Goal: Task Accomplishment & Management: Manage account settings

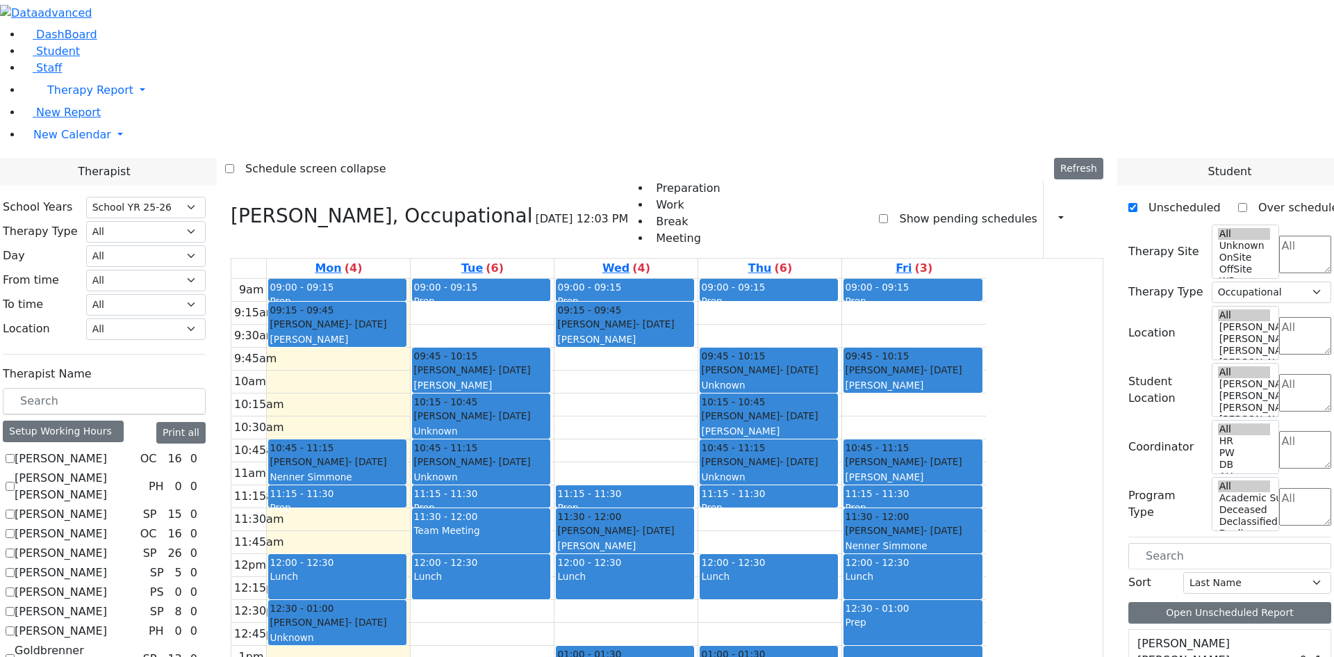
select select "212"
select select "1"
click at [143, 470] on label "[PERSON_NAME] [PERSON_NAME]" at bounding box center [79, 486] width 129 height 33
click at [15, 482] on input "[PERSON_NAME] [PERSON_NAME]" at bounding box center [10, 486] width 9 height 9
checkbox input "true"
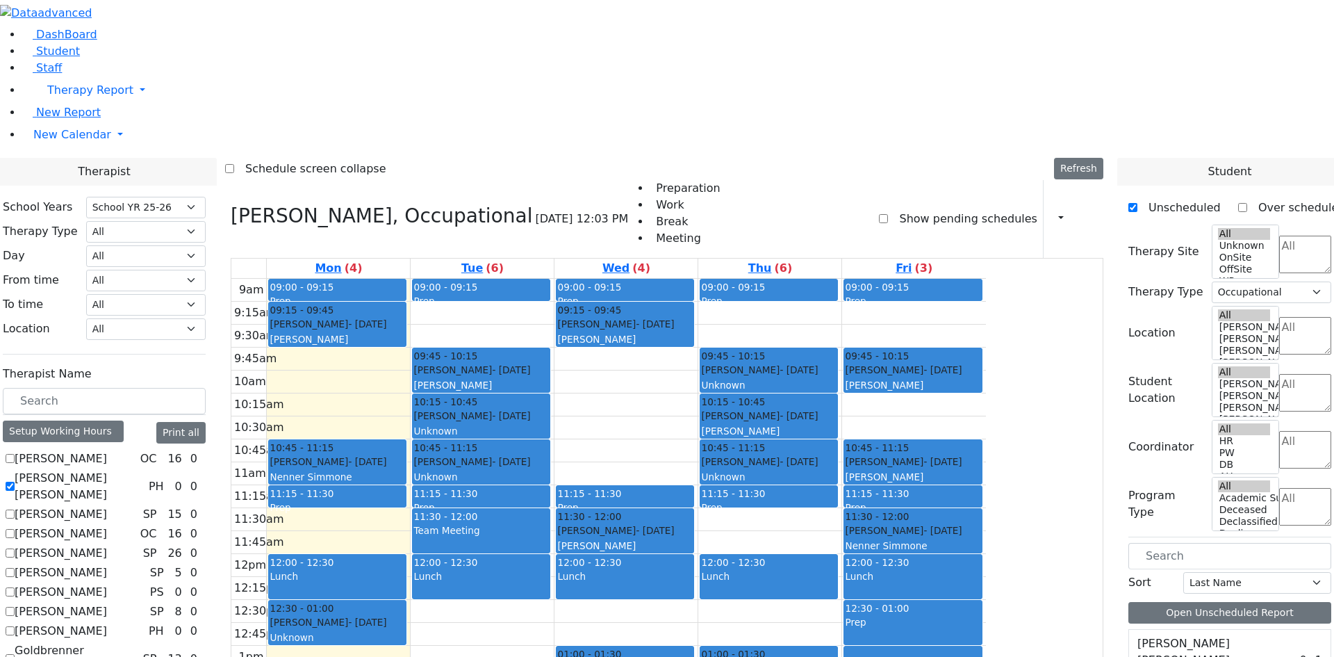
select select
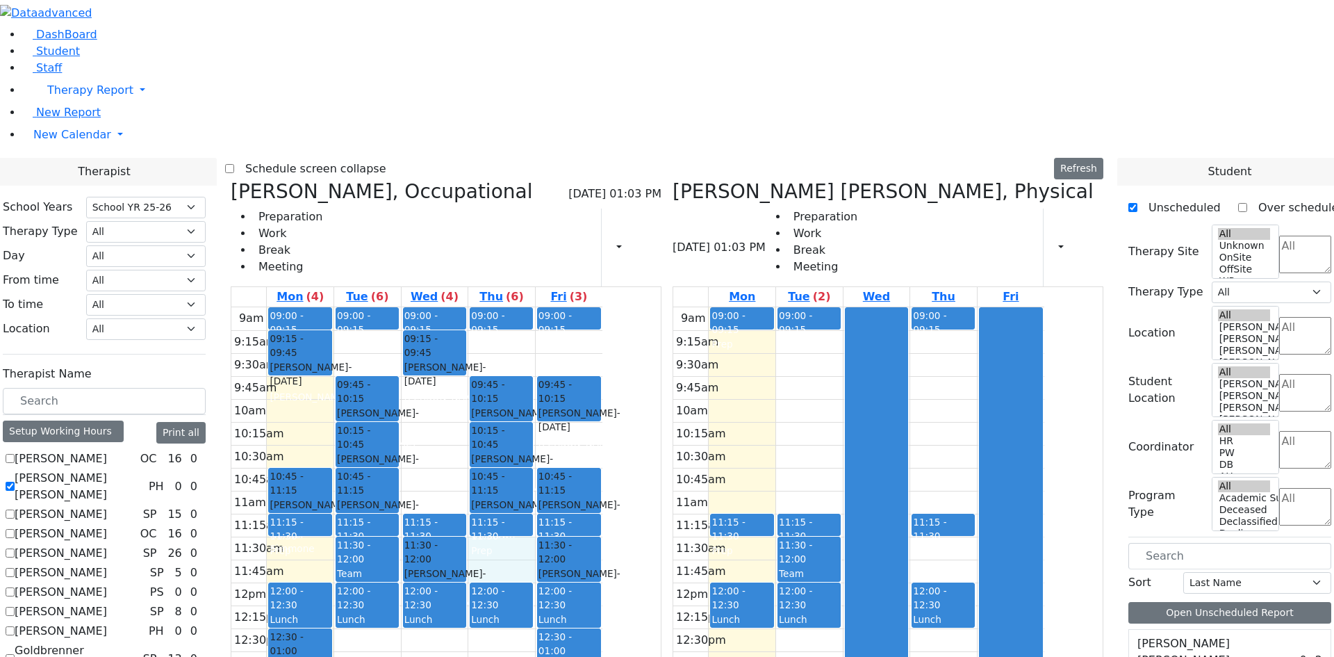
drag, startPoint x: 620, startPoint y: 340, endPoint x: 625, endPoint y: 368, distance: 28.2
click at [603, 368] on div "9am 9:15am 9:30am 9:45am 10am 10:15am 10:30am 10:45am 11am 11:15am 11:30am 11:4…" at bounding box center [416, 582] width 371 height 550
click at [551, 307] on div "9am 9:15am 9:30am 9:45am 10am 10:15am 10:30am 10:45am 11am 11:15am 11:30am 11:4…" at bounding box center [416, 582] width 371 height 550
drag, startPoint x: 814, startPoint y: 140, endPoint x: 813, endPoint y: 179, distance: 39.6
click at [813, 307] on div "9am 9:15am 9:30am 9:45am 10am 10:15am 10:30am 10:45am 11am 11:15am 11:30am 11:4…" at bounding box center [858, 582] width 371 height 550
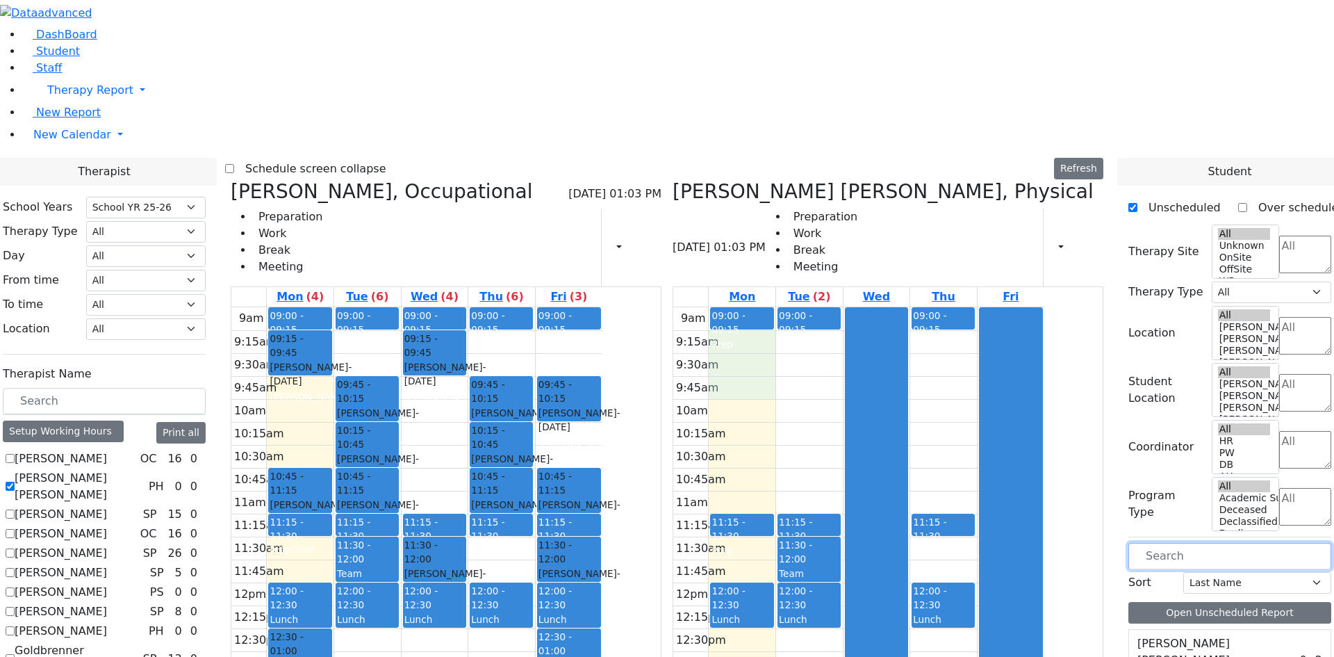
click at [1225, 543] on input "text" at bounding box center [1230, 556] width 203 height 26
type input "sch"
drag, startPoint x: 1227, startPoint y: 464, endPoint x: 1196, endPoint y: 462, distance: 30.7
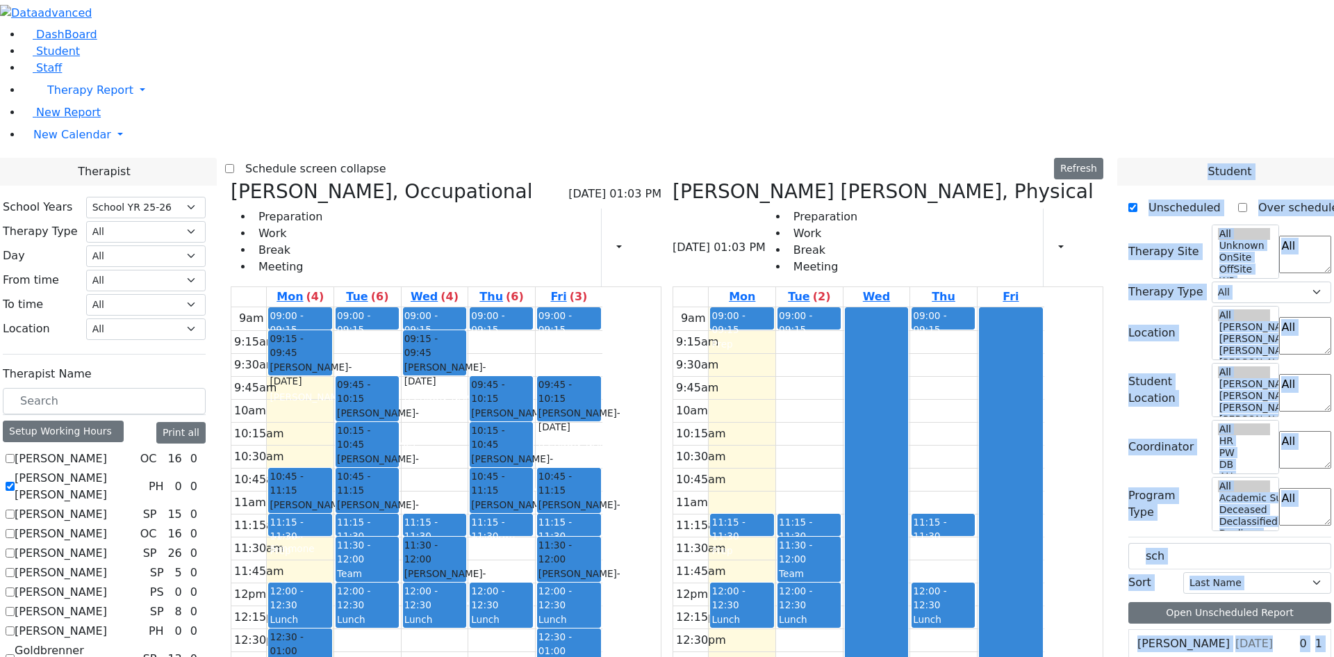
drag, startPoint x: 1196, startPoint y: 462, endPoint x: 1128, endPoint y: 391, distance: 98.3
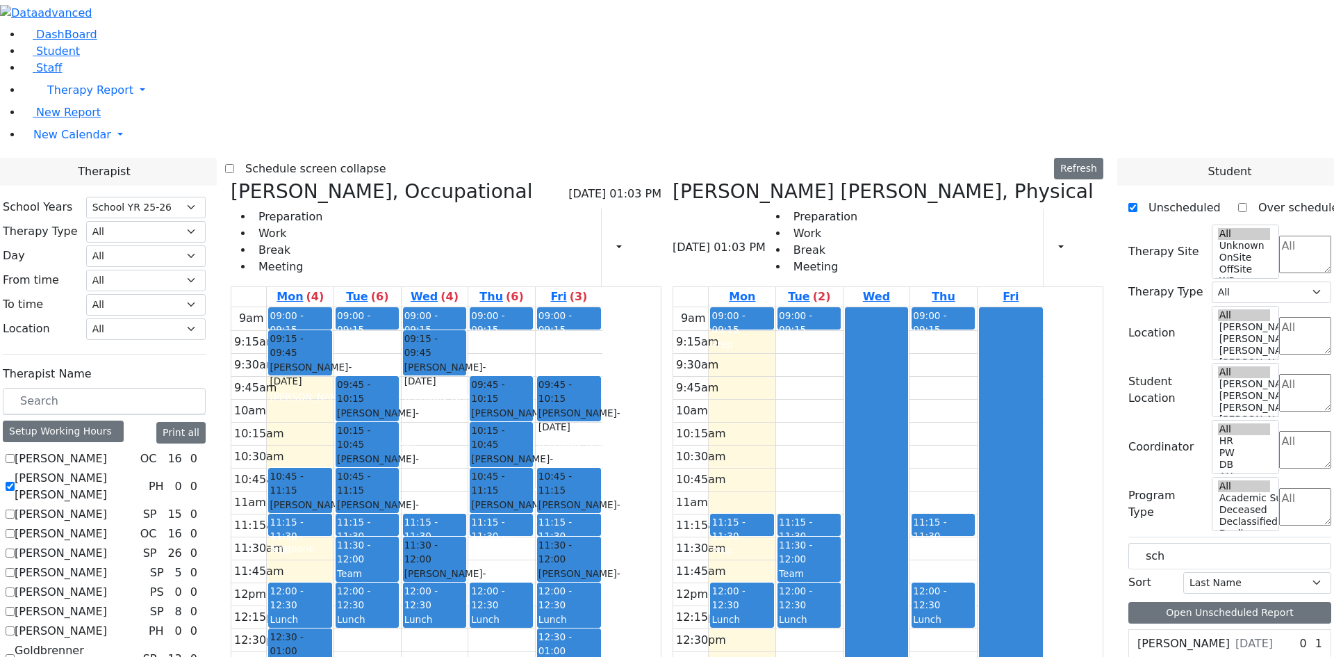
drag, startPoint x: 1162, startPoint y: 461, endPoint x: 830, endPoint y: 145, distance: 458.7
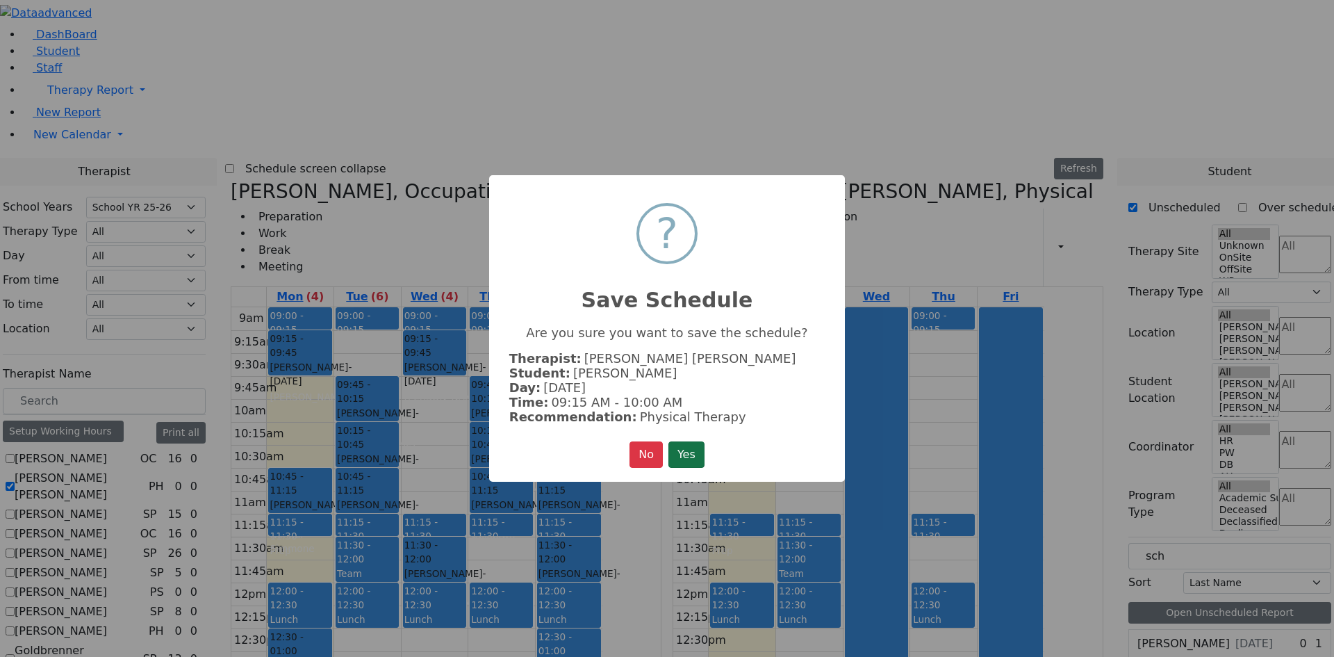
click at [694, 443] on button "Yes" at bounding box center [687, 454] width 36 height 26
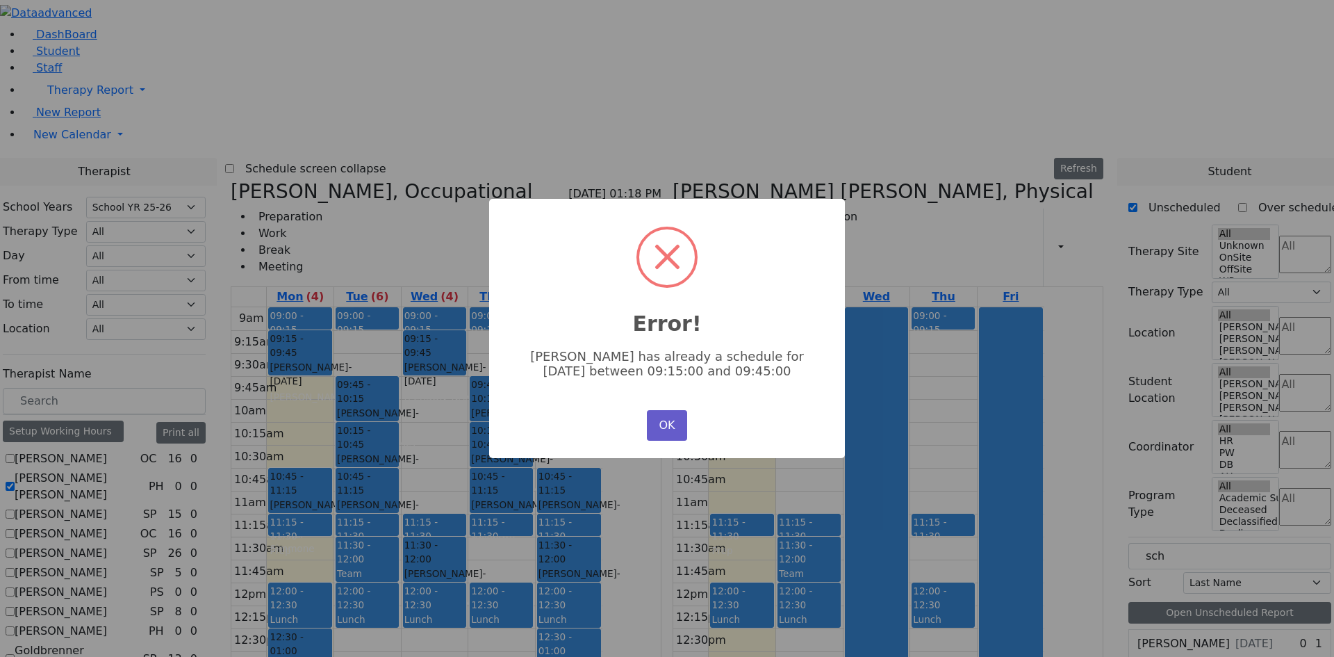
click at [673, 422] on button "OK" at bounding box center [667, 425] width 40 height 31
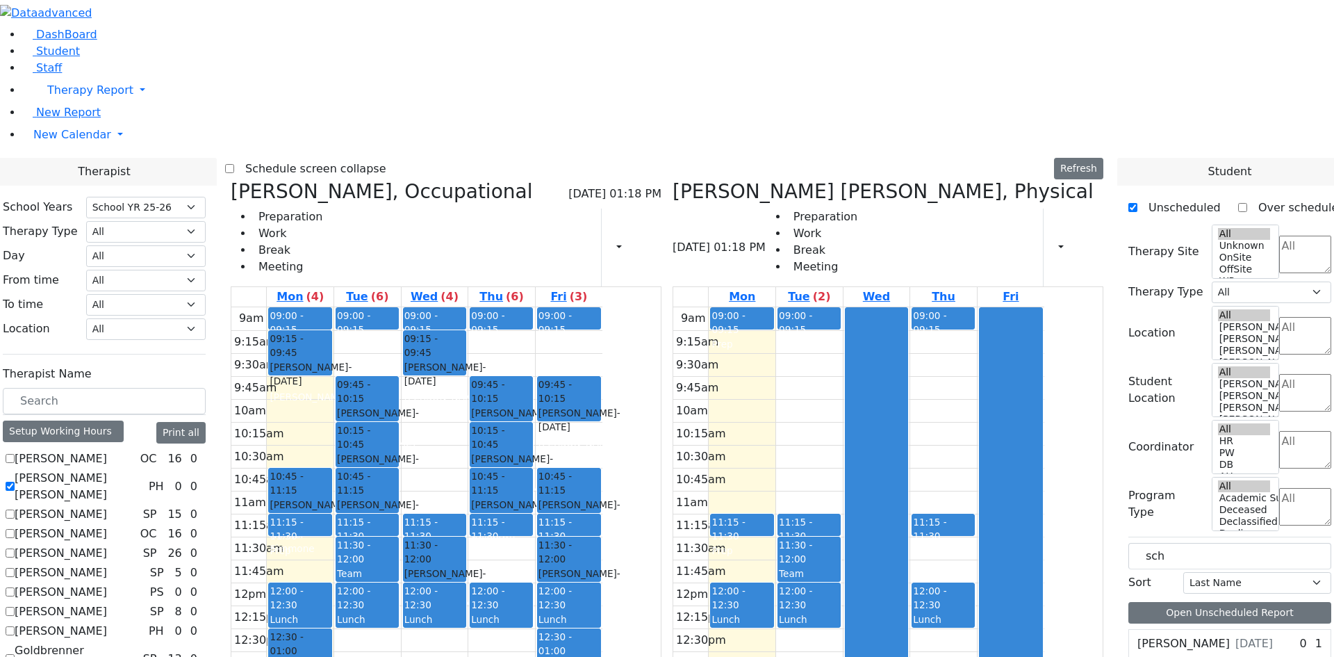
drag, startPoint x: 1171, startPoint y: 459, endPoint x: 806, endPoint y: 255, distance: 417.9
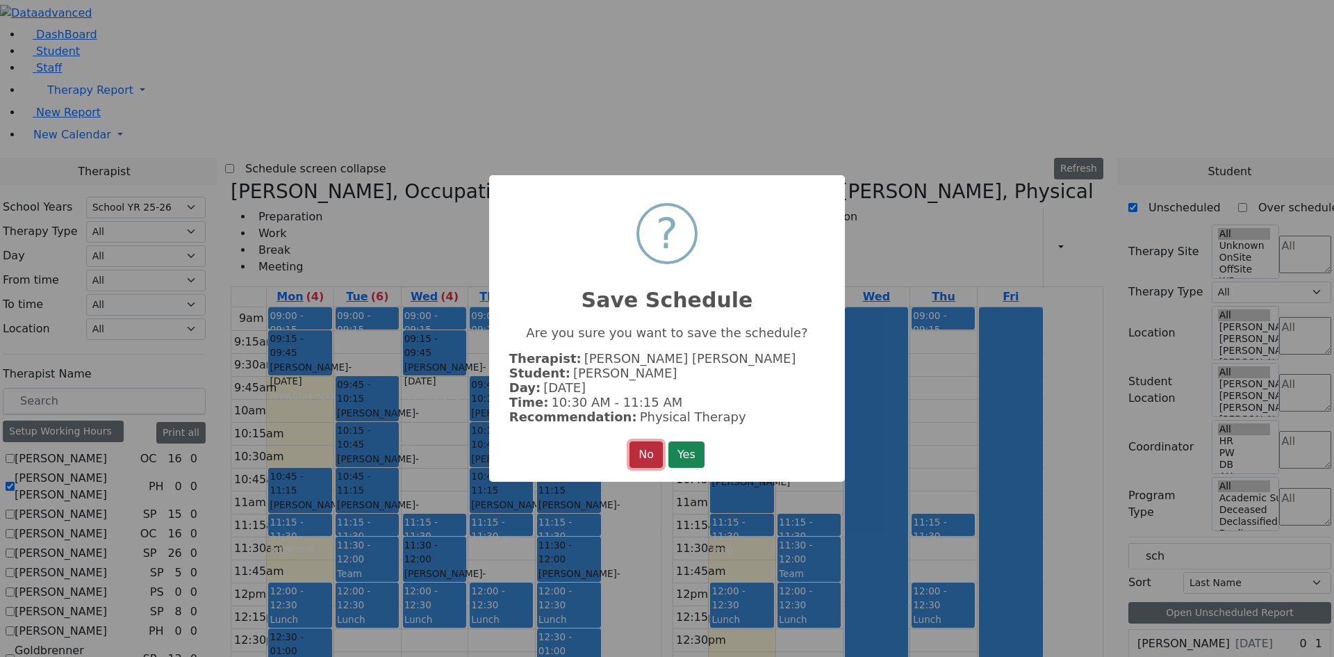
click at [638, 445] on button "No" at bounding box center [646, 454] width 33 height 26
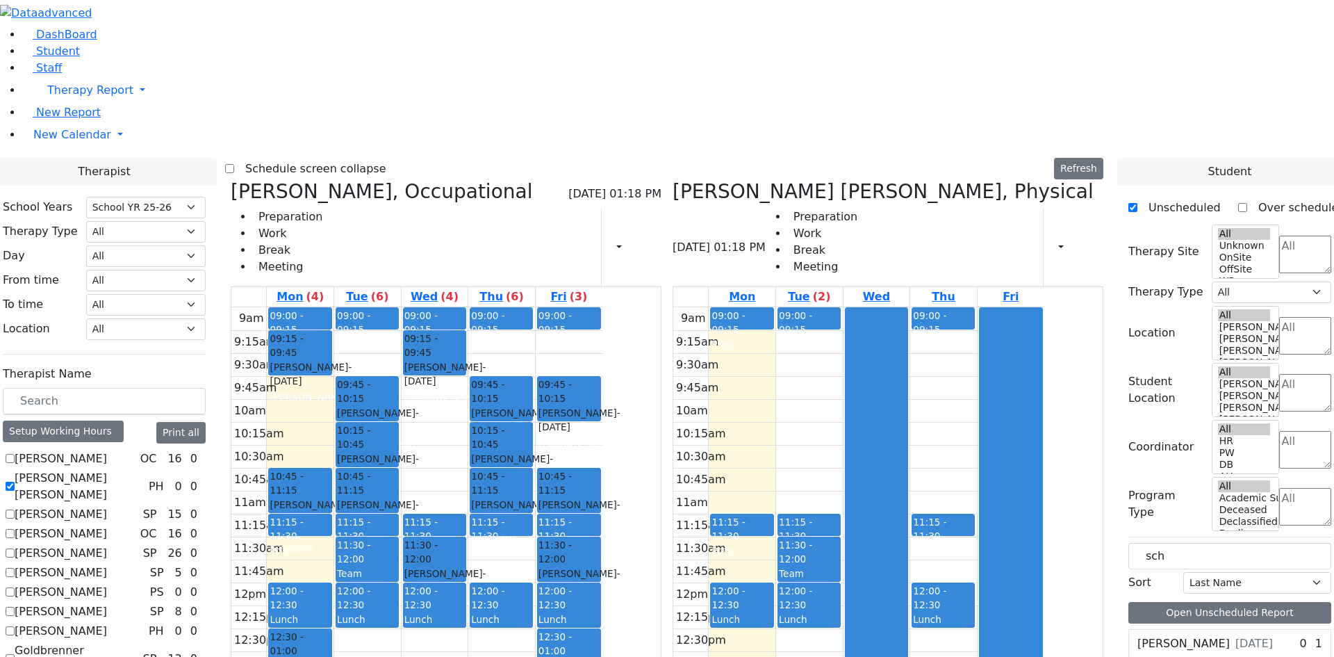
checkbox input "false"
select select "2"
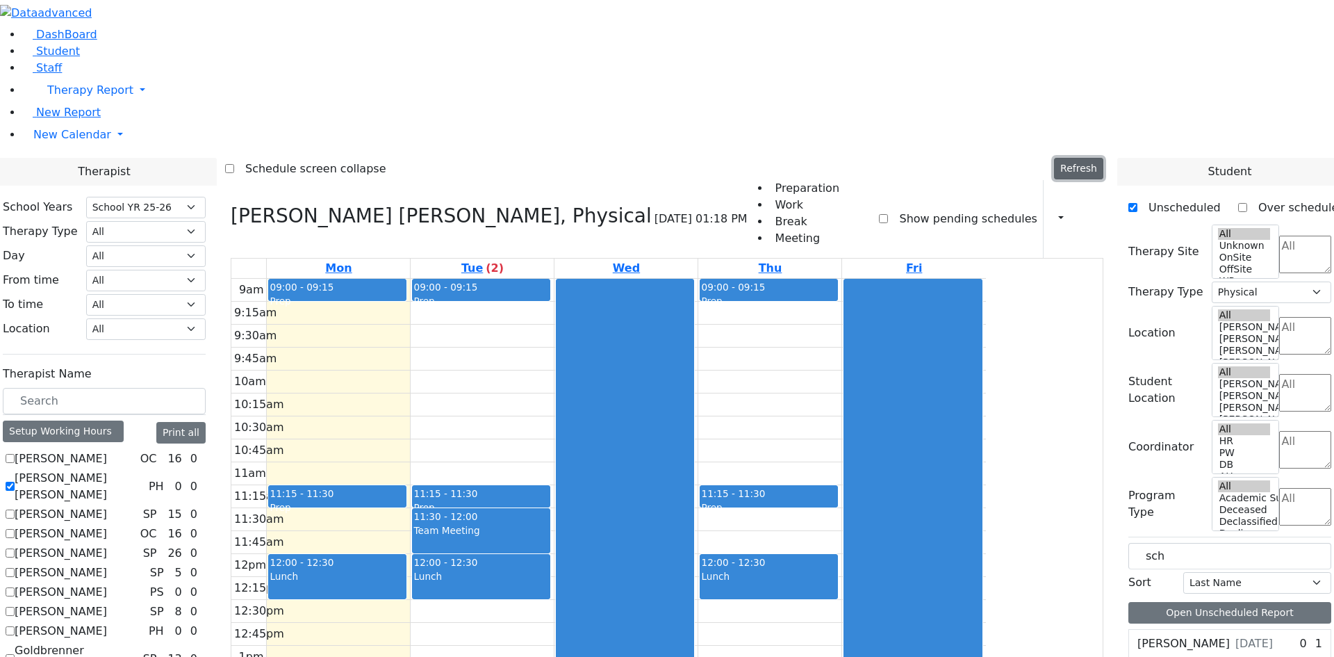
click at [1104, 158] on button "Refresh" at bounding box center [1078, 169] width 49 height 22
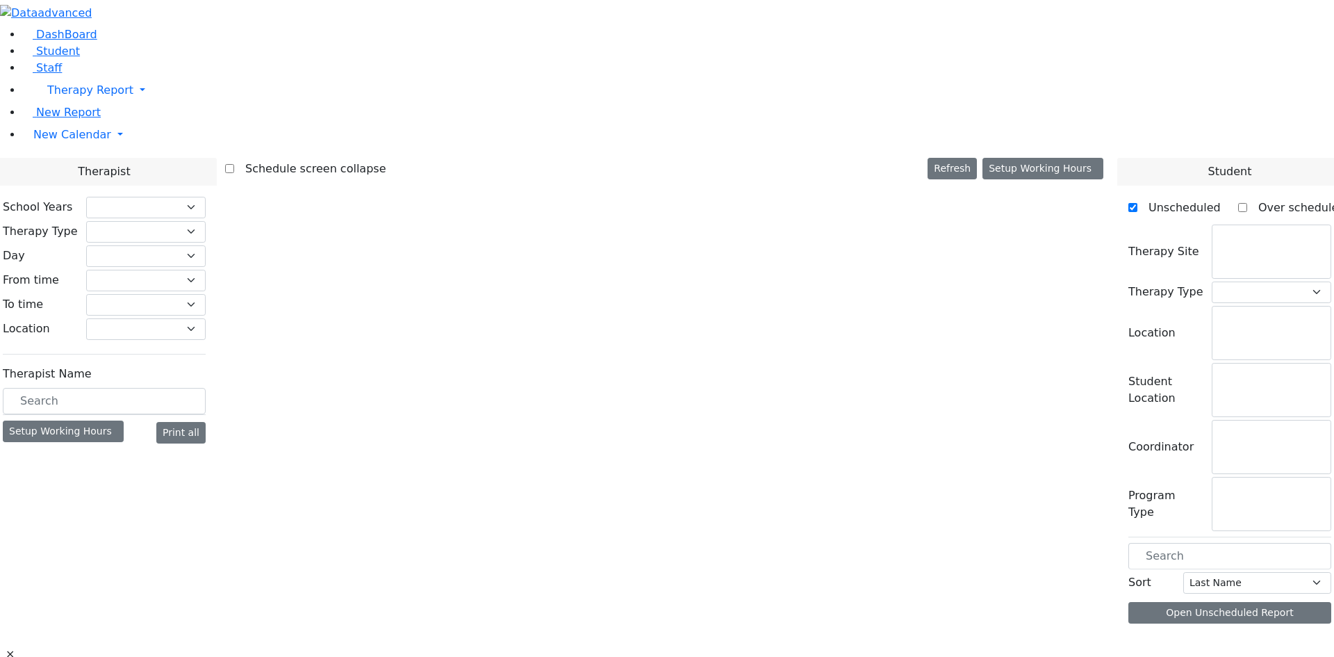
checkbox input "false"
select select "212"
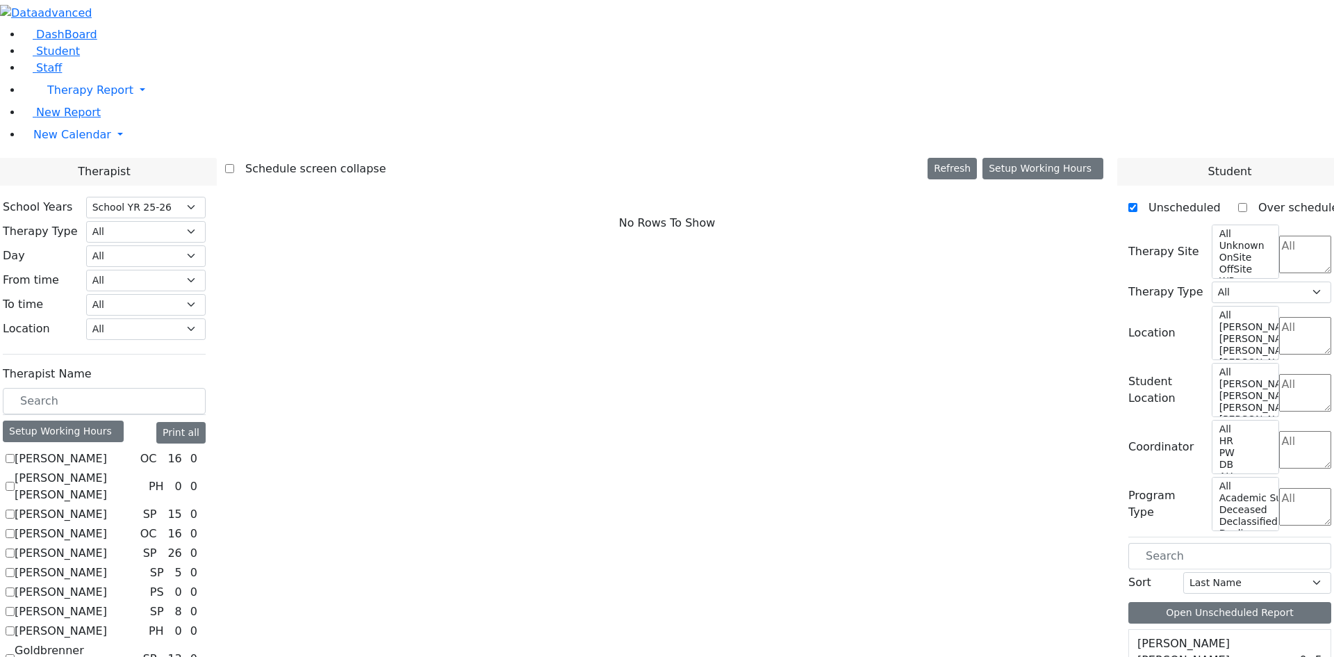
click at [143, 470] on label "[PERSON_NAME] [PERSON_NAME]" at bounding box center [79, 486] width 129 height 33
click at [15, 482] on input "[PERSON_NAME] [PERSON_NAME]" at bounding box center [10, 486] width 9 height 9
checkbox input "true"
select select "2"
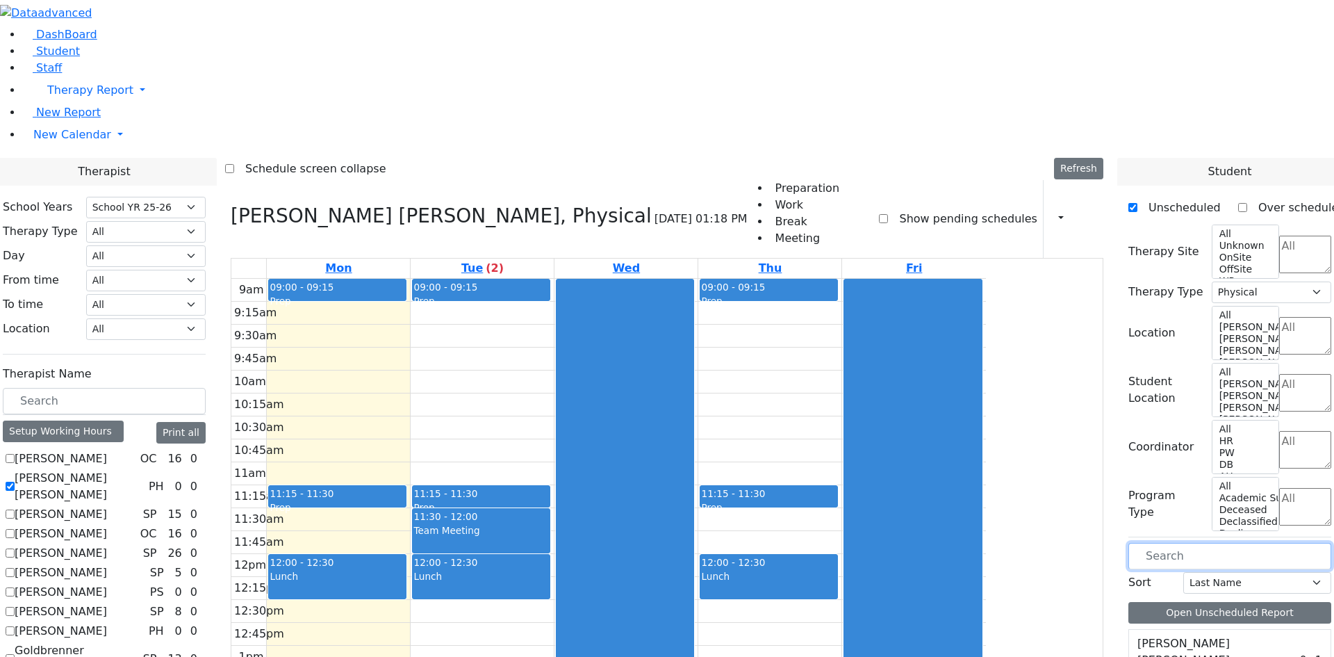
click at [1174, 543] on input "text" at bounding box center [1230, 556] width 203 height 26
type input "sch"
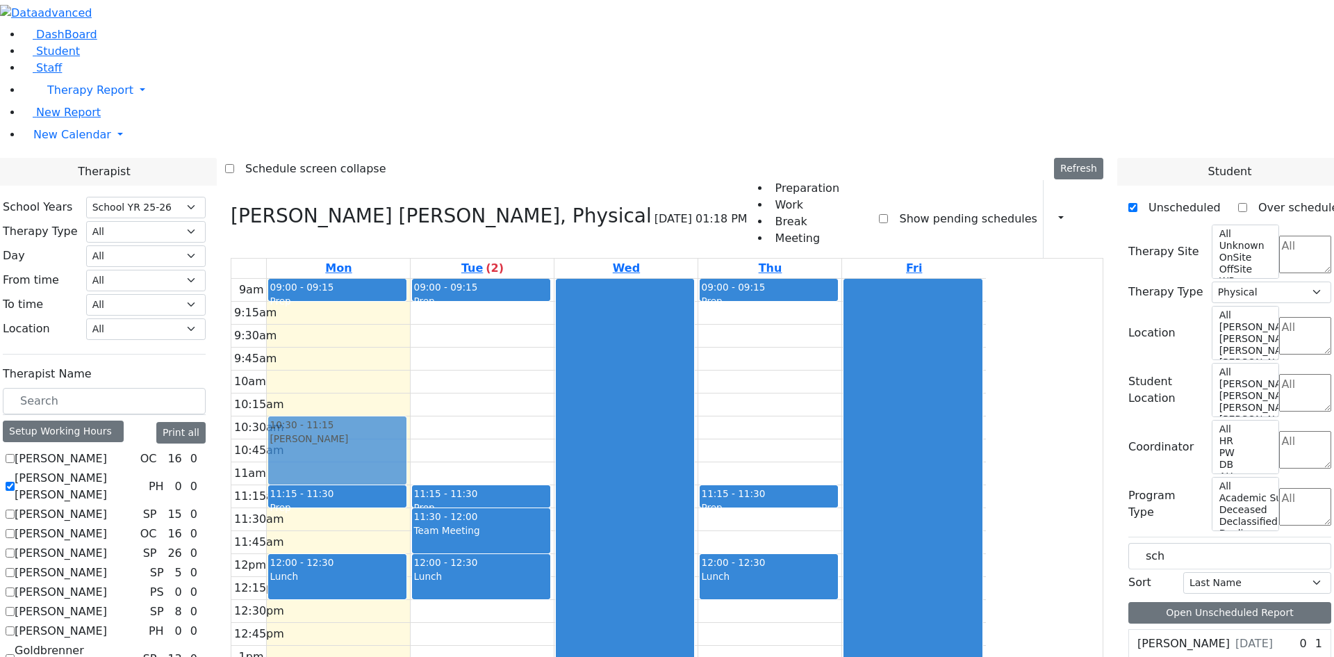
drag, startPoint x: 1200, startPoint y: 412, endPoint x: 403, endPoint y: 240, distance: 815.6
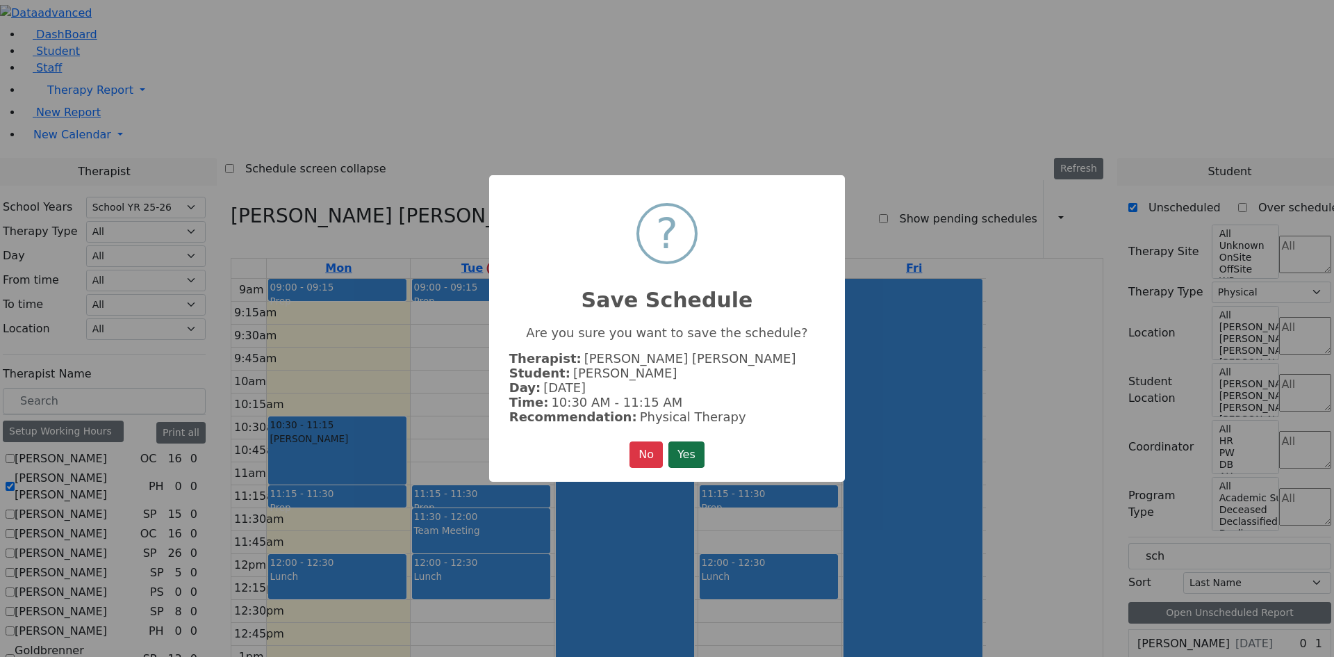
click at [689, 454] on button "Yes" at bounding box center [687, 454] width 36 height 26
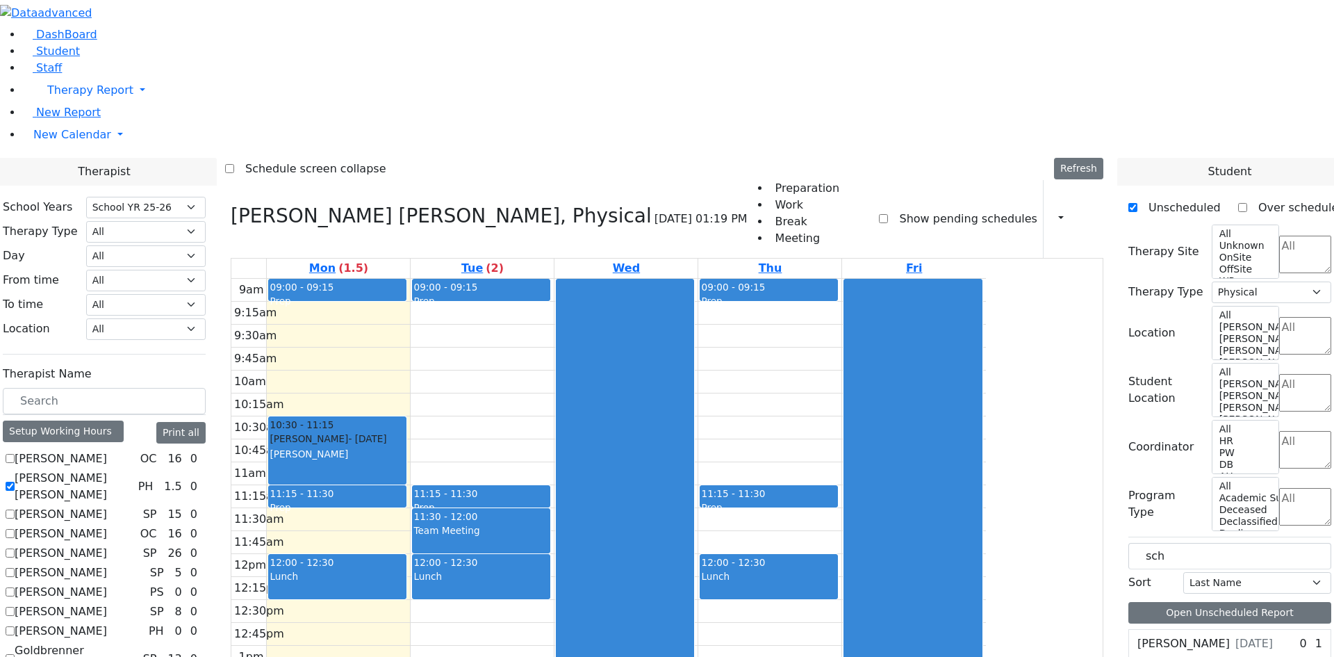
drag, startPoint x: 1201, startPoint y: 416, endPoint x: 892, endPoint y: 245, distance: 352.4
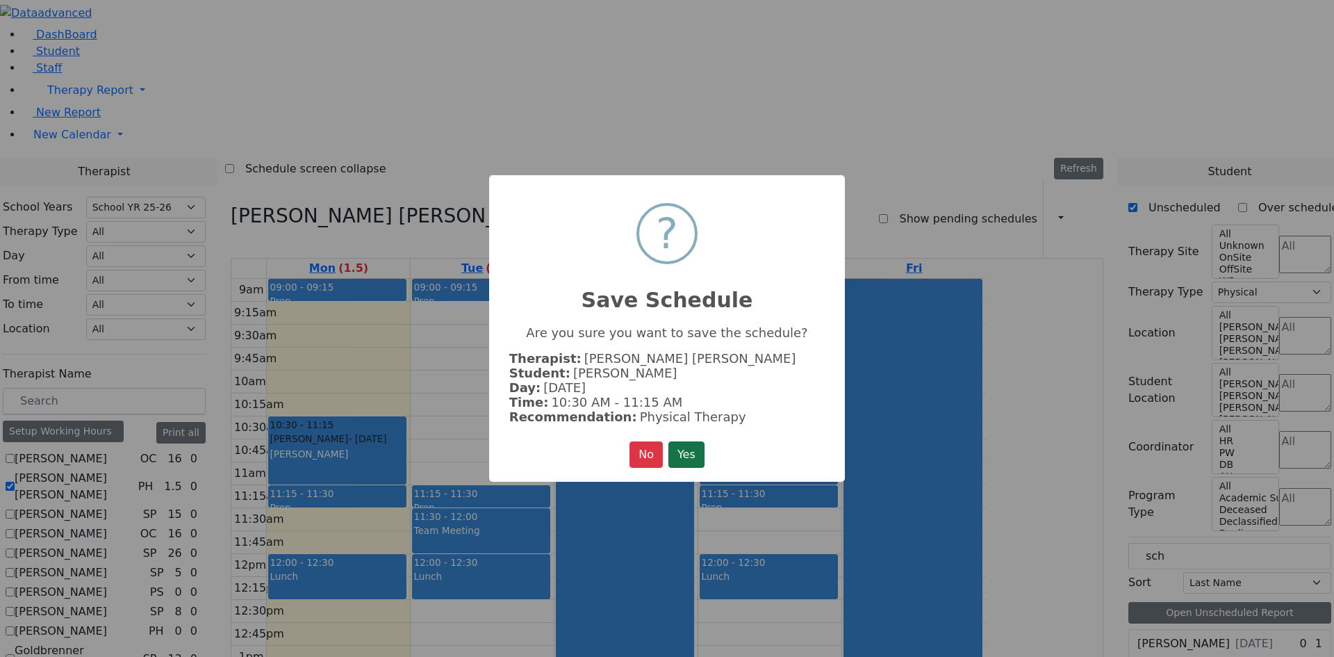
drag, startPoint x: 690, startPoint y: 450, endPoint x: 728, endPoint y: 443, distance: 38.7
click at [692, 450] on button "Yes" at bounding box center [687, 454] width 36 height 26
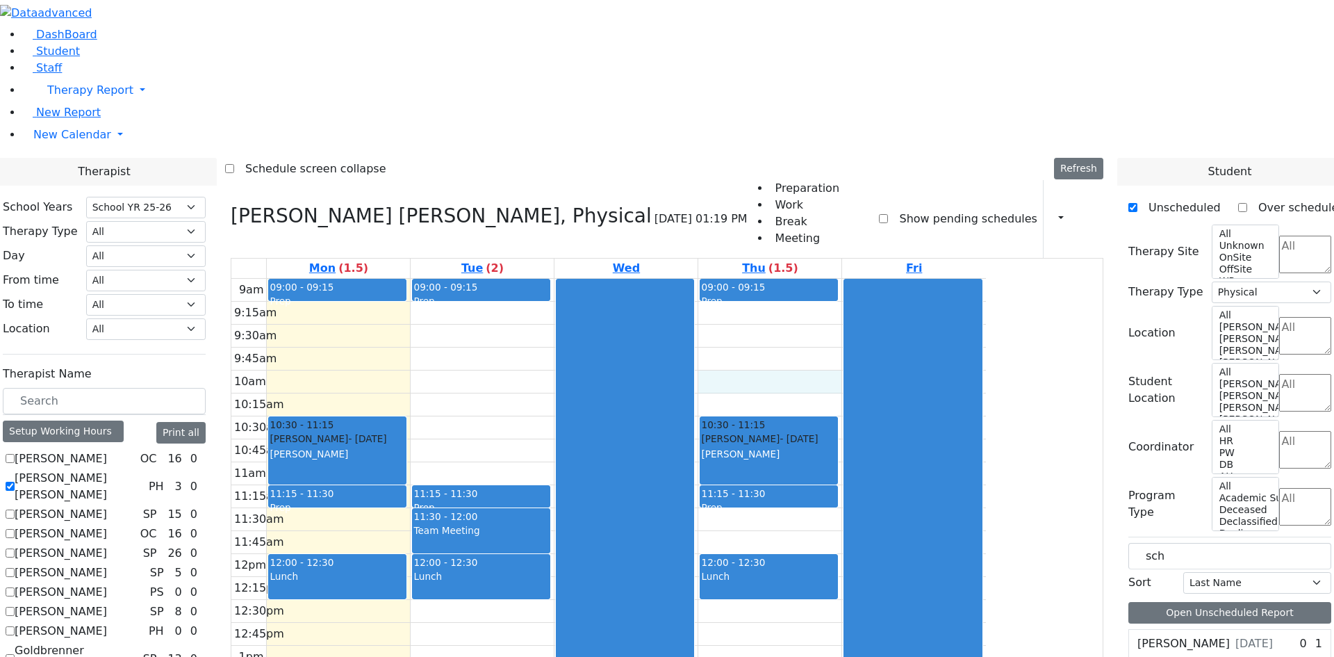
click at [875, 279] on div "9am 9:15am 9:30am 9:45am 10am 10:15am 10:30am 10:45am 11am 11:15am 11:30am 11:4…" at bounding box center [608, 554] width 755 height 550
drag, startPoint x: 864, startPoint y: 141, endPoint x: 862, endPoint y: 163, distance: 21.6
click at [862, 279] on div "9am 9:15am 9:30am 9:45am 10am 10:15am 10:30am 10:45am 11am 11:15am 11:30am 11:4…" at bounding box center [608, 554] width 755 height 550
click at [869, 279] on div "9am 9:15am 9:30am 9:45am 10am 10:15am 10:30am 10:45am 11am 11:15am 11:30am 11:4…" at bounding box center [608, 554] width 755 height 550
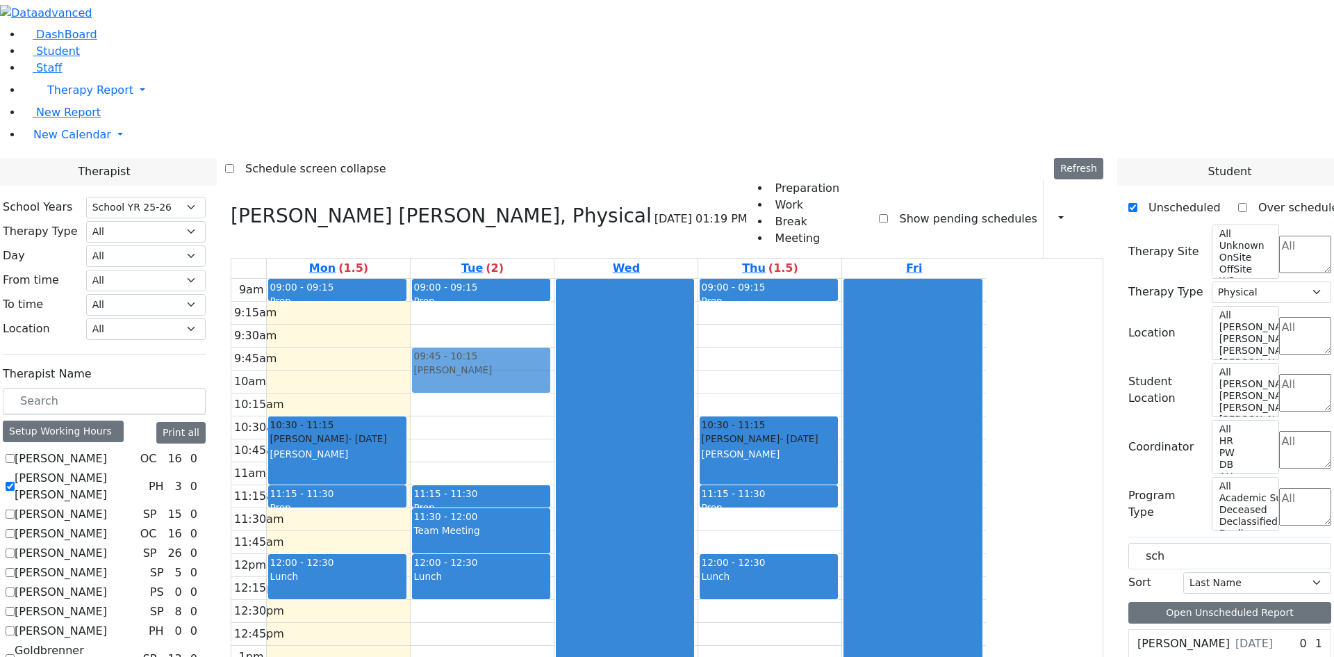
drag, startPoint x: 1179, startPoint y: 387, endPoint x: 614, endPoint y: 168, distance: 605.3
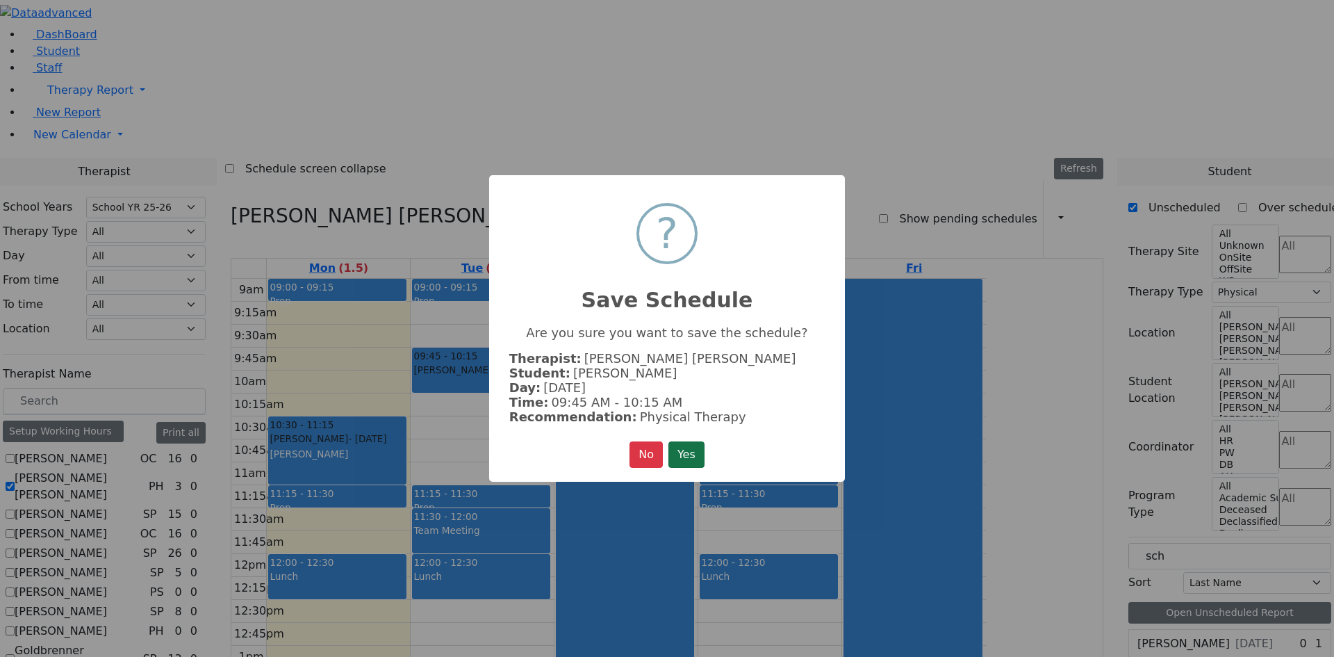
click at [695, 441] on button "Yes" at bounding box center [687, 454] width 36 height 26
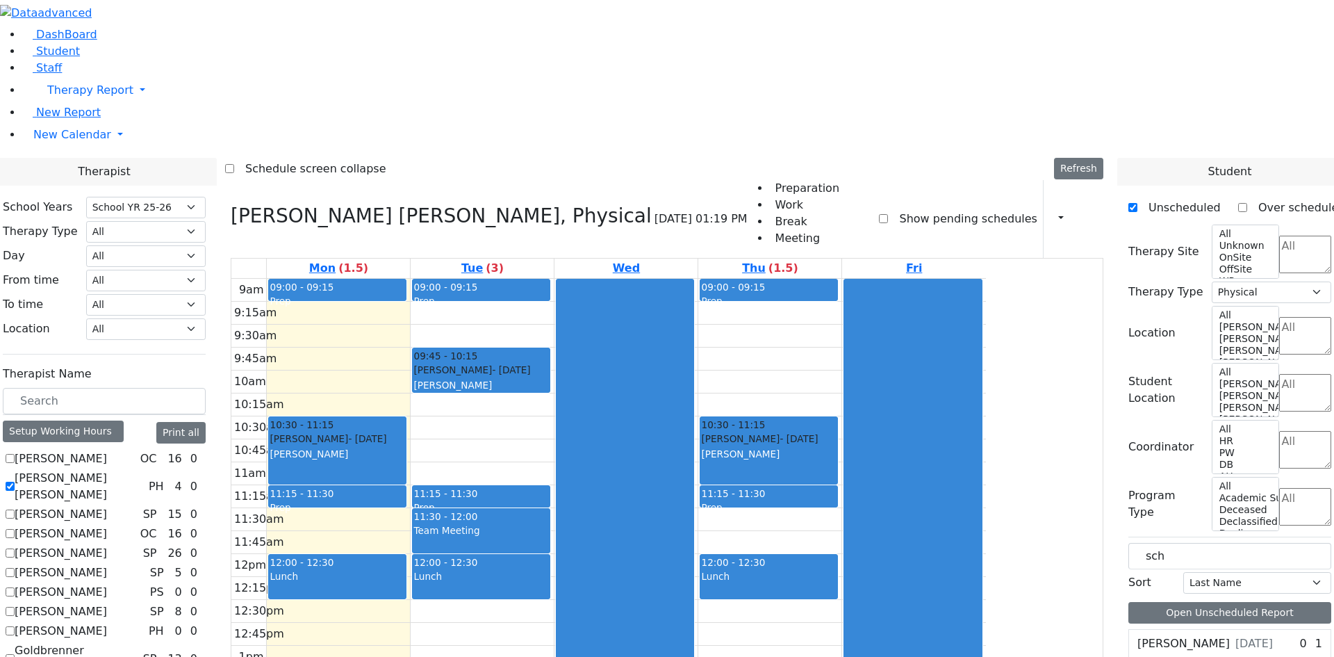
drag, startPoint x: 1021, startPoint y: 182, endPoint x: 1017, endPoint y: 213, distance: 31.6
click at [981, 279] on div at bounding box center [912, 553] width 137 height 548
click at [386, 433] on span "- 02/21/2021" at bounding box center [367, 438] width 38 height 11
click at [588, 279] on div "9am 9:15am 9:30am 9:45am 10am 10:15am 10:30am 10:45am 11am 11:15am 11:30am 11:4…" at bounding box center [608, 554] width 755 height 550
click at [410, 279] on div "09:00 - 09:15 Prep 10:30 - 11:15 Schonbrun Isaac - 02/21/2021 Berger, Gitty 11:…" at bounding box center [338, 554] width 143 height 550
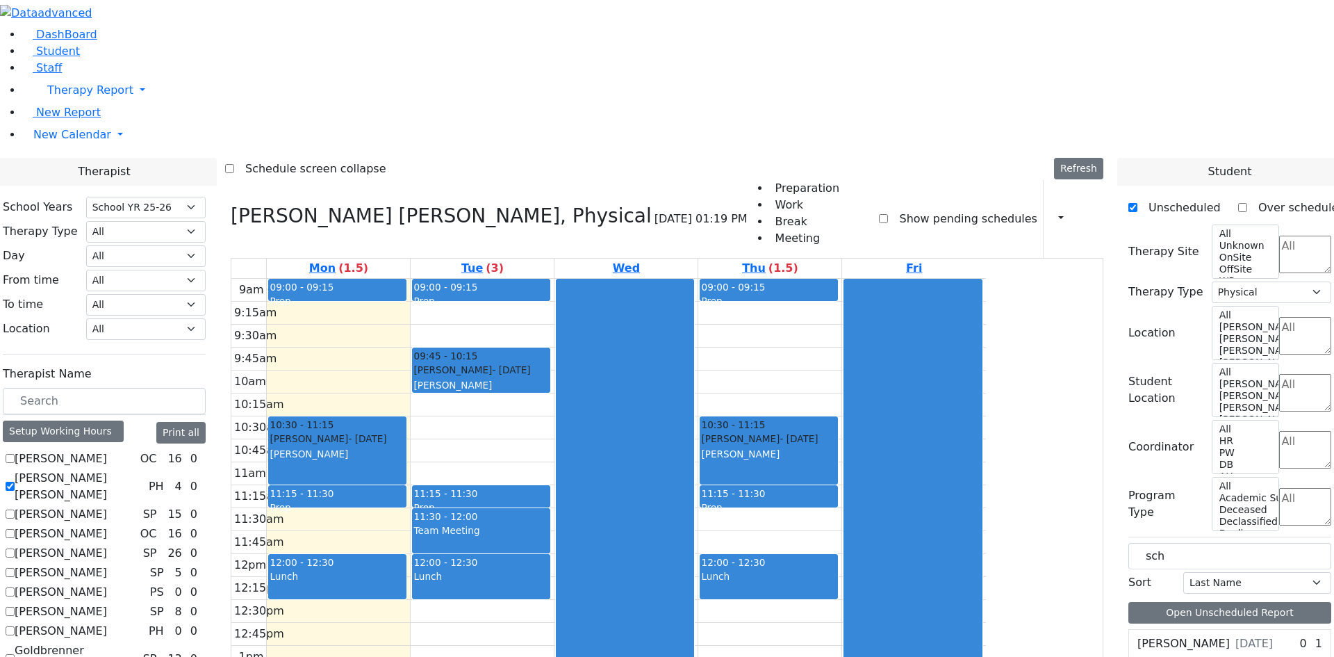
click at [837, 432] on div "Schonbrun Isaac - 02/21/2021 Berger, Gitty" at bounding box center [769, 447] width 136 height 30
click at [837, 500] on div "Prep" at bounding box center [769, 507] width 136 height 14
click at [405, 500] on div "Prep" at bounding box center [338, 507] width 136 height 14
drag, startPoint x: 435, startPoint y: 306, endPoint x: 441, endPoint y: 221, distance: 85.7
click at [410, 279] on div "09:00 - 09:15 Prep 10:30 - 11:15 [PERSON_NAME] - [DATE] [PERSON_NAME] 11:15 - 1…" at bounding box center [338, 554] width 143 height 550
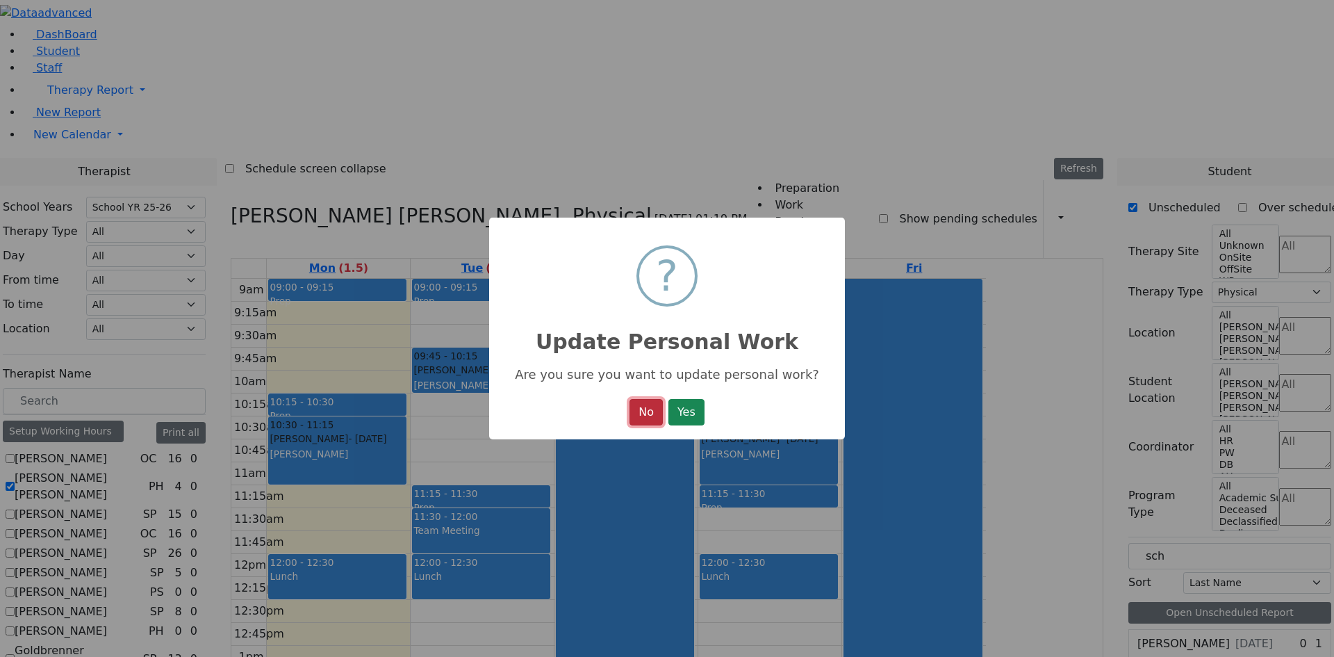
click at [639, 410] on button "No" at bounding box center [646, 412] width 33 height 26
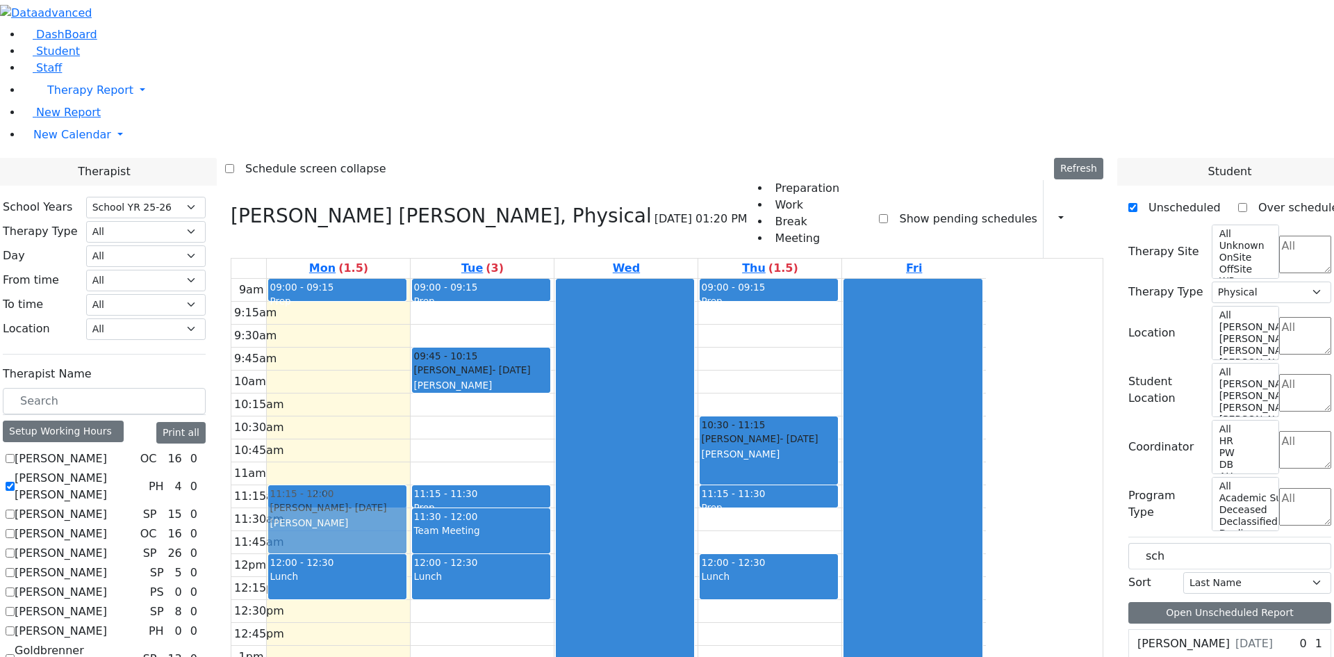
drag, startPoint x: 454, startPoint y: 277, endPoint x: 434, endPoint y: 345, distance: 70.4
click at [410, 345] on div "09:00 - 09:15 Prep 10:30 - 11:15 [PERSON_NAME] - [DATE] [PERSON_NAME] 11:15 - 1…" at bounding box center [338, 554] width 143 height 550
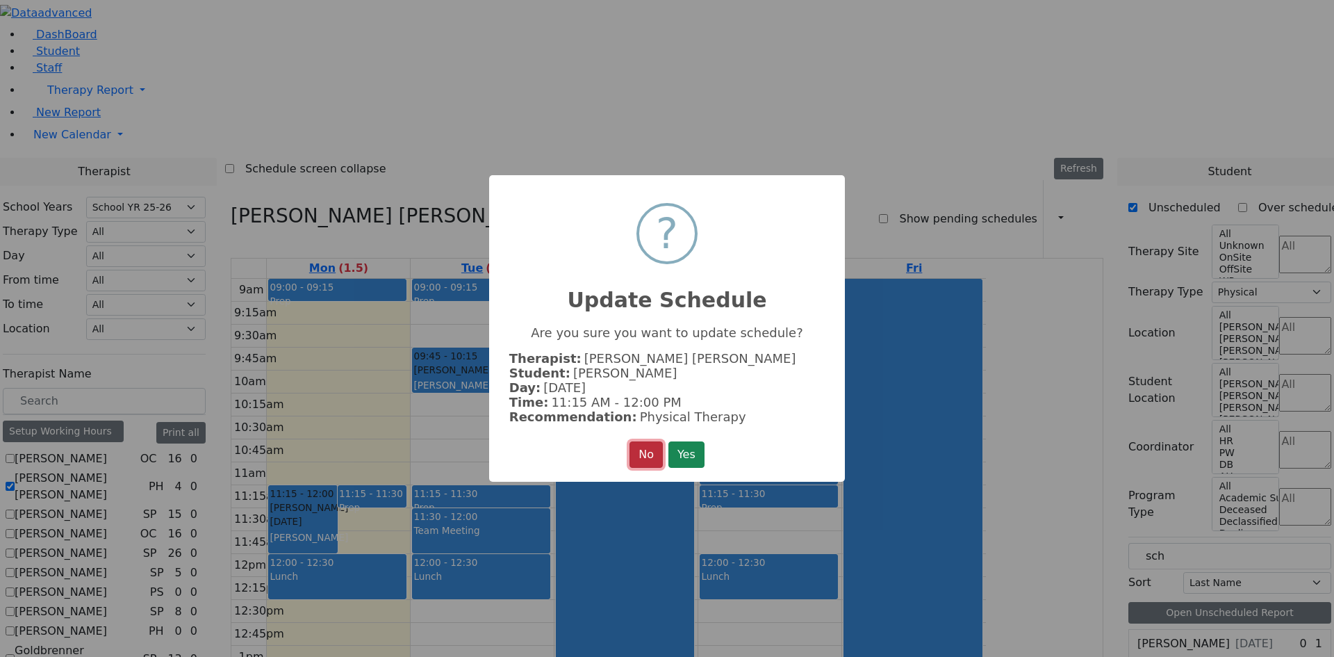
click at [655, 441] on button "No" at bounding box center [646, 454] width 33 height 26
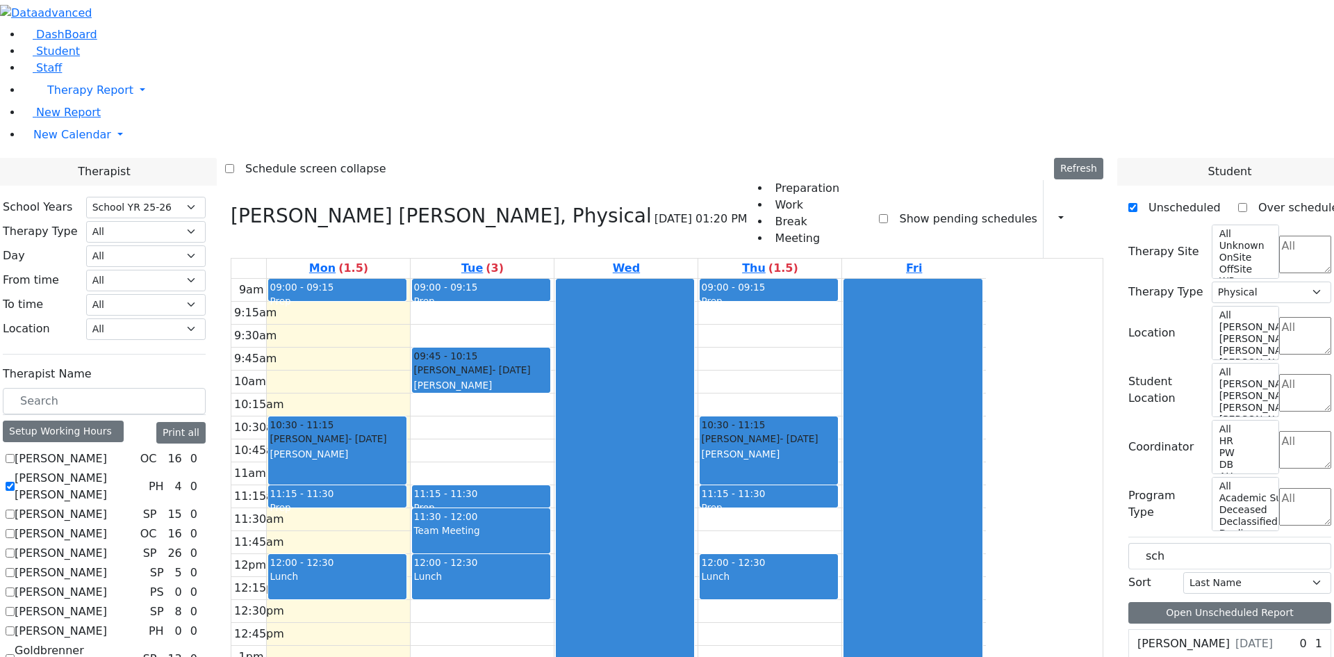
click at [405, 500] on div "Prep" at bounding box center [338, 507] width 136 height 14
click at [449, 319] on div "9am 9:15am 9:30am 9:45am 10am 10:15am 10:30am 10:45am 11am 11:15am 11:30am 11:4…" at bounding box center [608, 554] width 755 height 550
click at [405, 432] on div "Schonbrun Isaac - 02/21/2021 Berger, Gitty" at bounding box center [338, 447] width 136 height 30
click at [553, 279] on div "9am 9:15am 9:30am 9:45am 10am 10:15am 10:30am 10:45am 11am 11:15am 11:30am 11:4…" at bounding box center [608, 554] width 755 height 550
click at [559, 279] on div "9am 9:15am 9:30am 9:45am 10am 10:15am 10:30am 10:45am 11am 11:15am 11:30am 11:4…" at bounding box center [608, 554] width 755 height 550
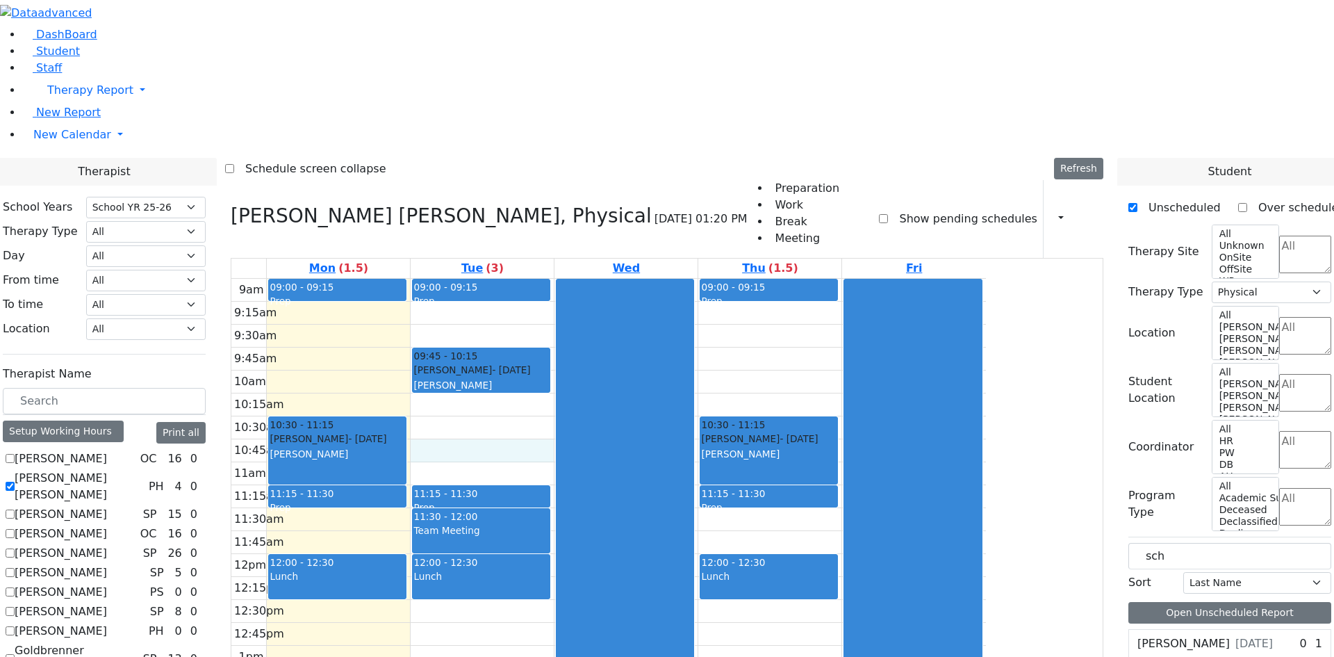
click at [837, 432] on div "Schonbrun Isaac - 02/21/2021 Berger, Gitty" at bounding box center [769, 447] width 136 height 30
checkbox input "true"
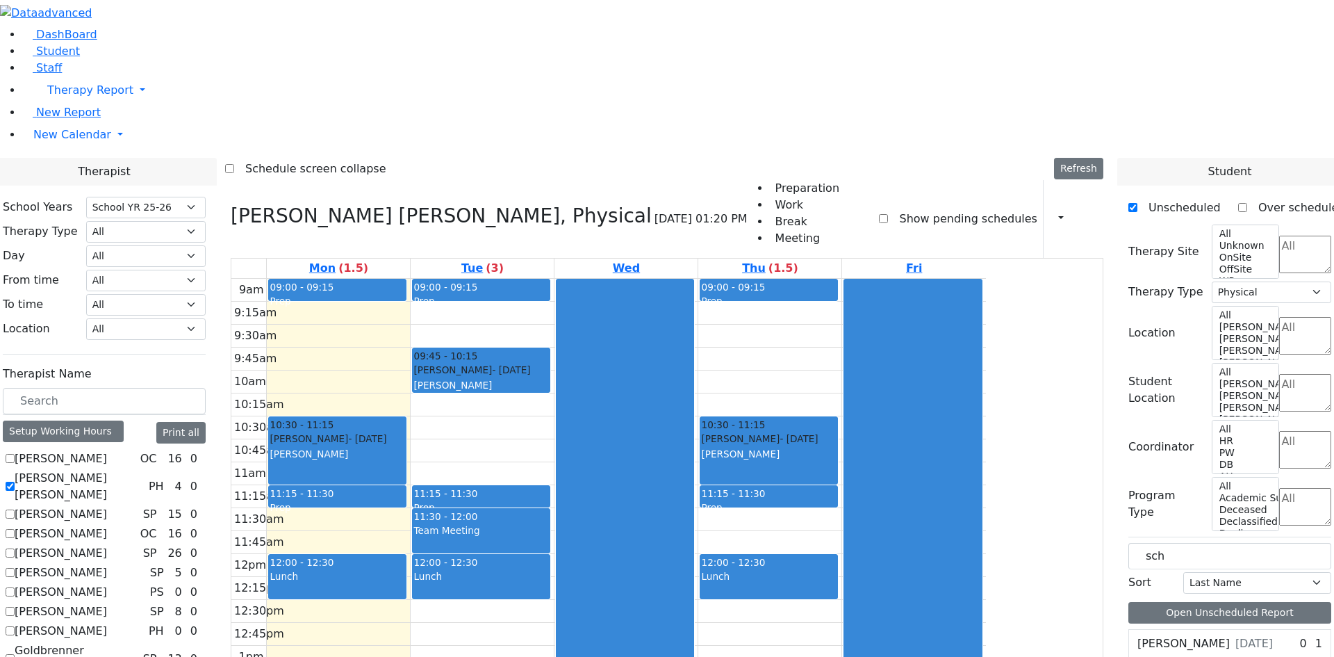
select select
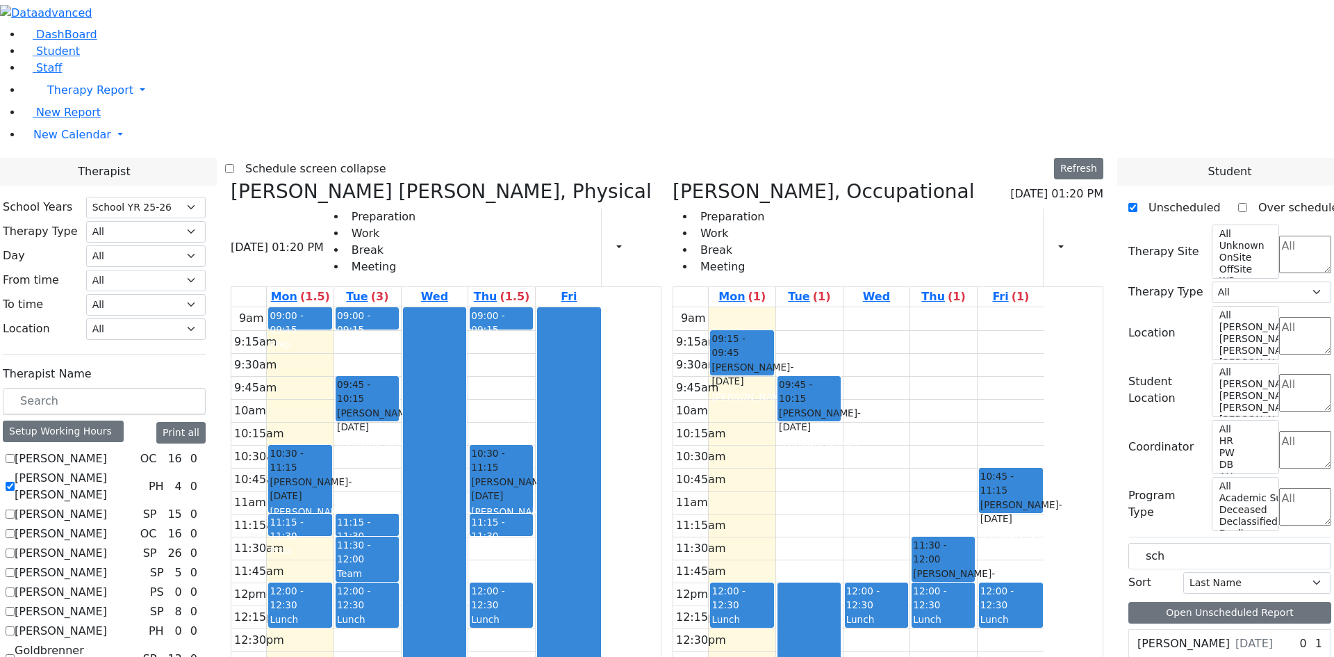
scroll to position [630, 0]
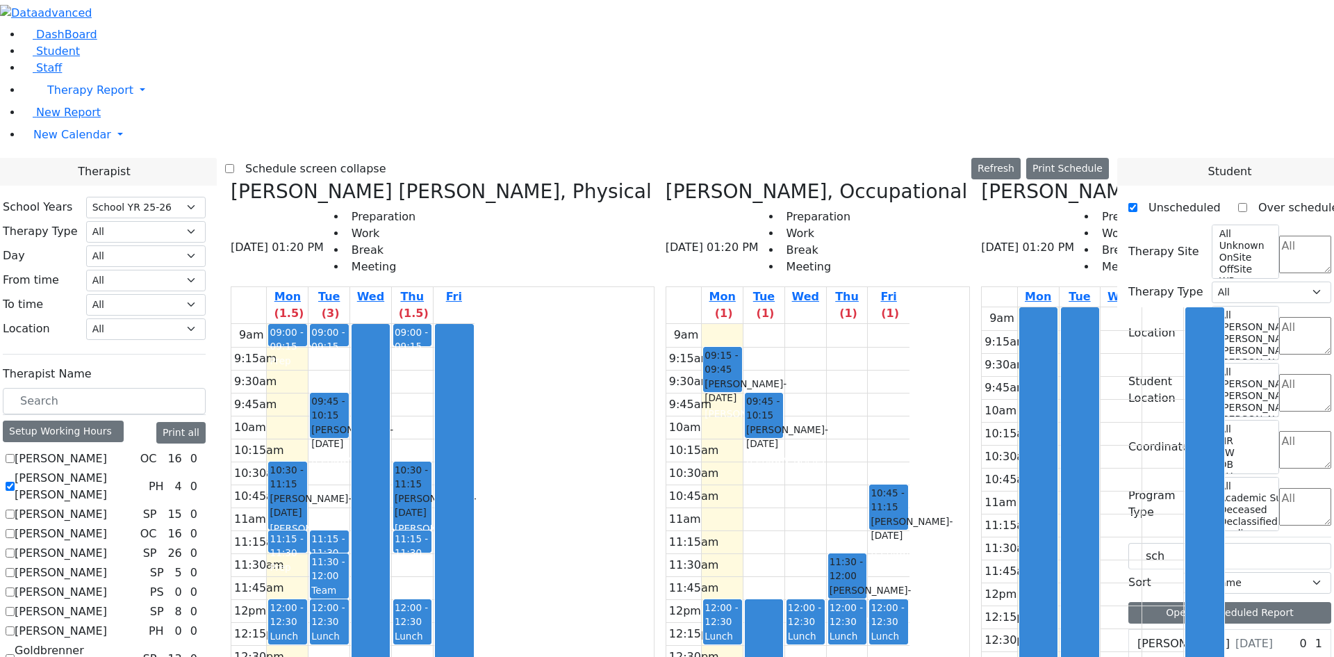
checkbox input "false"
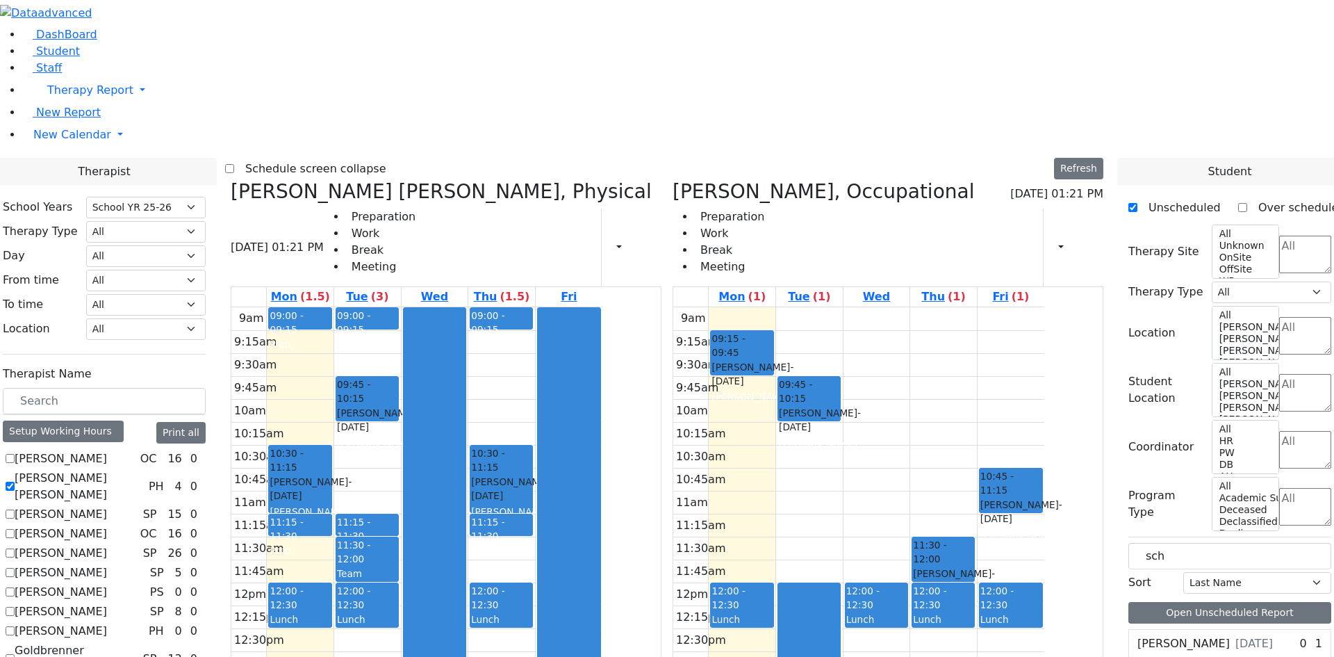
drag, startPoint x: 1200, startPoint y: 441, endPoint x: 887, endPoint y: 124, distance: 446.2
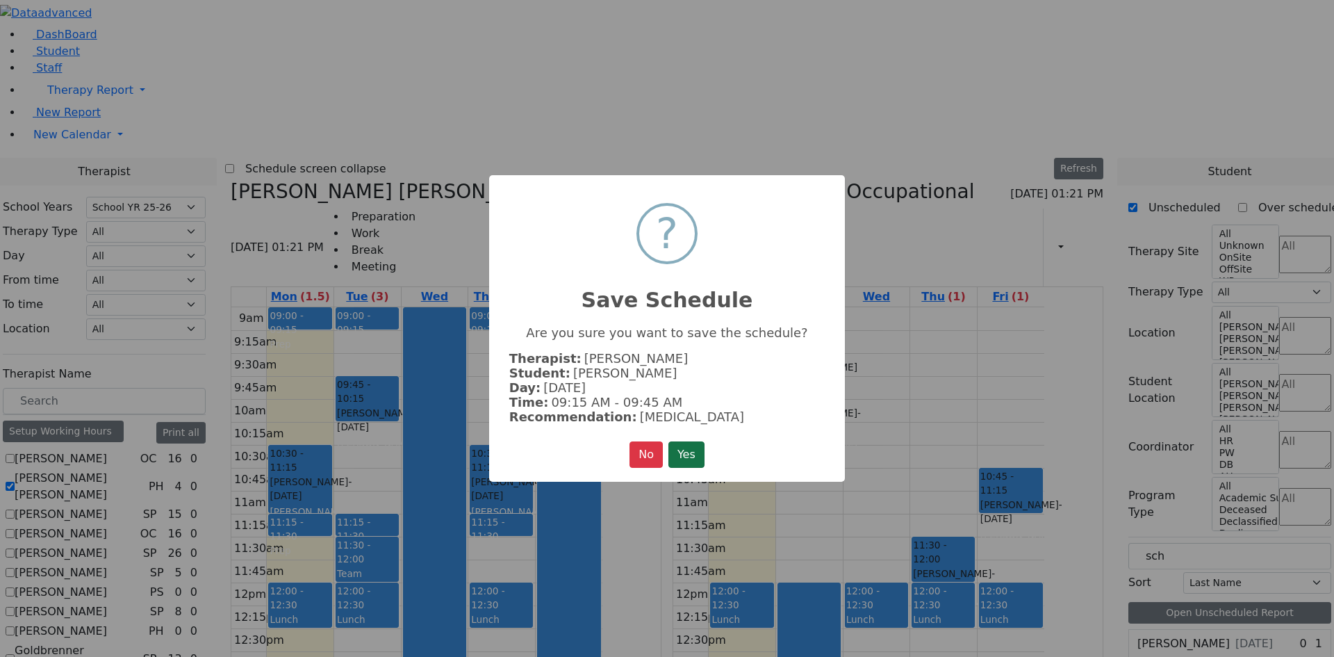
click at [691, 457] on button "Yes" at bounding box center [687, 454] width 36 height 26
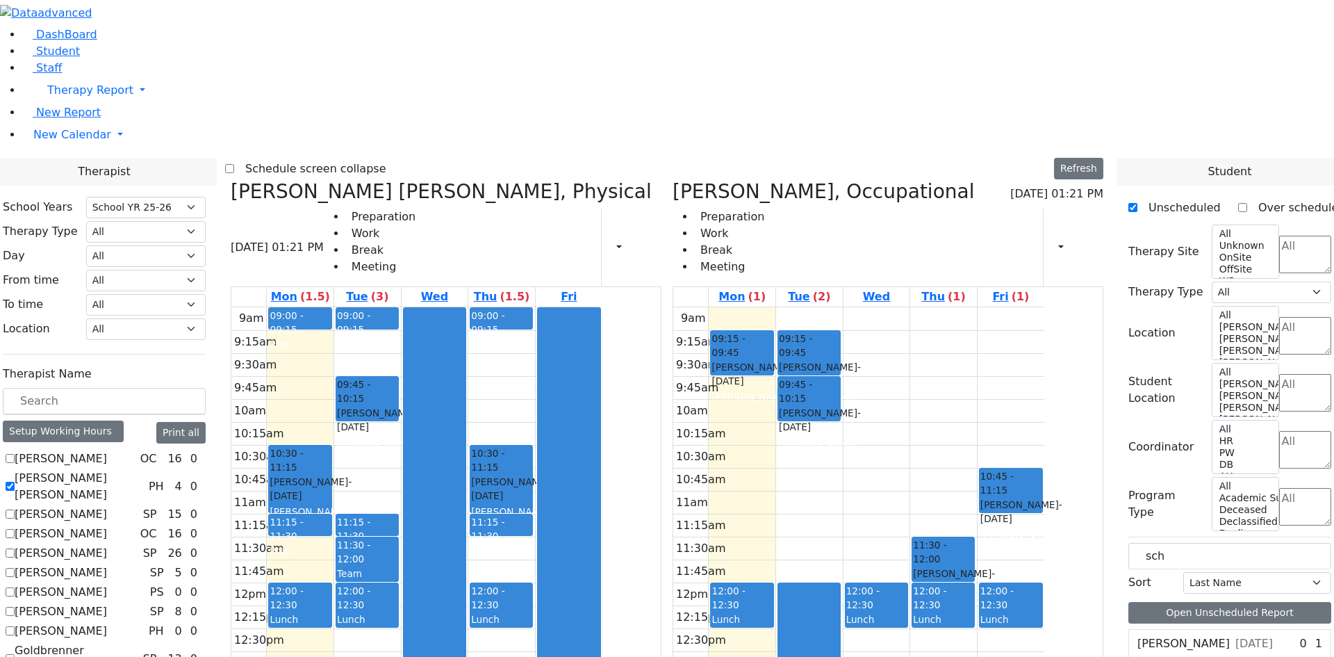
drag, startPoint x: 1220, startPoint y: 436, endPoint x: 1022, endPoint y: 170, distance: 331.7
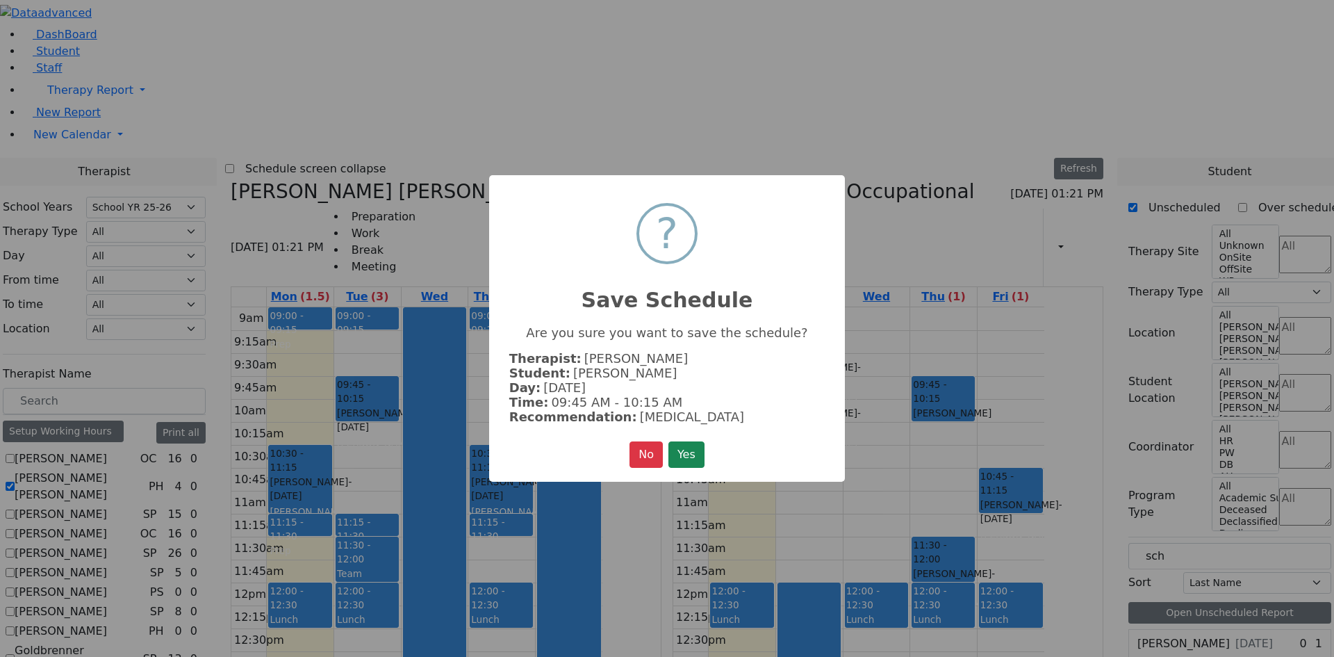
click at [688, 445] on button "Yes" at bounding box center [687, 454] width 36 height 26
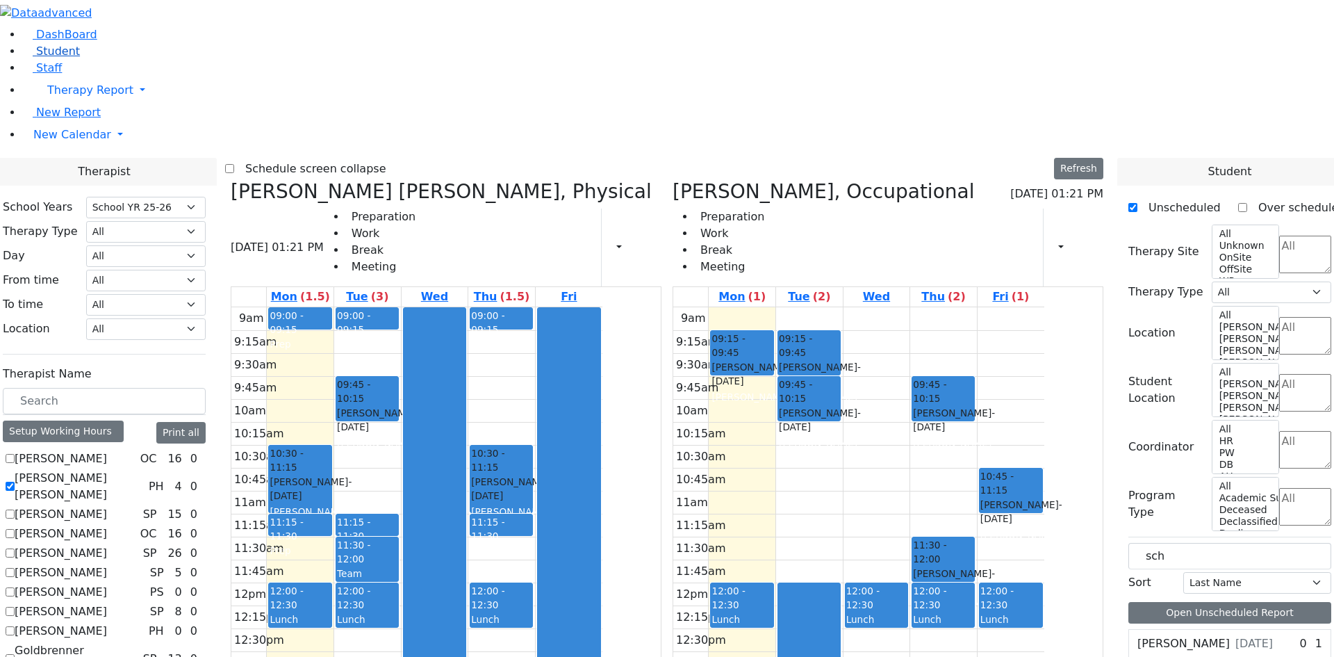
click at [77, 58] on link "Student" at bounding box center [51, 50] width 58 height 13
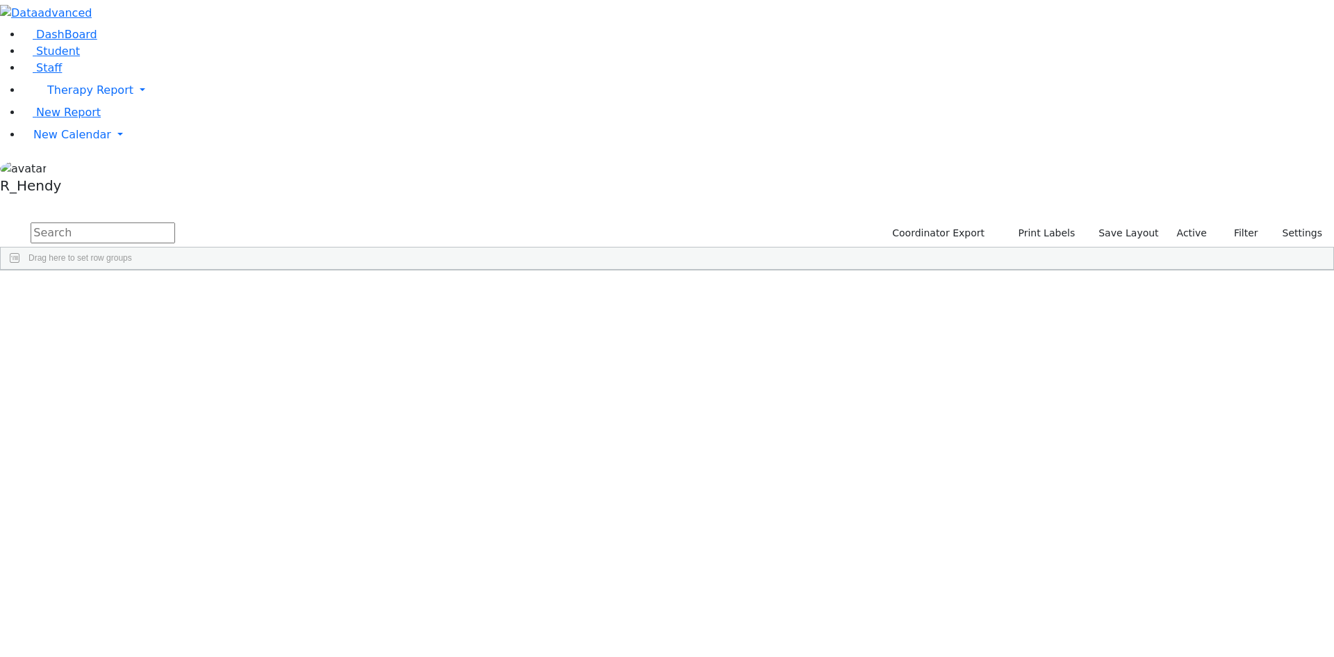
click at [175, 222] on input "text" at bounding box center [103, 232] width 145 height 21
type input "isaa"
click at [177, 487] on div "Schonbrun" at bounding box center [134, 496] width 88 height 19
click at [265, 487] on div "Isaac" at bounding box center [221, 496] width 88 height 19
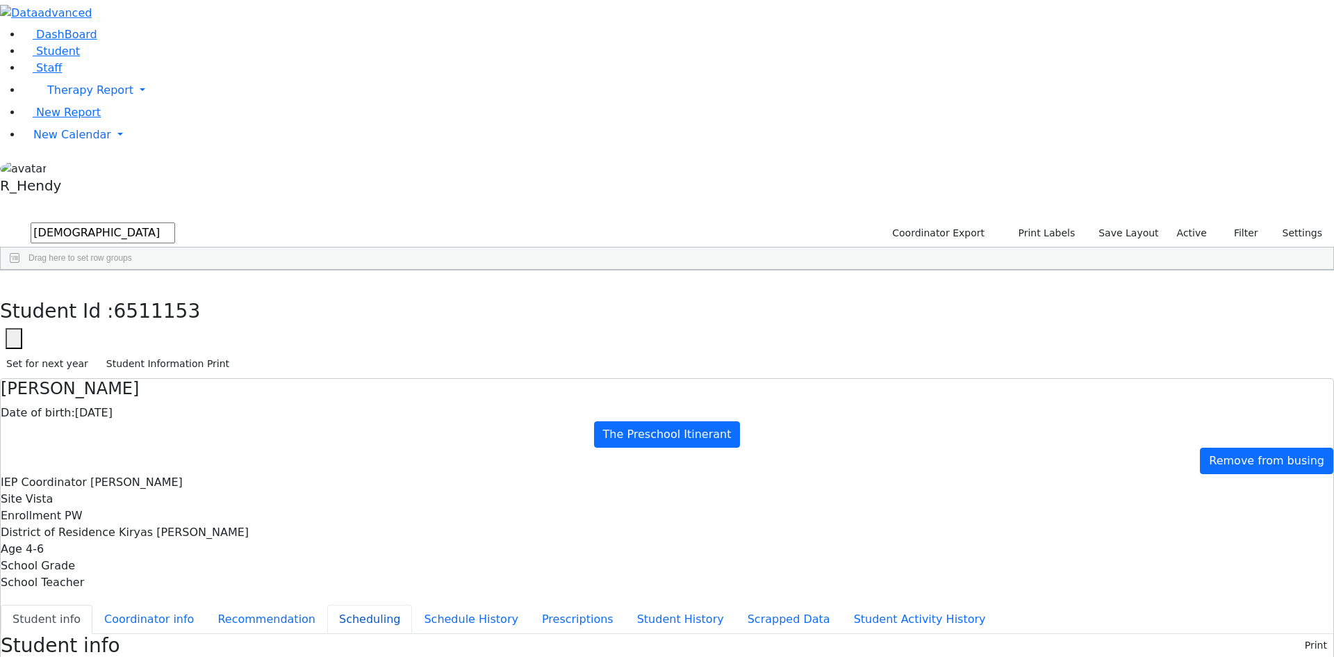
click at [327, 605] on button "Scheduling" at bounding box center [369, 619] width 85 height 29
click at [192, 634] on select "Select School YR School YR 25-26 Summer YR 25 School YR 24-25 Summer YR 24 Scho…" at bounding box center [135, 645] width 113 height 22
select select "212"
click at [192, 634] on select "Select School YR School YR 25-26 Summer YR 25 School YR 24-25 Summer YR 24 Scho…" at bounding box center [135, 645] width 113 height 22
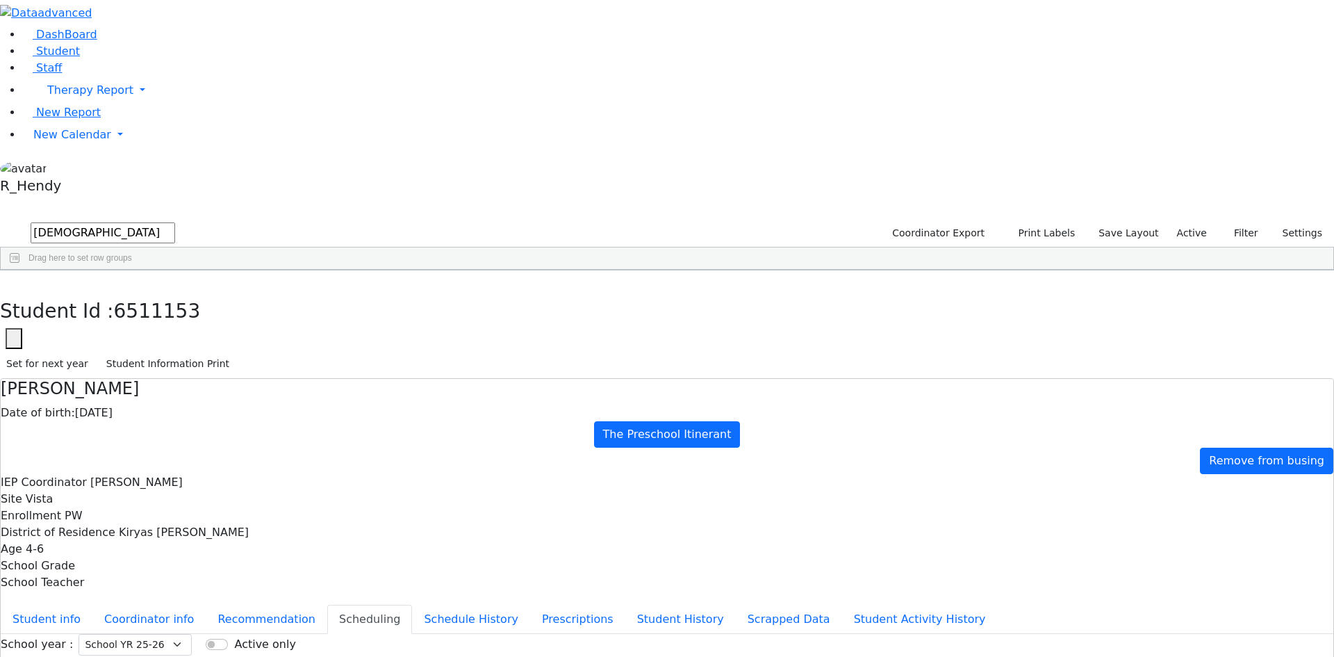
click at [327, 605] on button "Scheduling" at bounding box center [369, 619] width 85 height 29
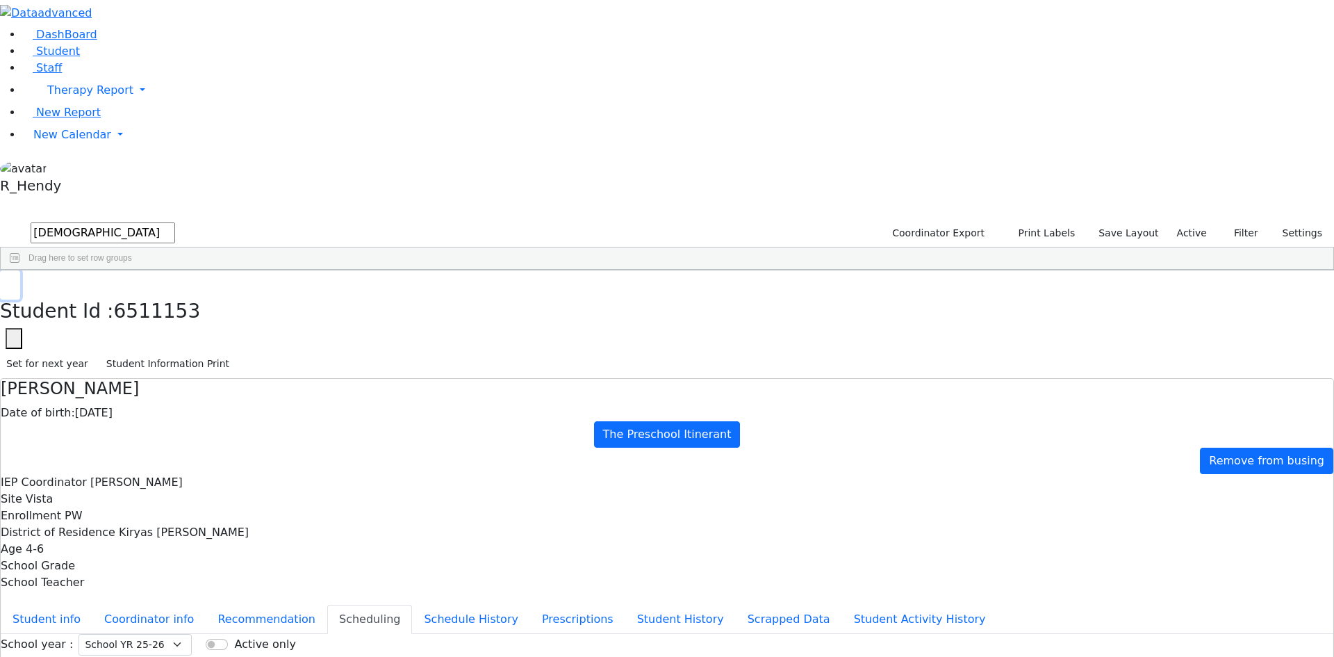
click at [20, 270] on button "button" at bounding box center [10, 284] width 20 height 29
click at [53, 97] on span "New Calendar" at bounding box center [90, 89] width 86 height 13
click at [63, 169] on span "Calendar" at bounding box center [55, 162] width 50 height 13
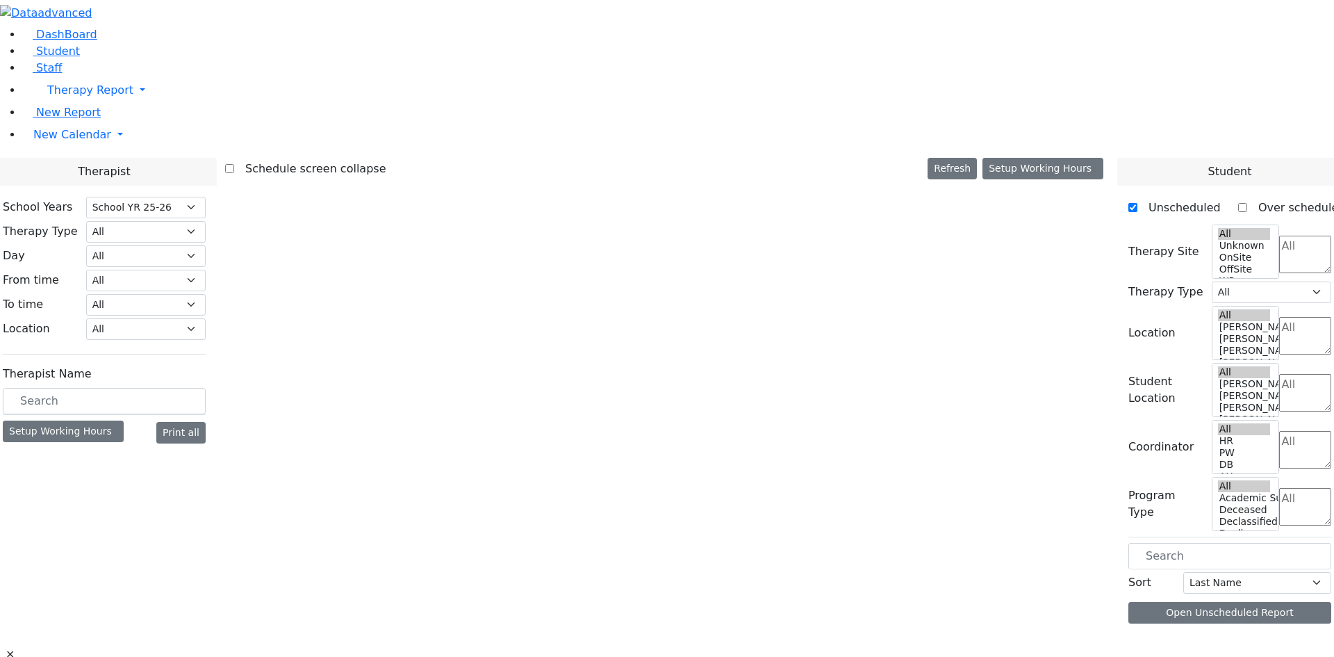
select select "212"
select select "211"
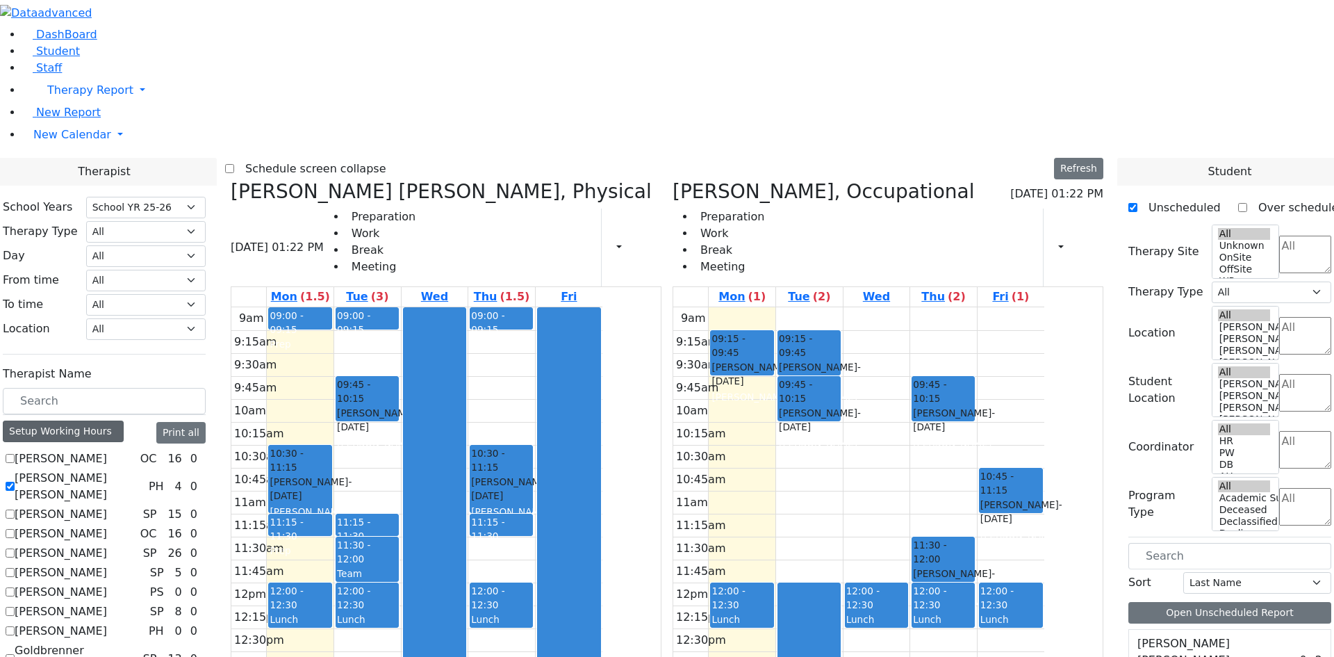
click at [124, 420] on div "Setup Working Hours" at bounding box center [63, 431] width 121 height 22
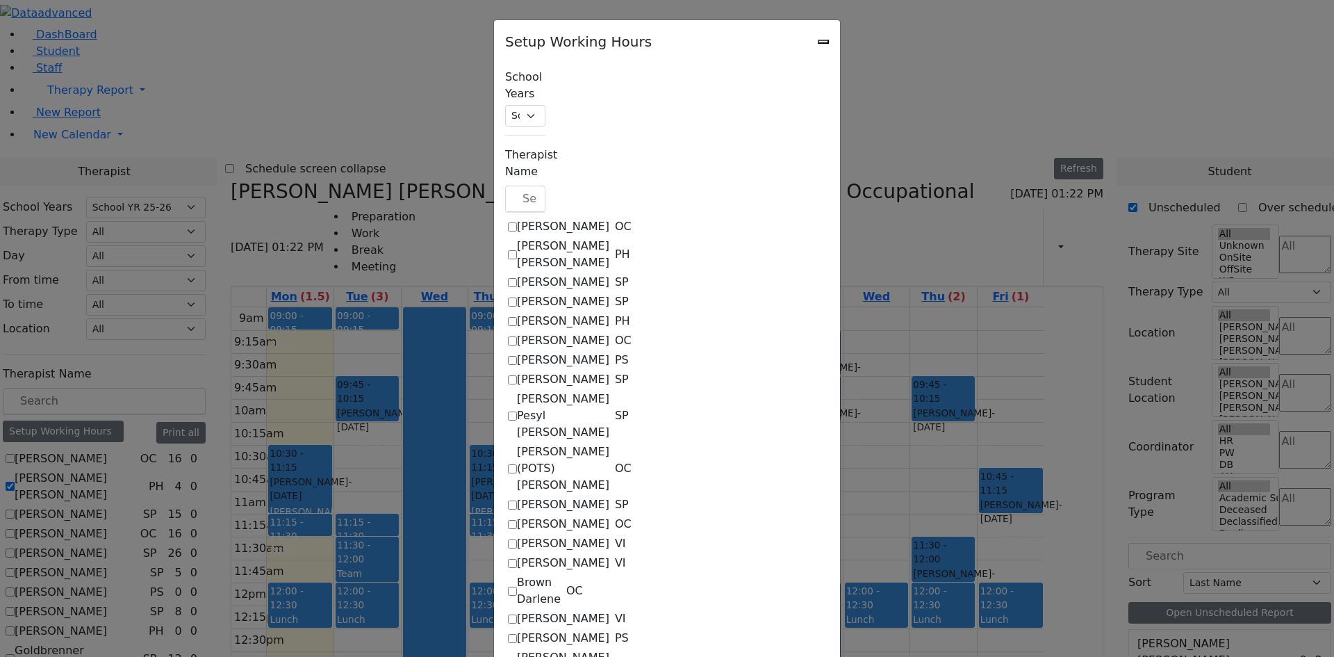
scroll to position [278, 0]
checkbox input "true"
select select "15:00:00"
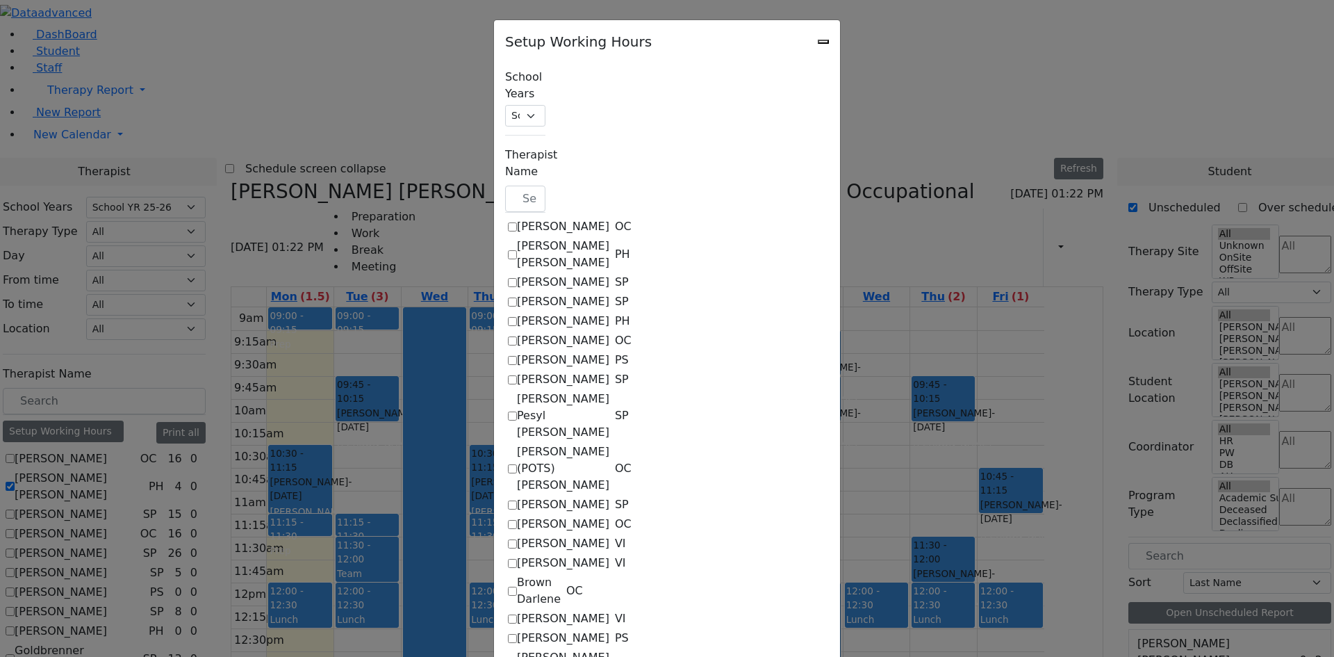
select select "33"
select select "15:00:00"
select select "12:00:00"
select select "33"
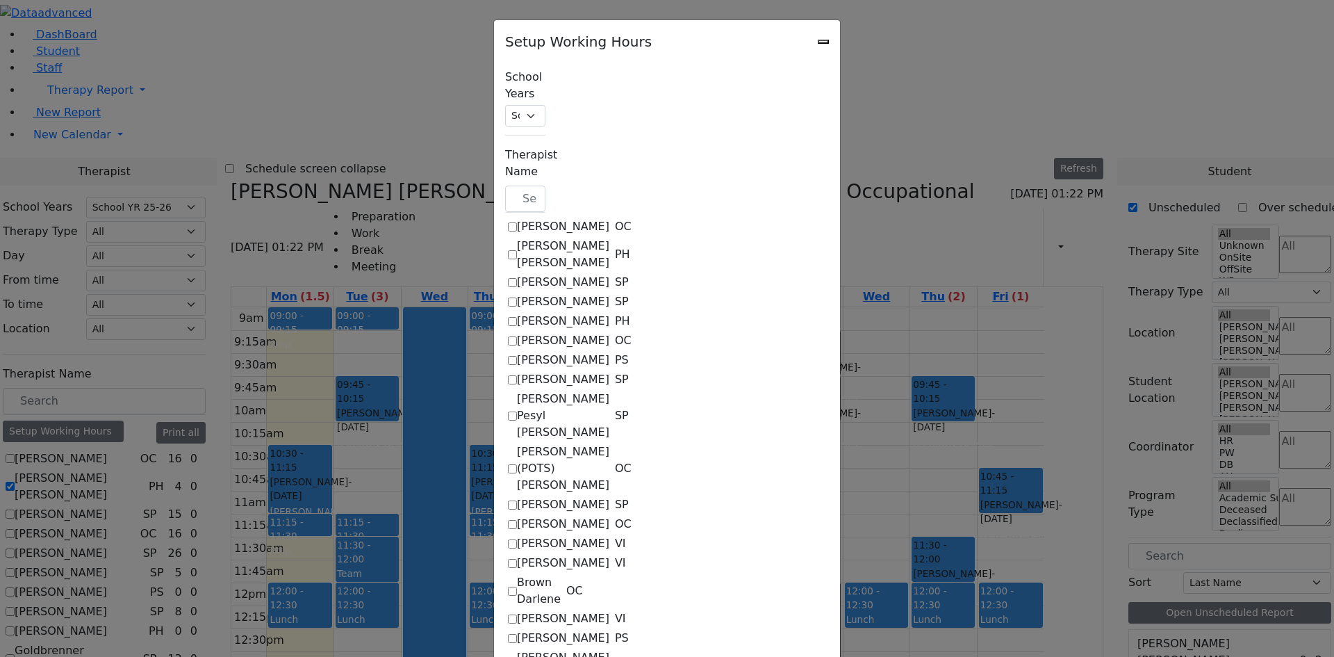
select select "15:00:00"
select select "33"
select select "15:00:00"
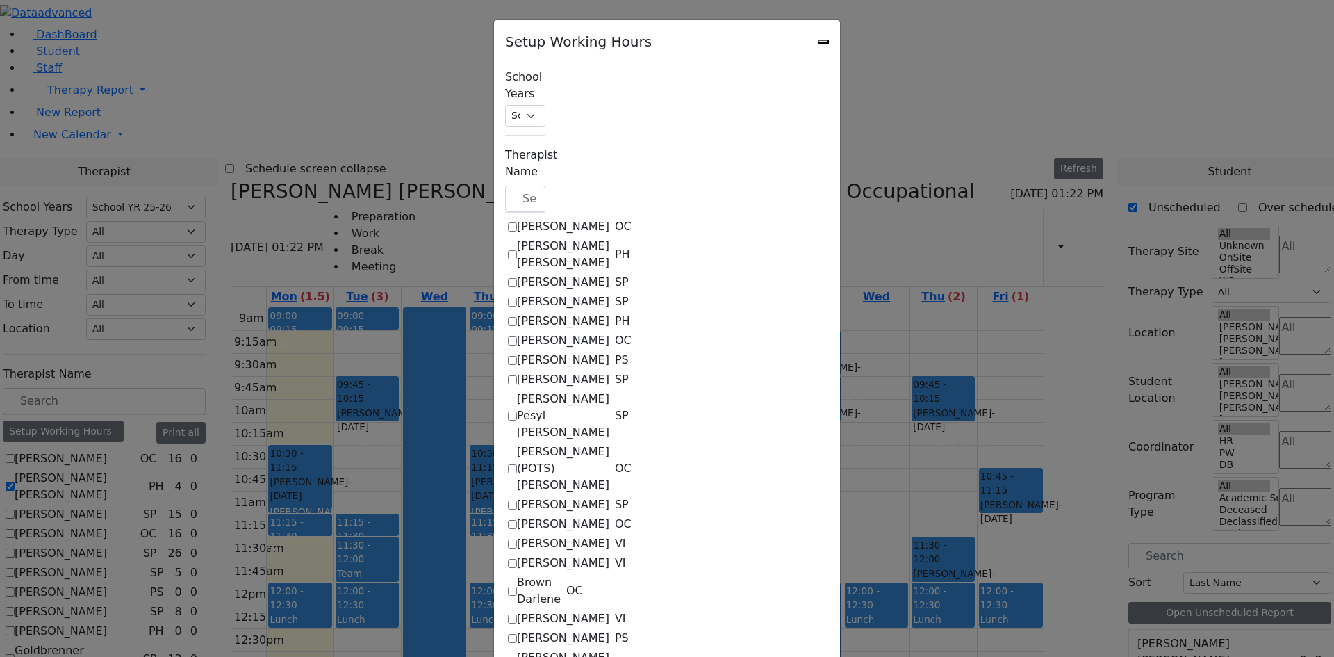
select select "15:00:00"
select select "33"
select select "15:00:00"
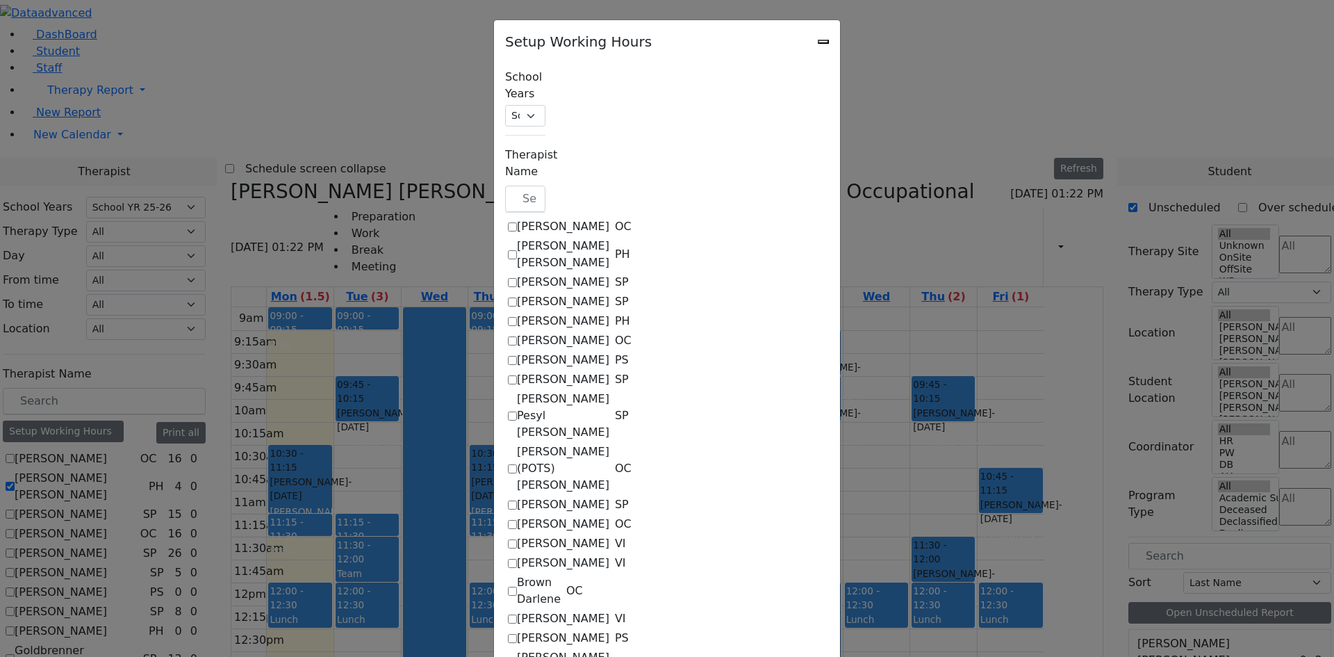
select select "14:00:00"
select select "33"
select select "15:00:00"
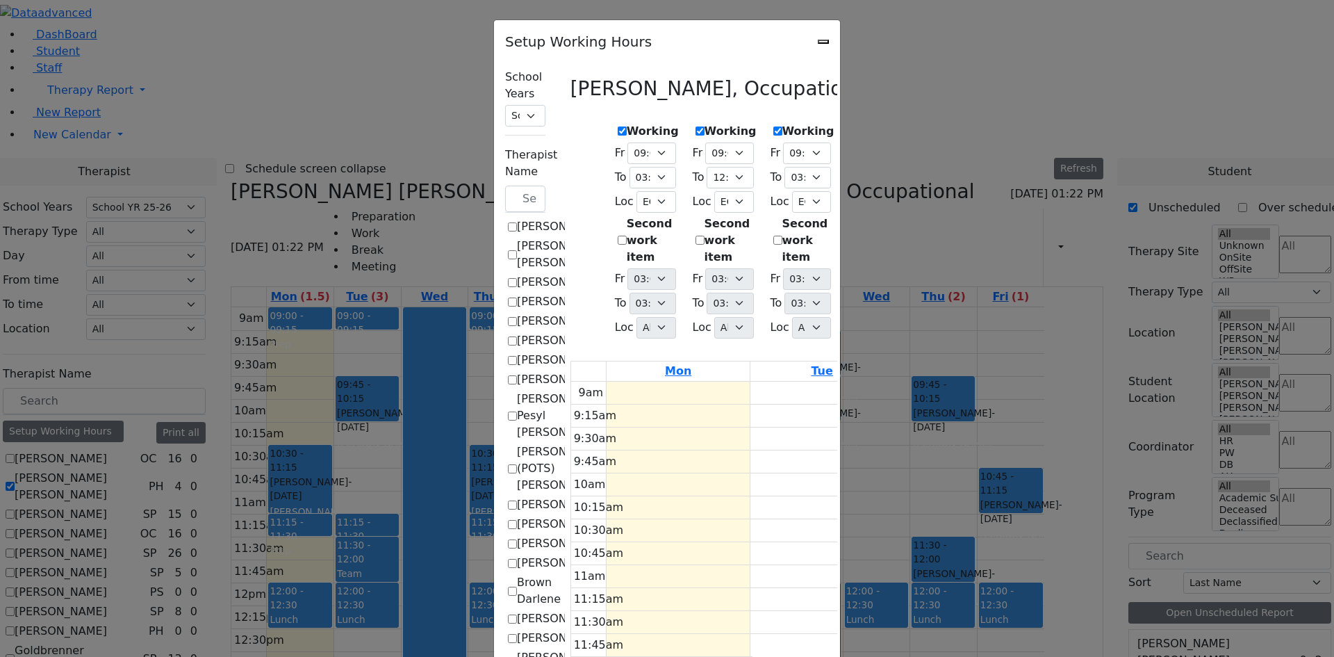
scroll to position [348, 0]
drag, startPoint x: 211, startPoint y: 376, endPoint x: 197, endPoint y: 395, distance: 23.4
checkbox input "false"
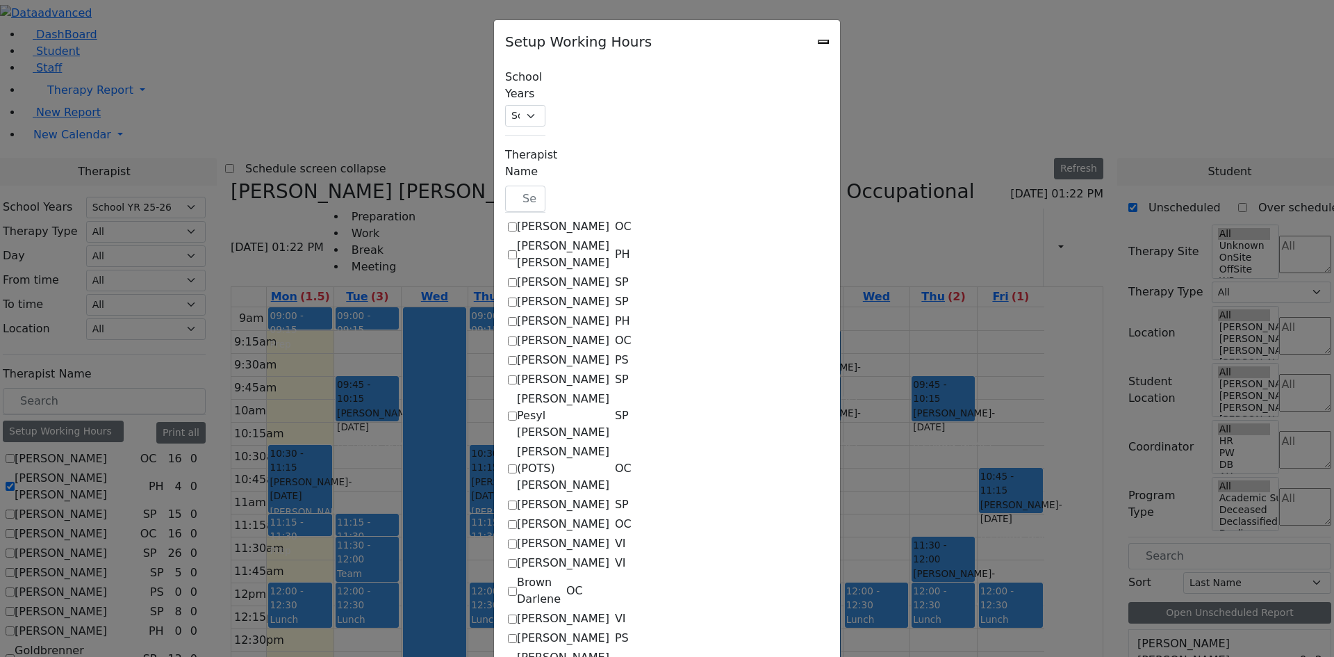
click at [824, 42] on icon "Close" at bounding box center [824, 42] width 0 height 0
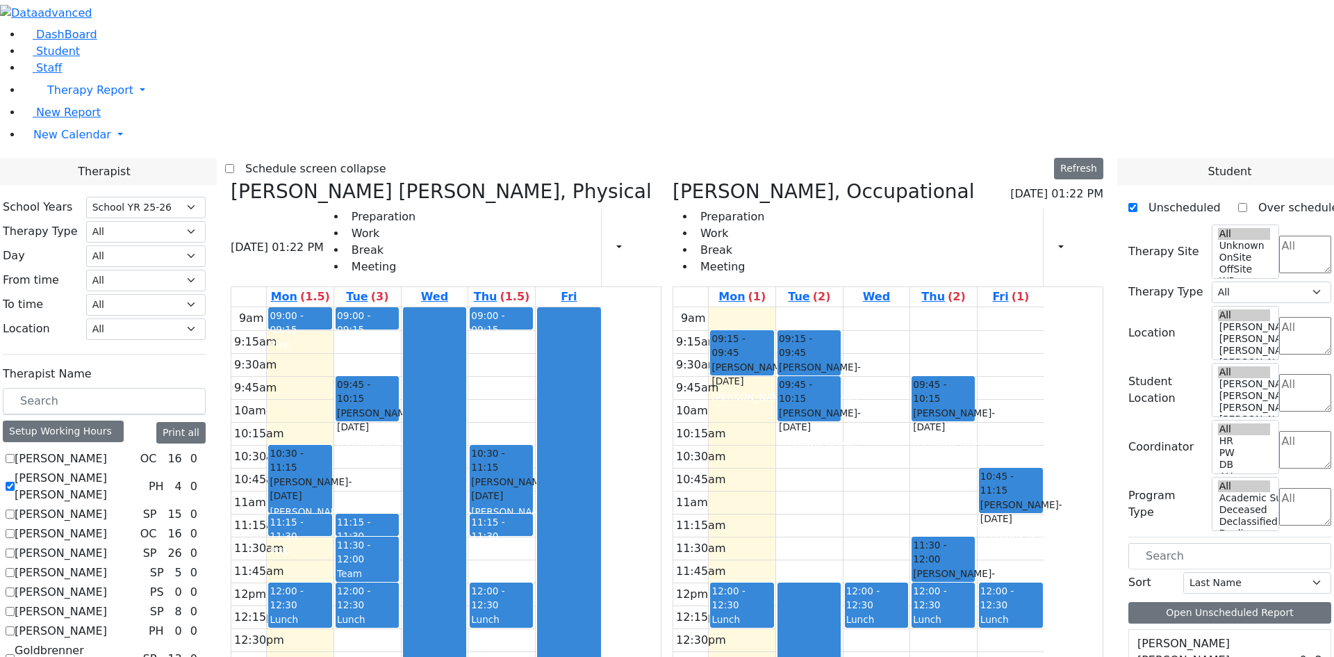
scroll to position [0, 0]
drag, startPoint x: 1089, startPoint y: 364, endPoint x: 1093, endPoint y: 313, distance: 51.6
click at [1045, 313] on div "9am 9:15am 9:30am 9:45am 10am 10:15am 10:30am 10:45am 11am 11:15am 11:30am 11:4…" at bounding box center [858, 582] width 371 height 550
drag, startPoint x: 1021, startPoint y: 297, endPoint x: 1021, endPoint y: 306, distance: 9.7
click at [1022, 320] on div "9am 9:15am 9:30am 9:45am 10am 10:15am 10:30am 10:45am 11am 11:15am 11:30am 11:4…" at bounding box center [858, 582] width 371 height 550
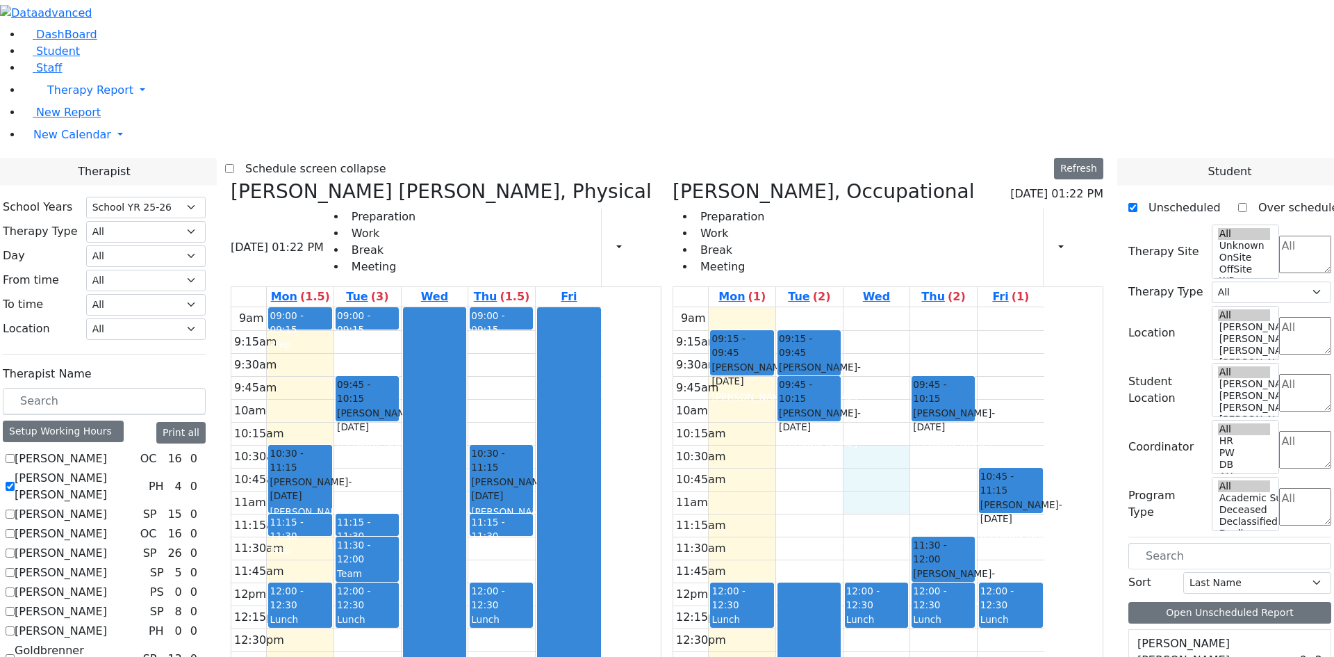
drag, startPoint x: 958, startPoint y: 256, endPoint x: 960, endPoint y: 288, distance: 32.0
click at [960, 307] on div "9am 9:15am 9:30am 9:45am 10am 10:15am 10:30am 10:45am 11am 11:15am 11:30am 11:4…" at bounding box center [858, 582] width 371 height 550
click at [1045, 459] on div "9am 9:15am 9:30am 9:45am 10am 10:15am 10:30am 10:45am 11am 11:15am 11:30am 11:4…" at bounding box center [858, 582] width 371 height 550
drag, startPoint x: 860, startPoint y: 254, endPoint x: 860, endPoint y: 264, distance: 10.4
click at [860, 307] on div "9am 9:15am 9:30am 9:45am 10am 10:15am 10:30am 10:45am 11am 11:15am 11:30am 11:4…" at bounding box center [858, 582] width 371 height 550
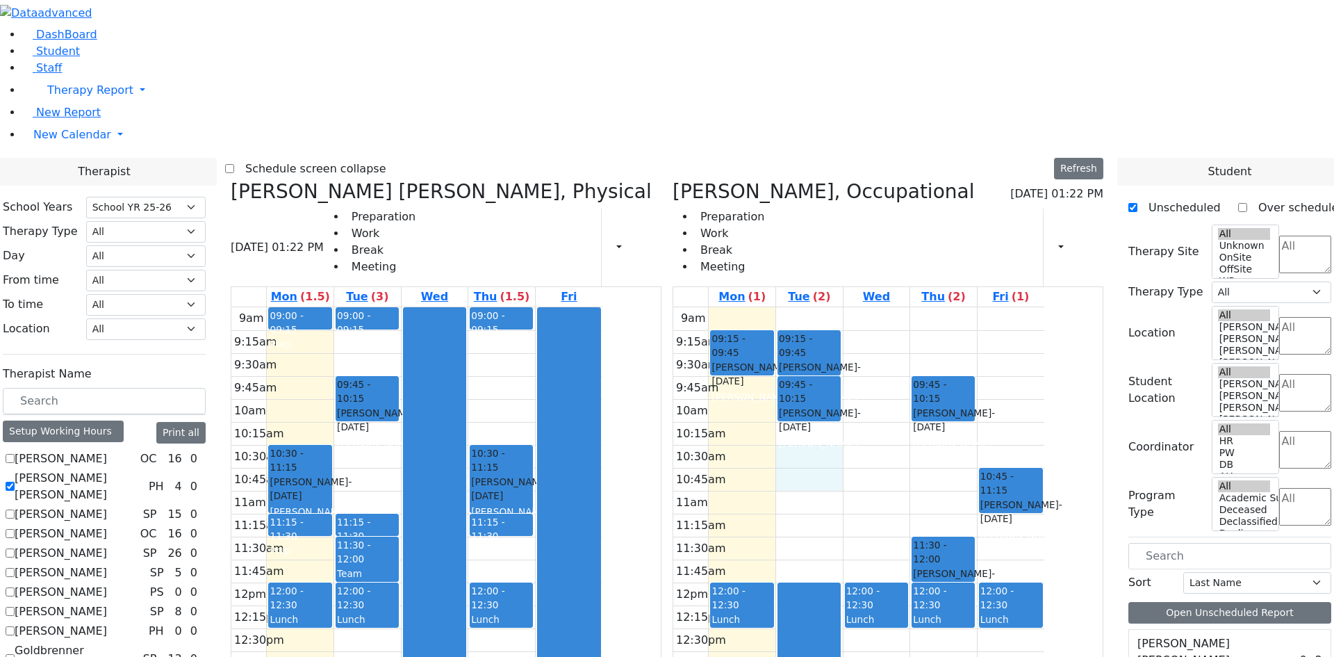
click at [937, 342] on div "9am 9:15am 9:30am 9:45am 10am 10:15am 10:30am 10:45am 11am 11:15am 11:30am 11:4…" at bounding box center [858, 582] width 371 height 550
drag, startPoint x: 1211, startPoint y: 489, endPoint x: 815, endPoint y: 190, distance: 496.2
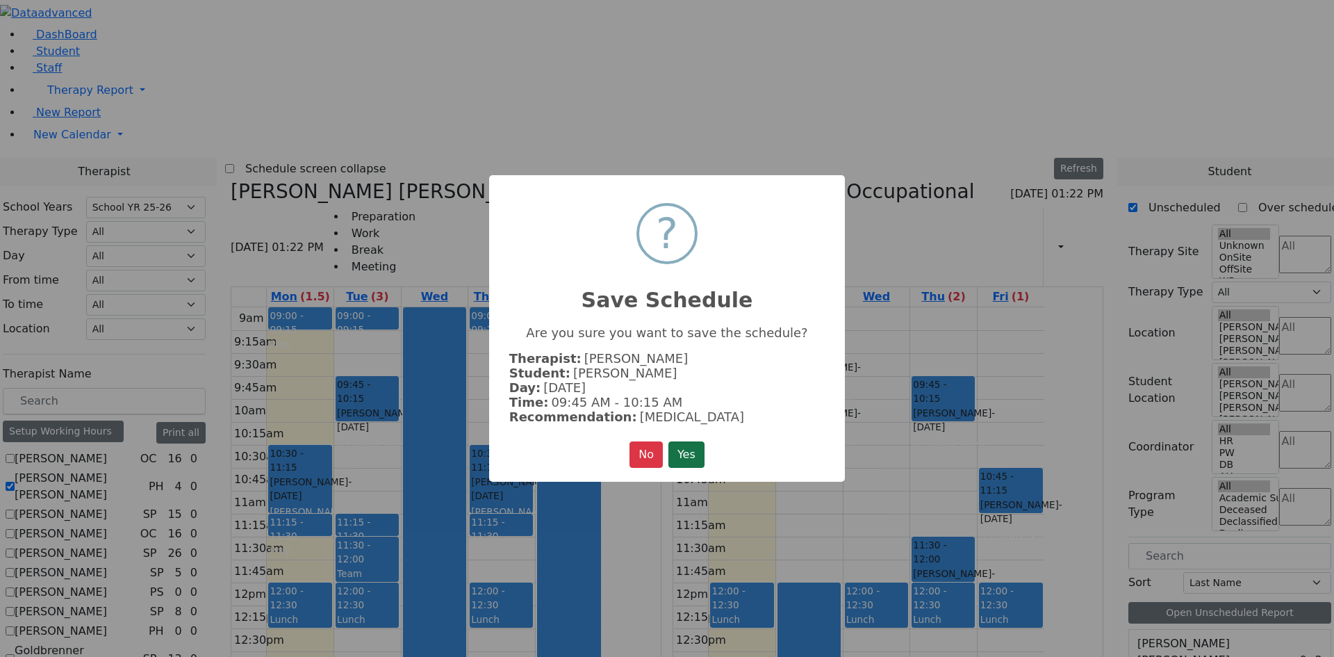
click at [680, 448] on button "Yes" at bounding box center [687, 454] width 36 height 26
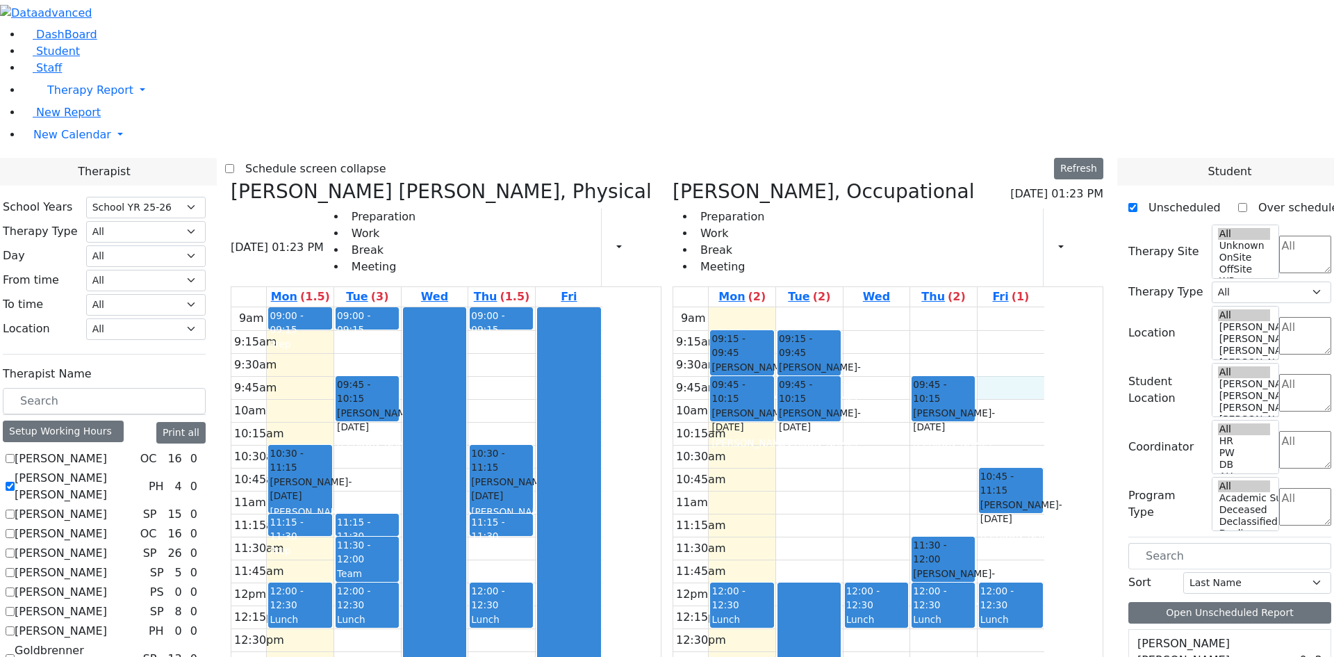
click at [1045, 307] on div "9am 9:15am 9:30am 9:45am 10am 10:15am 10:30am 10:45am 11am 11:15am 11:30am 11:4…" at bounding box center [858, 582] width 371 height 550
drag, startPoint x: 1082, startPoint y: 156, endPoint x: 1082, endPoint y: 167, distance: 10.4
click at [1045, 307] on div "9am 9:15am 9:30am 9:45am 10am 10:15am 10:30am 10:45am 11am 11:15am 11:30am 11:4…" at bounding box center [858, 582] width 371 height 550
click at [824, 307] on div "9am 9:15am 9:30am 9:45am 10am 10:15am 10:30am 10:45am 11am 11:15am 11:30am 11:4…" at bounding box center [858, 582] width 371 height 550
drag, startPoint x: 1079, startPoint y: 140, endPoint x: 1077, endPoint y: 158, distance: 18.9
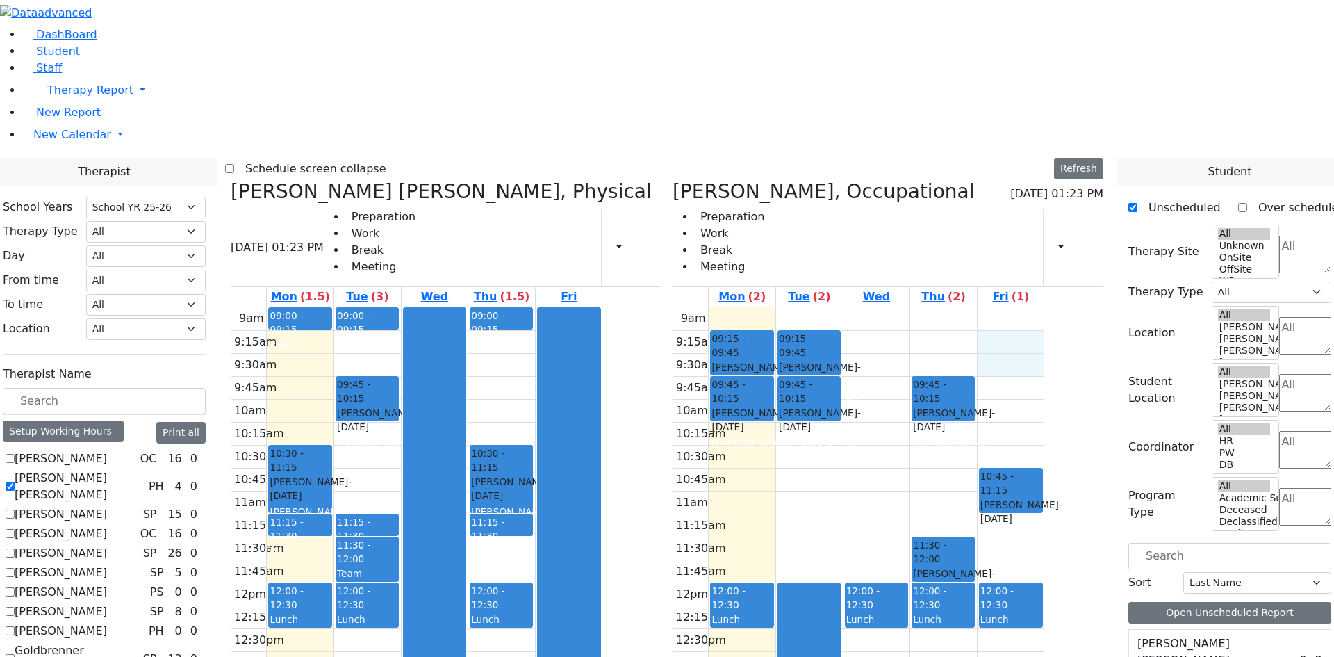
click at [1045, 307] on div "9am 9:15am 9:30am 9:45am 10am 10:15am 10:30am 10:45am 11am 11:15am 11:30am 11:4…" at bounding box center [858, 582] width 371 height 550
drag, startPoint x: 1182, startPoint y: 512, endPoint x: 1087, endPoint y: 145, distance: 379.8
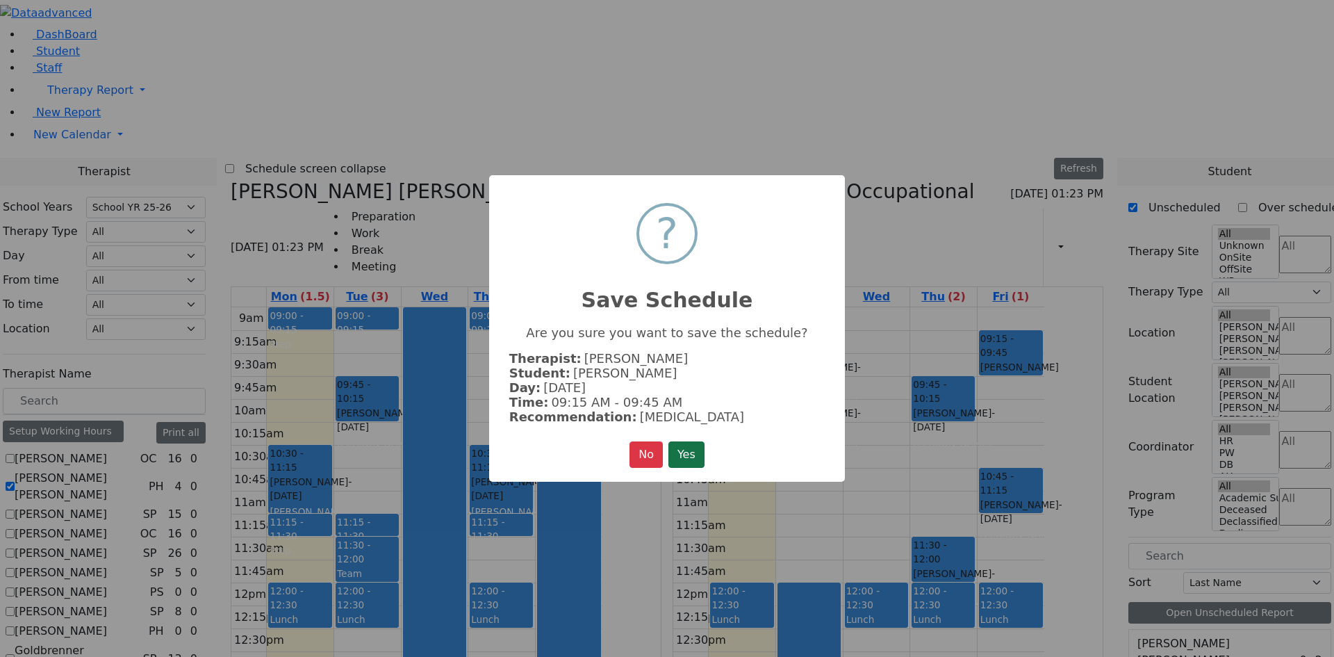
click at [691, 449] on button "Yes" at bounding box center [687, 454] width 36 height 26
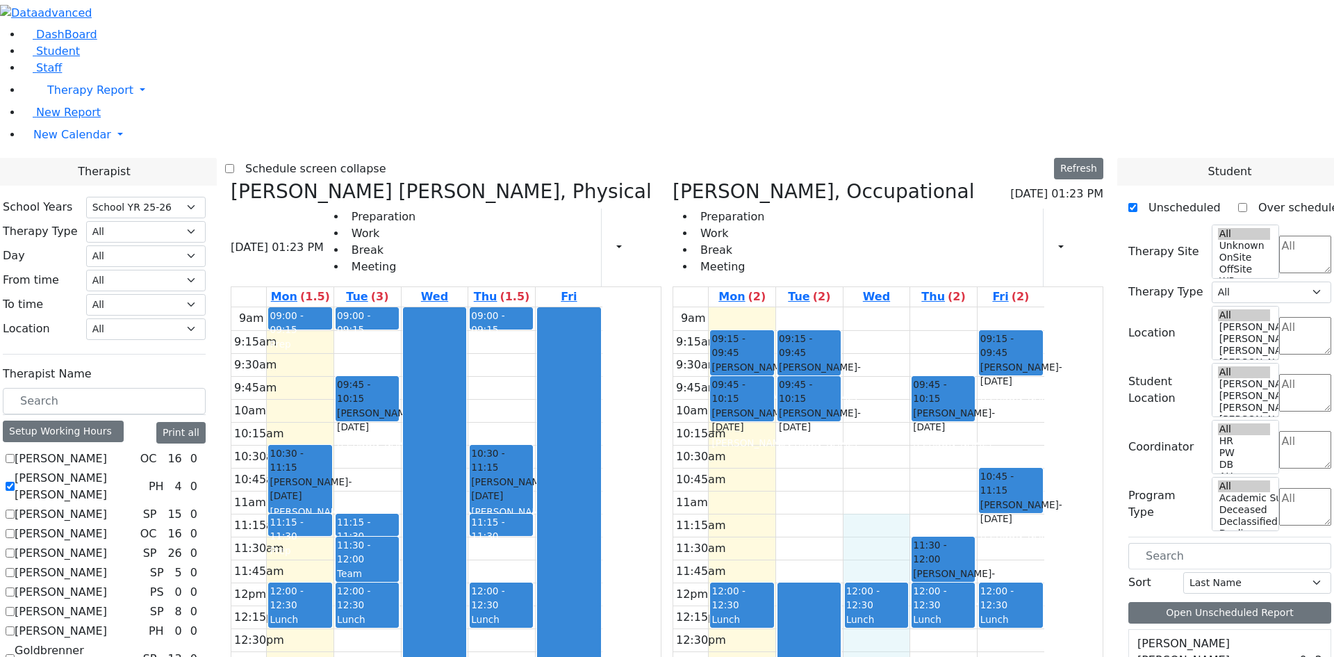
drag, startPoint x: 948, startPoint y: 309, endPoint x: 983, endPoint y: 468, distance: 162.2
click at [983, 475] on div "9am 9:15am 9:30am 9:45am 10am 10:15am 10:30am 10:45am 11am 11:15am 11:30am 11:4…" at bounding box center [858, 582] width 371 height 550
click at [1027, 498] on div "9am 9:15am 9:30am 9:45am 10am 10:15am 10:30am 10:45am 11am 11:15am 11:30am 11:4…" at bounding box center [858, 582] width 371 height 550
click at [1045, 483] on div "9am 9:15am 9:30am 9:45am 10am 10:15am 10:30am 10:45am 11am 11:15am 11:30am 11:4…" at bounding box center [858, 582] width 371 height 550
click at [1009, 484] on div "9am 9:15am 9:30am 9:45am 10am 10:15am 10:30am 10:45am 11am 11:15am 11:30am 11:4…" at bounding box center [858, 582] width 371 height 550
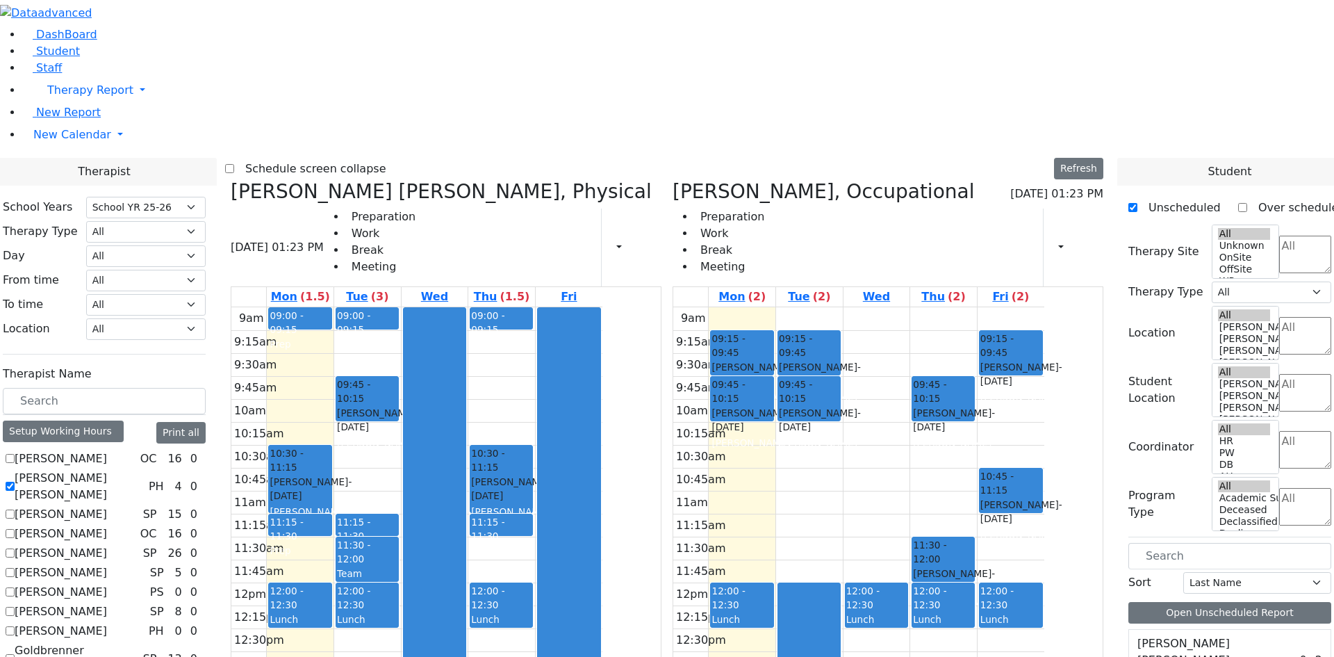
click at [143, 470] on label "[PERSON_NAME] [PERSON_NAME]" at bounding box center [79, 486] width 129 height 33
click at [15, 482] on input "[PERSON_NAME] [PERSON_NAME]" at bounding box center [10, 486] width 9 height 9
checkbox input "false"
select select "1"
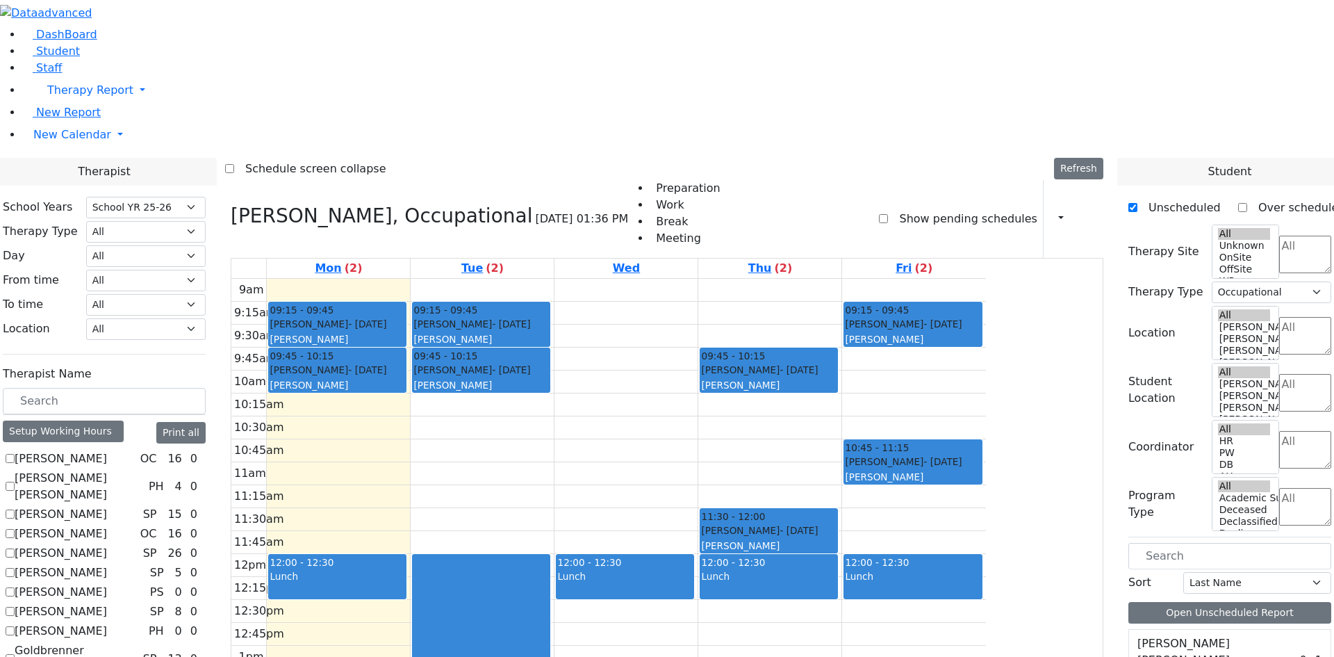
checkbox input "false"
select select
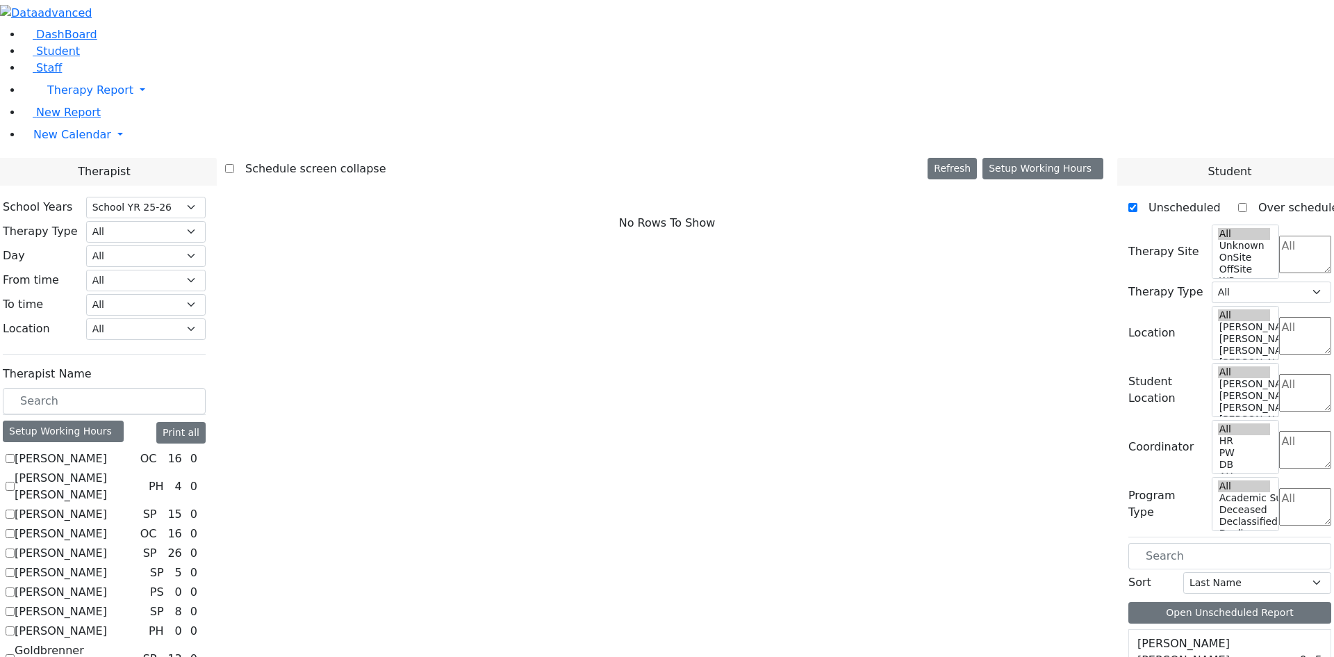
click at [107, 623] on label "[PERSON_NAME]" at bounding box center [61, 631] width 92 height 17
click at [15, 626] on input "[PERSON_NAME]" at bounding box center [10, 630] width 9 height 9
checkbox input "true"
select select "2"
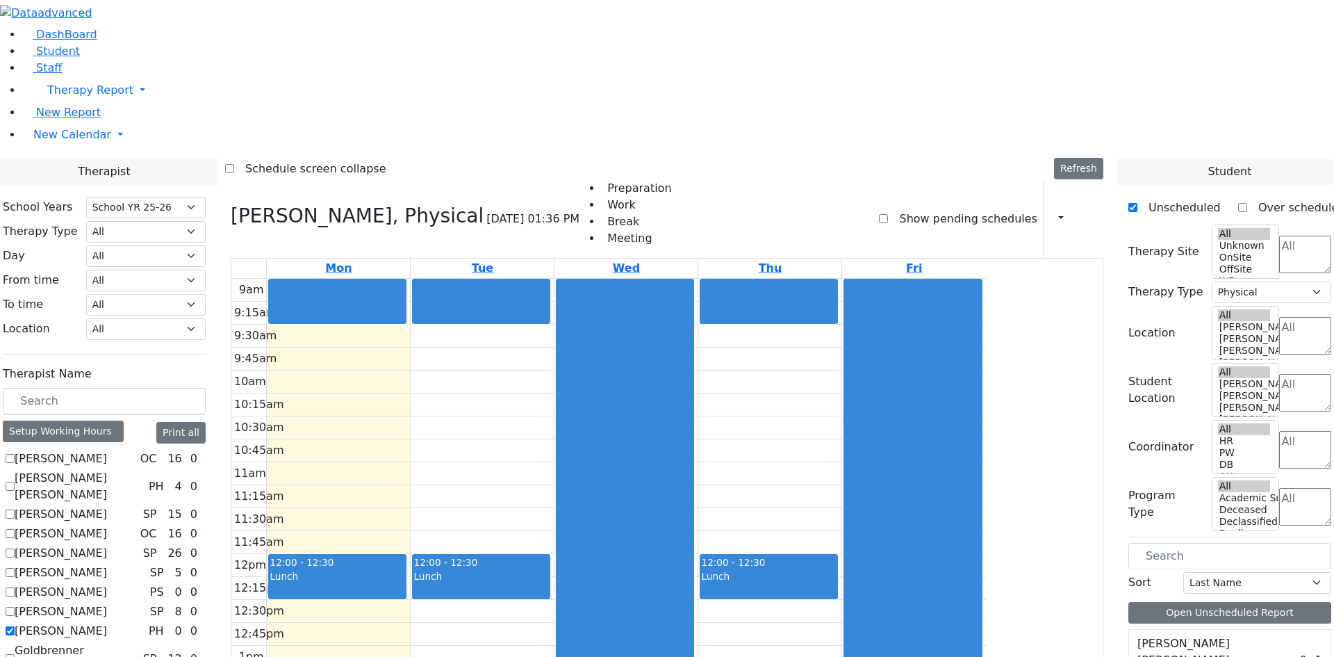
drag, startPoint x: 469, startPoint y: 550, endPoint x: 472, endPoint y: 573, distance: 23.1
click at [472, 573] on div "9am 9:15am 9:30am 9:45am 10am 10:15am 10:30am 10:45am 11am 11:15am 11:30am 11:4…" at bounding box center [608, 554] width 755 height 550
click at [124, 420] on div "Setup Working Hours" at bounding box center [63, 431] width 121 height 22
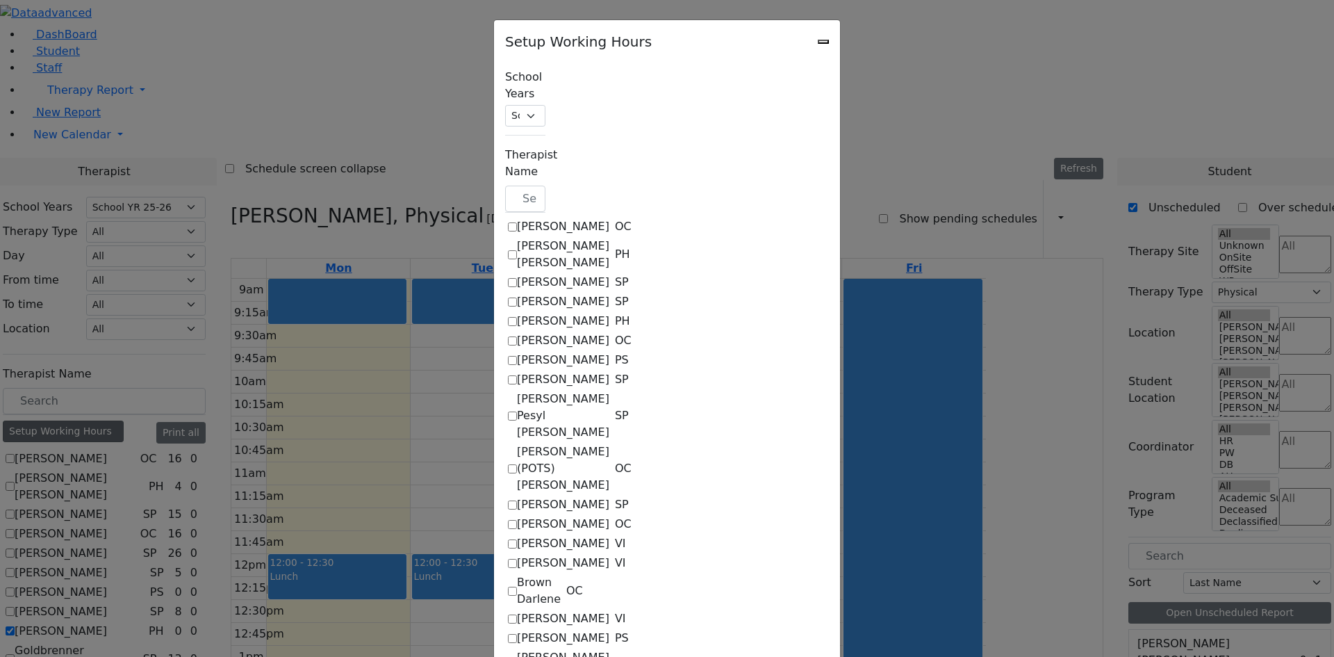
checkbox input "true"
select select "09:30:00"
select select "15:00:00"
select select "33"
select select "15:00:00"
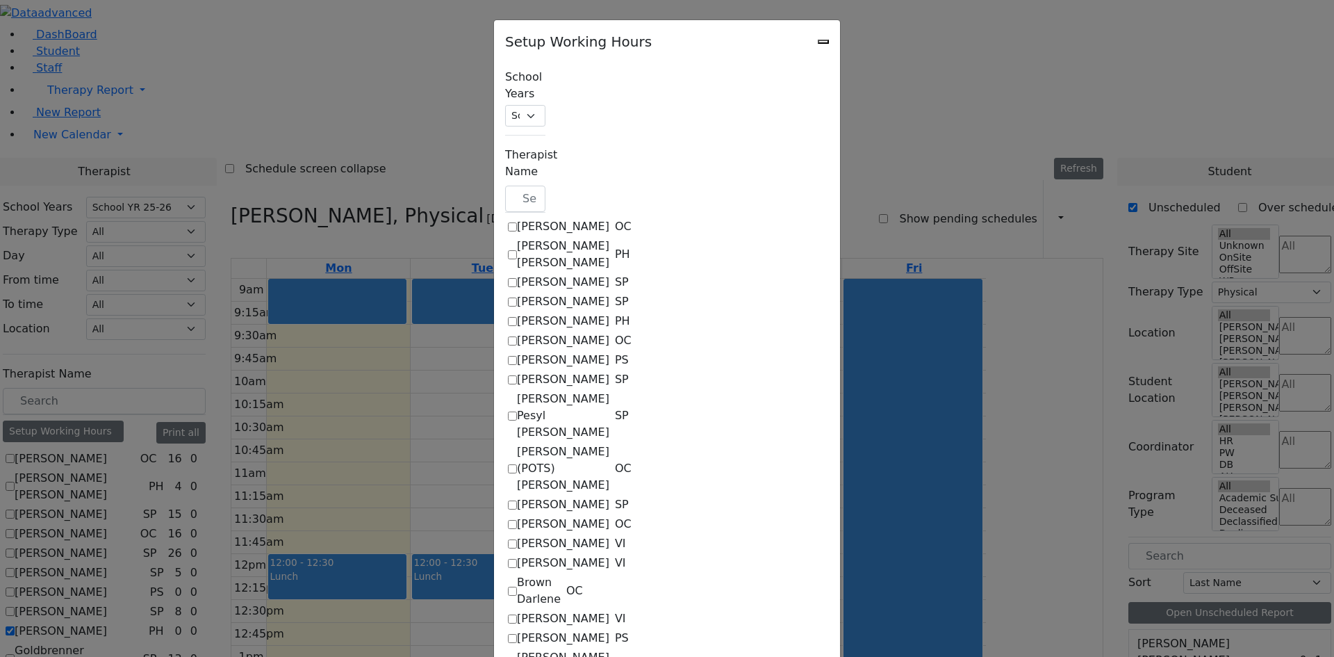
select select "15:00:00"
select select "09:30:00"
select select "15:00:00"
select select "33"
select select "15:00:00"
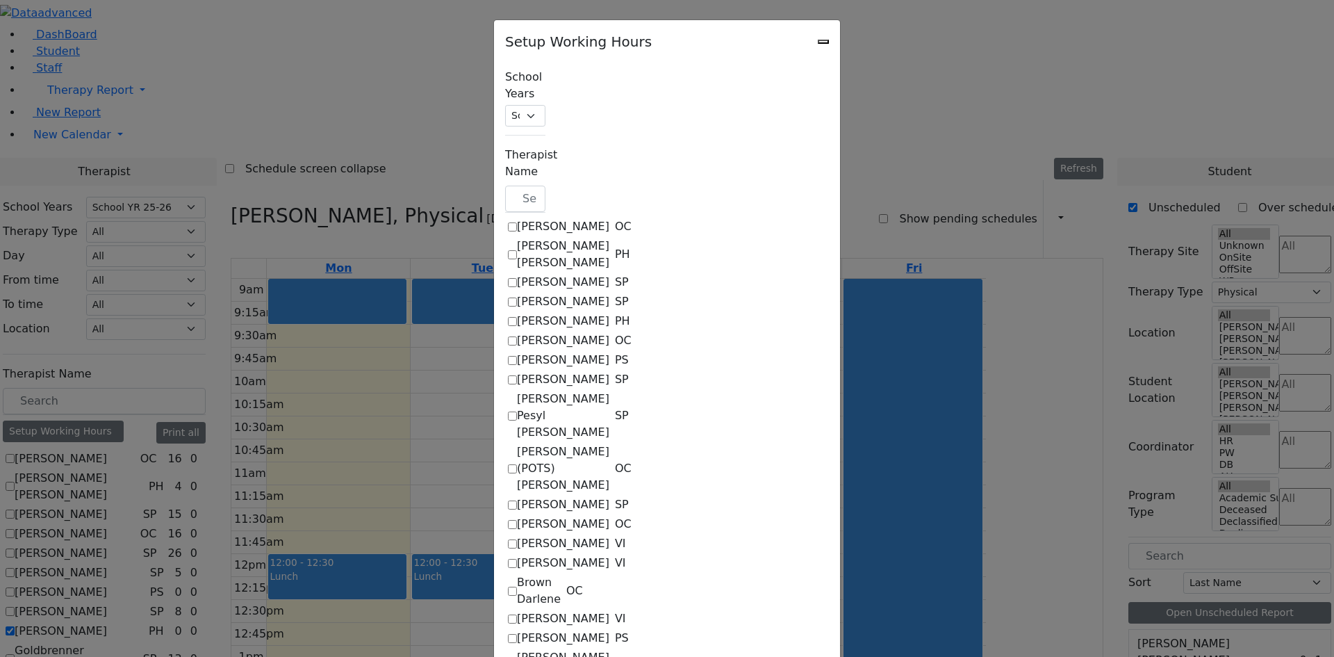
select select "15:00:00"
select select "09:30:00"
select select "15:00:00"
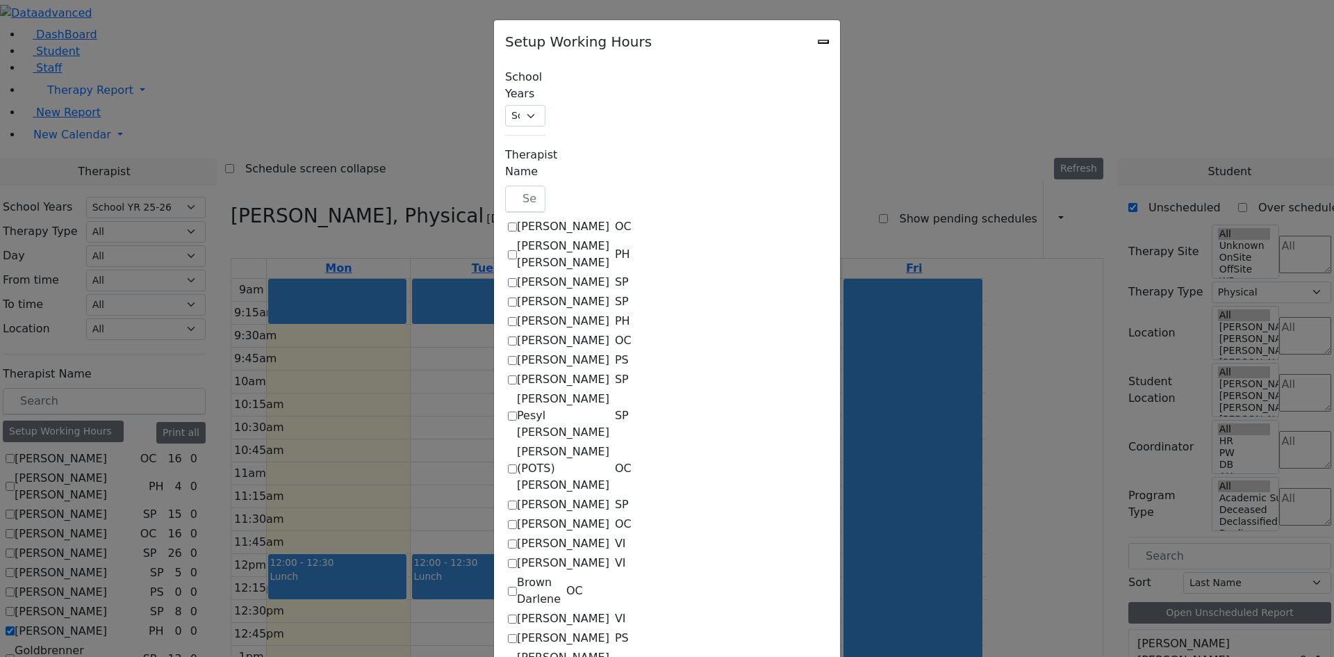
select select "33"
select select "15:00:00"
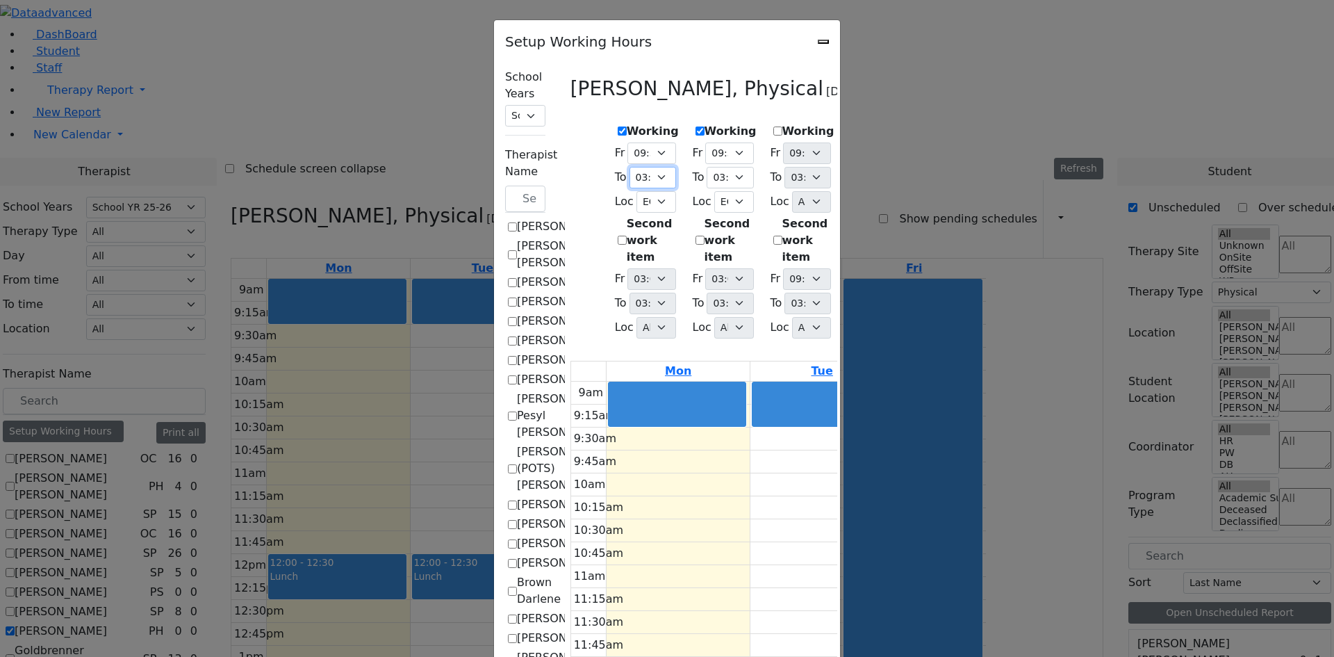
click at [630, 178] on select "09:15 AM 09:30 AM 09:45 AM 10:00 AM 10:15 AM 10:30 AM 10:45 AM 11:00 AM 11:15 A…" at bounding box center [653, 178] width 47 height 22
select select "14:00:00"
click at [630, 167] on select "09:15 AM 09:30 AM 09:45 AM 10:00 AM 10:15 AM 10:30 AM 10:45 AM 11:00 AM 11:15 A…" at bounding box center [653, 178] width 47 height 22
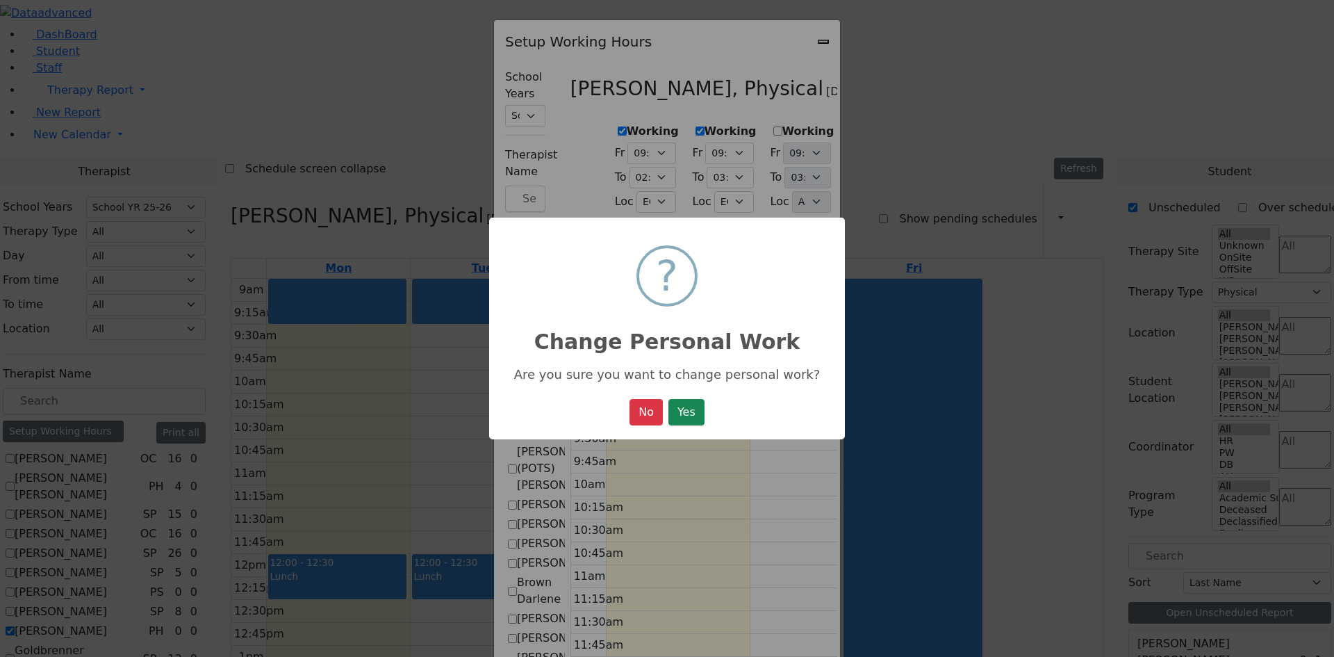
click at [694, 413] on button "Yes" at bounding box center [687, 412] width 36 height 26
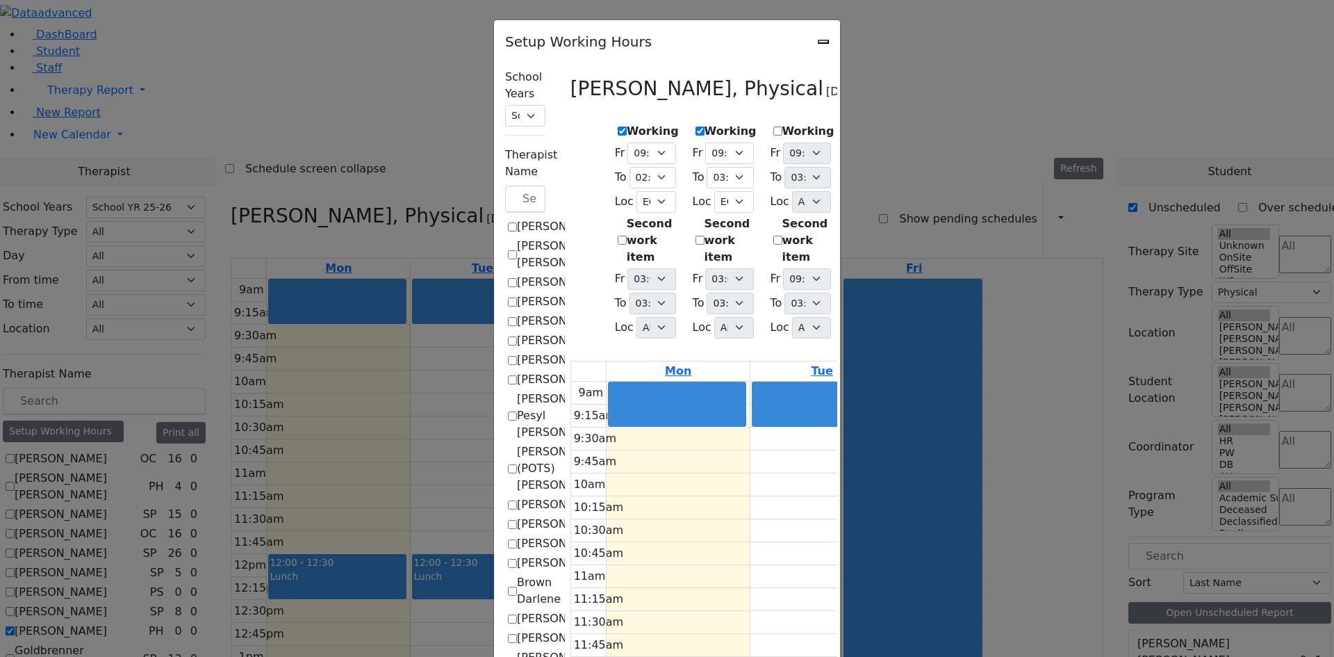
select select "09:30:00"
select select "14:00:00"
select select "33"
select select "15:00:00"
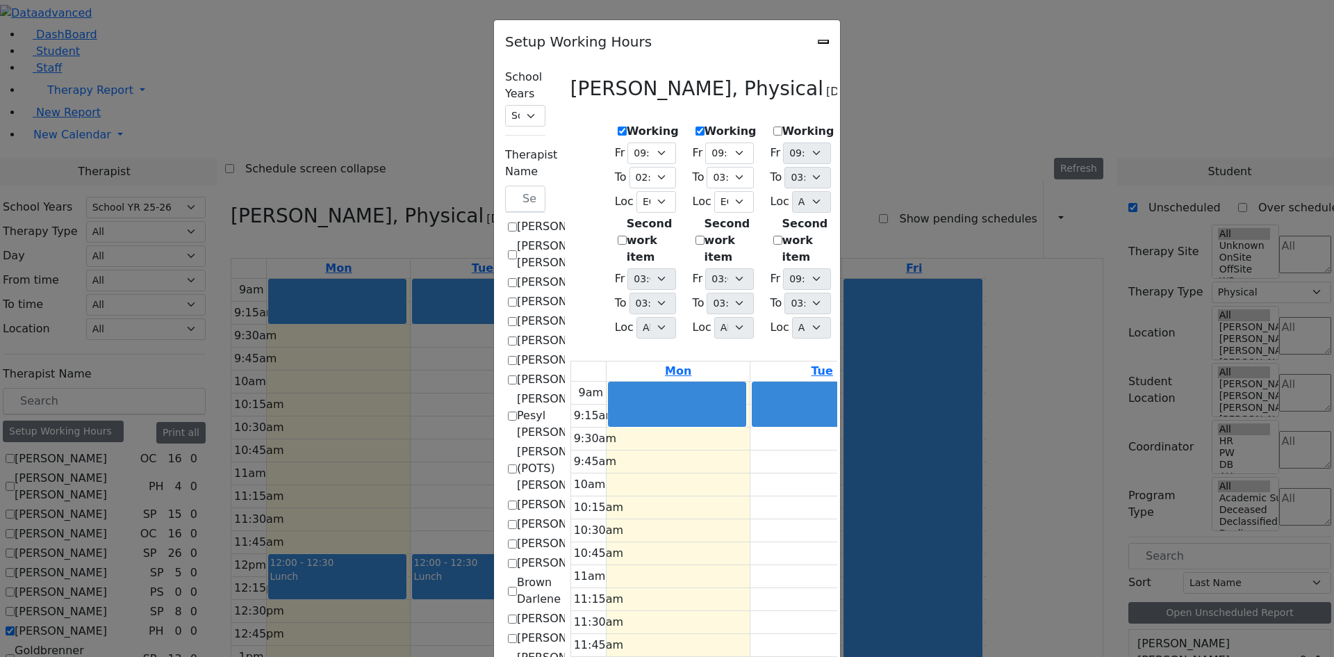
select select "09:30:00"
select select "15:00:00"
select select "33"
select select "15:00:00"
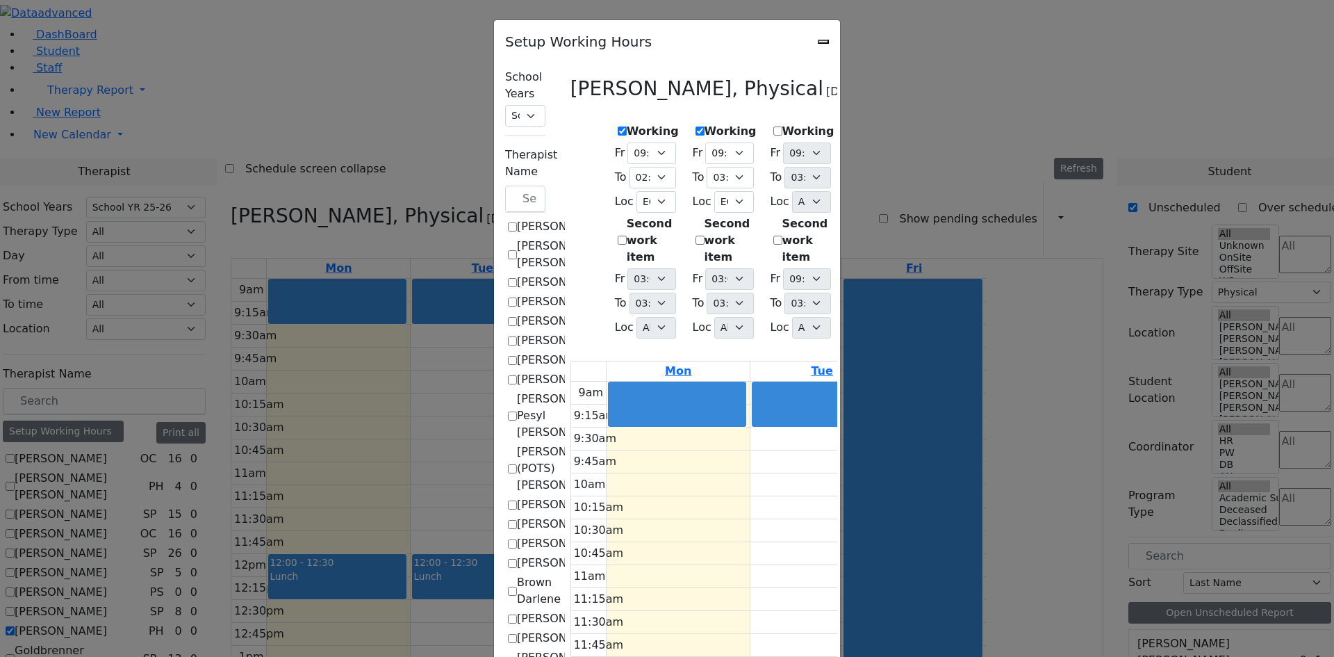
select select "15:00:00"
select select "09:30:00"
select select "15:00:00"
select select "33"
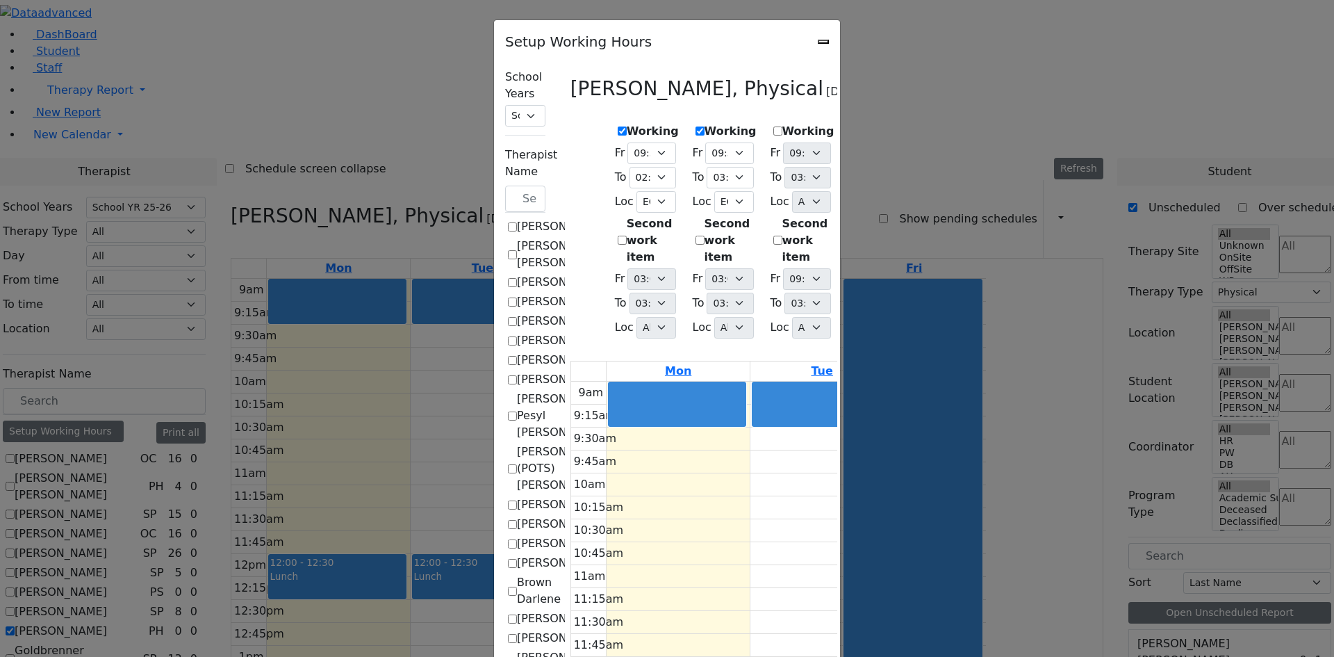
select select "15:00:00"
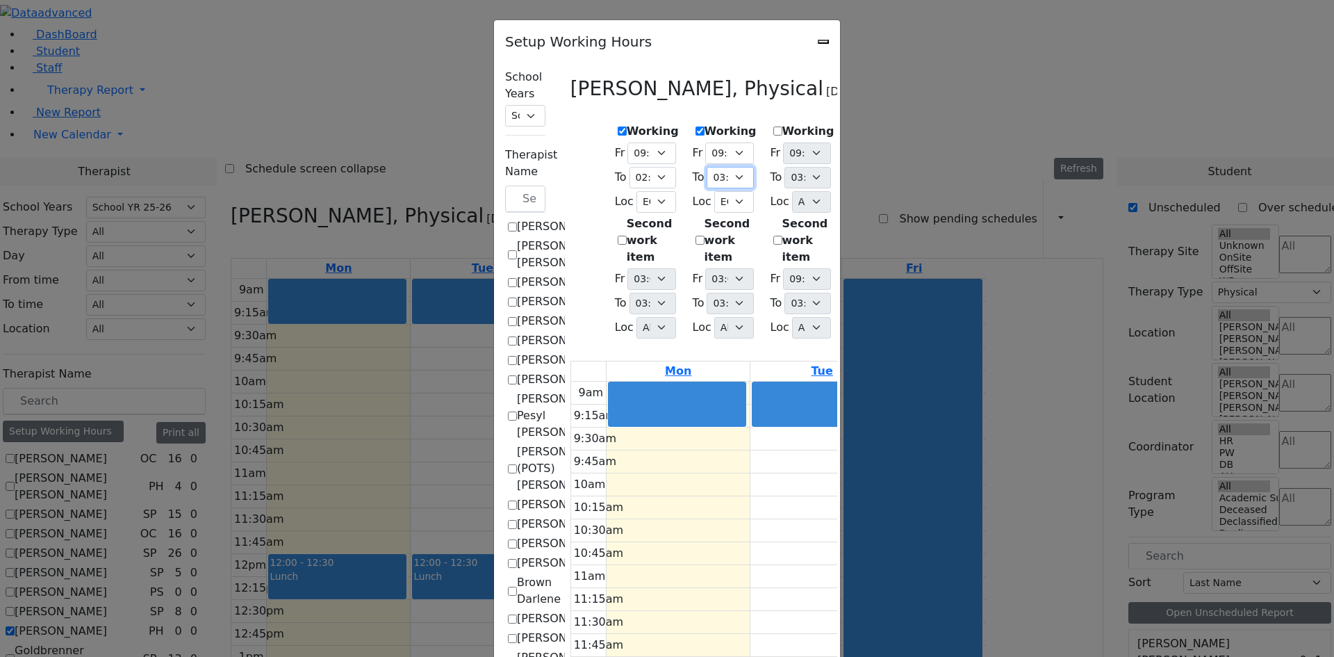
click at [707, 174] on select "09:15 AM 09:30 AM 09:45 AM 10:00 AM 10:15 AM 10:30 AM 10:45 AM 11:00 AM 11:15 A…" at bounding box center [730, 178] width 47 height 22
select select "14:00:00"
click at [707, 167] on select "09:15 AM 09:30 AM 09:45 AM 10:00 AM 10:15 AM 10:30 AM 10:45 AM 11:00 AM 11:15 A…" at bounding box center [730, 178] width 47 height 22
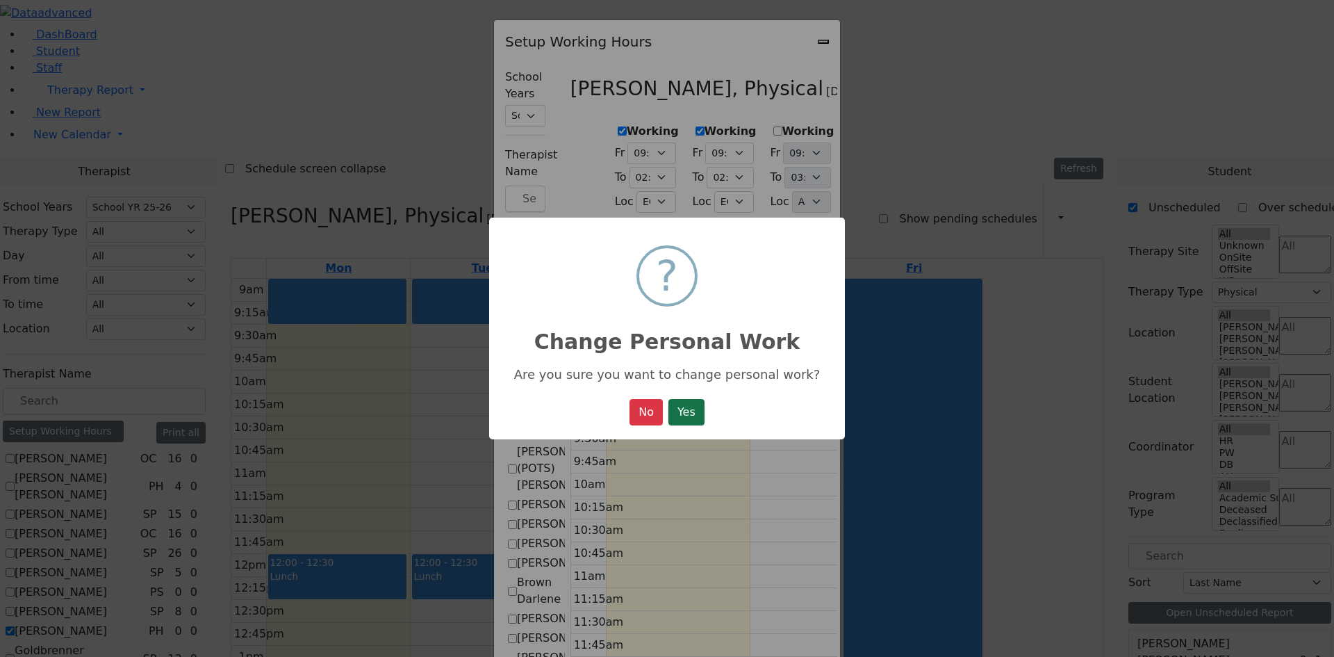
click at [692, 416] on button "Yes" at bounding box center [687, 412] width 36 height 26
select select "09:30:00"
select select "14:00:00"
select select "33"
select select "15:00:00"
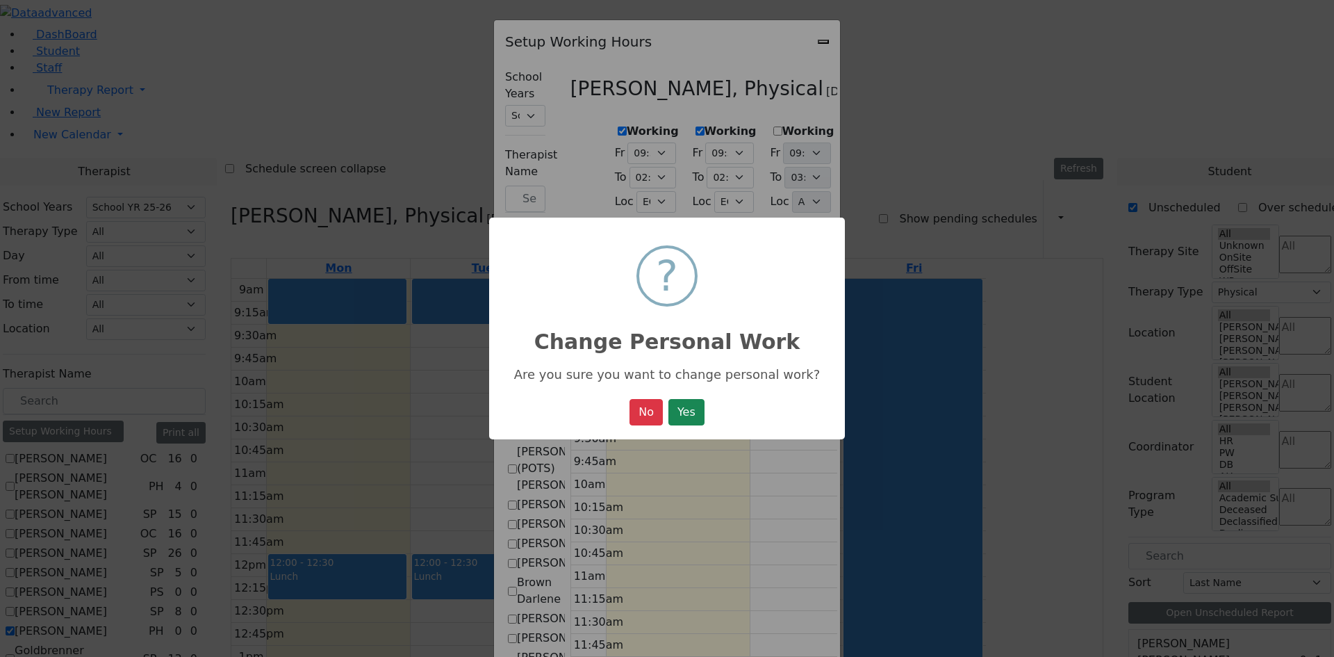
select select "15:00:00"
select select "09:30:00"
select select "14:00:00"
select select "33"
select select "15:00:00"
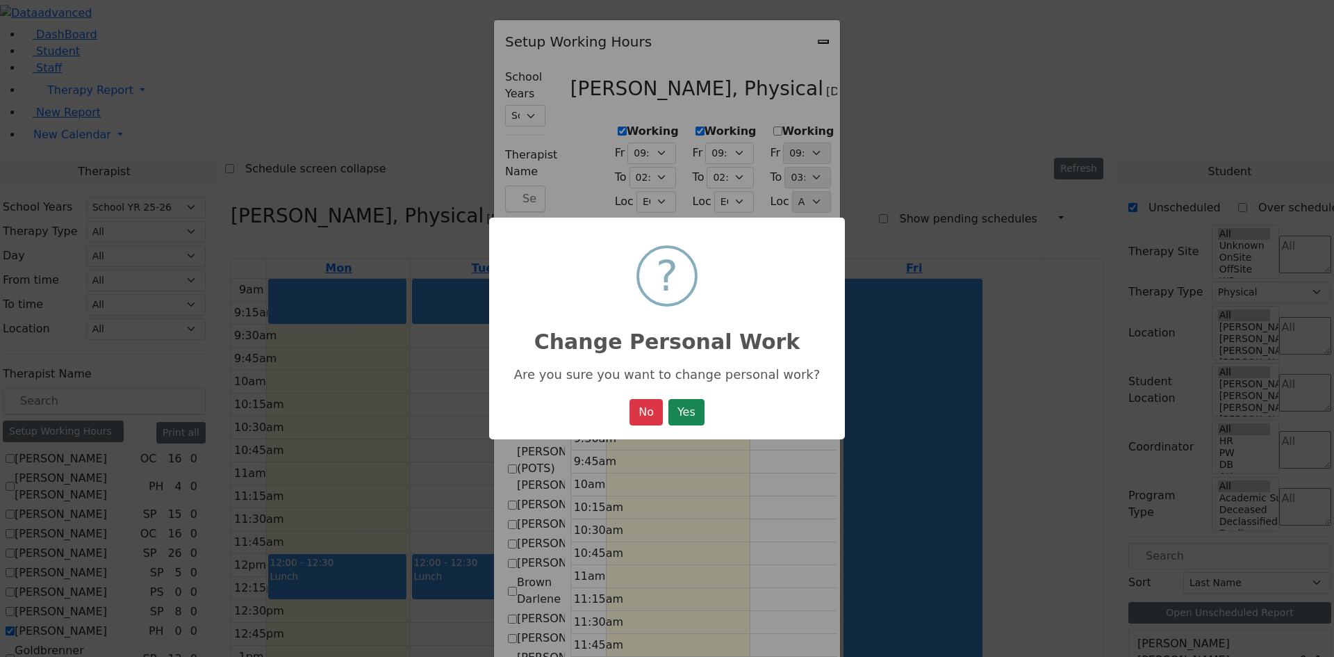
select select "15:00:00"
select select "09:30:00"
select select "15:00:00"
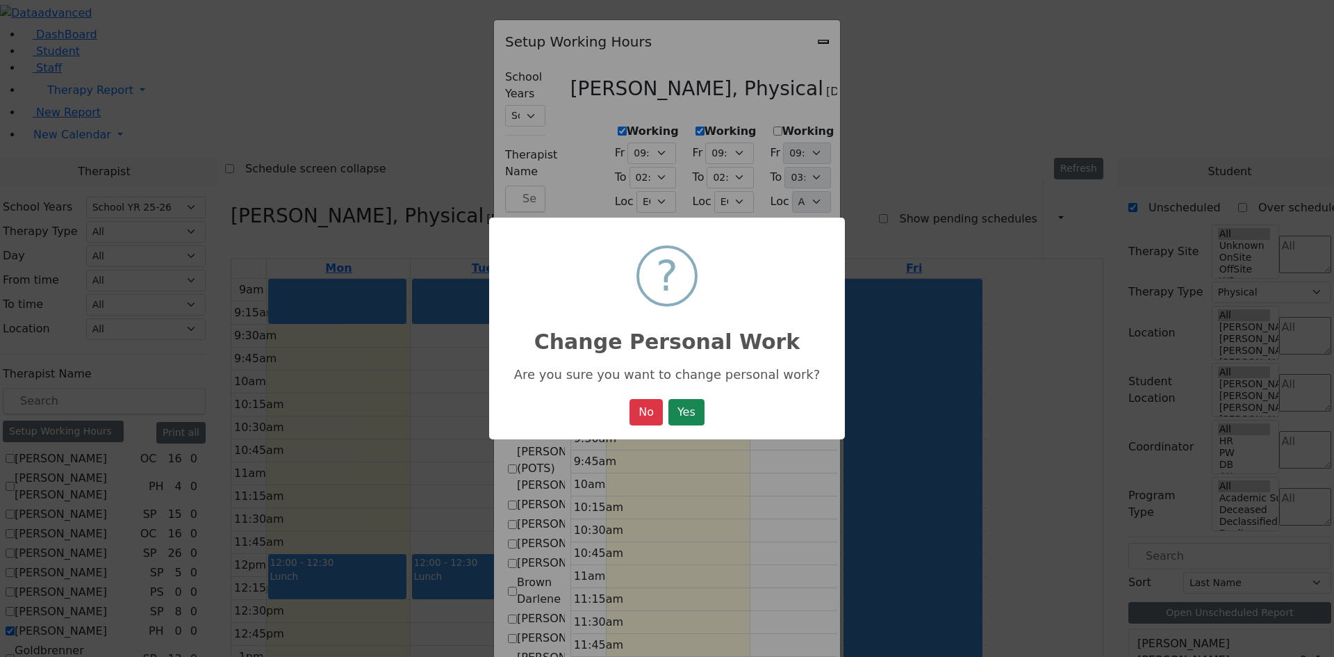
select select "33"
select select "15:00:00"
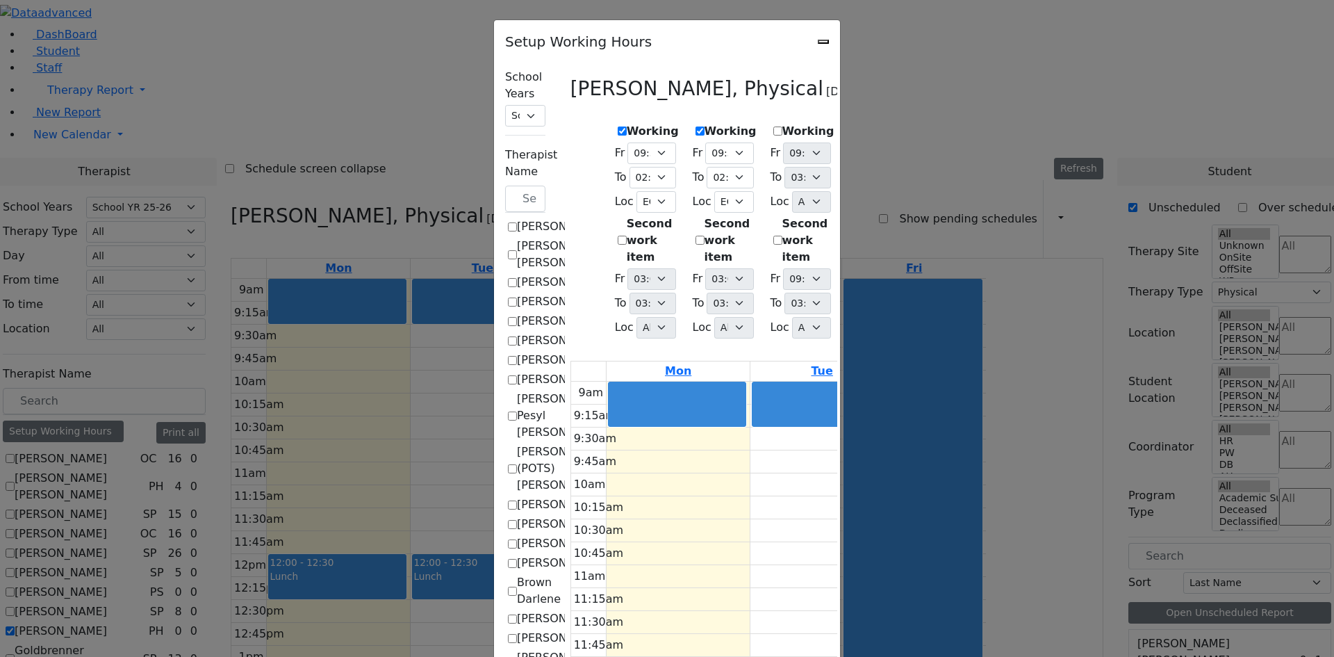
click at [909, 174] on select "09:15 AM 09:30 AM 09:45 AM 10:00 AM 10:15 AM 10:30 AM 10:45 AM 11:00 AM 11:15 A…" at bounding box center [885, 178] width 47 height 22
select select "14:00:00"
click at [862, 167] on select "09:15 AM 09:30 AM 09:45 AM 10:00 AM 10:15 AM 10:30 AM 10:45 AM 11:00 AM 11:15 A…" at bounding box center [885, 178] width 47 height 22
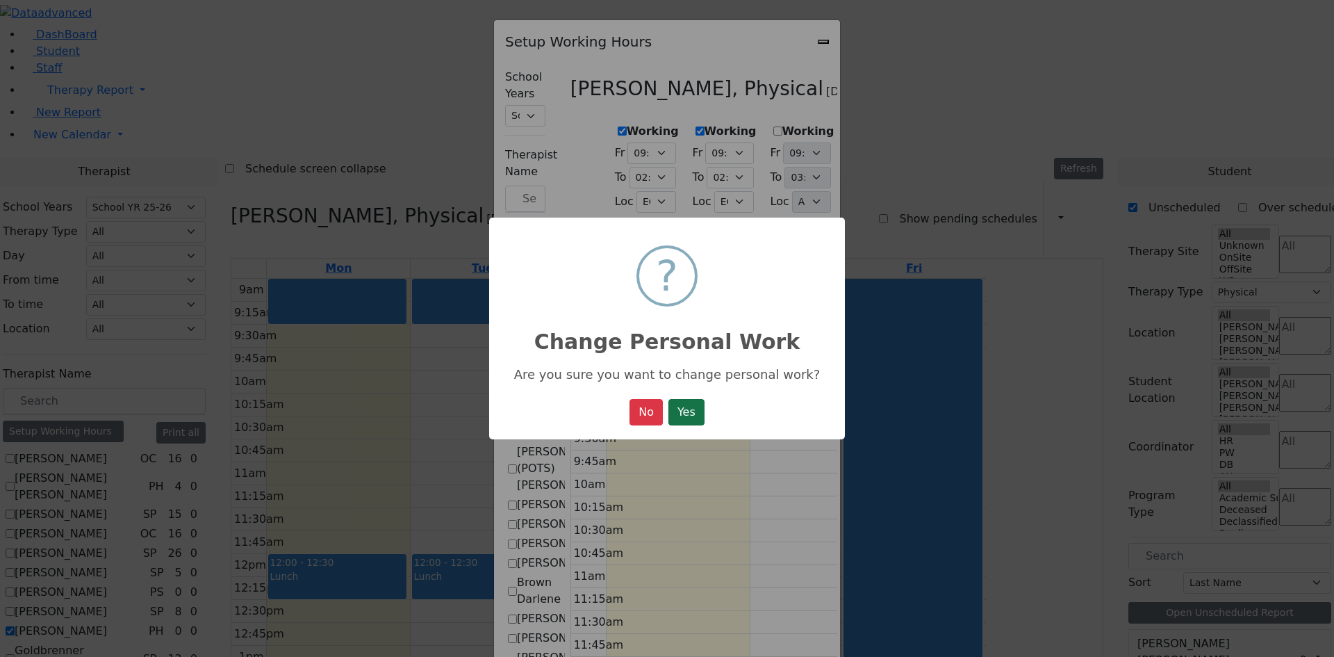
click at [696, 411] on button "Yes" at bounding box center [687, 412] width 36 height 26
select select "09:30:00"
select select "14:00:00"
select select "33"
select select "15:00:00"
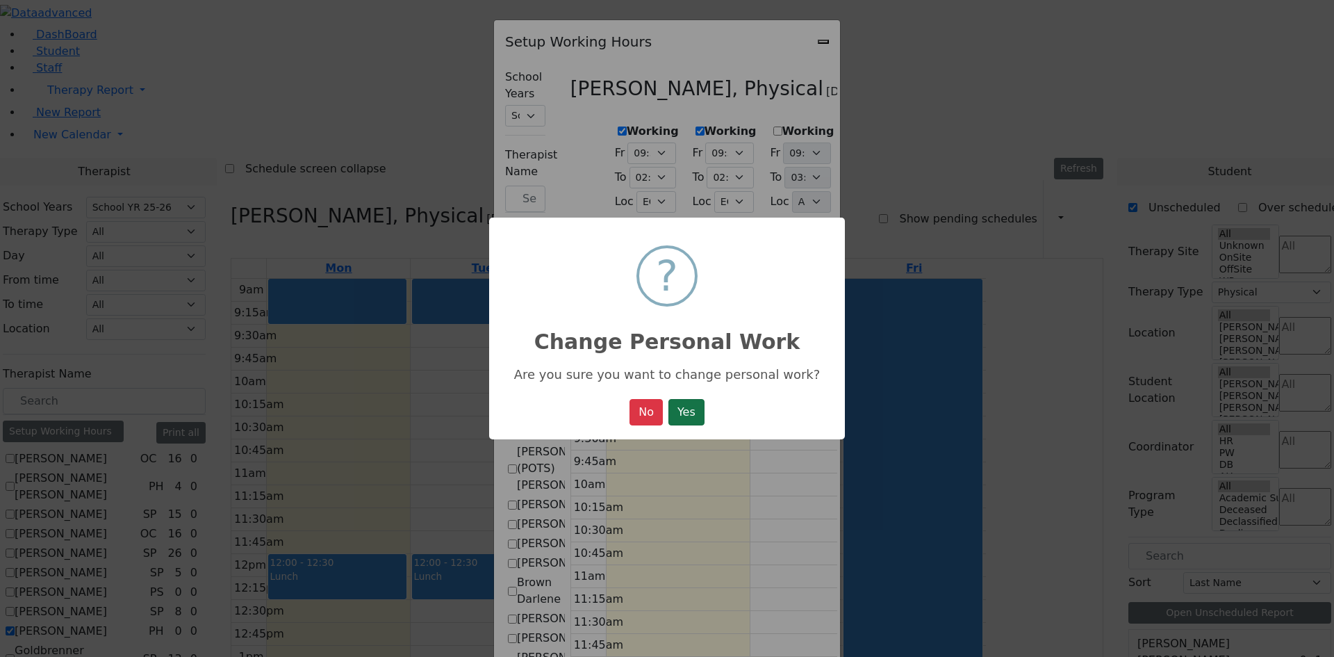
select select "15:00:00"
select select "09:30:00"
select select "14:00:00"
select select "33"
select select "15:00:00"
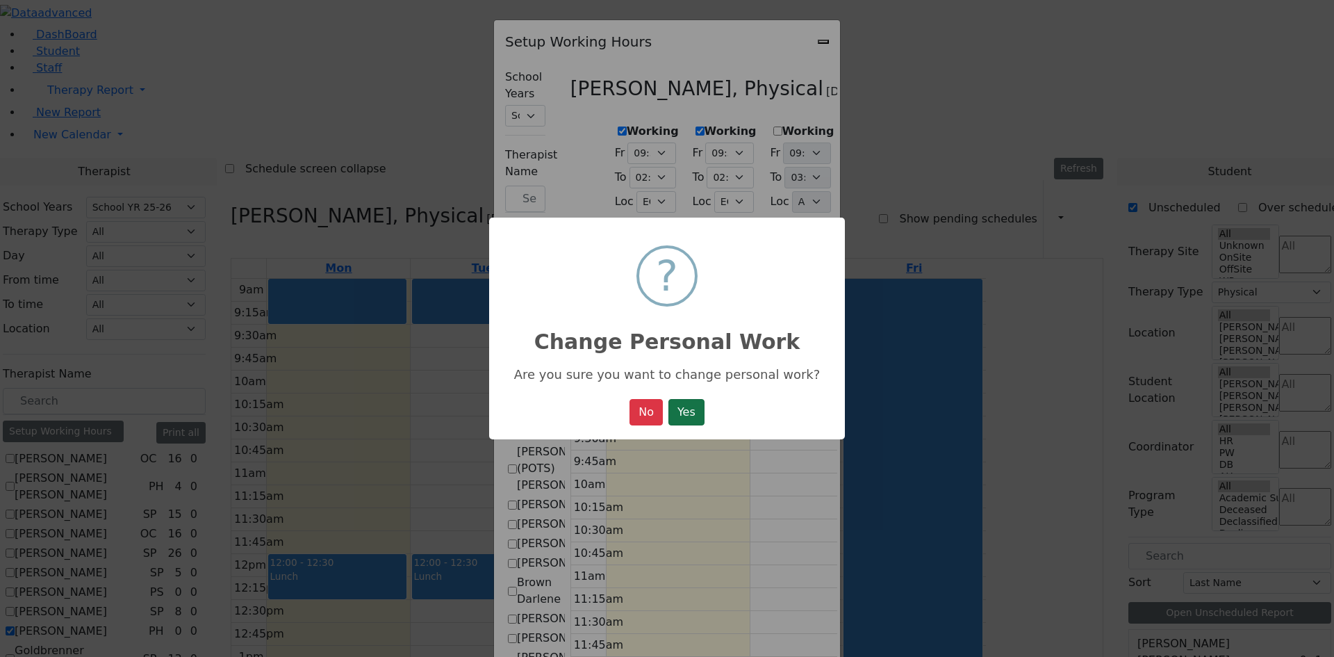
select select "15:00:00"
select select "09:30:00"
select select "14:00:00"
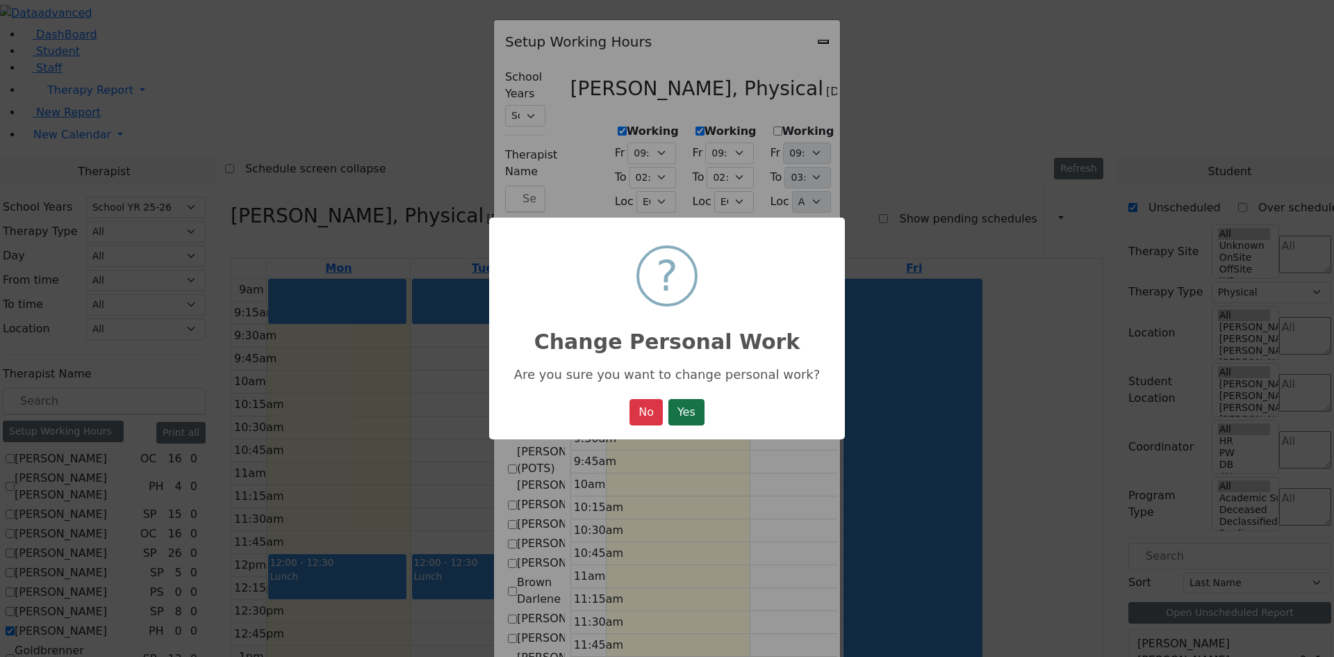
select select "33"
select select "15:00:00"
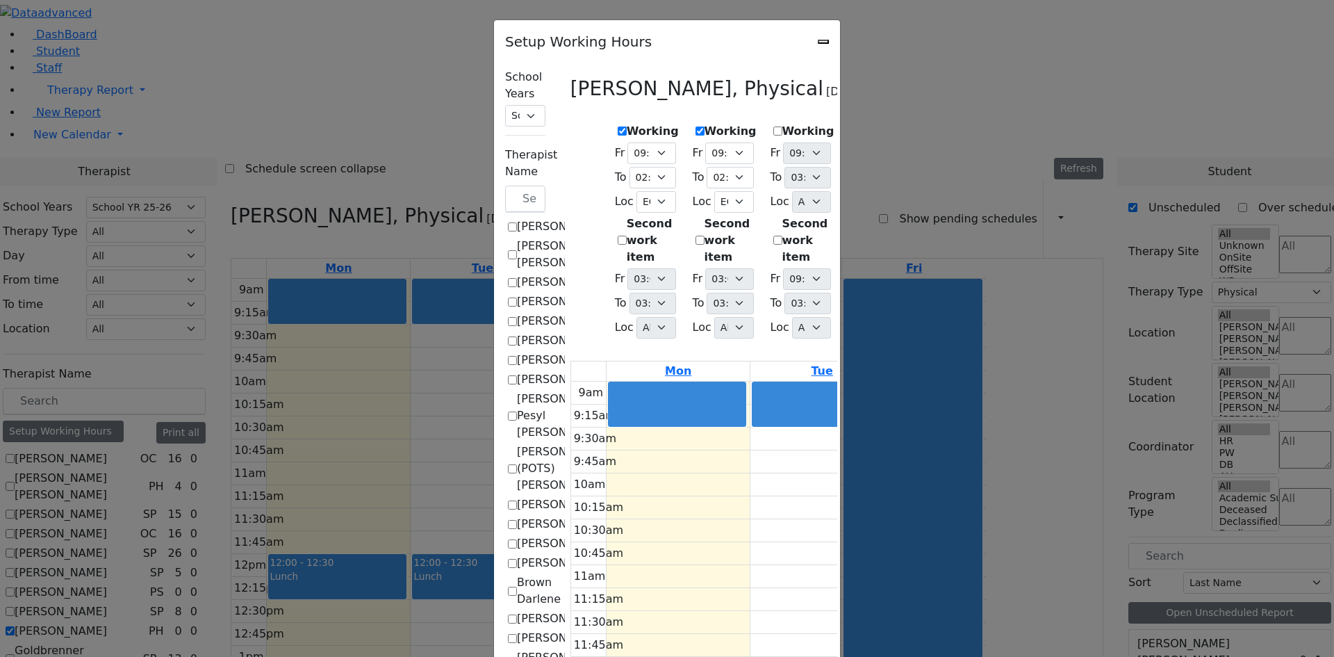
click at [824, 42] on icon "Close" at bounding box center [824, 42] width 0 height 0
checkbox input "false"
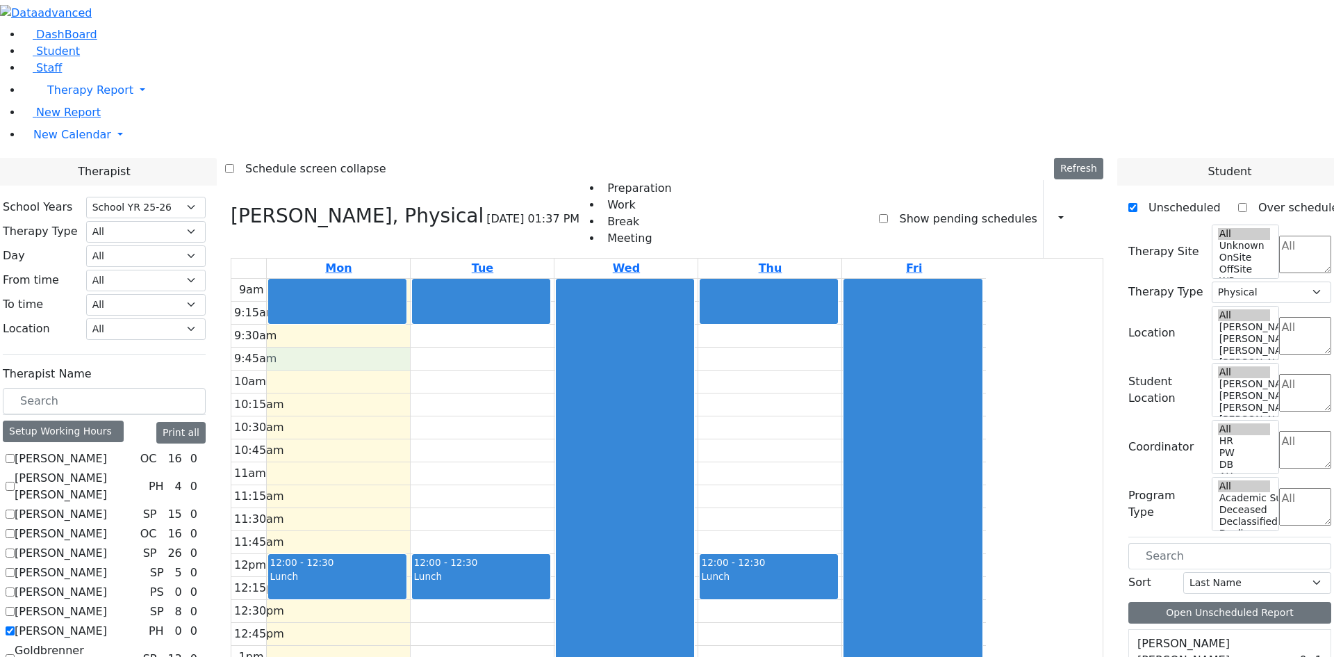
click at [455, 279] on div "9am 9:15am 9:30am 9:45am 10am 10:15am 10:30am 10:45am 11am 11:15am 11:30am 11:4…" at bounding box center [608, 554] width 755 height 550
click at [467, 279] on div "9am 9:15am 9:30am 9:45am 10am 10:15am 10:30am 10:45am 11am 11:15am 11:30am 11:4…" at bounding box center [608, 554] width 755 height 550
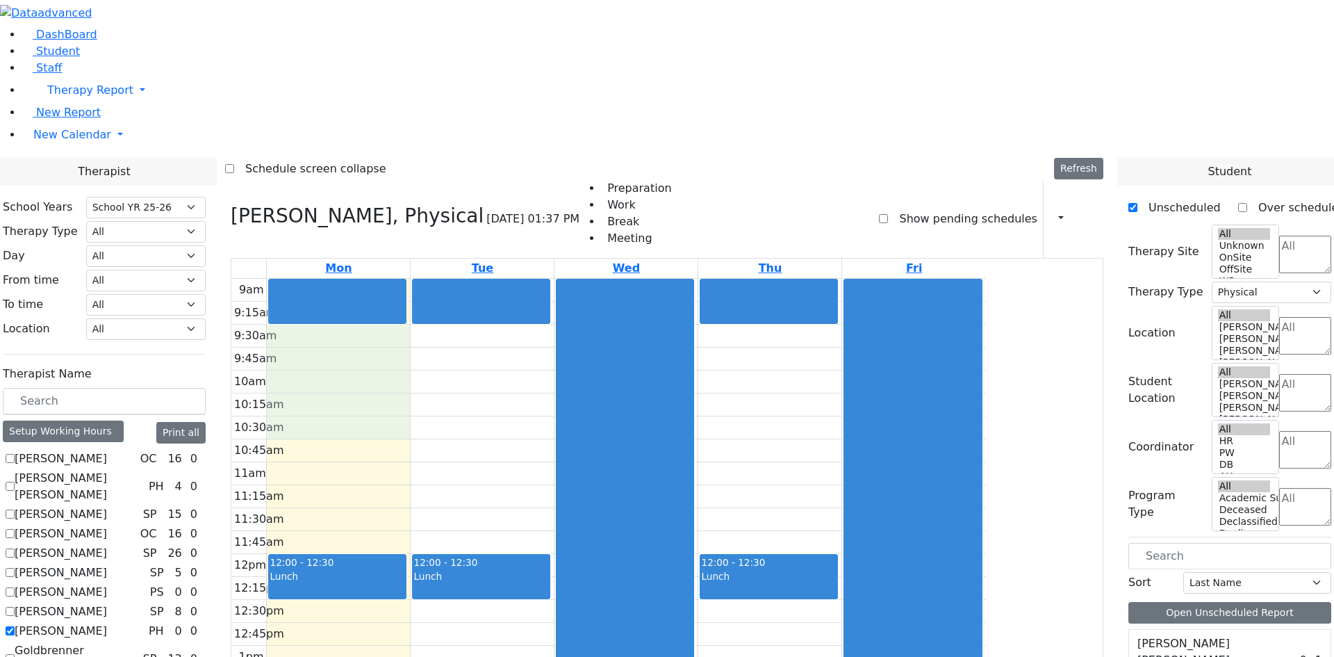
drag, startPoint x: 467, startPoint y: 154, endPoint x: 466, endPoint y: 227, distance: 73.0
click at [574, 279] on div "9am 9:15am 9:30am 9:45am 10am 10:15am 10:30am 10:45am 11am 11:15am 11:30am 11:4…" at bounding box center [608, 554] width 755 height 550
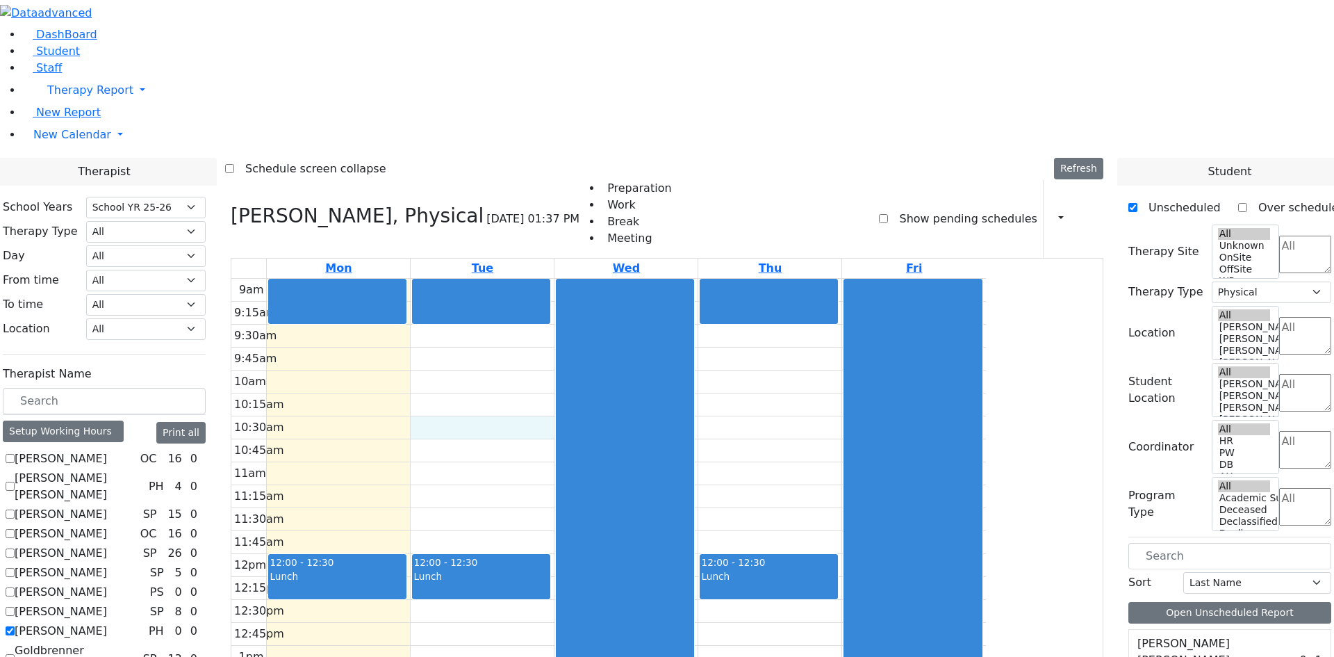
click at [465, 284] on div "9am 9:15am 9:30am 9:45am 10am 10:15am 10:30am 10:45am 11am 11:15am 11:30am 11:4…" at bounding box center [608, 554] width 755 height 550
click at [461, 334] on div "9am 9:15am 9:30am 9:45am 10am 10:15am 10:30am 10:45am 11am 11:15am 11:30am 11:4…" at bounding box center [608, 554] width 755 height 550
click at [406, 596] on div at bounding box center [337, 599] width 137 height 6
click at [500, 417] on div "9am 9:15am 9:30am 9:45am 10am 10:15am 10:30am 10:45am 11am 11:15am 11:30am 11:4…" at bounding box center [608, 554] width 755 height 550
click at [641, 457] on div "9am 9:15am 9:30am 9:45am 10am 10:15am 10:30am 10:45am 11am 11:15am 11:30am 11:4…" at bounding box center [608, 554] width 755 height 550
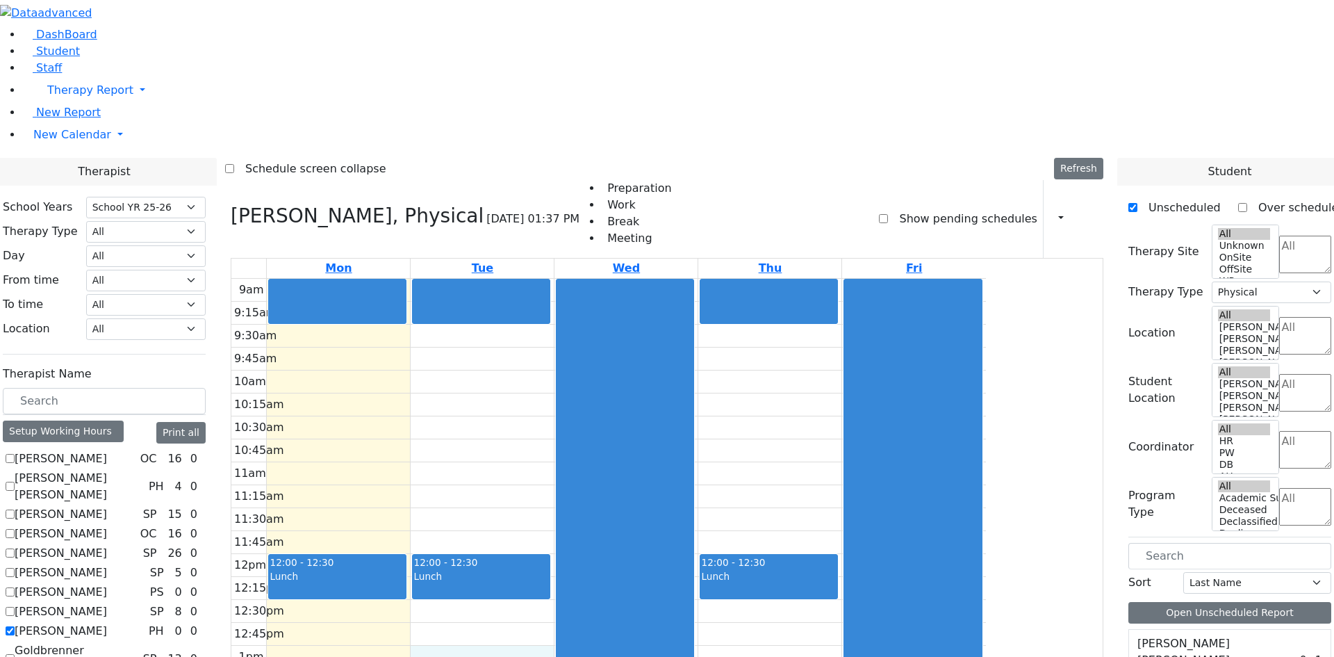
click at [143, 470] on label "[PERSON_NAME] [PERSON_NAME]" at bounding box center [79, 486] width 129 height 33
click at [15, 482] on input "[PERSON_NAME] [PERSON_NAME]" at bounding box center [10, 486] width 9 height 9
checkbox input "true"
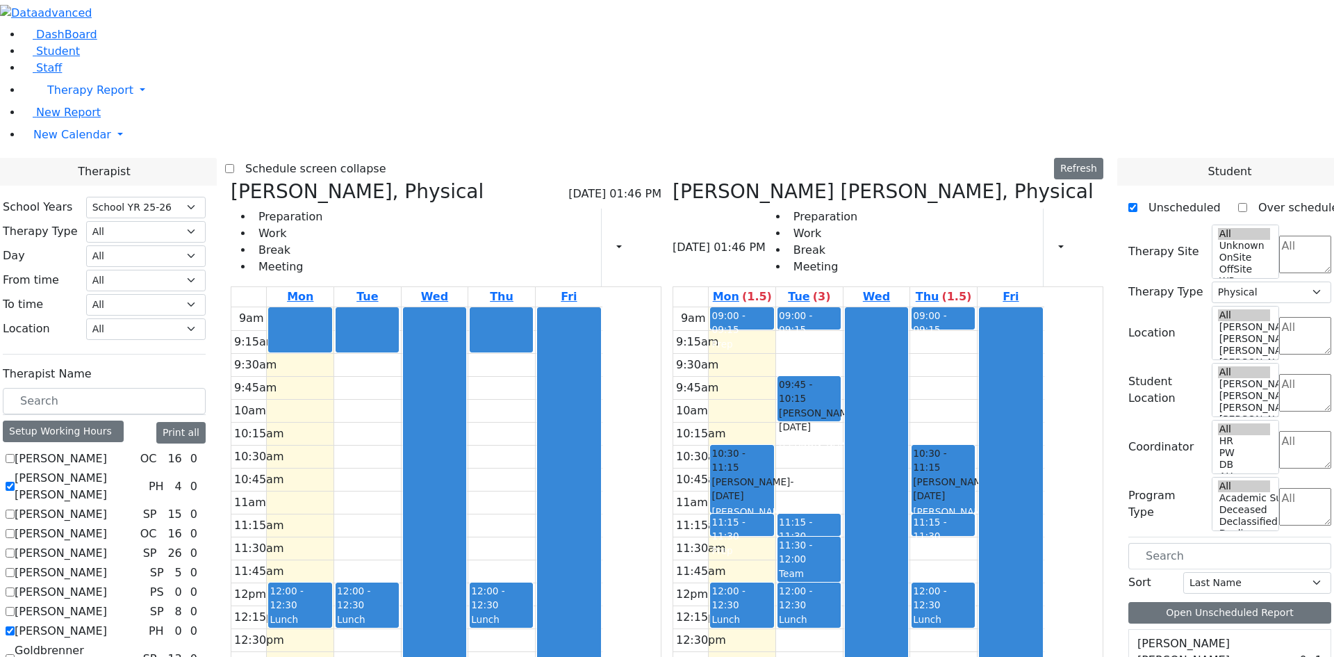
drag, startPoint x: 1000, startPoint y: 561, endPoint x: 1031, endPoint y: 611, distance: 58.6
click at [1031, 618] on div "9am 9:15am 9:30am 9:45am 10am 10:15am 10:30am 10:45am 11am 11:15am 11:30am 11:4…" at bounding box center [858, 582] width 371 height 550
drag, startPoint x: 999, startPoint y: 480, endPoint x: 1008, endPoint y: 536, distance: 57.0
click at [1008, 538] on div "9am 9:15am 9:30am 9:45am 10am 10:15am 10:30am 10:45am 11am 11:15am 11:30am 11:4…" at bounding box center [858, 582] width 371 height 550
click at [908, 501] on div "9am 9:15am 9:30am 9:45am 10am 10:15am 10:30am 10:45am 11am 11:15am 11:30am 11:4…" at bounding box center [858, 582] width 371 height 550
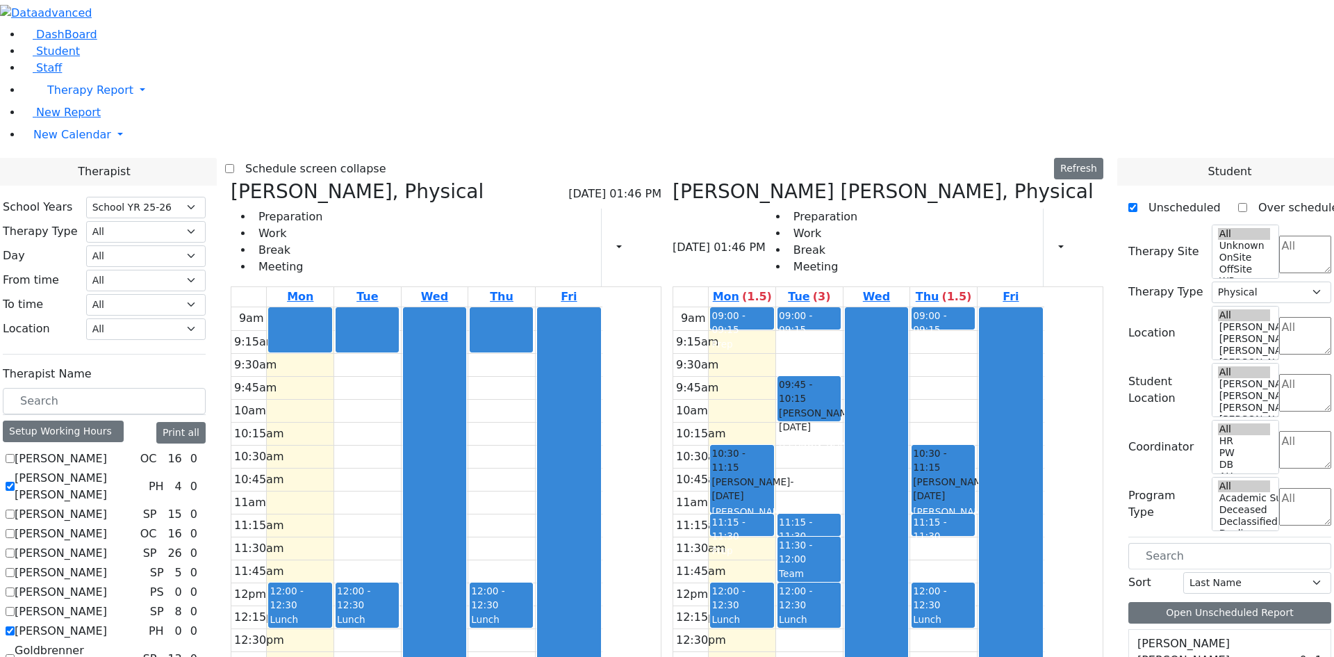
click at [107, 623] on label "[PERSON_NAME]" at bounding box center [61, 631] width 92 height 17
click at [15, 626] on input "[PERSON_NAME]" at bounding box center [10, 630] width 9 height 9
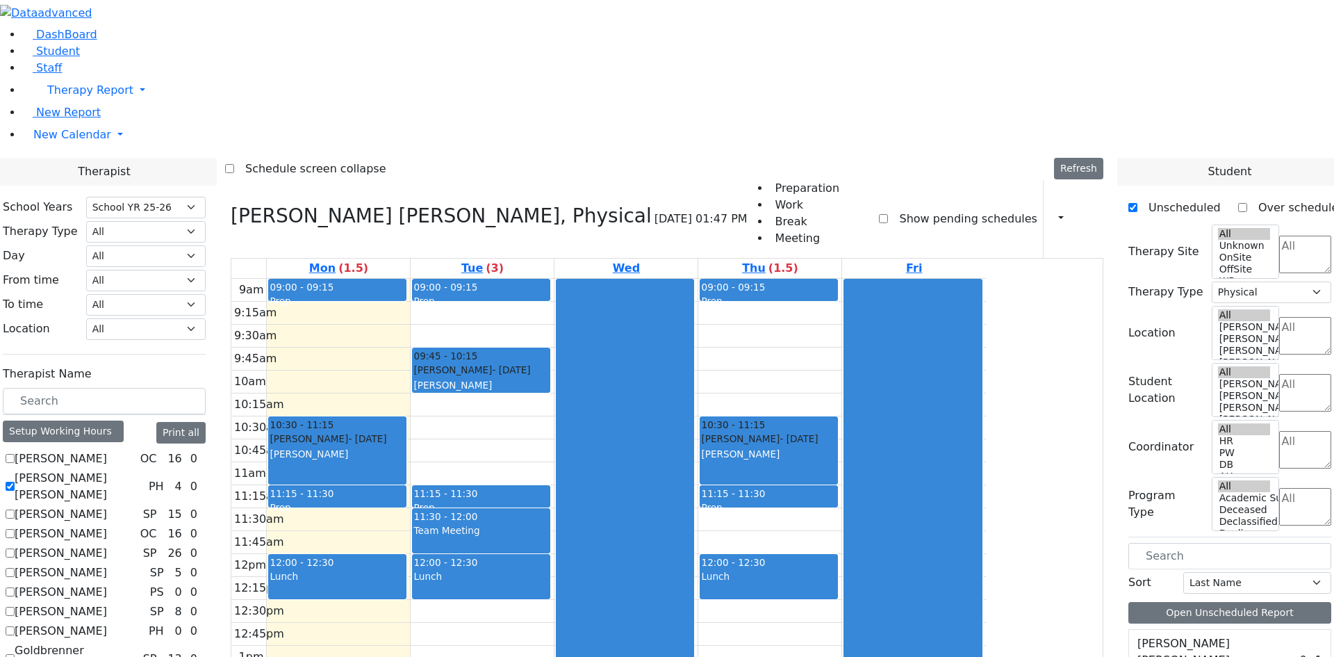
click at [107, 623] on label "[PERSON_NAME]" at bounding box center [61, 631] width 92 height 17
click at [15, 626] on input "[PERSON_NAME]" at bounding box center [10, 630] width 9 height 9
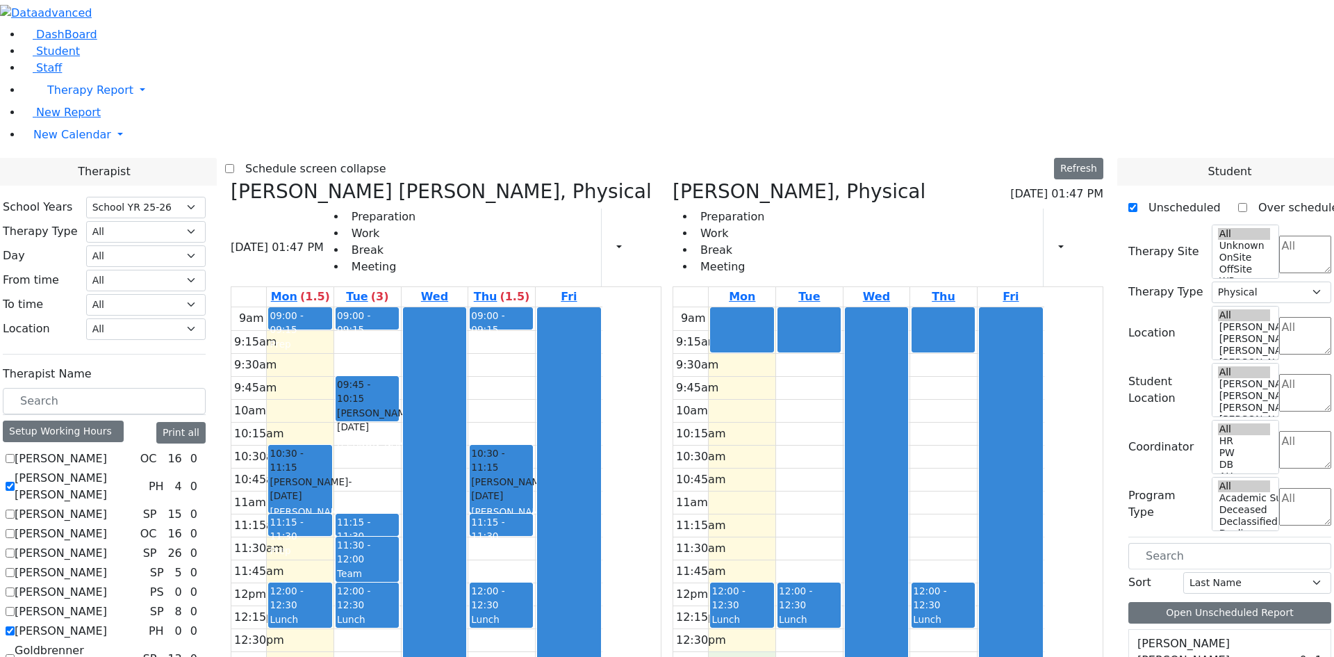
drag, startPoint x: 840, startPoint y: 452, endPoint x: 835, endPoint y: 482, distance: 31.0
click at [835, 482] on div "9am 9:15am 9:30am 9:45am 10am 10:15am 10:30am 10:45am 11am 11:15am 11:30am 11:4…" at bounding box center [858, 582] width 371 height 550
click at [813, 370] on div "9am 9:15am 9:30am 9:45am 10am 10:15am 10:30am 10:45am 11am 11:15am 11:30am 11:4…" at bounding box center [858, 582] width 371 height 550
click at [801, 307] on div "9am 9:15am 9:30am 9:45am 10am 10:15am 10:30am 10:45am 11am 11:15am 11:30am 11:4…" at bounding box center [858, 582] width 371 height 550
click at [107, 623] on label "[PERSON_NAME]" at bounding box center [61, 631] width 92 height 17
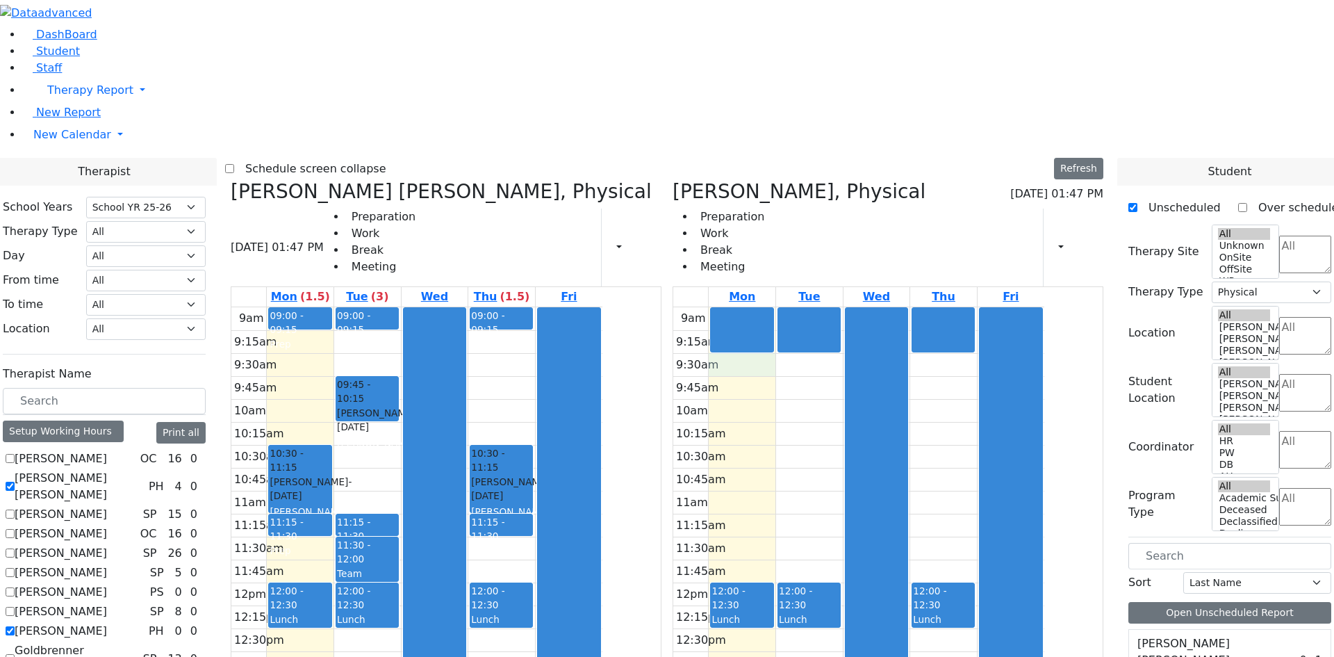
click at [15, 626] on input "[PERSON_NAME]" at bounding box center [10, 630] width 9 height 9
checkbox input "false"
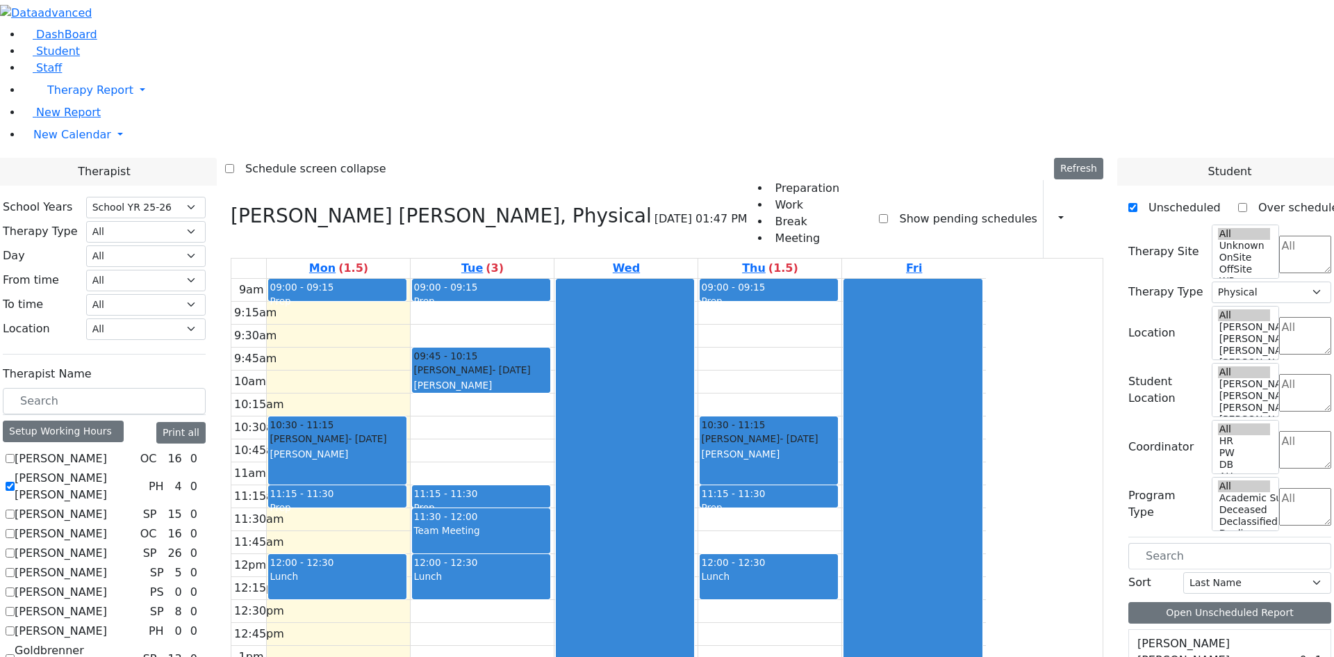
scroll to position [630, 0]
checkbox input "true"
select select
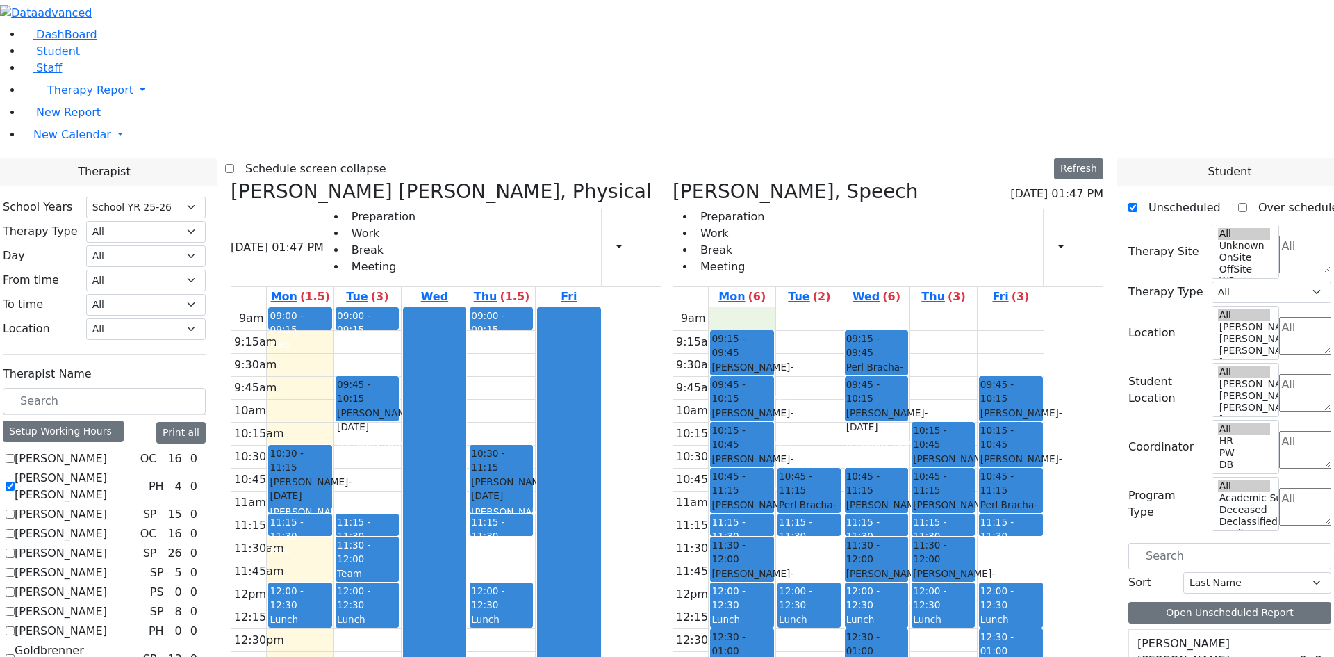
click at [812, 307] on div "9am 9:15am 9:30am 9:45am 10am 10:15am 10:30am 10:45am 11am 11:15am 11:30am 11:4…" at bounding box center [858, 582] width 371 height 550
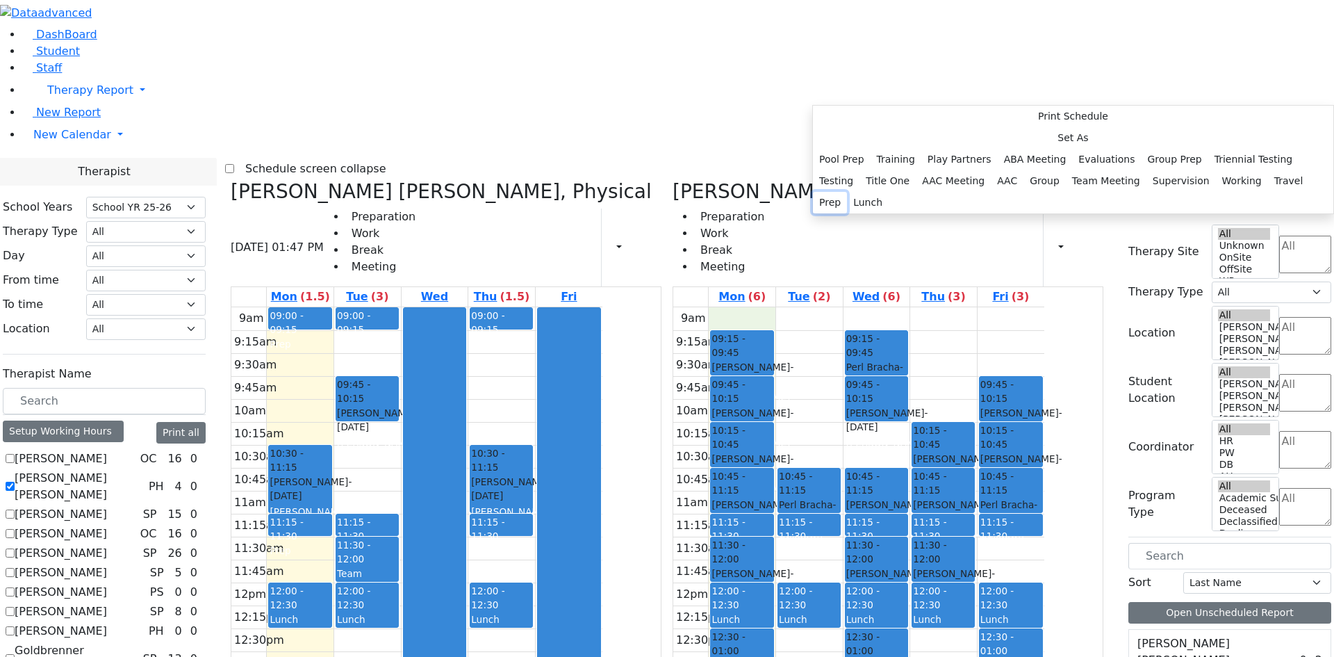
click at [847, 213] on button "Prep" at bounding box center [830, 203] width 34 height 22
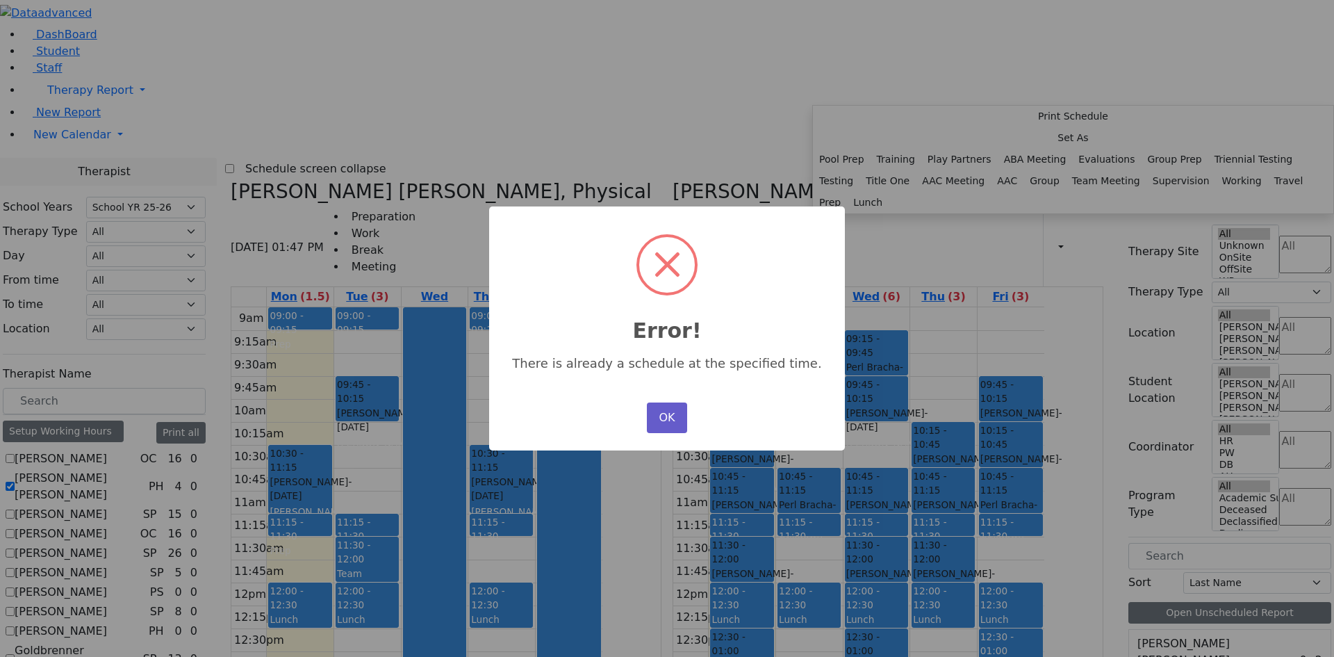
click at [663, 414] on button "OK" at bounding box center [667, 417] width 40 height 31
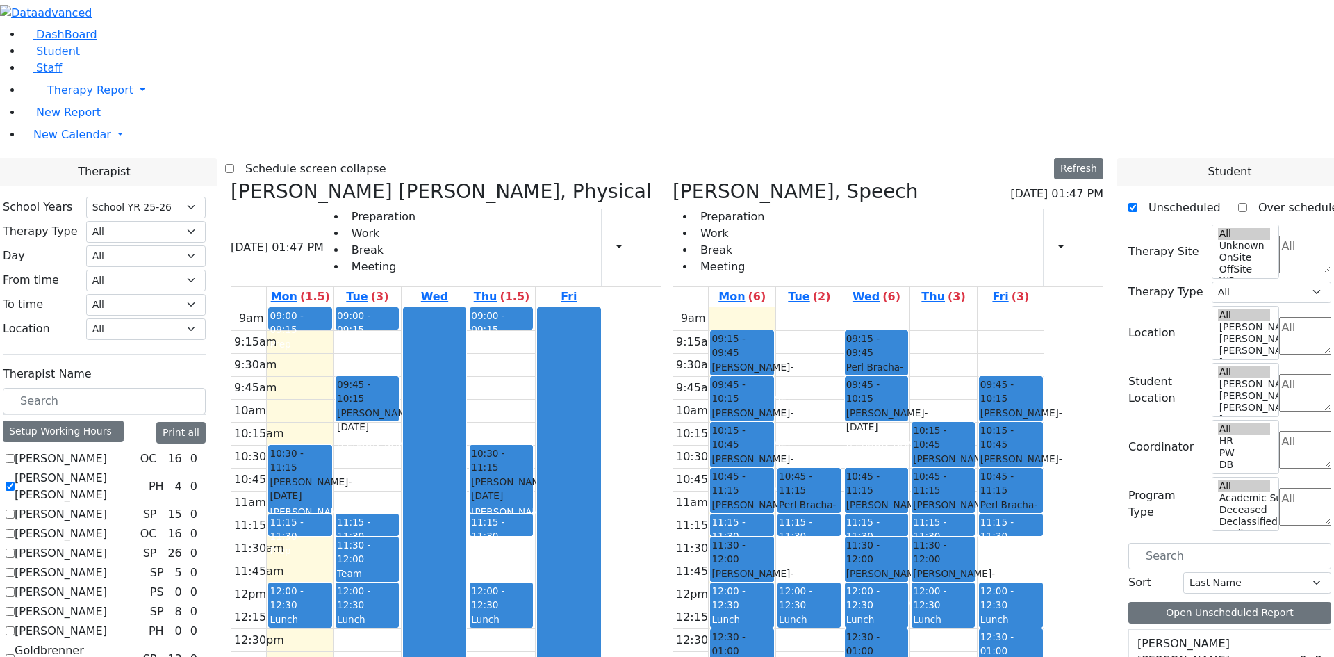
scroll to position [0, 0]
click at [143, 470] on label "[PERSON_NAME] [PERSON_NAME]" at bounding box center [79, 486] width 129 height 33
click at [15, 482] on input "[PERSON_NAME] [PERSON_NAME]" at bounding box center [10, 486] width 9 height 9
checkbox input "false"
select select "3"
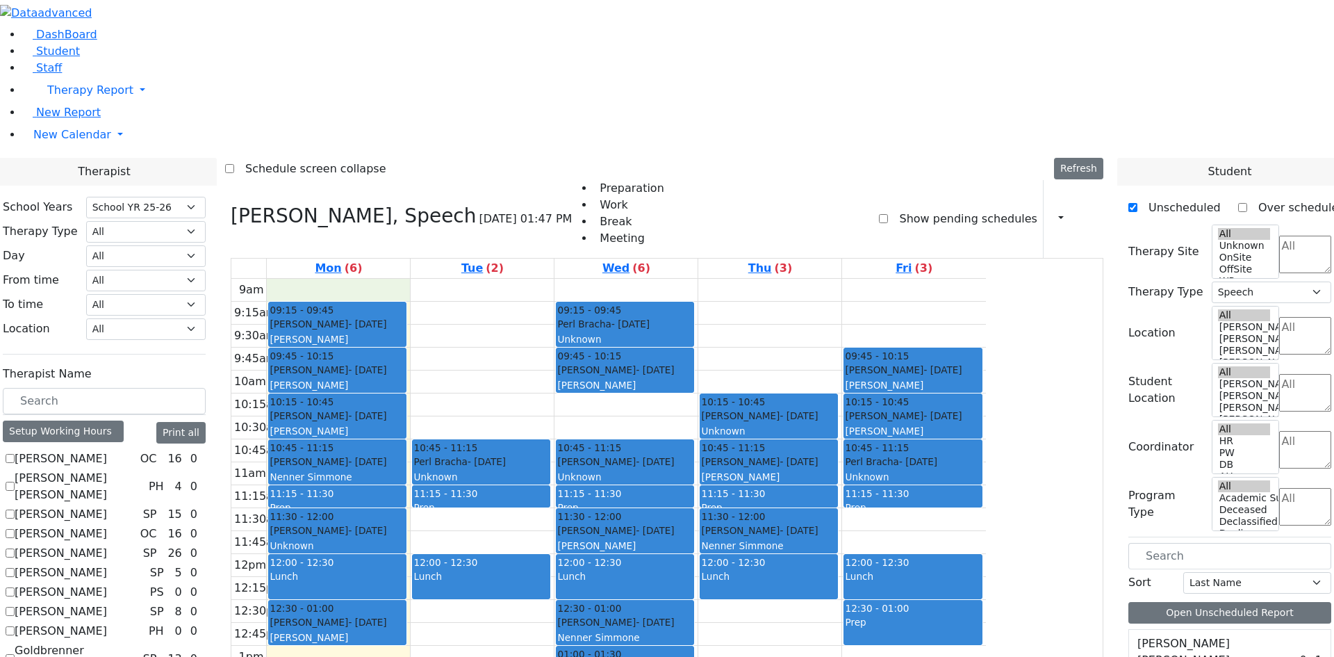
click at [468, 279] on div "9am 9:15am 9:30am 9:45am 10am 10:15am 10:30am 10:45am 11am 11:15am 11:30am 11:4…" at bounding box center [608, 554] width 755 height 550
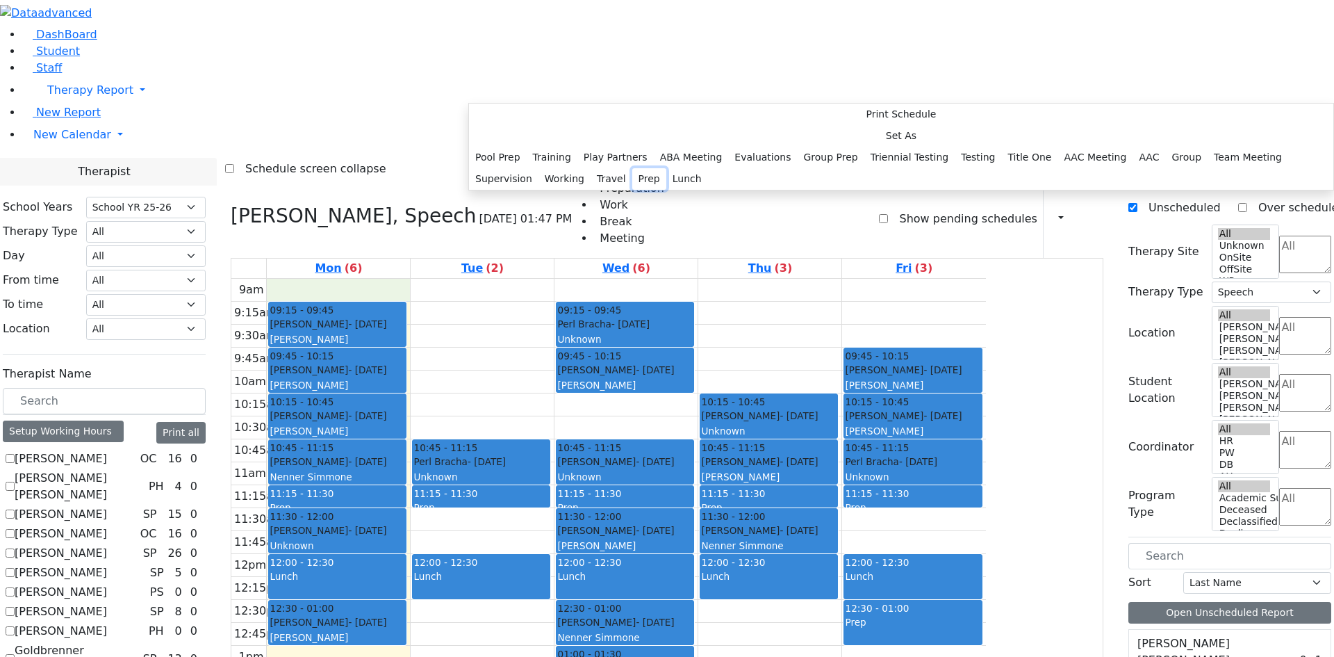
click at [632, 190] on button "Prep" at bounding box center [649, 179] width 34 height 22
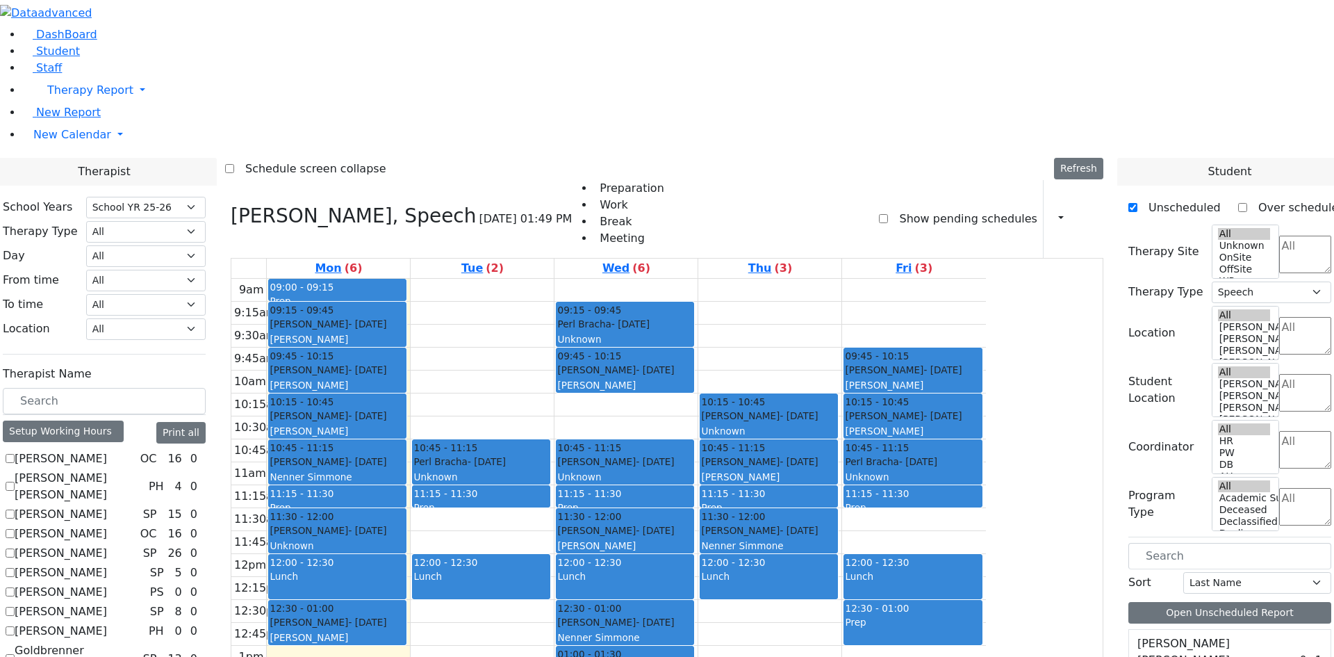
click at [572, 279] on div "9am 9:15am 9:30am 9:45am 10am 10:15am 10:30am 10:45am 11am 11:15am 11:30am 11:4…" at bounding box center [608, 554] width 755 height 550
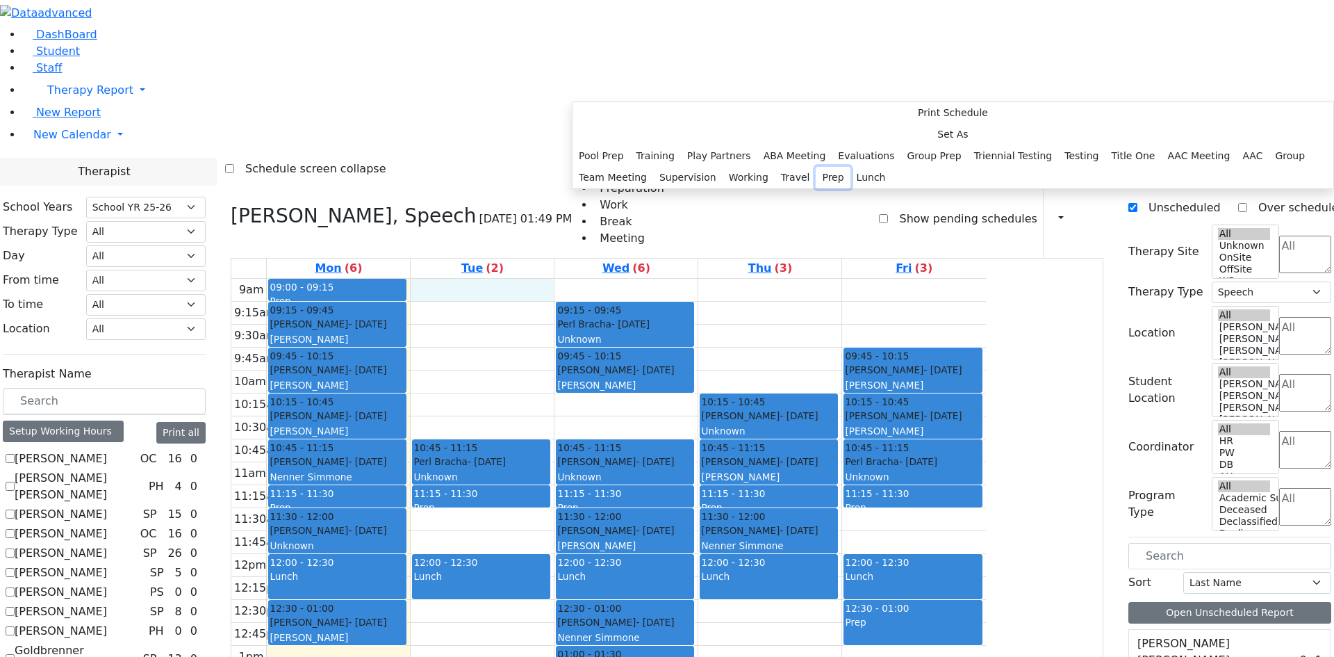
click at [816, 188] on button "Prep" at bounding box center [833, 178] width 34 height 22
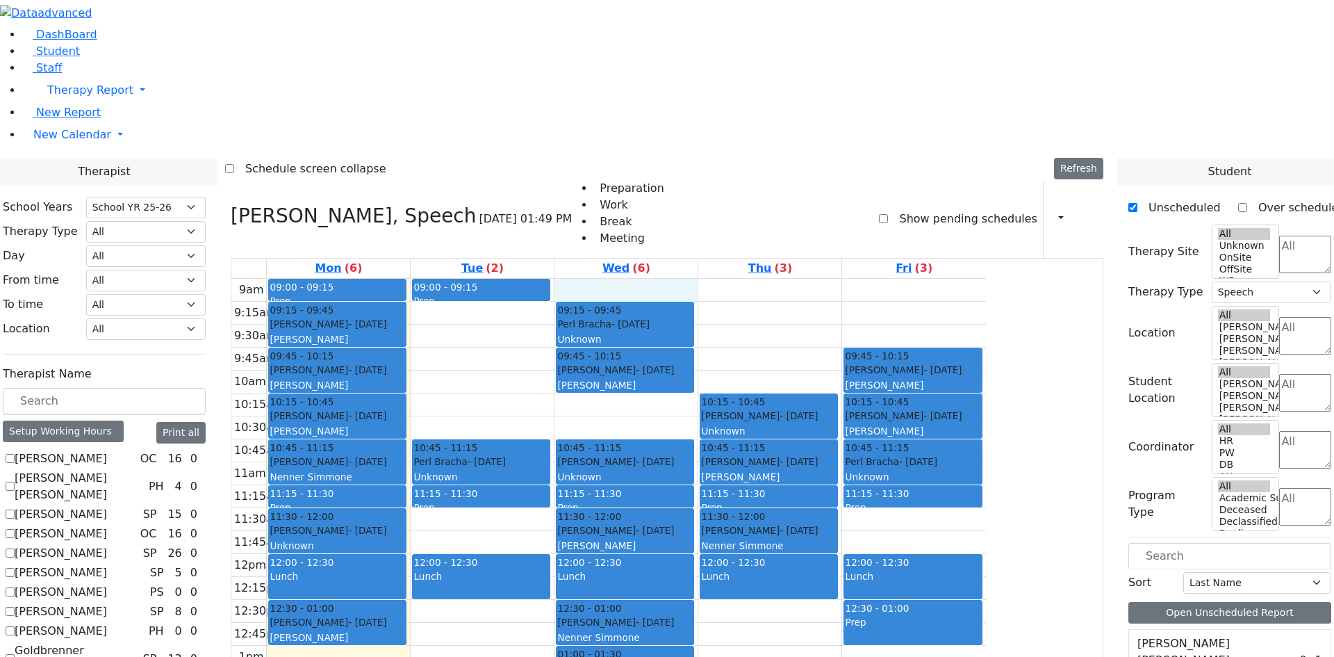
click at [737, 279] on div "9am 9:15am 9:30am 9:45am 10am 10:15am 10:30am 10:45am 11am 11:15am 11:30am 11:4…" at bounding box center [608, 554] width 755 height 550
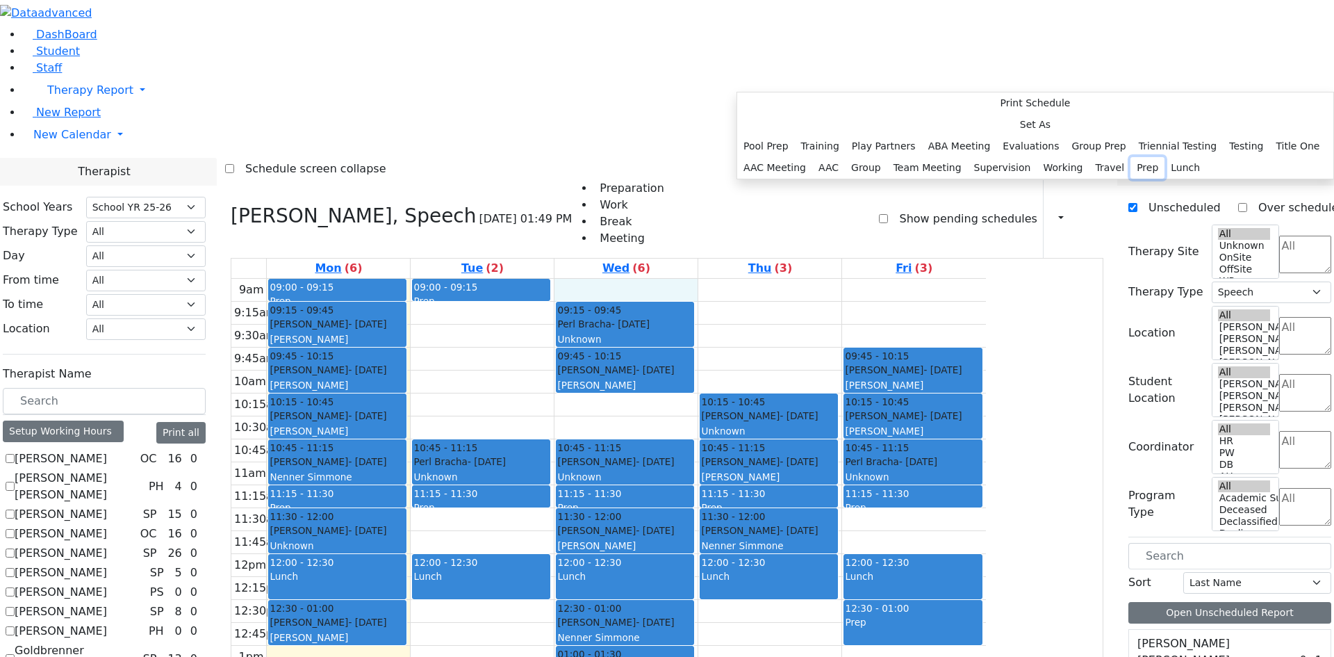
click at [1131, 179] on button "Prep" at bounding box center [1148, 168] width 34 height 22
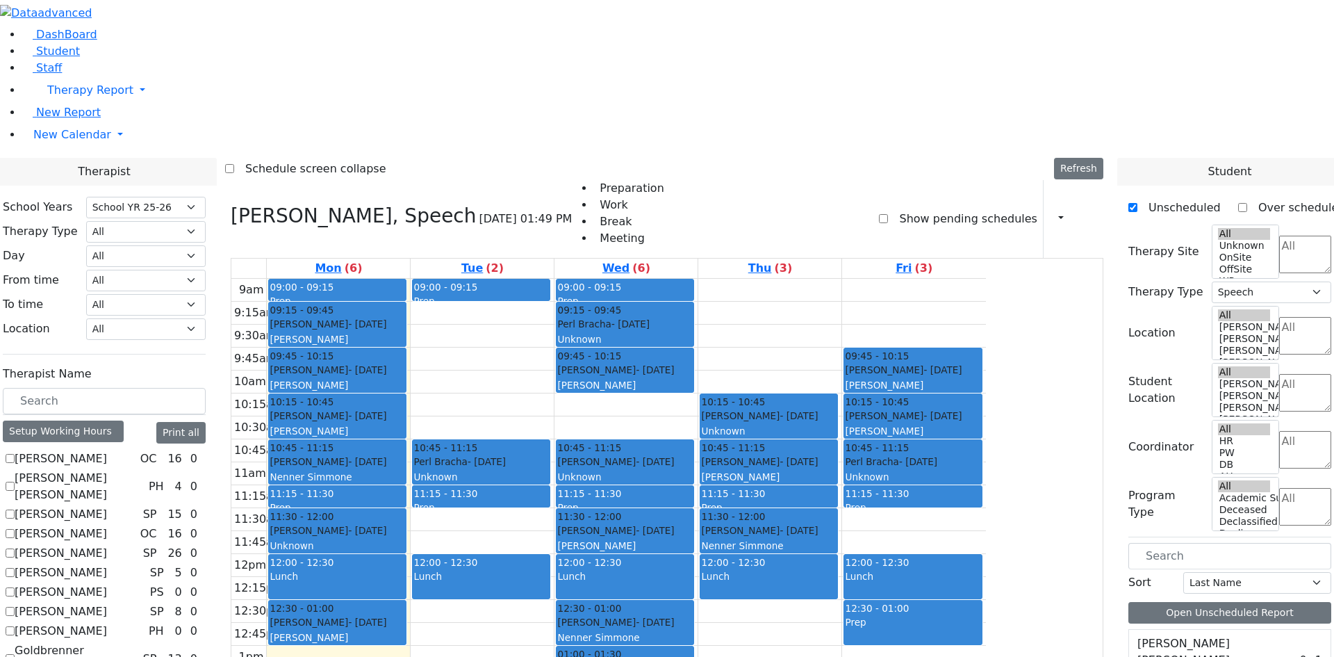
click at [865, 279] on div "9am 9:15am 9:30am 9:45am 10am 10:15am 10:30am 10:45am 11am 11:15am 11:30am 11:4…" at bounding box center [608, 554] width 755 height 550
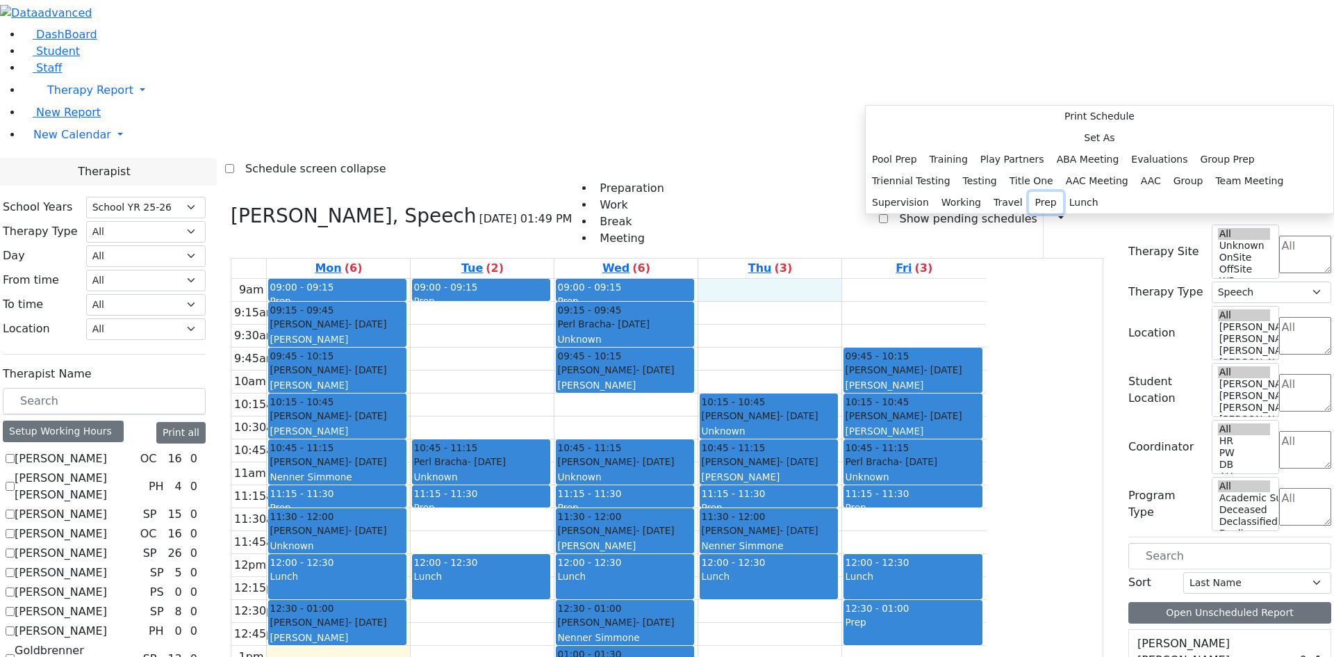
click at [1043, 213] on button "Prep" at bounding box center [1046, 203] width 34 height 22
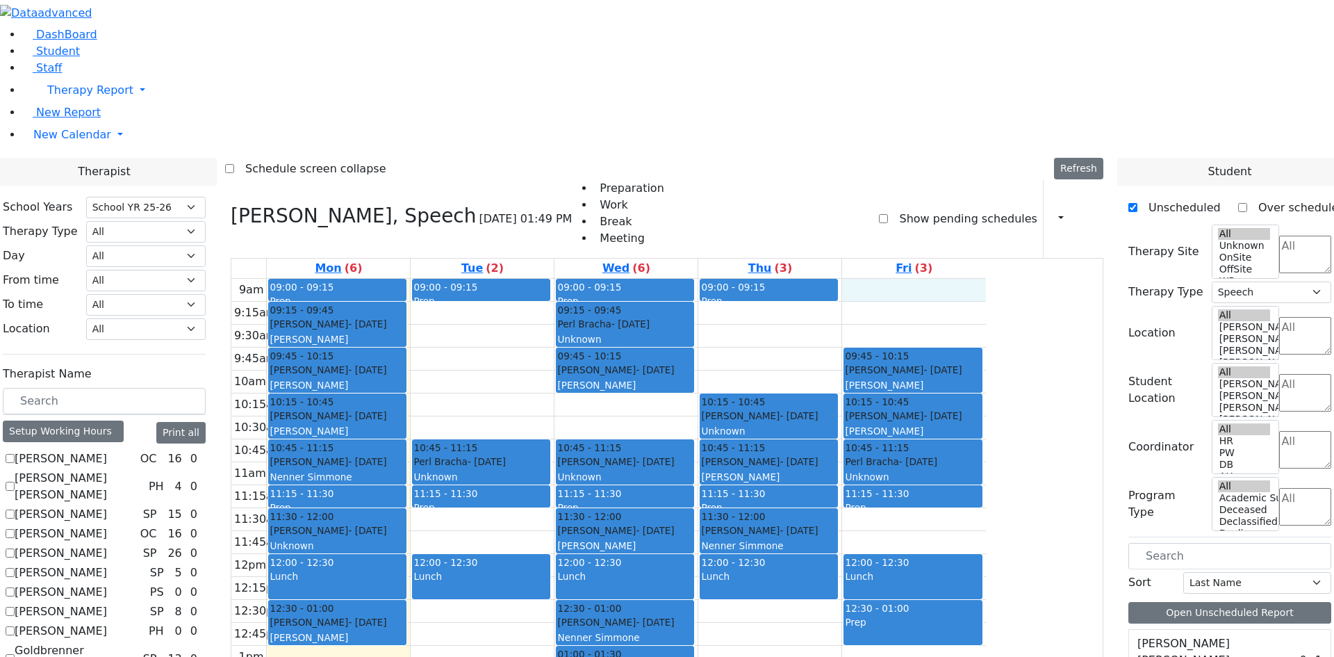
click at [986, 279] on div "9am 9:15am 9:30am 9:45am 10am 10:15am 10:30am 10:45am 11am 11:15am 11:30am 11:4…" at bounding box center [608, 554] width 755 height 550
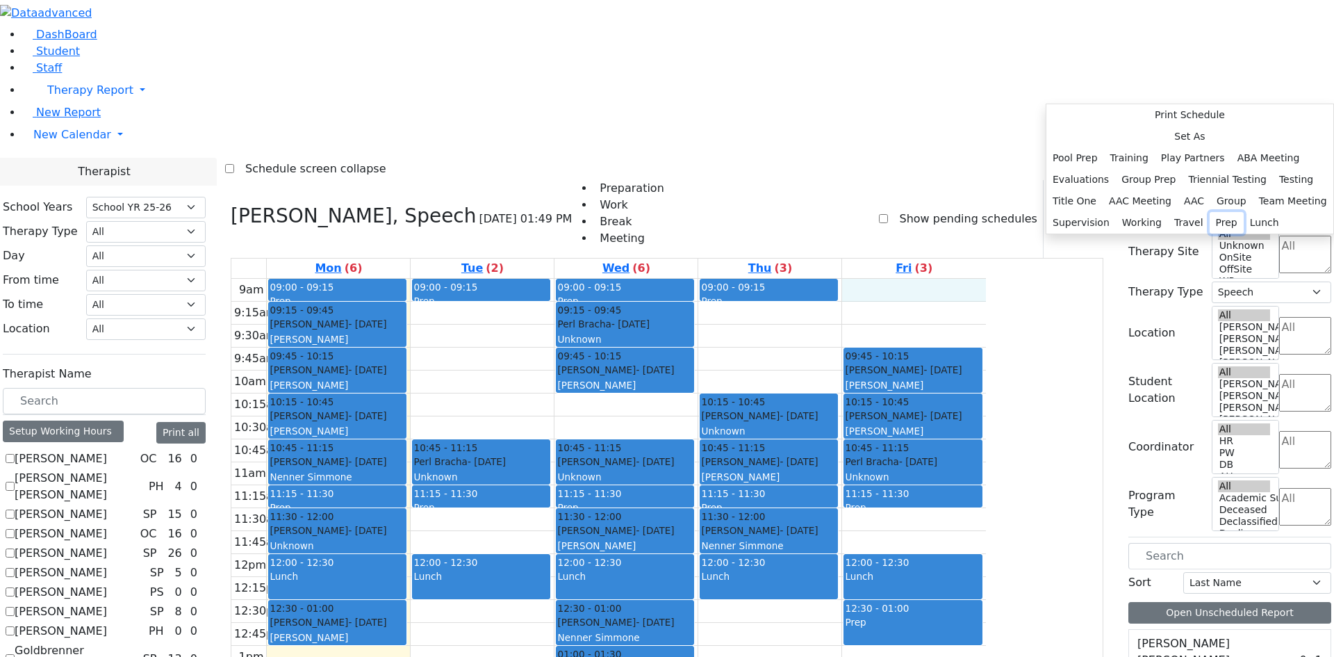
click at [1210, 234] on button "Prep" at bounding box center [1227, 223] width 34 height 22
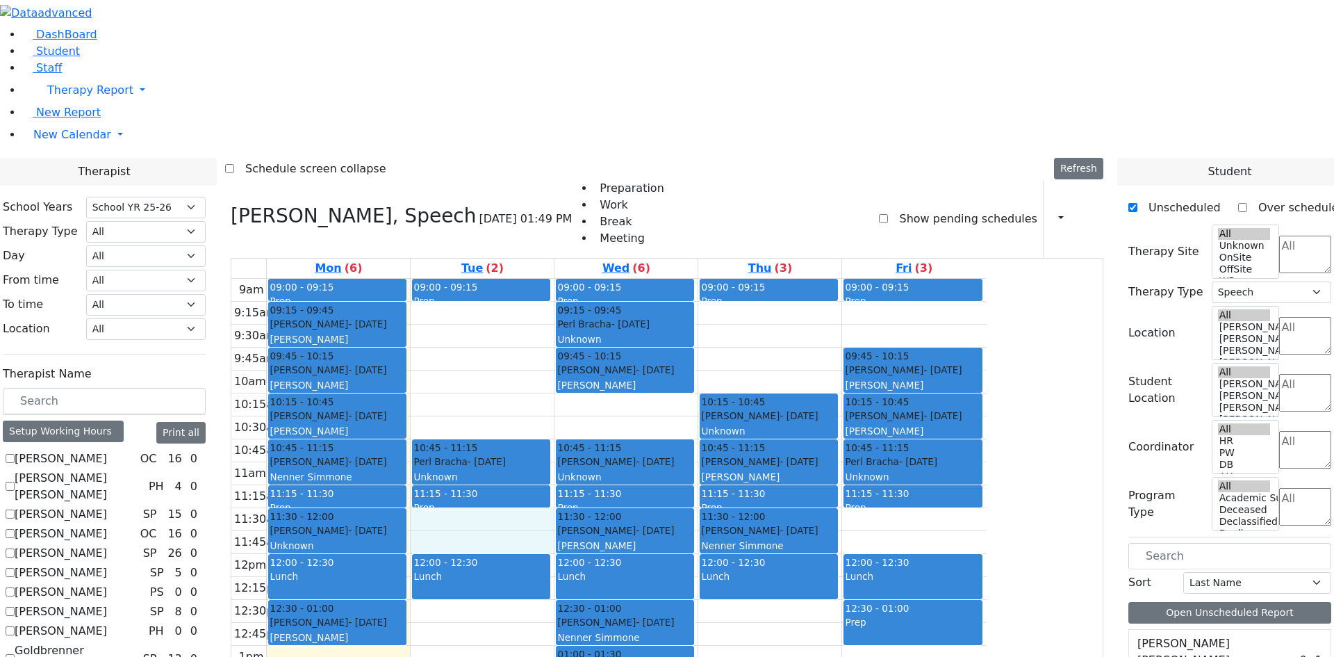
drag, startPoint x: 635, startPoint y: 342, endPoint x: 637, endPoint y: 335, distance: 7.5
click at [639, 330] on div "9am 9:15am 9:30am 9:45am 10am 10:15am 10:30am 10:45am 11am 11:15am 11:30am 11:4…" at bounding box center [608, 554] width 755 height 550
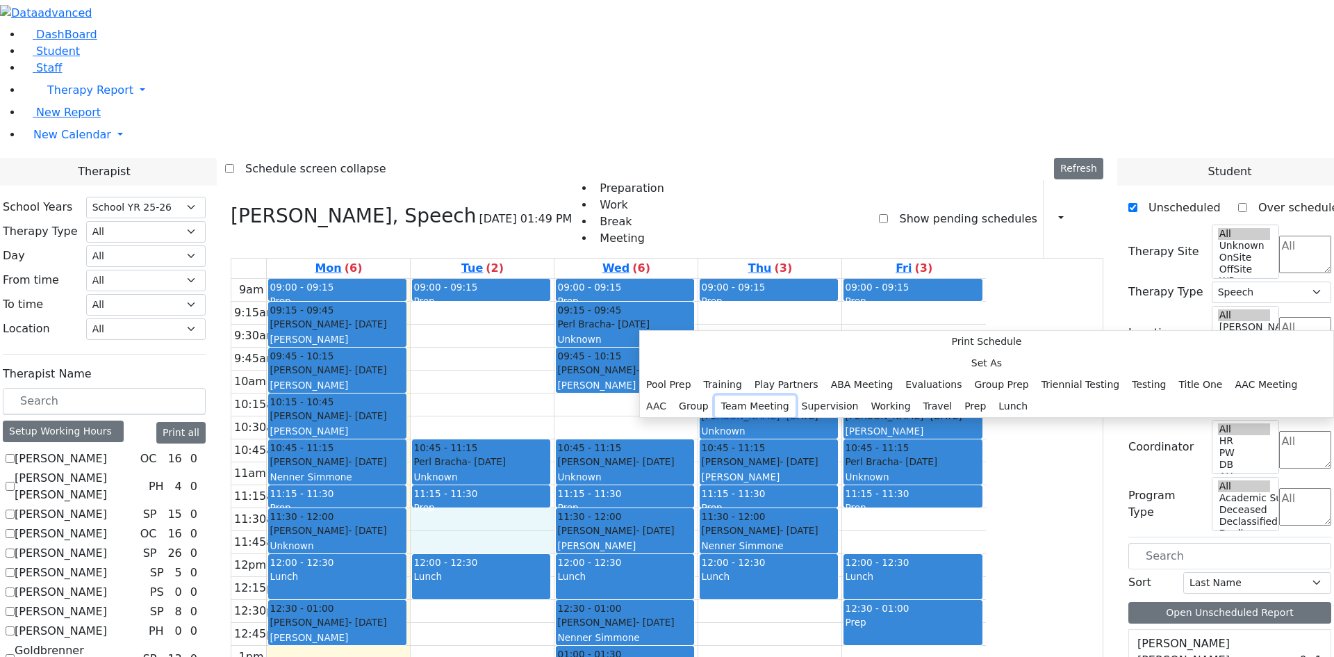
click at [796, 395] on button "Team Meeting" at bounding box center [755, 406] width 81 height 22
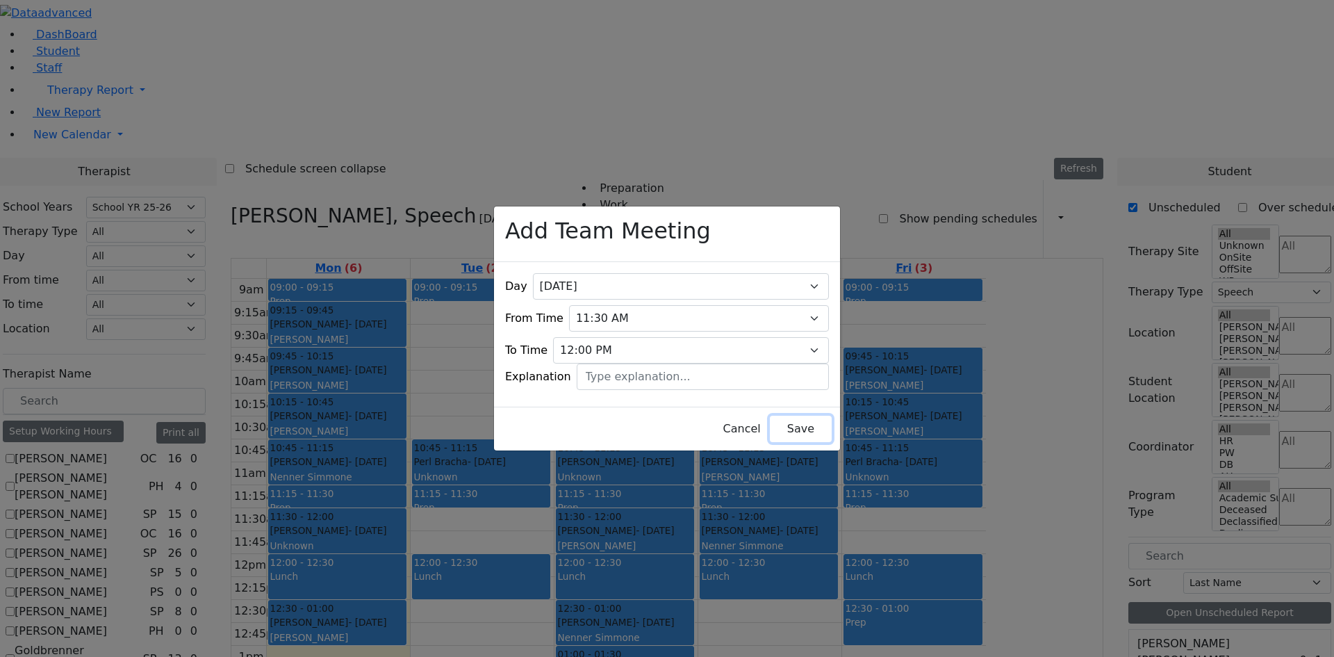
click at [774, 418] on button "Save" at bounding box center [801, 429] width 62 height 26
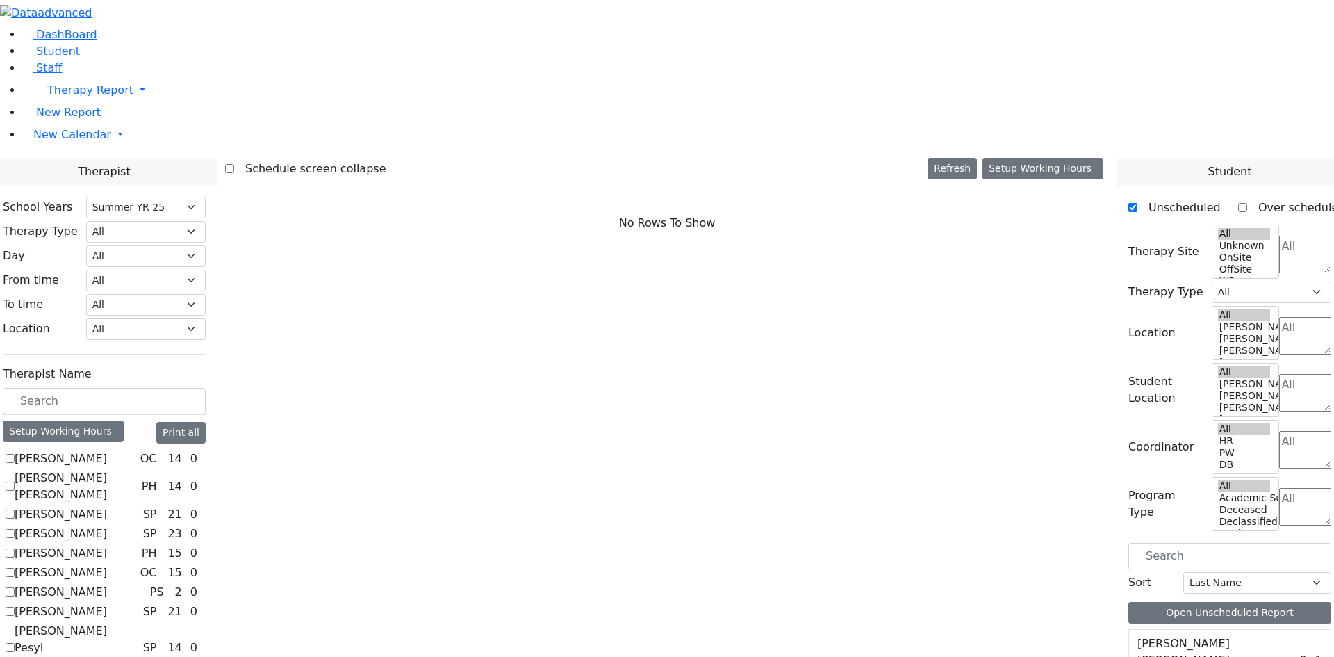
select select "211"
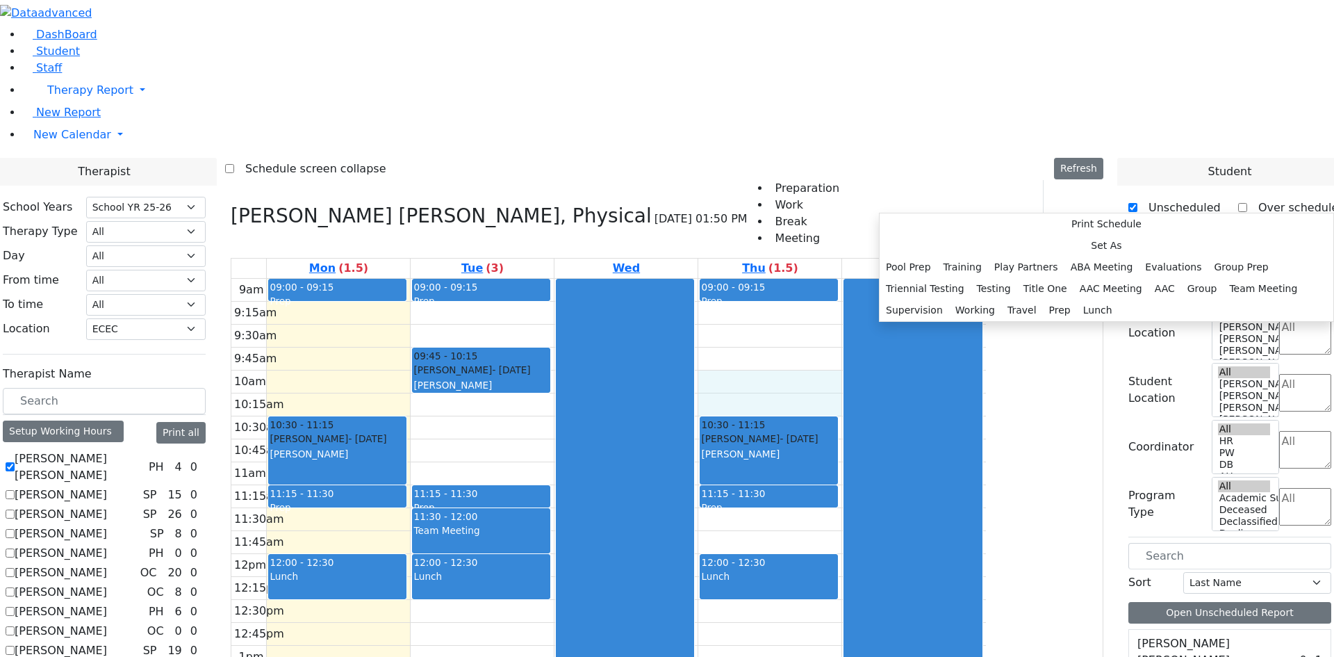
select select "212"
select select "33"
select select "2"
click at [1208, 278] on button "Group Prep" at bounding box center [1241, 267] width 67 height 22
select select "4"
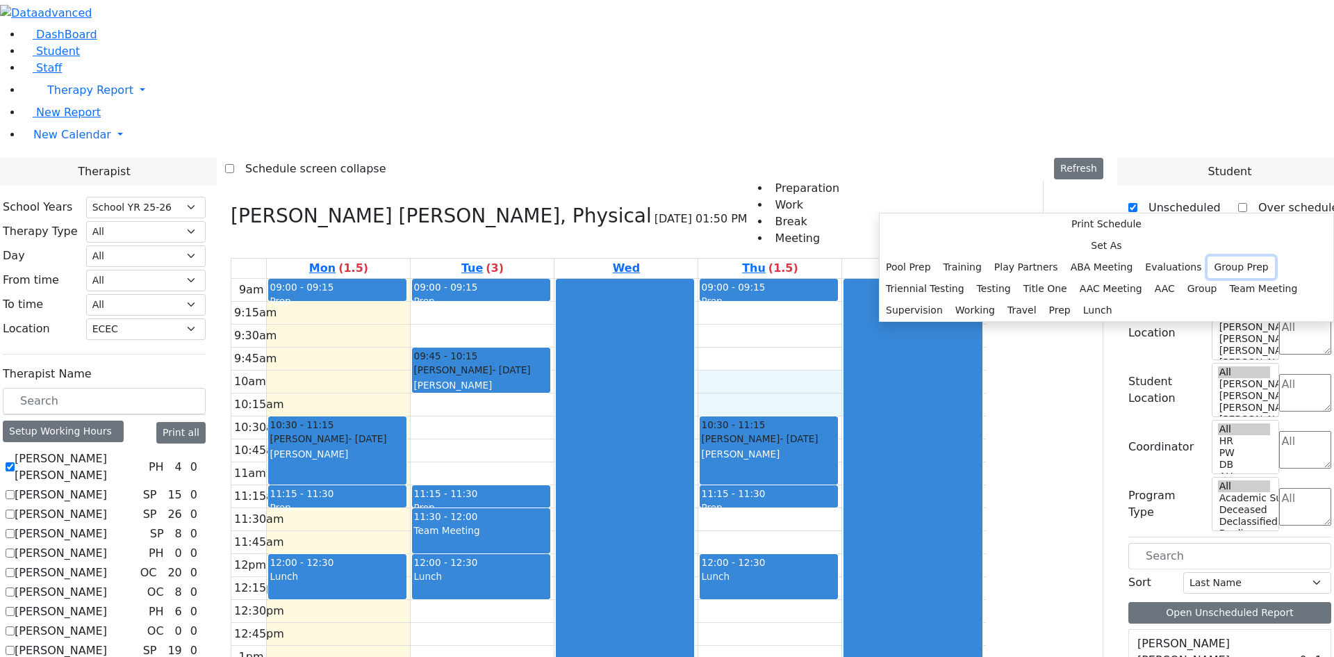
select select "10:00:00"
select select "10:30:00"
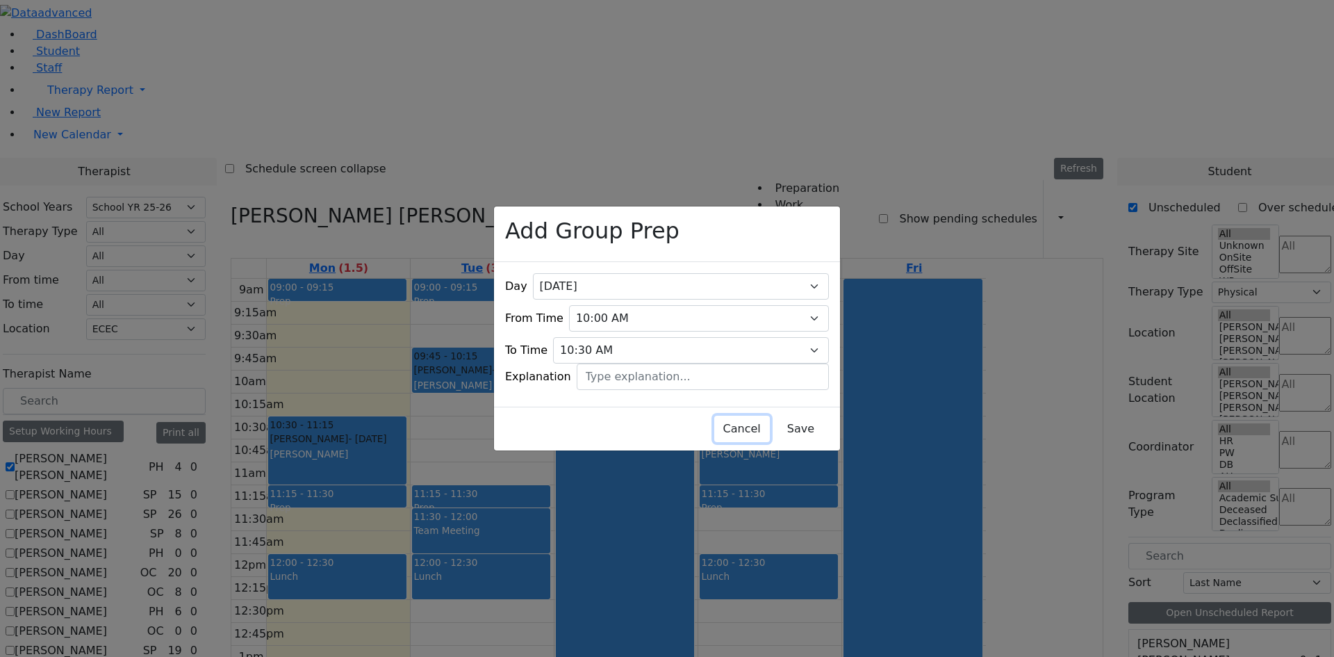
click at [714, 416] on button "Cancel" at bounding box center [742, 429] width 56 height 26
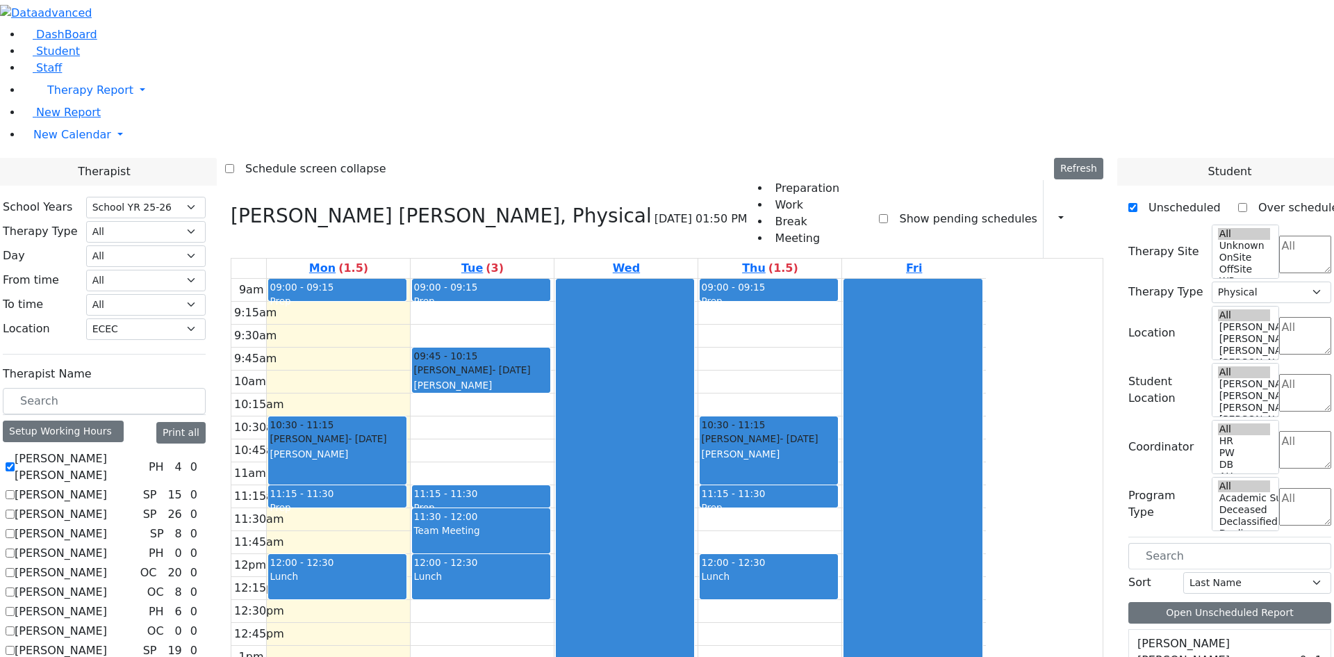
click at [837, 500] on div "Prep" at bounding box center [769, 507] width 136 height 14
click at [587, 279] on div "9am 9:15am 9:30am 9:45am 10am 10:15am 10:30am 10:45am 11am 11:15am 11:30am 11:4…" at bounding box center [608, 554] width 755 height 550
click at [595, 279] on div "9am 9:15am 9:30am 9:45am 10am 10:15am 10:30am 10:45am 11am 11:15am 11:30am 11:4…" at bounding box center [608, 554] width 755 height 550
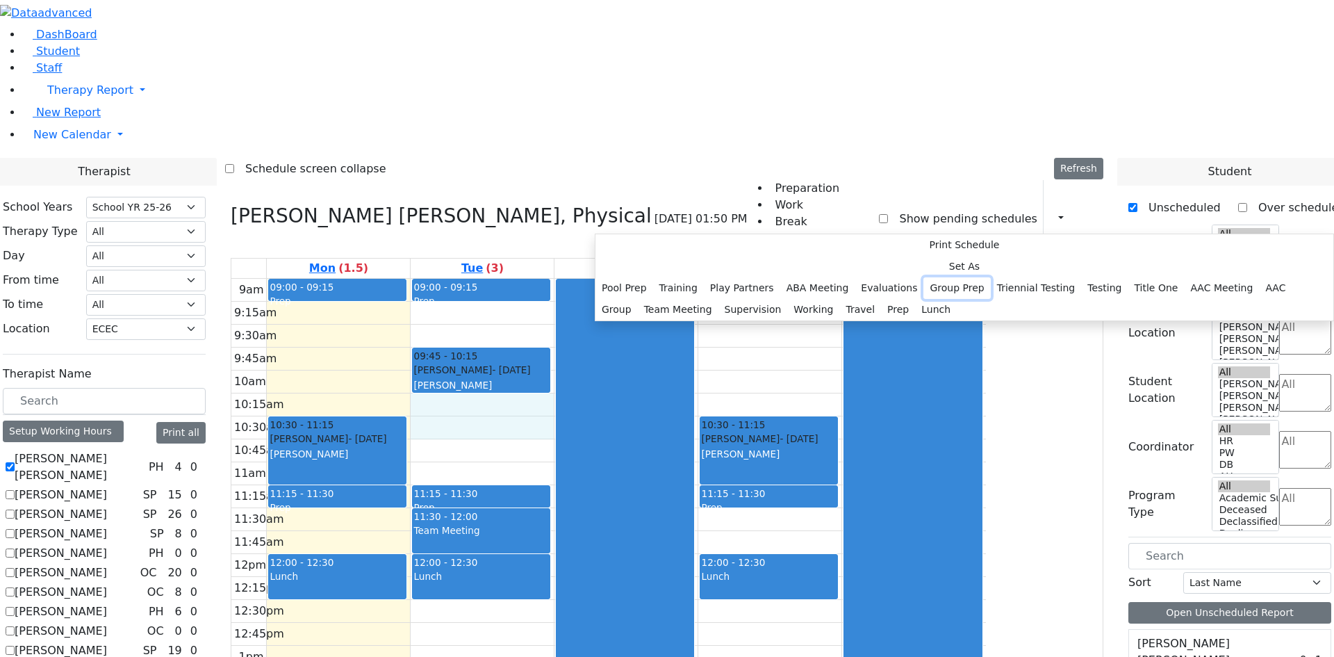
click at [924, 299] on button "Group Prep" at bounding box center [957, 288] width 67 height 22
select select "2"
select select "10:15:00"
select select "10:45:00"
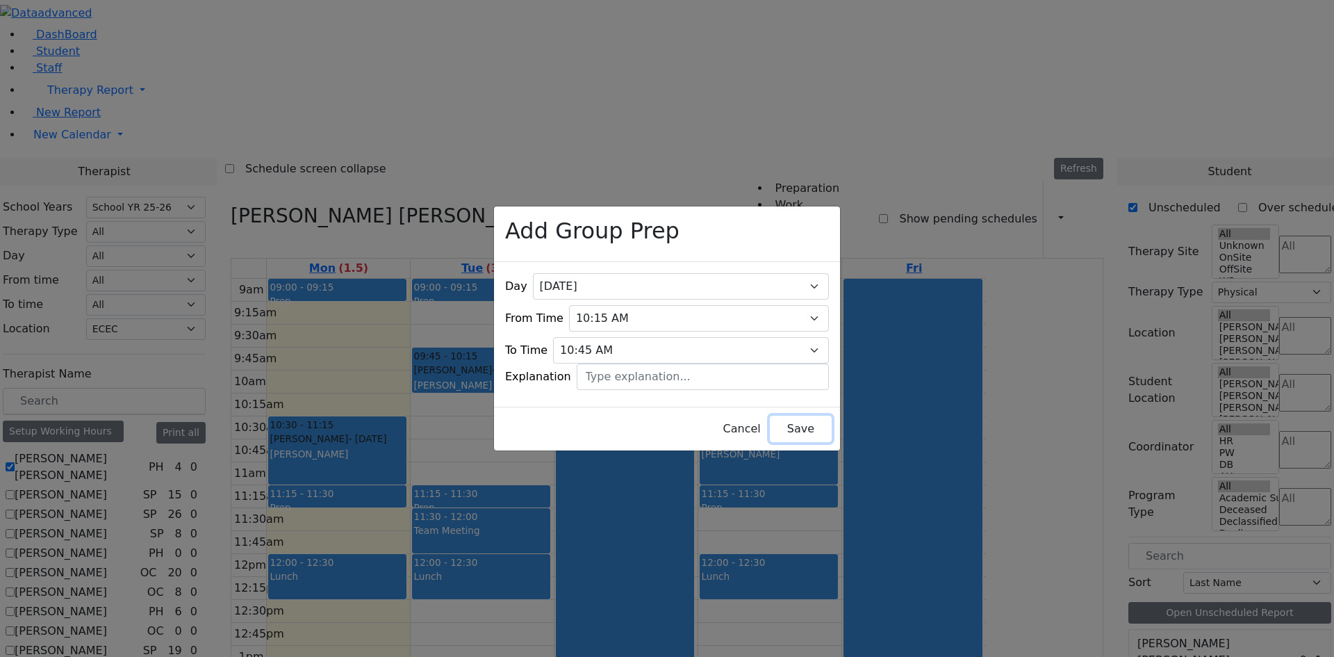
click at [785, 421] on button "Save" at bounding box center [801, 429] width 62 height 26
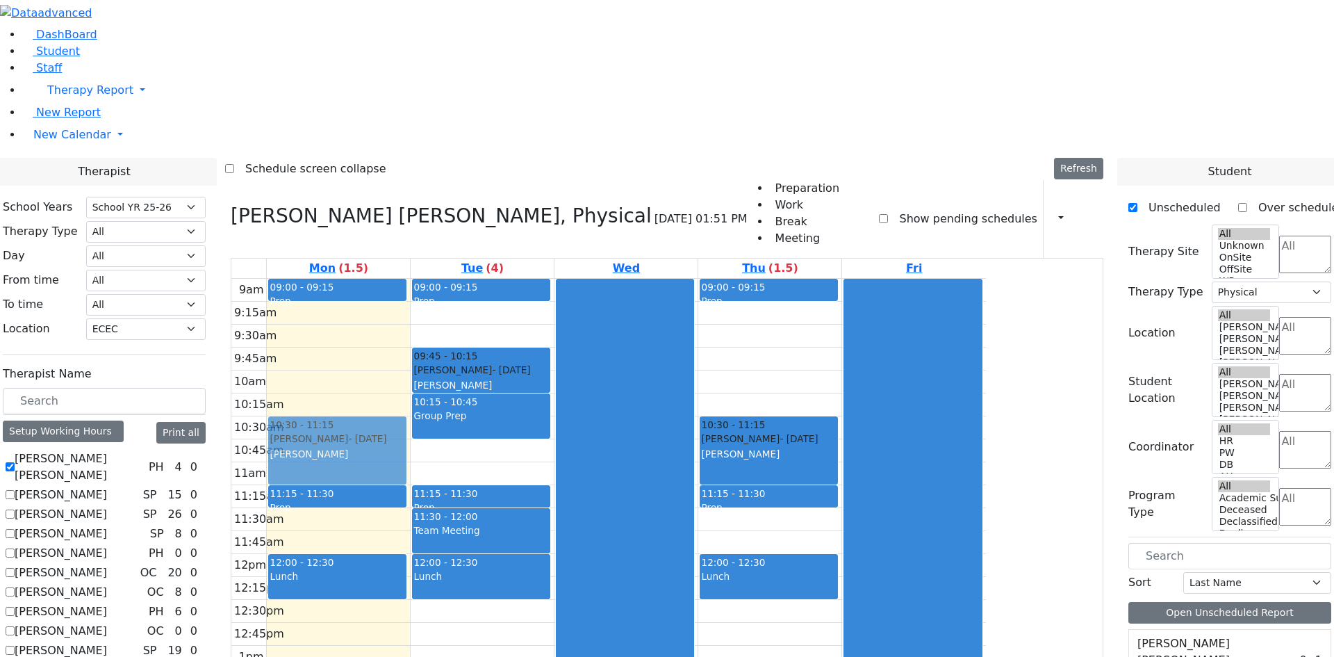
drag, startPoint x: 486, startPoint y: 252, endPoint x: 457, endPoint y: 253, distance: 29.2
click at [410, 279] on div "09:00 - 09:15 Prep 10:30 - 11:15 Schonbrun Isaac - 02/21/2021 Berger, Gitty 11:…" at bounding box center [338, 554] width 143 height 550
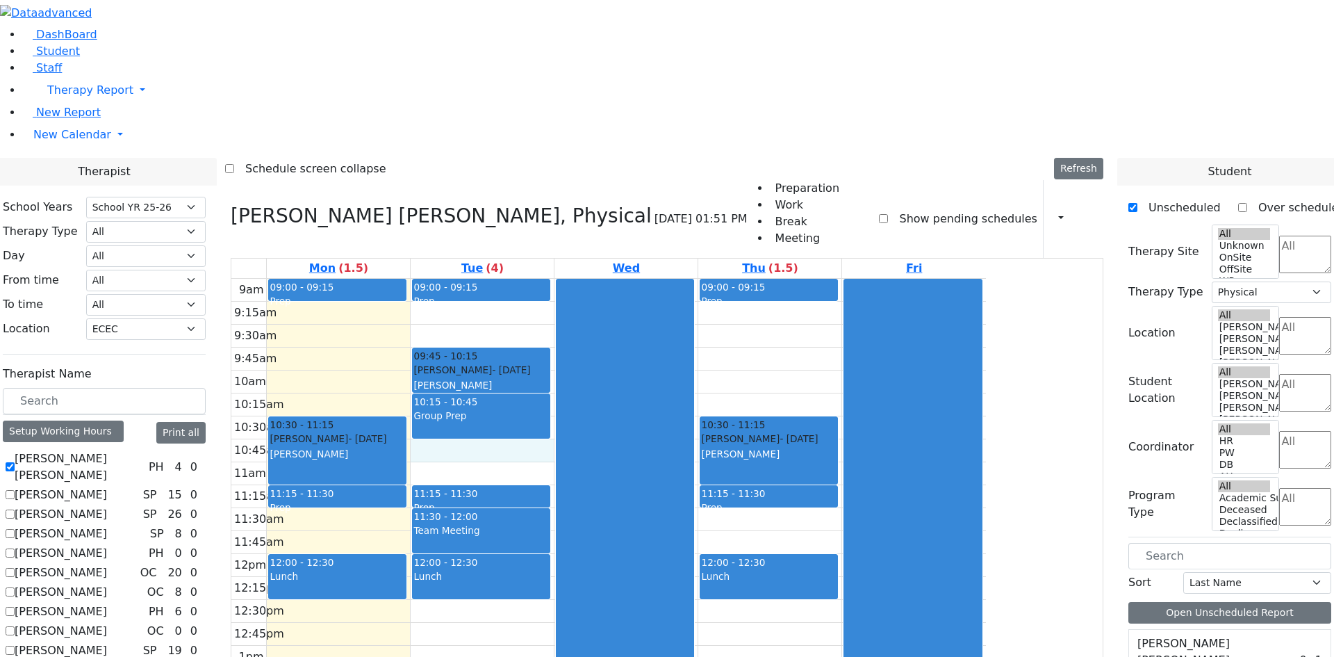
click at [615, 279] on div "9am 9:15am 9:30am 9:45am 10am 10:15am 10:30am 10:45am 11am 11:15am 11:30am 11:4…" at bounding box center [608, 554] width 755 height 550
click at [601, 279] on div "9am 9:15am 9:30am 9:45am 10am 10:15am 10:30am 10:45am 11am 11:15am 11:30am 11:4…" at bounding box center [608, 554] width 755 height 550
click at [143, 450] on label "[PERSON_NAME] [PERSON_NAME]" at bounding box center [79, 466] width 129 height 33
click at [15, 462] on input "[PERSON_NAME] [PERSON_NAME]" at bounding box center [10, 466] width 9 height 9
checkbox input "false"
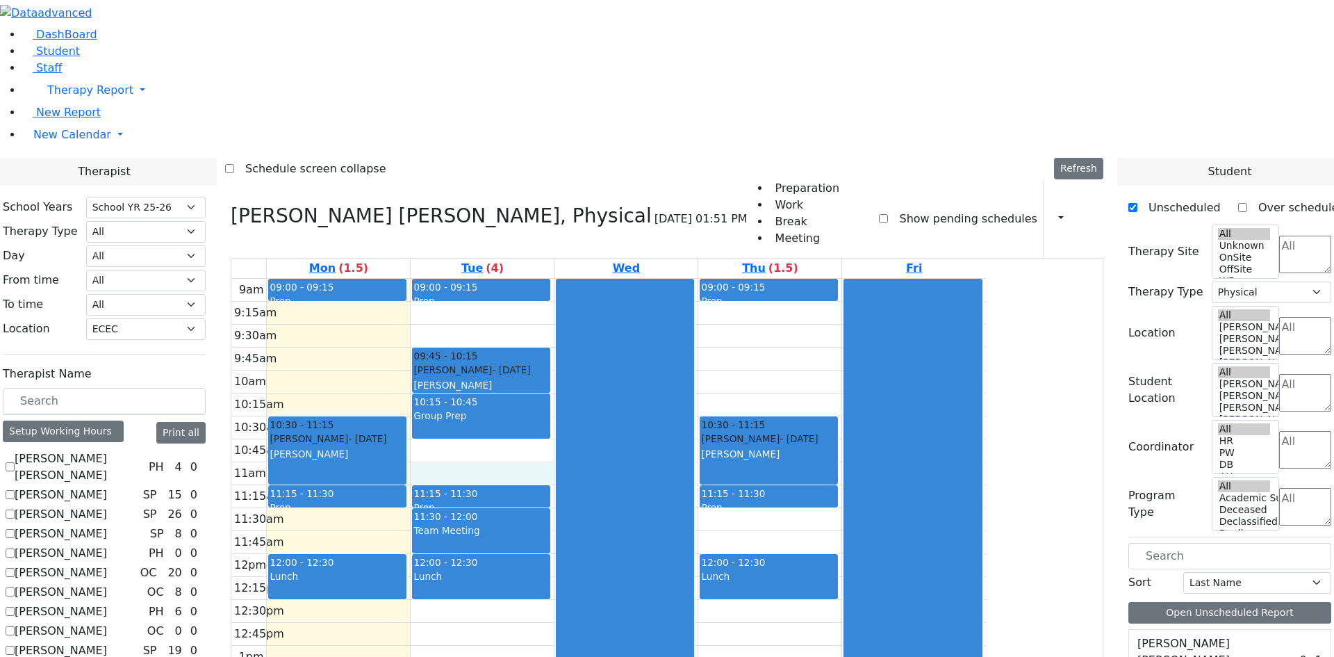
select select
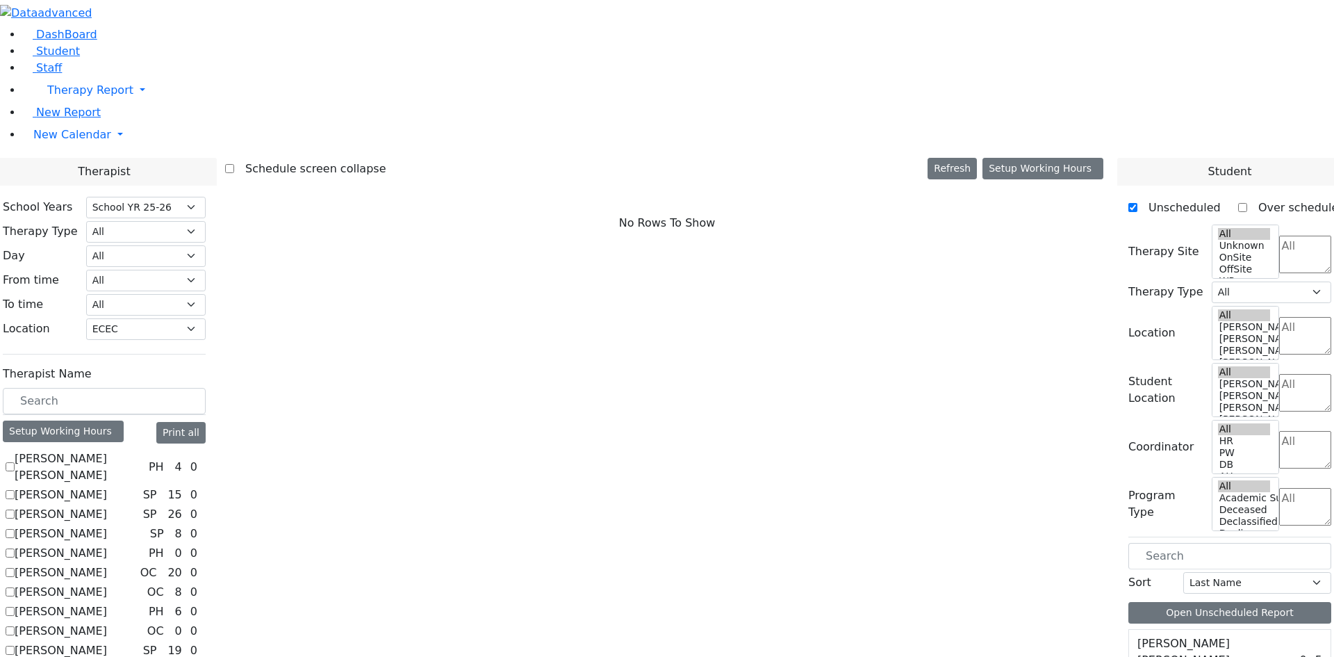
click at [107, 487] on label "[PERSON_NAME]" at bounding box center [61, 495] width 92 height 17
click at [15, 490] on input "[PERSON_NAME]" at bounding box center [10, 494] width 9 height 9
checkbox input "true"
select select "3"
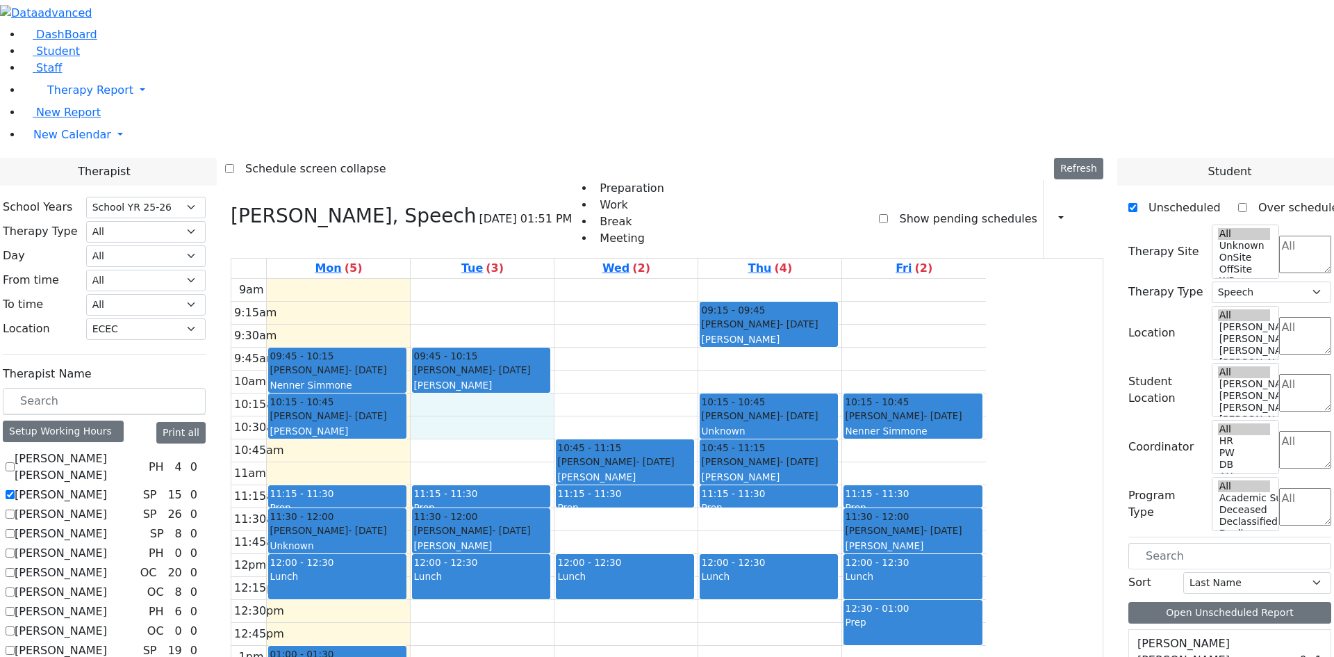
drag, startPoint x: 581, startPoint y: 208, endPoint x: 583, endPoint y: 224, distance: 16.8
click at [584, 279] on div "9am 9:15am 9:30am 9:45am 10am 10:15am 10:30am 10:45am 11am 11:15am 11:30am 11:4…" at bounding box center [608, 554] width 755 height 550
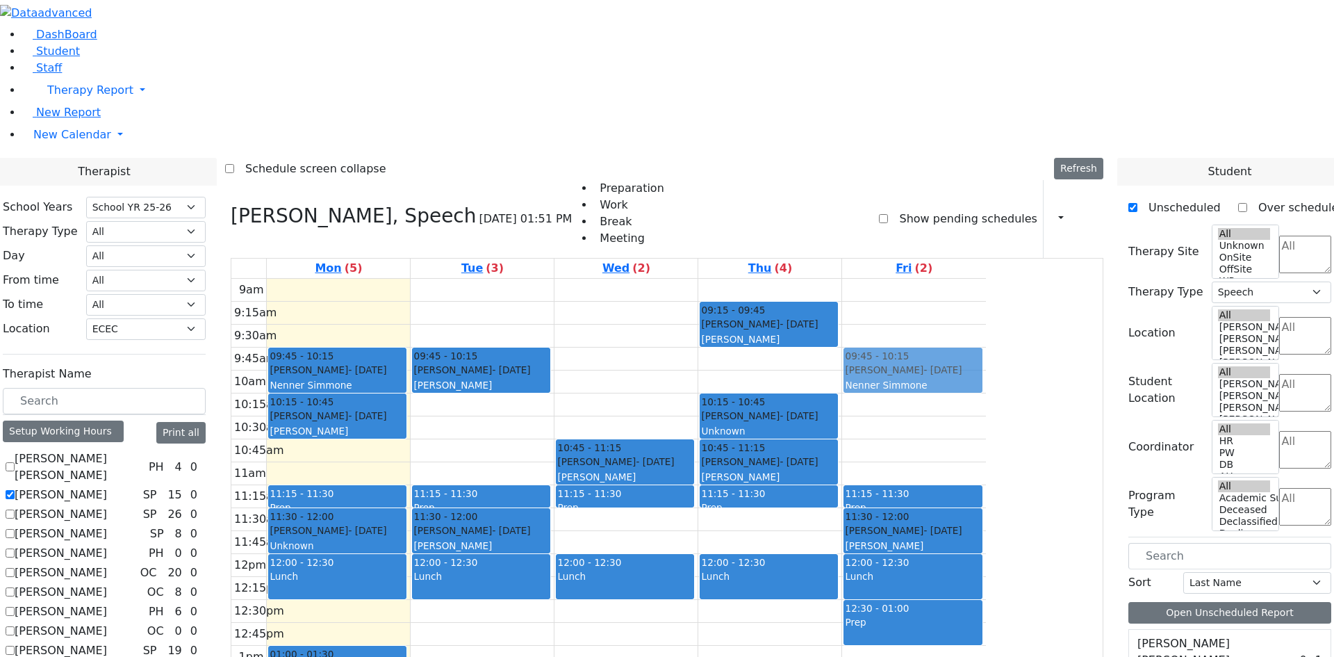
drag, startPoint x: 1029, startPoint y: 236, endPoint x: 1028, endPoint y: 199, distance: 36.8
click at [986, 279] on div "10:15 - 10:45 Zieg Nesanel - 09/26/2019 Nenner Simmone 11:15 - 11:30 Prep 11:30…" at bounding box center [914, 554] width 144 height 550
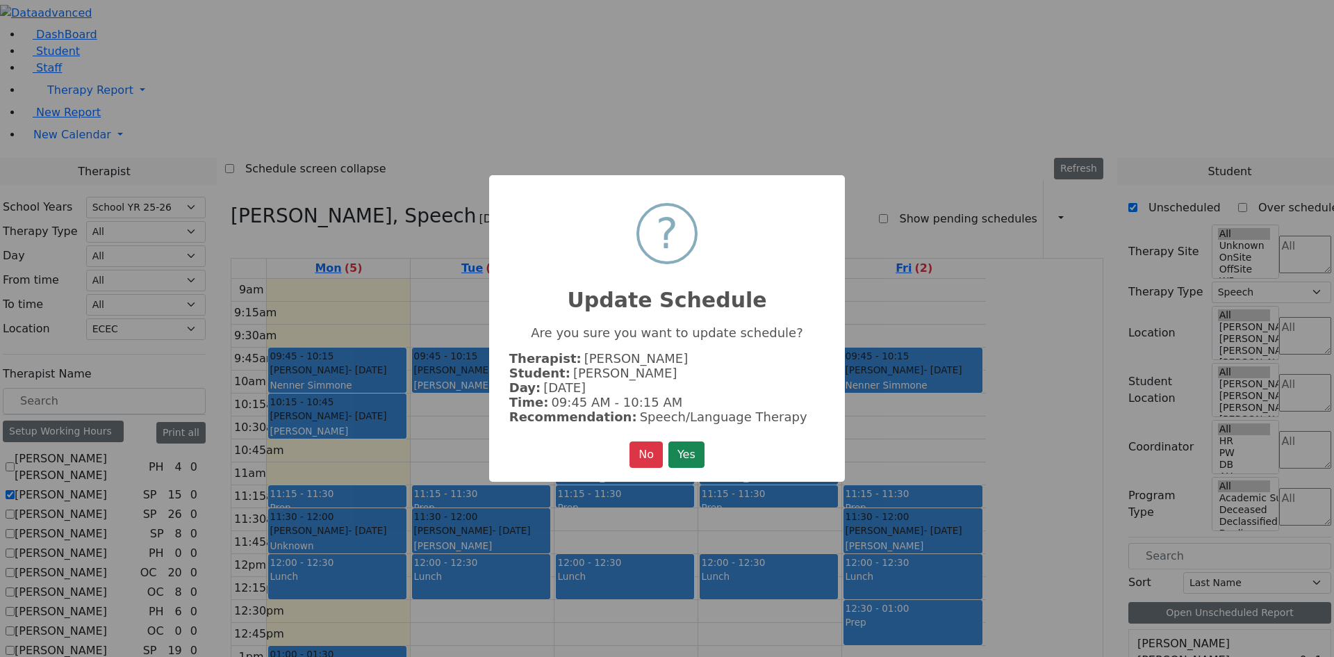
drag, startPoint x: 697, startPoint y: 459, endPoint x: 755, endPoint y: 446, distance: 59.0
click at [698, 458] on button "Yes" at bounding box center [687, 454] width 36 height 26
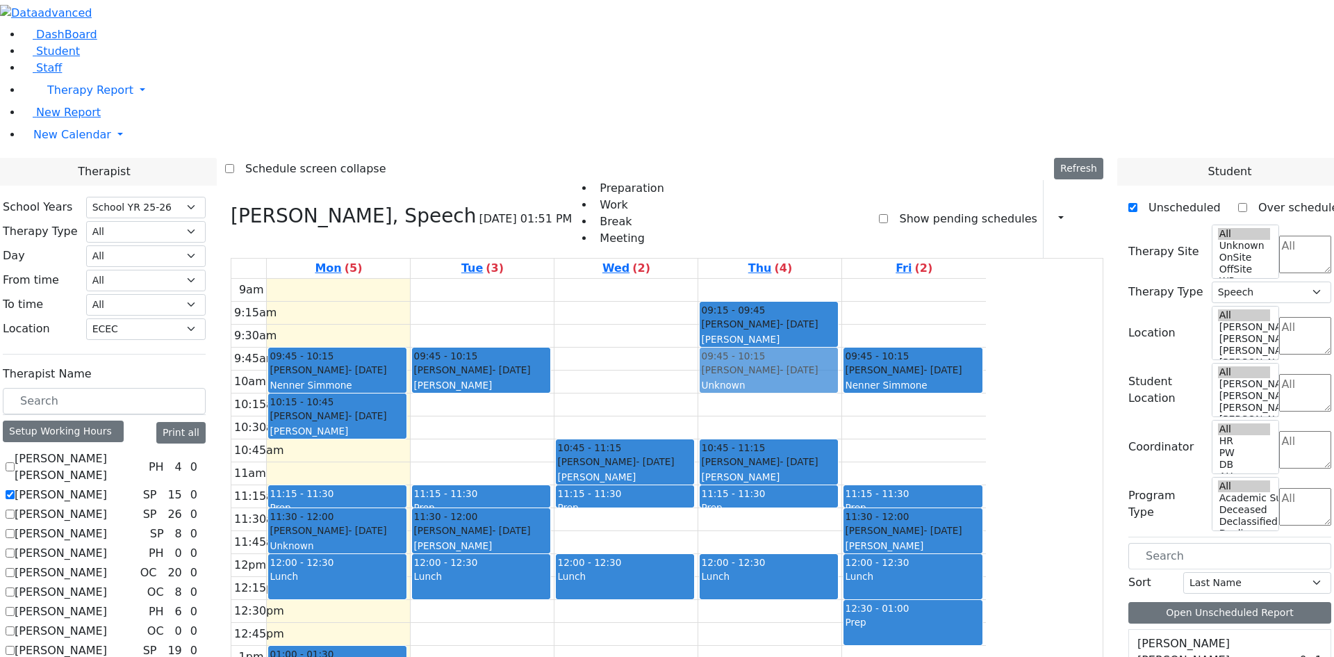
drag, startPoint x: 914, startPoint y: 218, endPoint x: 922, endPoint y: 183, distance: 36.3
click at [842, 279] on div "09:15 - 09:45 Appel Jacob - 05/30/2021 Grossbaum, Chaya 10:15 - 10:45 Stein Shi…" at bounding box center [769, 554] width 143 height 550
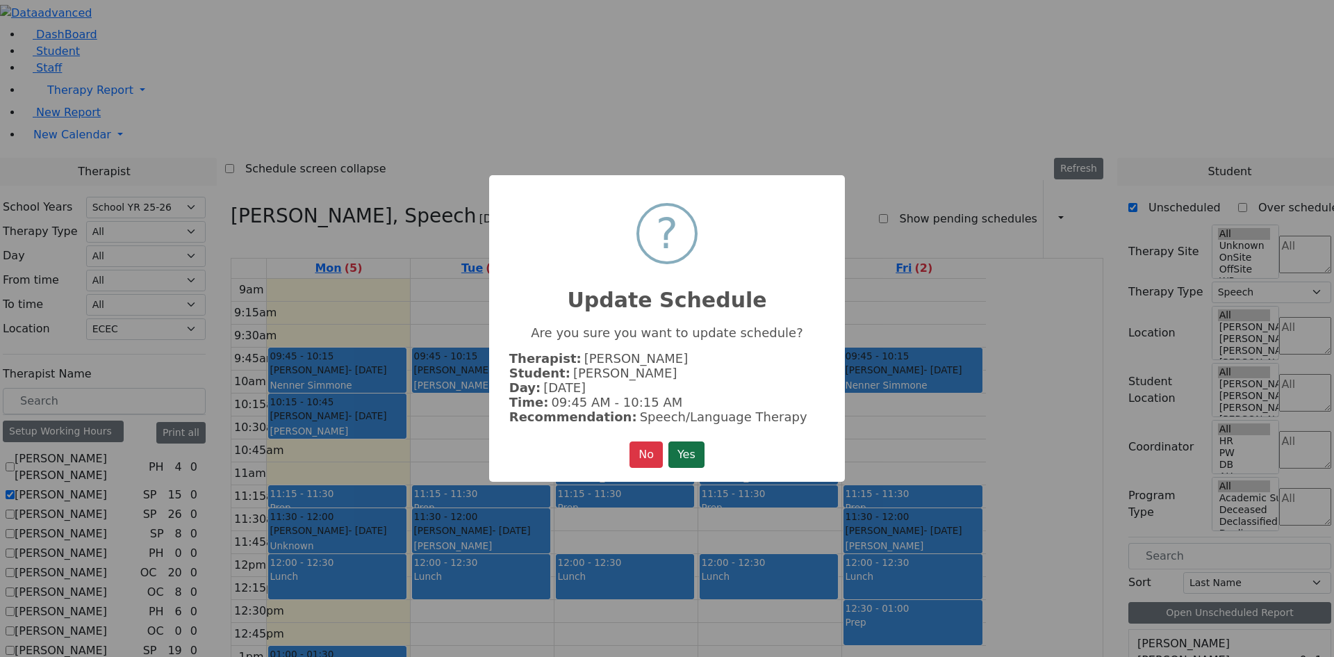
click at [682, 456] on button "Yes" at bounding box center [687, 454] width 36 height 26
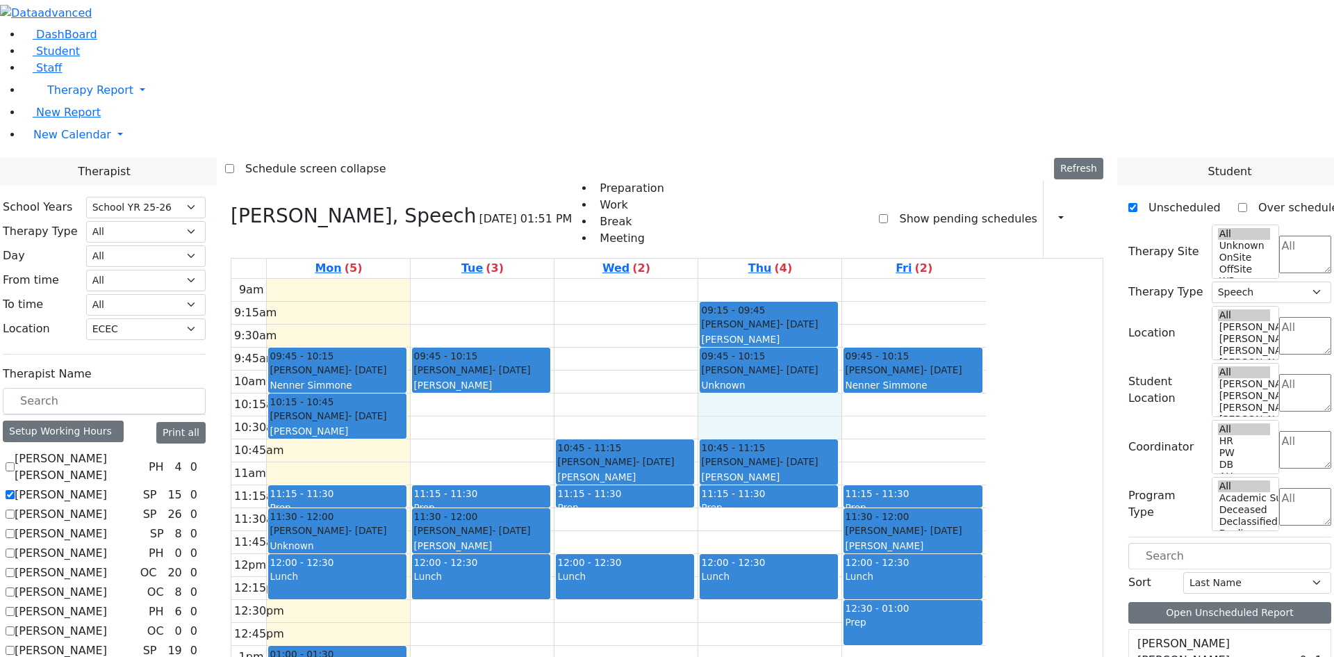
drag, startPoint x: 897, startPoint y: 225, endPoint x: 898, endPoint y: 235, distance: 9.8
click at [898, 279] on div "9am 9:15am 9:30am 9:45am 10am 10:15am 10:30am 10:45am 11am 11:15am 11:30am 11:4…" at bounding box center [608, 554] width 755 height 550
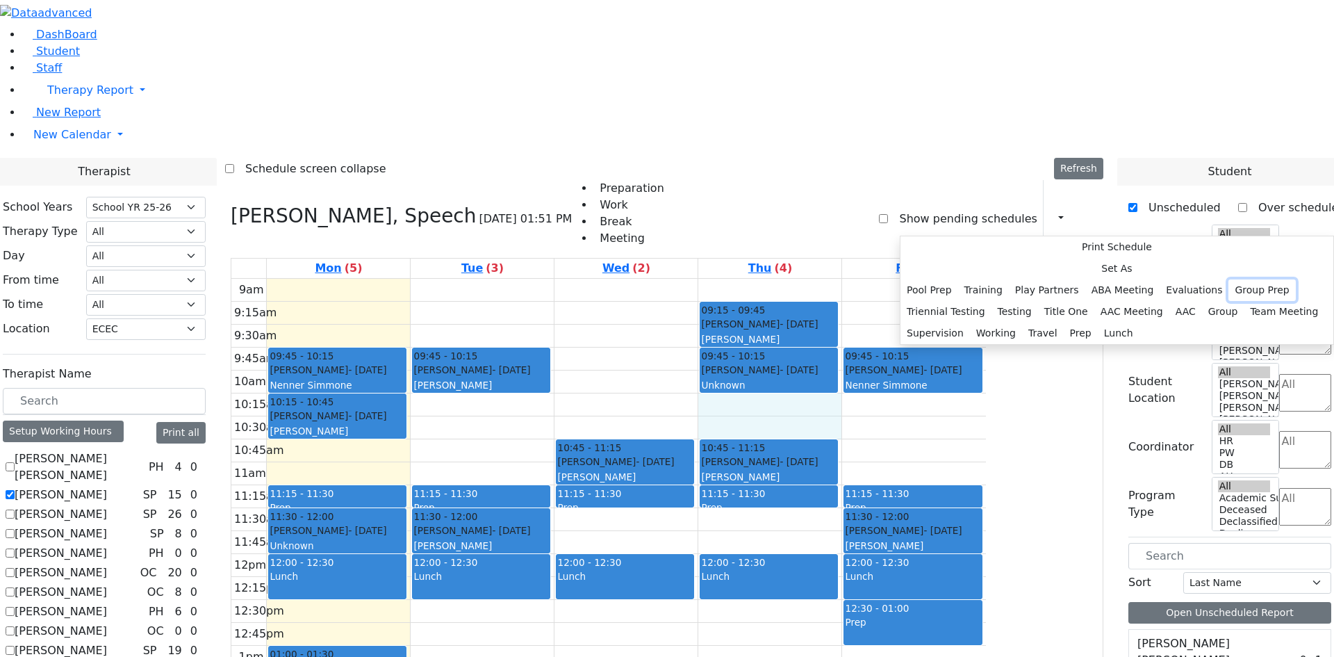
click at [1229, 301] on button "Group Prep" at bounding box center [1262, 290] width 67 height 22
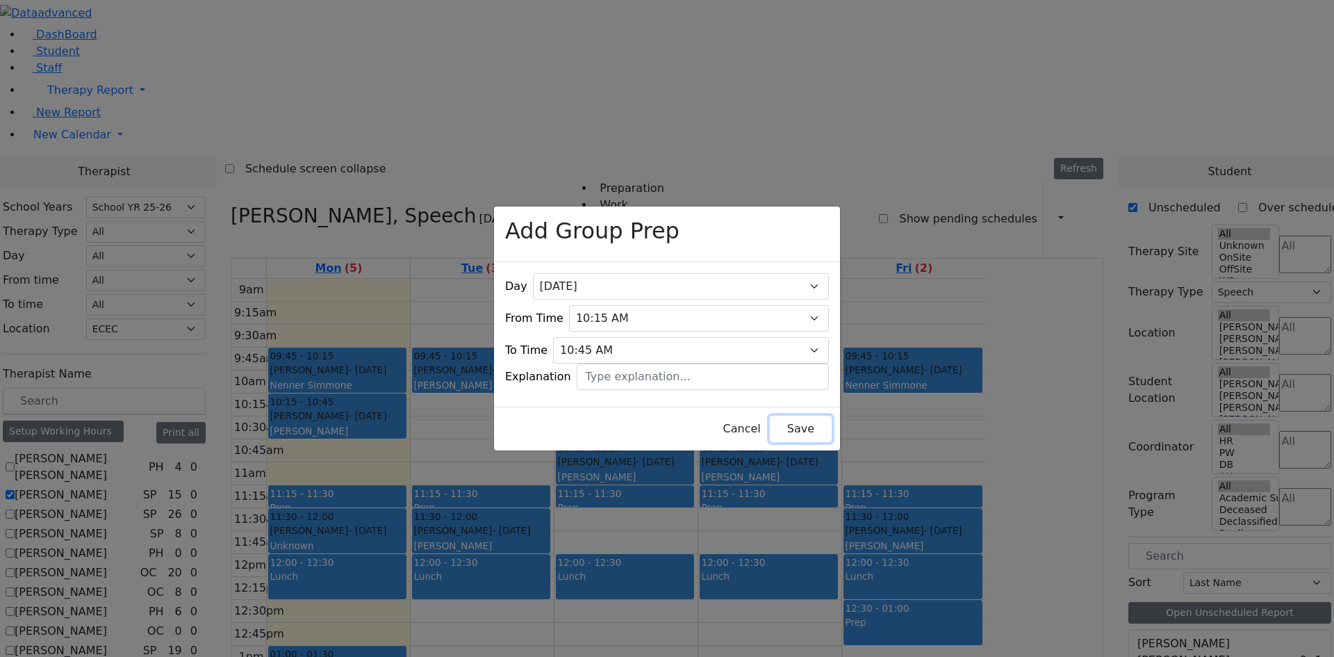
click at [770, 426] on button "Save" at bounding box center [801, 429] width 62 height 26
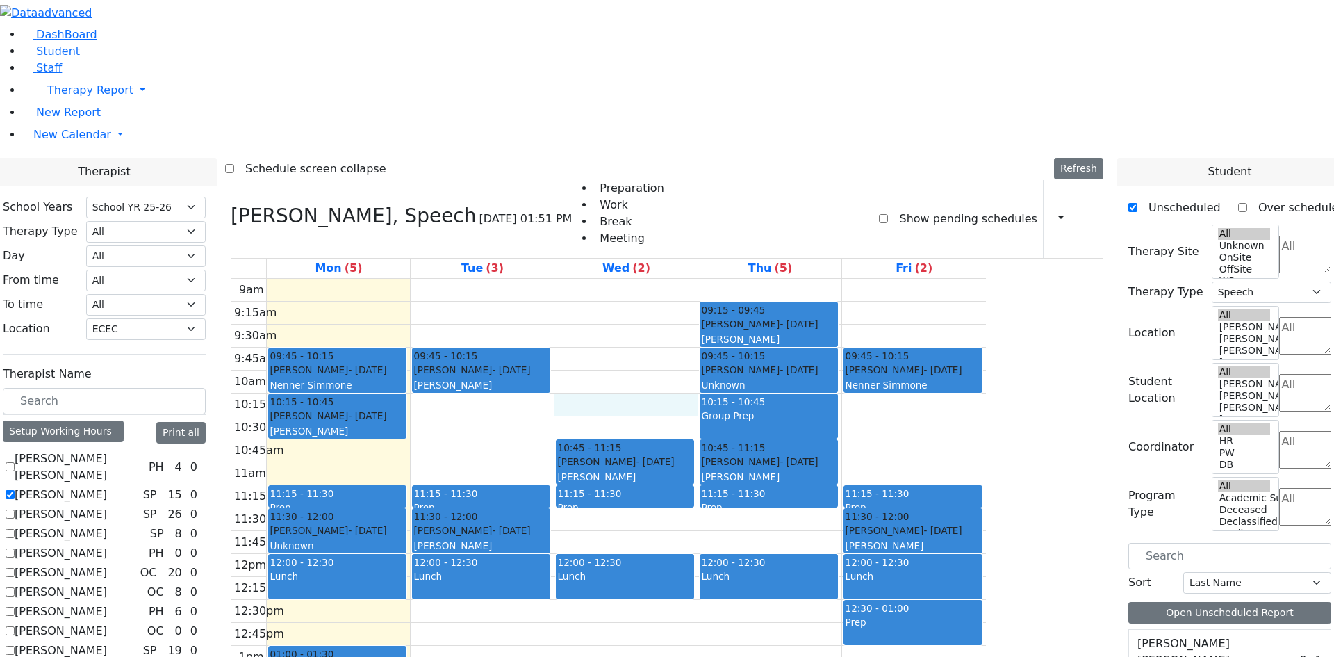
click at [765, 279] on div "9am 9:15am 9:30am 9:45am 10am 10:15am 10:30am 10:45am 11am 11:15am 11:30am 11:4…" at bounding box center [608, 554] width 755 height 550
drag, startPoint x: 765, startPoint y: 227, endPoint x: 774, endPoint y: 234, distance: 12.0
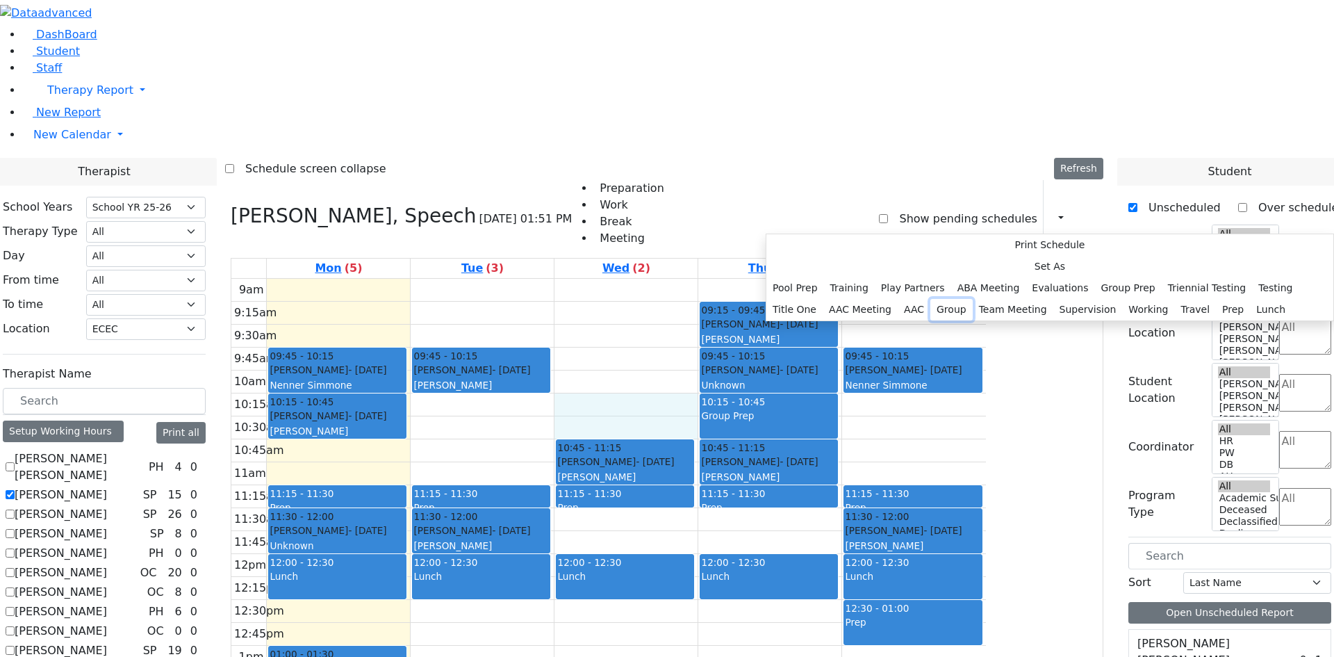
click at [931, 320] on button "Group" at bounding box center [952, 310] width 42 height 22
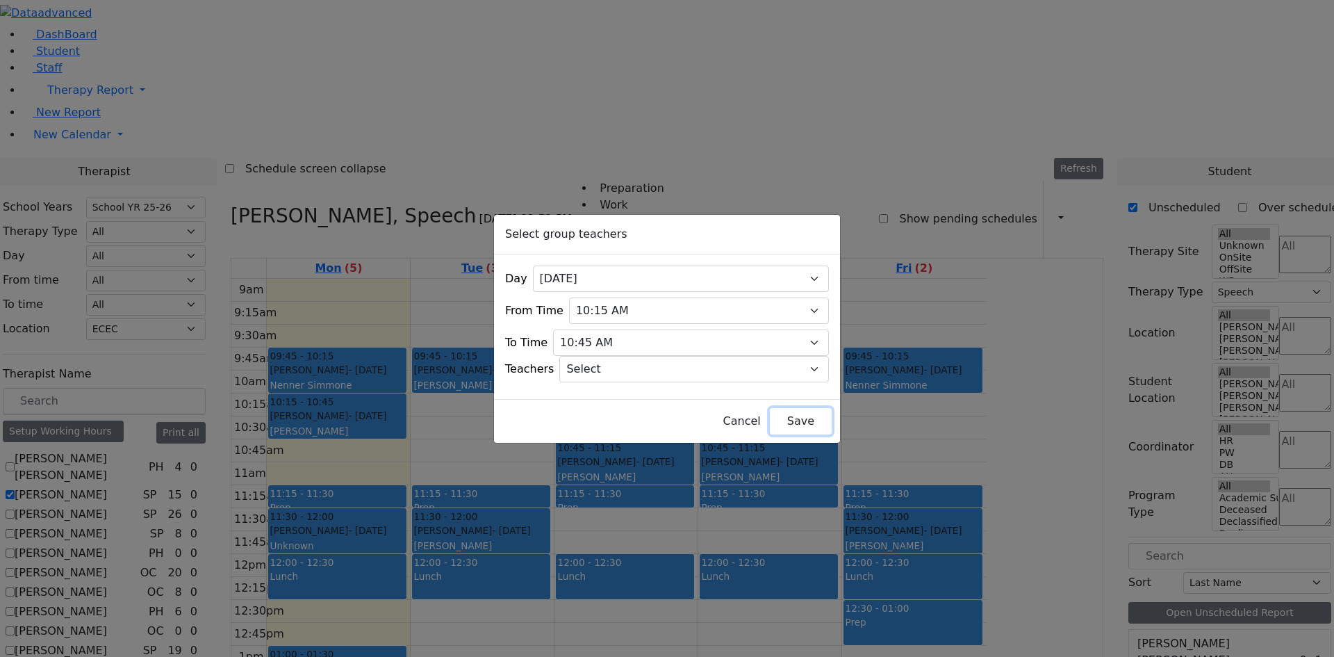
click at [782, 420] on button "Save" at bounding box center [801, 421] width 62 height 26
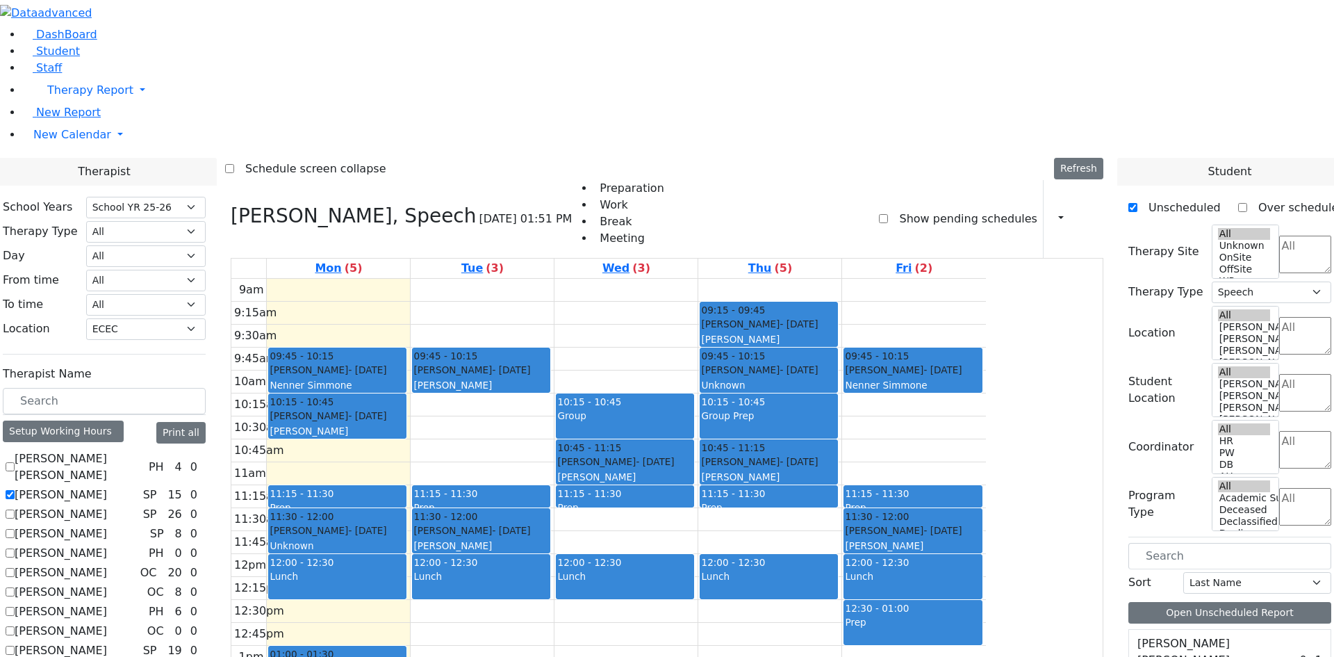
click at [168, 450] on div "[PERSON_NAME] [PERSON_NAME] PH 4 0 [PERSON_NAME] SP 15 0 [PERSON_NAME] SP 26 0" at bounding box center [104, 564] width 203 height 228
click at [107, 506] on label "[PERSON_NAME]" at bounding box center [61, 514] width 92 height 17
click at [15, 509] on input "[PERSON_NAME]" at bounding box center [10, 513] width 9 height 9
checkbox input "true"
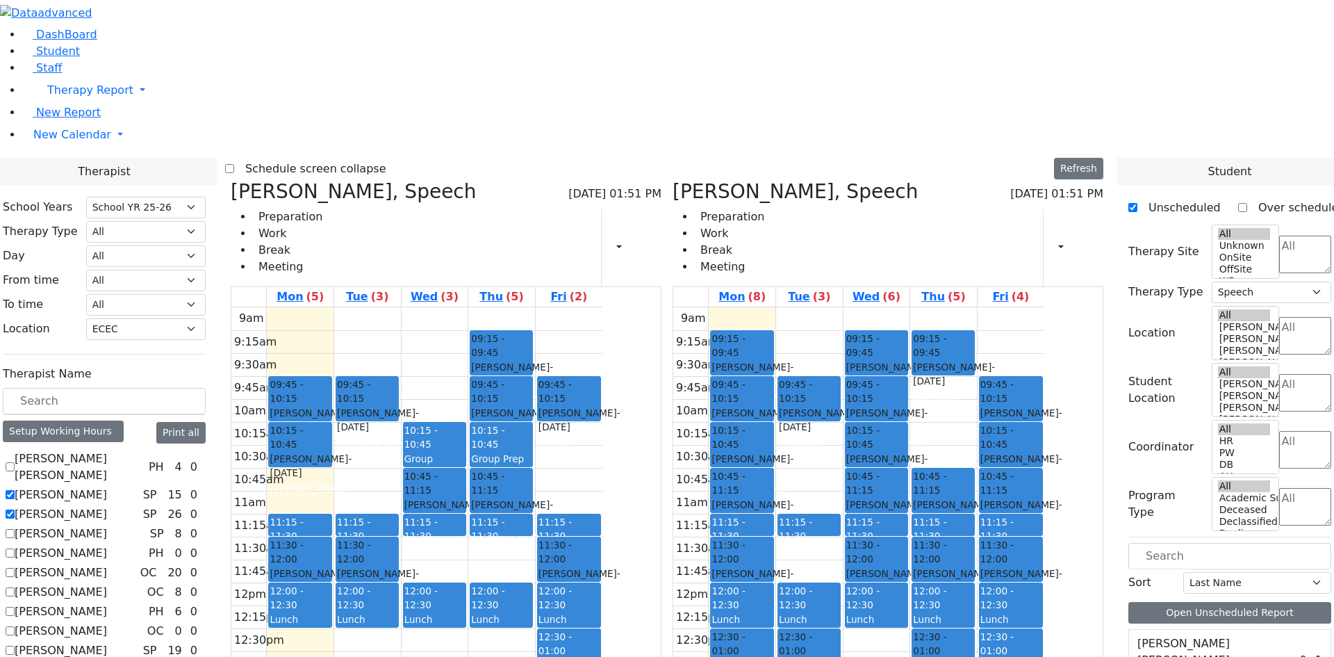
click at [107, 487] on label "[PERSON_NAME]" at bounding box center [61, 495] width 92 height 17
click at [15, 490] on input "[PERSON_NAME]" at bounding box center [10, 494] width 9 height 9
checkbox input "false"
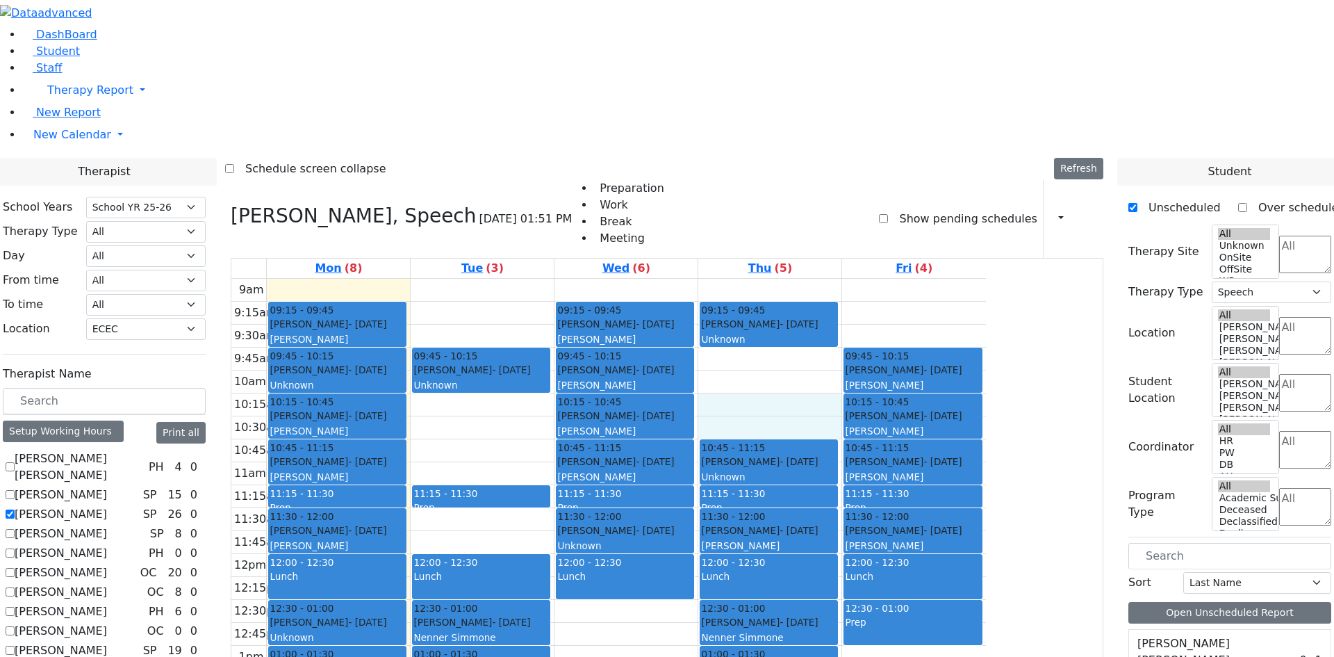
drag, startPoint x: 892, startPoint y: 224, endPoint x: 899, endPoint y: 222, distance: 7.3
click at [901, 279] on div "9am 9:15am 9:30am 9:45am 10am 10:15am 10:30am 10:45am 11am 11:15am 11:30am 11:4…" at bounding box center [608, 554] width 755 height 550
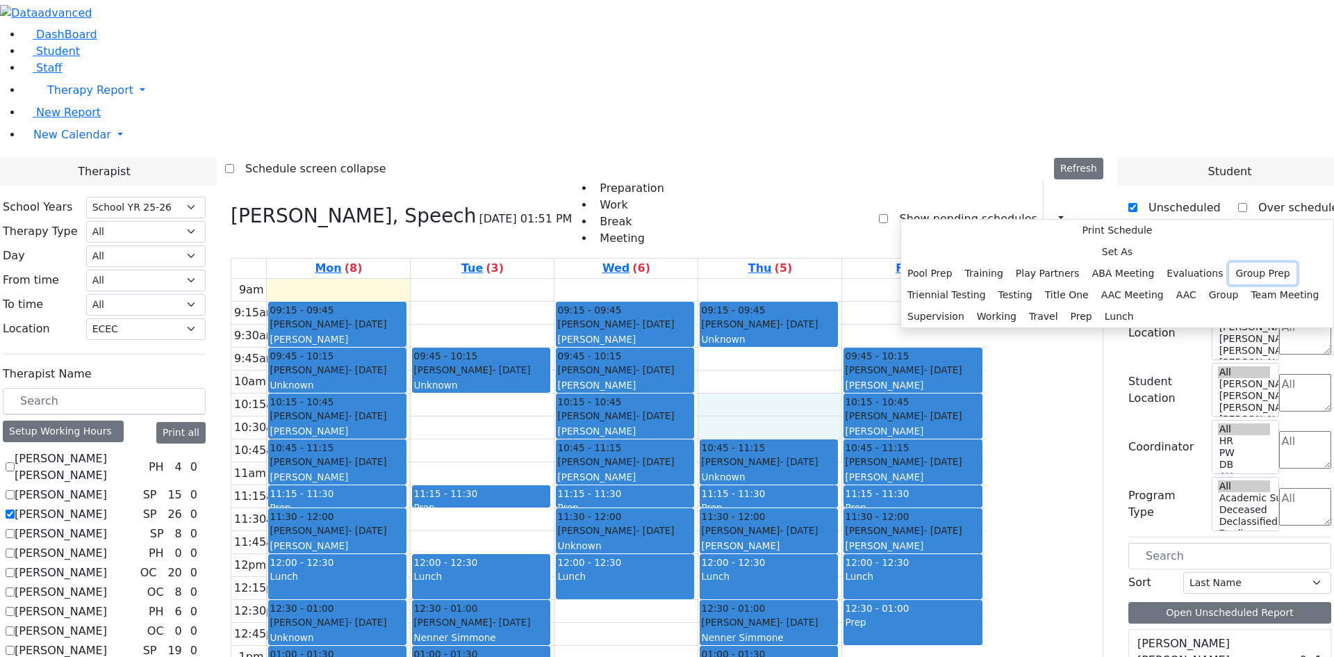
click at [1229, 284] on button "Group Prep" at bounding box center [1262, 274] width 67 height 22
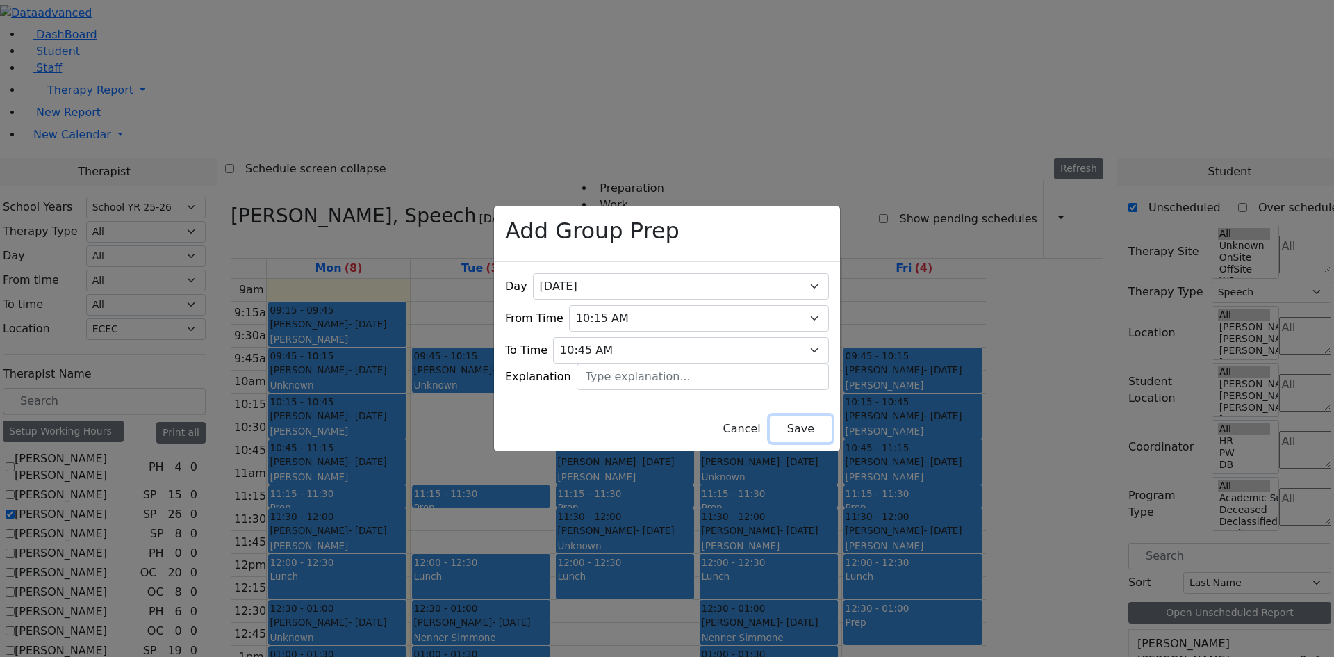
click at [770, 419] on button "Save" at bounding box center [801, 429] width 62 height 26
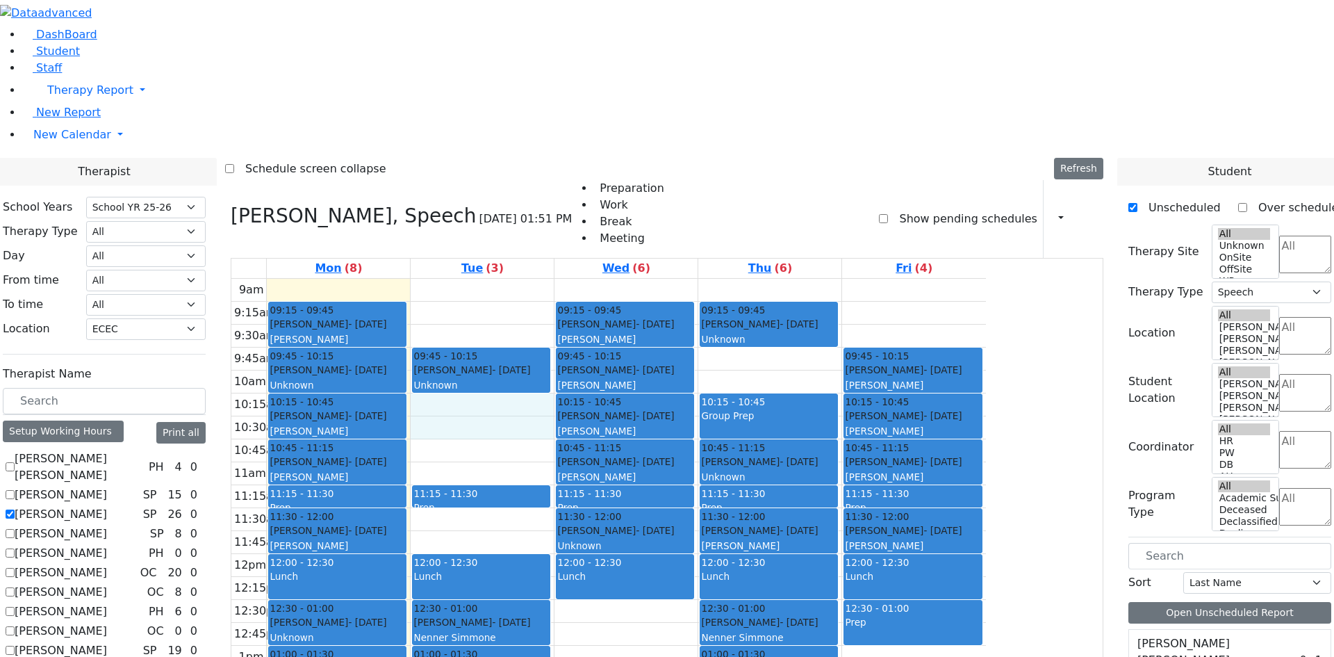
drag, startPoint x: 621, startPoint y: 216, endPoint x: 619, endPoint y: 234, distance: 17.5
click at [619, 279] on div "9am 9:15am 9:30am 9:45am 10am 10:15am 10:30am 10:45am 11am 11:15am 11:30am 11:4…" at bounding box center [608, 554] width 755 height 550
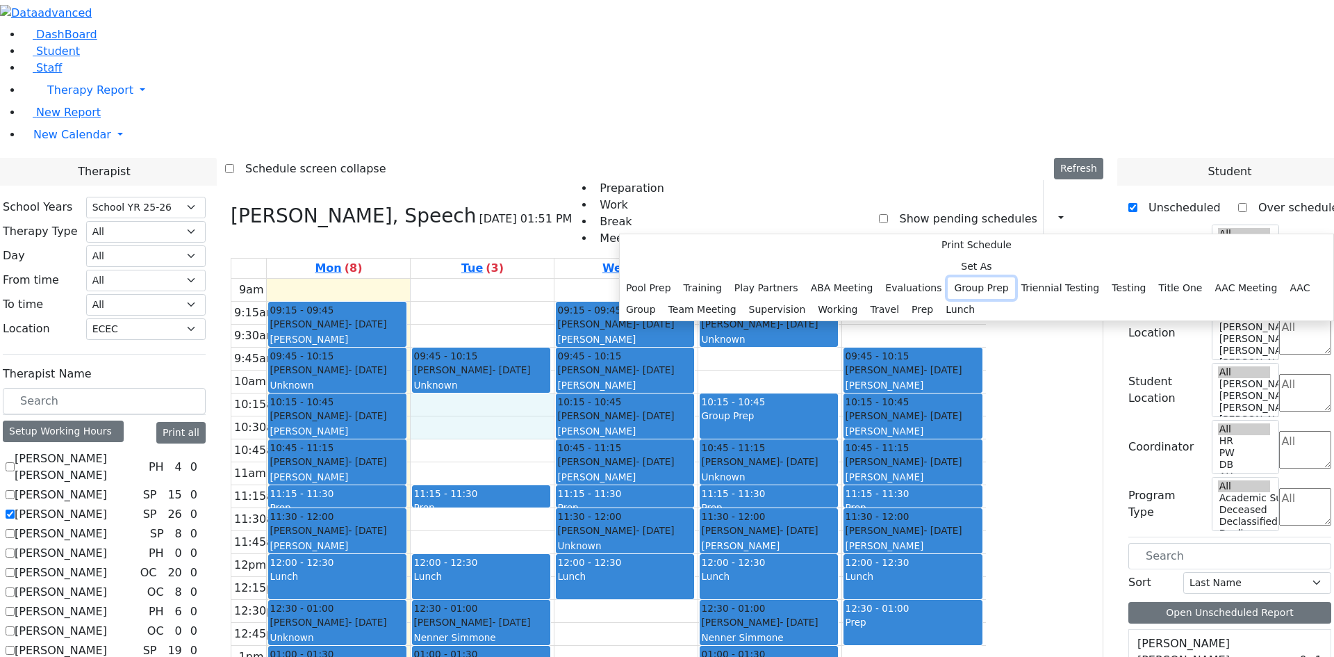
click at [948, 299] on button "Group Prep" at bounding box center [981, 288] width 67 height 22
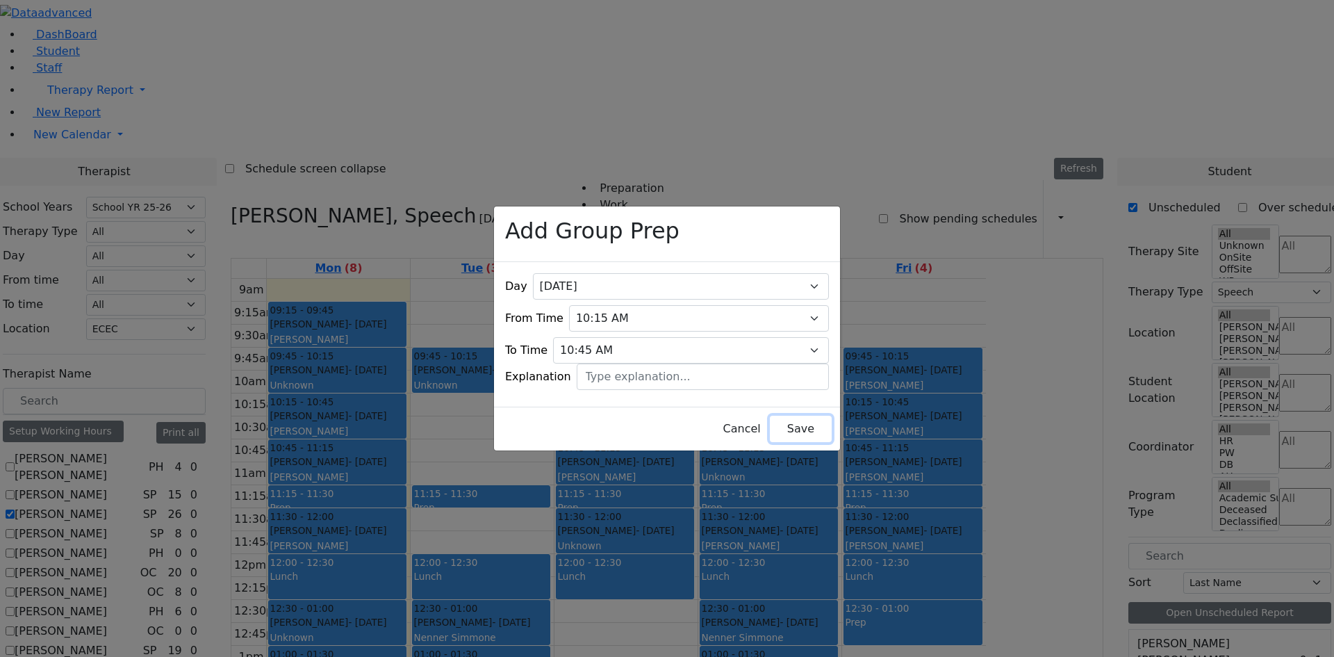
click at [770, 418] on button "Save" at bounding box center [801, 429] width 62 height 26
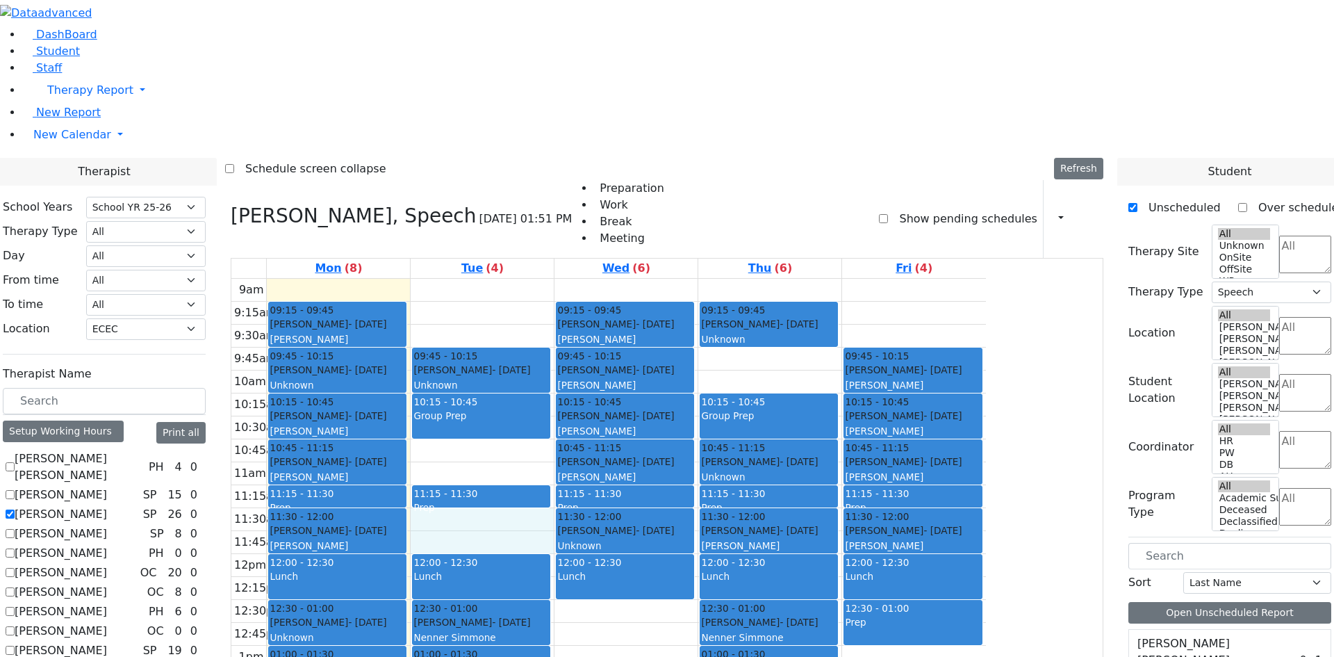
drag, startPoint x: 580, startPoint y: 327, endPoint x: 576, endPoint y: 350, distance: 23.9
click at [576, 350] on div "9am 9:15am 9:30am 9:45am 10am 10:15am 10:30am 10:45am 11am 11:15am 11:30am 11:4…" at bounding box center [608, 554] width 755 height 550
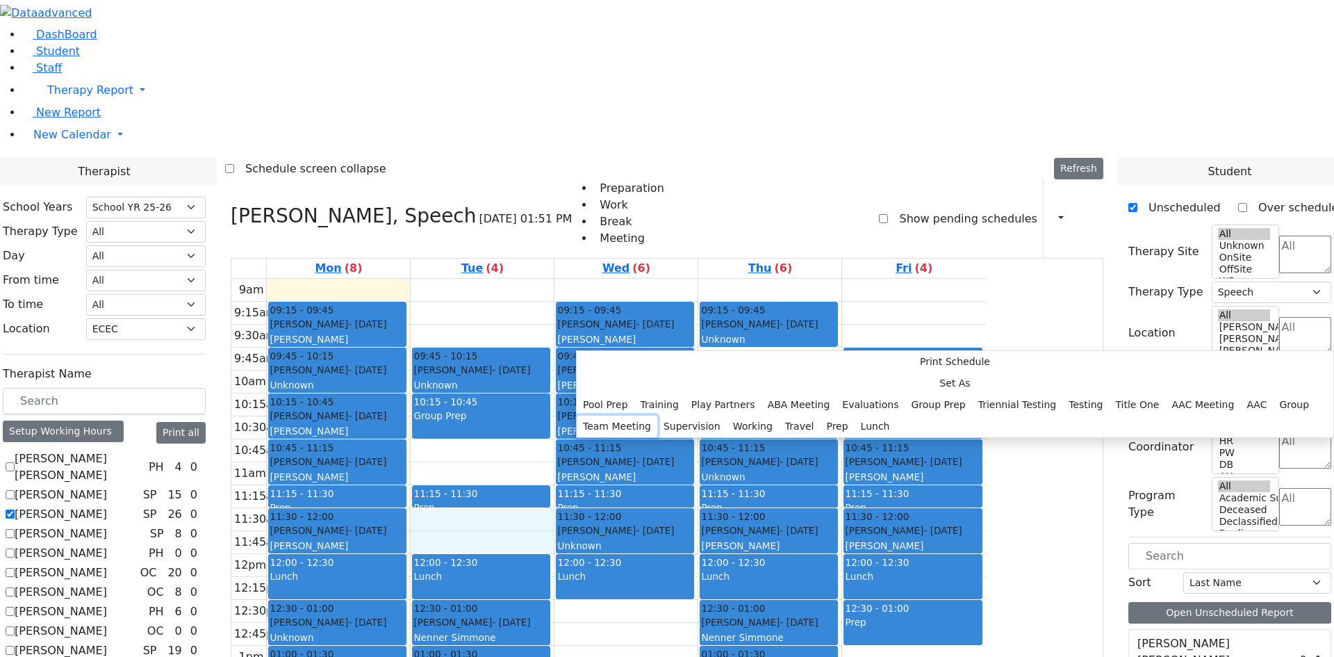
click at [657, 416] on button "Team Meeting" at bounding box center [617, 427] width 81 height 22
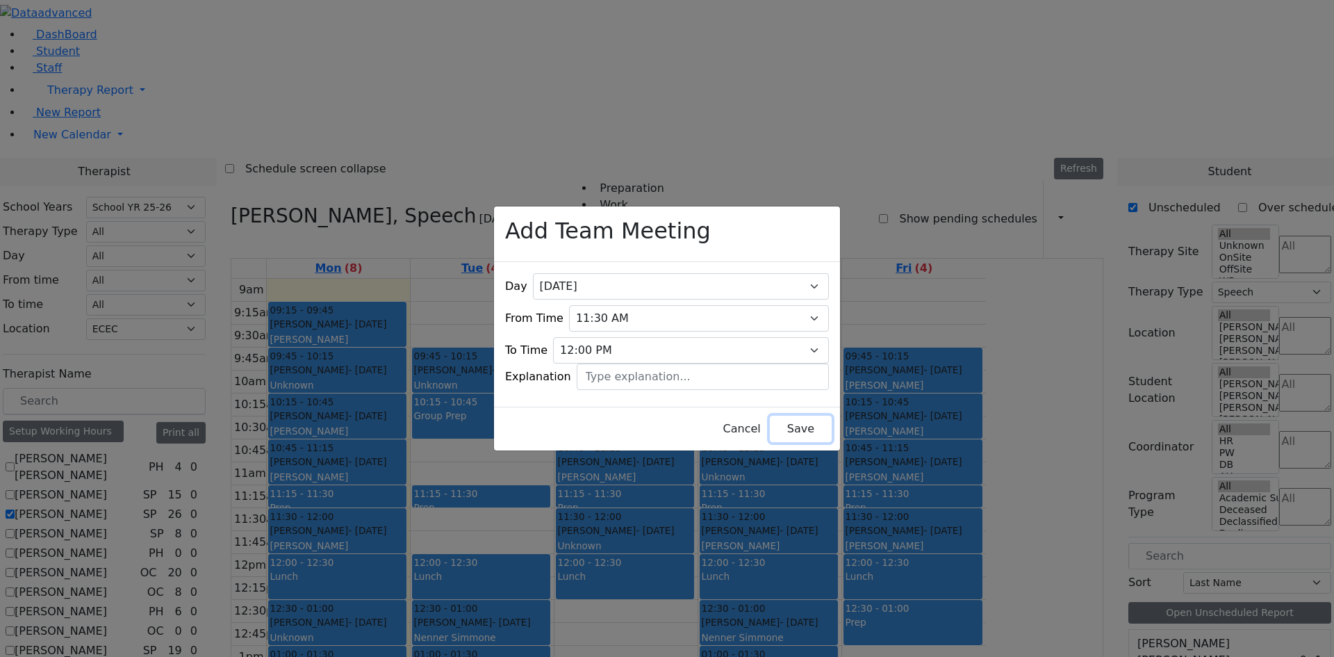
click at [771, 424] on button "Save" at bounding box center [801, 429] width 62 height 26
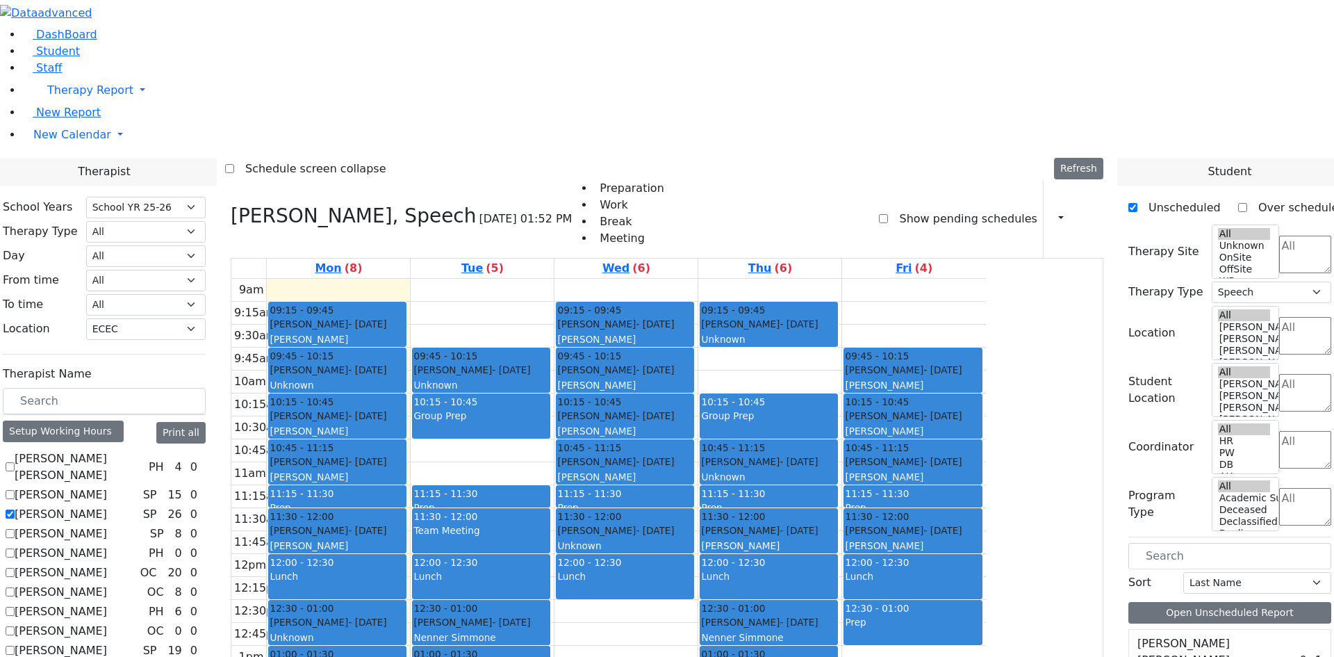
click at [386, 456] on span "- [DATE]" at bounding box center [367, 461] width 38 height 11
click at [405, 409] on div "Appel Jacob - 05/30/2021" at bounding box center [338, 416] width 136 height 14
click at [478, 279] on div "9am 9:15am 9:30am 9:45am 10am 10:15am 10:30am 10:45am 11am 11:15am 11:30am 11:4…" at bounding box center [608, 554] width 755 height 550
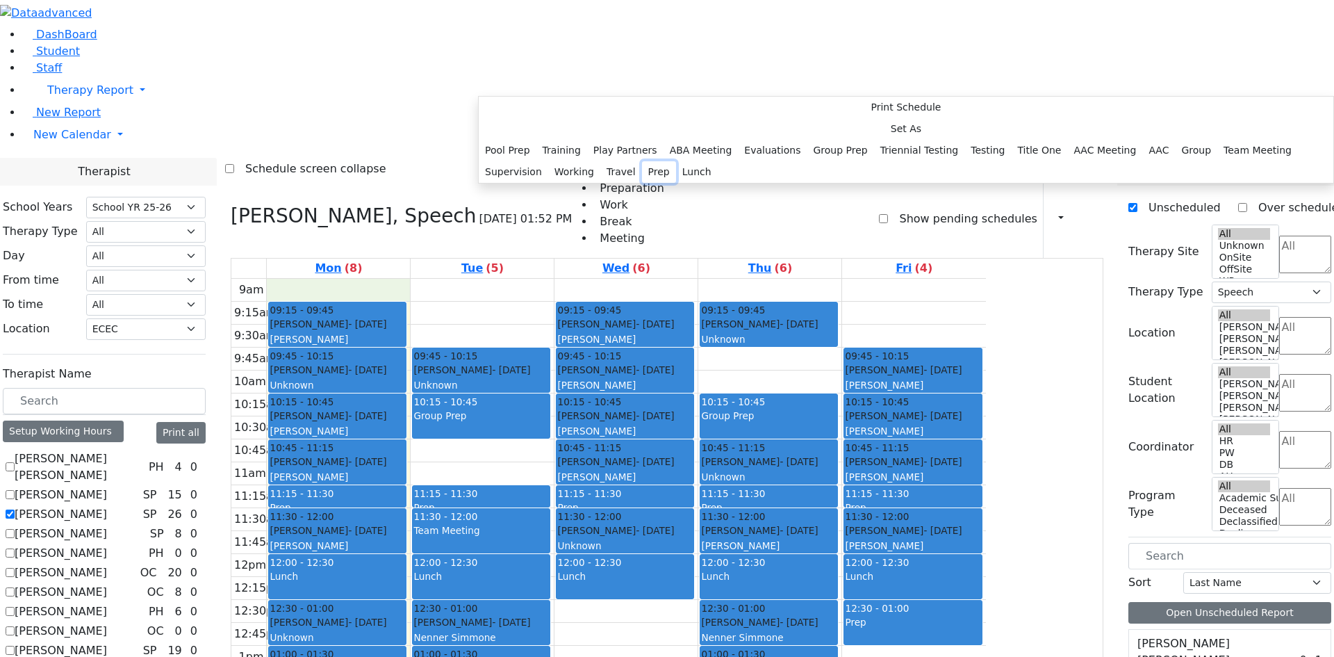
drag, startPoint x: 657, startPoint y: 444, endPoint x: 659, endPoint y: 414, distance: 30.0
click at [657, 183] on button "Prep" at bounding box center [659, 172] width 34 height 22
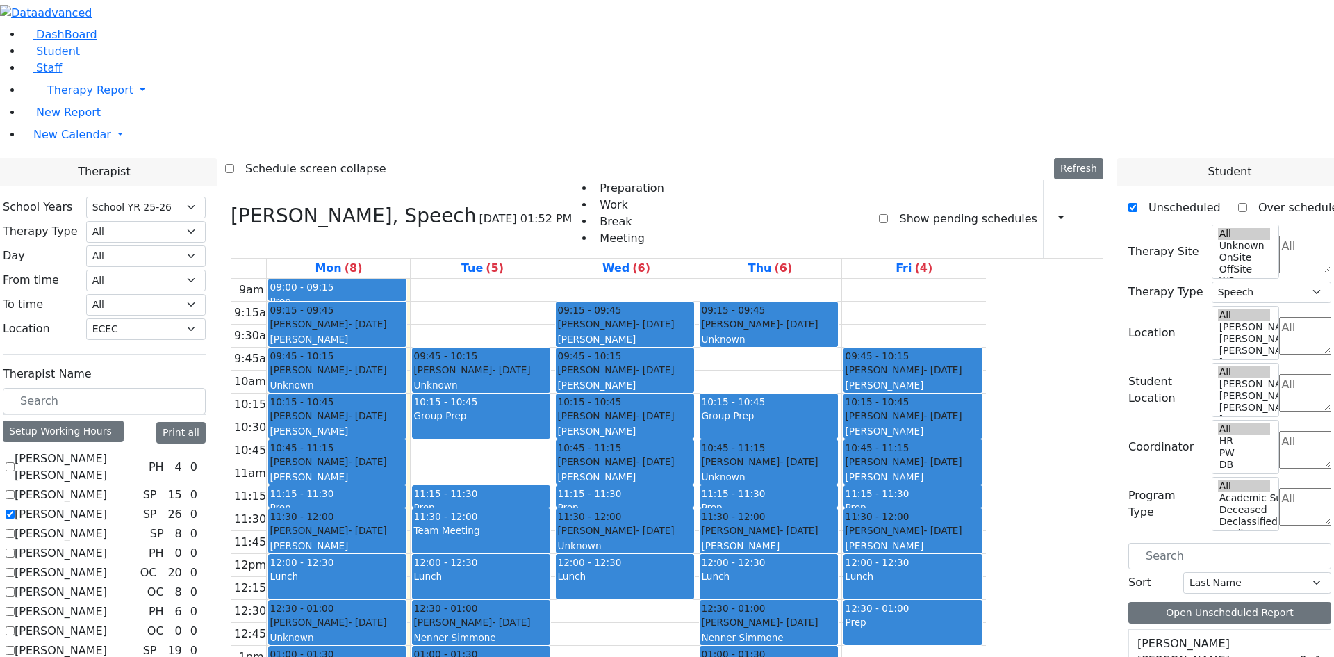
click at [602, 279] on div "9am 9:15am 9:30am 9:45am 10am 10:15am 10:30am 10:45am 11am 11:15am 11:30am 11:4…" at bounding box center [608, 554] width 755 height 550
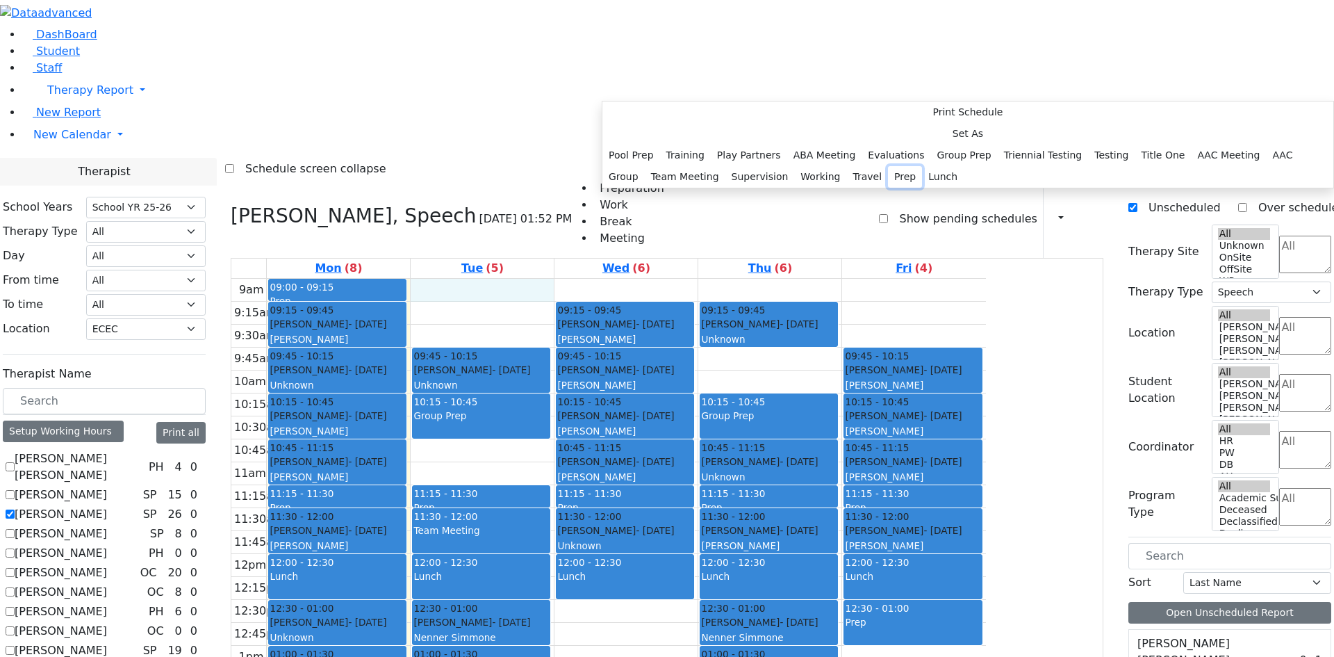
click at [888, 188] on button "Prep" at bounding box center [905, 177] width 34 height 22
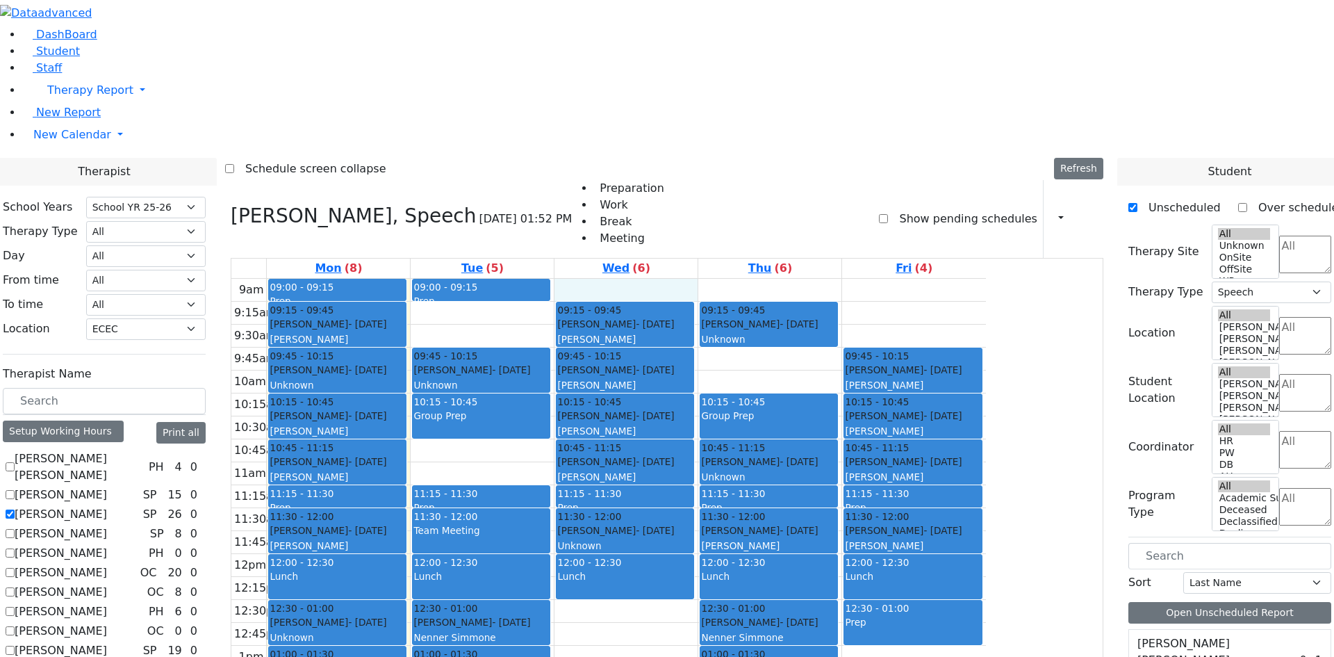
click at [733, 279] on div "9am 9:15am 9:30am 9:45am 10am 10:15am 10:30am 10:45am 11am 11:15am 11:30am 11:4…" at bounding box center [608, 554] width 755 height 550
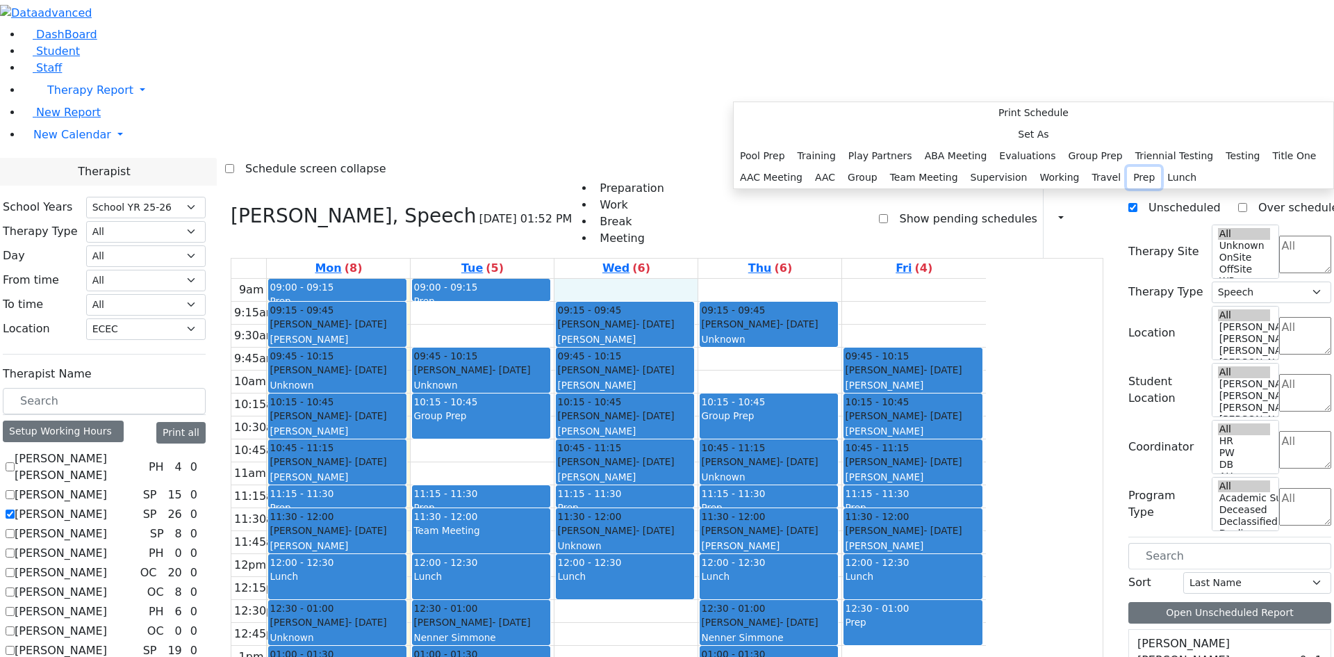
click at [1127, 188] on button "Prep" at bounding box center [1144, 178] width 34 height 22
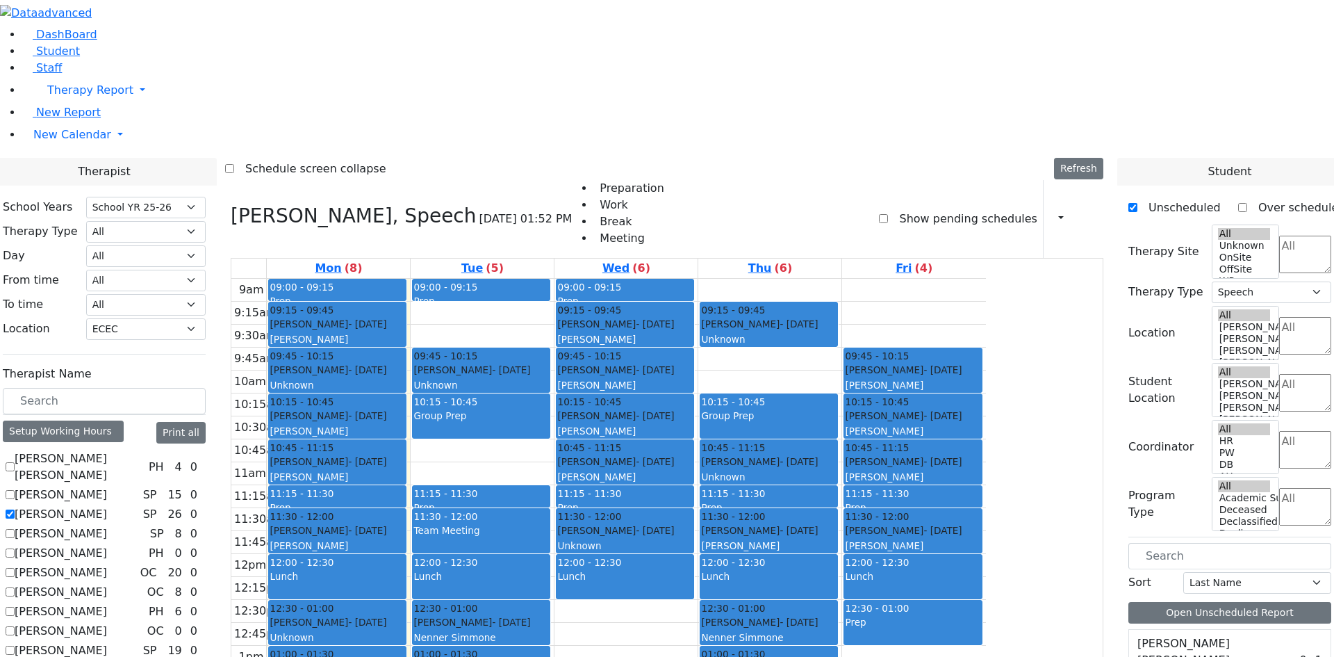
click at [868, 279] on div "9am 9:15am 9:30am 9:45am 10am 10:15am 10:30am 10:45am 11am 11:15am 11:30am 11:4…" at bounding box center [608, 554] width 755 height 550
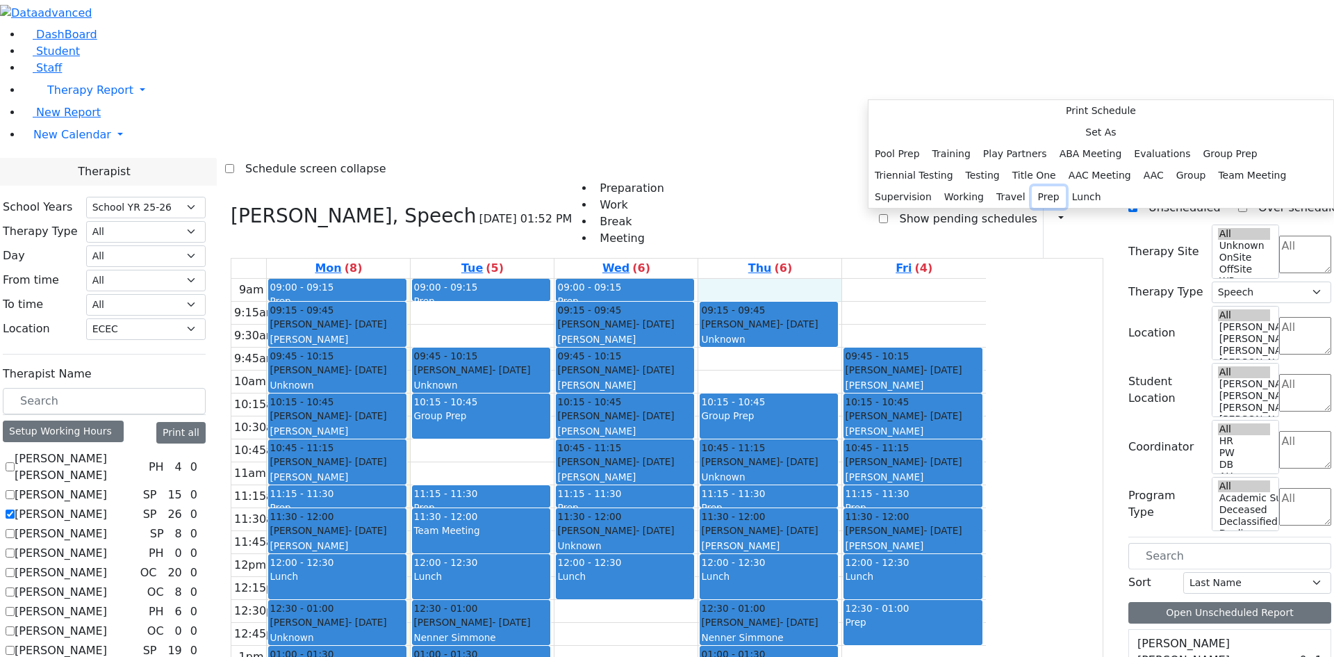
click at [1041, 208] on button "Prep" at bounding box center [1049, 197] width 34 height 22
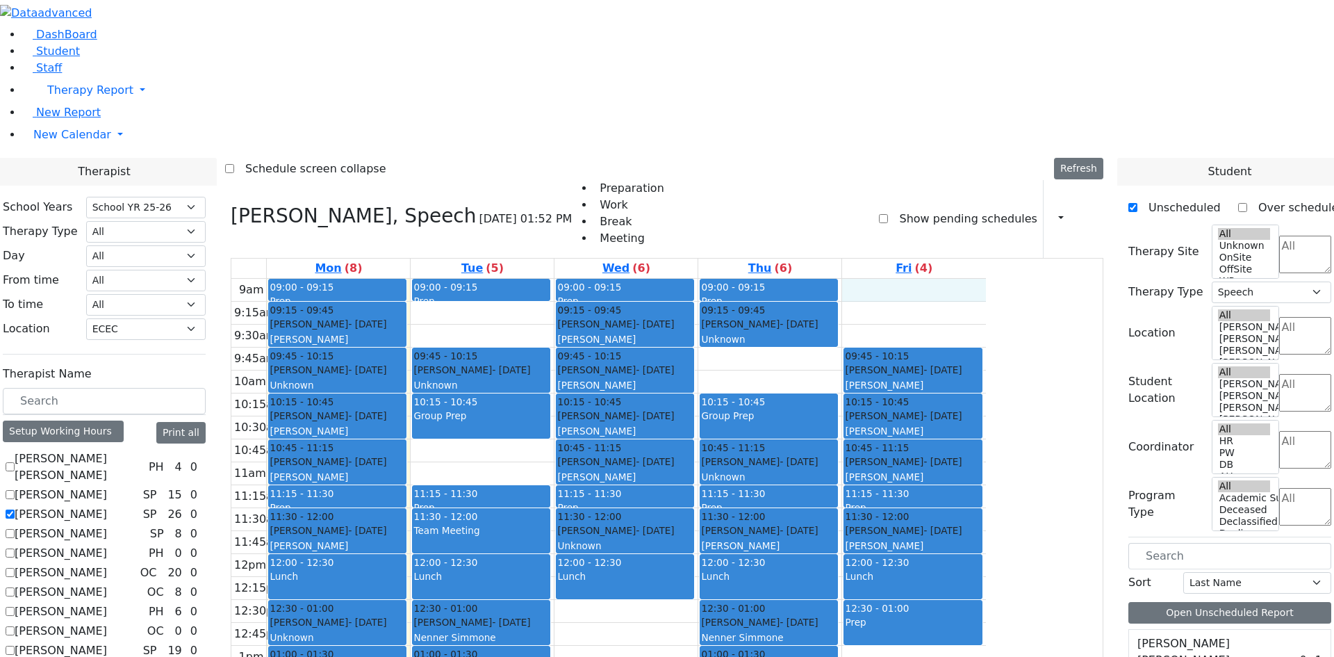
click at [986, 279] on div "9am 9:15am 9:30am 9:45am 10am 10:15am 10:30am 10:45am 11am 11:15am 11:30am 11:4…" at bounding box center [608, 554] width 755 height 550
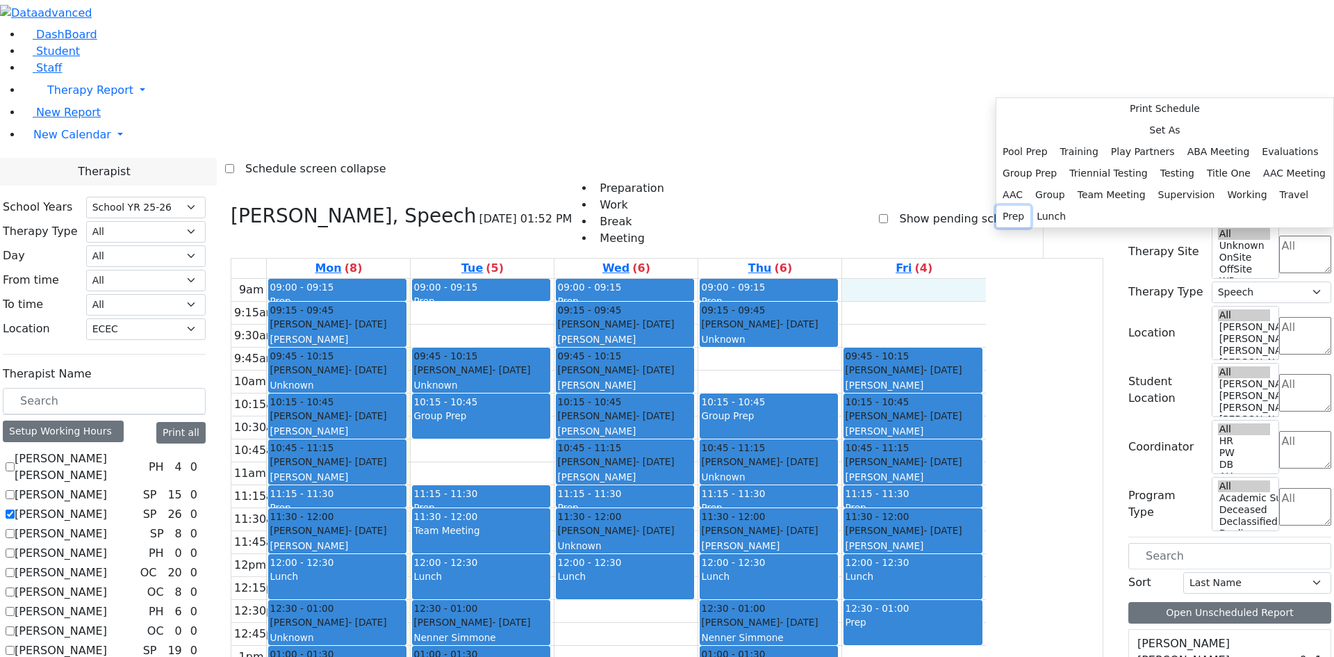
click at [1031, 227] on button "Prep" at bounding box center [1014, 217] width 34 height 22
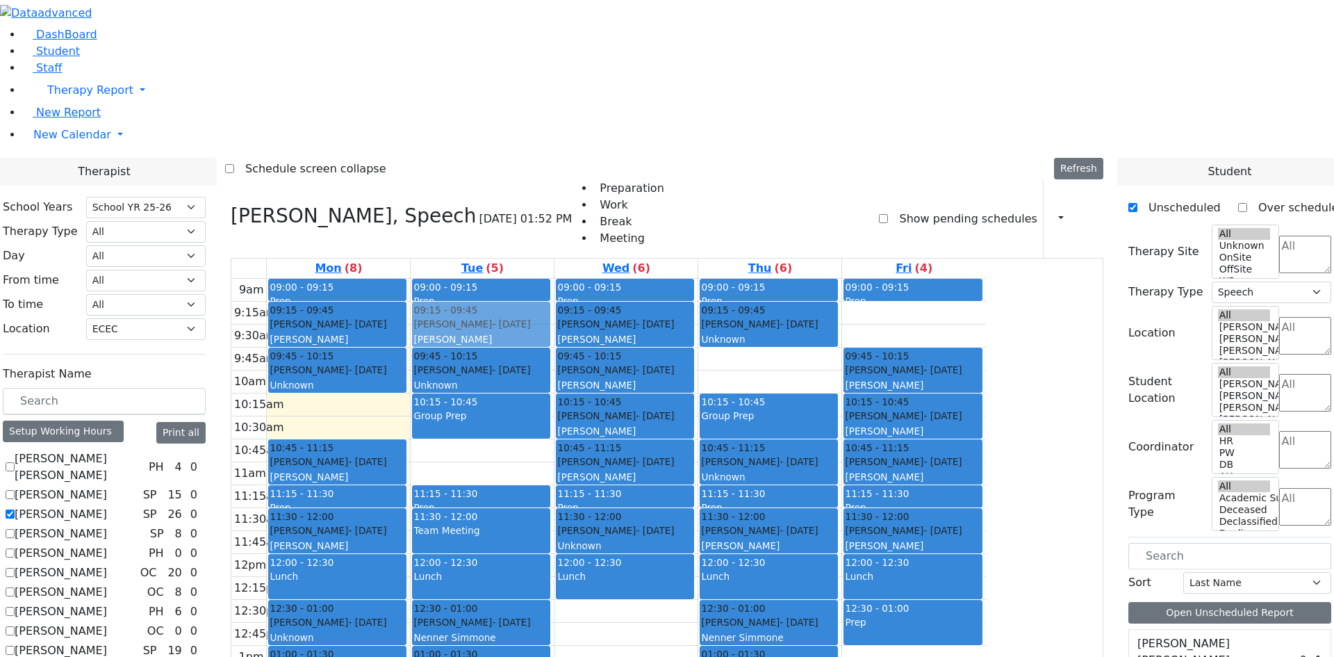
drag, startPoint x: 461, startPoint y: 212, endPoint x: 589, endPoint y: 131, distance: 152.1
click at [589, 279] on tr "09:00 - 09:15 Prep 09:15 - 09:45 Schonbrun Isaac - 02/21/2021 Berger, Gitty 09:…" at bounding box center [608, 554] width 755 height 550
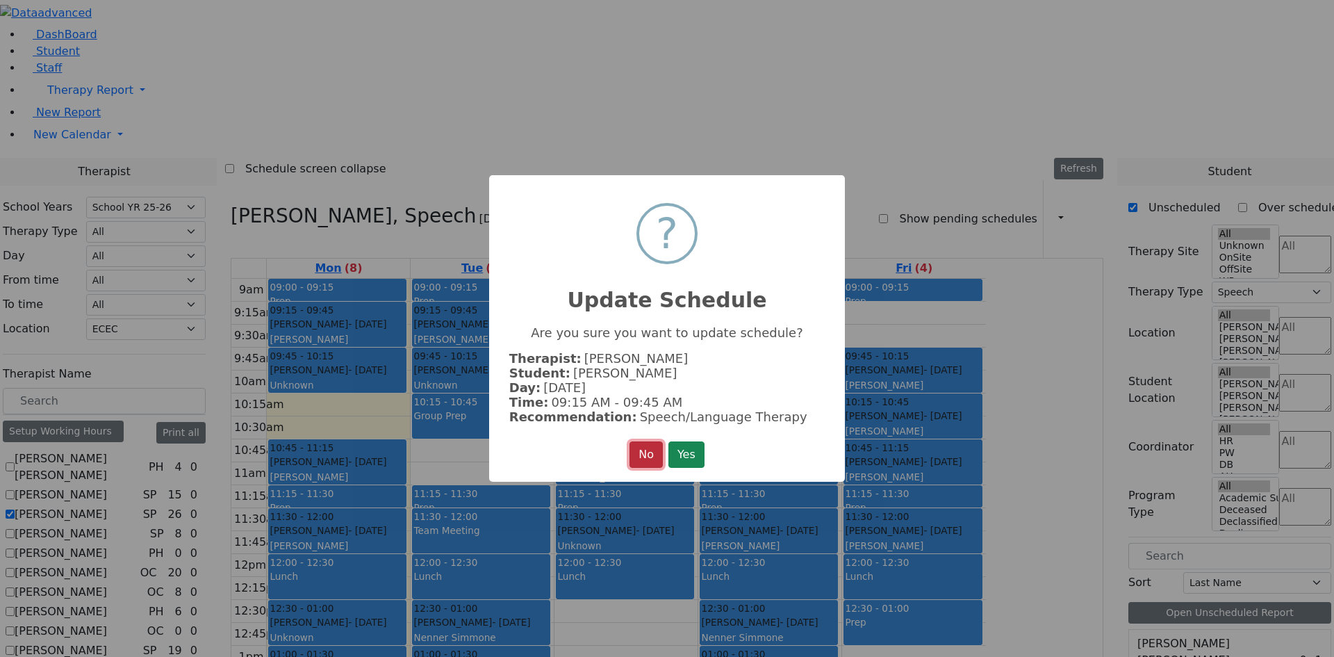
drag, startPoint x: 642, startPoint y: 455, endPoint x: 569, endPoint y: 334, distance: 141.2
click at [642, 455] on button "No" at bounding box center [646, 454] width 33 height 26
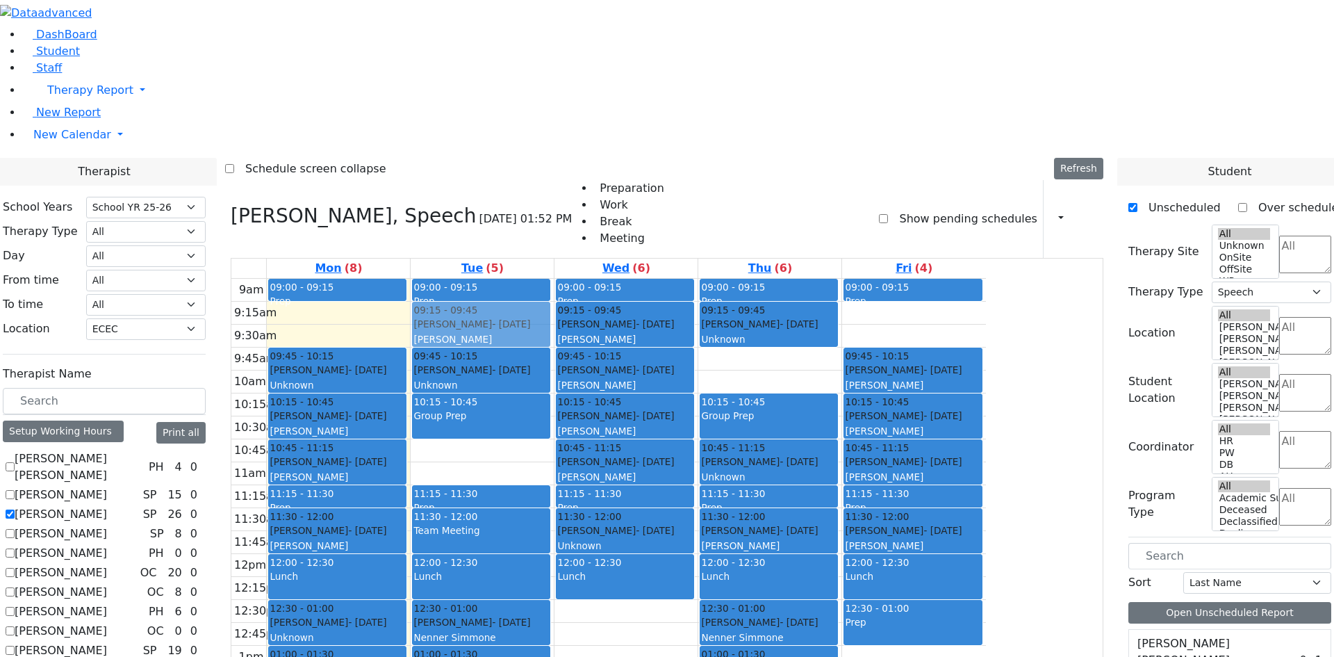
drag, startPoint x: 466, startPoint y: 126, endPoint x: 581, endPoint y: 136, distance: 115.8
click at [582, 279] on tr "09:00 - 09:15 Prep 09:15 - 09:45 Schonbrun Isaac - 02/21/2021 Berger, Gitty 09:…" at bounding box center [608, 554] width 755 height 550
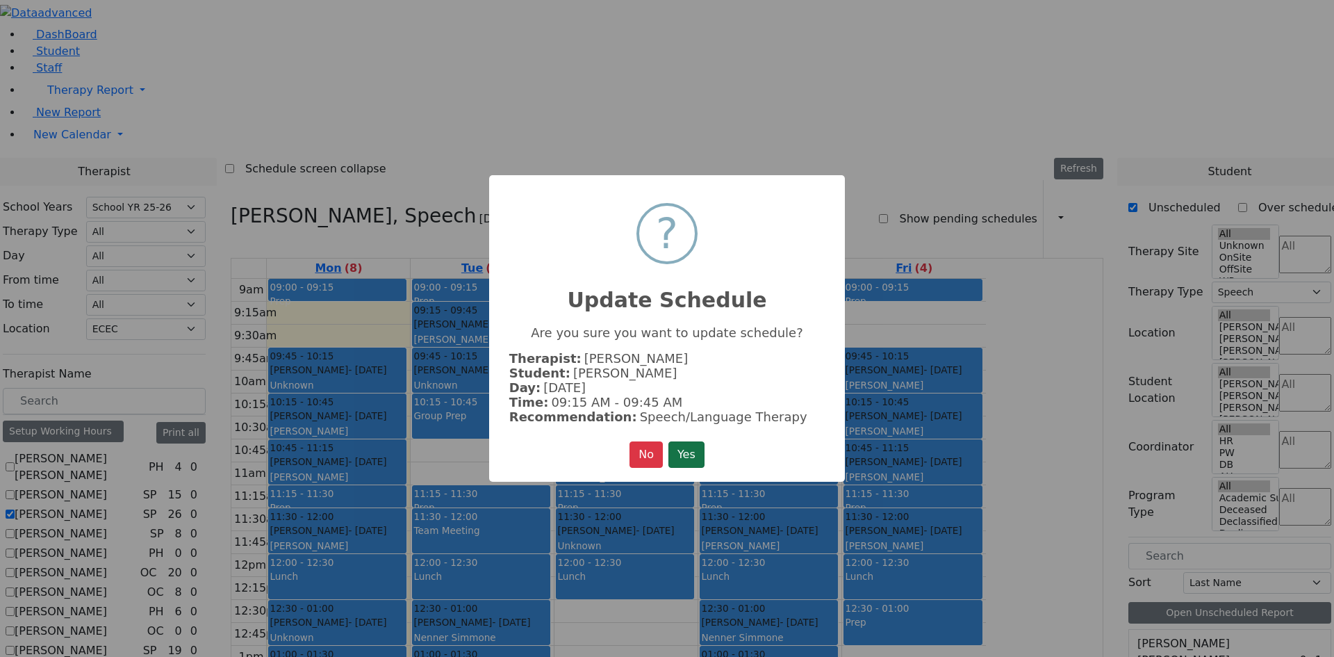
click at [692, 462] on button "Yes" at bounding box center [687, 454] width 36 height 26
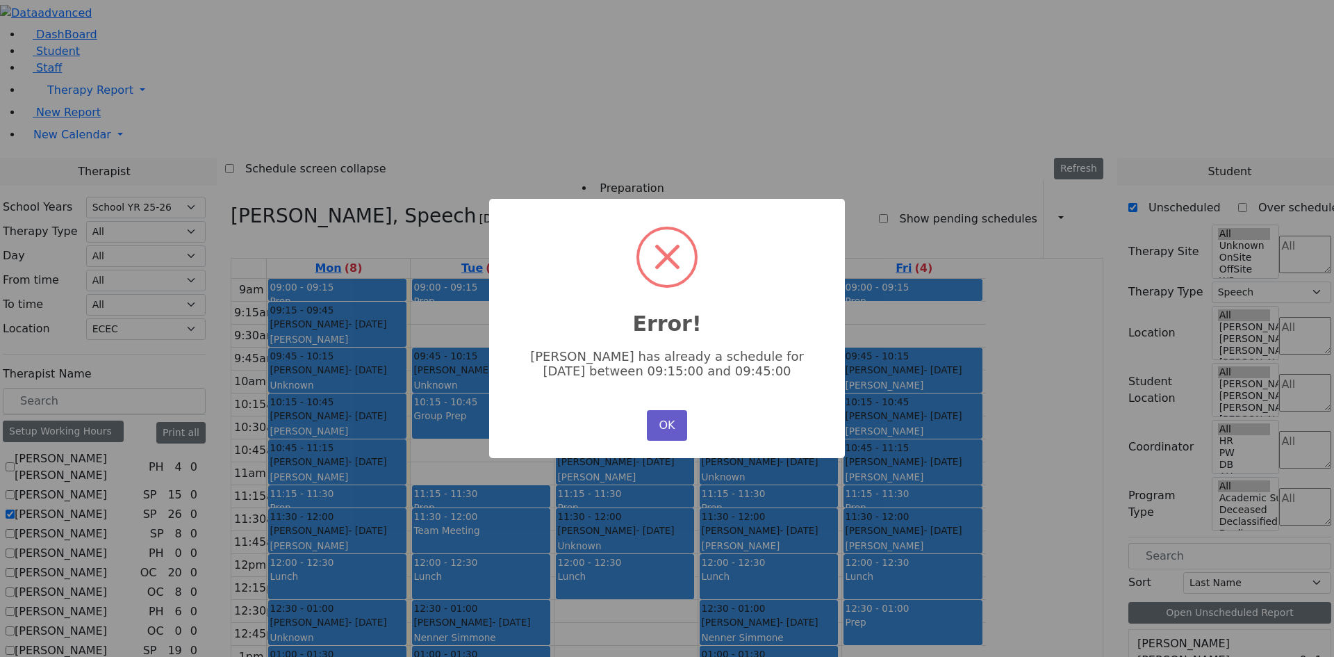
click at [660, 423] on button "OK" at bounding box center [667, 425] width 40 height 31
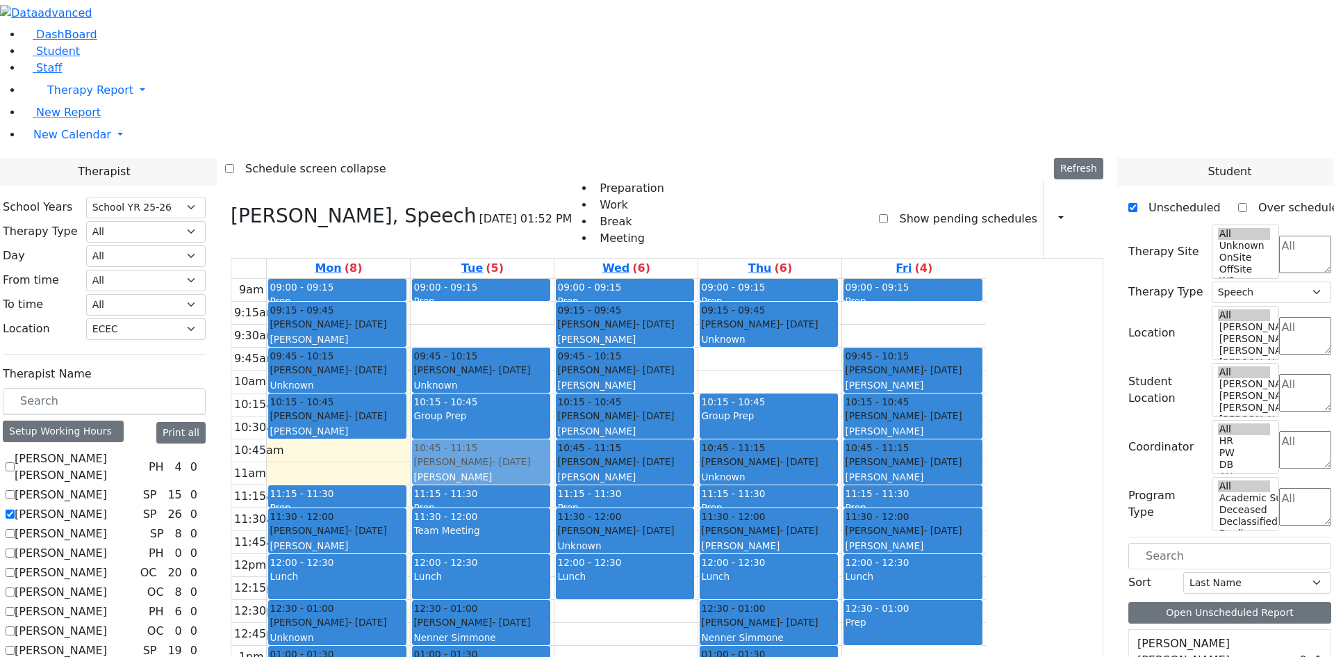
drag, startPoint x: 473, startPoint y: 264, endPoint x: 642, endPoint y: 275, distance: 169.9
click at [642, 279] on tr "09:00 - 09:15 Prep 09:15 - 09:45 Schonbrun Isaac - 02/21/2021 Berger, Gitty 09:…" at bounding box center [608, 554] width 755 height 550
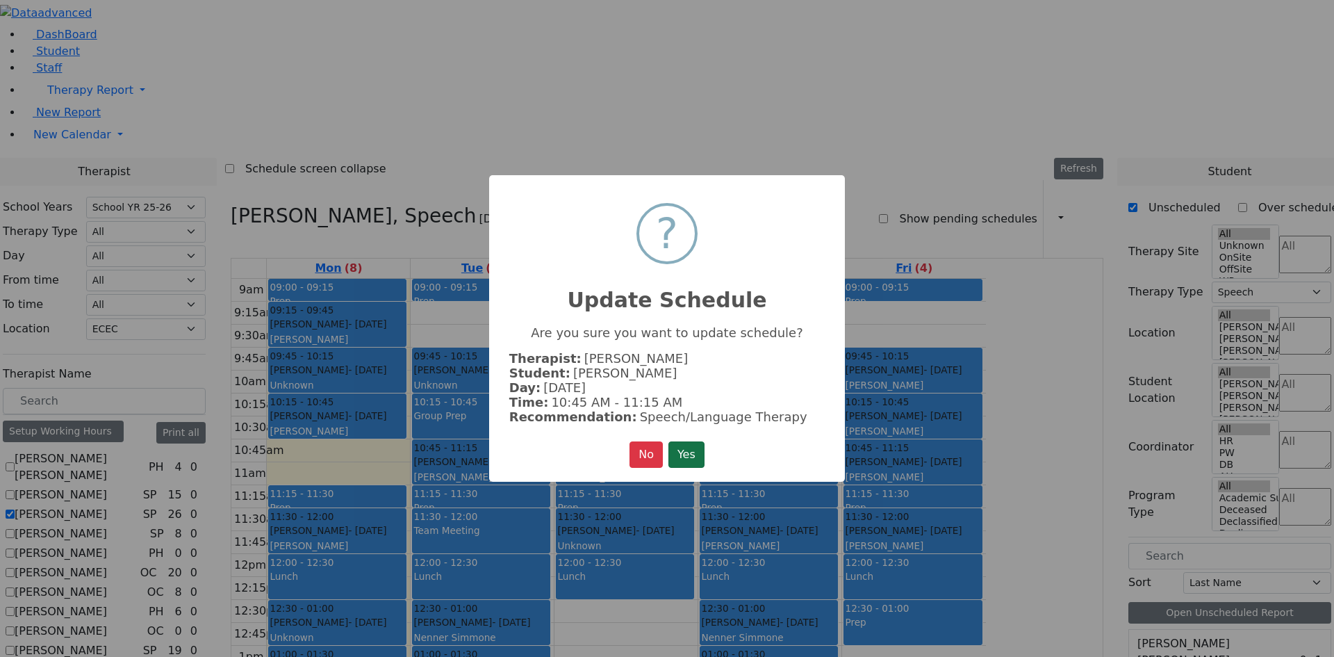
click at [694, 459] on button "Yes" at bounding box center [687, 454] width 36 height 26
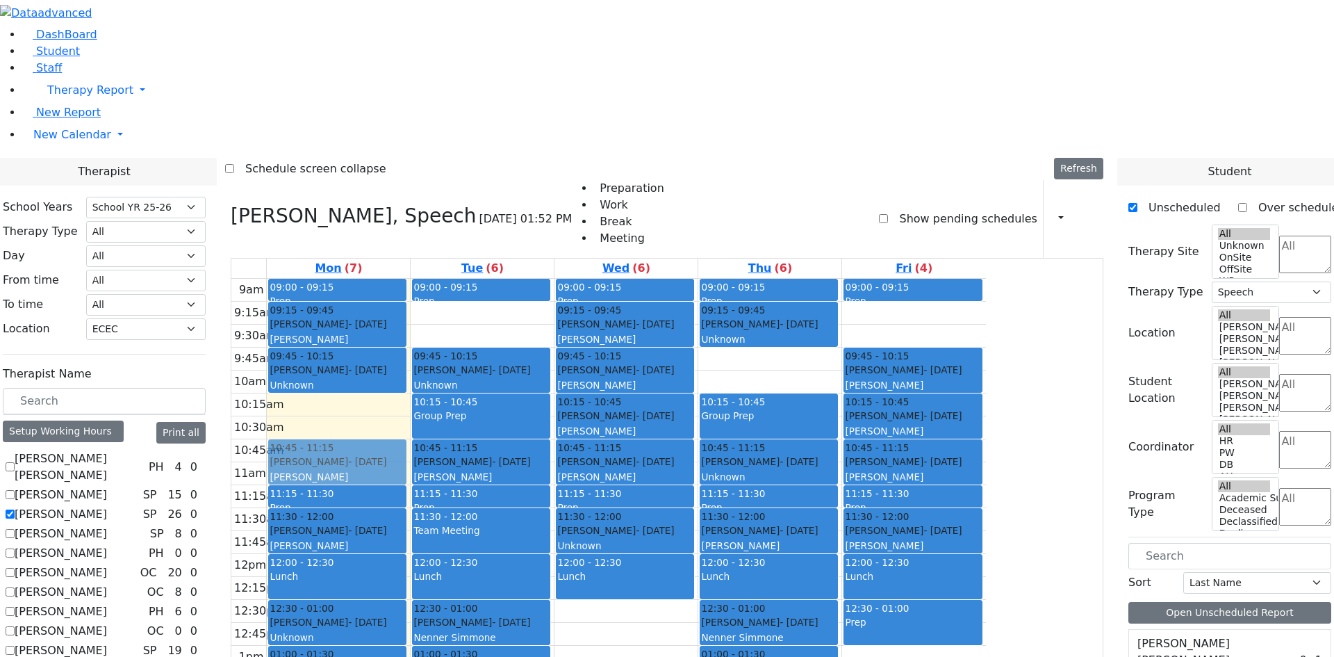
drag, startPoint x: 478, startPoint y: 268, endPoint x: 478, endPoint y: 278, distance: 9.7
click at [410, 279] on div "09:00 - 09:15 Prep 09:15 - 09:45 Schonbrun Isaac - 02/21/2021 Berger, Gitty 09:…" at bounding box center [338, 554] width 143 height 550
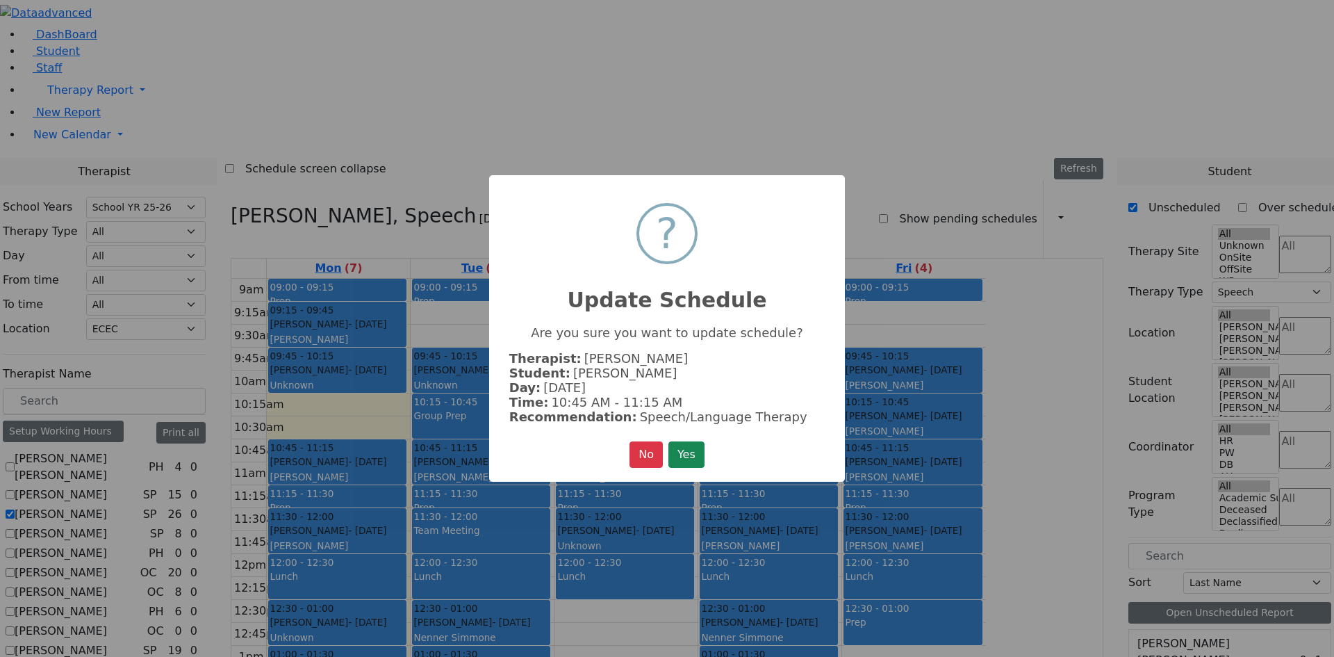
click at [689, 463] on button "Yes" at bounding box center [687, 454] width 36 height 26
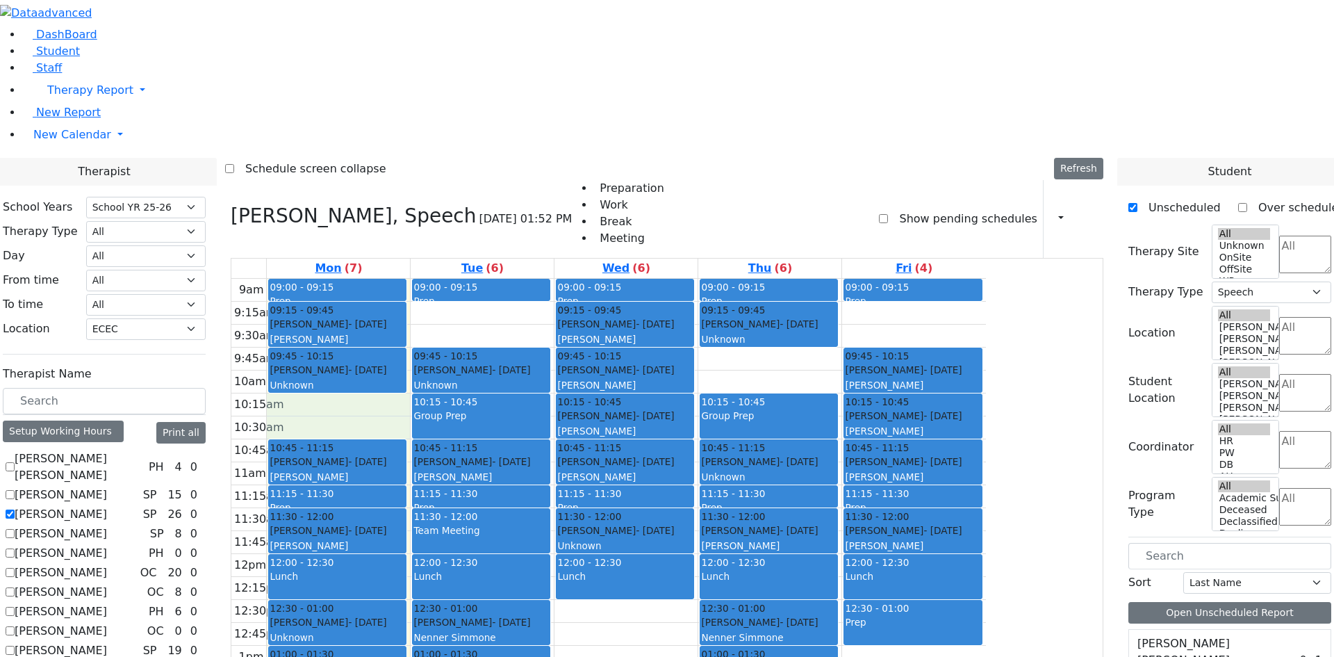
drag, startPoint x: 493, startPoint y: 209, endPoint x: 493, endPoint y: 238, distance: 29.2
click at [493, 279] on div "9am 9:15am 9:30am 9:45am 10am 10:15am 10:30am 10:45am 11am 11:15am 11:30am 11:4…" at bounding box center [608, 554] width 755 height 550
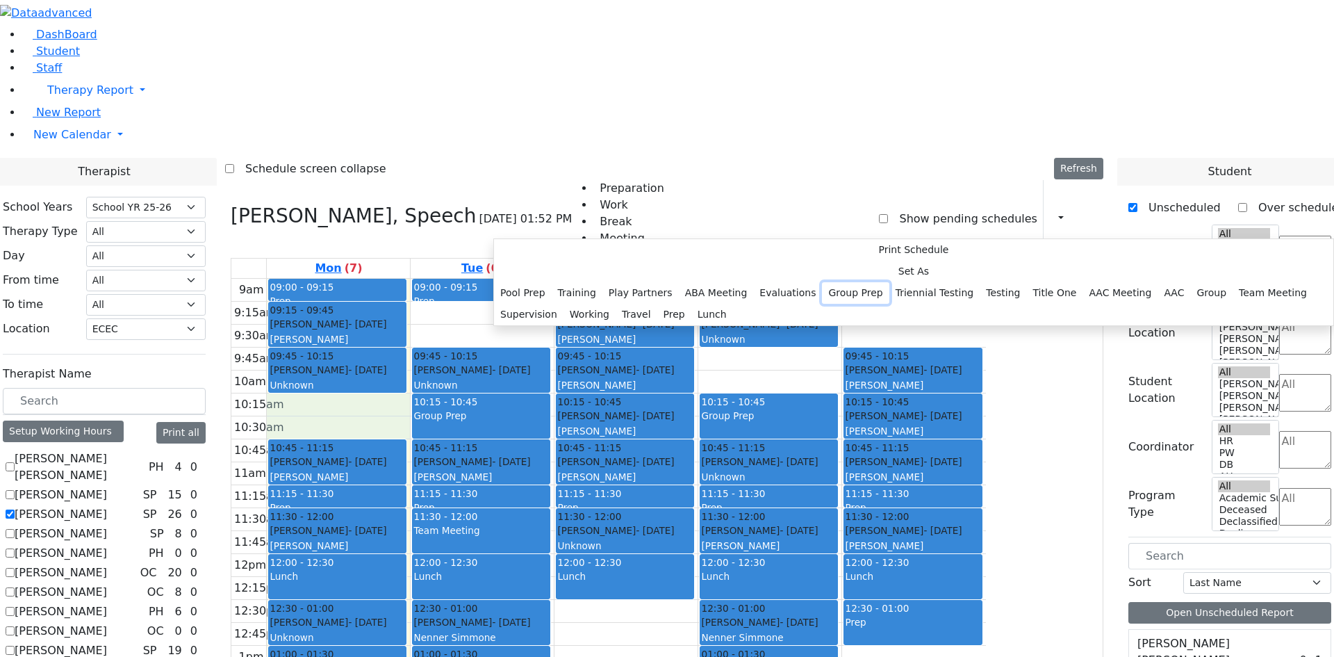
click at [822, 304] on button "Group Prep" at bounding box center [855, 293] width 67 height 22
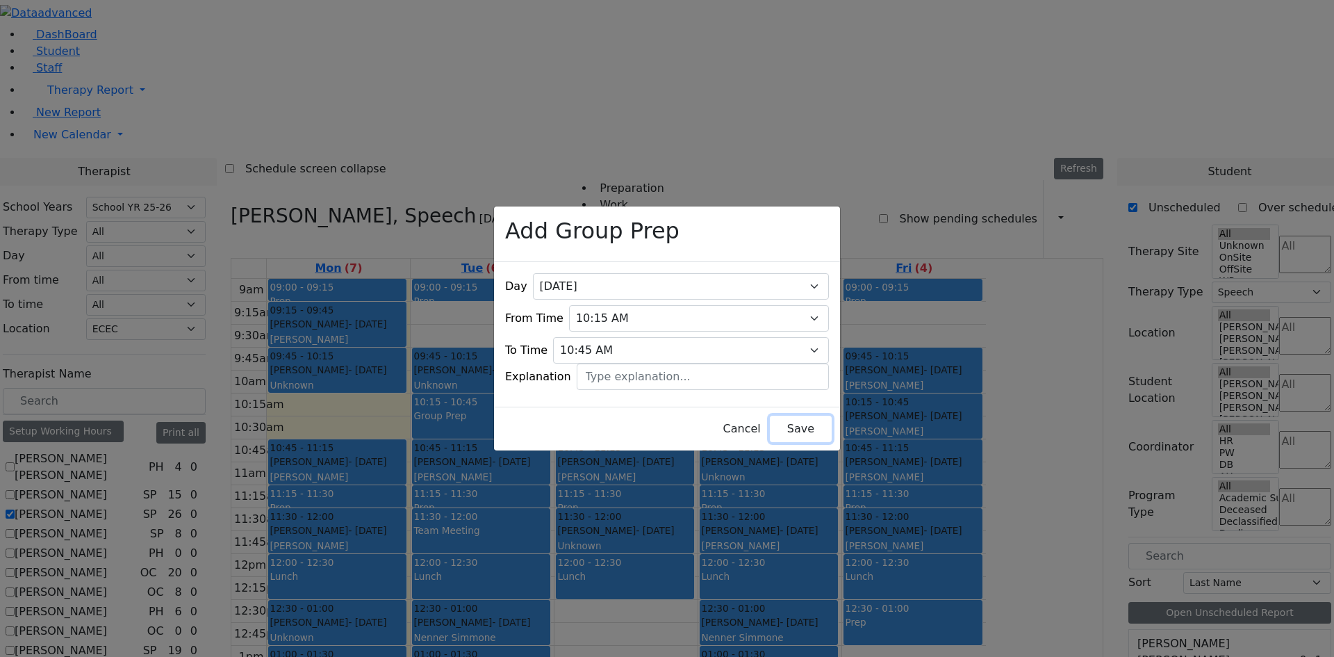
drag, startPoint x: 765, startPoint y: 427, endPoint x: 774, endPoint y: 425, distance: 10.1
click at [770, 427] on button "Save" at bounding box center [801, 429] width 62 height 26
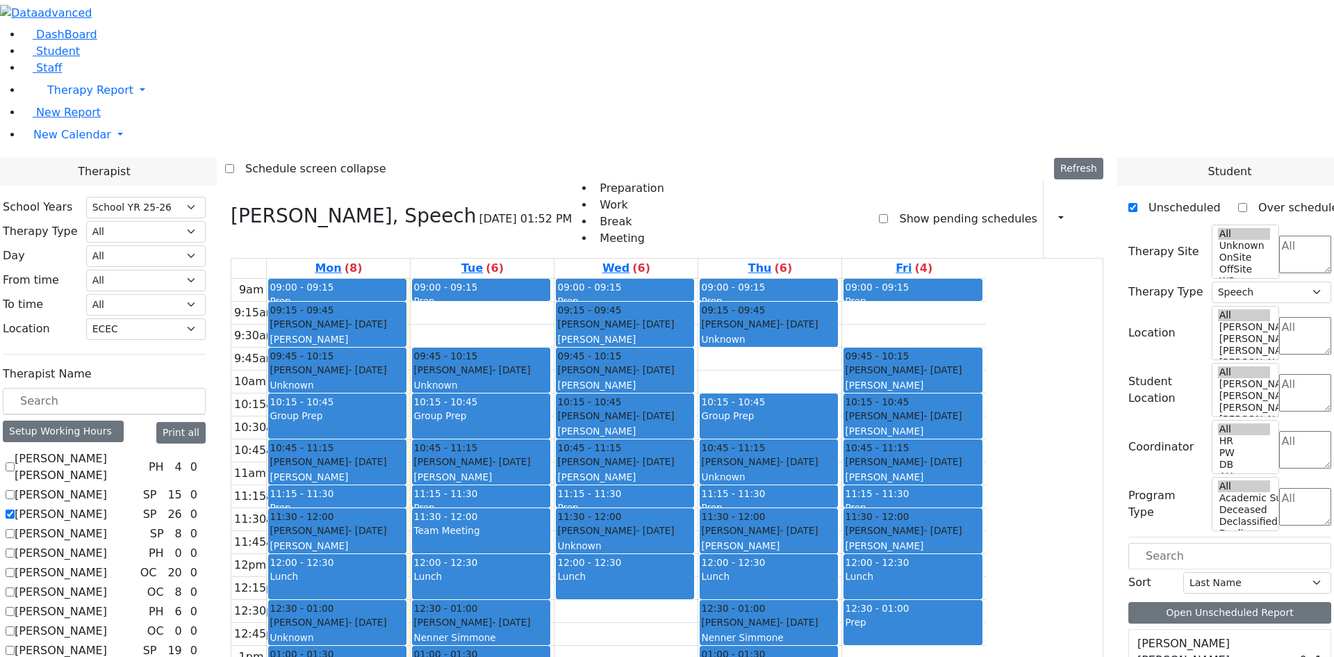
click at [107, 506] on label "[PERSON_NAME]" at bounding box center [61, 514] width 92 height 17
click at [15, 509] on input "[PERSON_NAME]" at bounding box center [10, 513] width 9 height 9
checkbox input "false"
select select
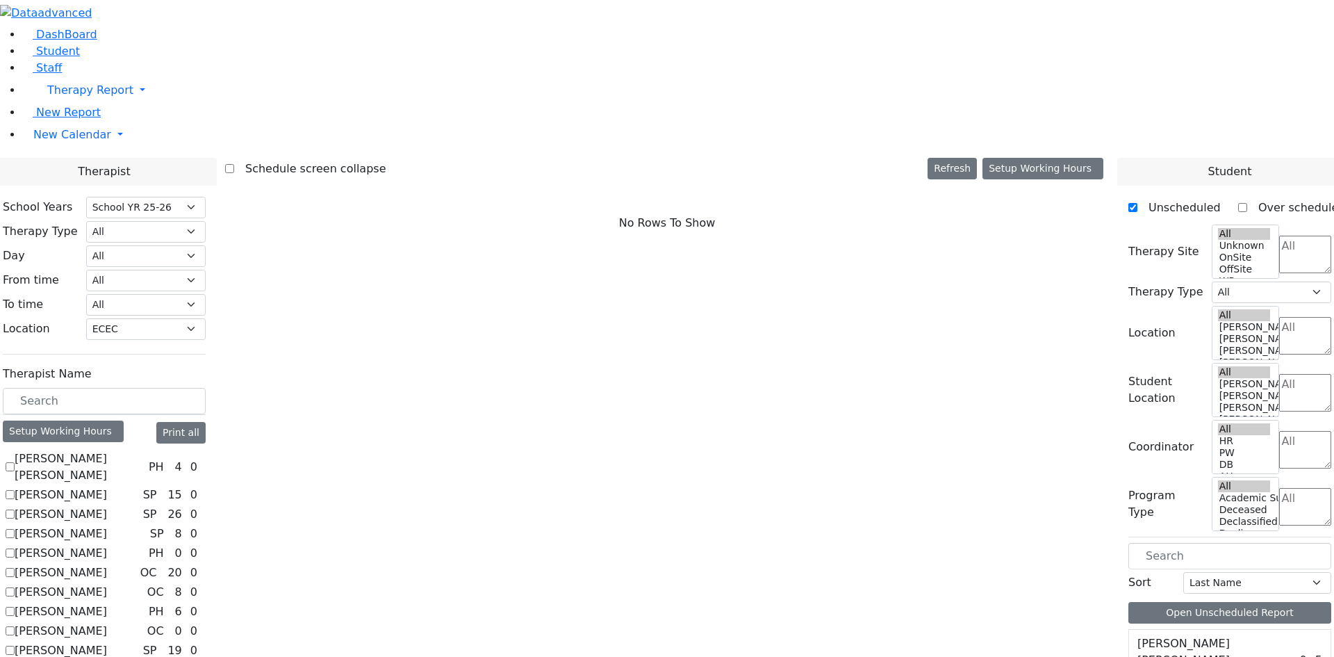
drag, startPoint x: 170, startPoint y: 374, endPoint x: 179, endPoint y: 376, distance: 9.3
click at [107, 525] on label "[PERSON_NAME]" at bounding box center [61, 533] width 92 height 17
click at [15, 529] on input "[PERSON_NAME]" at bounding box center [10, 533] width 9 height 9
checkbox input "true"
select select "3"
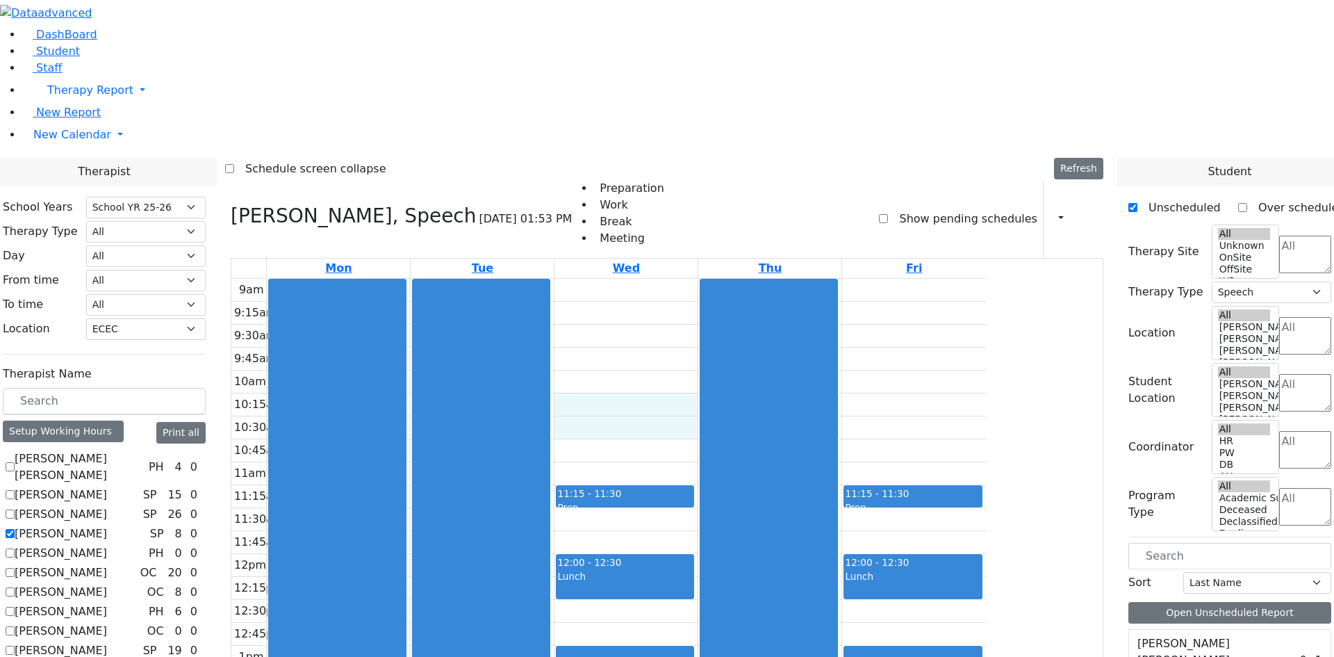
drag, startPoint x: 734, startPoint y: 211, endPoint x: 730, endPoint y: 233, distance: 21.9
click at [730, 279] on div "9am 9:15am 9:30am 9:45am 10am 10:15am 10:30am 10:45am 11am 11:15am 11:30am 11:4…" at bounding box center [608, 554] width 755 height 550
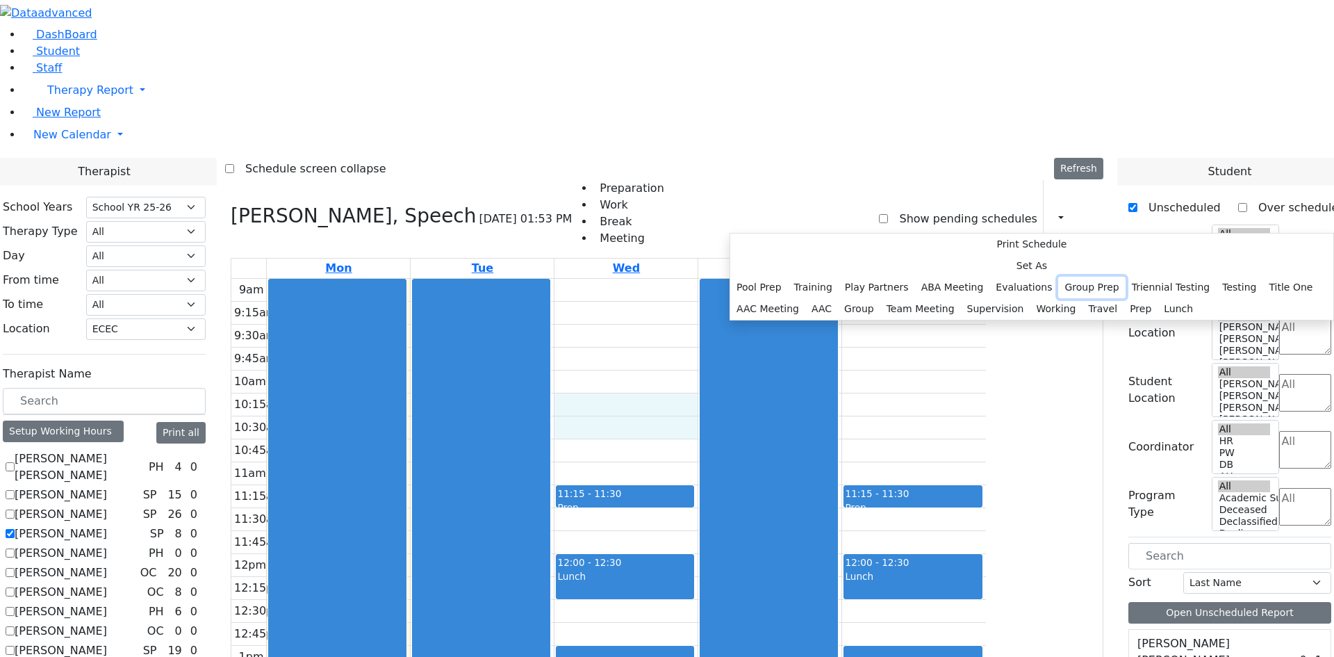
click at [1058, 298] on button "Group Prep" at bounding box center [1091, 288] width 67 height 22
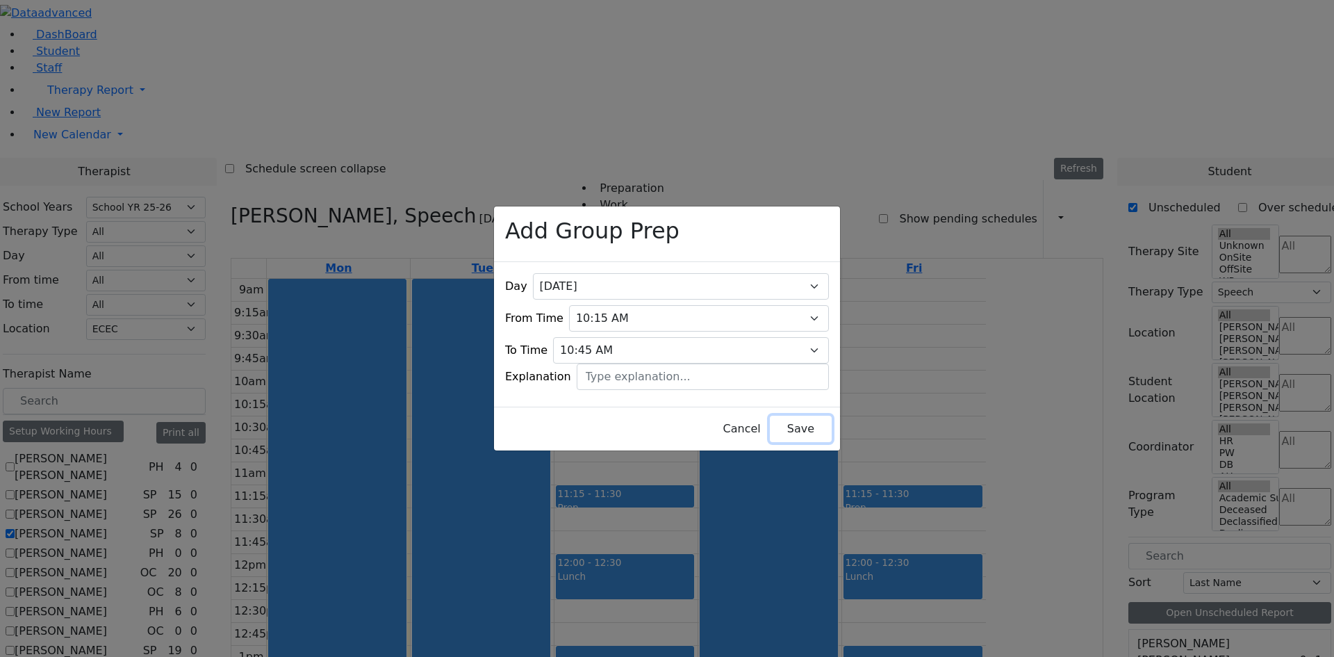
click at [770, 432] on button "Save" at bounding box center [801, 429] width 62 height 26
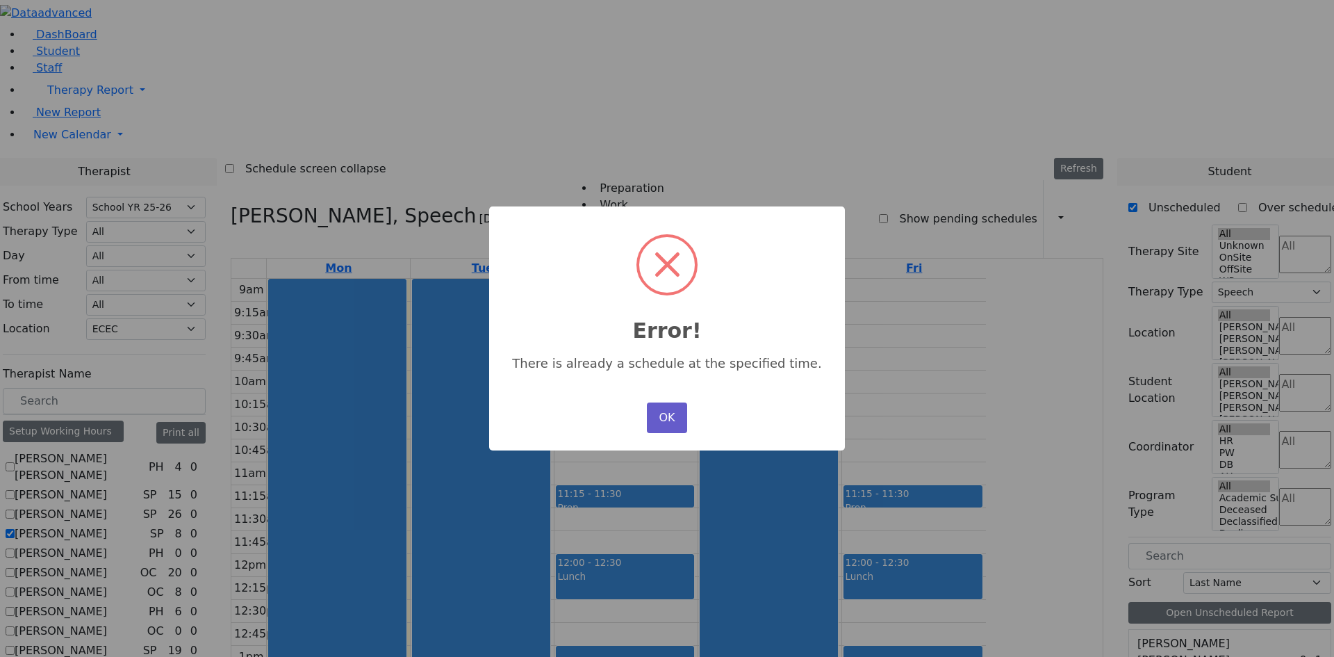
click at [667, 418] on button "OK" at bounding box center [667, 417] width 40 height 31
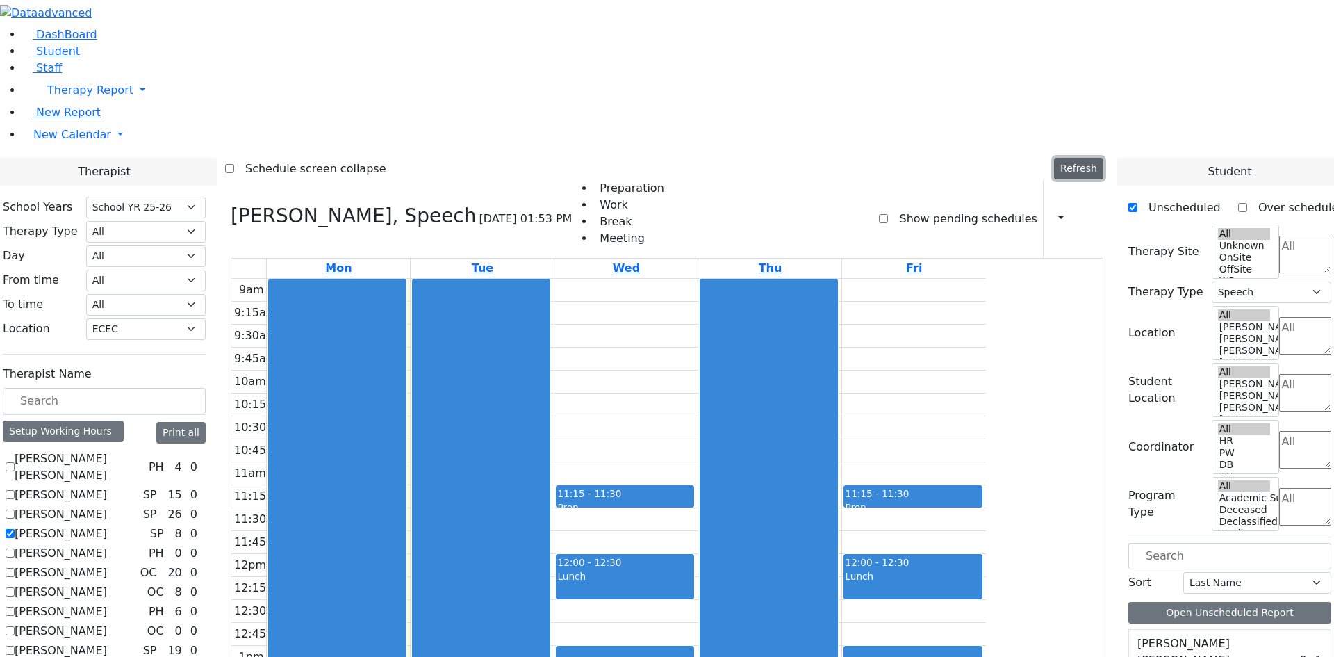
click at [1088, 158] on button "Refresh" at bounding box center [1078, 169] width 49 height 22
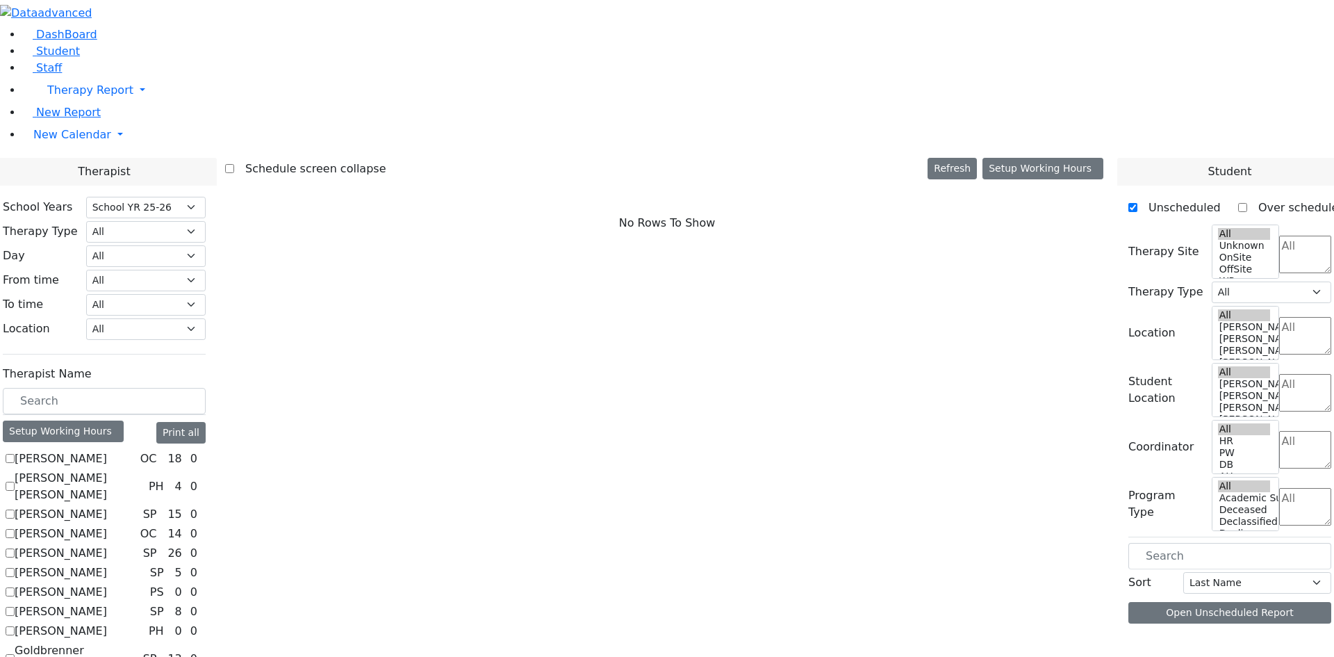
select select "212"
click at [107, 603] on label "[PERSON_NAME]" at bounding box center [61, 611] width 92 height 17
click at [15, 607] on input "[PERSON_NAME]" at bounding box center [10, 611] width 9 height 9
checkbox input "true"
select select "3"
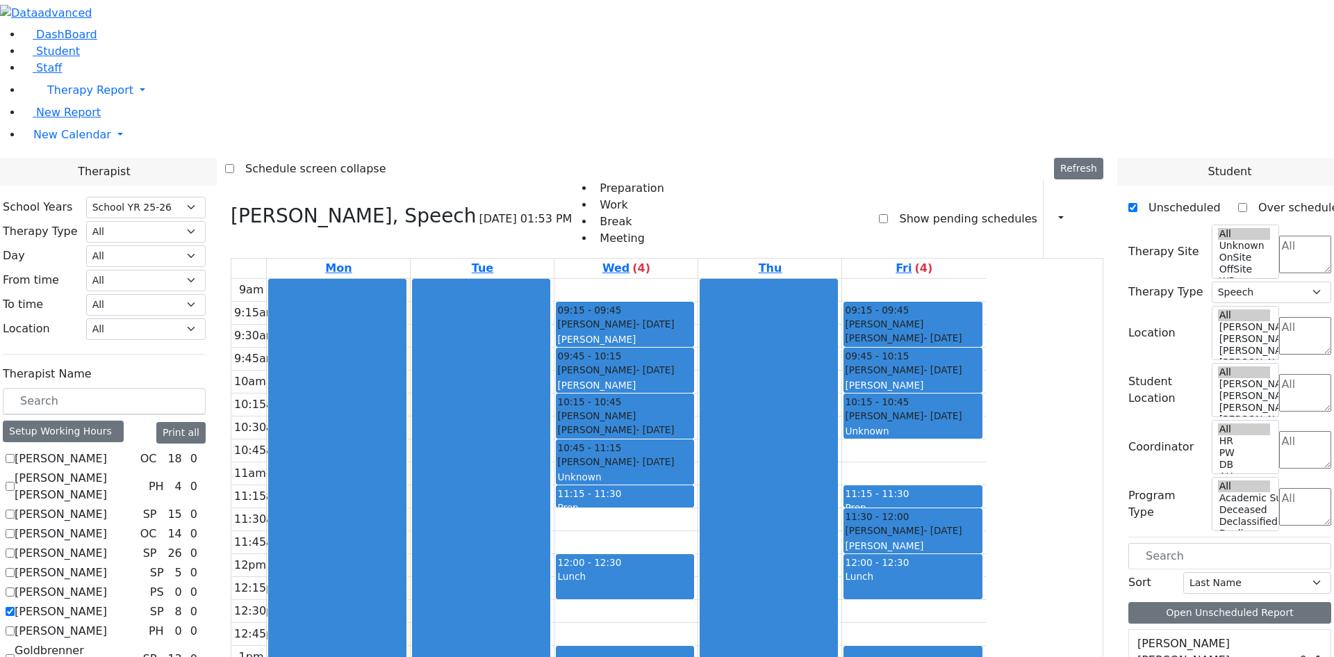
click at [693, 439] on div "[PERSON_NAME]" at bounding box center [625, 446] width 136 height 14
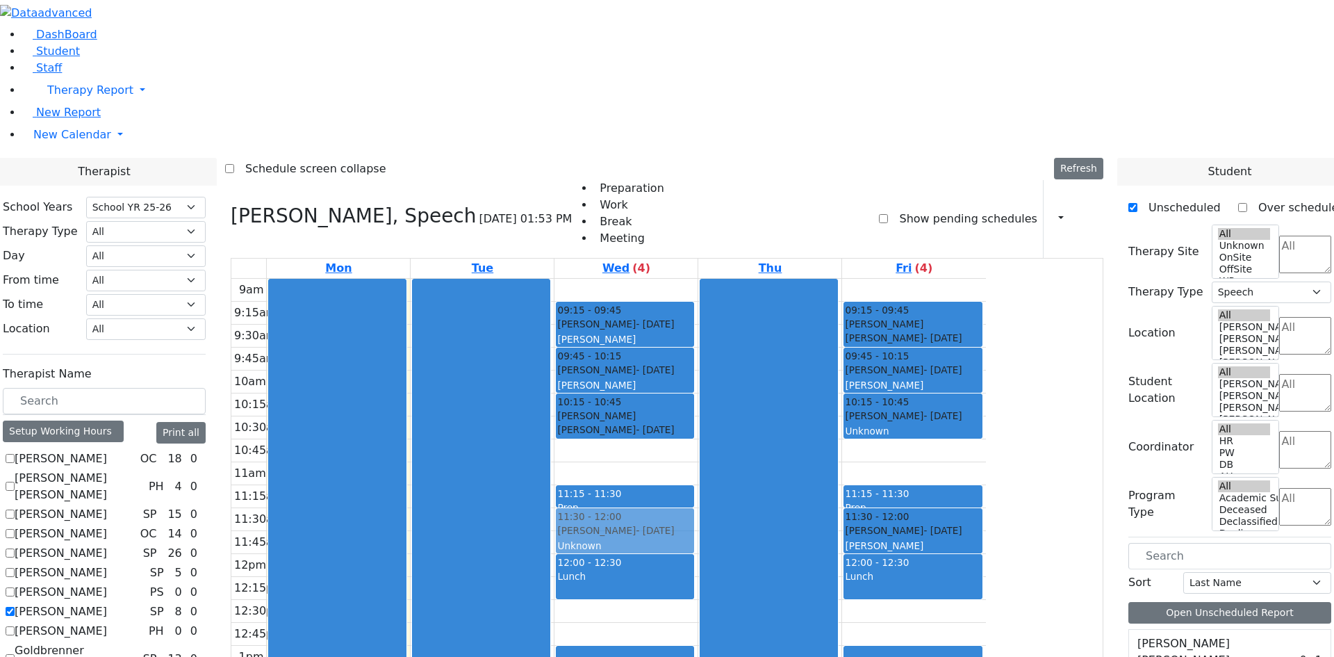
drag, startPoint x: 738, startPoint y: 259, endPoint x: 728, endPoint y: 330, distance: 71.7
click at [698, 330] on div "09:15 - 09:45 Werzberger Yachi - 05/25/2021 Grossbaum, Chaya nursery 09:45 - 10…" at bounding box center [626, 554] width 143 height 550
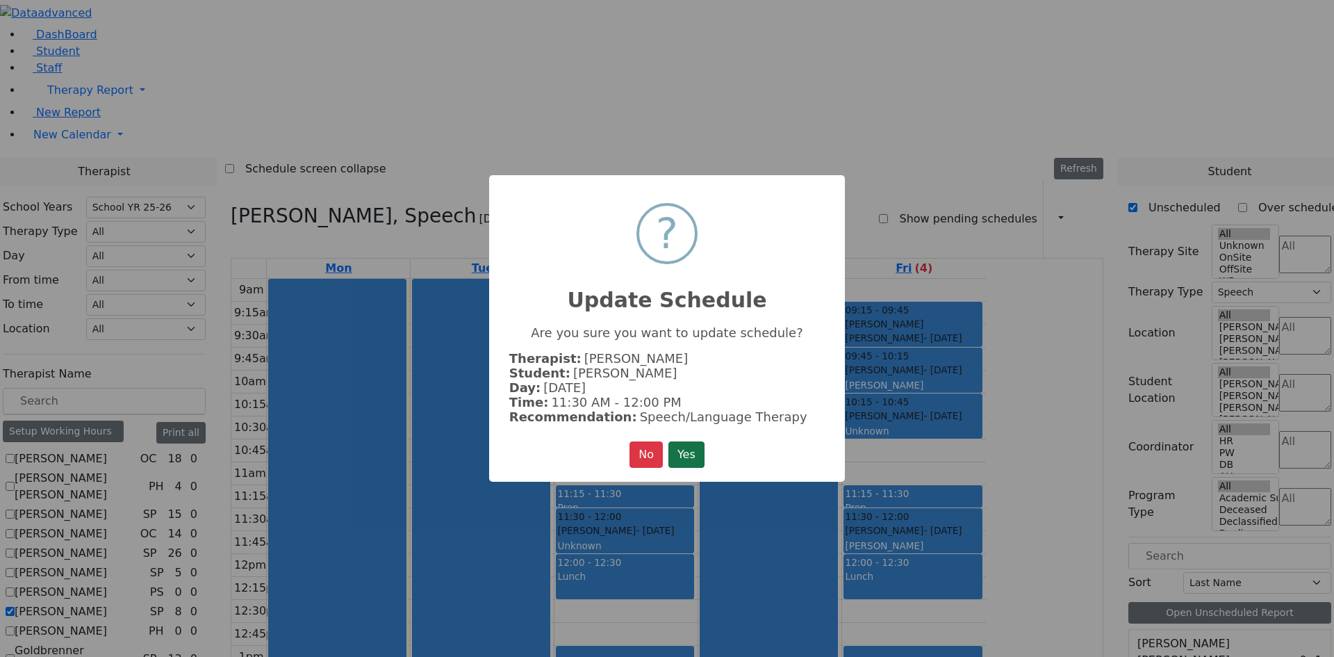
click at [689, 450] on button "Yes" at bounding box center [687, 454] width 36 height 26
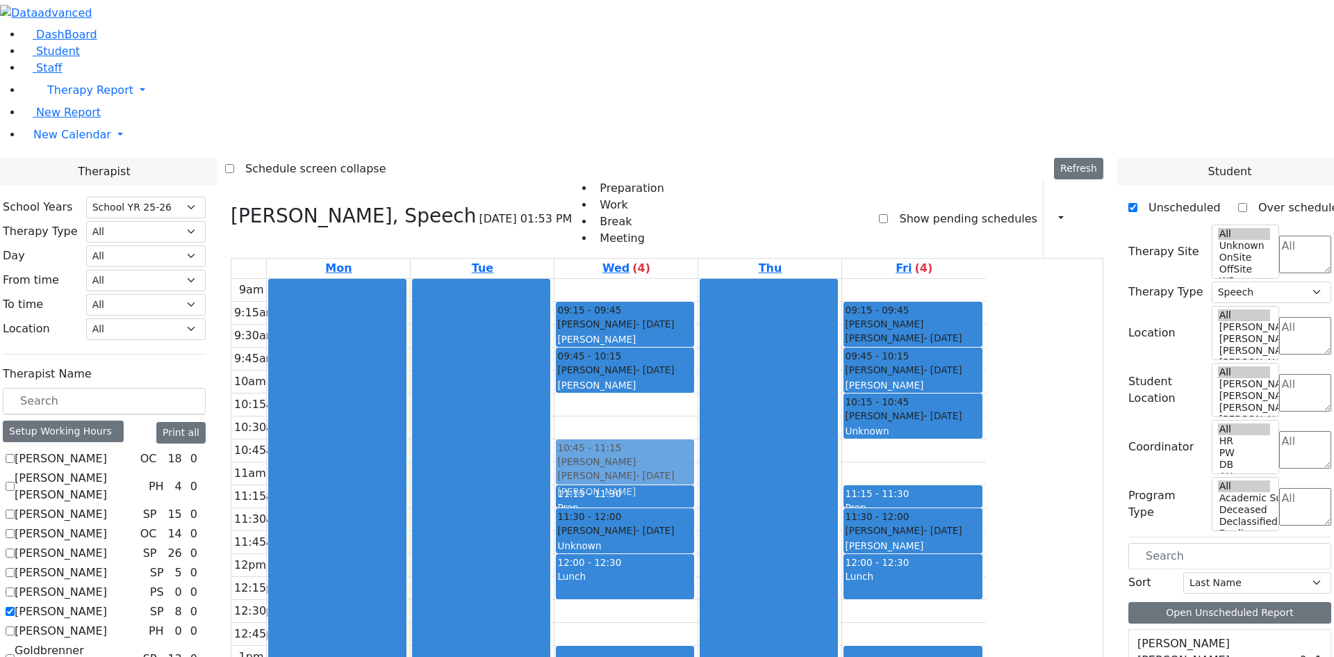
drag, startPoint x: 742, startPoint y: 238, endPoint x: 737, endPoint y: 277, distance: 39.3
click at [698, 279] on div "09:15 - 09:45 Werzberger Yachi - 05/25/2021 Grossbaum, Chaya nursery 09:45 - 10…" at bounding box center [626, 554] width 143 height 550
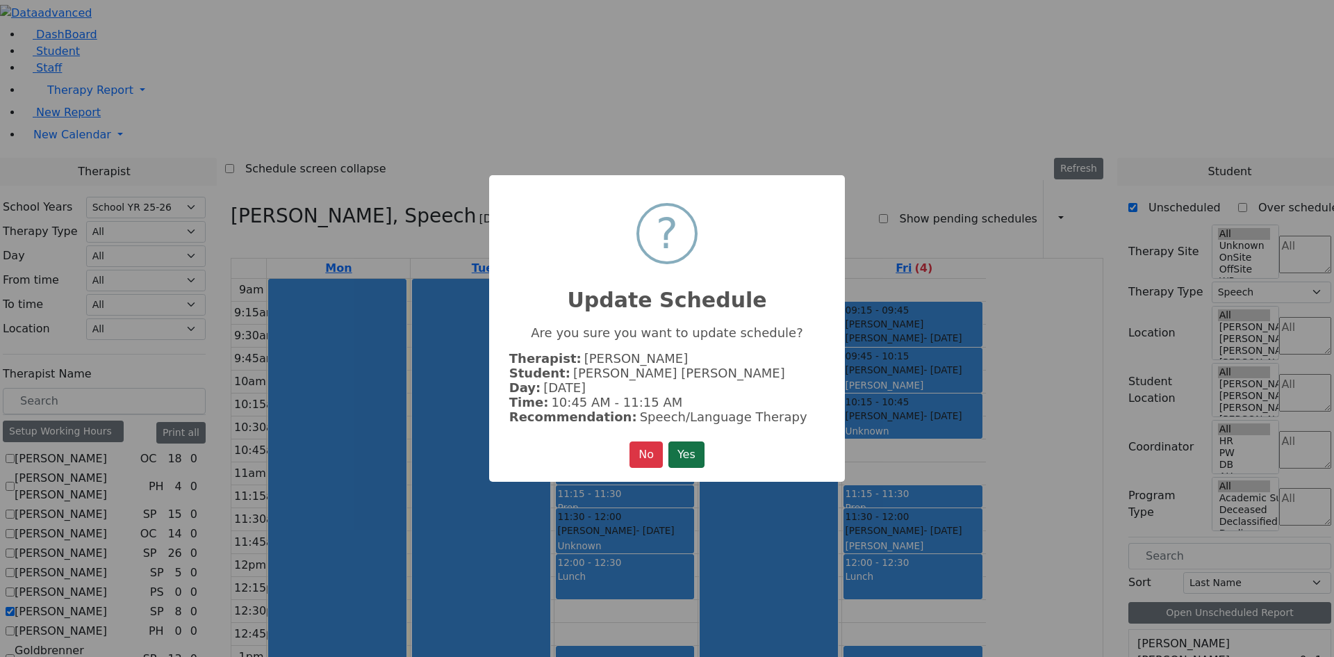
click at [687, 457] on button "Yes" at bounding box center [687, 454] width 36 height 26
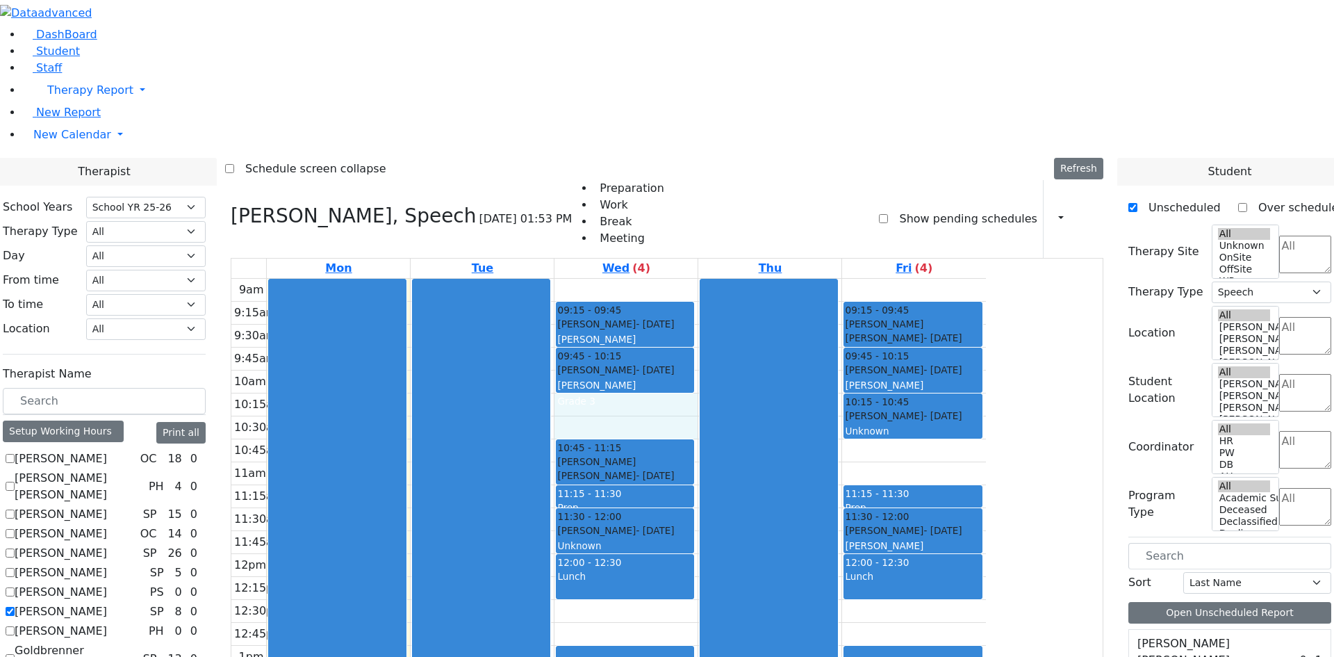
click at [730, 279] on div "9am 9:15am 9:30am 9:45am 10am 10:15am 10:30am 10:45am 11am 11:15am 11:30am 11:4…" at bounding box center [608, 554] width 755 height 550
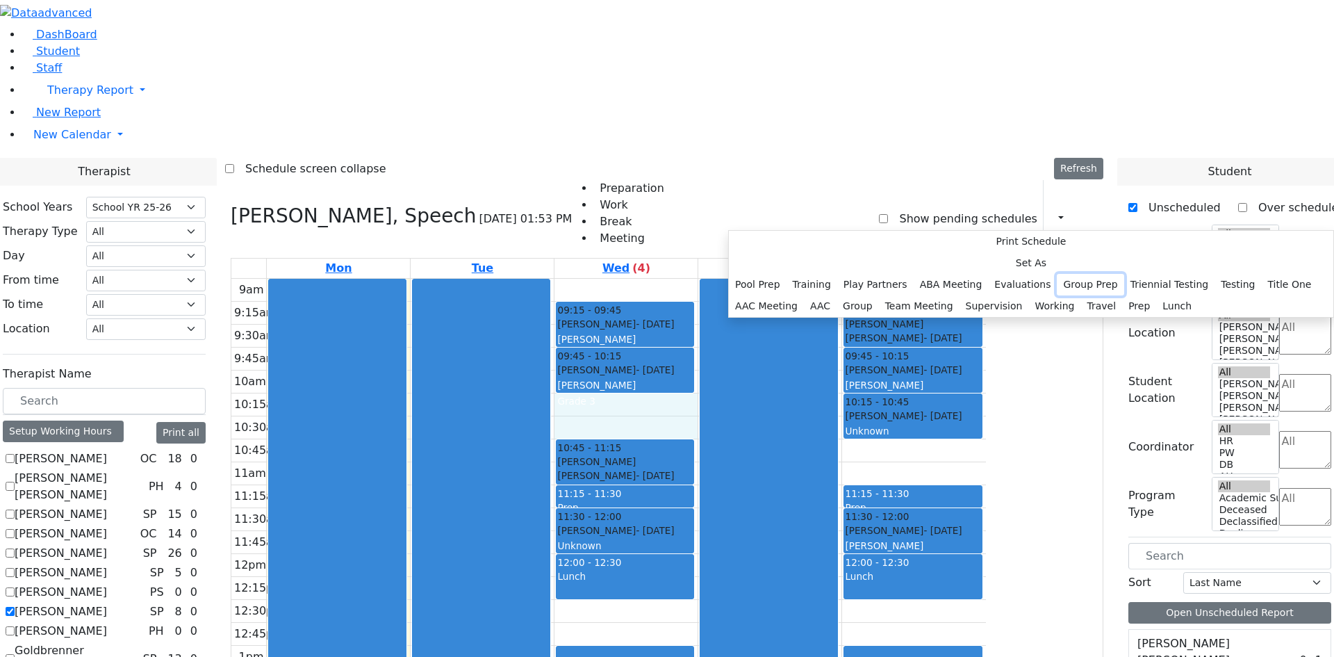
click at [1057, 295] on button "Group Prep" at bounding box center [1090, 285] width 67 height 22
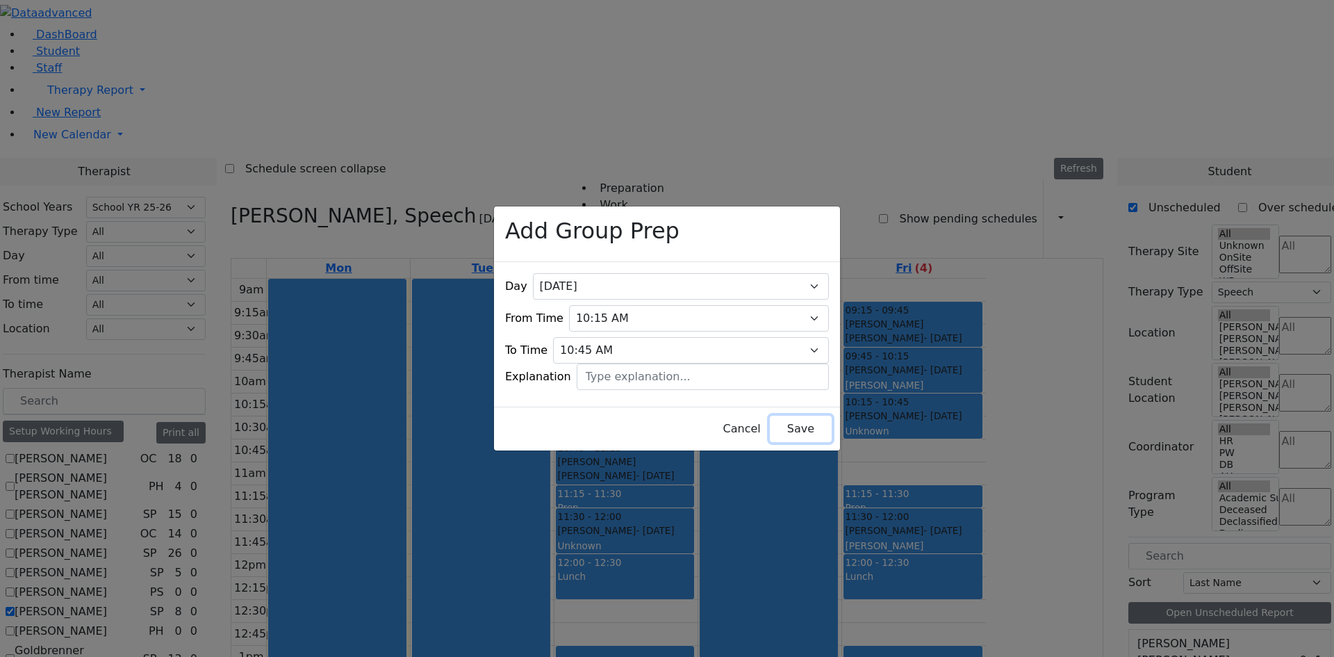
click at [770, 416] on button "Save" at bounding box center [801, 429] width 62 height 26
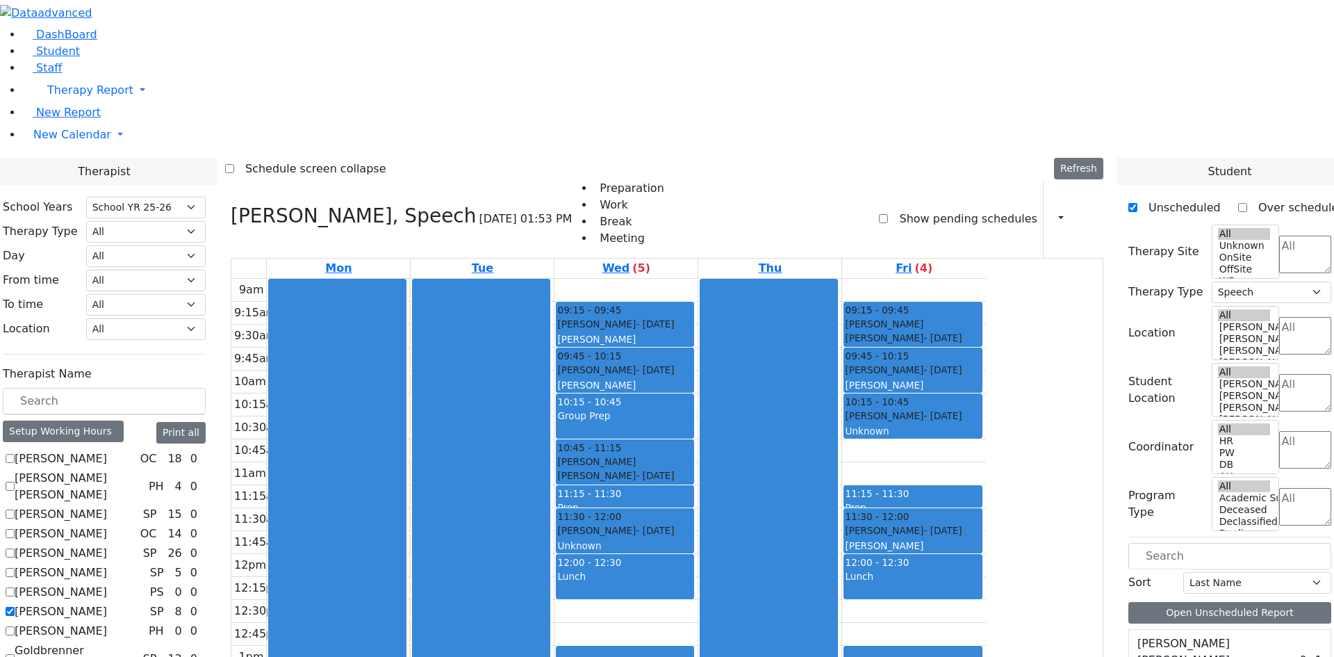
click at [107, 603] on label "[PERSON_NAME]" at bounding box center [61, 611] width 92 height 17
click at [15, 607] on input "[PERSON_NAME]" at bounding box center [10, 611] width 9 height 9
checkbox input "false"
select select
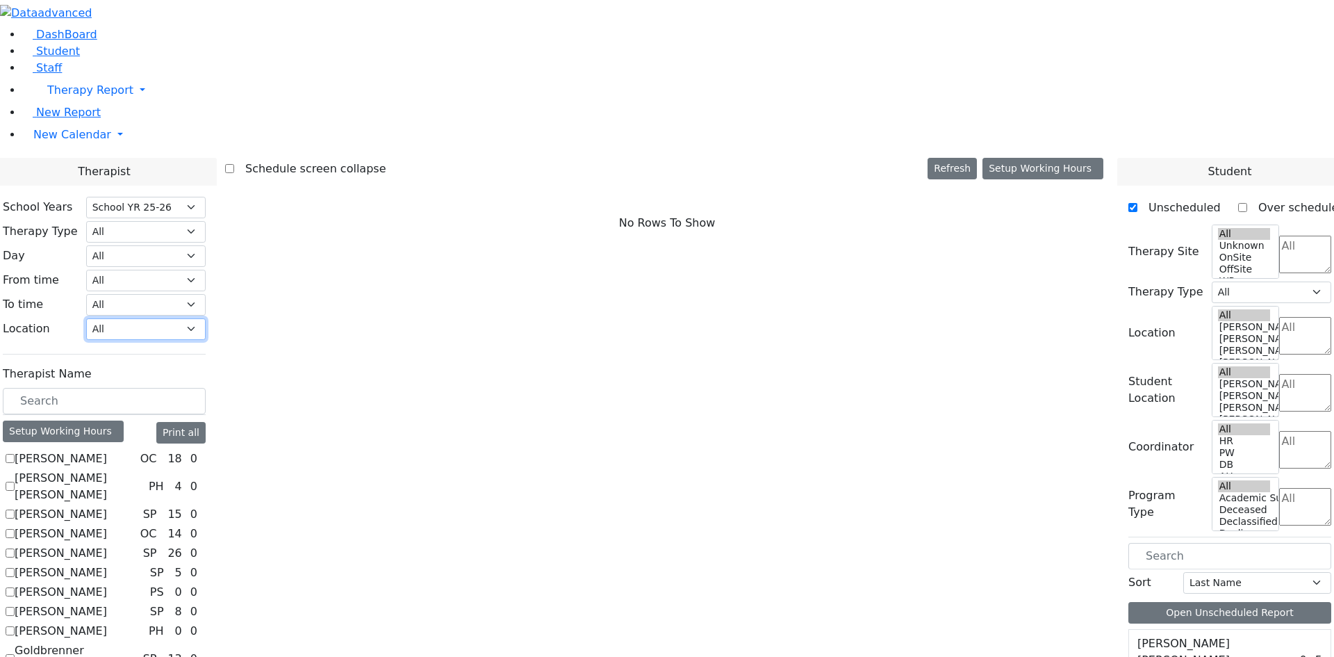
click at [206, 318] on select "All [PERSON_NAME] 5 [PERSON_NAME] 4 [PERSON_NAME] 3 [PERSON_NAME] 2 [PERSON_NAM…" at bounding box center [146, 329] width 120 height 22
select select "33"
click at [206, 318] on select "All [PERSON_NAME] 5 [PERSON_NAME] 4 [PERSON_NAME] 3 [PERSON_NAME] 2 [PERSON_NAM…" at bounding box center [146, 329] width 120 height 22
click at [107, 656] on label "[PERSON_NAME]" at bounding box center [61, 670] width 92 height 17
click at [15, 656] on input "[PERSON_NAME]" at bounding box center [10, 669] width 9 height 9
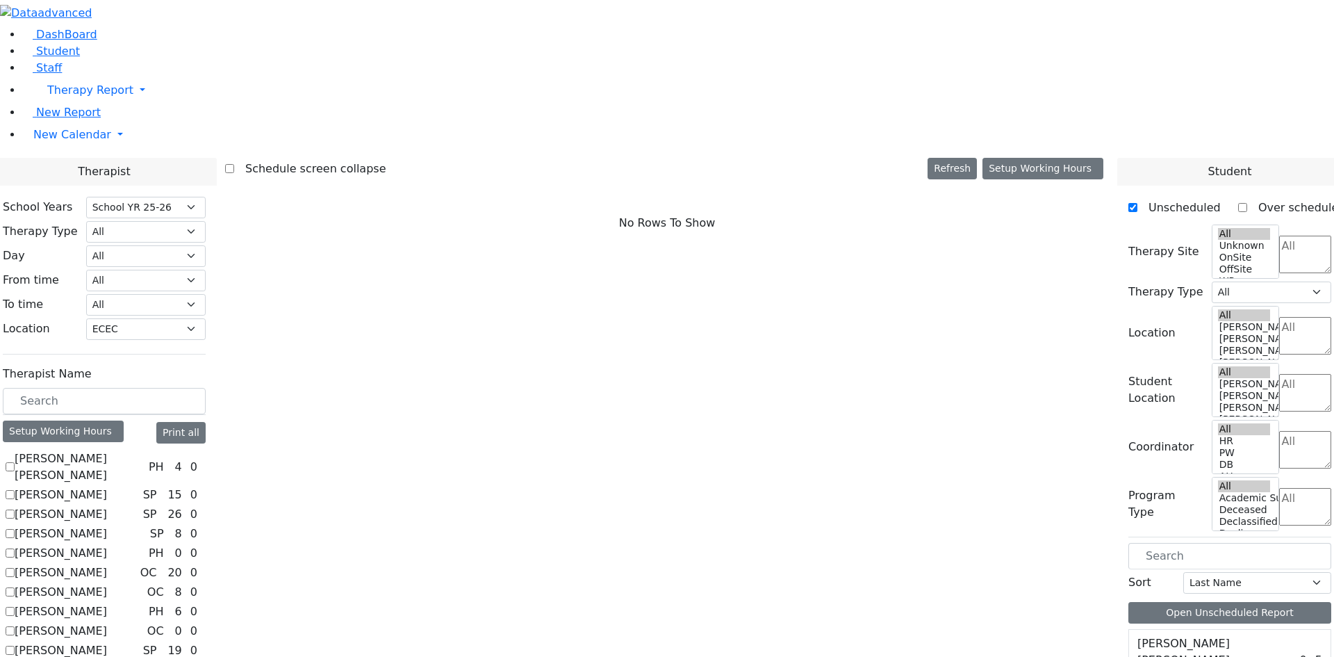
checkbox input "true"
select select "2"
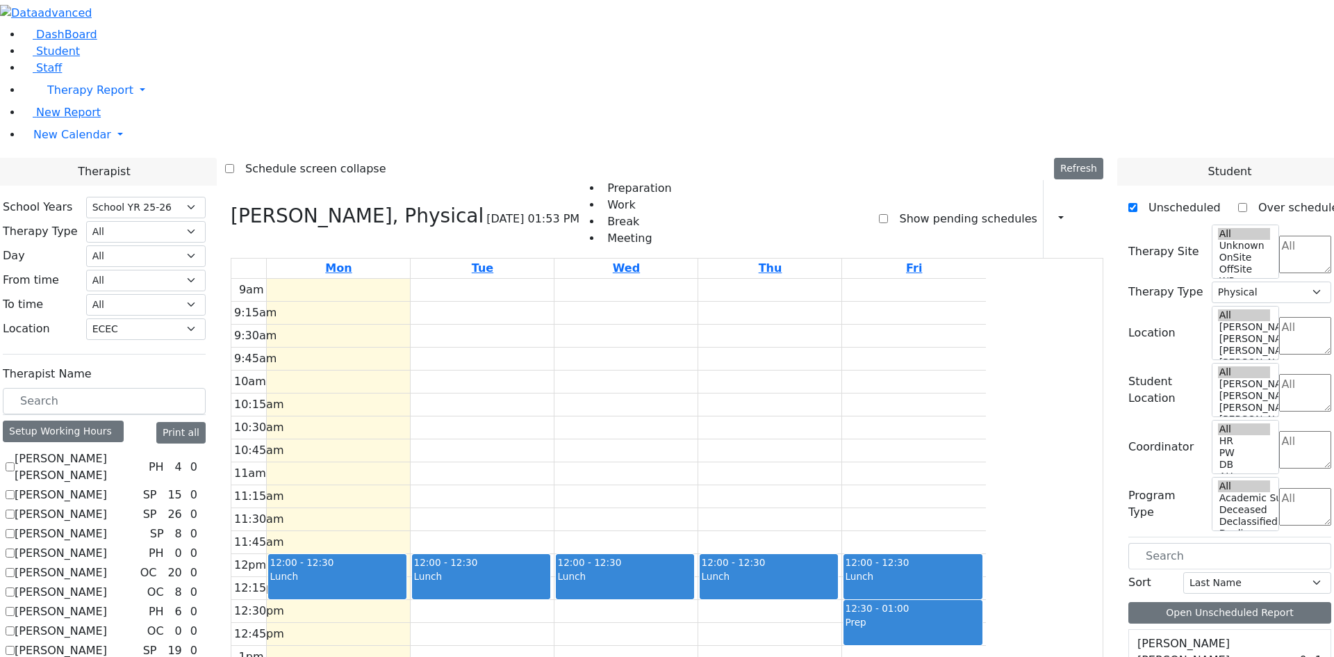
click at [107, 642] on label "[PERSON_NAME]" at bounding box center [61, 650] width 92 height 17
click at [15, 646] on input "[PERSON_NAME]" at bounding box center [10, 650] width 9 height 9
checkbox input "true"
select select
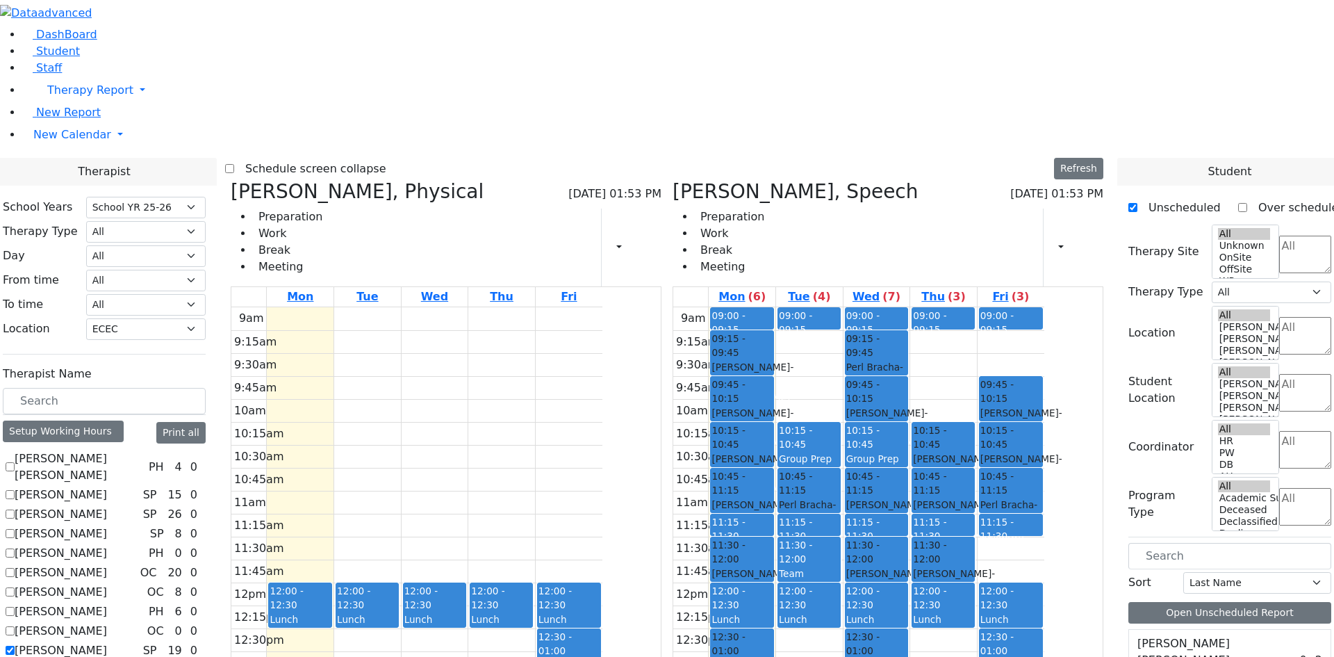
click at [495, 594] on div "9am 9:15am 9:30am 9:45am 10am 10:15am 10:30am 10:45am 11am 11:15am 11:30am 11:4…" at bounding box center [416, 582] width 371 height 550
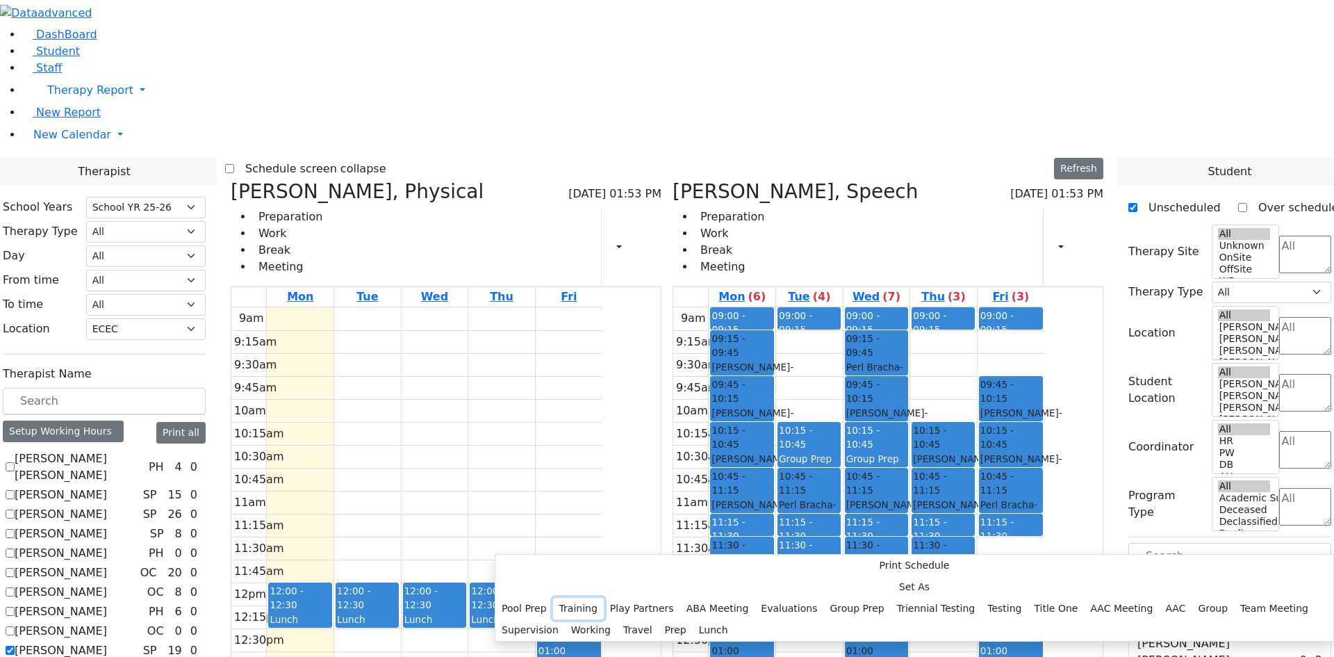
click at [604, 598] on button "Training" at bounding box center [578, 609] width 51 height 22
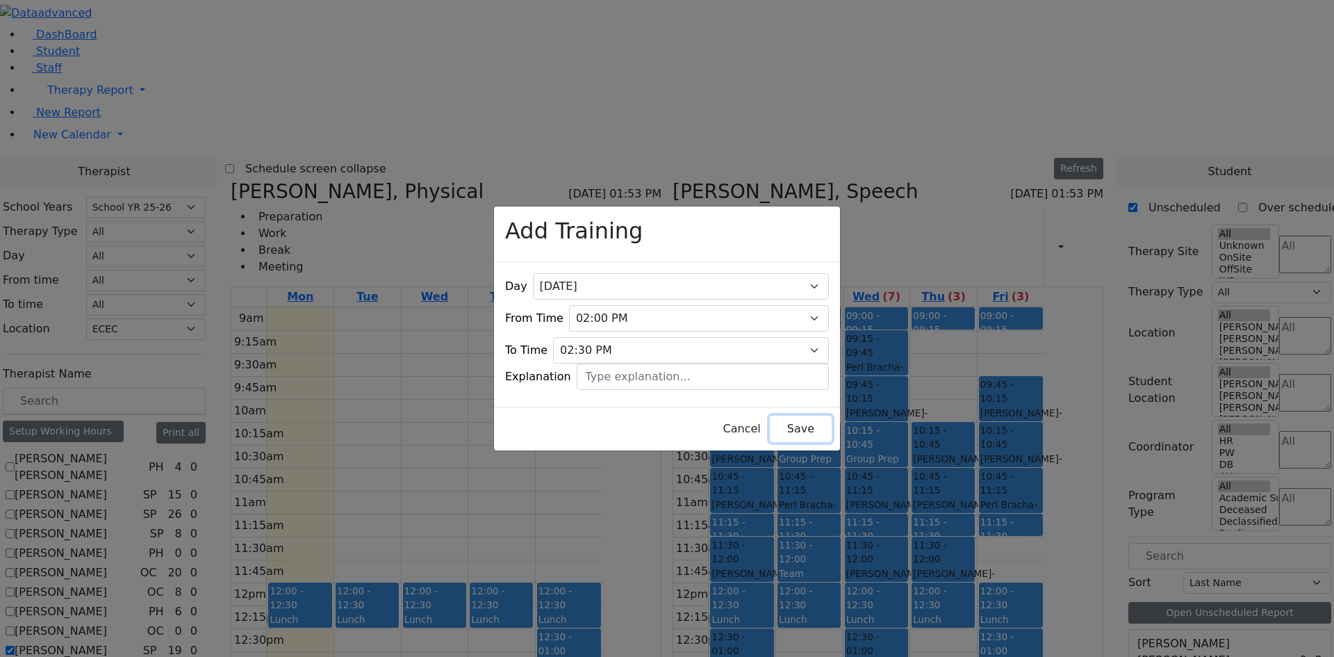
click at [770, 420] on button "Save" at bounding box center [801, 429] width 62 height 26
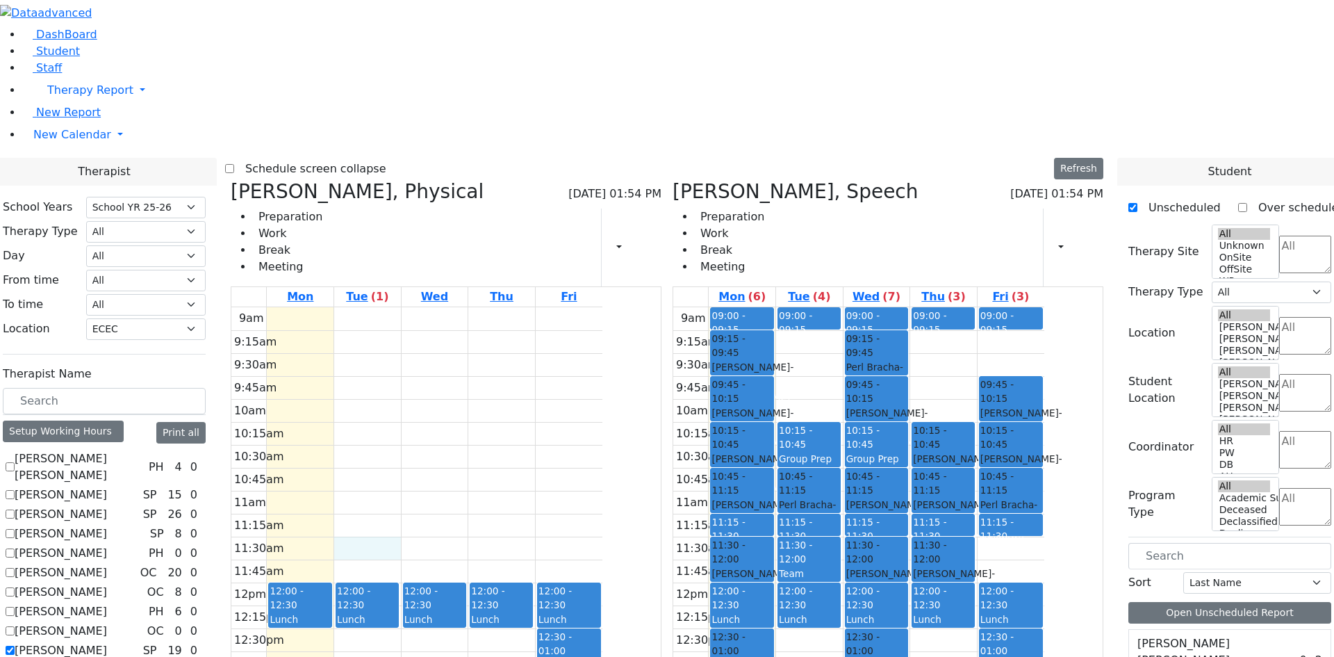
click at [498, 372] on div "9am 9:15am 9:30am 9:45am 10am 10:15am 10:30am 10:45am 11am 11:15am 11:30am 11:4…" at bounding box center [416, 582] width 371 height 550
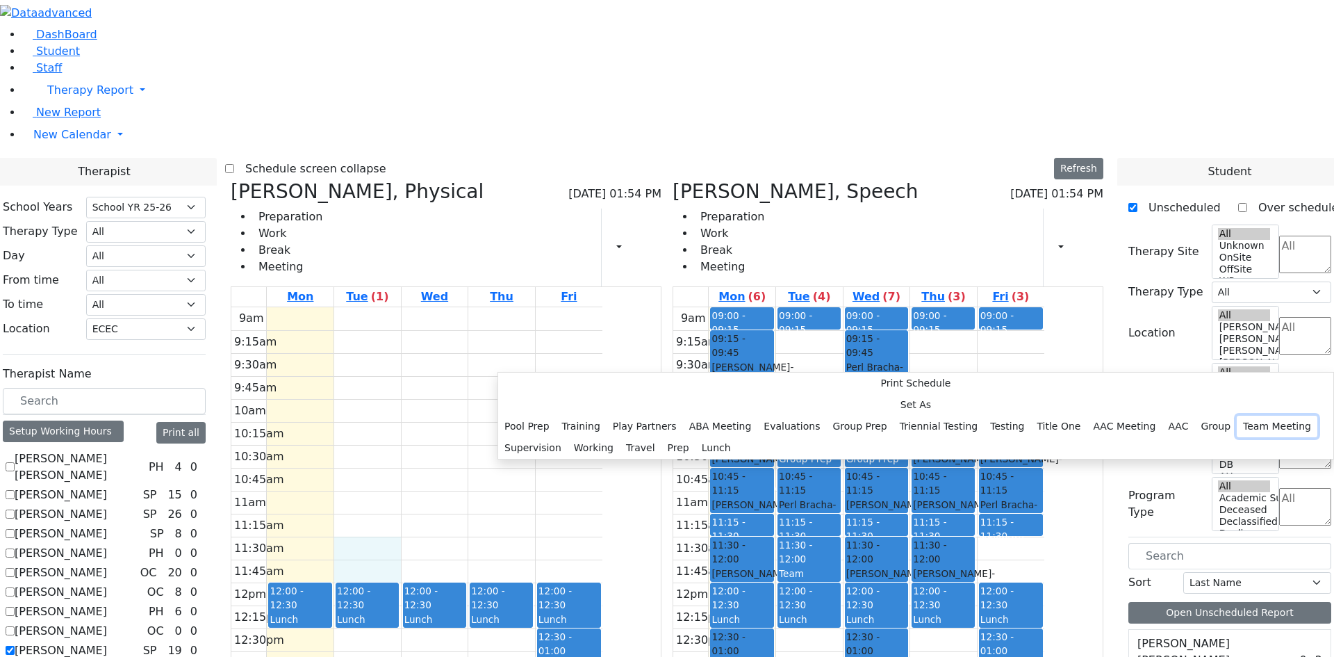
click at [1237, 416] on button "Team Meeting" at bounding box center [1277, 427] width 81 height 22
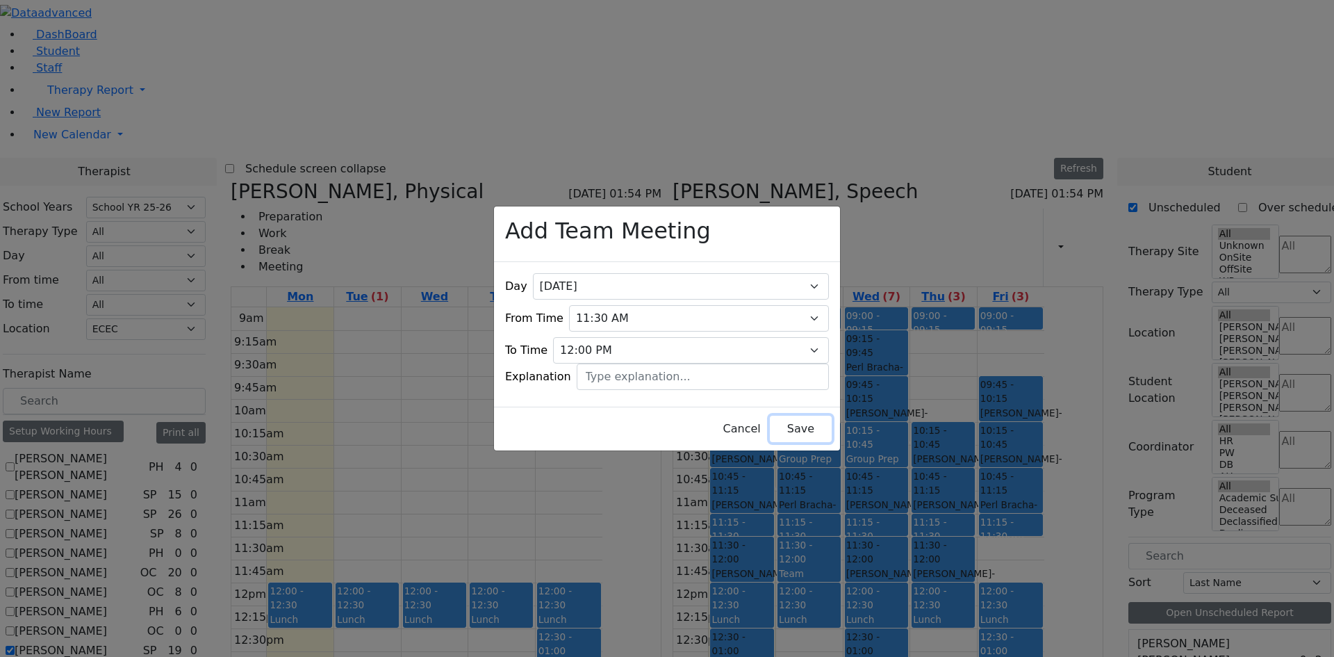
click at [775, 416] on button "Save" at bounding box center [801, 429] width 62 height 26
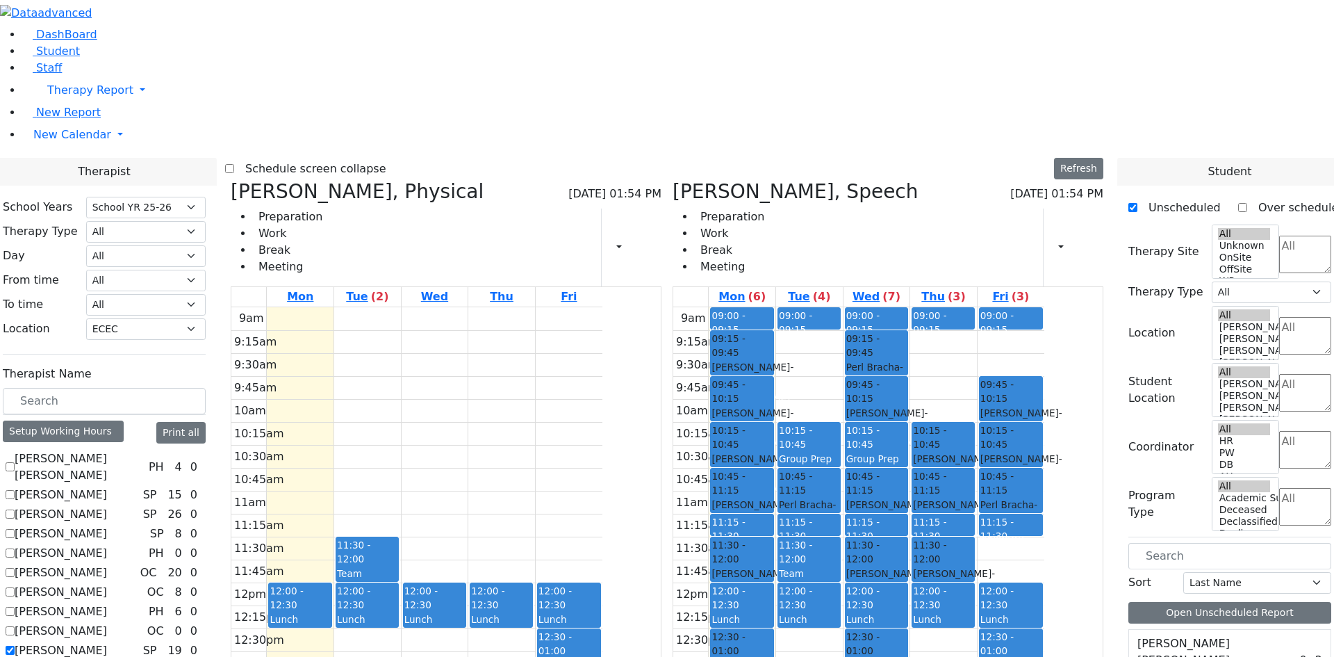
click at [501, 307] on div "9am 9:15am 9:30am 9:45am 10am 10:15am 10:30am 10:45am 11am 11:15am 11:30am 11:4…" at bounding box center [416, 582] width 371 height 550
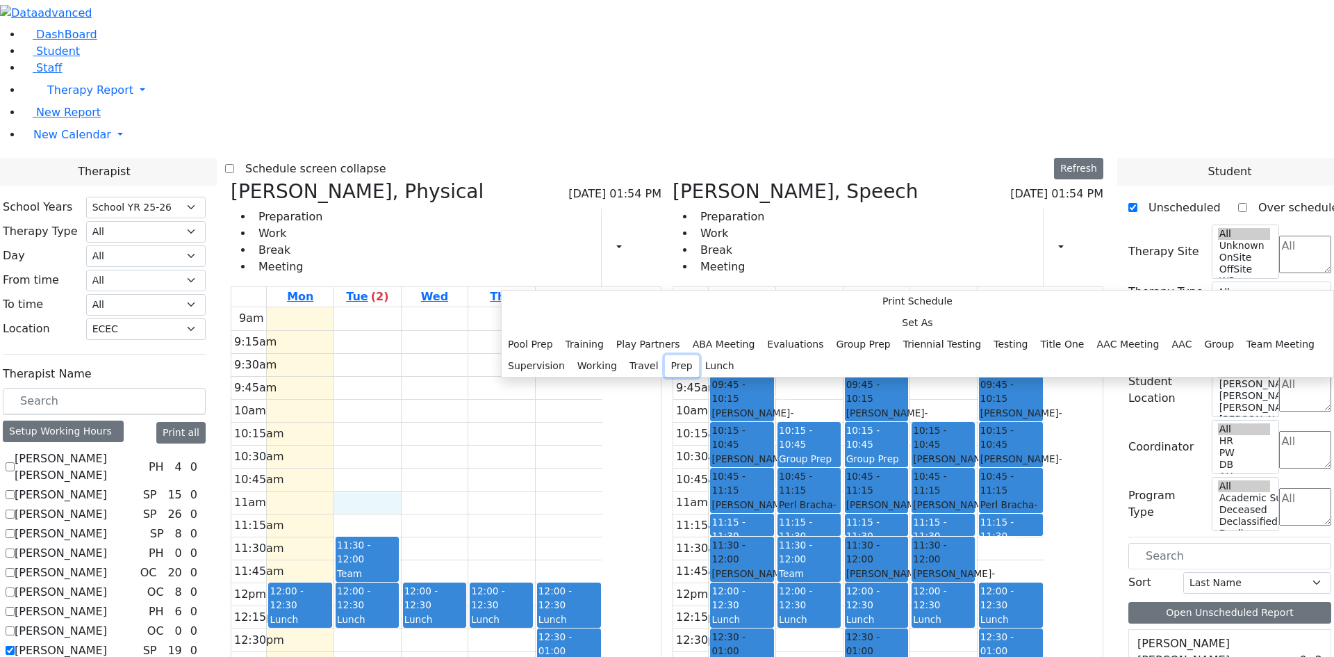
click at [665, 377] on button "Prep" at bounding box center [682, 366] width 34 height 22
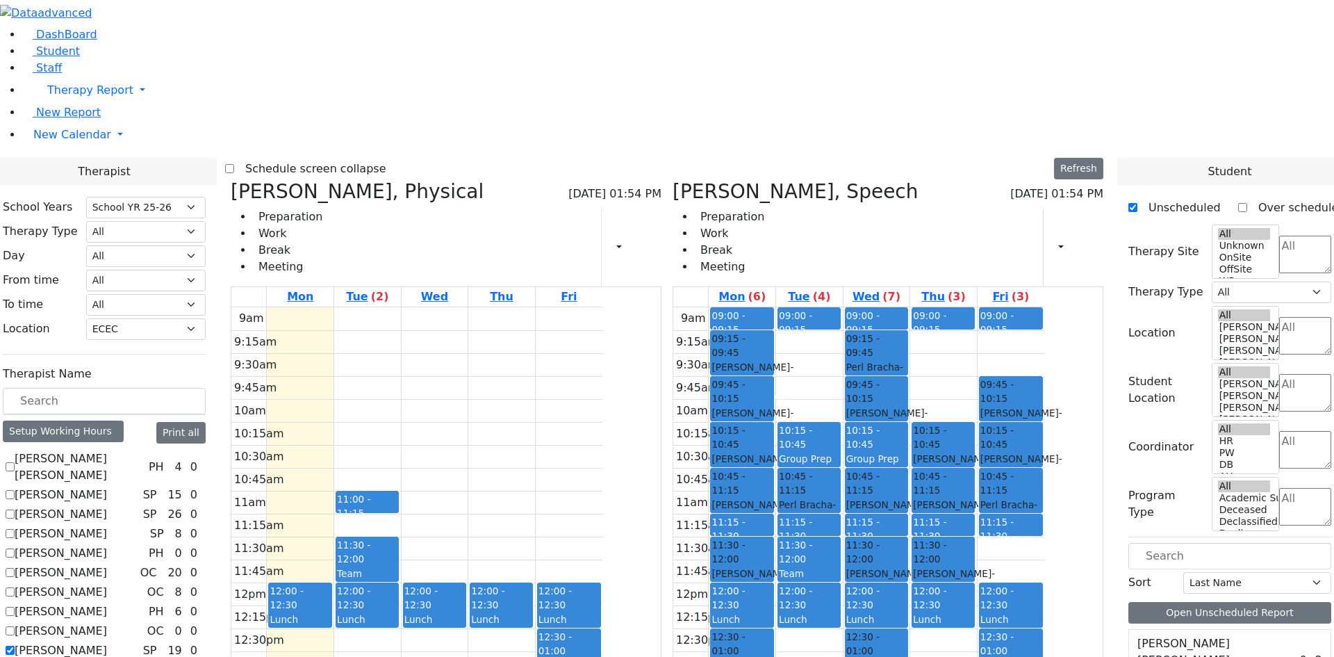
click at [420, 307] on div "9am 9:15am 9:30am 9:45am 10am 10:15am 10:30am 10:45am 11am 11:15am 11:30am 11:4…" at bounding box center [416, 582] width 371 height 550
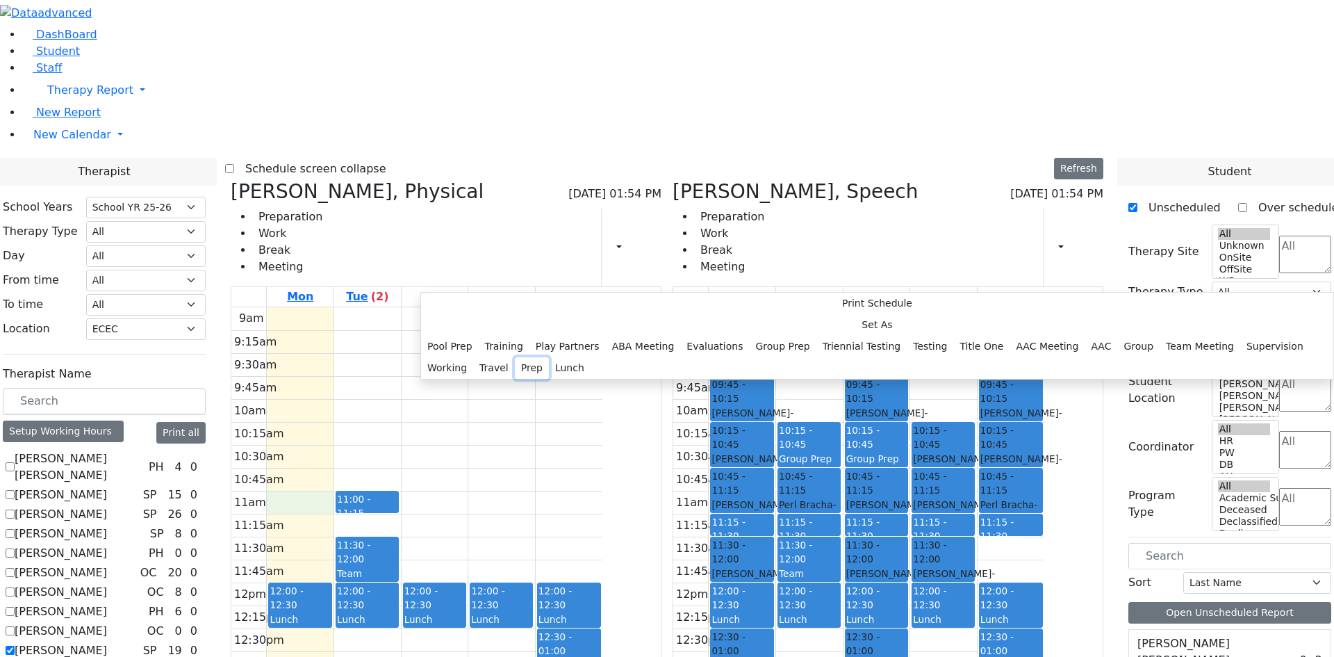
click at [549, 379] on button "Prep" at bounding box center [532, 368] width 34 height 22
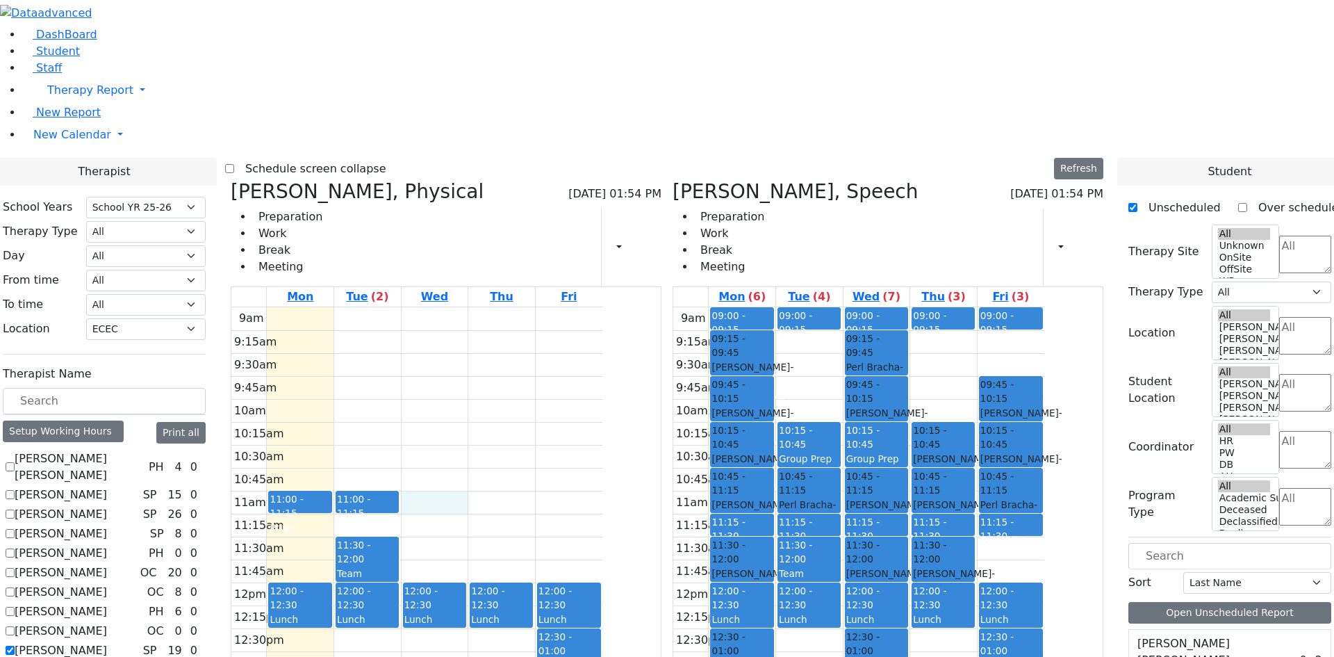
click at [571, 307] on div "9am 9:15am 9:30am 9:45am 10am 10:15am 10:30am 10:45am 11am 11:15am 11:30am 11:4…" at bounding box center [416, 582] width 371 height 550
click at [334, 316] on div "11:00 - 11:15 Prep 12:00 - 12:30 Lunch 02:30 - 03:00 Prep 11:15 - 11:30 Prep" at bounding box center [300, 582] width 67 height 550
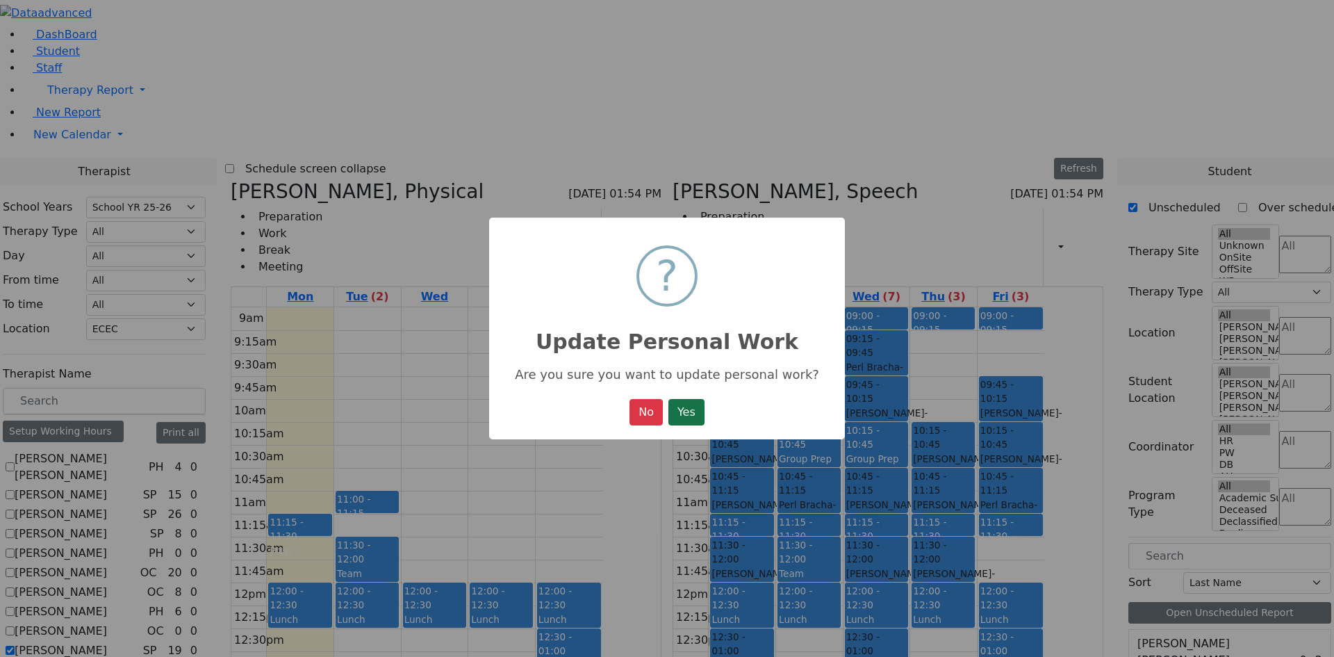
click at [688, 412] on button "Yes" at bounding box center [687, 412] width 36 height 26
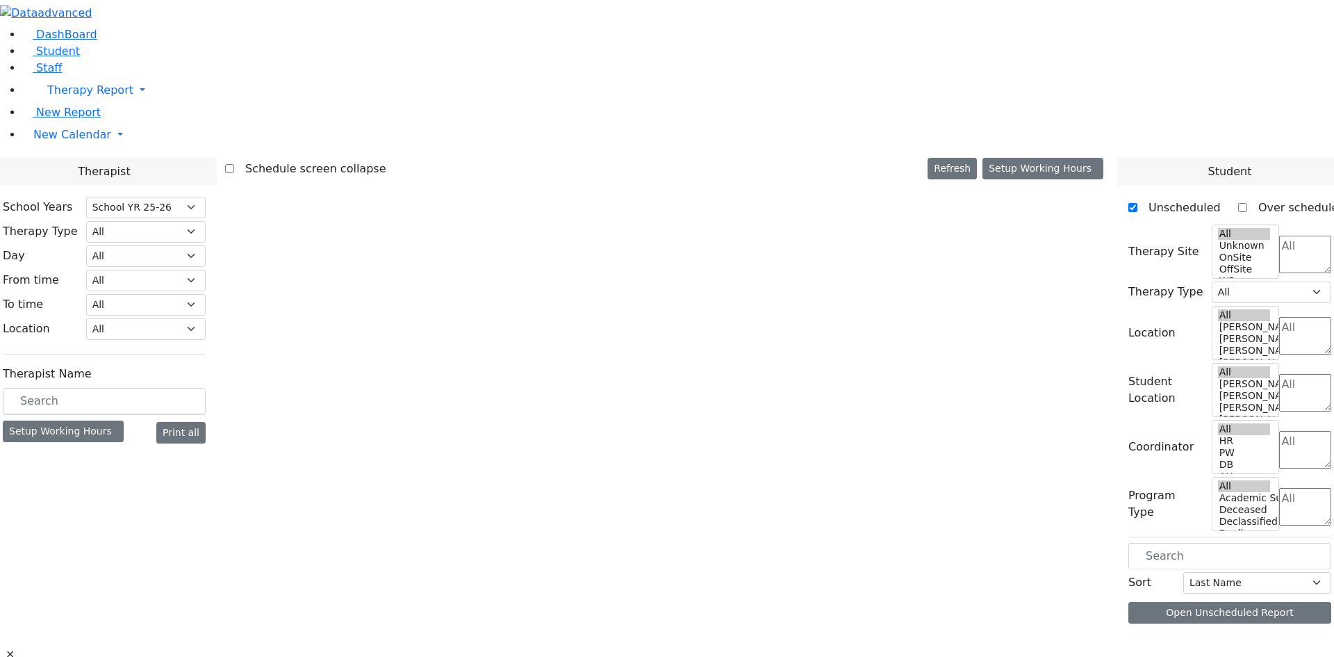
select select "212"
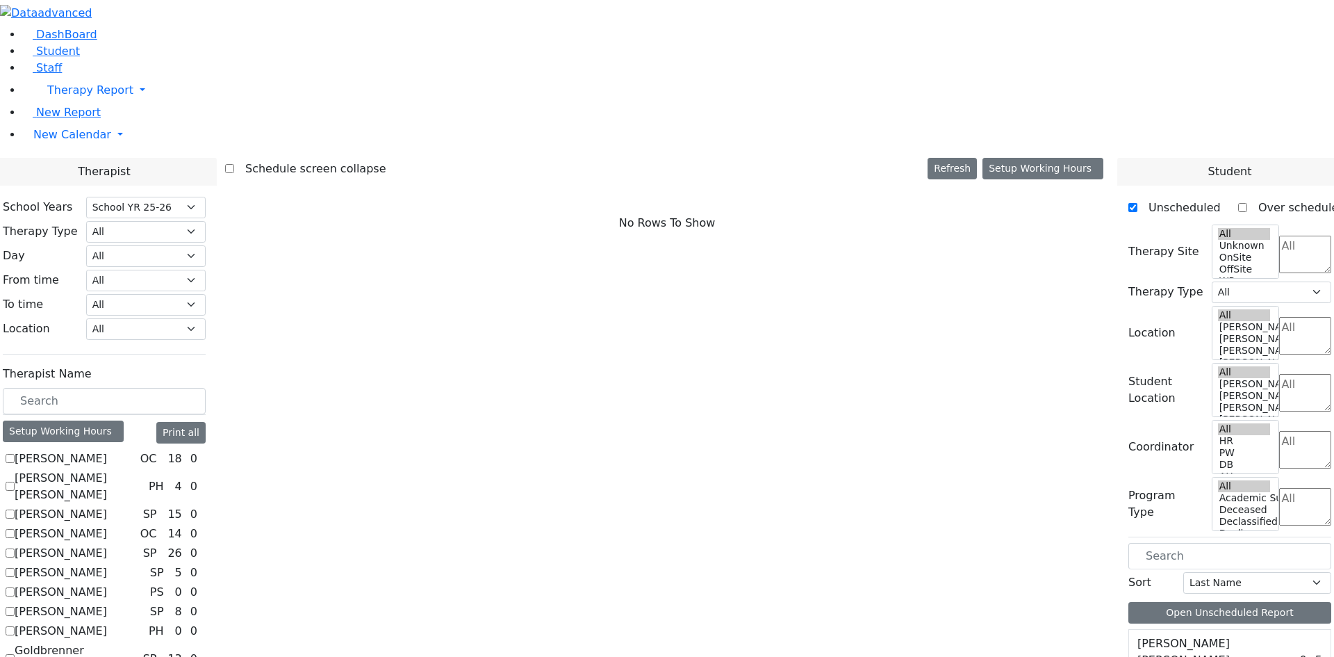
scroll to position [70, 0]
checkbox input "true"
select select "1"
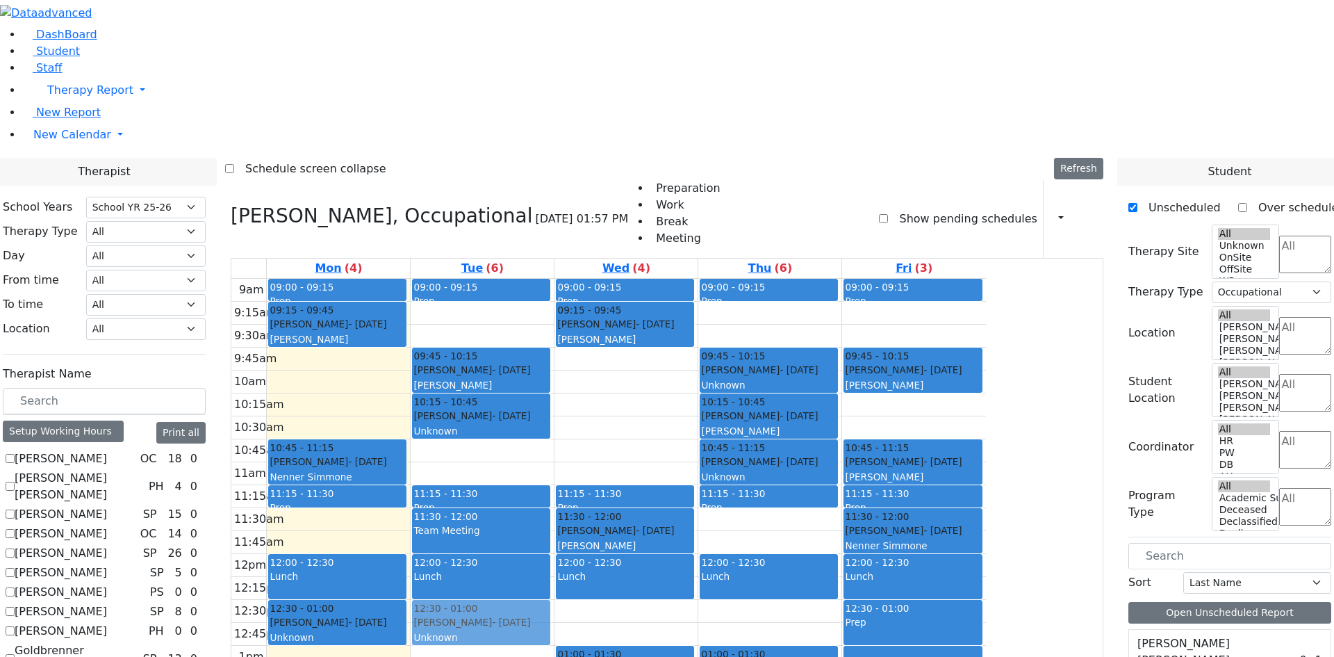
drag, startPoint x: 605, startPoint y: 272, endPoint x: 616, endPoint y: 423, distance: 150.5
click at [554, 427] on div "09:00 - 09:15 Prep 09:45 - 10:15 [PERSON_NAME] - [DATE] [PERSON_NAME] 10:15 - 1…" at bounding box center [482, 554] width 143 height 550
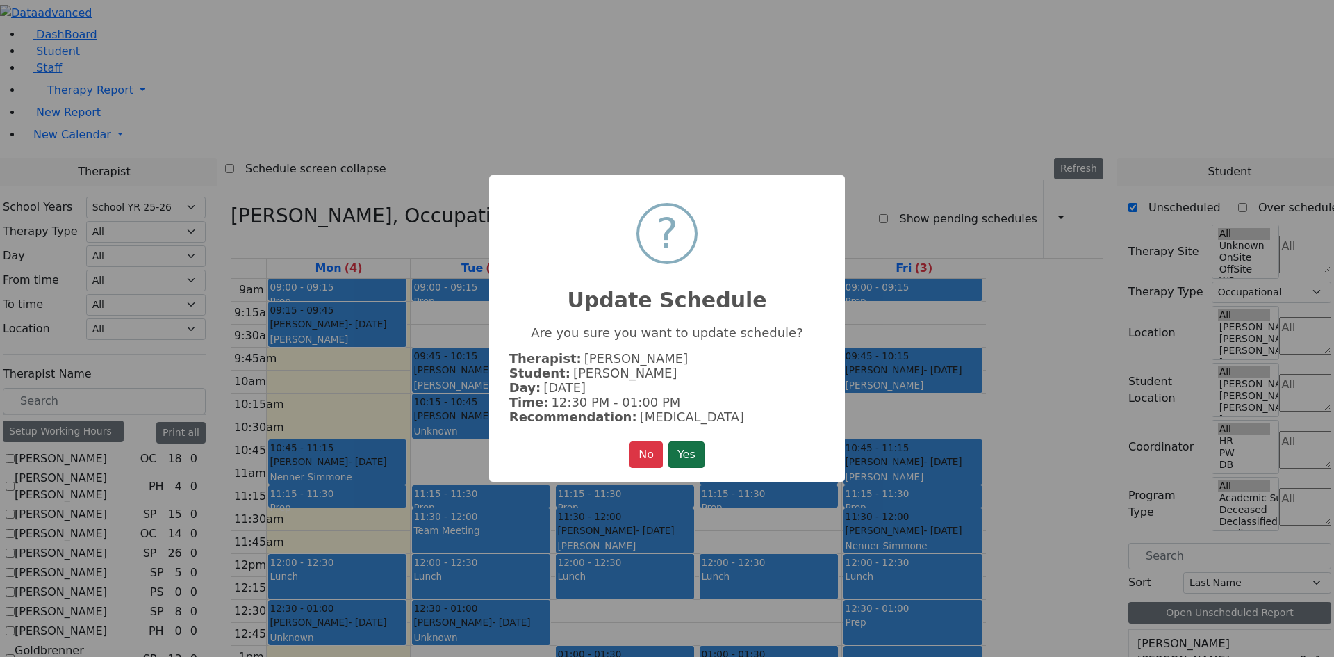
click at [682, 445] on button "Yes" at bounding box center [687, 454] width 36 height 26
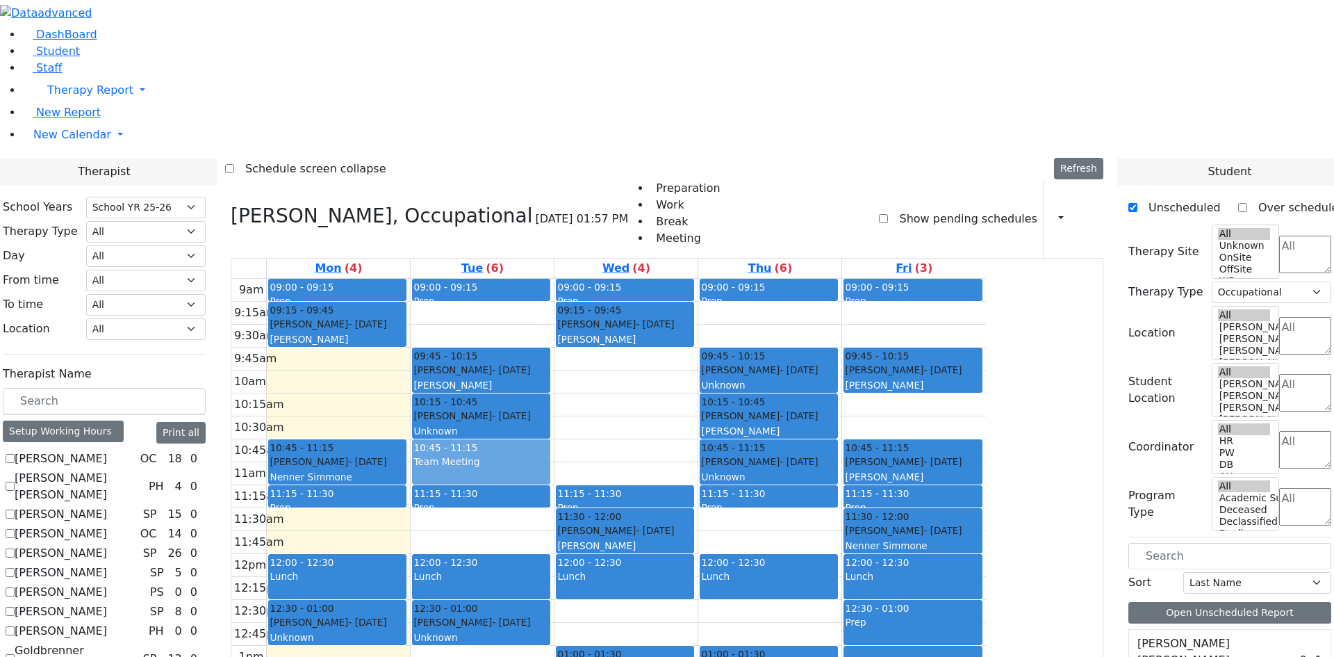
drag, startPoint x: 610, startPoint y: 342, endPoint x: 606, endPoint y: 272, distance: 70.3
click at [554, 279] on div "09:00 - 09:15 Prep 09:45 - 10:15 [PERSON_NAME] - [DATE] [PERSON_NAME] 10:15 - 1…" at bounding box center [482, 554] width 143 height 550
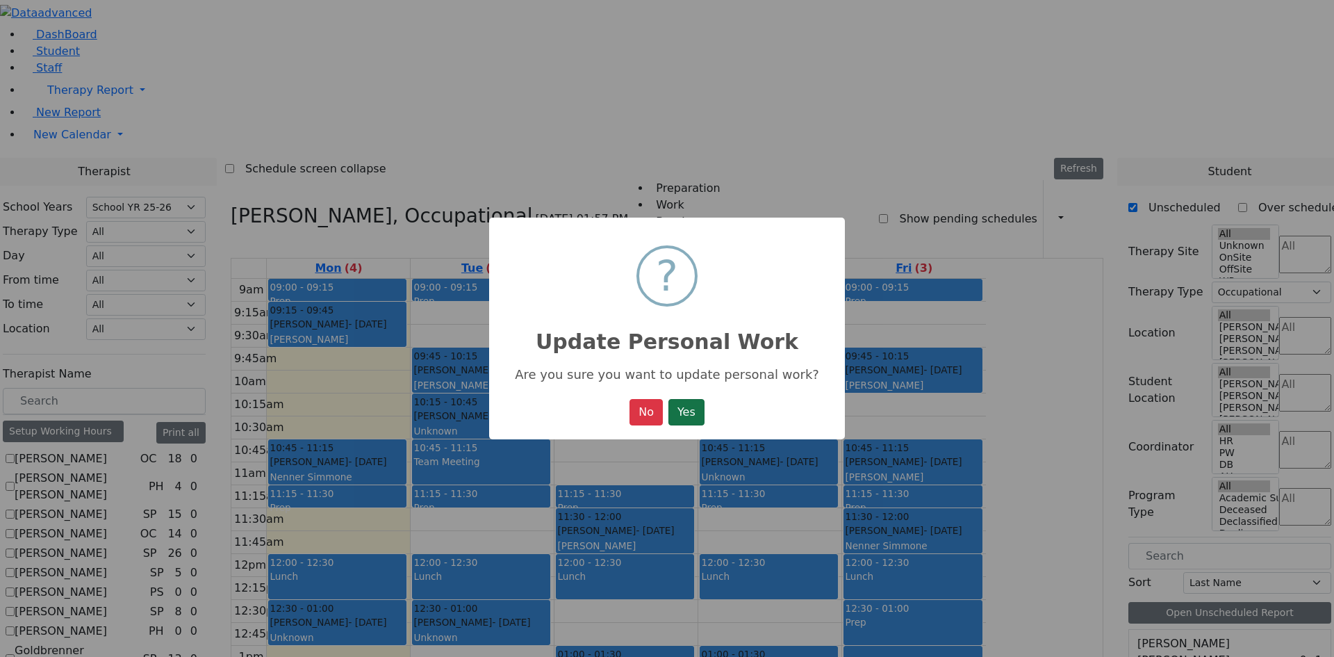
click at [685, 420] on button "Yes" at bounding box center [687, 412] width 36 height 26
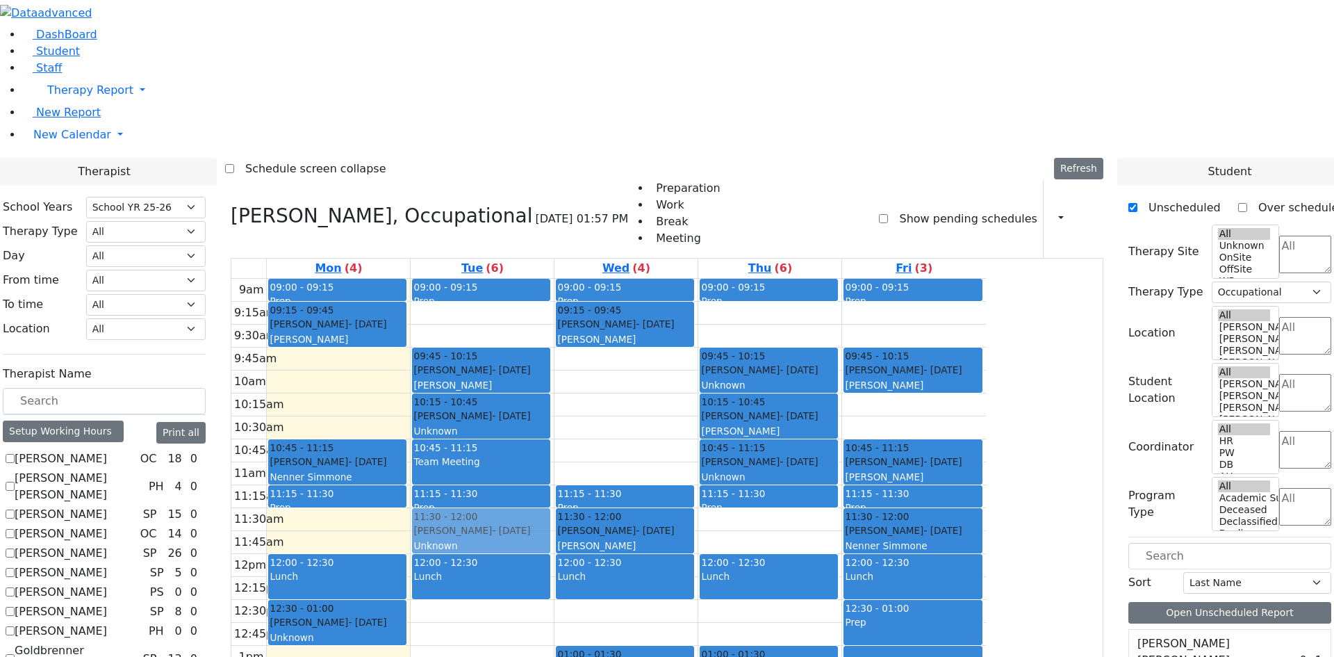
drag, startPoint x: 614, startPoint y: 427, endPoint x: 616, endPoint y: 347, distance: 80.6
click at [554, 347] on div "09:00 - 09:15 Prep 09:45 - 10:15 [PERSON_NAME] - [DATE] [PERSON_NAME] 10:15 - 1…" at bounding box center [482, 554] width 143 height 550
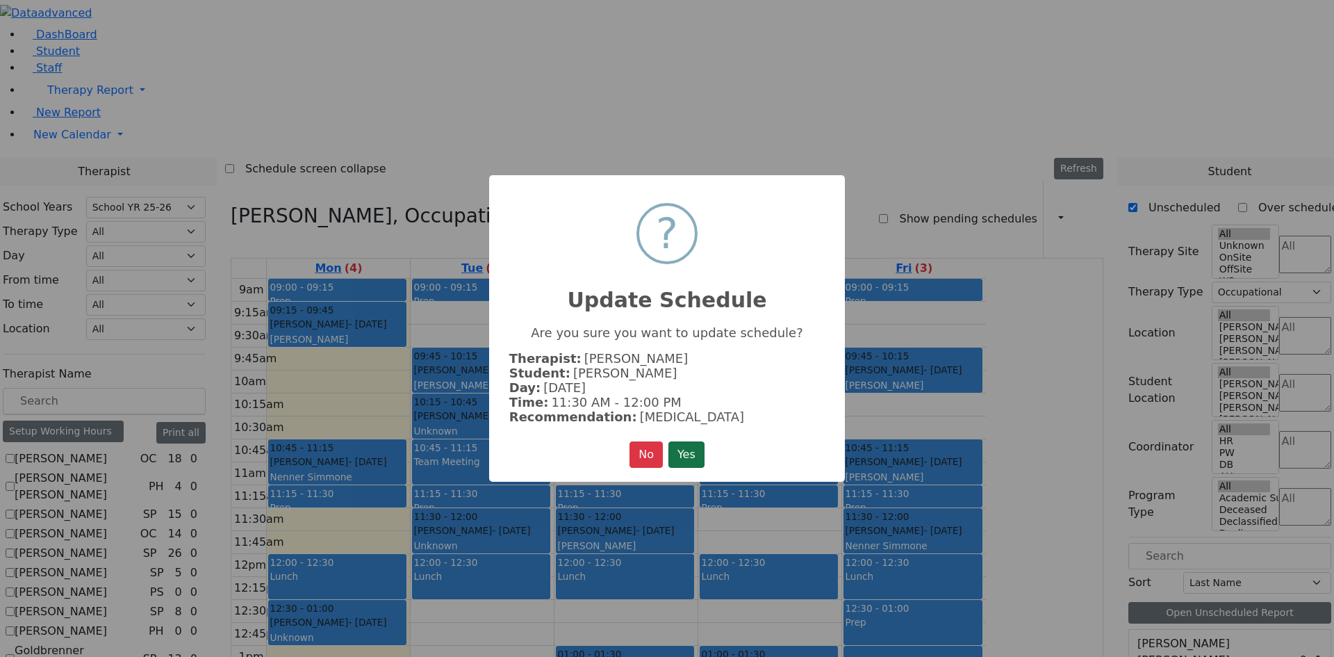
click at [679, 453] on button "Yes" at bounding box center [687, 454] width 36 height 26
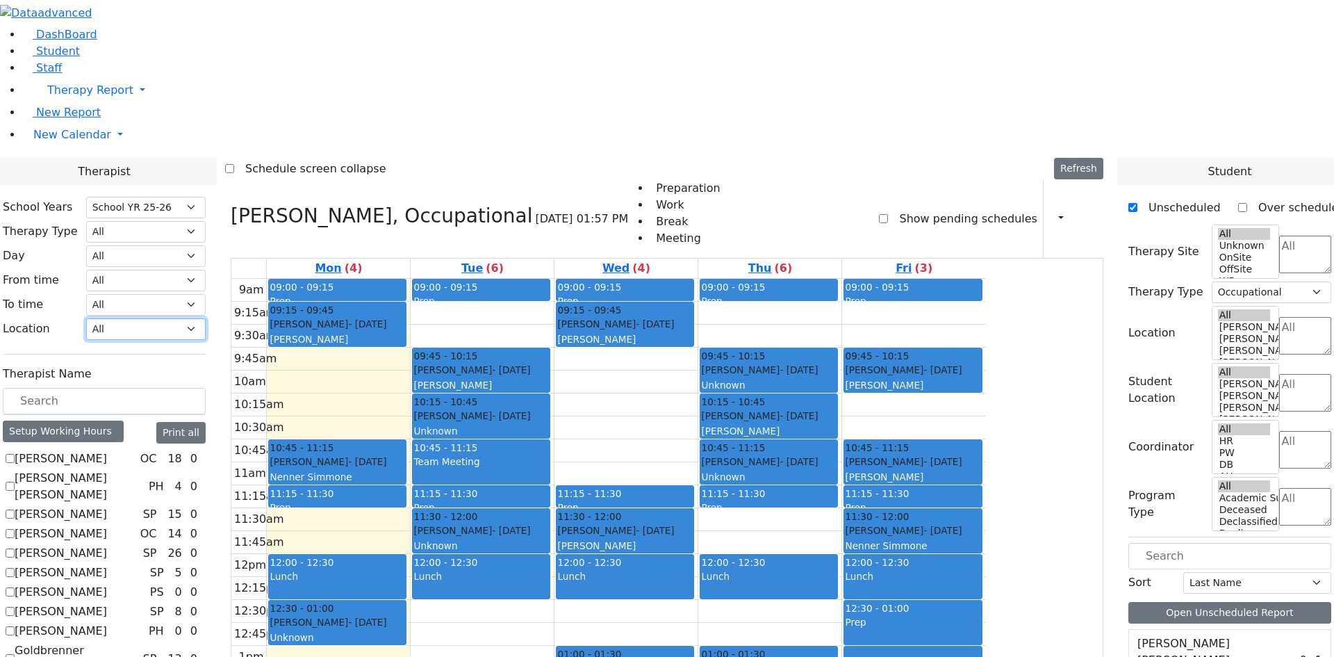
click at [206, 318] on select "All [PERSON_NAME] 5 [PERSON_NAME] 4 [PERSON_NAME] 3 [PERSON_NAME] 2 [PERSON_NAM…" at bounding box center [146, 329] width 120 height 22
select select "33"
click at [206, 318] on select "All [PERSON_NAME] 5 [PERSON_NAME] 4 [PERSON_NAME] 3 [PERSON_NAME] 2 [PERSON_NAM…" at bounding box center [146, 329] width 120 height 22
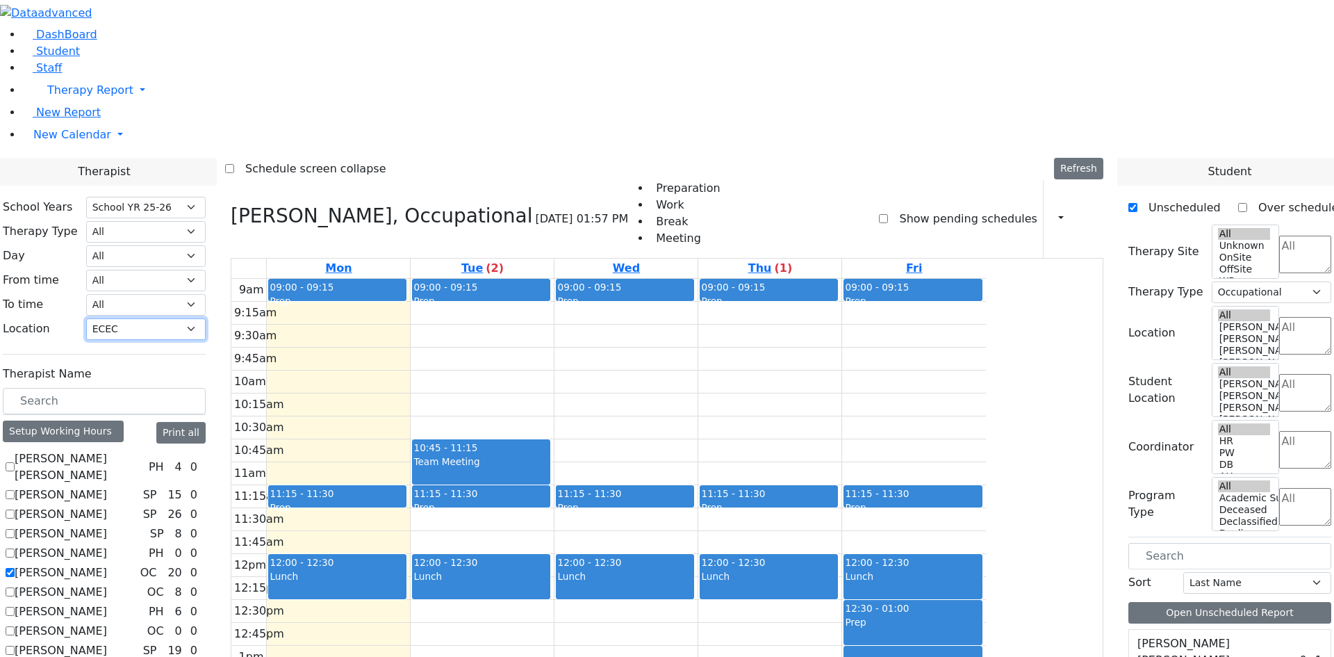
click at [601, 361] on div "9am 9:15am 9:30am 9:45am 10am 10:15am 10:30am 10:45am 11am 11:15am 11:30am 11:4…" at bounding box center [608, 554] width 755 height 550
drag, startPoint x: 596, startPoint y: 338, endPoint x: 335, endPoint y: 323, distance: 261.0
click at [589, 337] on div "9am 9:15am 9:30am 9:45am 10am 10:15am 10:30am 10:45am 11am 11:15am 11:30am 11:4…" at bounding box center [608, 554] width 755 height 550
click at [163, 564] on div "OC" at bounding box center [149, 572] width 28 height 17
click at [206, 318] on select "All [PERSON_NAME] 5 [PERSON_NAME] 4 [PERSON_NAME] 3 [PERSON_NAME] 2 [PERSON_NAM…" at bounding box center [146, 329] width 120 height 22
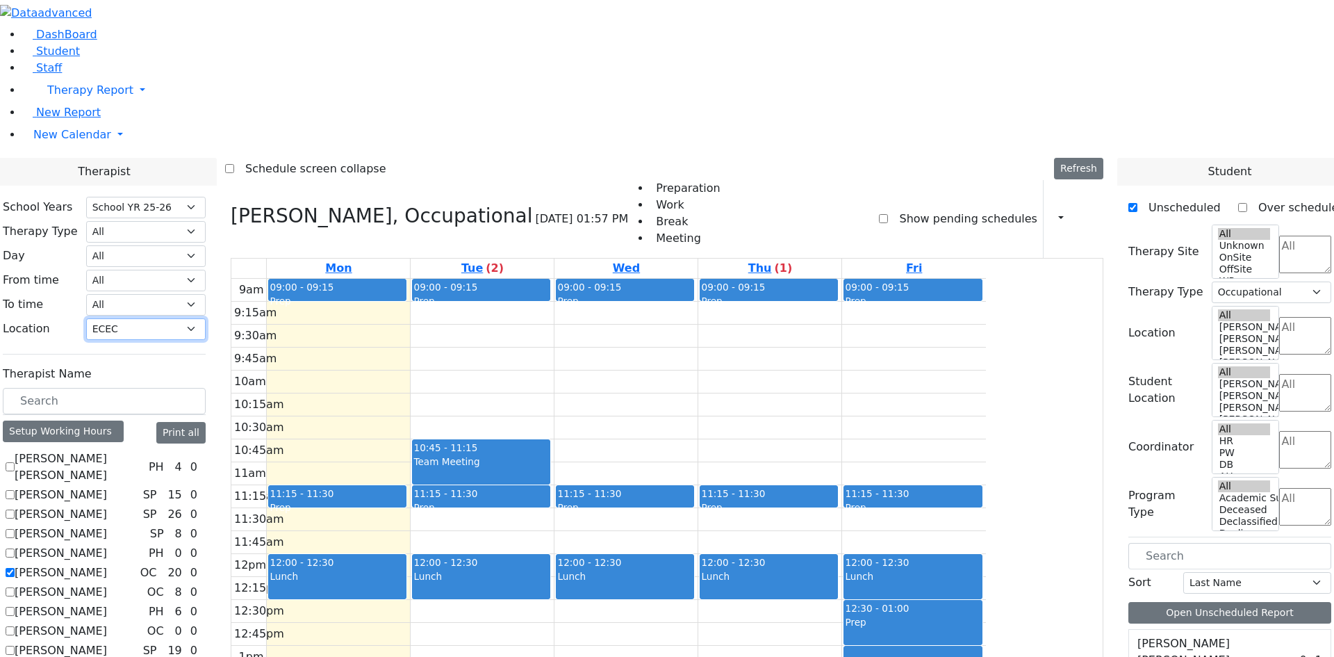
select select
click at [206, 318] on select "All [PERSON_NAME] 5 [PERSON_NAME] 4 [PERSON_NAME] 3 [PERSON_NAME] 2 [PERSON_NAM…" at bounding box center [146, 329] width 120 height 22
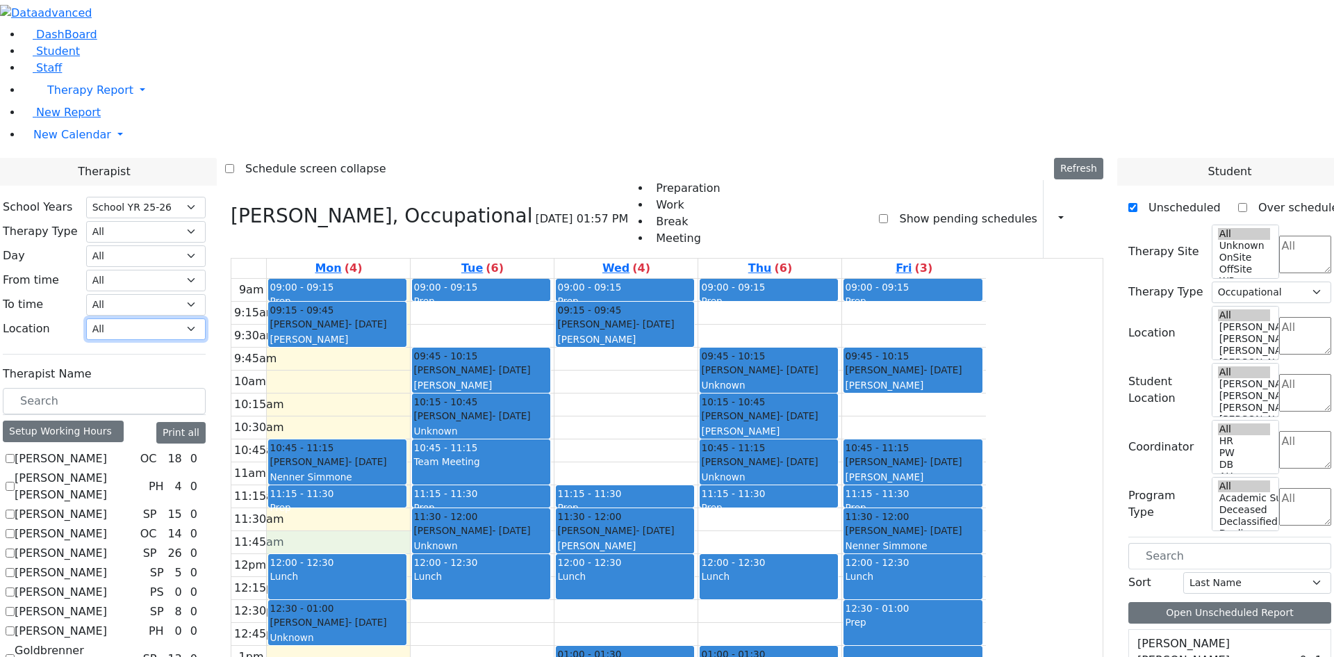
click at [461, 341] on div "9am 9:15am 9:30am 9:45am 10am 10:15am 10:30am 10:45am 11am 11:15am 11:30am 11:4…" at bounding box center [608, 554] width 755 height 550
click at [124, 420] on div "Setup Working Hours" at bounding box center [63, 431] width 121 height 22
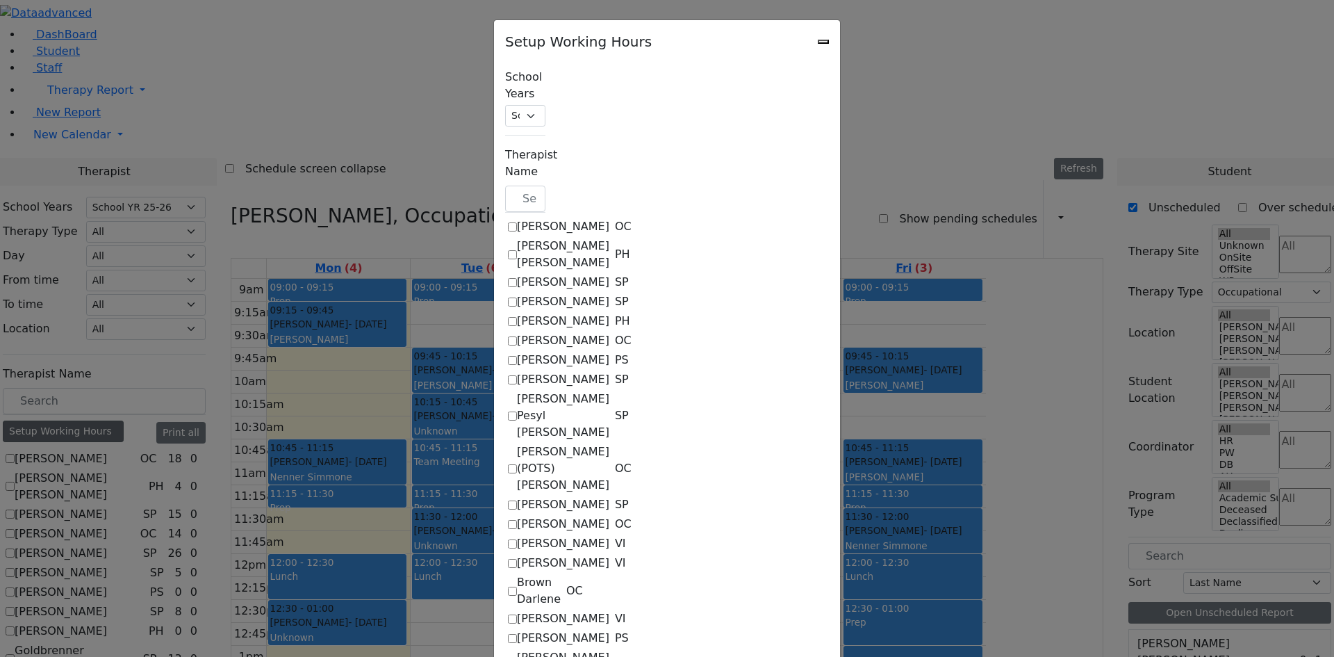
checkbox input "true"
select select "15:00:00"
select select "33"
select select "15:00:00"
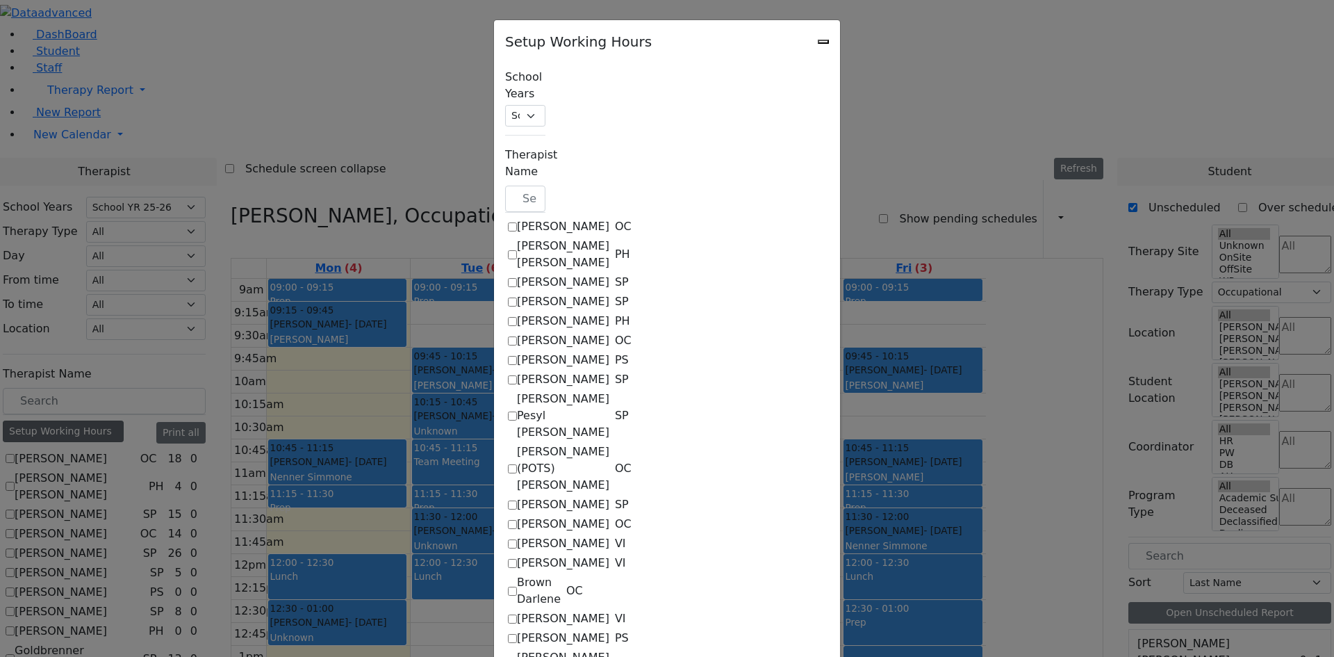
select select "15:00:00"
select select "33"
select select "15:00:00"
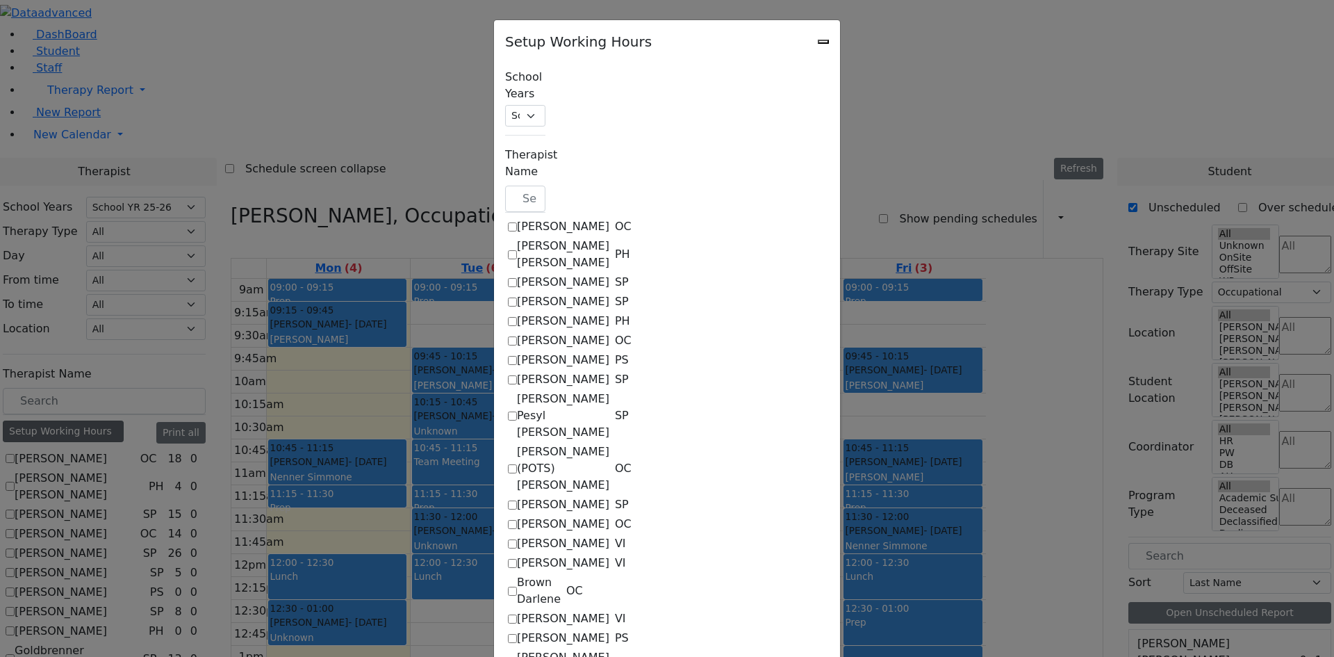
select select "33"
select select "15:00:00"
select select "33"
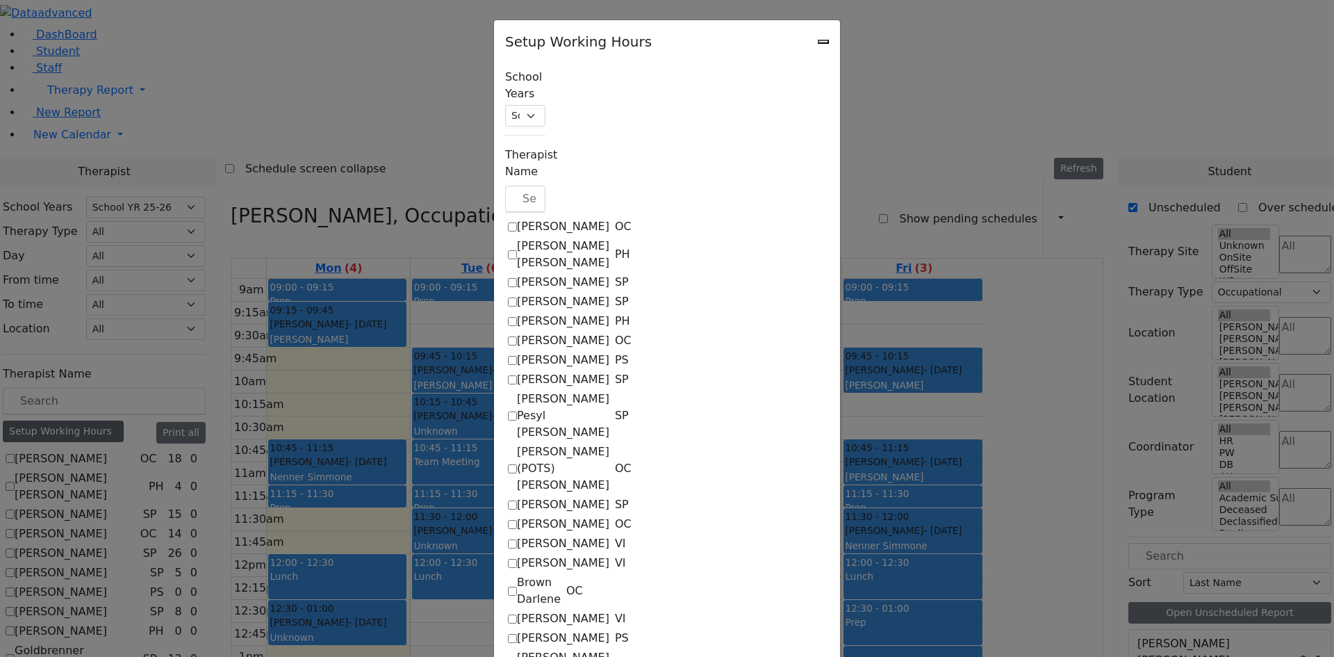
select select "15:00:00"
select select "13:00:00"
select select "33"
select select "15:00:00"
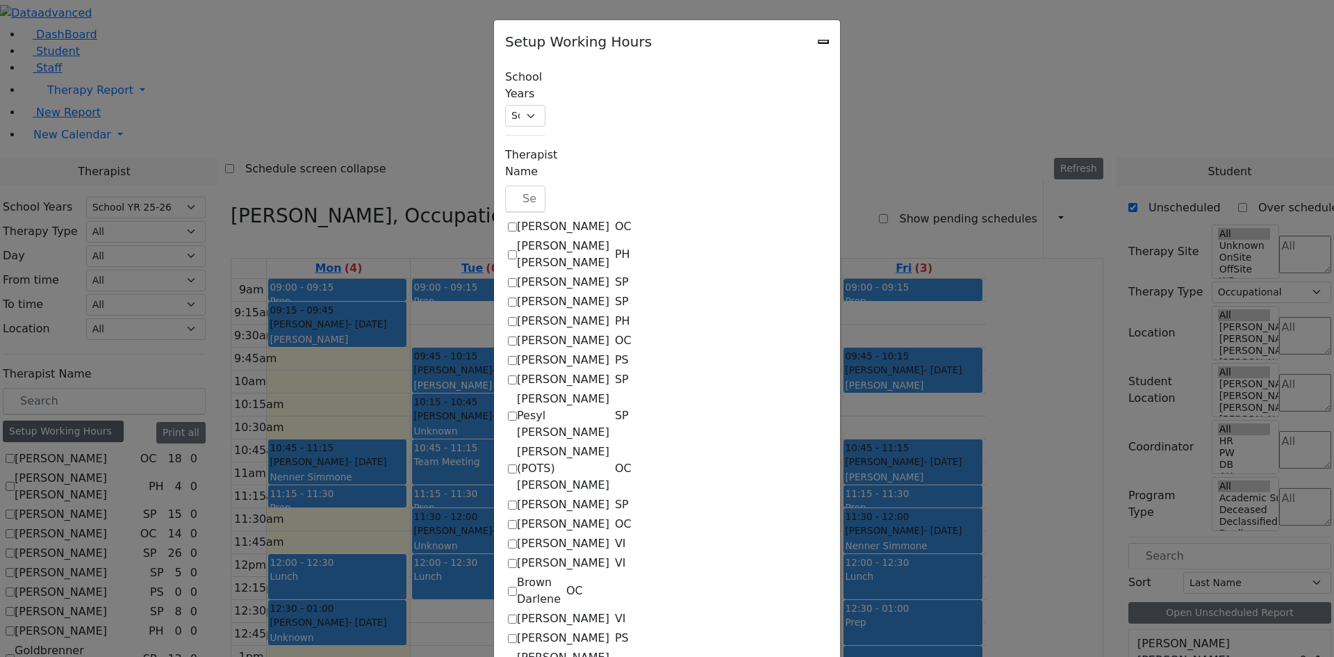
select select "15:00:00"
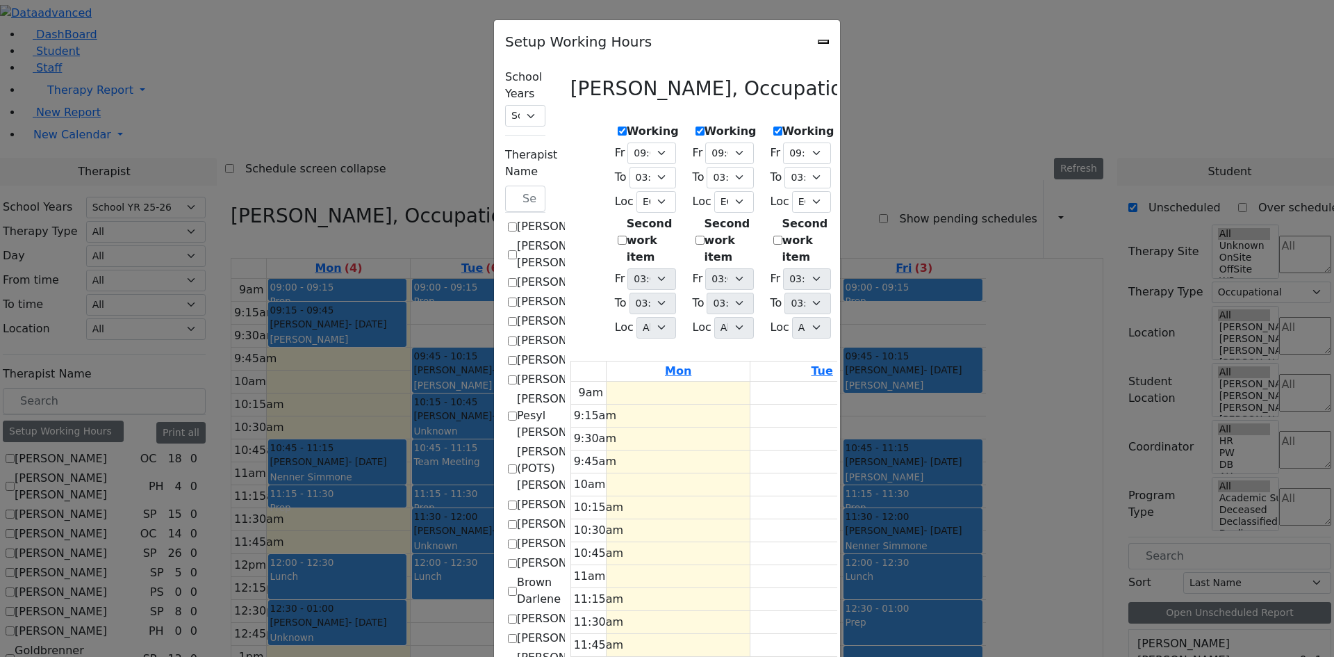
scroll to position [417, 0]
click at [505, 105] on select "Select School [GEOGRAPHIC_DATA] YR 25-26 Summer YR 25 School YR 24-25 Summer YR…" at bounding box center [525, 116] width 40 height 22
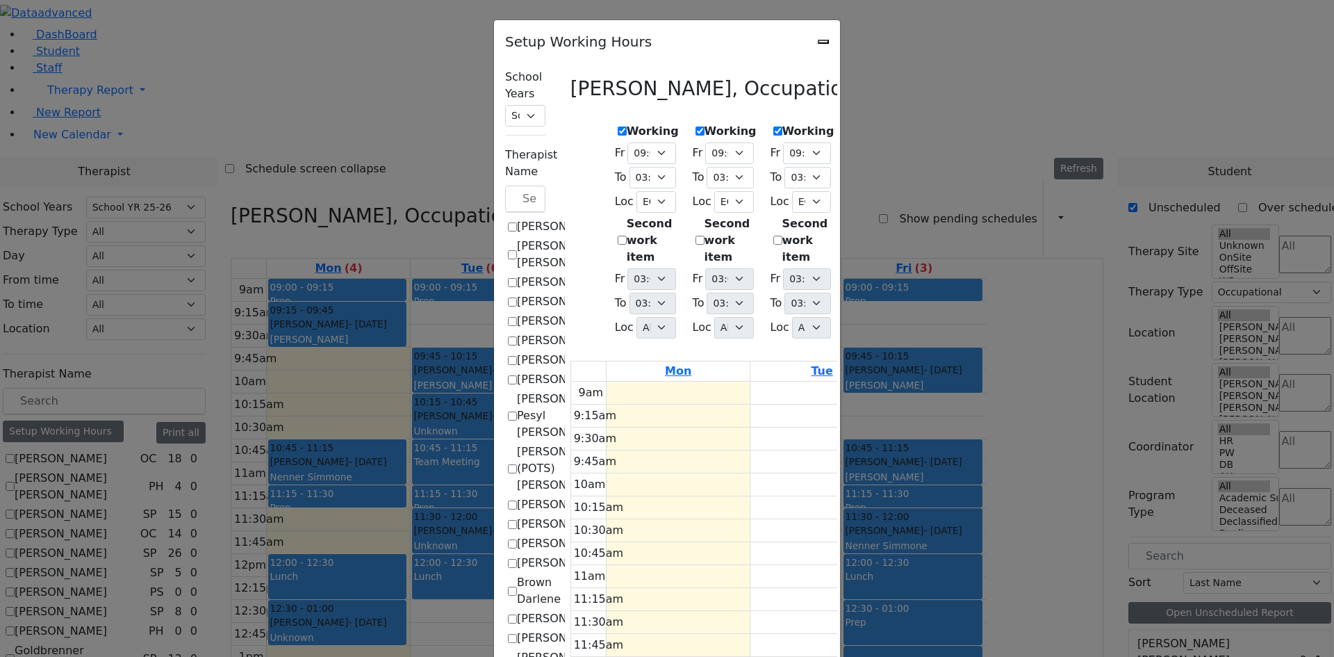
click at [571, 93] on icon at bounding box center [571, 88] width 0 height 23
checkbox input "false"
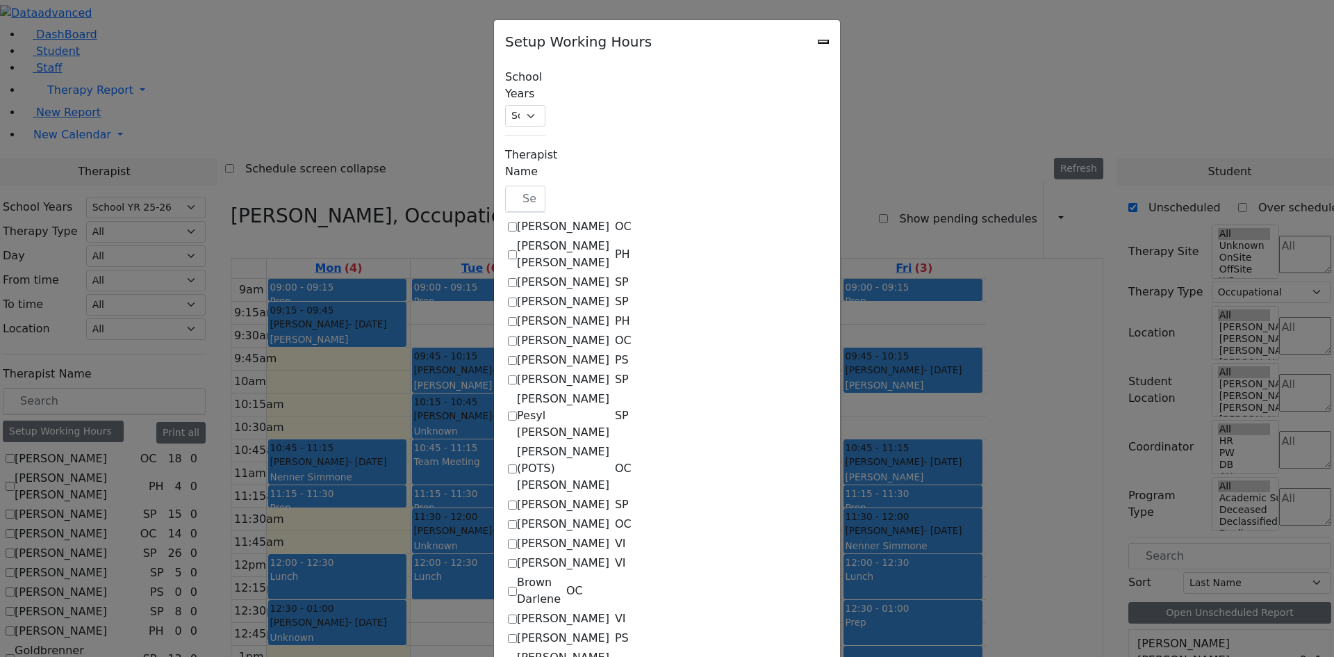
click at [840, 45] on div "Setup Working Hours" at bounding box center [667, 37] width 346 height 35
click at [824, 42] on icon "Close" at bounding box center [824, 42] width 0 height 0
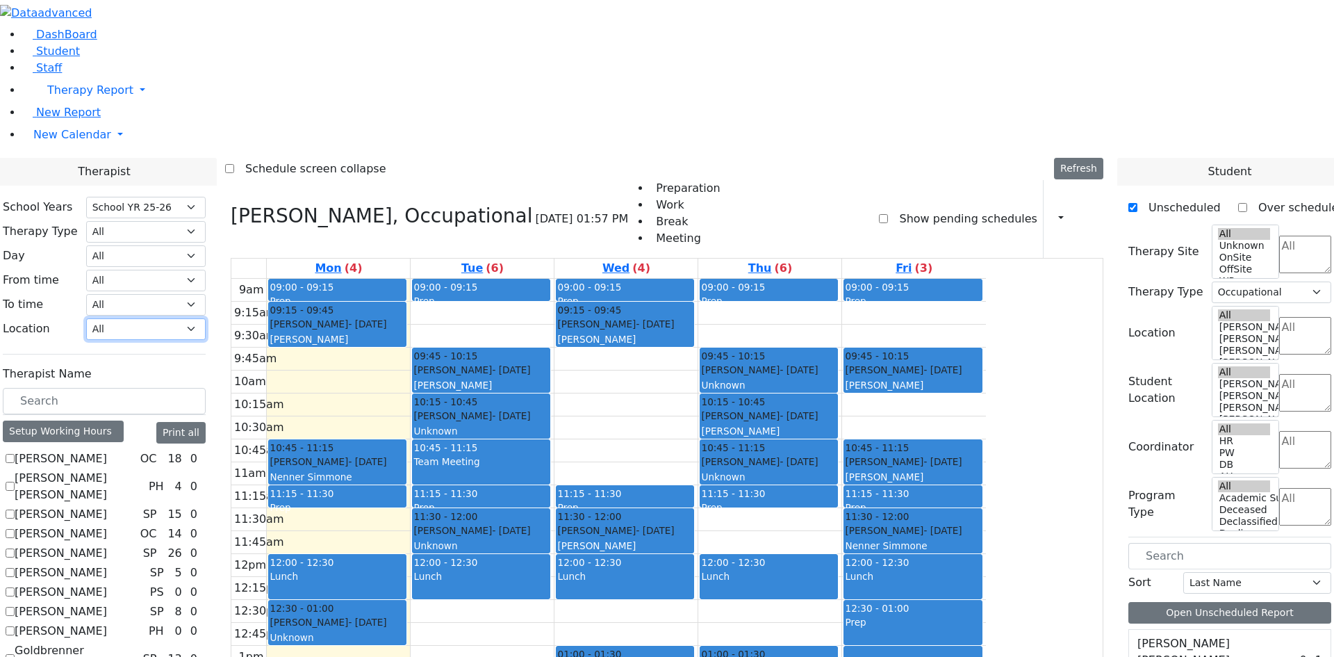
click at [206, 318] on select "All [PERSON_NAME] 5 [PERSON_NAME] 4 [PERSON_NAME] 3 [PERSON_NAME] 2 [PERSON_NAM…" at bounding box center [146, 329] width 120 height 22
select select "33"
click at [206, 318] on select "All [PERSON_NAME] 5 [PERSON_NAME] 4 [PERSON_NAME] 3 [PERSON_NAME] 2 [PERSON_NAM…" at bounding box center [146, 329] width 120 height 22
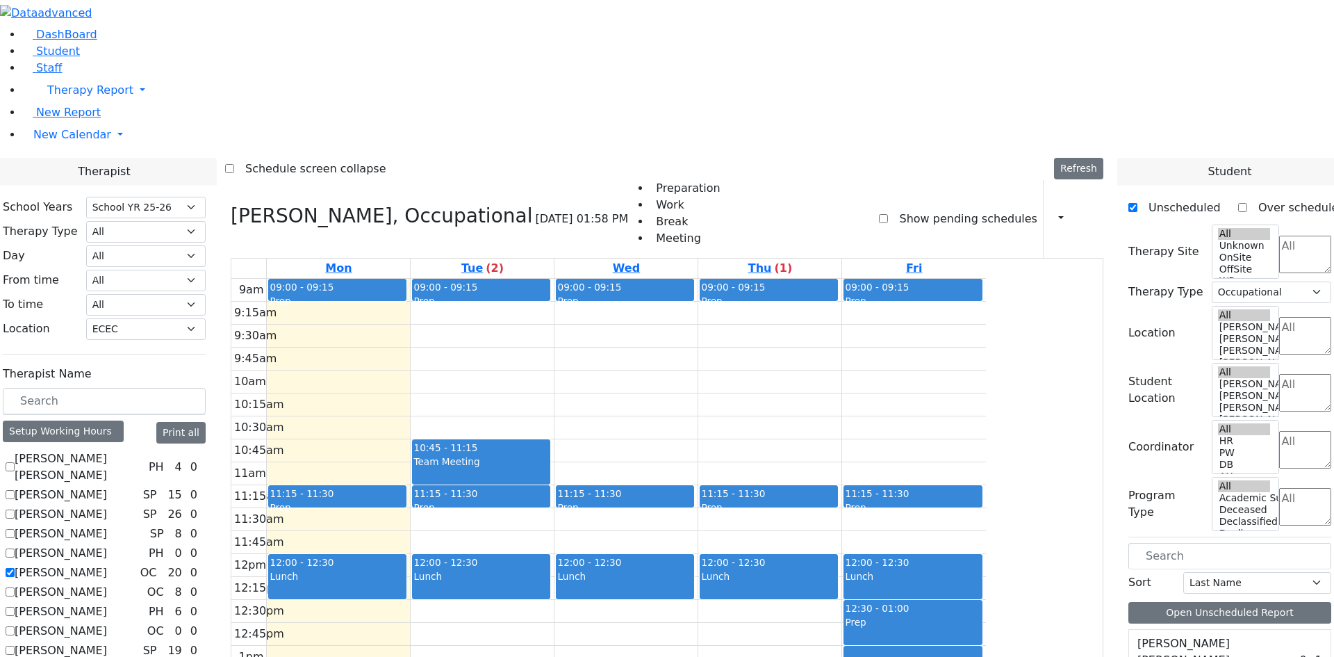
click at [107, 564] on label "[PERSON_NAME]" at bounding box center [61, 572] width 92 height 17
click at [15, 568] on input "[PERSON_NAME]" at bounding box center [10, 572] width 9 height 9
checkbox input "false"
select select
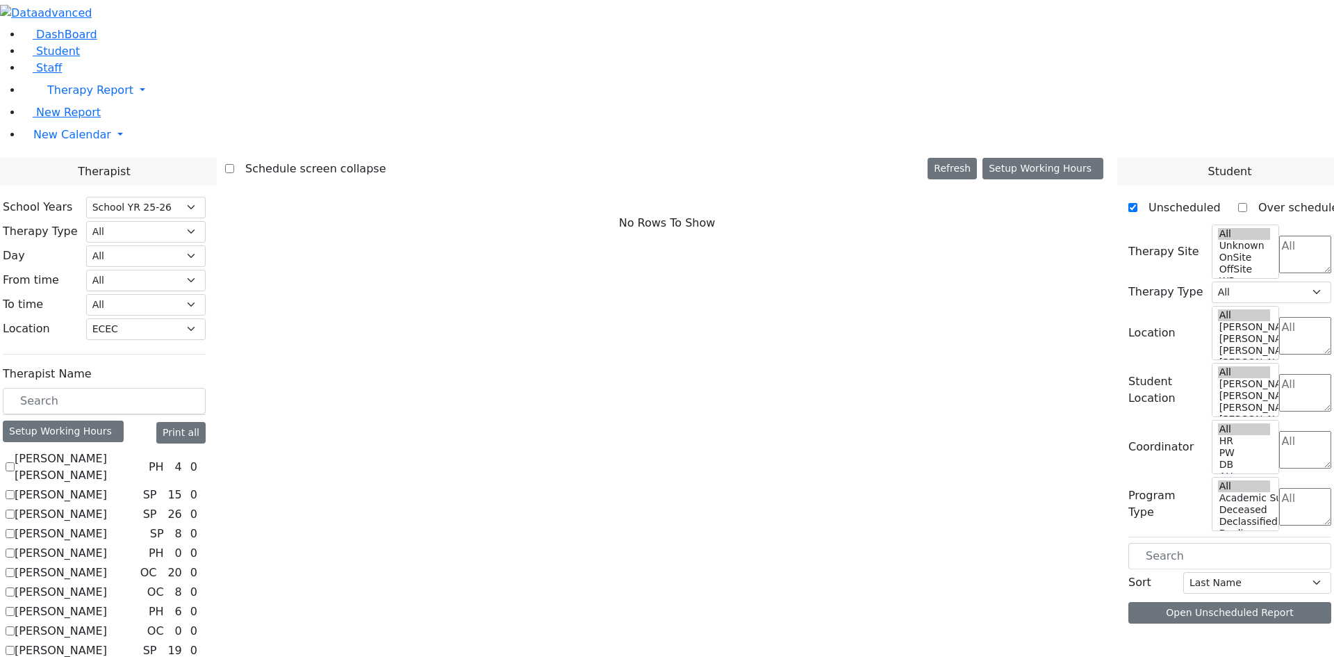
click at [107, 545] on label "[PERSON_NAME]" at bounding box center [61, 553] width 92 height 17
click at [15, 548] on input "[PERSON_NAME]" at bounding box center [10, 552] width 9 height 9
checkbox input "true"
select select "2"
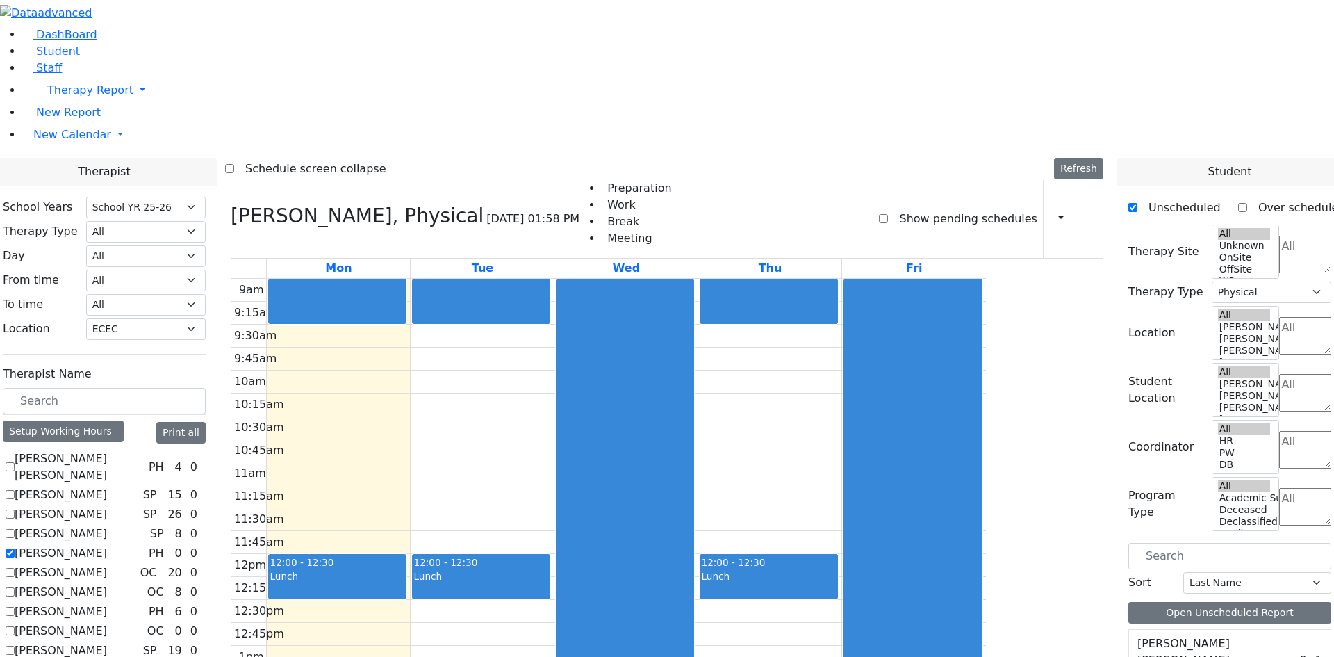
click at [107, 545] on label "[PERSON_NAME]" at bounding box center [61, 553] width 92 height 17
click at [15, 548] on input "[PERSON_NAME]" at bounding box center [10, 552] width 9 height 9
checkbox input "false"
select select
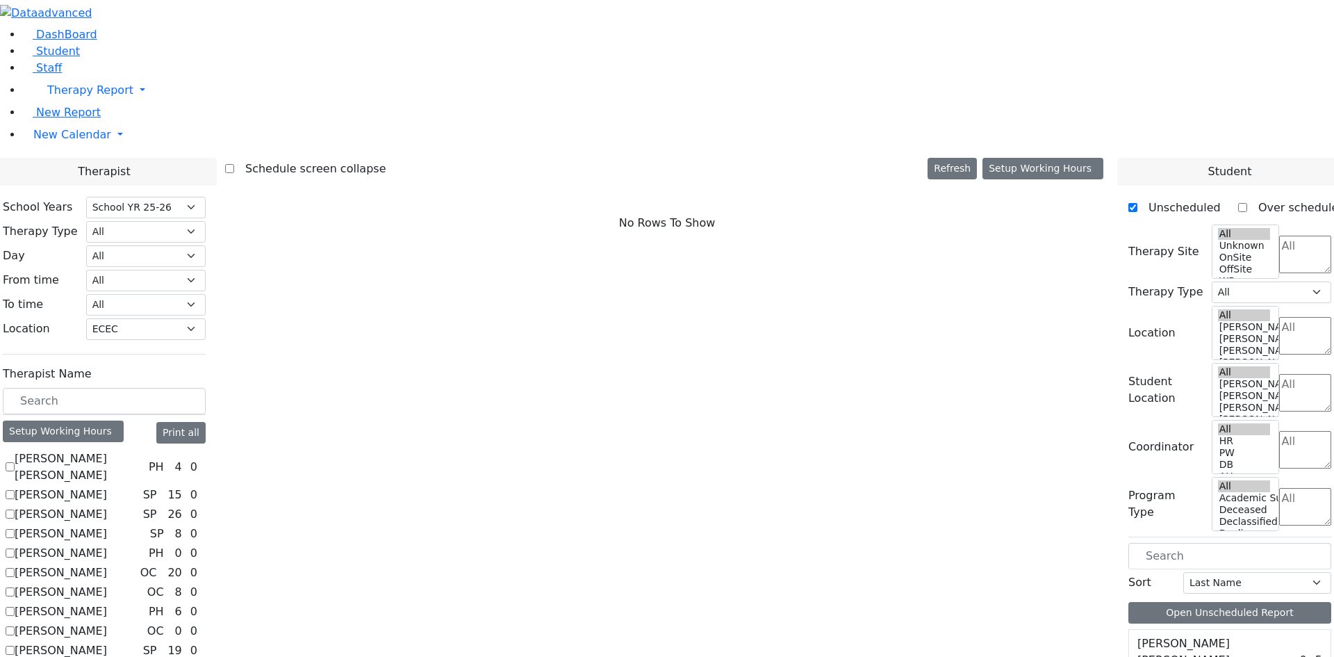
click at [169, 450] on div "Abramsky Sara Chana PH 4 0 Auslander Susanne SP 15 0 Berger Gitty SP 26 0" at bounding box center [104, 564] width 203 height 228
click at [107, 525] on label "[PERSON_NAME]" at bounding box center [61, 533] width 92 height 17
click at [15, 529] on input "[PERSON_NAME]" at bounding box center [10, 533] width 9 height 9
checkbox input "true"
select select "3"
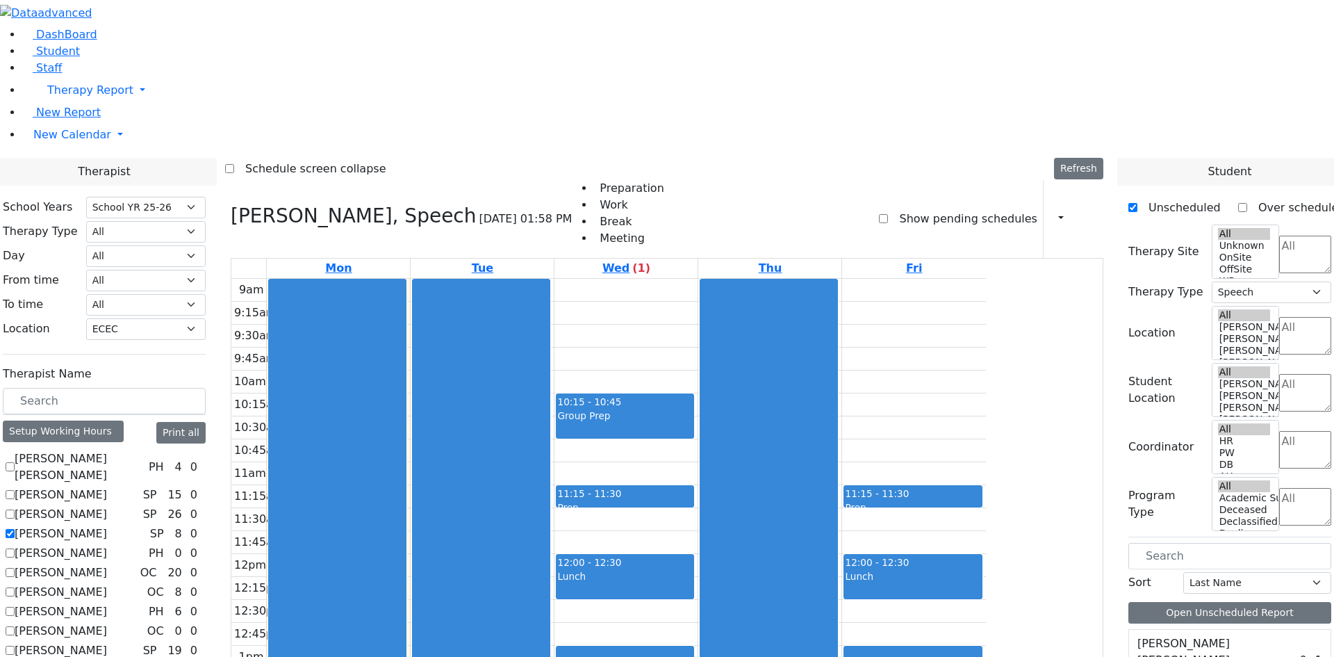
click at [107, 525] on label "[PERSON_NAME]" at bounding box center [61, 533] width 92 height 17
click at [15, 529] on input "[PERSON_NAME]" at bounding box center [10, 533] width 9 height 9
checkbox input "false"
select select
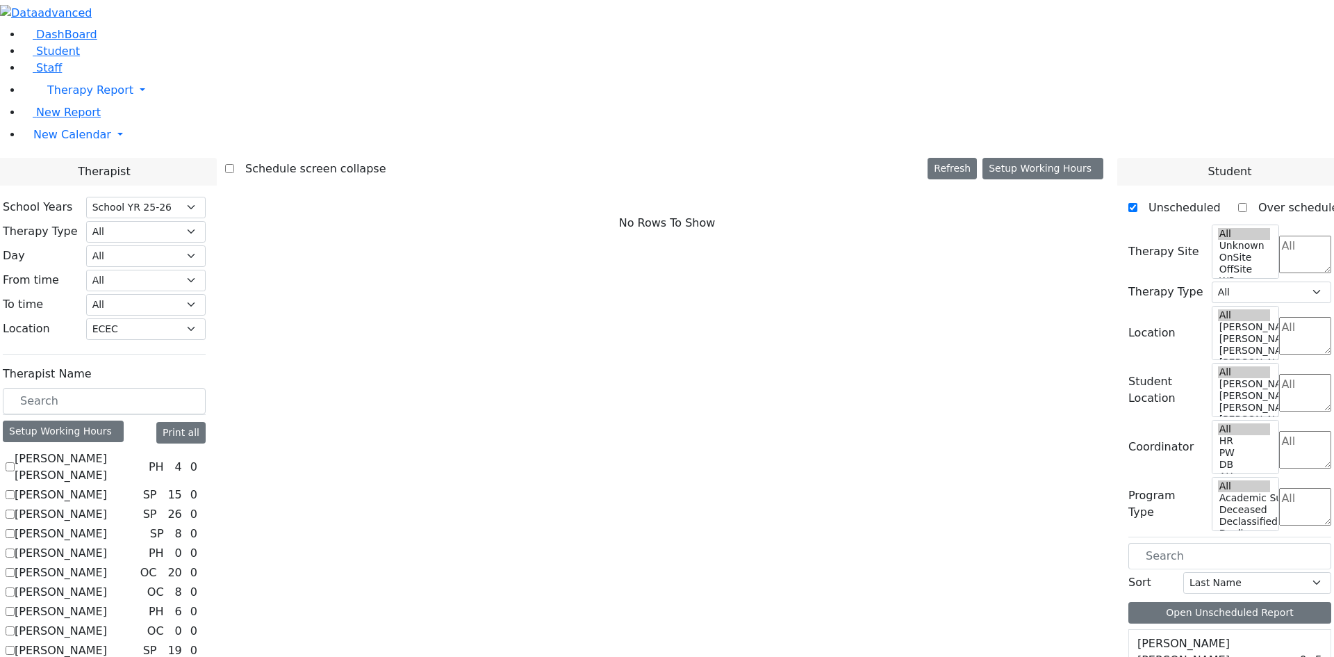
click at [107, 506] on label "[PERSON_NAME]" at bounding box center [61, 514] width 92 height 17
click at [15, 509] on input "[PERSON_NAME]" at bounding box center [10, 513] width 9 height 9
checkbox input "true"
select select "3"
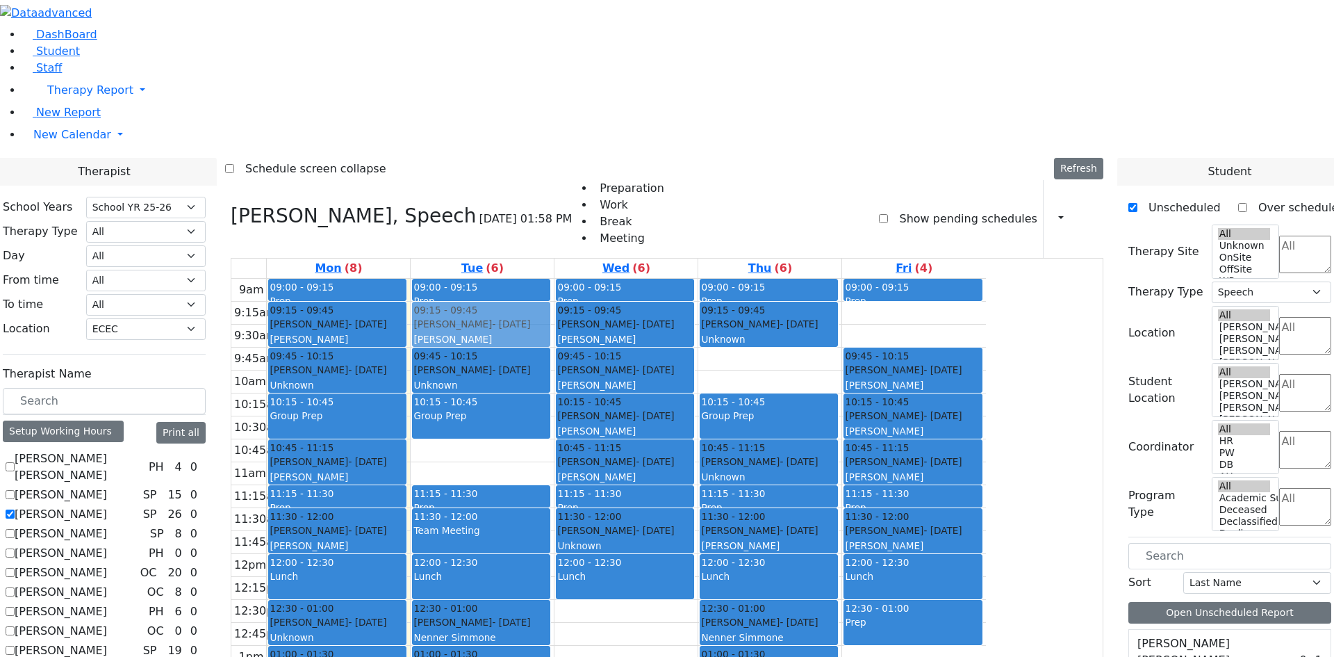
drag, startPoint x: 614, startPoint y: 258, endPoint x: 605, endPoint y: 131, distance: 127.5
click at [554, 279] on div "09:00 - 09:15 Prep 09:45 - 10:15 Teitelbaum Frady - 01/10/2022 Unknown 10:15 - …" at bounding box center [482, 554] width 143 height 550
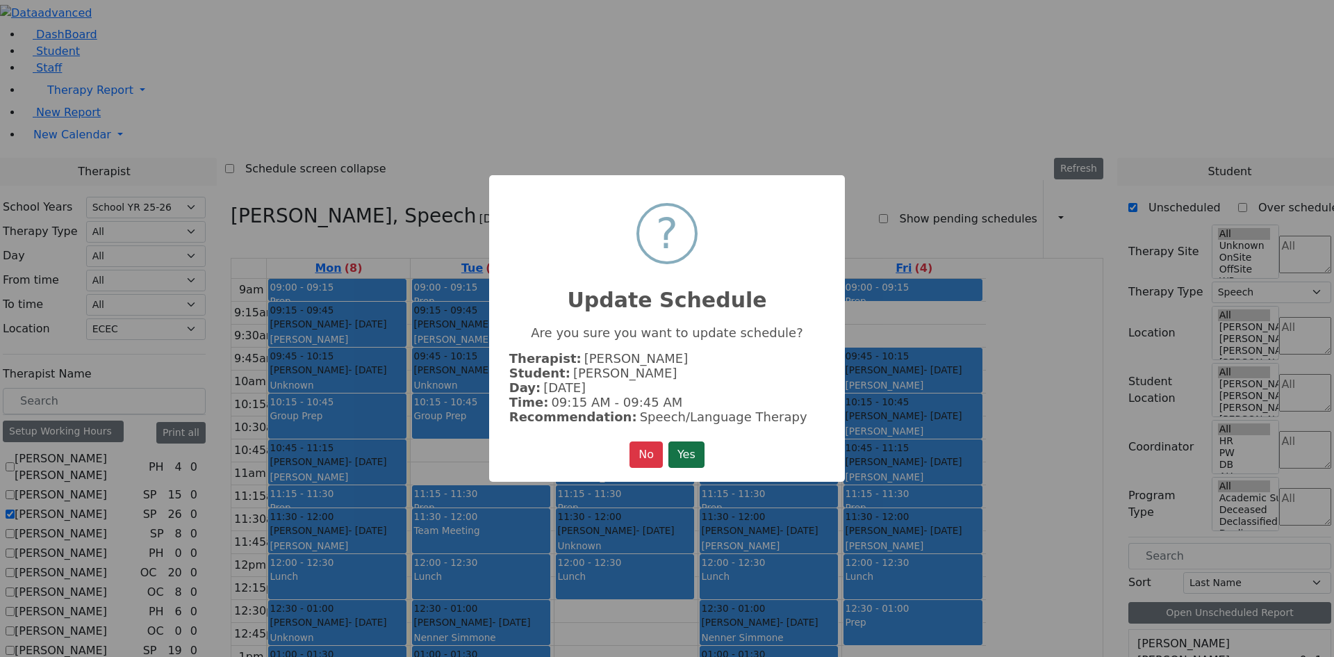
click at [696, 450] on button "Yes" at bounding box center [687, 454] width 36 height 26
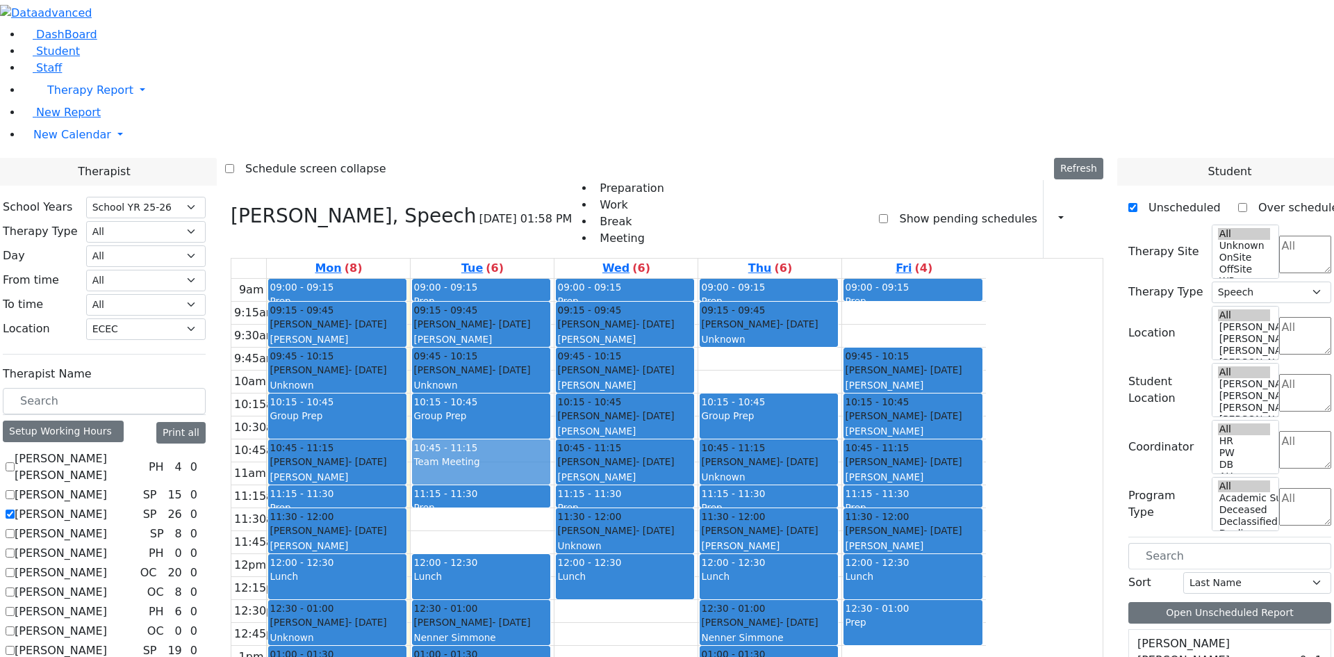
drag, startPoint x: 627, startPoint y: 346, endPoint x: 617, endPoint y: 279, distance: 68.1
click at [554, 279] on div "09:00 - 09:15 Prep 09:15 - 09:45 Ostreicher Jacob - 01/21/2021 Ptalis, Aliza 09…" at bounding box center [482, 554] width 143 height 550
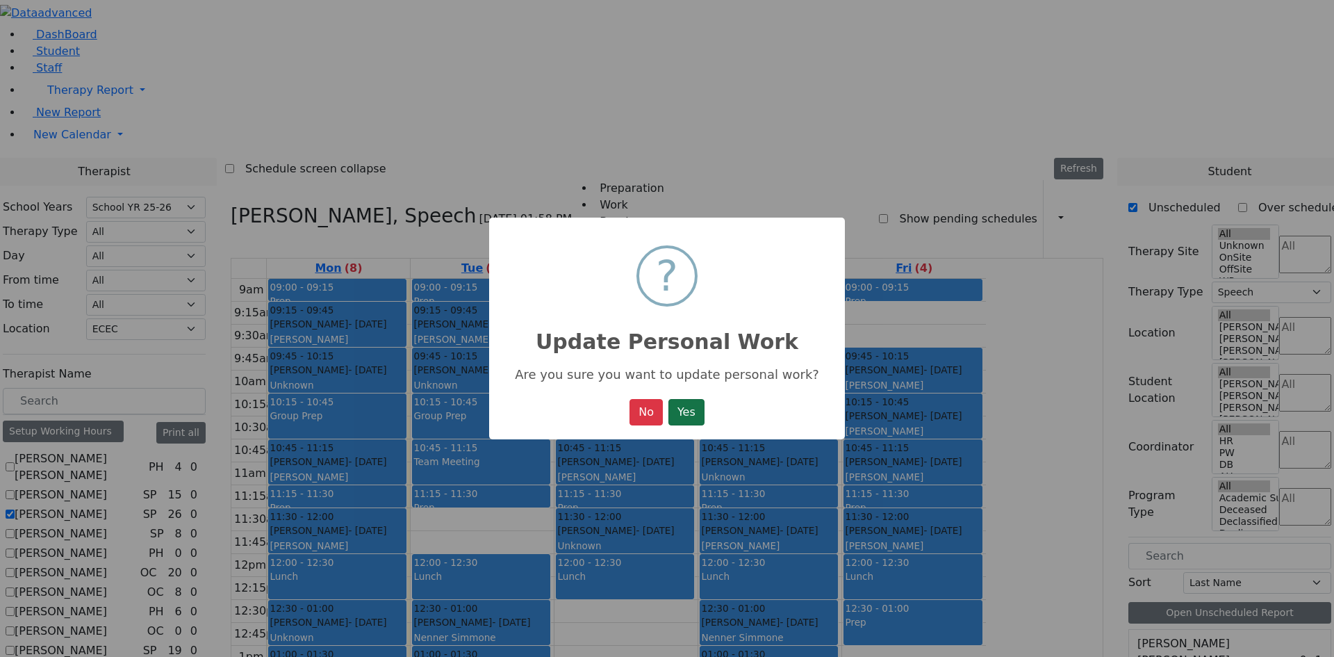
click at [689, 400] on button "Yes" at bounding box center [687, 412] width 36 height 26
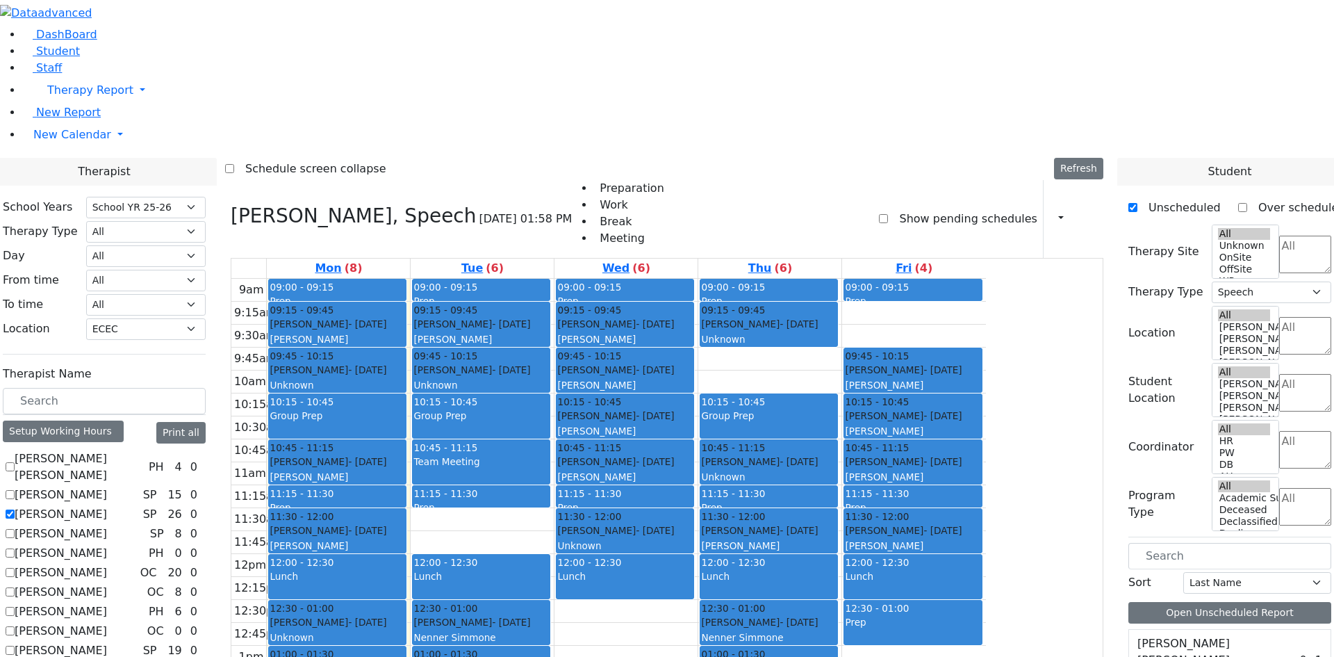
drag, startPoint x: 179, startPoint y: 350, endPoint x: 177, endPoint y: 337, distance: 13.4
click at [107, 506] on label "[PERSON_NAME]" at bounding box center [61, 514] width 92 height 17
click at [15, 509] on input "[PERSON_NAME]" at bounding box center [10, 513] width 9 height 9
checkbox input "false"
select select
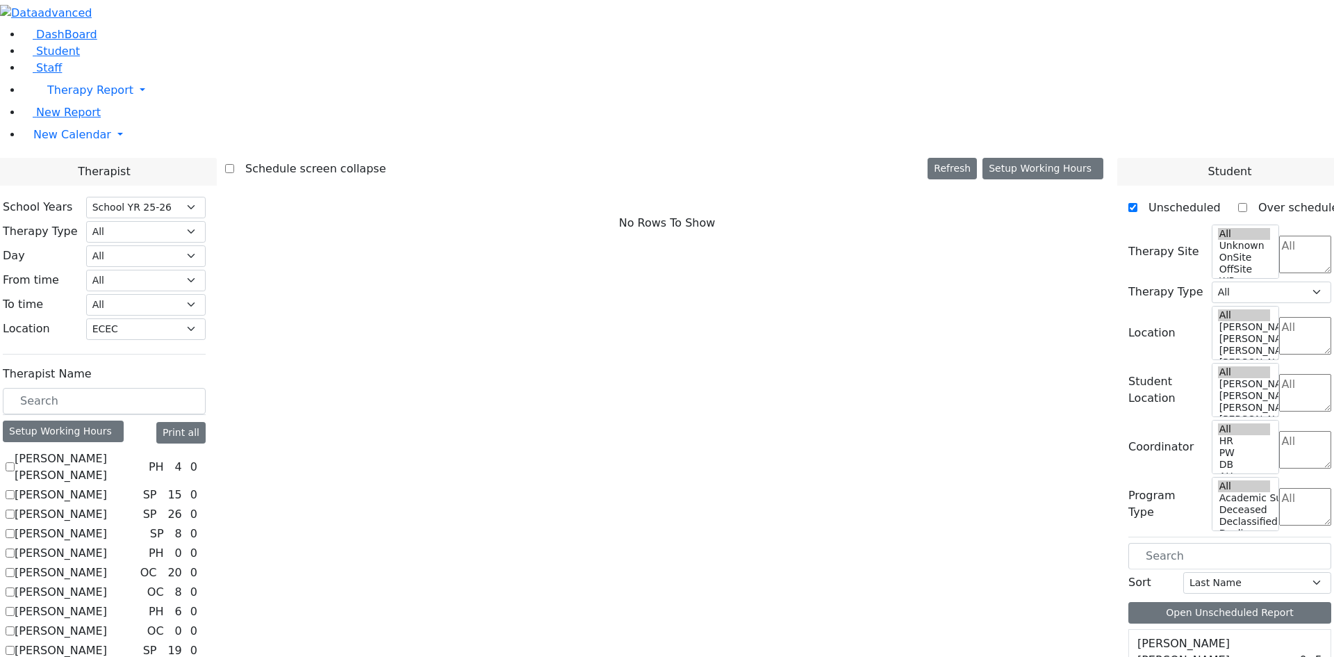
click at [107, 487] on label "[PERSON_NAME]" at bounding box center [61, 495] width 92 height 17
click at [15, 490] on input "[PERSON_NAME]" at bounding box center [10, 494] width 9 height 9
checkbox input "true"
select select "3"
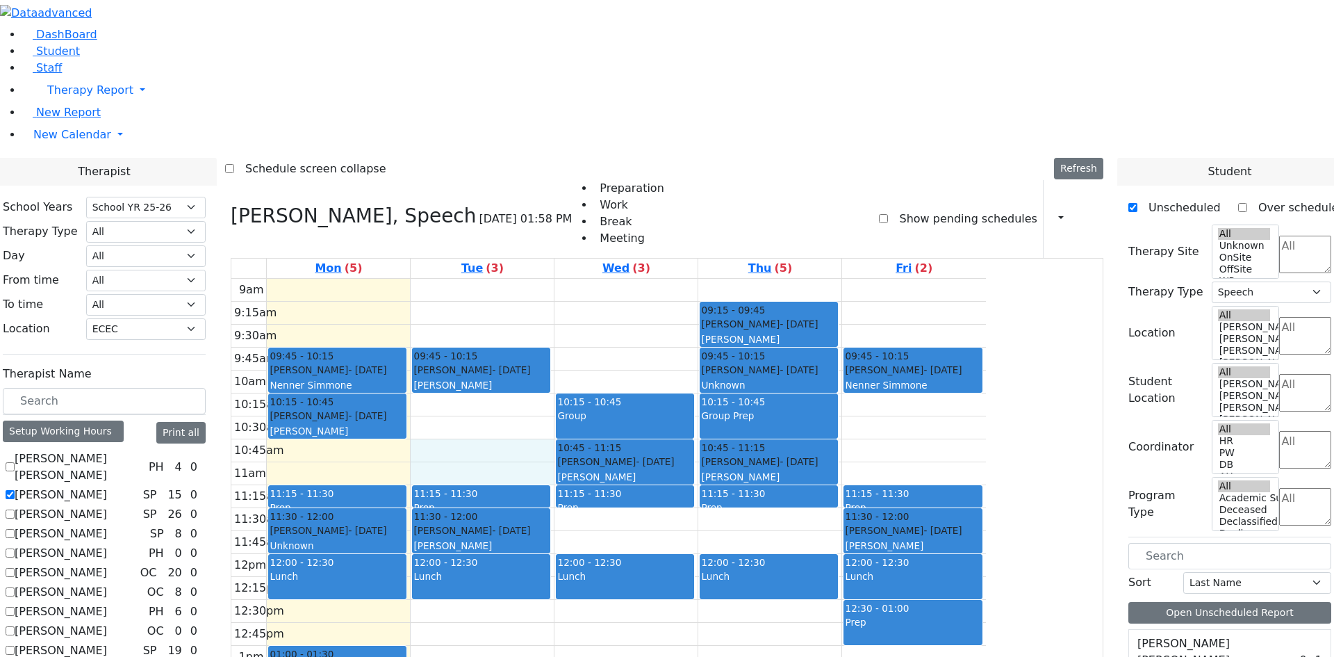
drag, startPoint x: 626, startPoint y: 254, endPoint x: 621, endPoint y: 271, distance: 18.2
click at [620, 279] on div "9am 9:15am 9:30am 9:45am 10am 10:15am 10:30am 10:45am 11am 11:15am 11:30am 11:4…" at bounding box center [608, 554] width 755 height 550
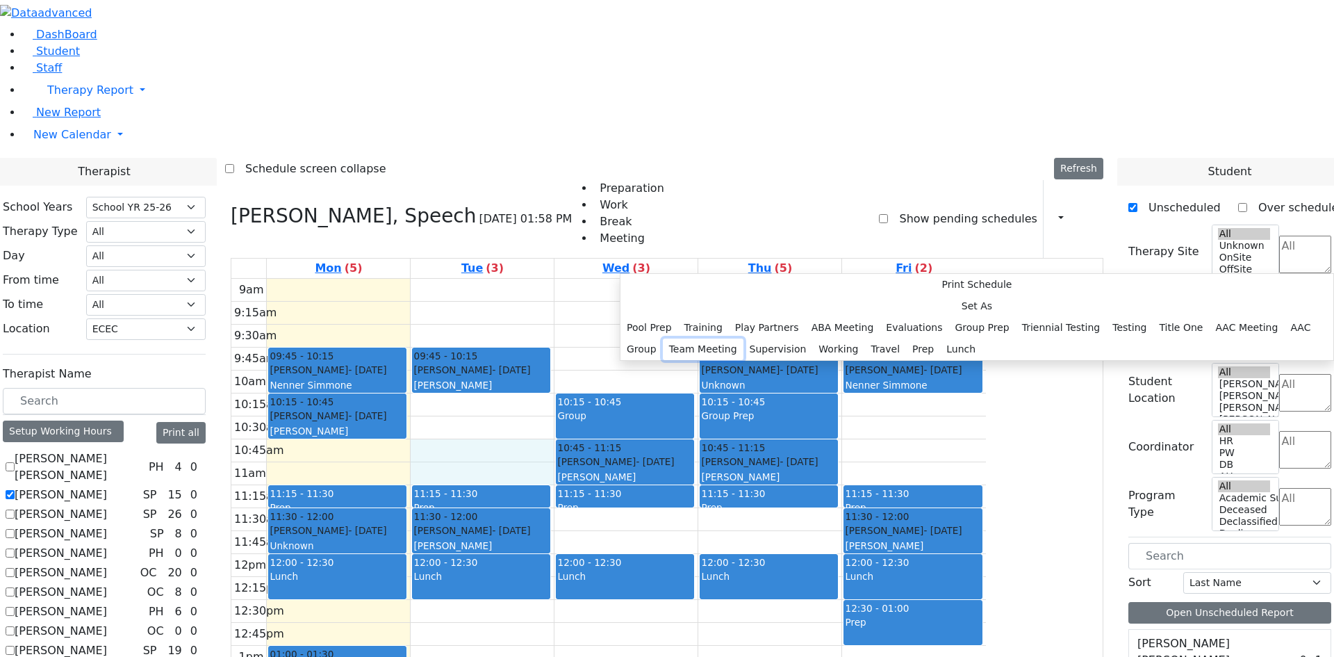
click at [744, 360] on button "Team Meeting" at bounding box center [703, 349] width 81 height 22
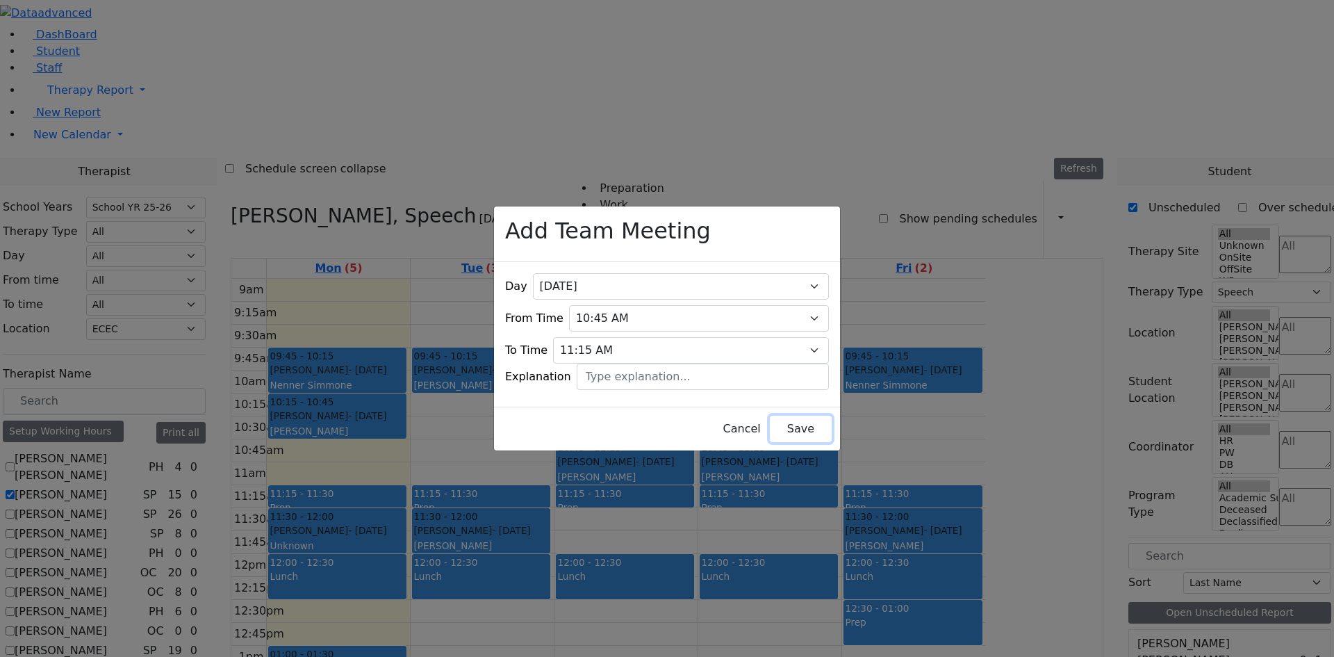
click at [793, 421] on button "Save" at bounding box center [801, 429] width 62 height 26
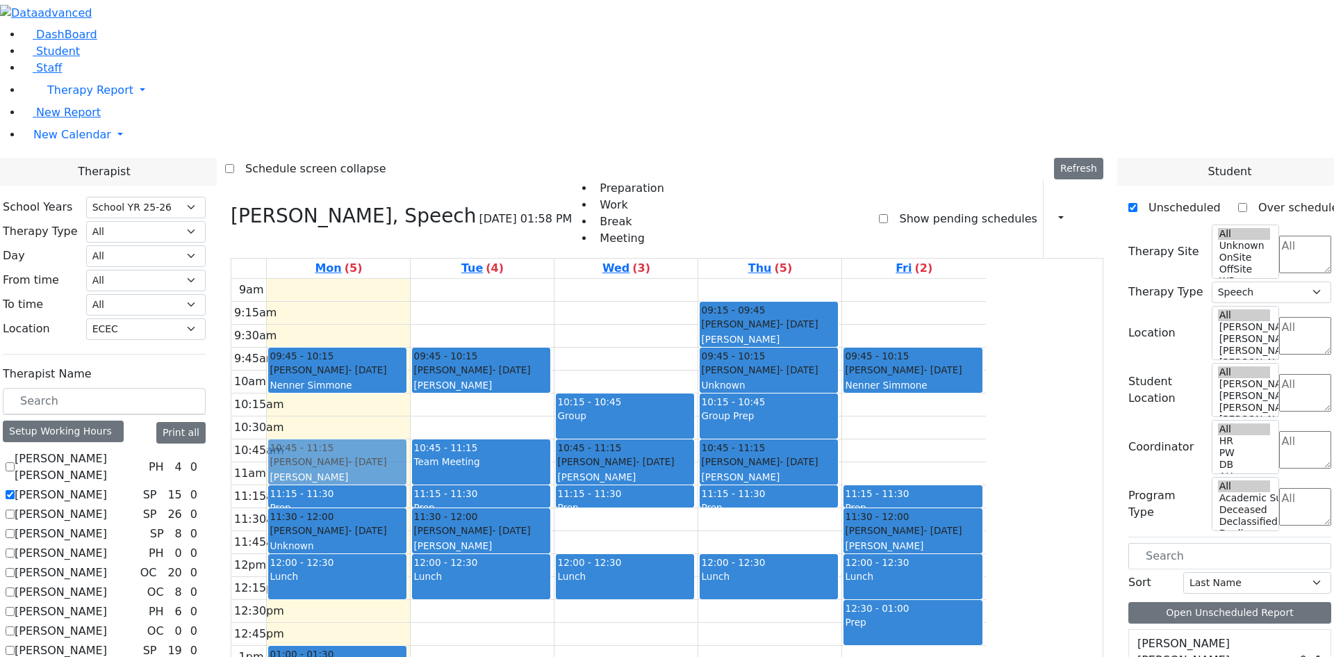
drag, startPoint x: 505, startPoint y: 211, endPoint x: 500, endPoint y: 250, distance: 39.3
click at [410, 279] on div "09:45 - 10:15 Zieg Nesanel - 09/26/2019 Nenner Simmone 10:15 - 10:45 Katz Chavy…" at bounding box center [338, 554] width 143 height 550
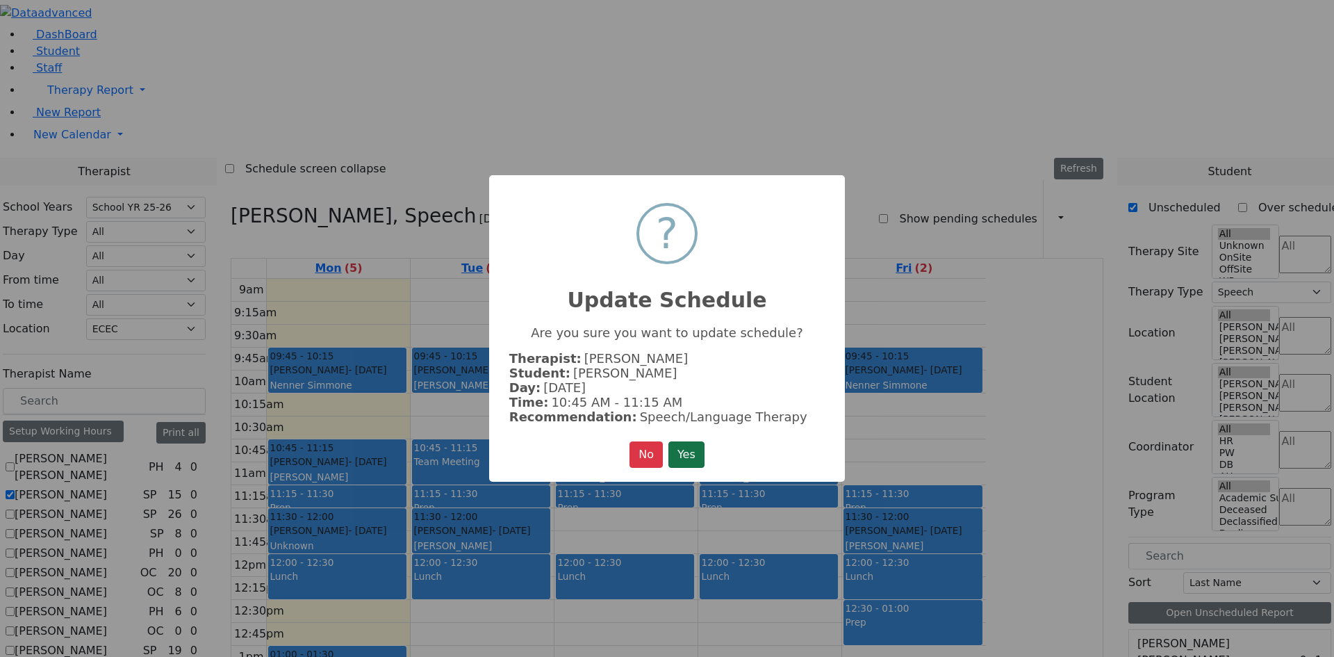
click at [691, 459] on button "Yes" at bounding box center [687, 454] width 36 height 26
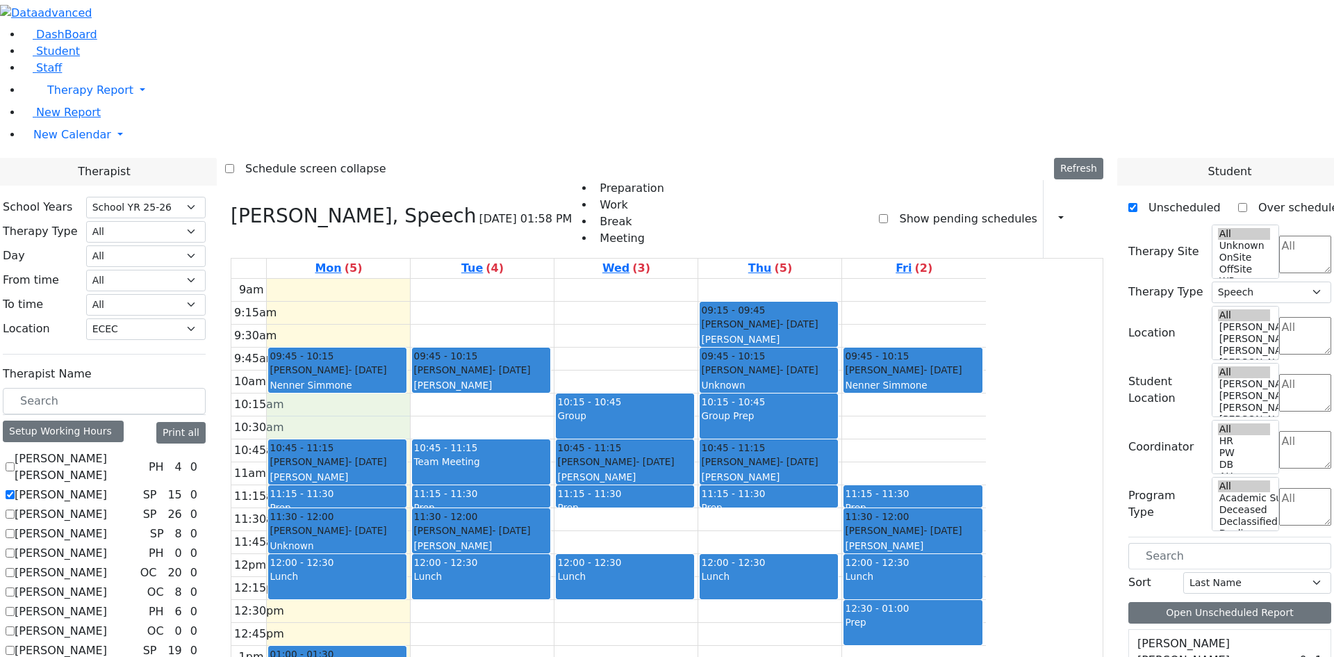
drag, startPoint x: 477, startPoint y: 212, endPoint x: 477, endPoint y: 226, distance: 13.9
click at [477, 279] on div "9am 9:15am 9:30am 9:45am 10am 10:15am 10:30am 10:45am 11am 11:15am 11:30am 11:4…" at bounding box center [608, 554] width 755 height 550
click at [143, 450] on label "[PERSON_NAME] [PERSON_NAME]" at bounding box center [79, 466] width 129 height 33
click at [15, 462] on input "[PERSON_NAME] [PERSON_NAME]" at bounding box center [10, 466] width 9 height 9
checkbox input "true"
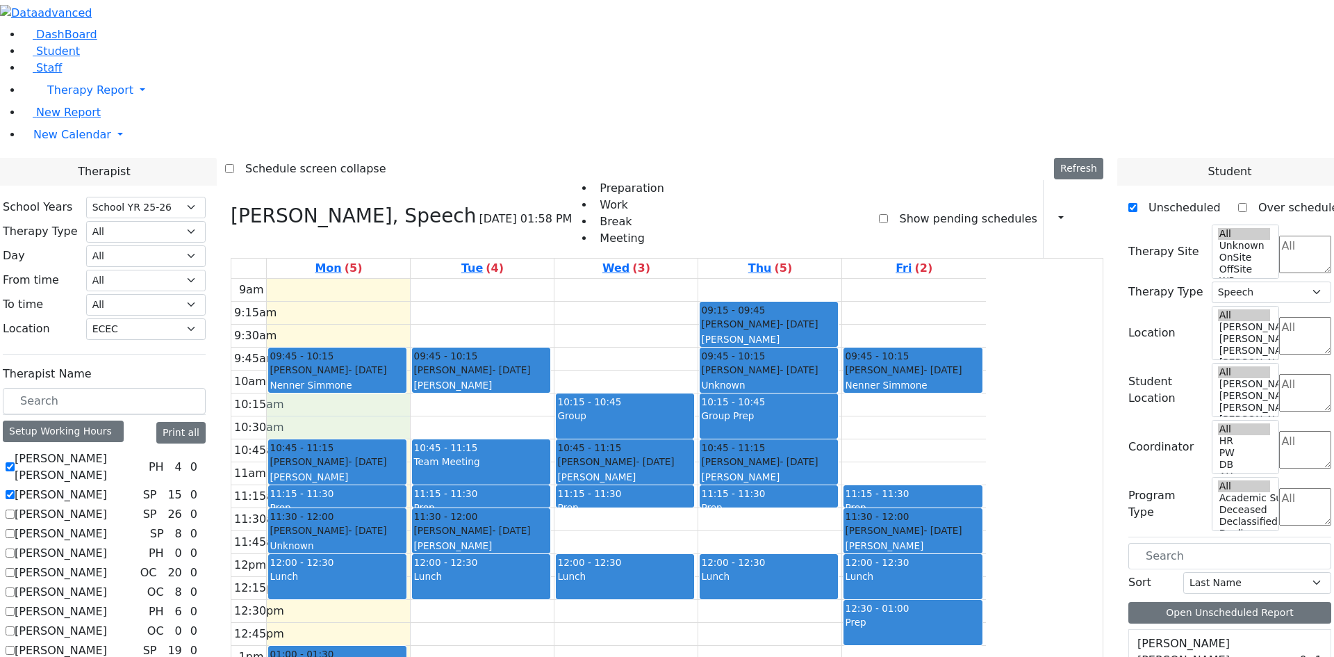
select select
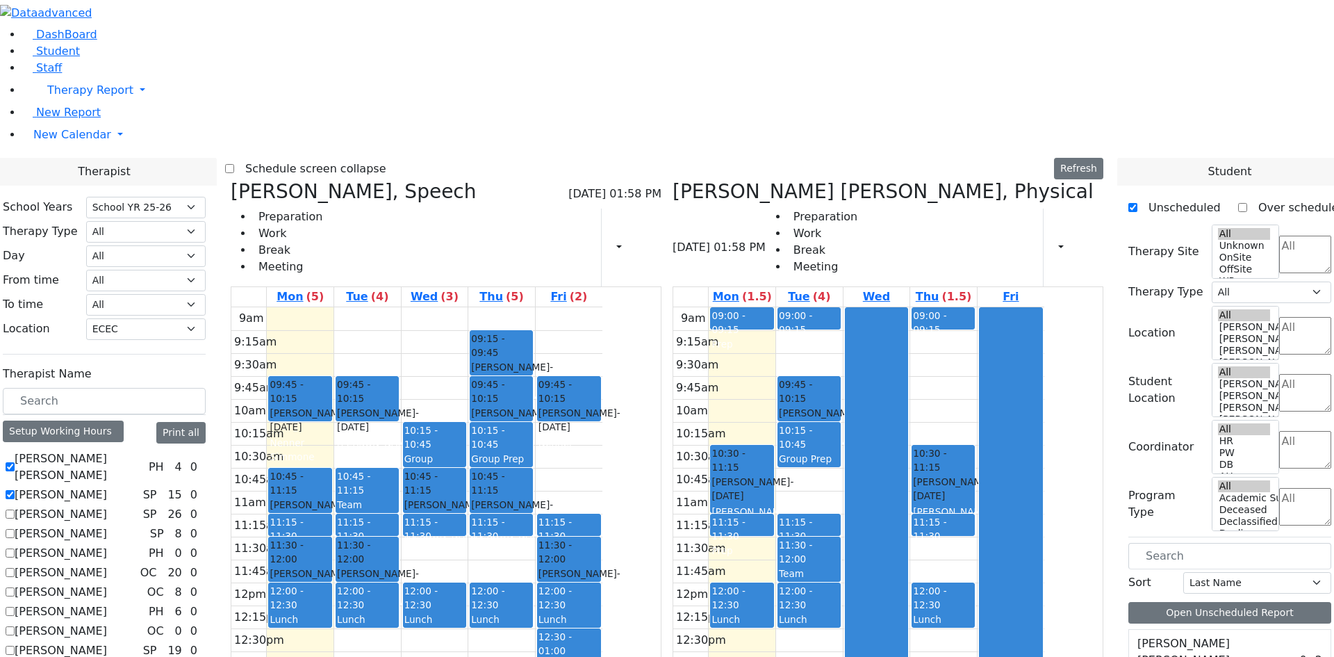
click at [107, 487] on label "[PERSON_NAME]" at bounding box center [61, 495] width 92 height 17
click at [15, 490] on input "[PERSON_NAME]" at bounding box center [10, 494] width 9 height 9
checkbox input "false"
select select "2"
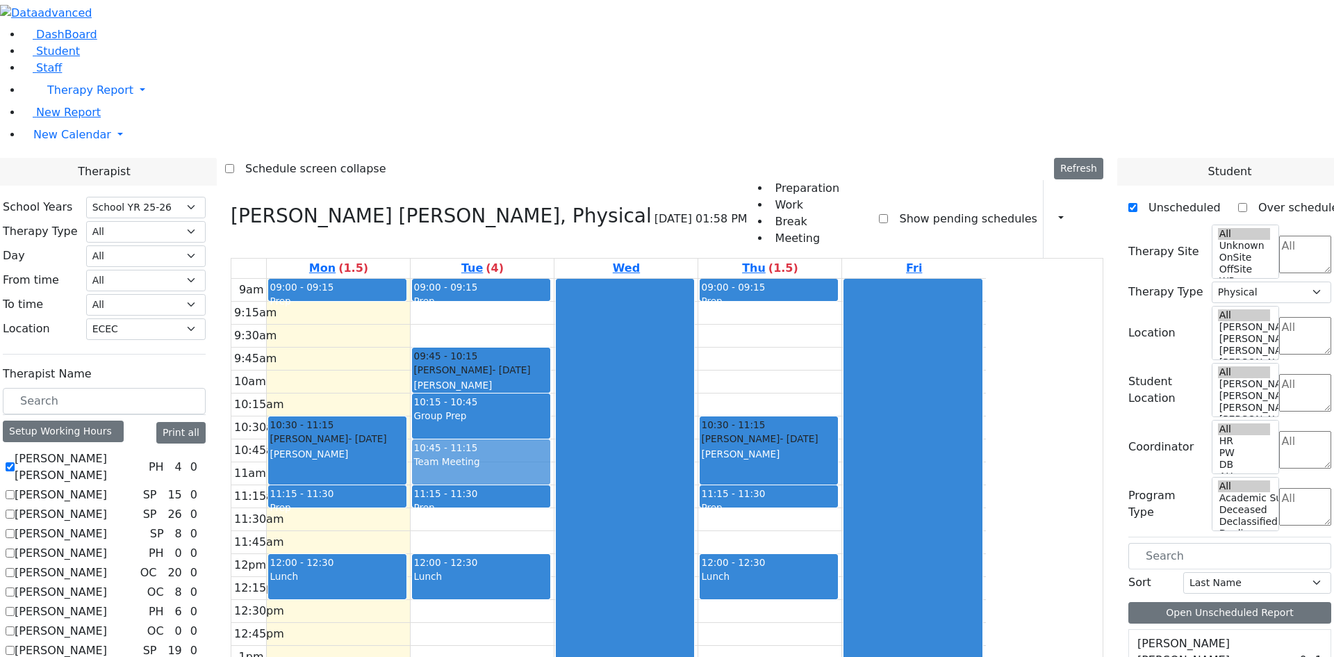
drag, startPoint x: 590, startPoint y: 330, endPoint x: 612, endPoint y: 262, distance: 71.6
click at [554, 279] on div "09:00 - 09:15 Prep 09:45 - 10:15 Schonbrun Isaac - 02/21/2021 Berger, Gitty 10:…" at bounding box center [482, 554] width 143 height 550
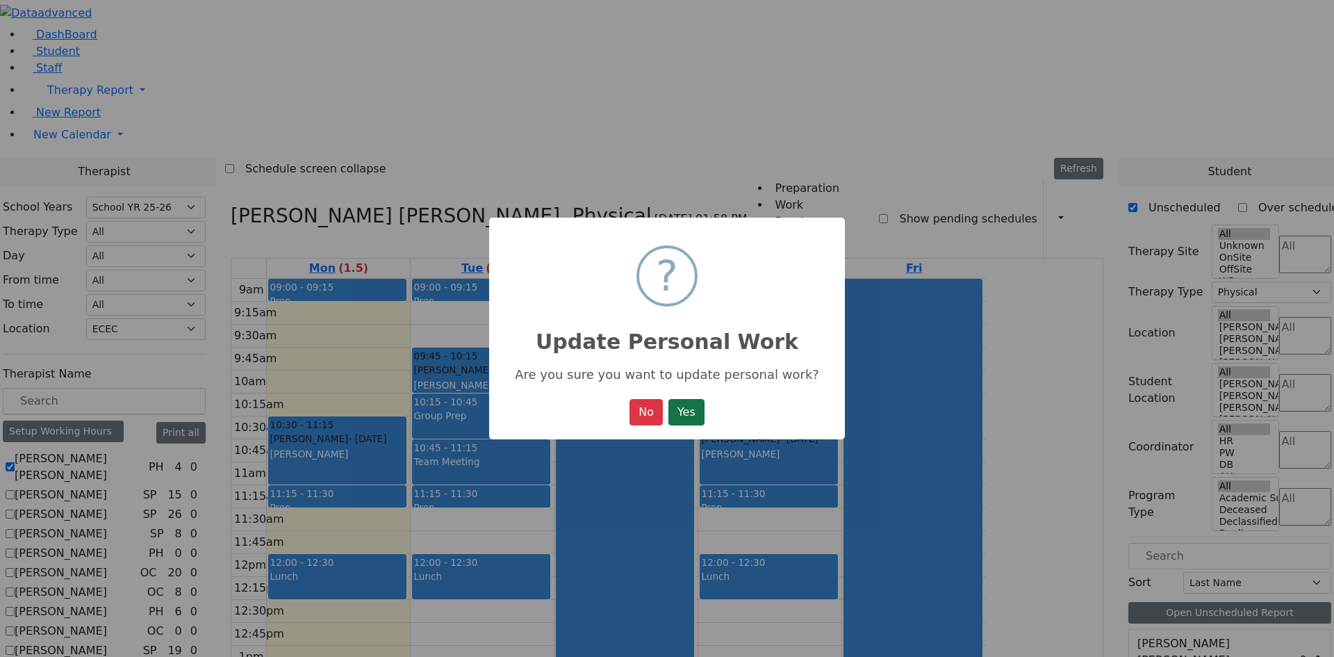
click at [697, 420] on button "Yes" at bounding box center [687, 412] width 36 height 26
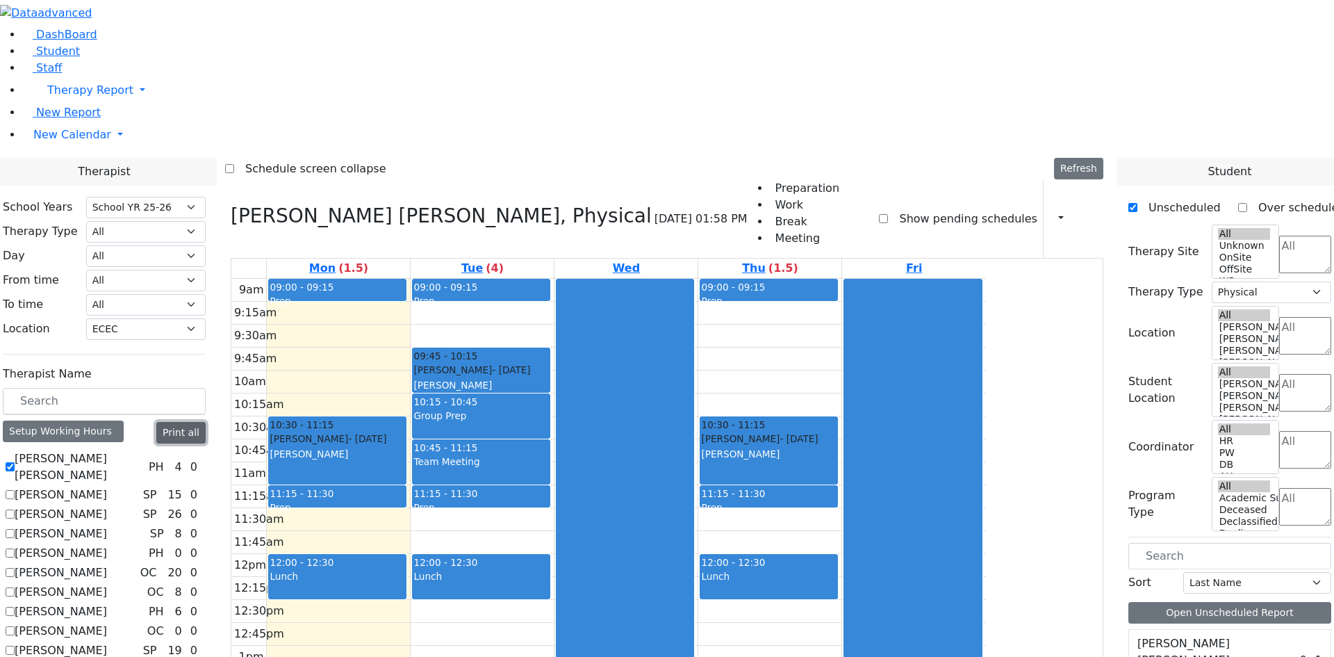
click at [206, 422] on button "Print all" at bounding box center [180, 433] width 49 height 22
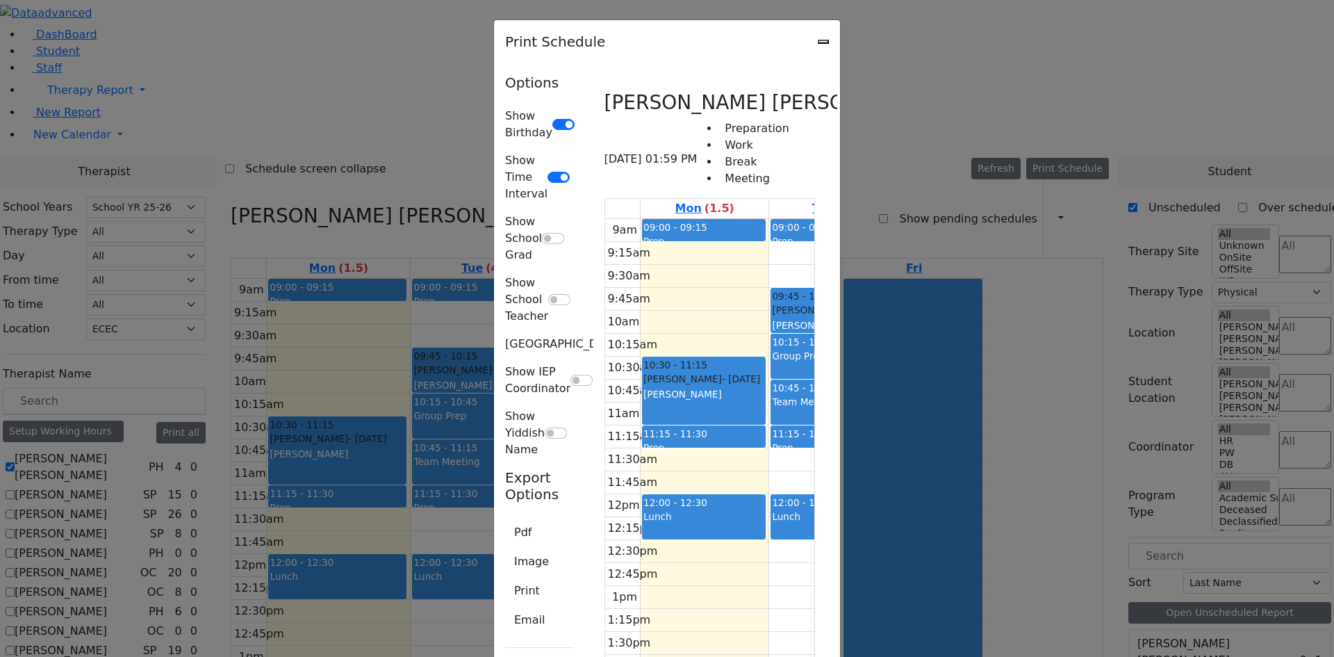
scroll to position [6022, 0]
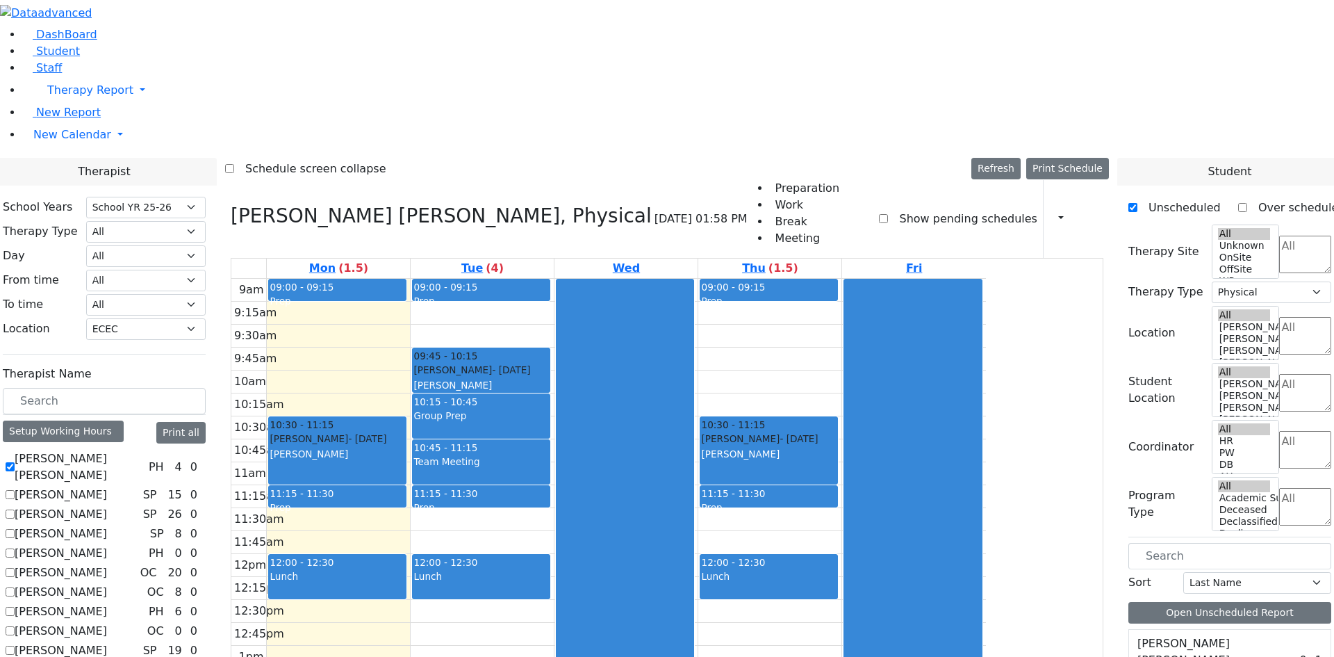
click at [143, 450] on label "[PERSON_NAME] [PERSON_NAME]" at bounding box center [79, 466] width 129 height 33
click at [15, 462] on input "[PERSON_NAME] [PERSON_NAME]" at bounding box center [10, 466] width 9 height 9
checkbox input "false"
select select
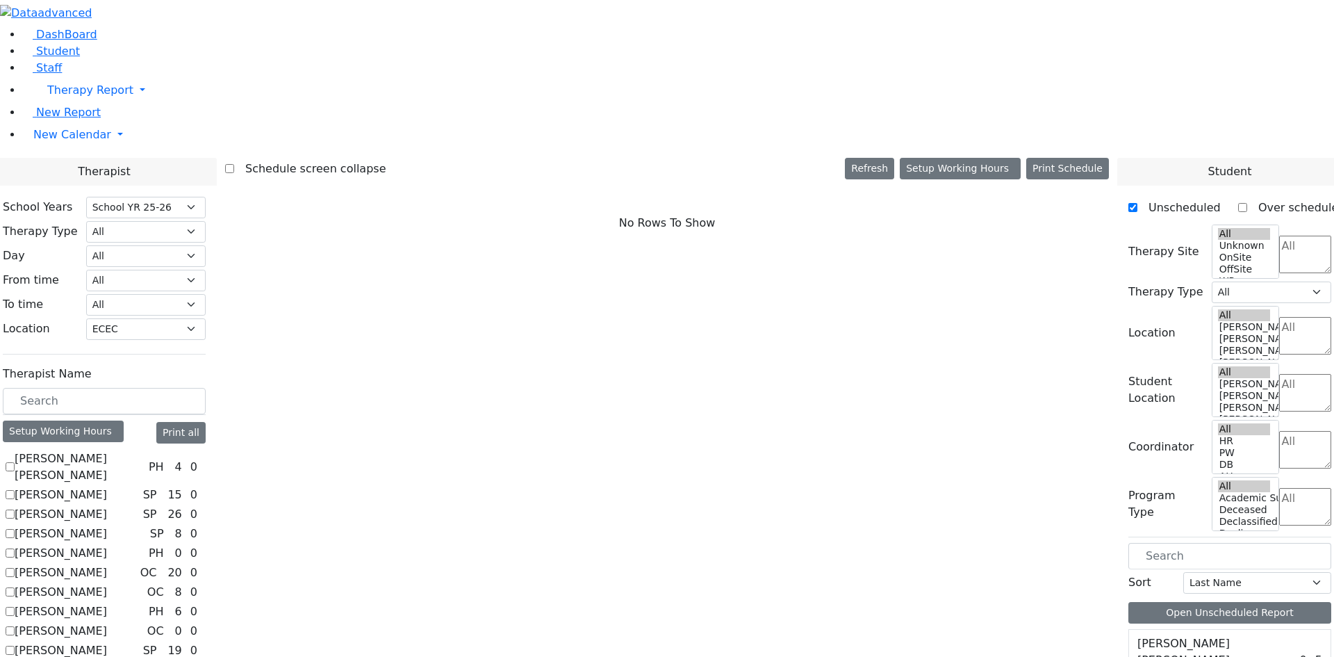
click at [107, 656] on label "[PERSON_NAME]" at bounding box center [61, 670] width 92 height 17
click at [15, 656] on input "[PERSON_NAME]" at bounding box center [10, 669] width 9 height 9
checkbox input "true"
select select "2"
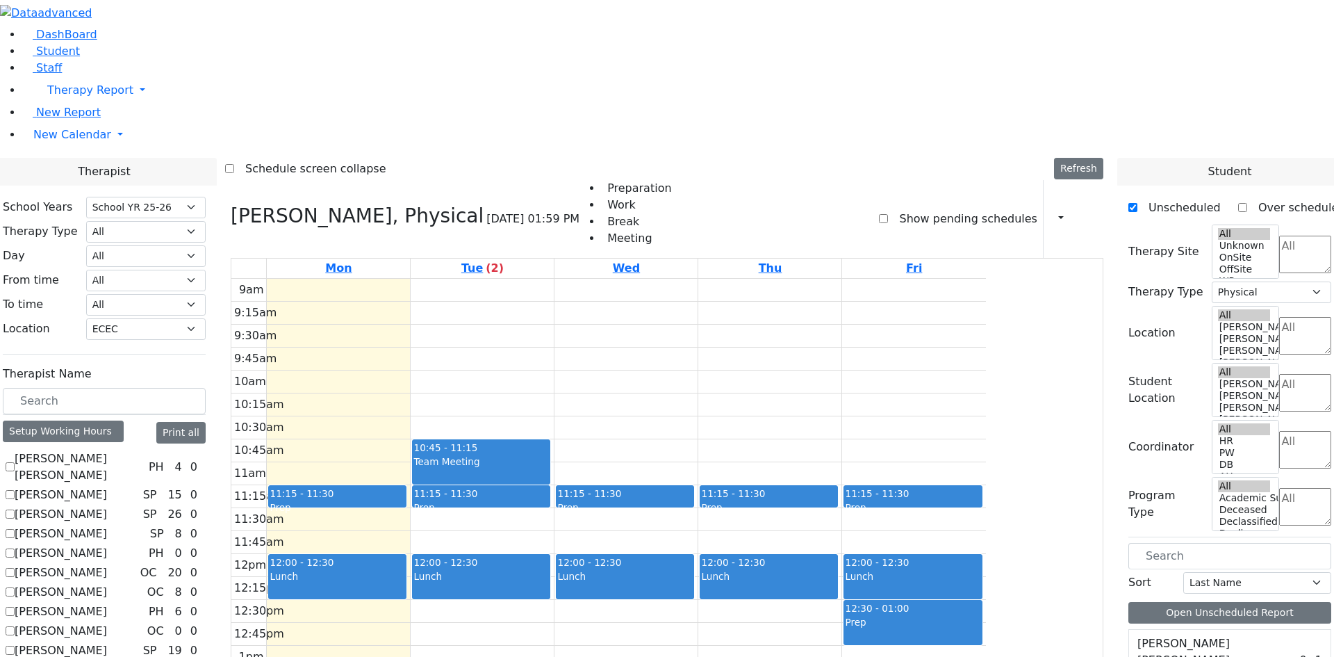
click at [492, 279] on div "9am 9:15am 9:30am 9:45am 10am 10:15am 10:30am 10:45am 11am 11:15am 11:30am 11:4…" at bounding box center [608, 554] width 755 height 550
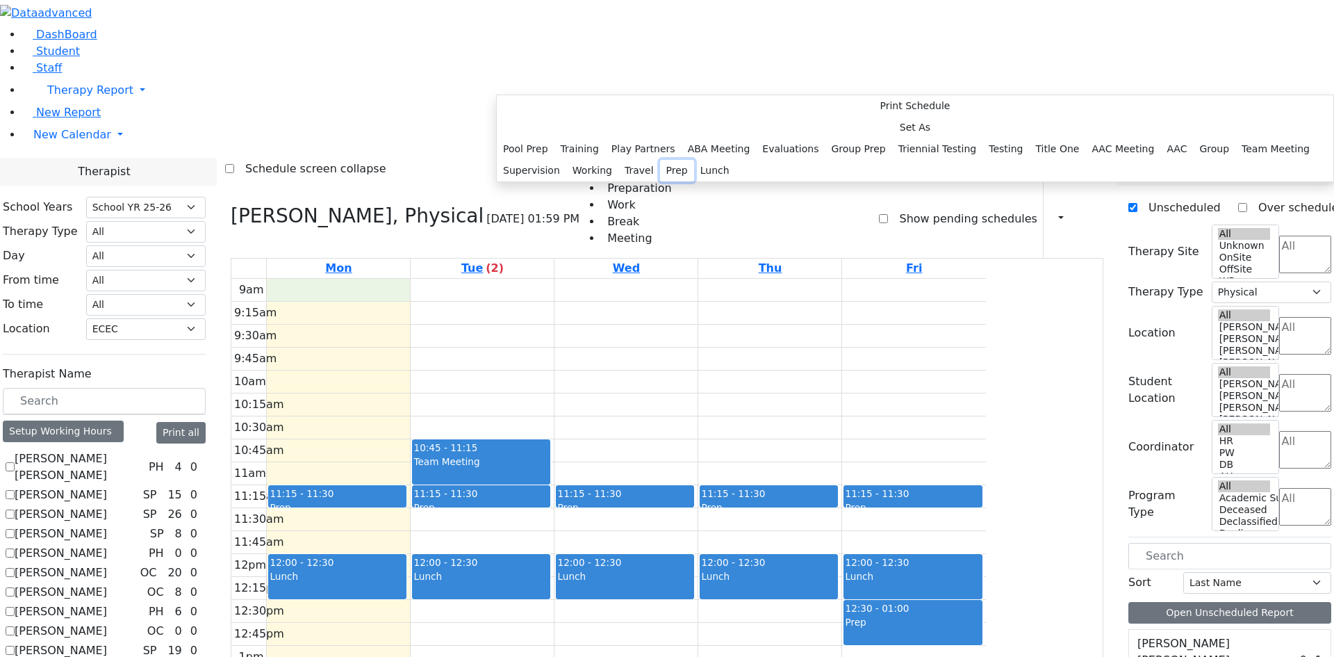
click at [680, 181] on button "Prep" at bounding box center [677, 171] width 34 height 22
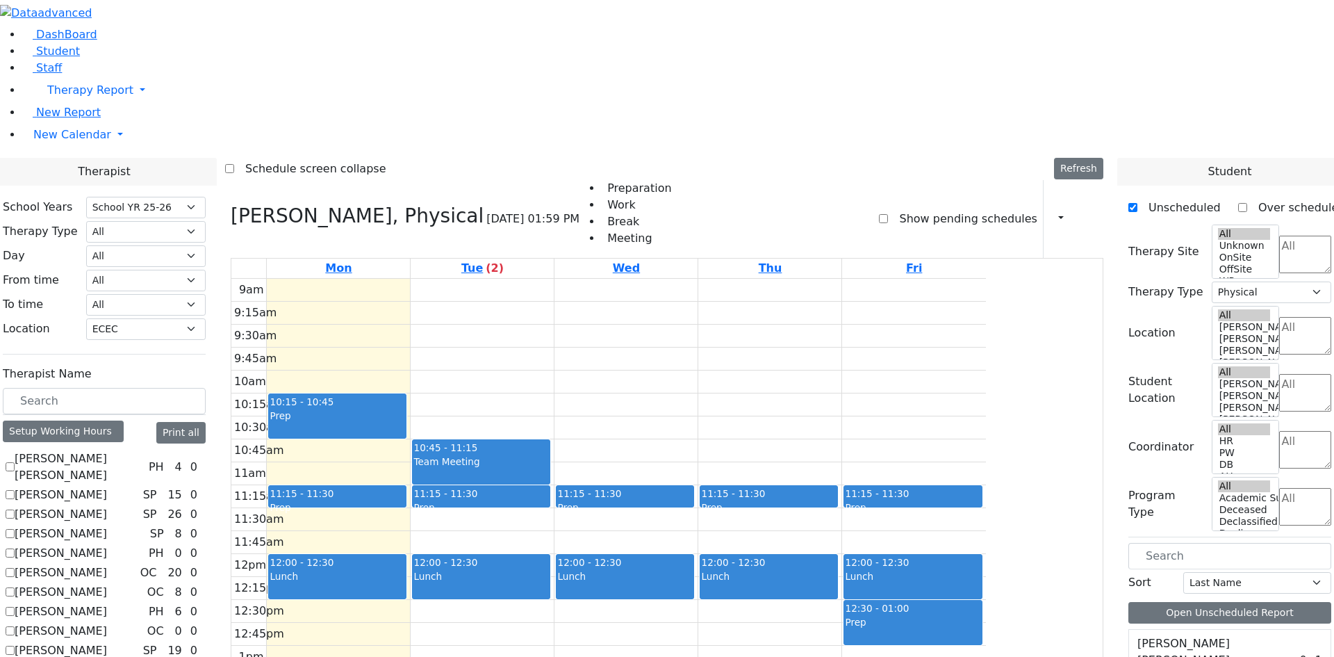
click at [605, 279] on div "9am 9:15am 9:30am 9:45am 10am 10:15am 10:30am 10:45am 11am 11:15am 11:30am 11:4…" at bounding box center [608, 554] width 755 height 550
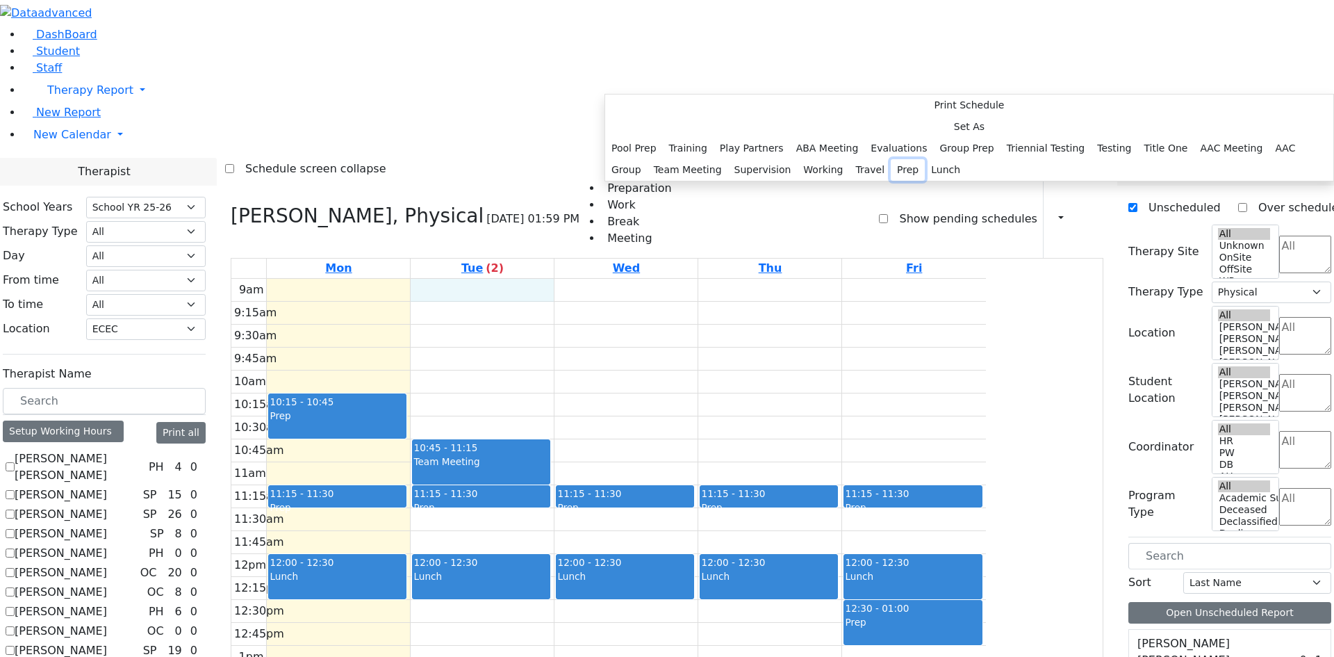
click at [891, 181] on button "Prep" at bounding box center [908, 170] width 34 height 22
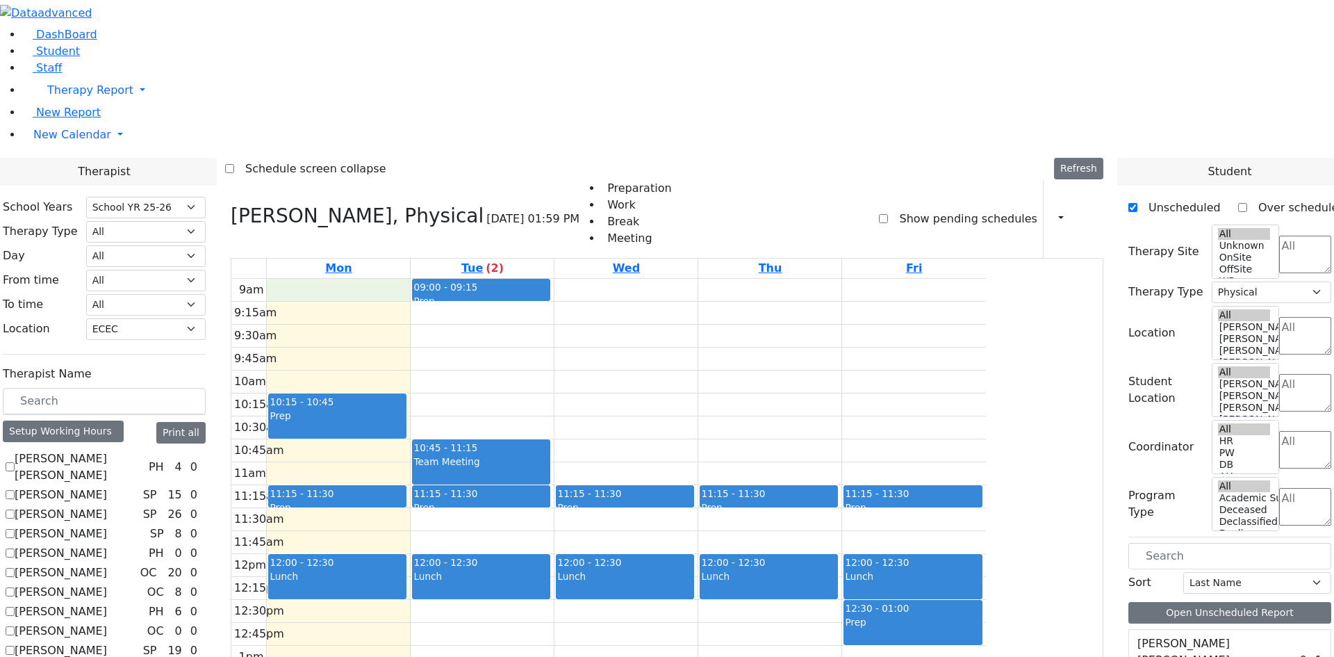
click at [521, 279] on div "9am 9:15am 9:30am 9:45am 10am 10:15am 10:30am 10:45am 11am 11:15am 11:30am 11:4…" at bounding box center [608, 554] width 755 height 550
click at [405, 409] on div "Prep" at bounding box center [338, 423] width 136 height 29
click at [524, 237] on button "Delete Selected Schedule" at bounding box center [558, 239] width 138 height 22
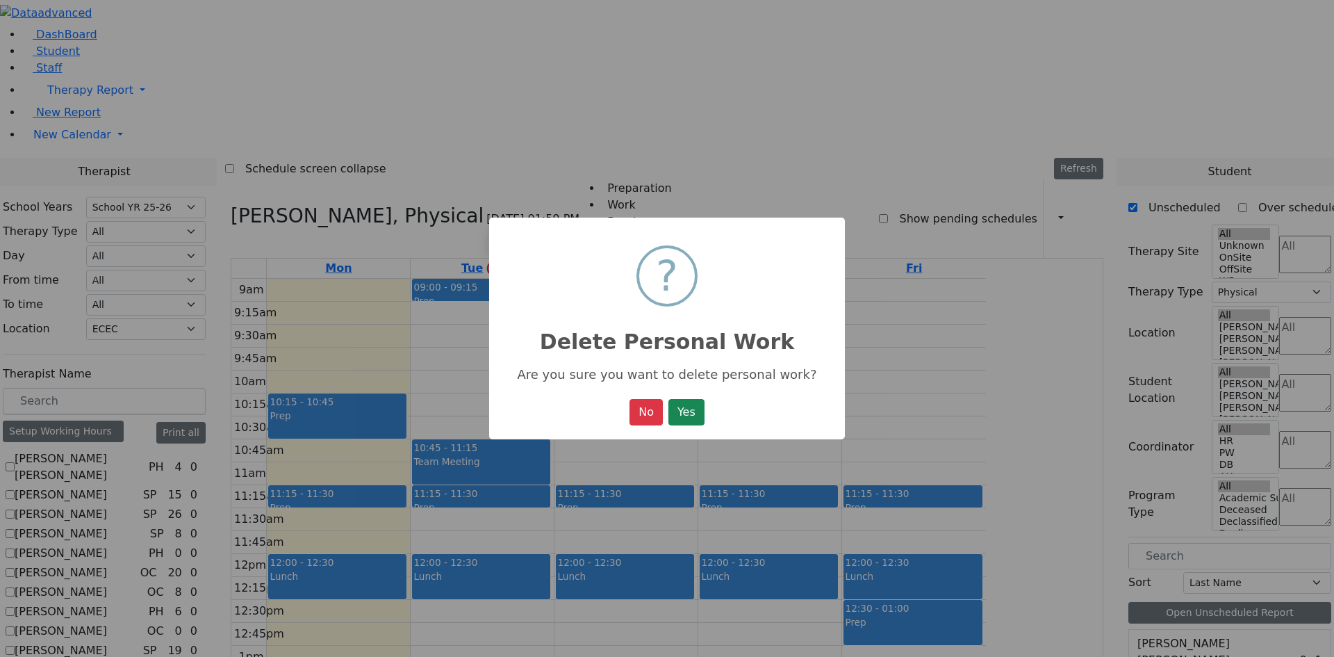
drag, startPoint x: 686, startPoint y: 414, endPoint x: 598, endPoint y: 350, distance: 108.6
click at [686, 411] on button "Yes" at bounding box center [687, 412] width 36 height 26
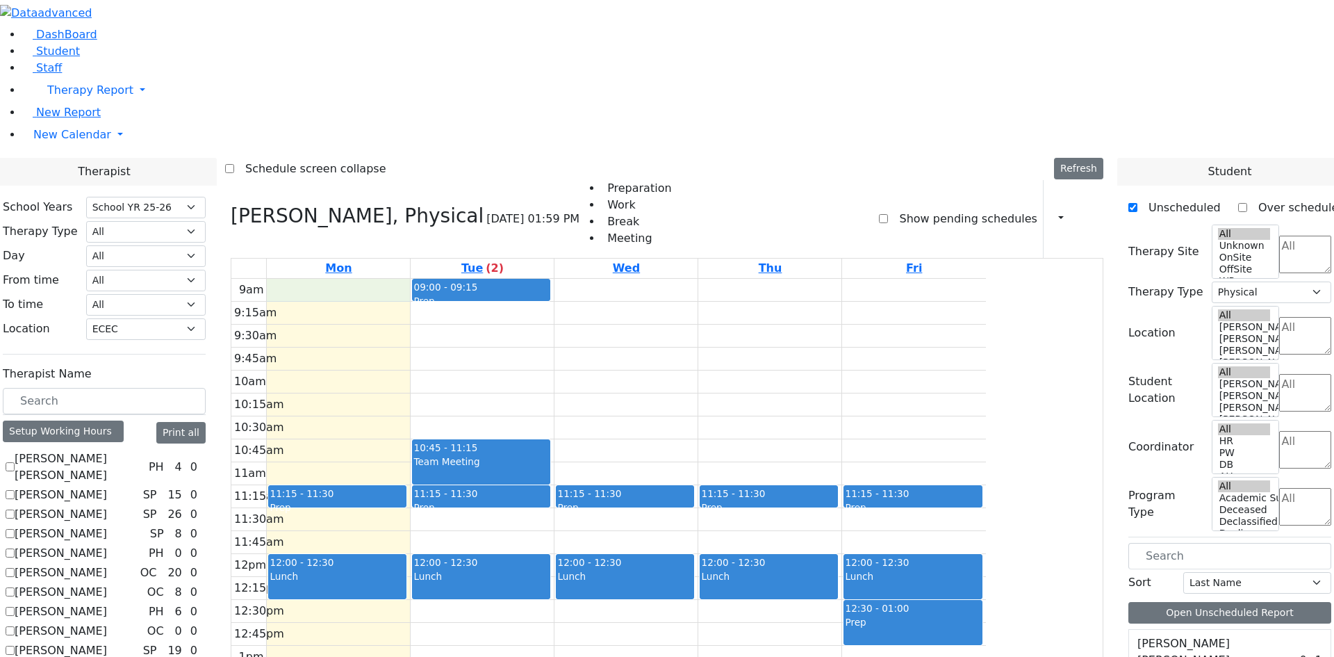
click at [485, 279] on div "9am 9:15am 9:30am 9:45am 10am 10:15am 10:30am 10:45am 11am 11:15am 11:30am 11:4…" at bounding box center [608, 554] width 755 height 550
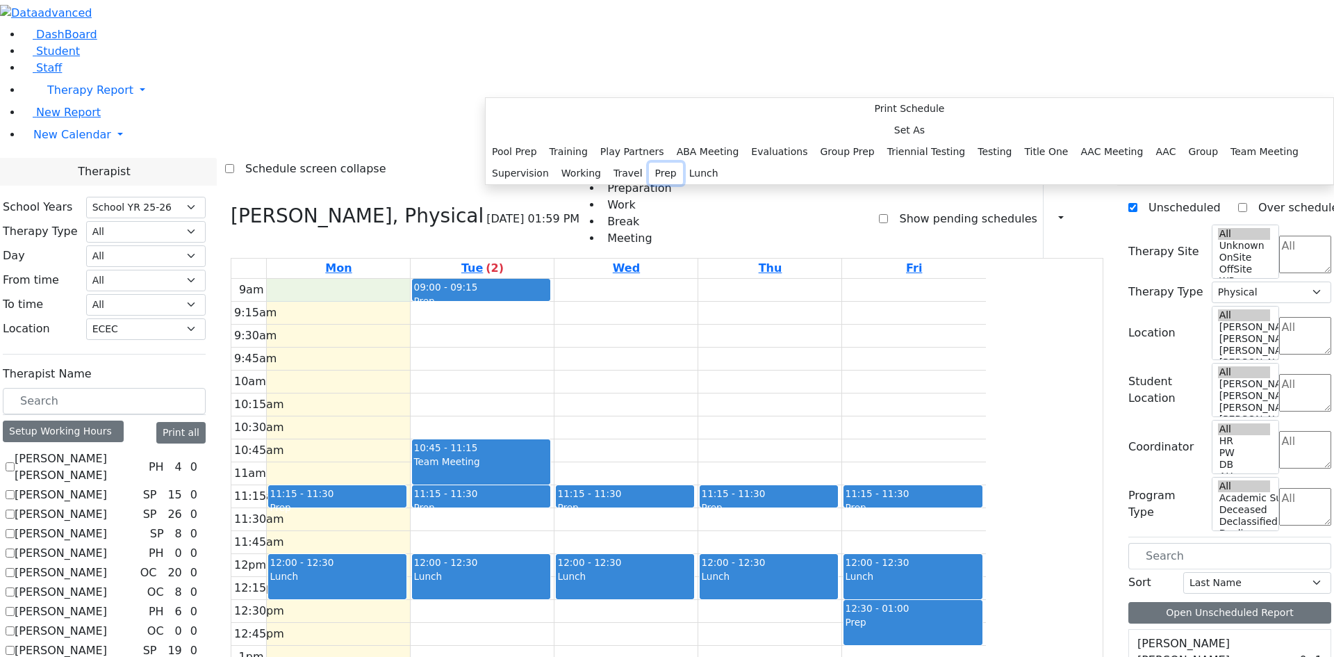
click at [655, 184] on button "Prep" at bounding box center [666, 174] width 34 height 22
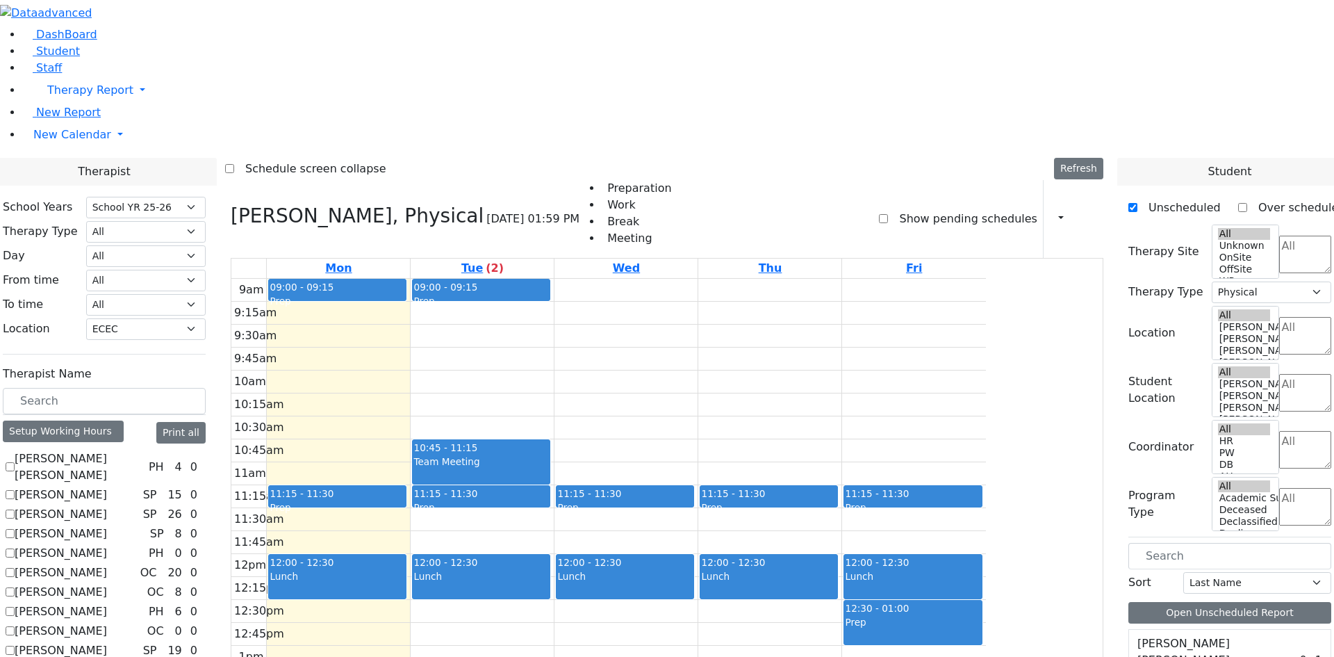
click at [712, 279] on div "9am 9:15am 9:30am 9:45am 10am 10:15am 10:30am 10:45am 11am 11:15am 11:30am 11:4…" at bounding box center [608, 554] width 755 height 550
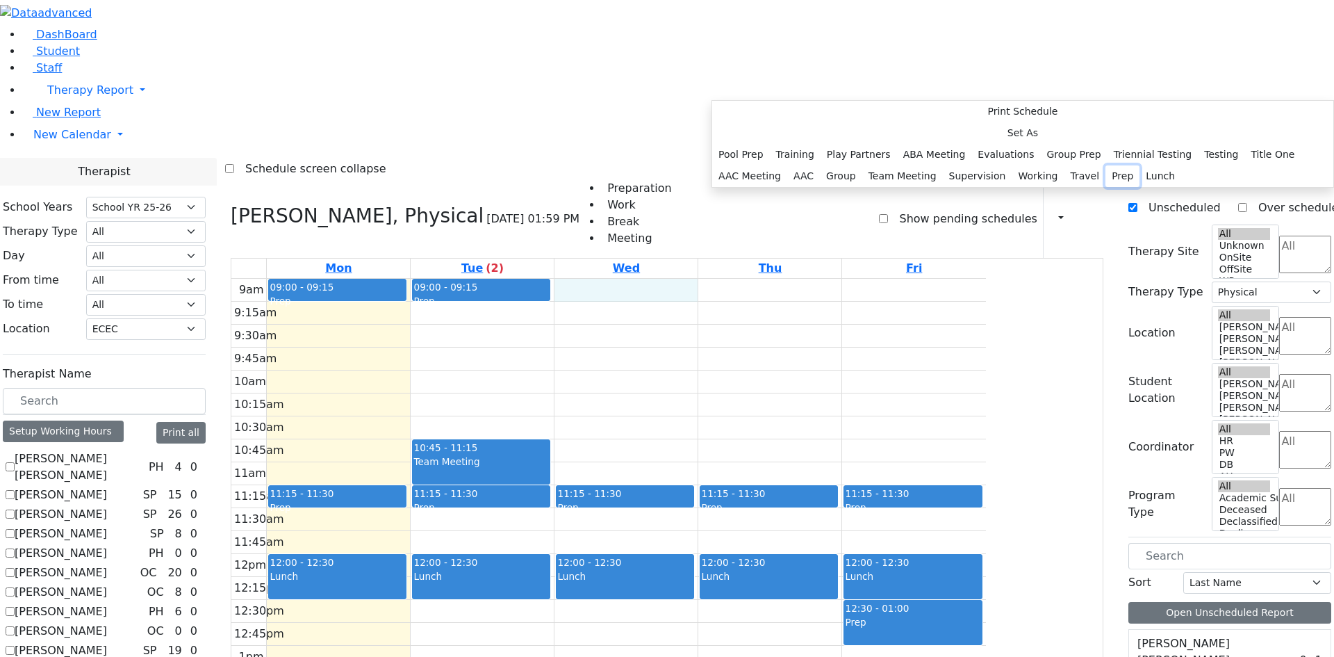
click at [1106, 187] on button "Prep" at bounding box center [1123, 176] width 34 height 22
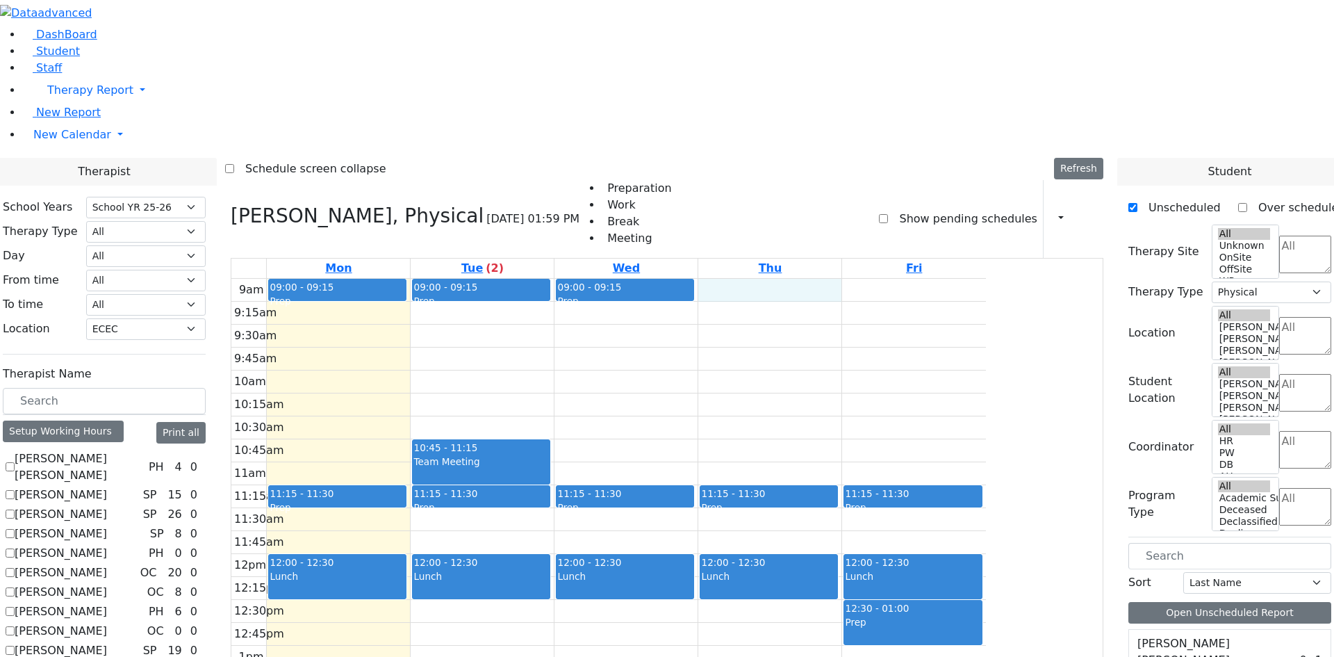
click at [857, 279] on div "9am 9:15am 9:30am 9:45am 10am 10:15am 10:30am 10:45am 11am 11:15am 11:30am 11:4…" at bounding box center [608, 554] width 755 height 550
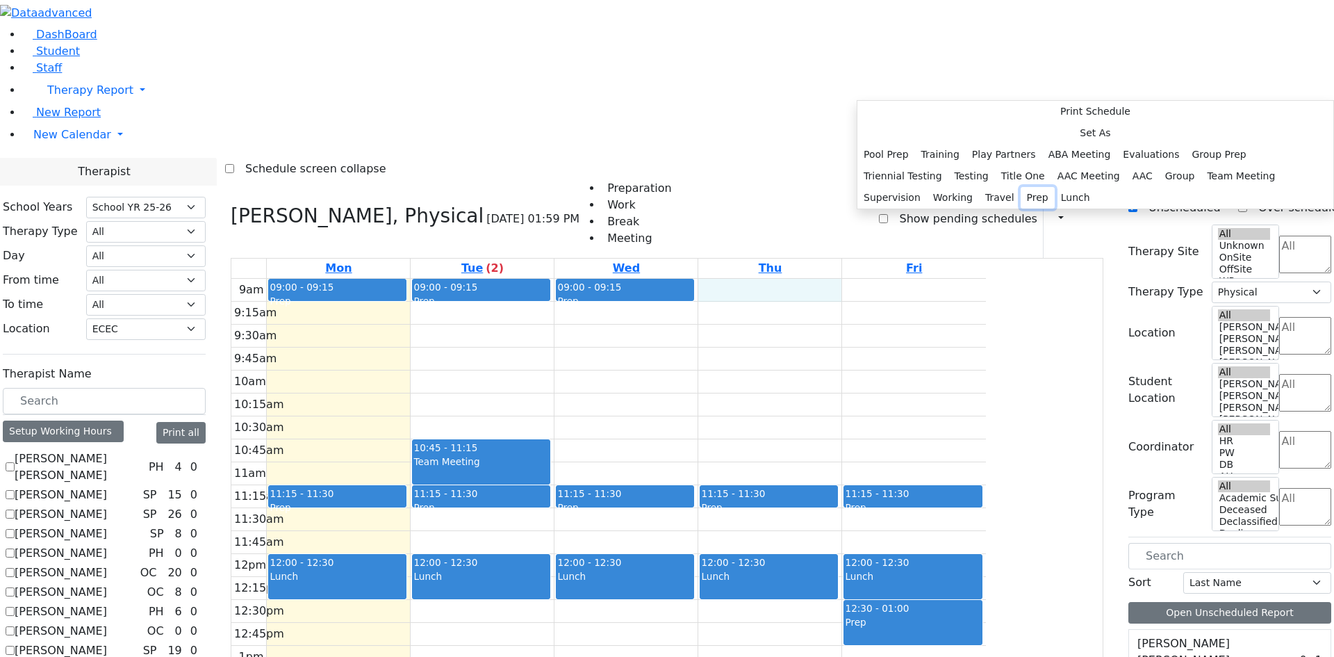
click at [1023, 209] on button "Prep" at bounding box center [1038, 198] width 34 height 22
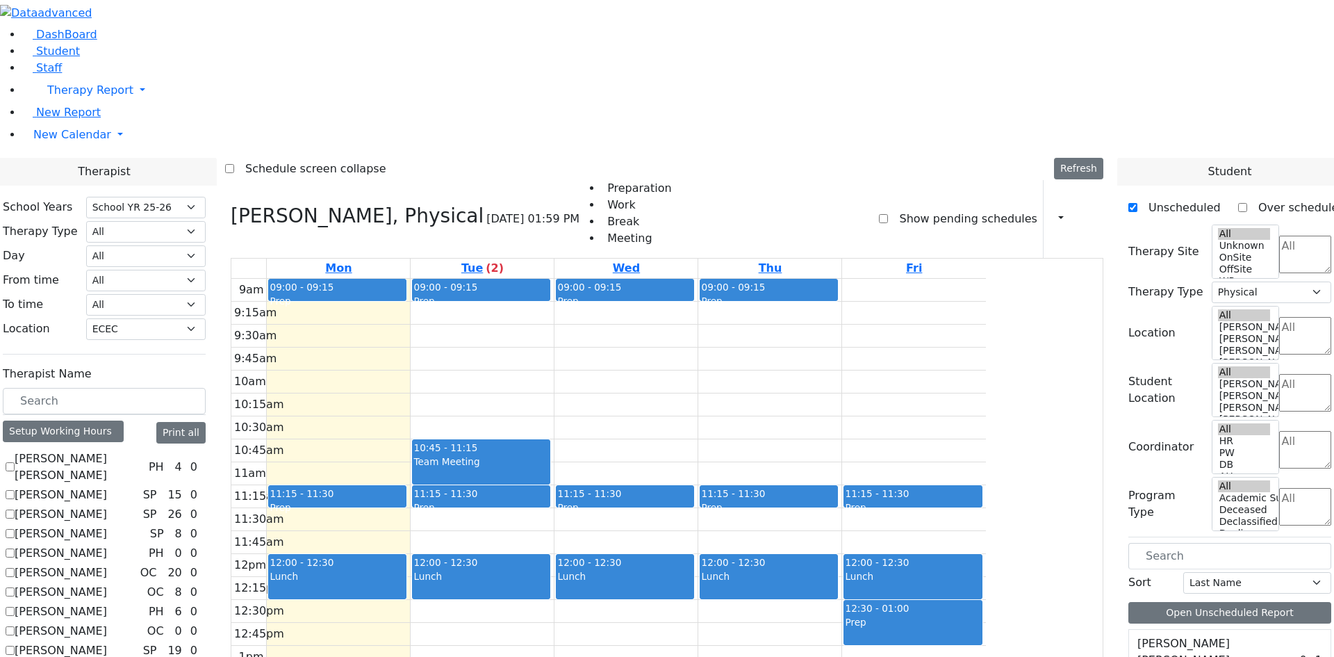
click at [984, 279] on div "9am 9:15am 9:30am 9:45am 10am 10:15am 10:30am 10:45am 11am 11:15am 11:30am 11:4…" at bounding box center [608, 554] width 755 height 550
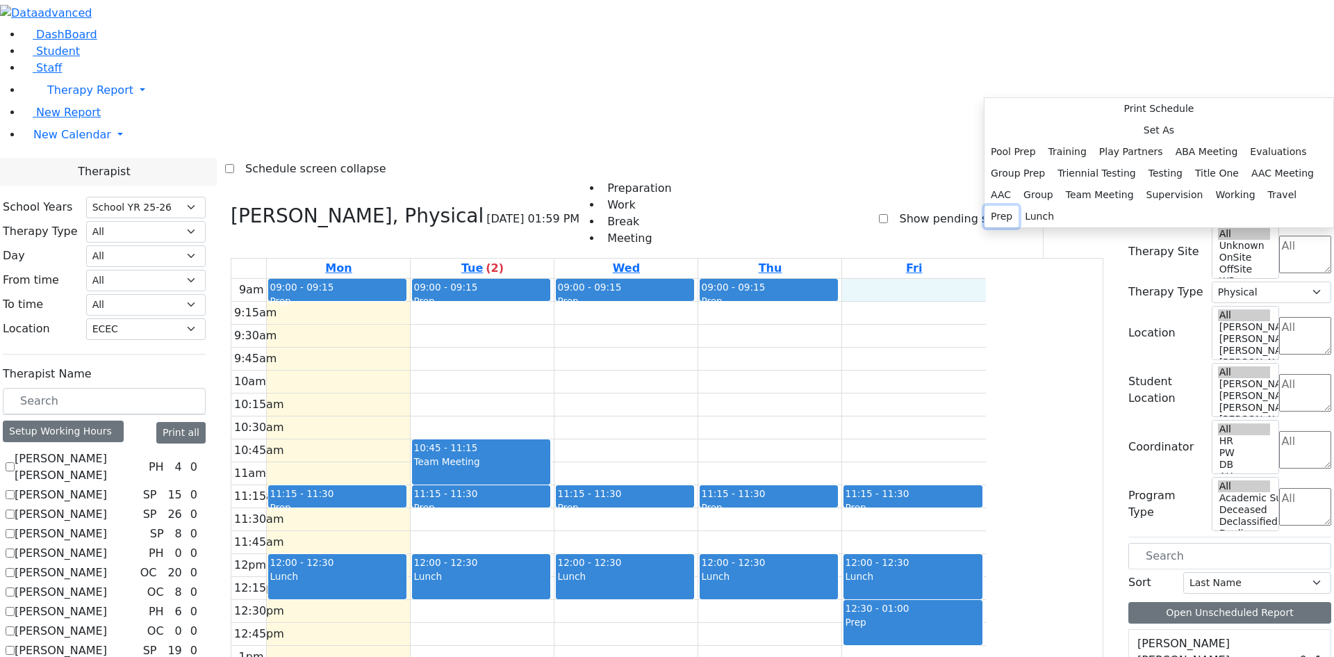
click at [1019, 227] on button "Prep" at bounding box center [1002, 217] width 34 height 22
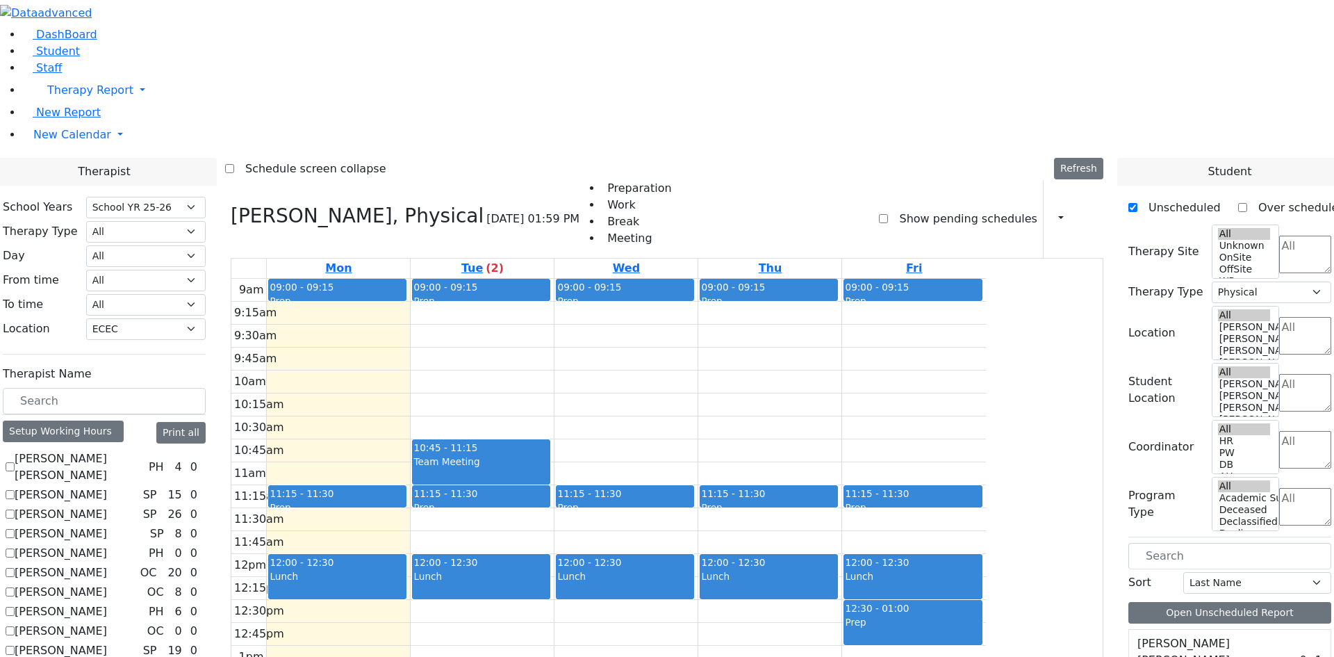
click at [107, 656] on label "[PERSON_NAME]" at bounding box center [61, 670] width 92 height 17
click at [143, 450] on label "[PERSON_NAME] [PERSON_NAME]" at bounding box center [79, 466] width 129 height 33
click at [15, 462] on input "[PERSON_NAME] [PERSON_NAME]" at bounding box center [10, 466] width 9 height 9
checkbox input "true"
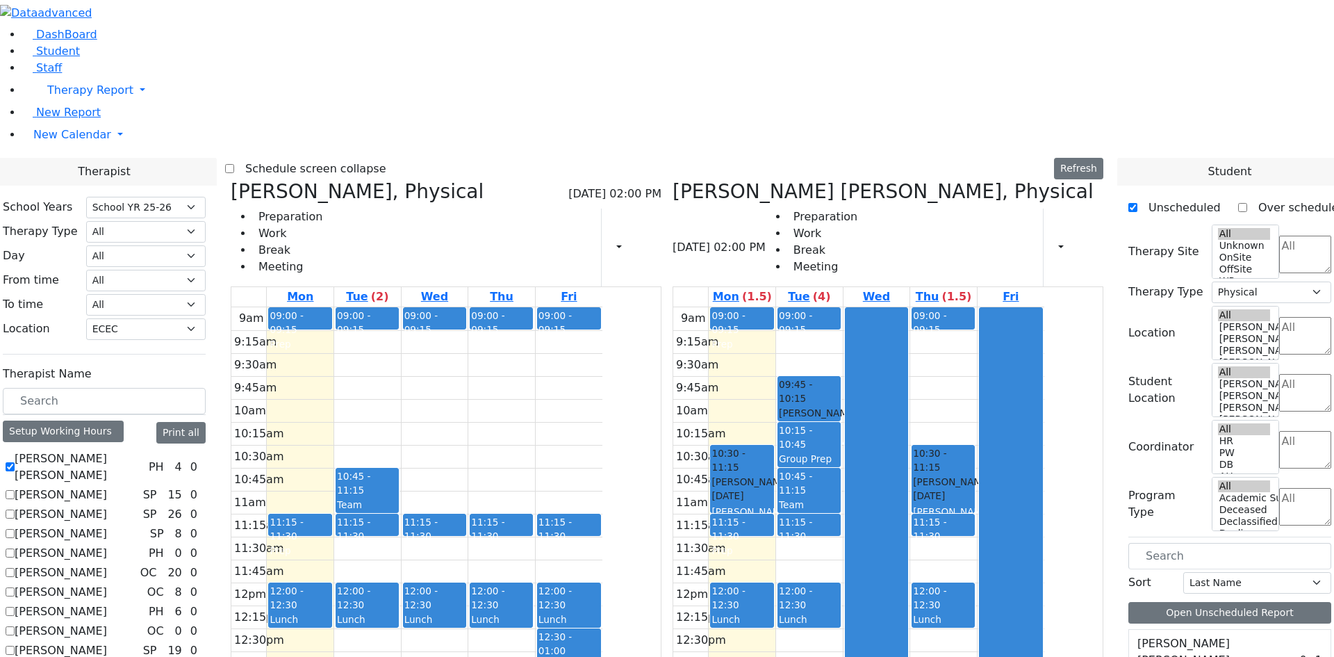
click at [107, 656] on label "[PERSON_NAME]" at bounding box center [61, 670] width 92 height 17
click at [15, 656] on input "[PERSON_NAME]" at bounding box center [10, 669] width 9 height 9
checkbox input "false"
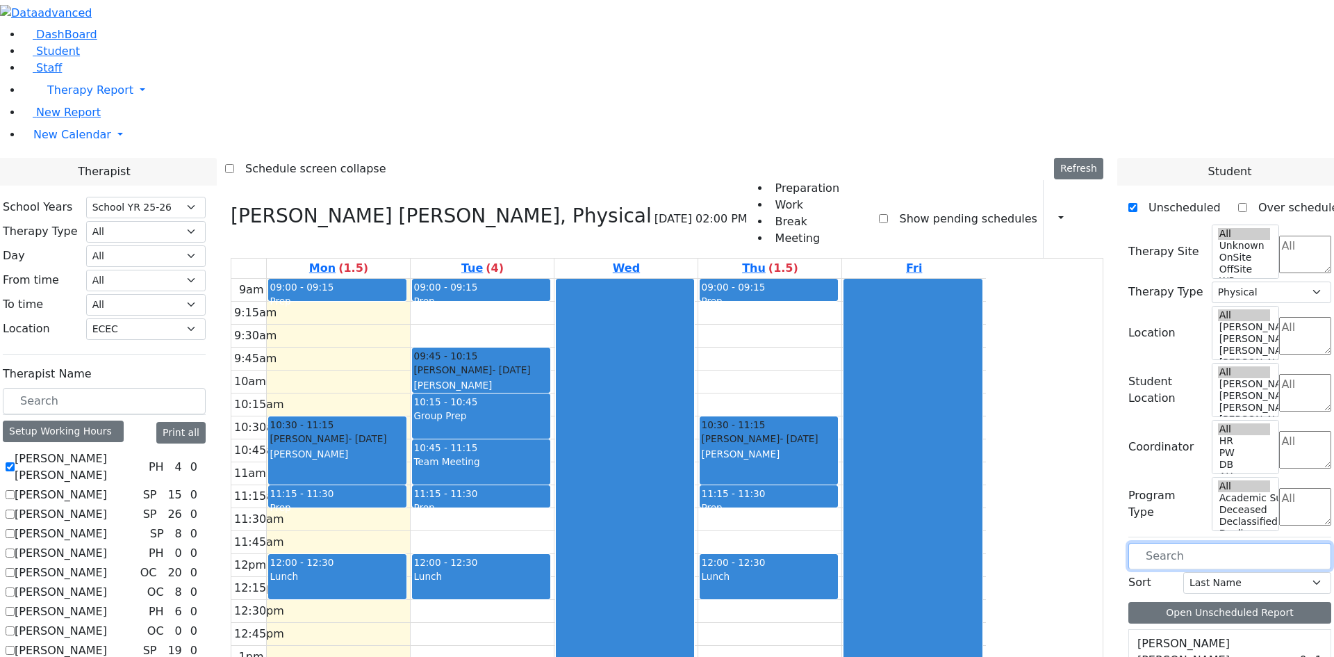
click at [1195, 543] on input "text" at bounding box center [1230, 556] width 203 height 26
type input "kes"
click at [1151, 630] on div "Kestenbaum Bentzian 9/23/2019" at bounding box center [1203, 644] width 149 height 28
drag, startPoint x: 1207, startPoint y: 357, endPoint x: 443, endPoint y: 467, distance: 772.3
click at [443, 467] on div "Therapist School Years Select School YR School YR 25-26 Summer YR 25 School YR …" at bounding box center [667, 494] width 1351 height 672
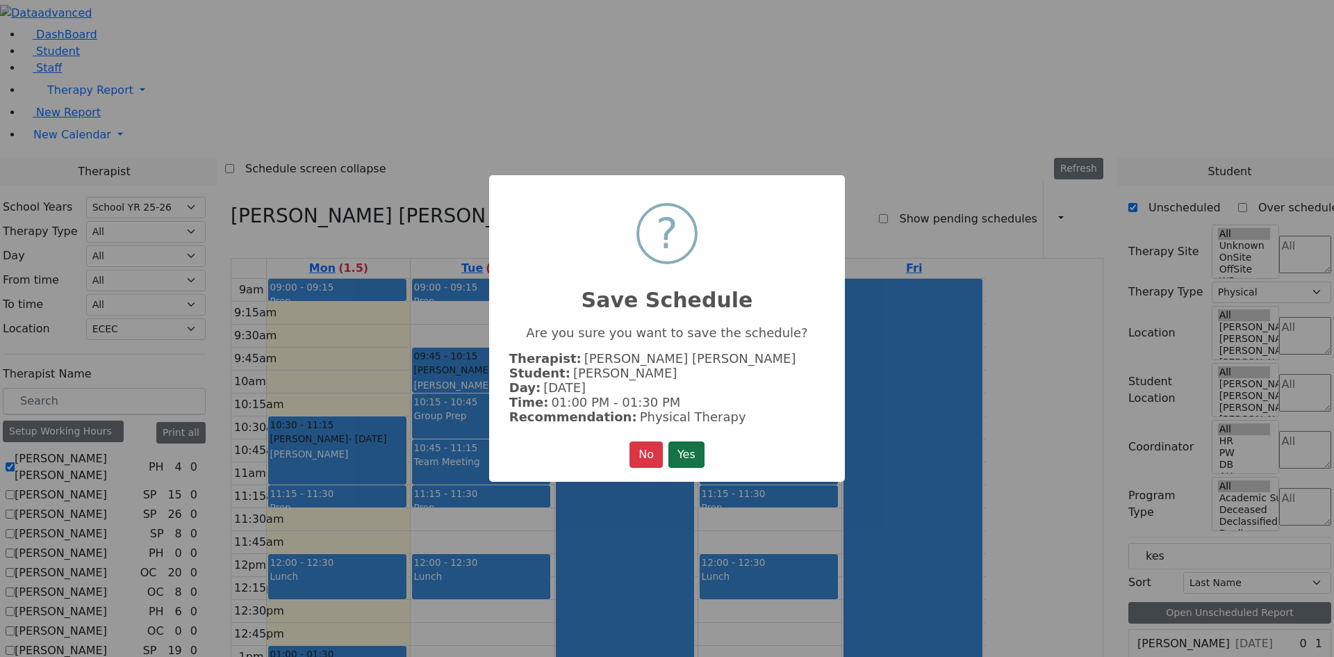
click at [702, 455] on button "Yes" at bounding box center [687, 454] width 36 height 26
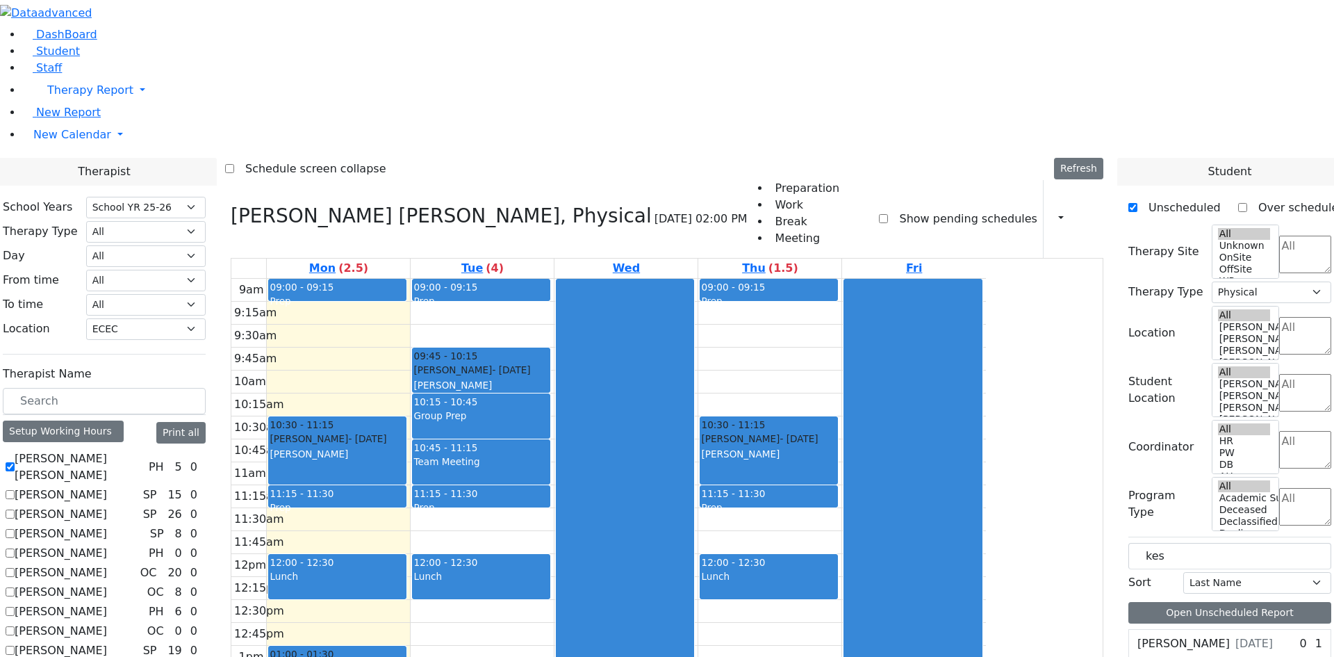
click at [1216, 635] on div "Kestenbaum Bentzian 9/23/2019" at bounding box center [1206, 643] width 136 height 17
drag, startPoint x: 1206, startPoint y: 357, endPoint x: 915, endPoint y: 338, distance: 291.8
click at [913, 332] on div "Therapist School Years Select School YR School YR 25-26 Summer YR 25 School YR …" at bounding box center [667, 494] width 1351 height 672
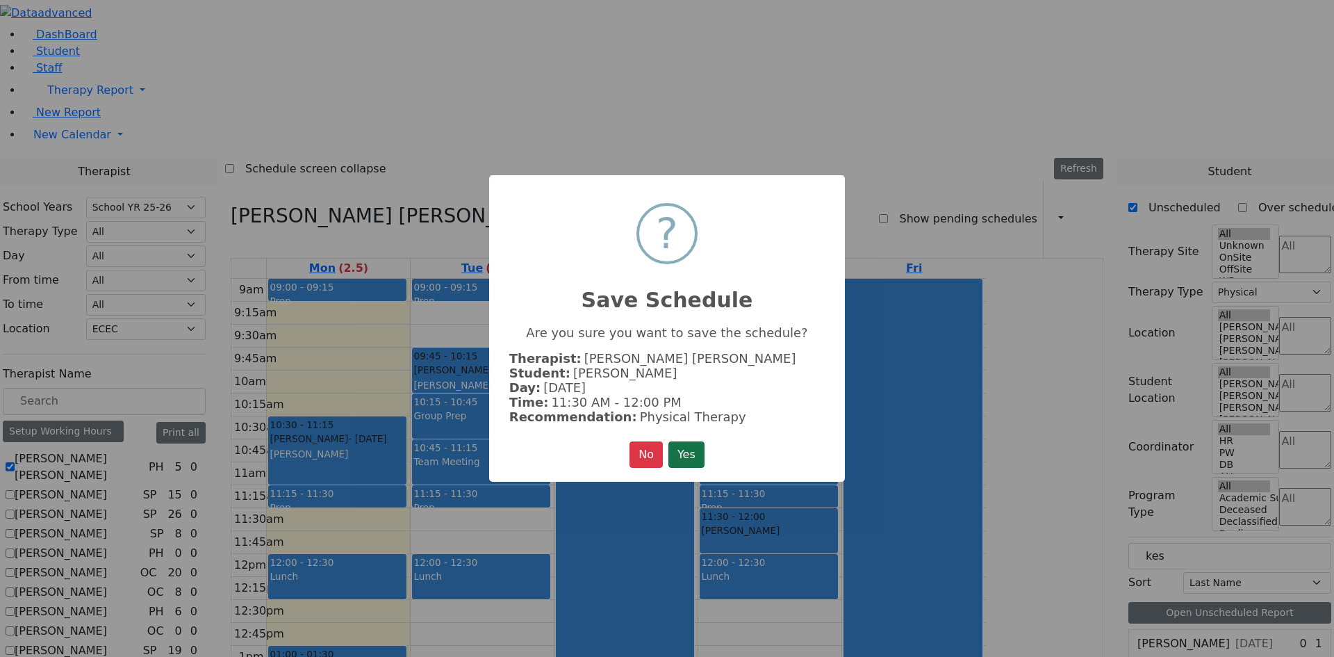
click at [683, 455] on button "Yes" at bounding box center [687, 454] width 36 height 26
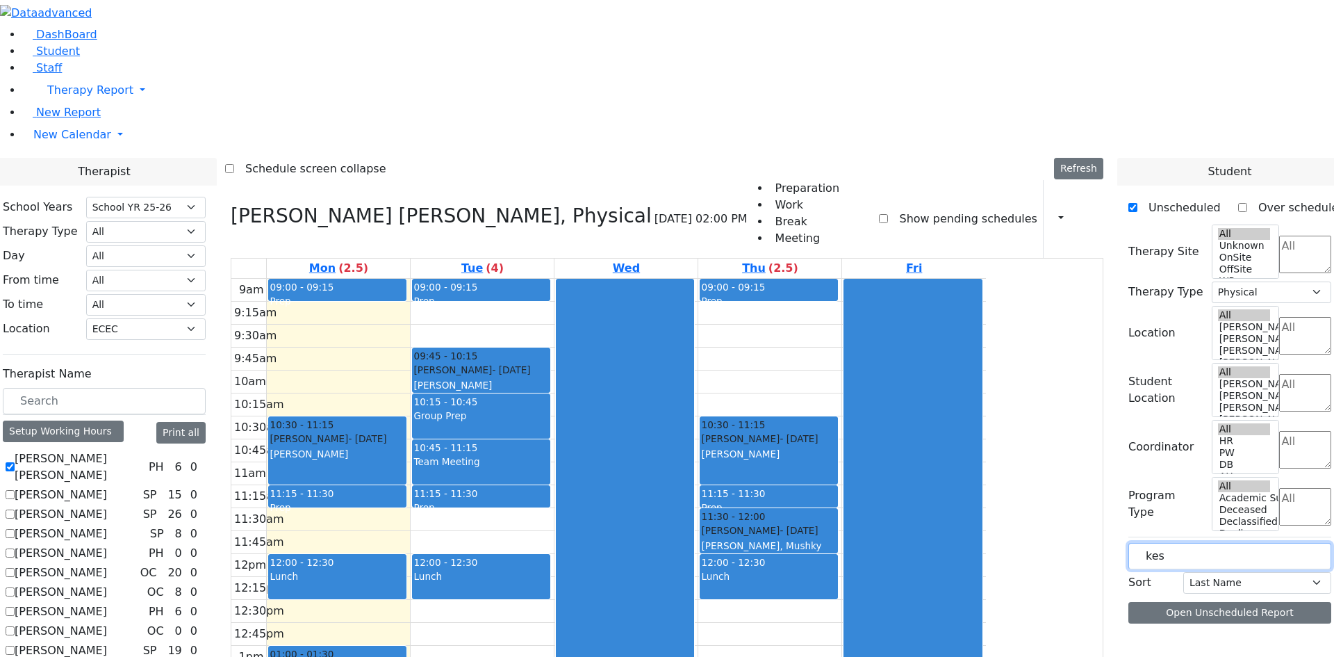
drag, startPoint x: 1198, startPoint y: 238, endPoint x: 1079, endPoint y: 238, distance: 119.5
click at [1081, 237] on div "Therapist School Years Select School YR School YR 25-26 Summer YR 25 School YR …" at bounding box center [667, 505] width 1351 height 694
click at [107, 603] on label "[PERSON_NAME]" at bounding box center [61, 611] width 92 height 17
click at [15, 607] on input "[PERSON_NAME]" at bounding box center [10, 611] width 9 height 9
checkbox input "true"
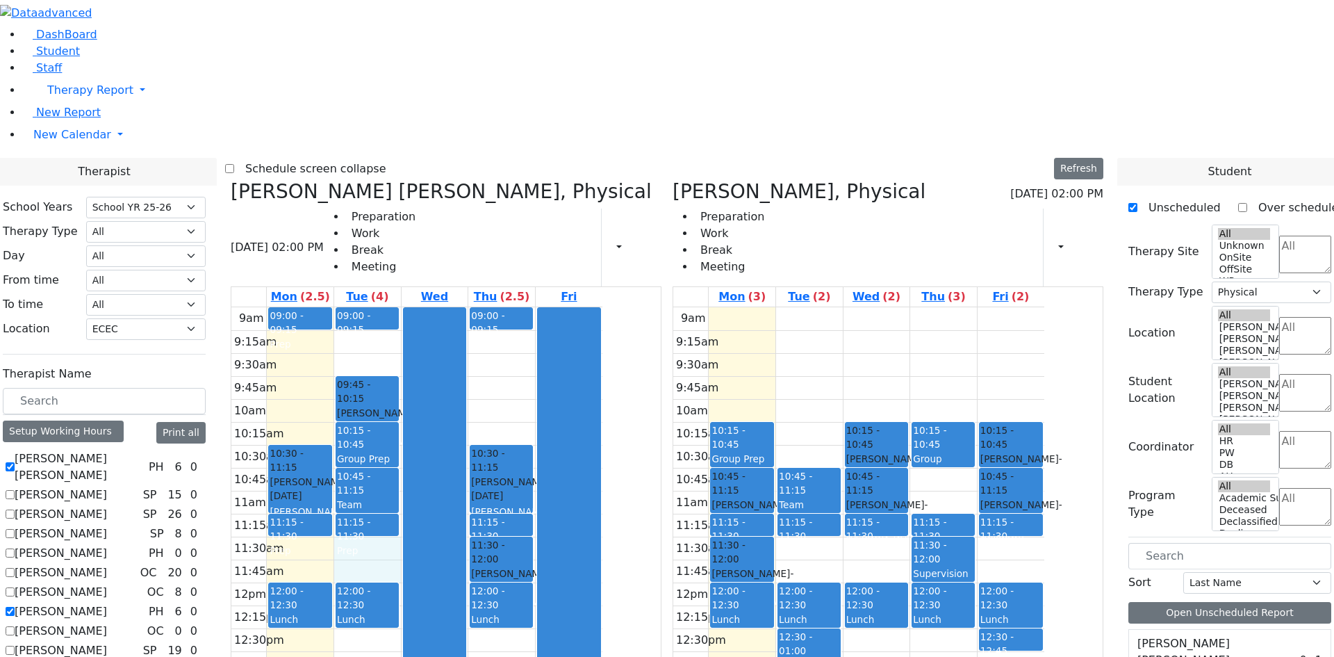
drag, startPoint x: 493, startPoint y: 339, endPoint x: 493, endPoint y: 377, distance: 37.5
click at [493, 360] on div "9am 9:15am 9:30am 9:45am 10am 10:15am 10:30am 10:45am 11am 11:15am 11:30am 11:4…" at bounding box center [416, 582] width 371 height 550
drag, startPoint x: 491, startPoint y: 428, endPoint x: 490, endPoint y: 444, distance: 16.0
click at [491, 455] on div "9am 9:15am 9:30am 9:45am 10am 10:15am 10:30am 10:45am 11am 11:15am 11:30am 11:4…" at bounding box center [416, 582] width 371 height 550
click at [1168, 543] on input "text" at bounding box center [1230, 556] width 203 height 26
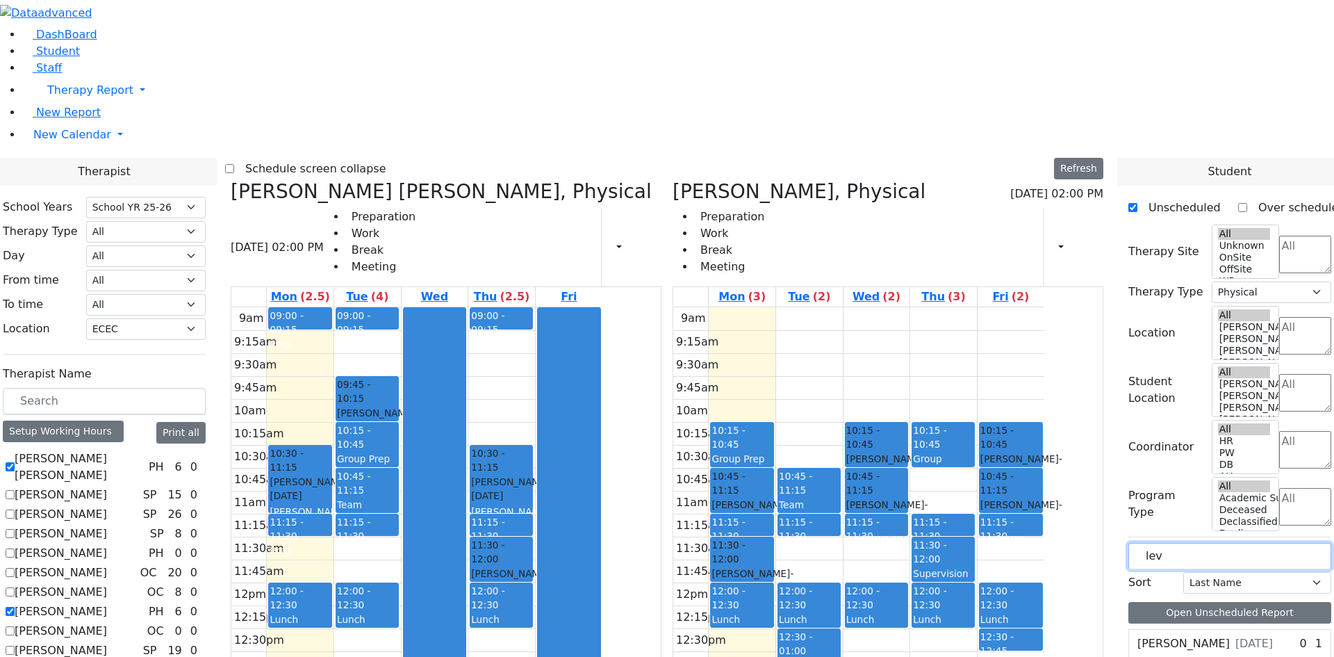
type input "lev"
drag, startPoint x: 1172, startPoint y: 381, endPoint x: 481, endPoint y: 432, distance: 692.7
click at [481, 432] on div "Therapist School Years Select School YR School YR 25-26 Summer YR 25 School YR …" at bounding box center [667, 508] width 1351 height 701
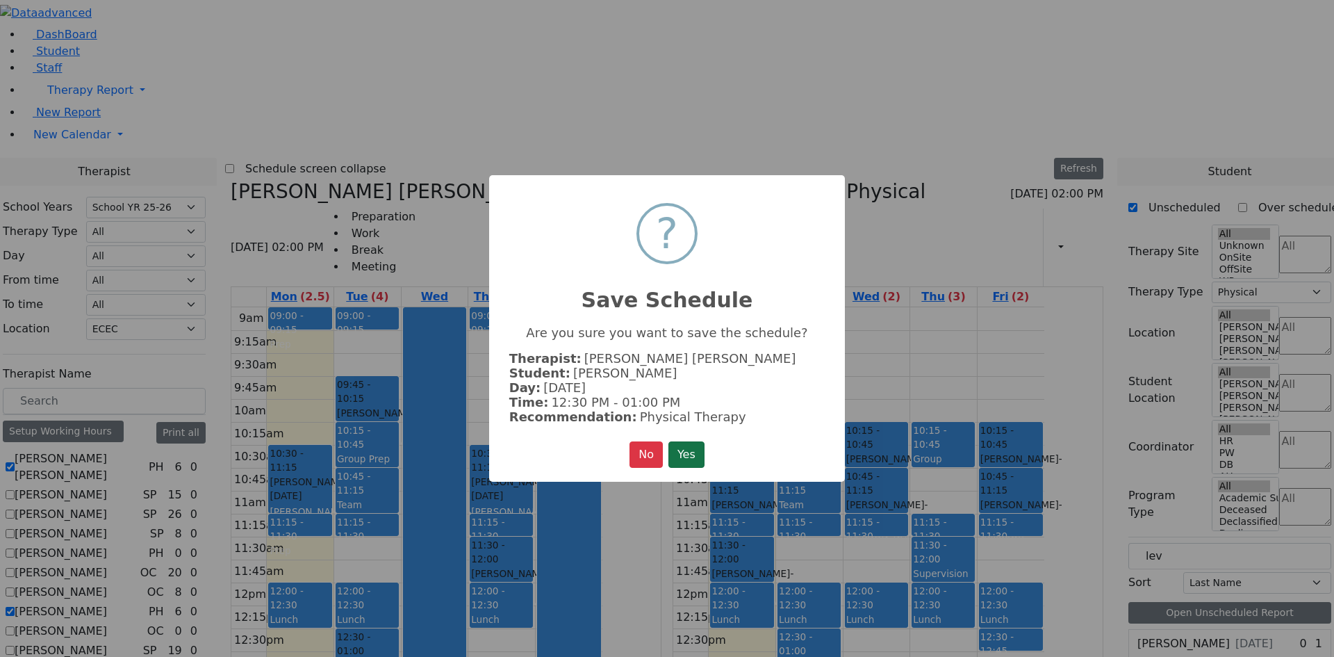
click at [672, 456] on button "Yes" at bounding box center [687, 454] width 36 height 26
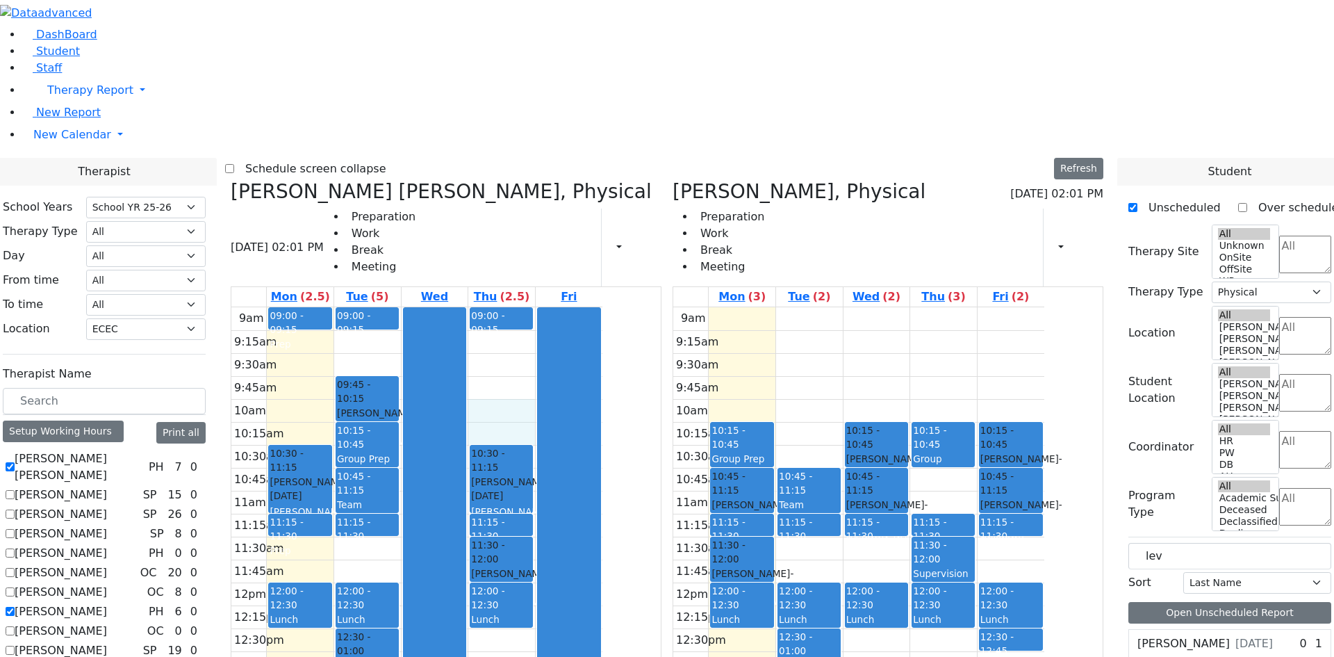
drag, startPoint x: 643, startPoint y: 203, endPoint x: 643, endPoint y: 229, distance: 25.7
click at [603, 307] on div "9am 9:15am 9:30am 9:45am 10am 10:15am 10:30am 10:45am 11am 11:15am 11:30am 11:4…" at bounding box center [416, 582] width 371 height 550
drag, startPoint x: 1200, startPoint y: 376, endPoint x: 623, endPoint y: 186, distance: 608.1
click at [623, 186] on div "Therapist School Years Select School YR School YR 25-26 Summer YR 25 School YR …" at bounding box center [667, 508] width 1351 height 701
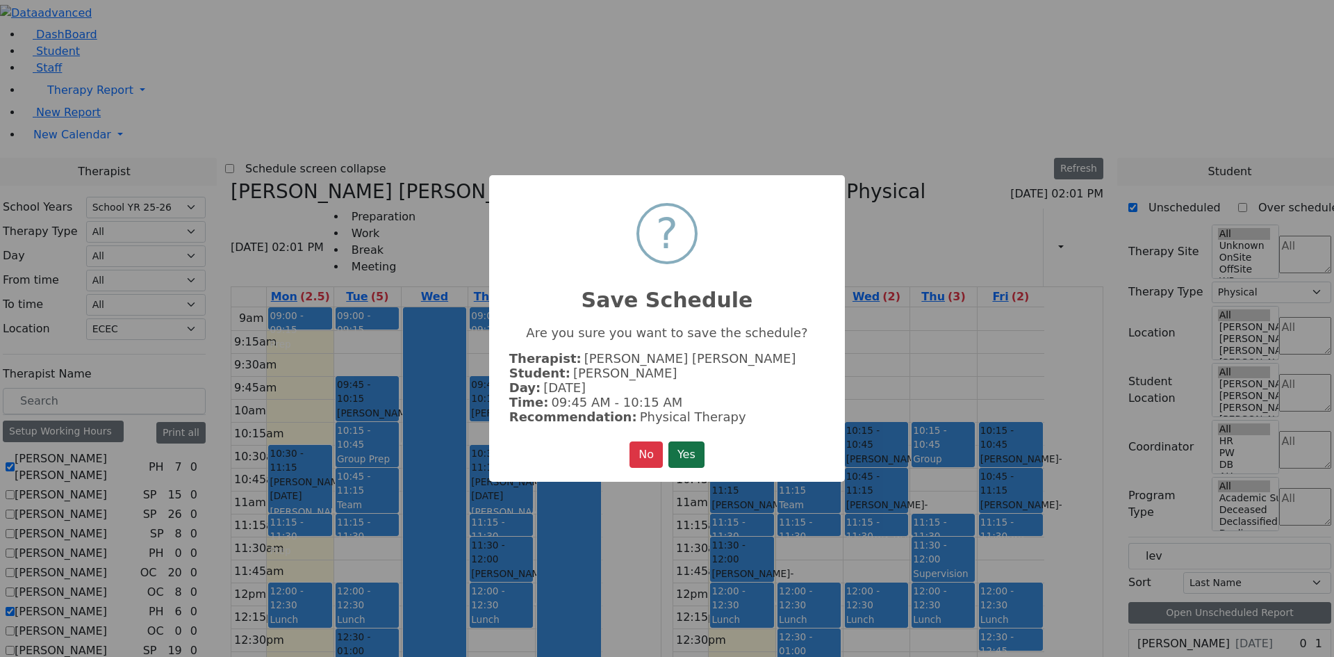
click at [691, 448] on button "Yes" at bounding box center [687, 454] width 36 height 26
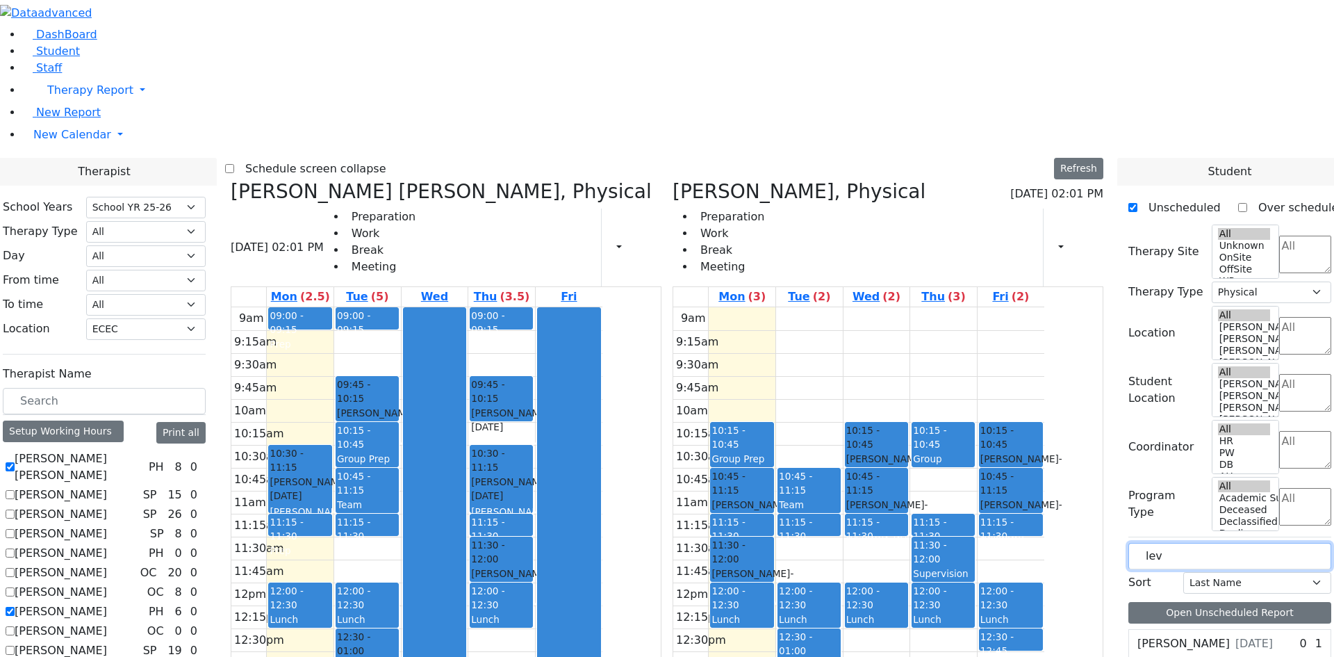
drag, startPoint x: 1159, startPoint y: 236, endPoint x: 1089, endPoint y: 241, distance: 70.4
click at [1095, 236] on div "Therapist School Years Select School YR School YR 25-26 Summer YR 25 School YR …" at bounding box center [667, 511] width 1351 height 706
click at [1279, 431] on textarea "Search" at bounding box center [1305, 450] width 52 height 38
click at [1241, 201] on li "HR" at bounding box center [1256, 194] width 31 height 17
select select "7"
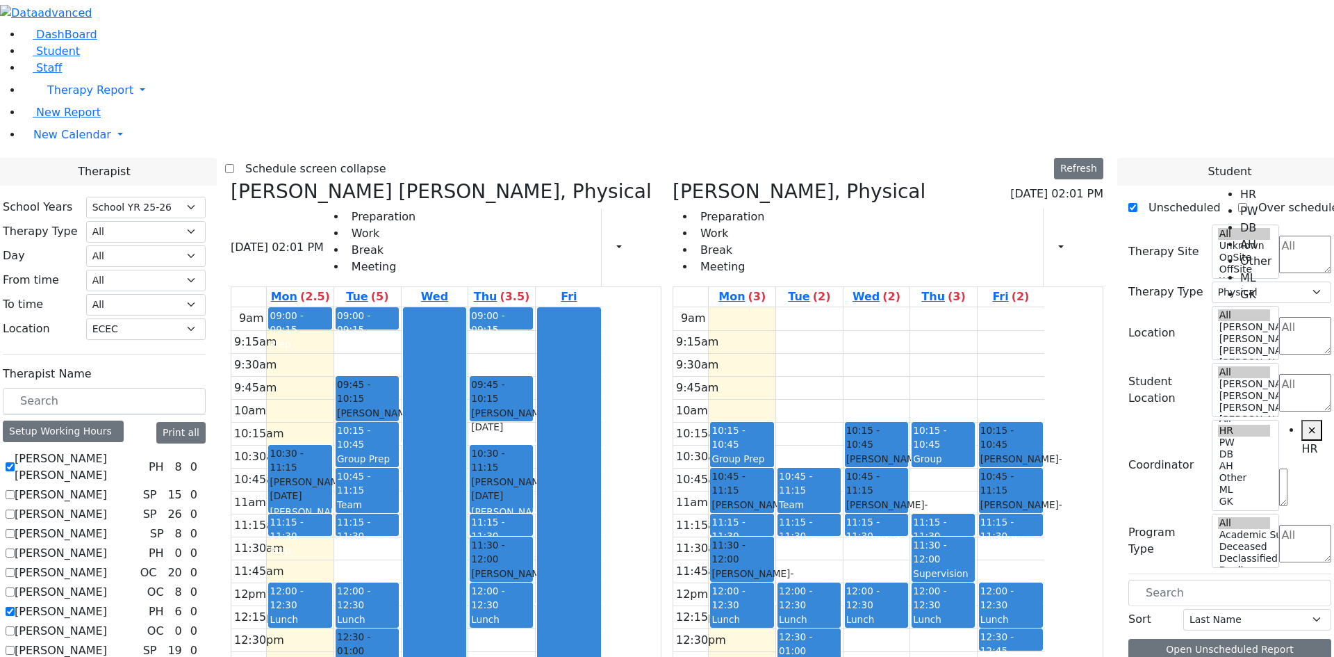
scroll to position [278, 0]
drag, startPoint x: 1204, startPoint y: 513, endPoint x: 817, endPoint y: 448, distance: 392.6
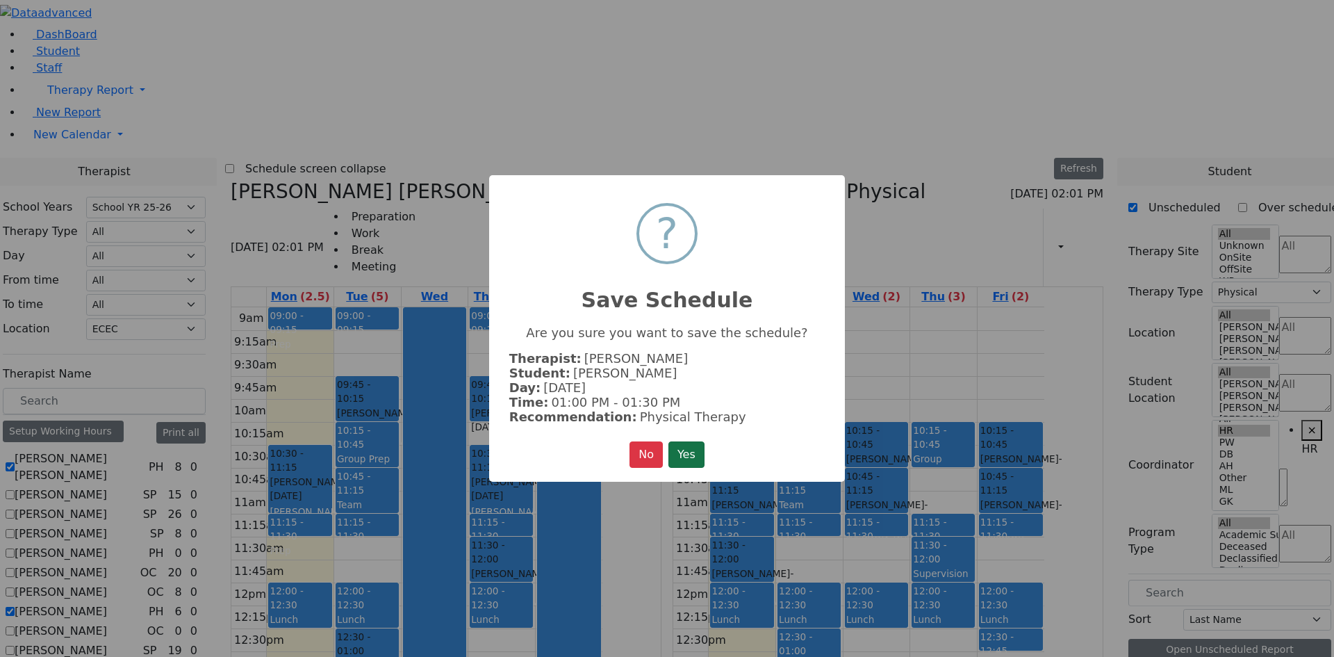
click at [683, 448] on button "Yes" at bounding box center [687, 454] width 36 height 26
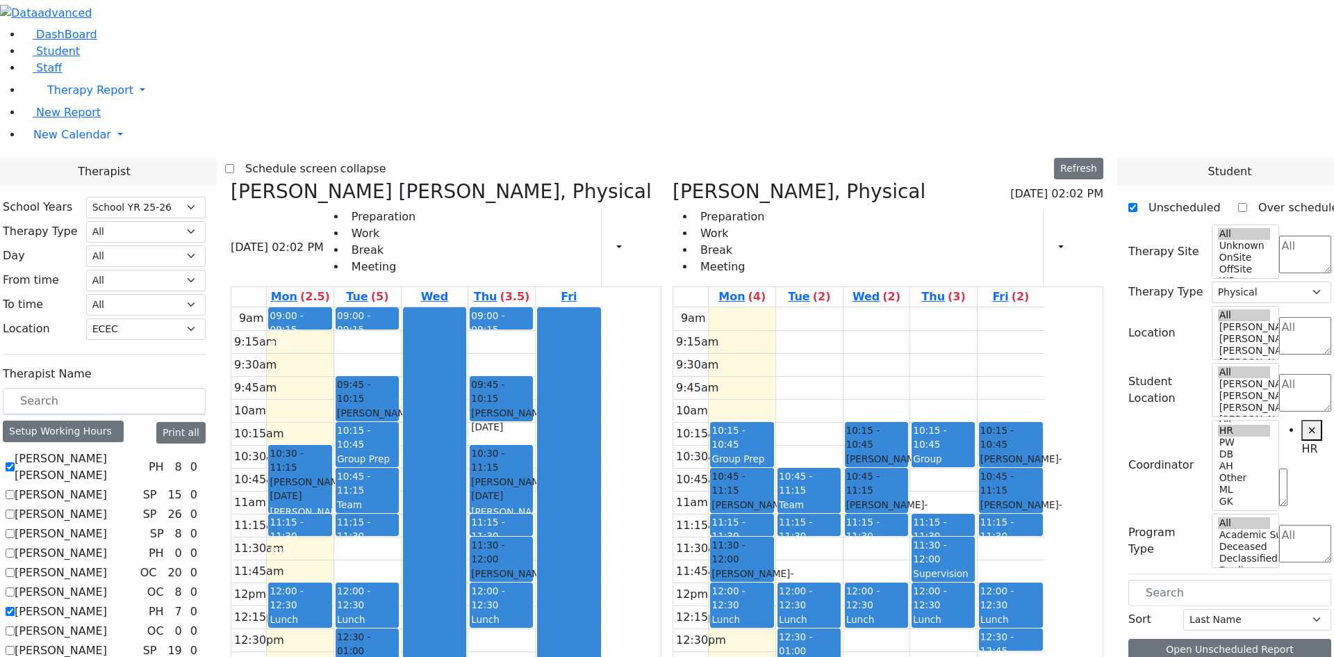
drag, startPoint x: 1204, startPoint y: 517, endPoint x: 942, endPoint y: 348, distance: 311.7
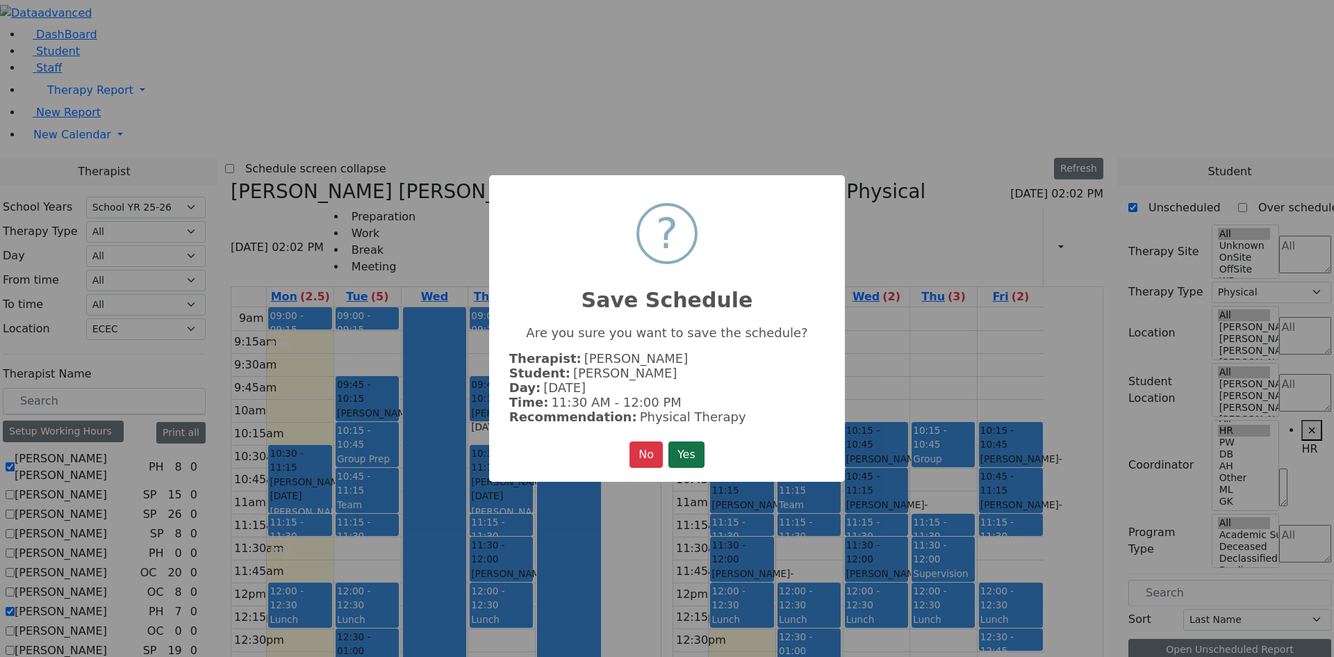
click at [697, 445] on button "Yes" at bounding box center [687, 454] width 36 height 26
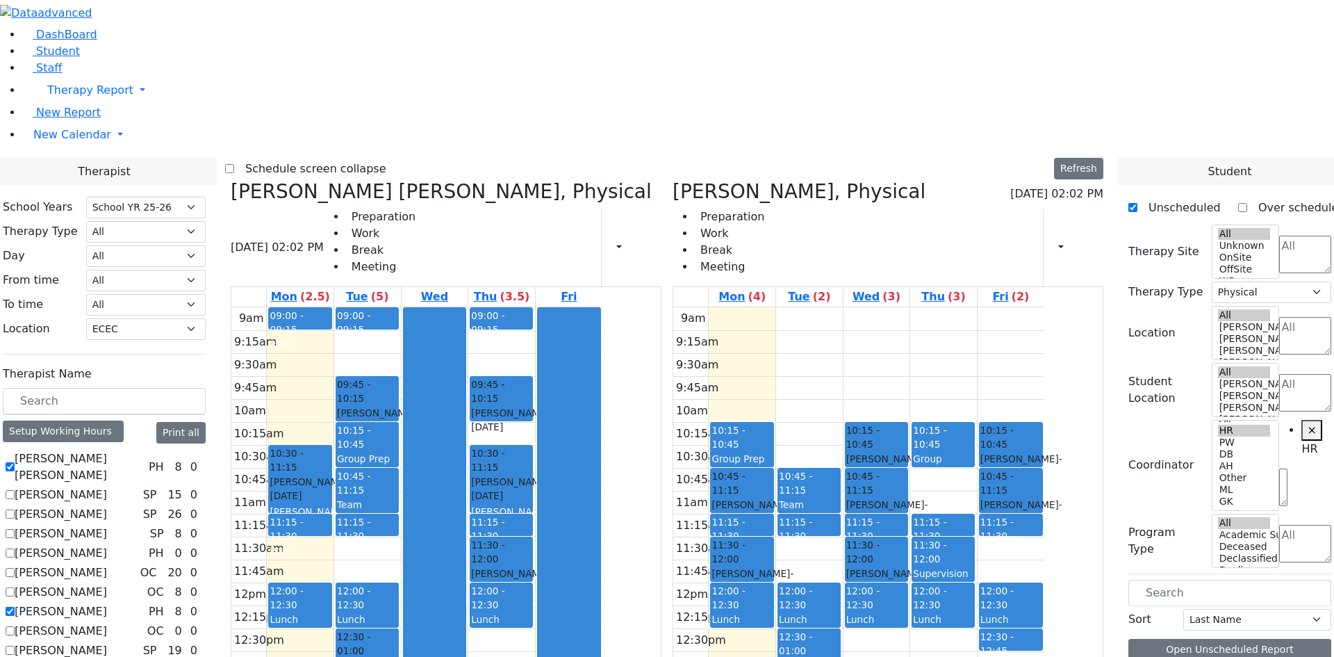
scroll to position [209, 0]
drag, startPoint x: 1191, startPoint y: 582, endPoint x: 1070, endPoint y: 185, distance: 414.7
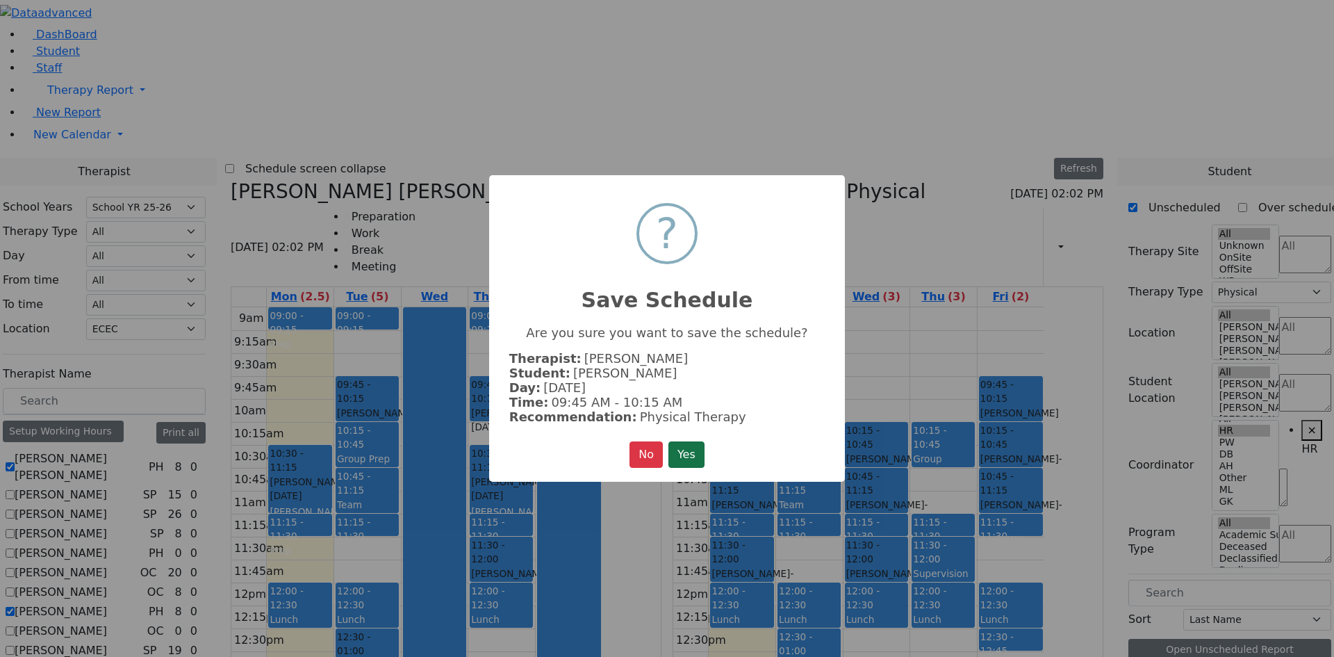
click at [700, 445] on button "Yes" at bounding box center [687, 454] width 36 height 26
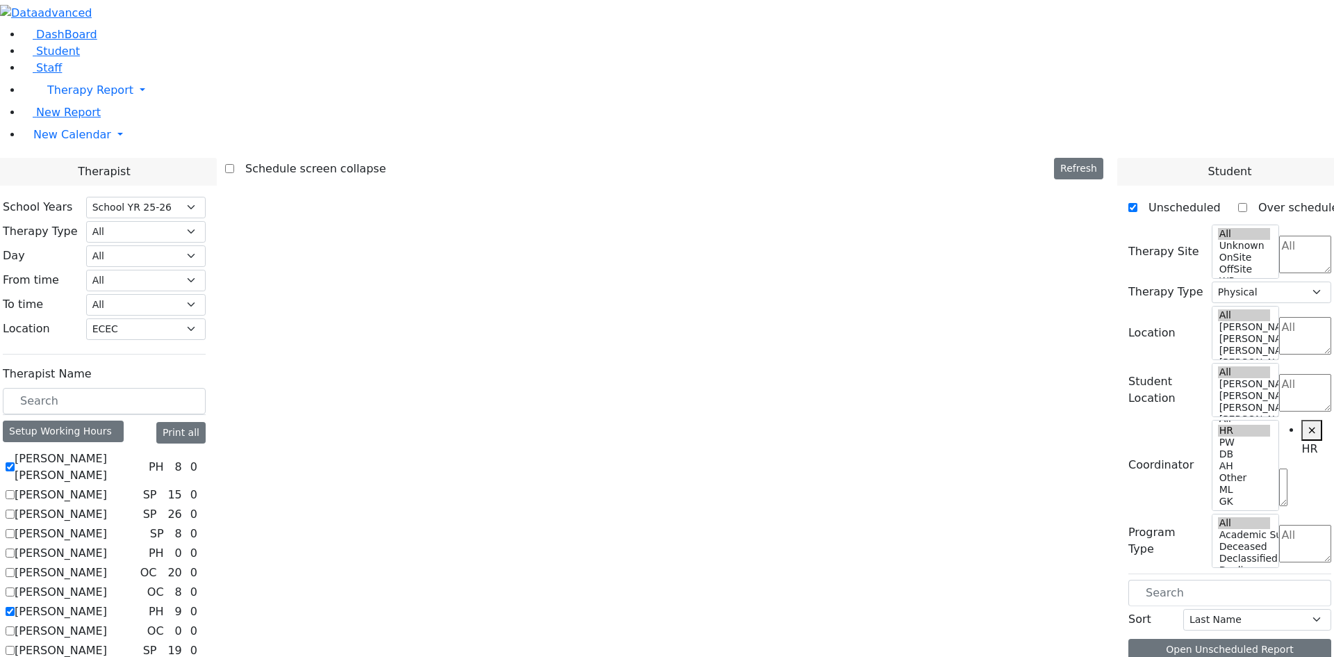
scroll to position [0, 0]
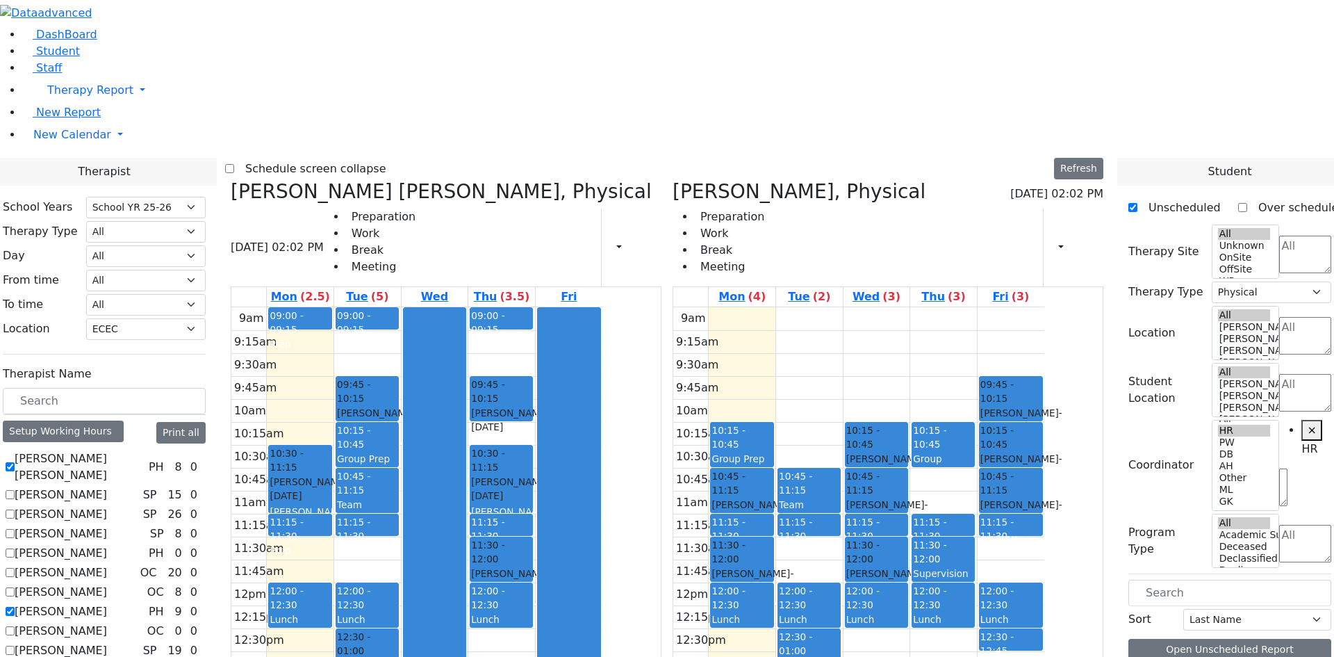
drag, startPoint x: 1209, startPoint y: 549, endPoint x: 790, endPoint y: 177, distance: 560.8
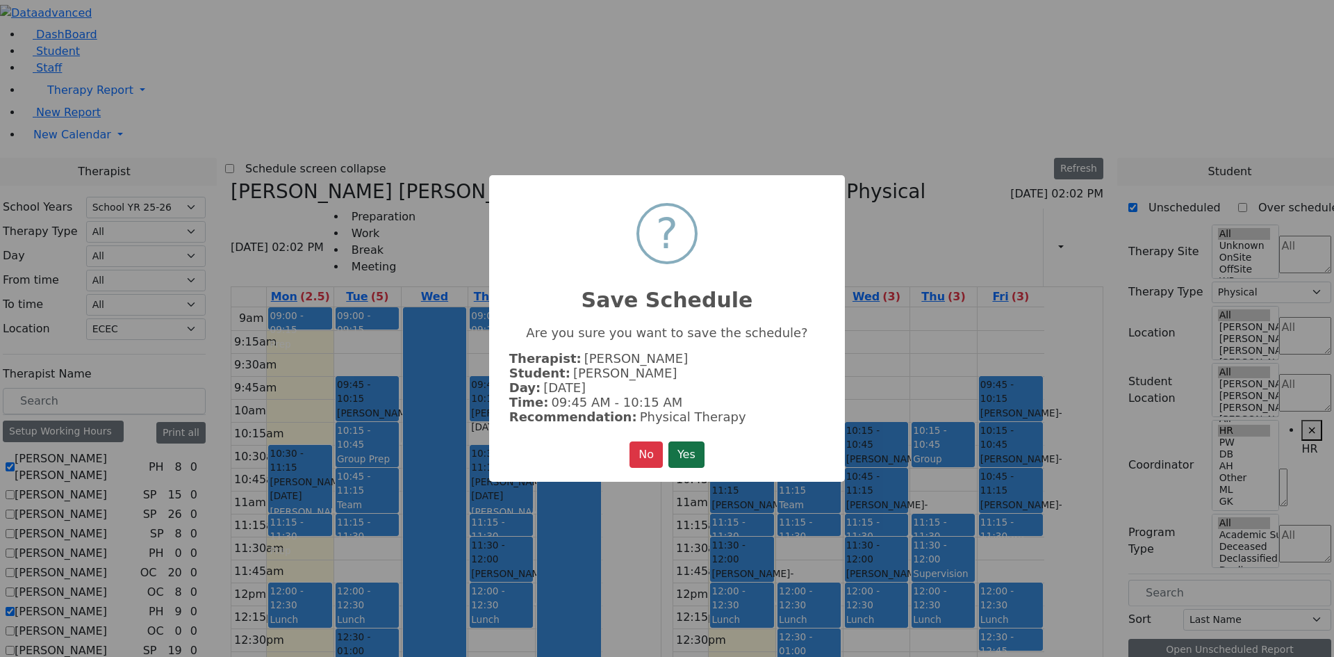
click at [698, 459] on button "Yes" at bounding box center [687, 454] width 36 height 26
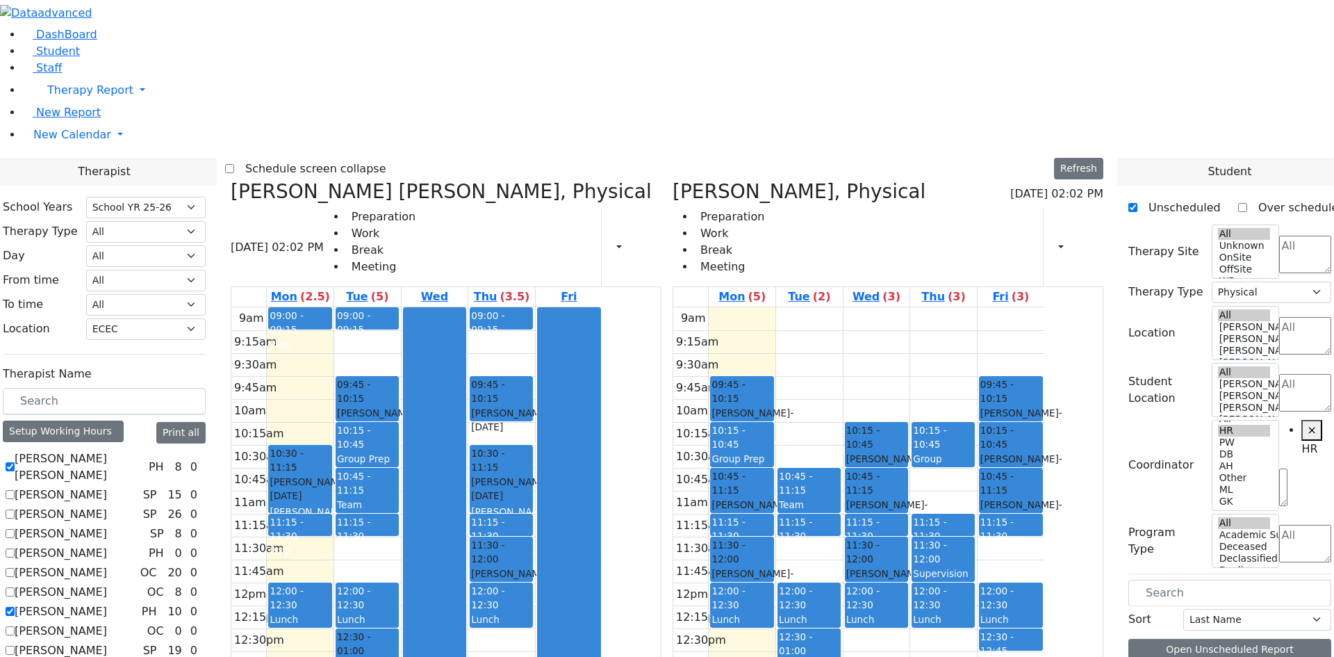
scroll to position [70, 0]
drag, startPoint x: 1191, startPoint y: 507, endPoint x: 880, endPoint y: 333, distance: 356.6
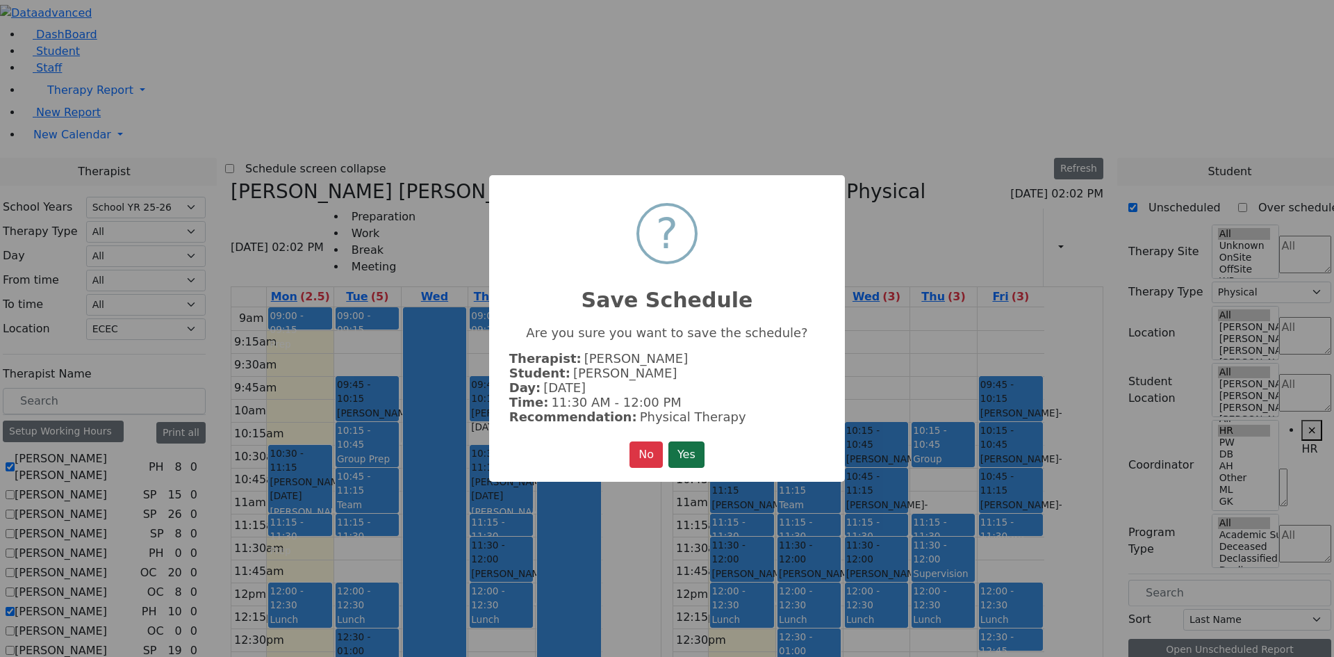
click at [698, 450] on button "Yes" at bounding box center [687, 454] width 36 height 26
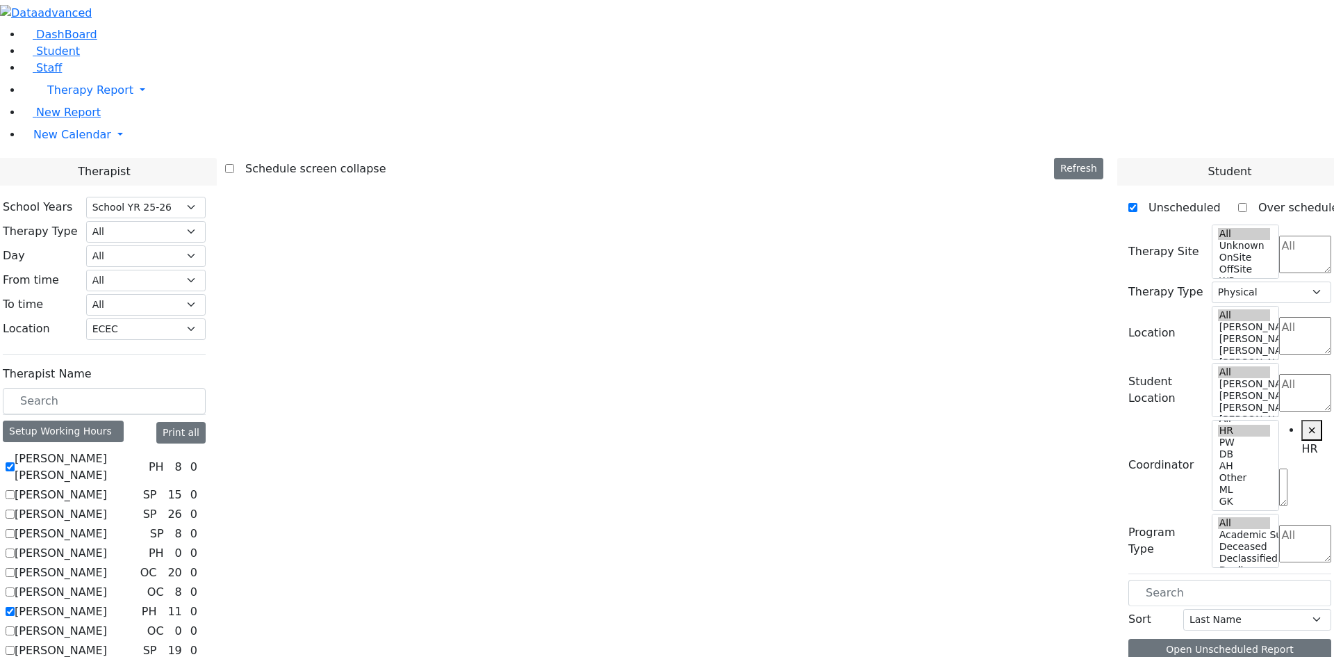
scroll to position [0, 0]
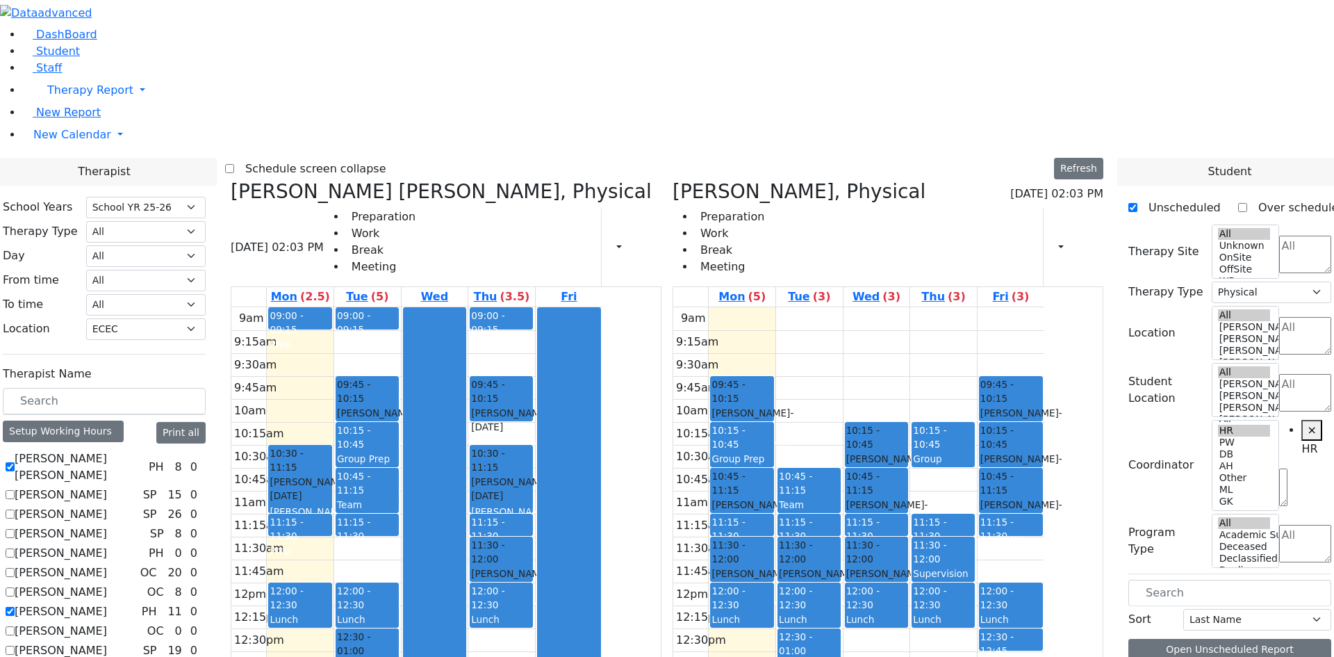
drag, startPoint x: 1229, startPoint y: 548, endPoint x: 1030, endPoint y: 172, distance: 426.2
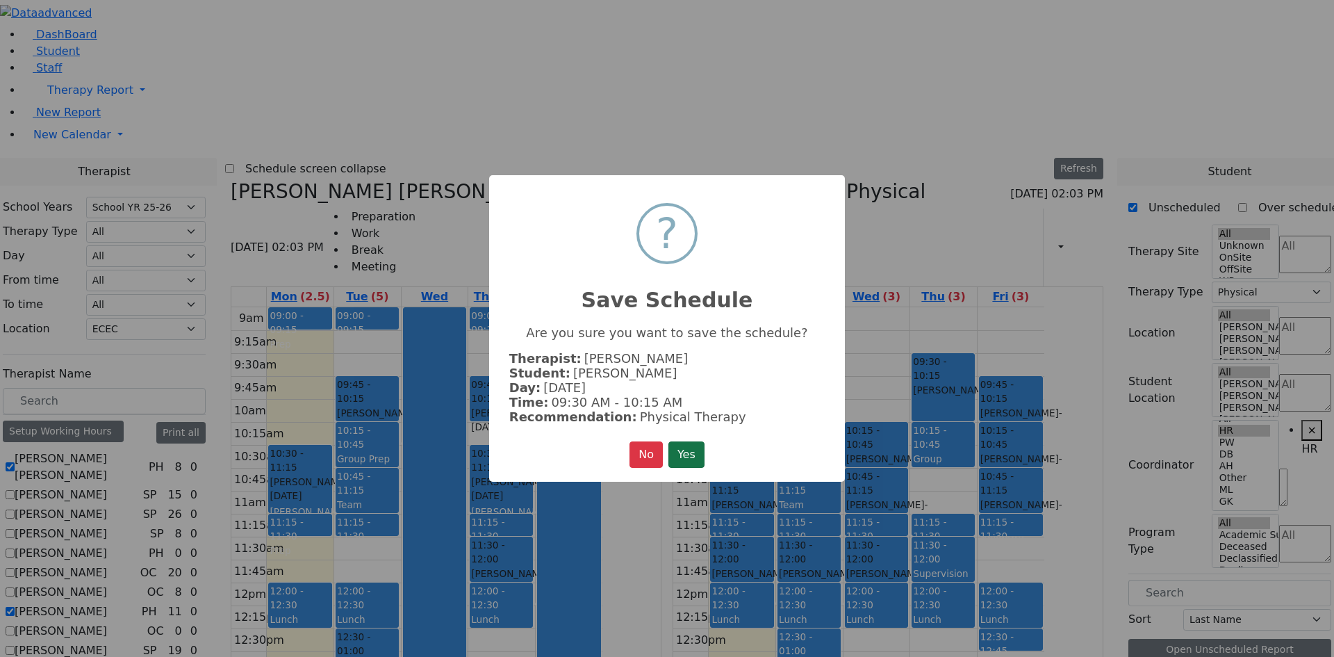
click at [701, 450] on button "Yes" at bounding box center [687, 454] width 36 height 26
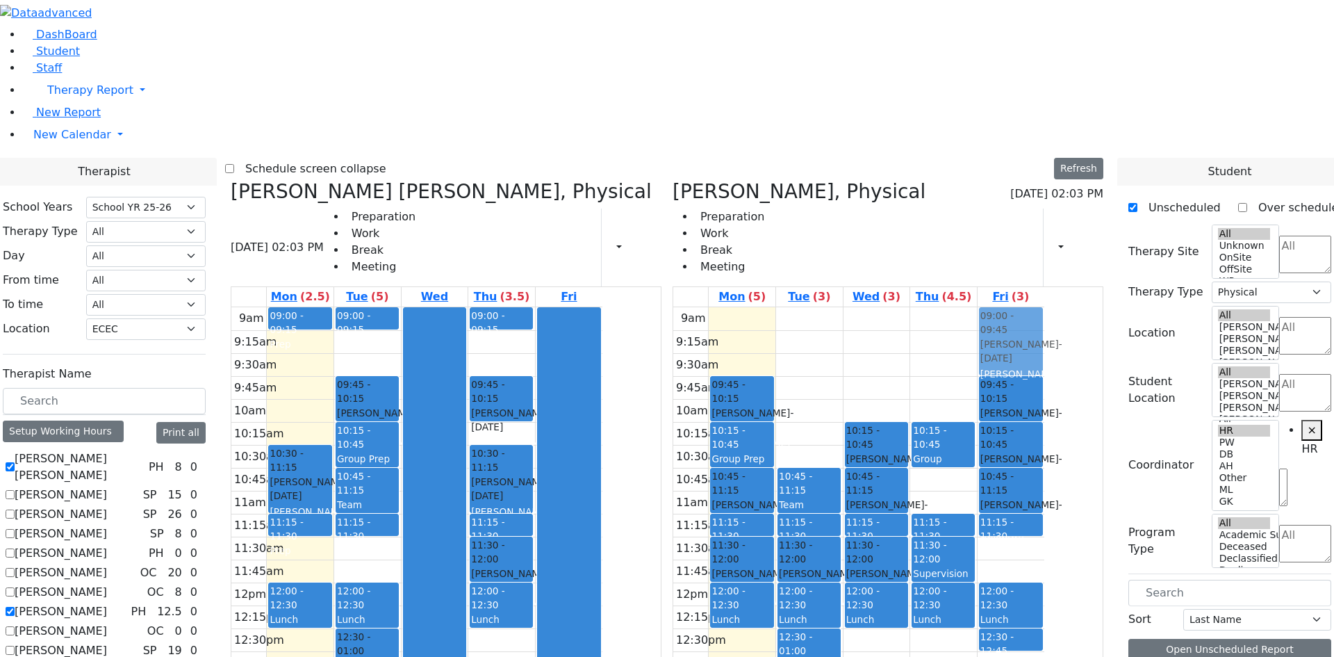
drag, startPoint x: 1015, startPoint y: 179, endPoint x: 1077, endPoint y: 139, distance: 73.8
click at [1045, 307] on tr "09:45 - 10:15 Gluck Azaria - 07/27/2020 Litzman, Shterna 10:15 - 10:45 Group Pr…" at bounding box center [858, 582] width 371 height 550
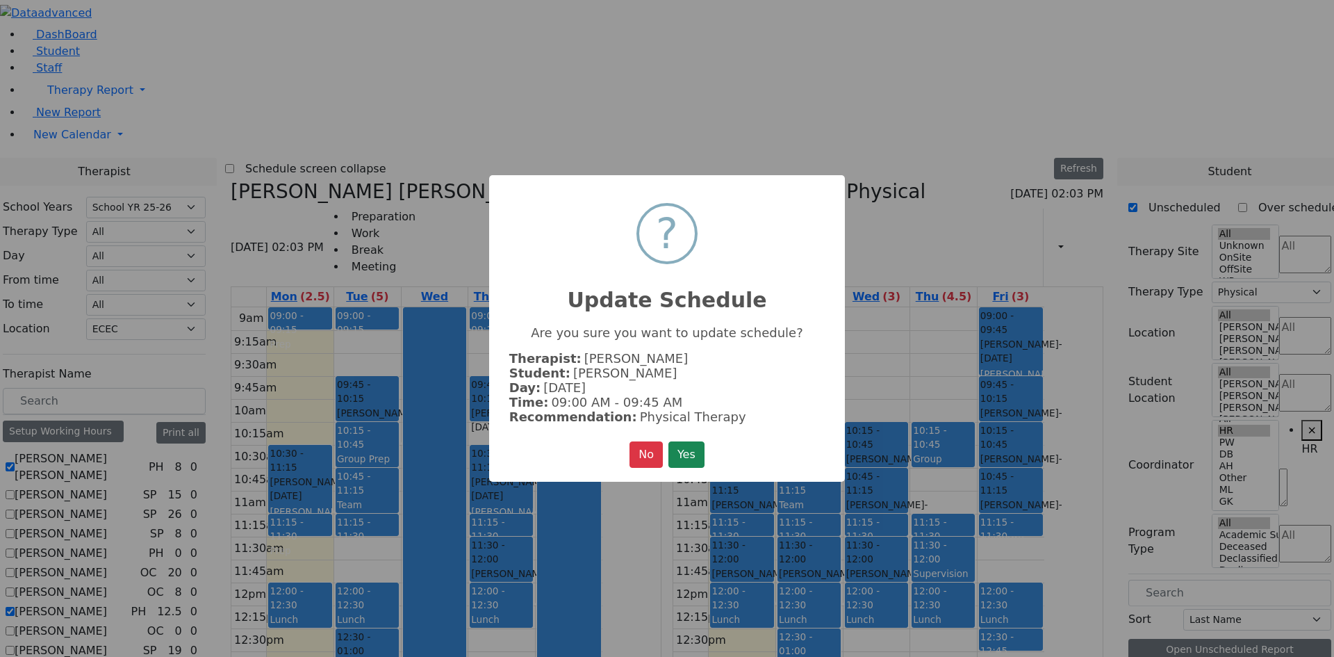
drag, startPoint x: 688, startPoint y: 455, endPoint x: 696, endPoint y: 450, distance: 9.7
click at [688, 454] on button "Yes" at bounding box center [687, 454] width 36 height 26
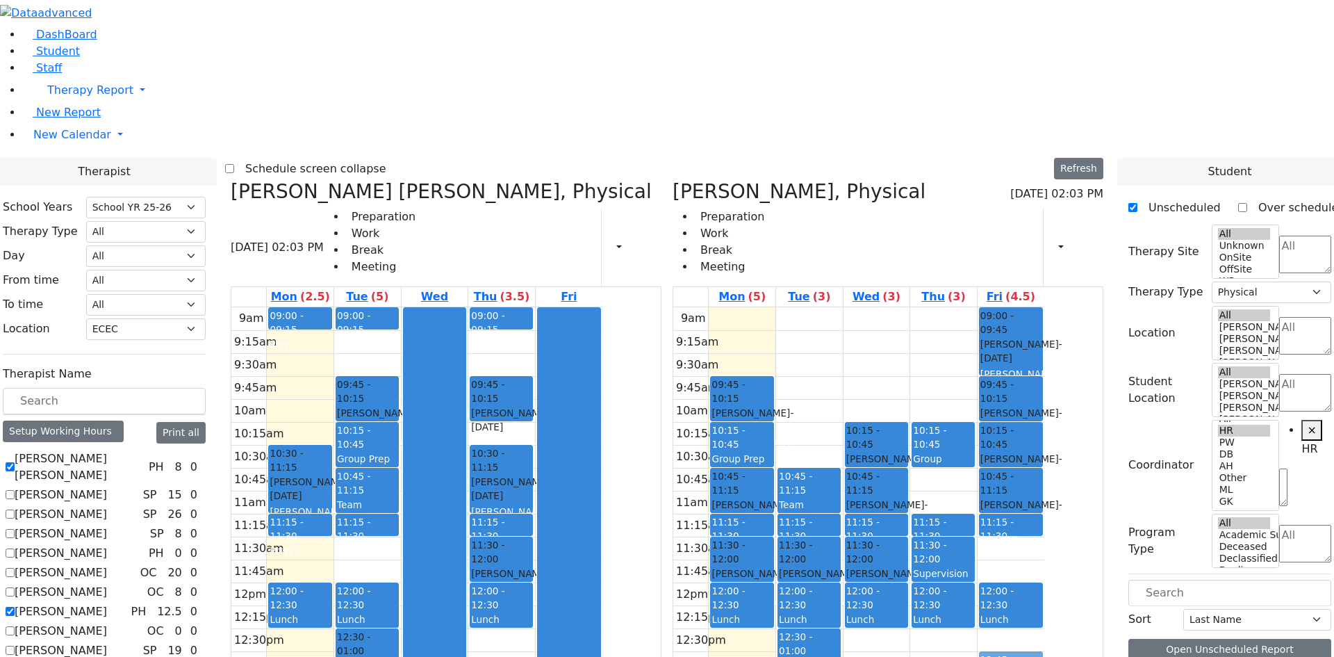
drag, startPoint x: 1080, startPoint y: 435, endPoint x: 1080, endPoint y: 448, distance: 12.5
click at [1045, 452] on div "09:00 - 09:45 Gluck Azaria - 07/27/2020 Litzman, Shterna 09:45 - 10:15 Lieberma…" at bounding box center [1011, 582] width 67 height 550
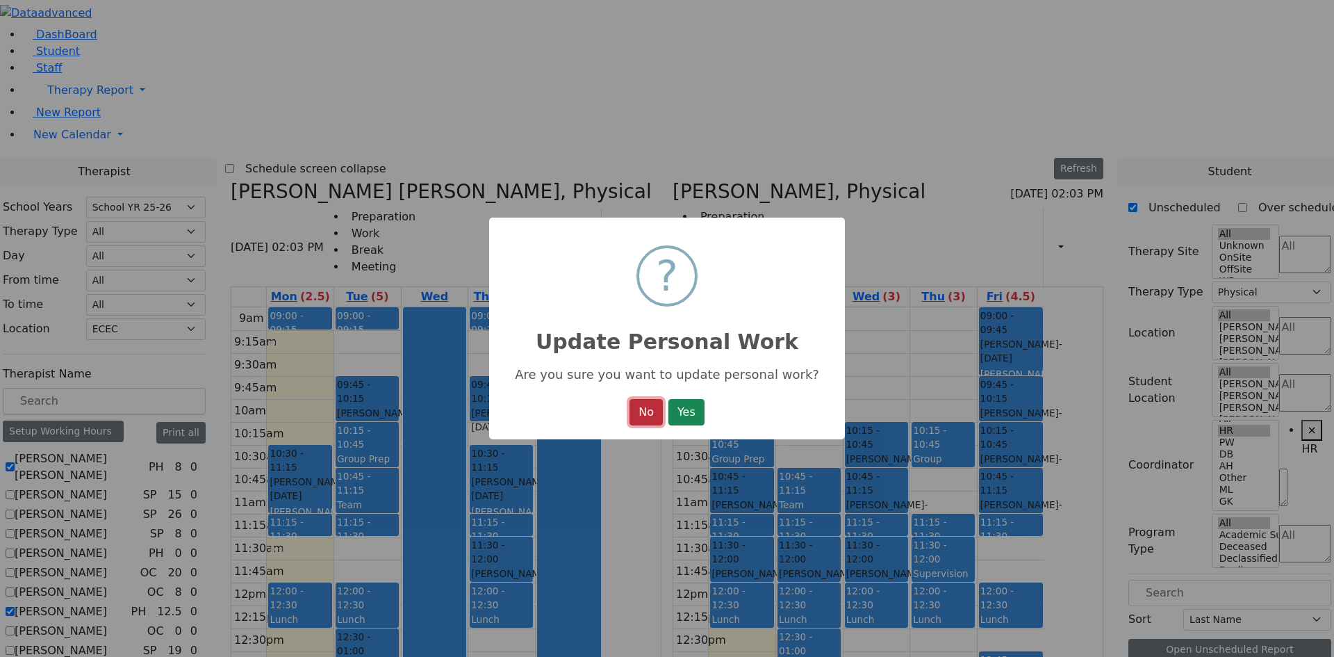
drag, startPoint x: 653, startPoint y: 415, endPoint x: 704, endPoint y: 420, distance: 51.7
click at [662, 415] on button "No" at bounding box center [646, 412] width 33 height 26
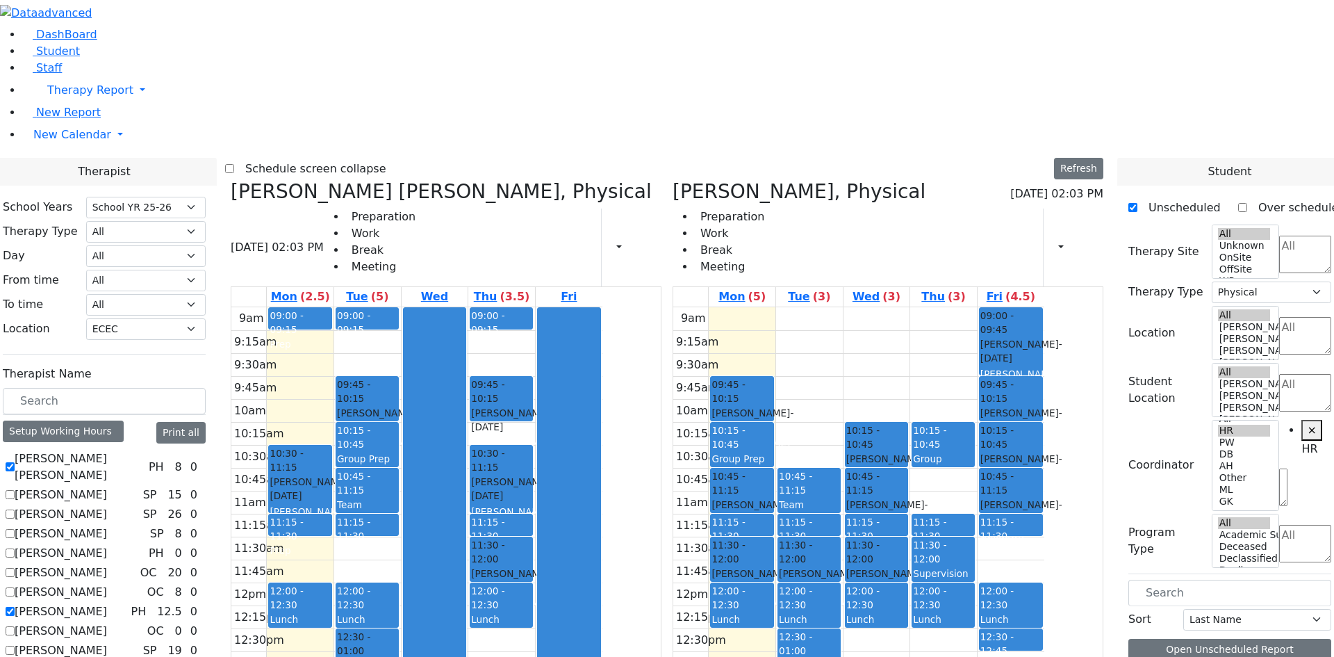
click at [1042, 630] on div "12:30 - 12:45" at bounding box center [1011, 644] width 61 height 28
click at [1120, 443] on button "Delete Selected Schedule" at bounding box center [1171, 441] width 138 height 22
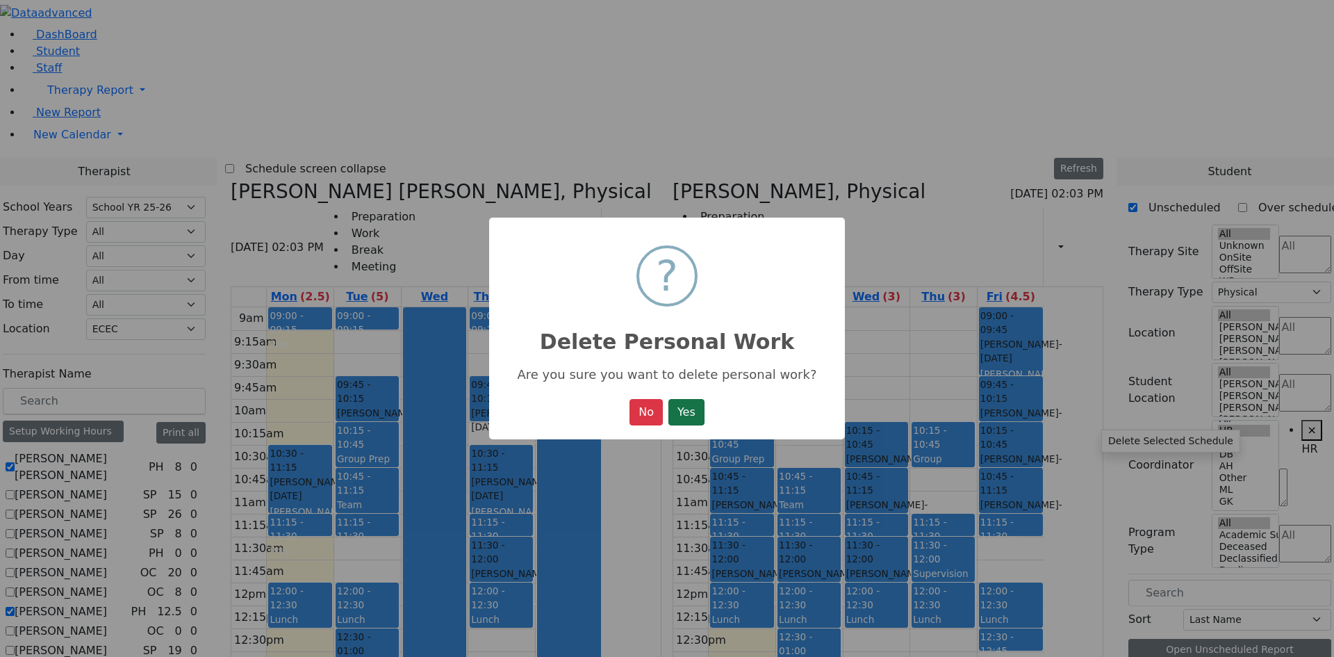
click at [689, 425] on button "Yes" at bounding box center [687, 412] width 36 height 26
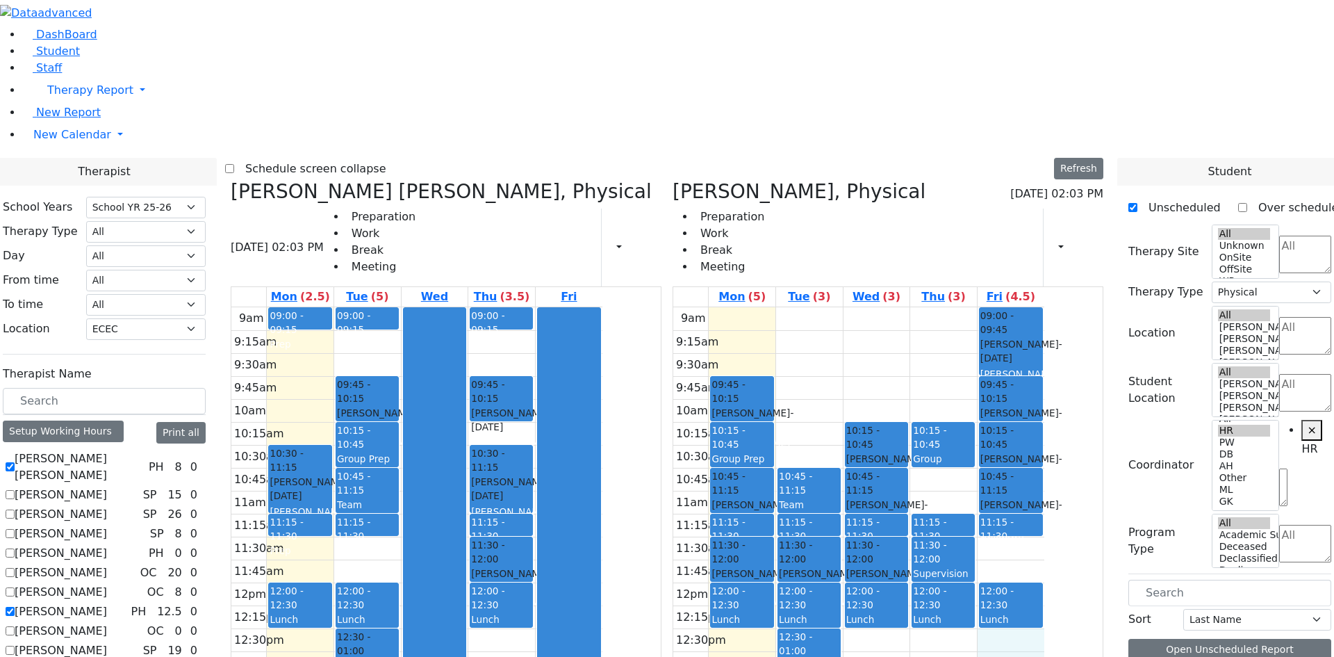
drag, startPoint x: 1074, startPoint y: 434, endPoint x: 1074, endPoint y: 450, distance: 16.0
click at [1045, 450] on div "9am 9:15am 9:30am 9:45am 10am 10:15am 10:30am 10:45am 11am 11:15am 11:30am 11:4…" at bounding box center [858, 582] width 371 height 550
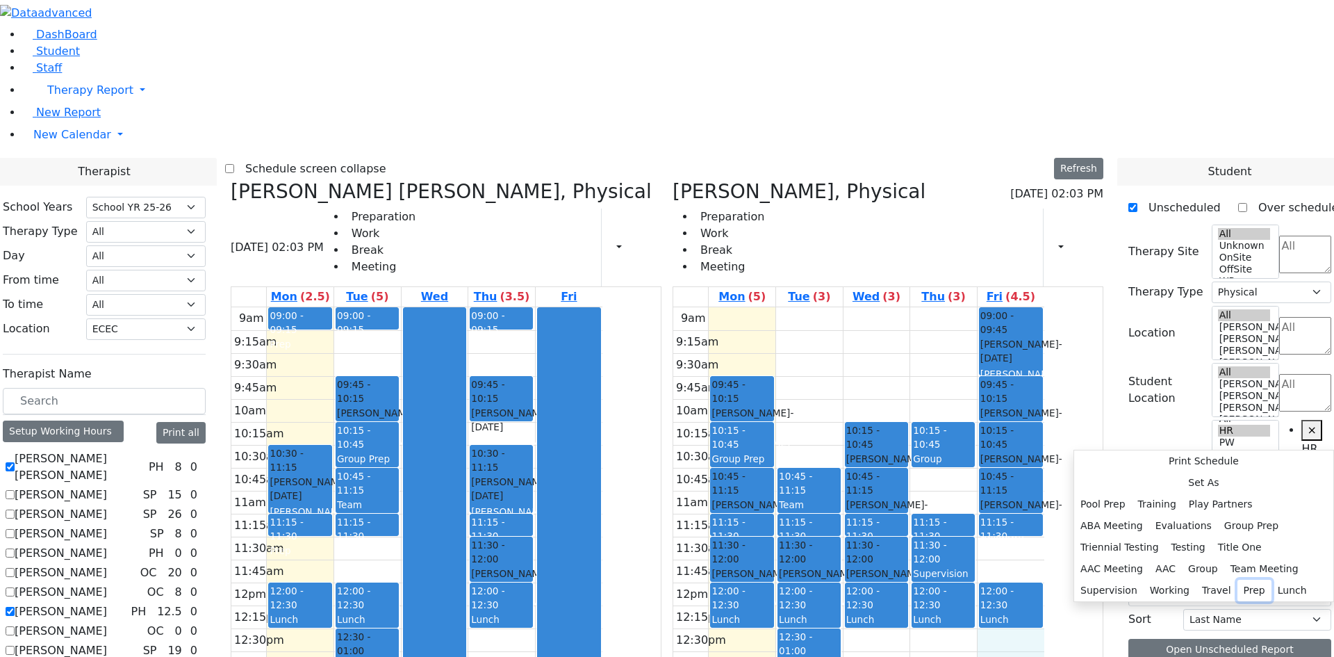
click at [1238, 580] on button "Prep" at bounding box center [1255, 591] width 34 height 22
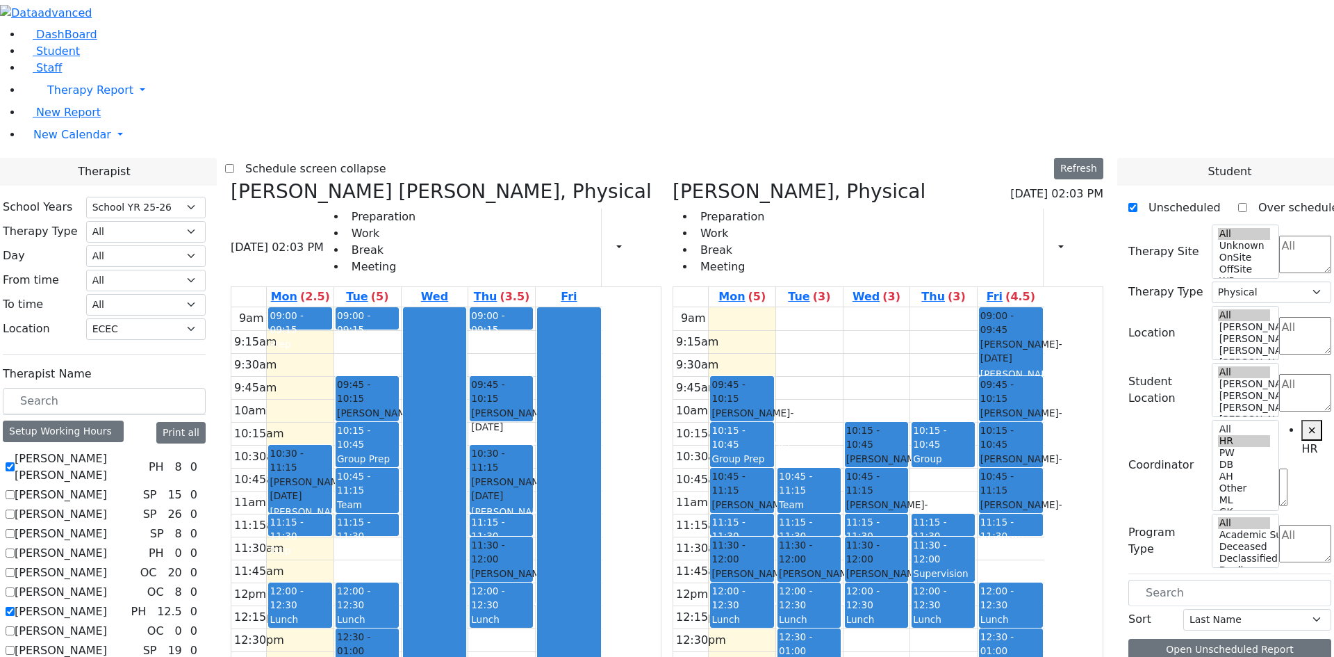
select select "212"
select select "33"
select select "2"
select select "7"
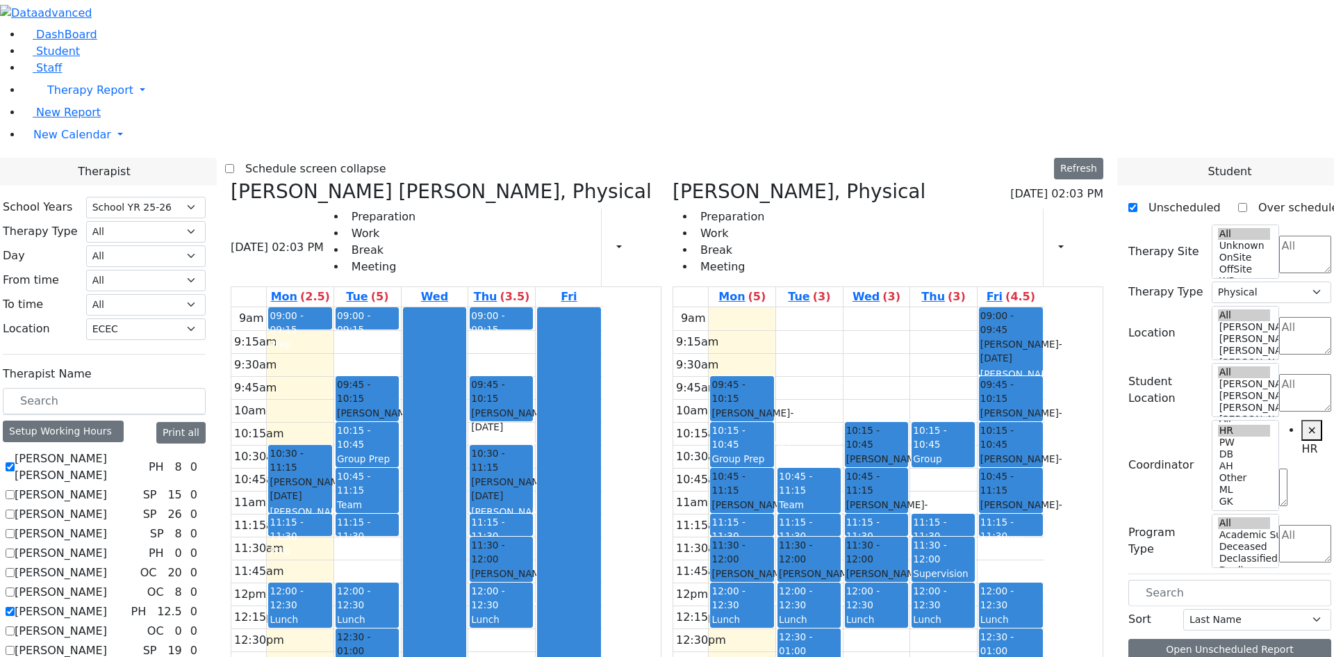
drag, startPoint x: 1182, startPoint y: 608, endPoint x: 813, endPoint y: 571, distance: 370.9
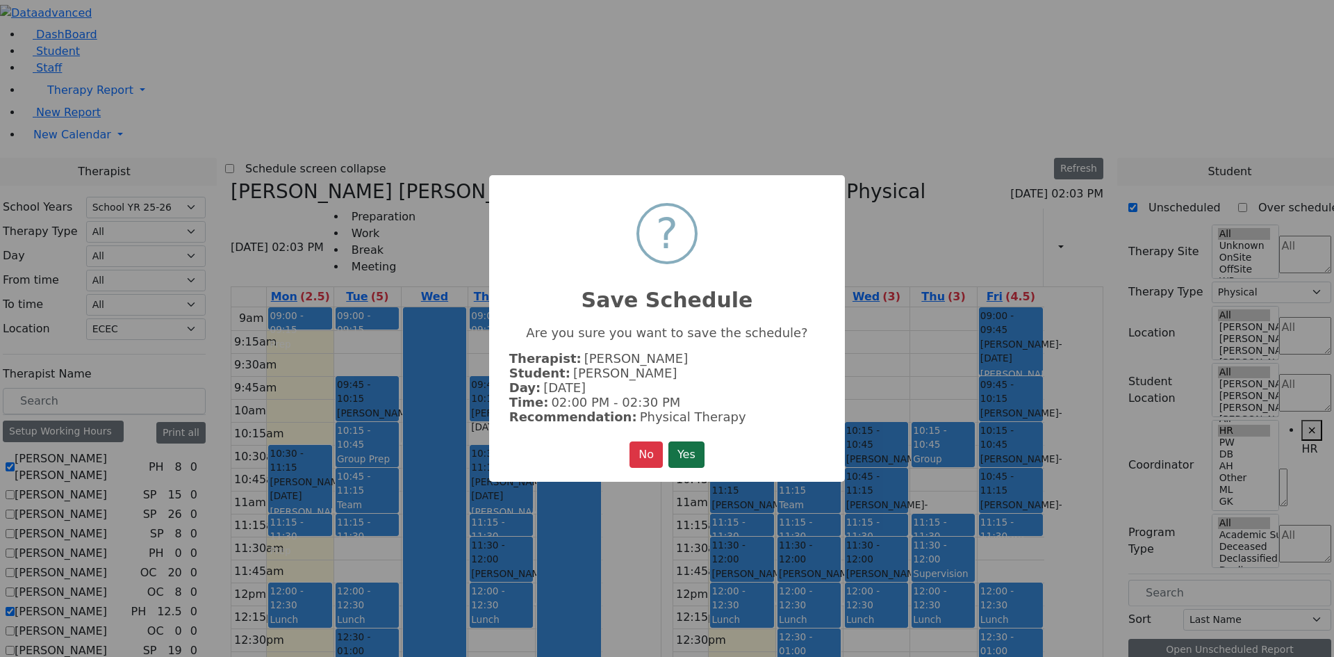
click at [687, 458] on button "Yes" at bounding box center [687, 454] width 36 height 26
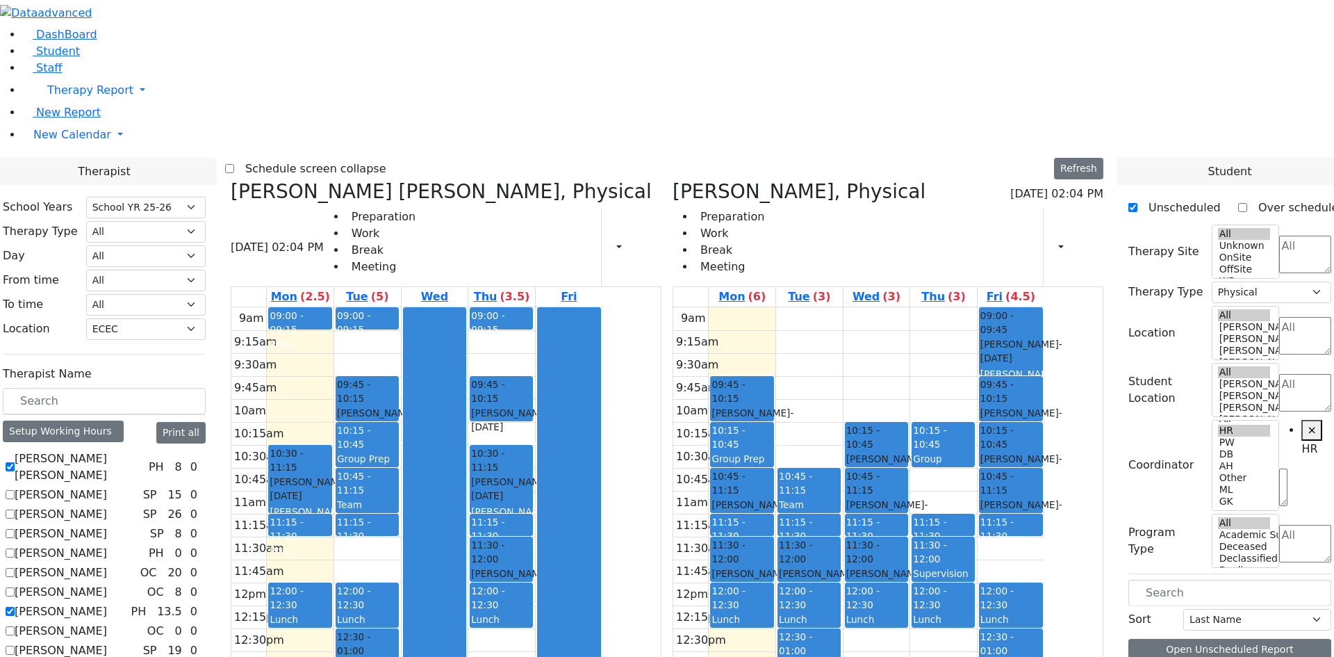
drag, startPoint x: 1188, startPoint y: 607, endPoint x: 926, endPoint y: 484, distance: 289.5
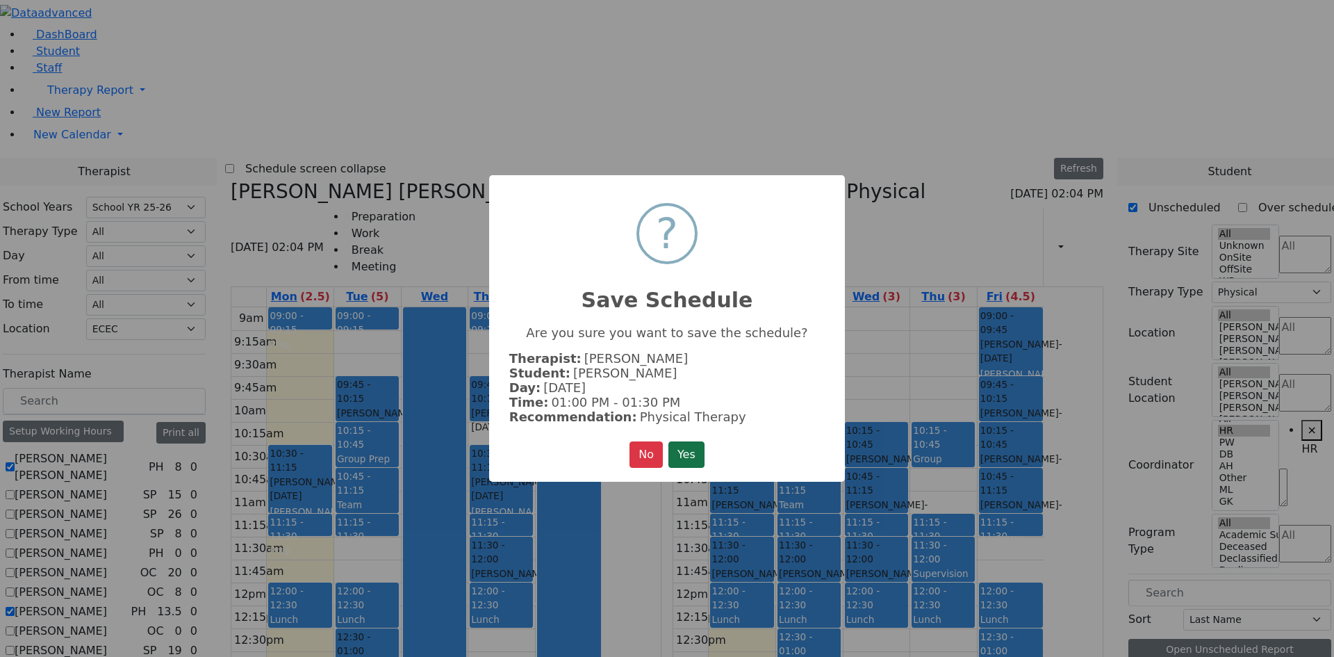
click at [700, 457] on button "Yes" at bounding box center [687, 454] width 36 height 26
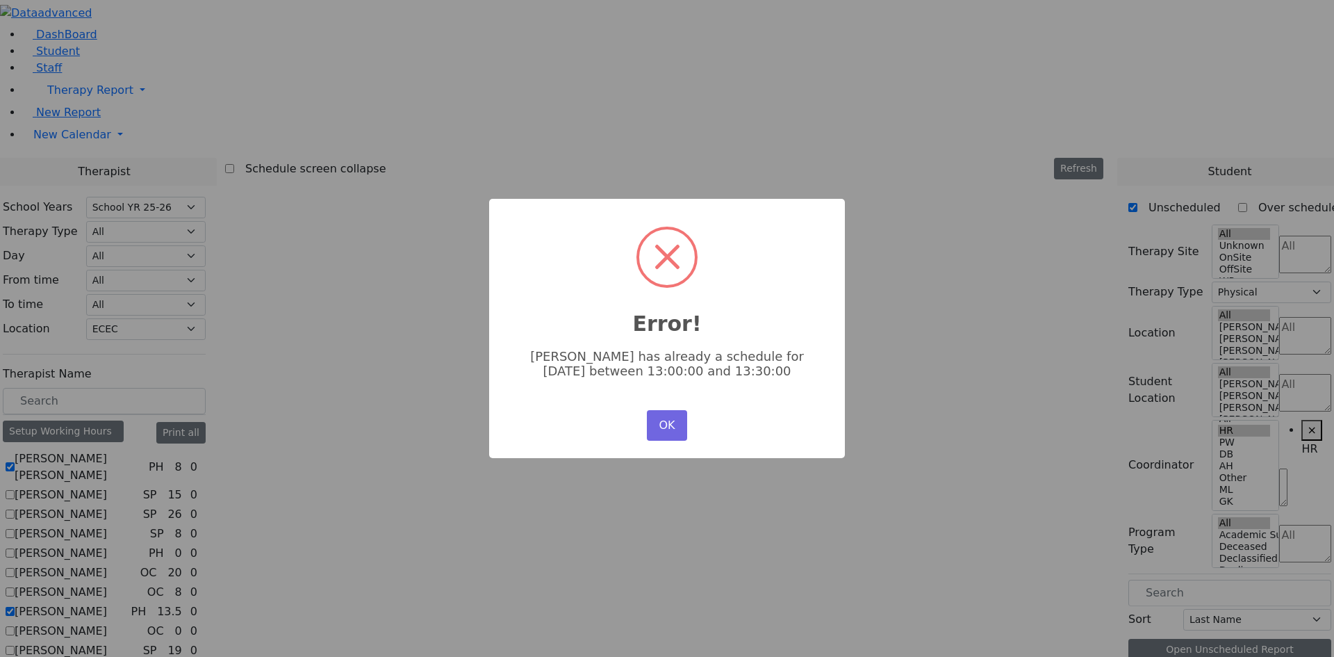
scroll to position [0, 0]
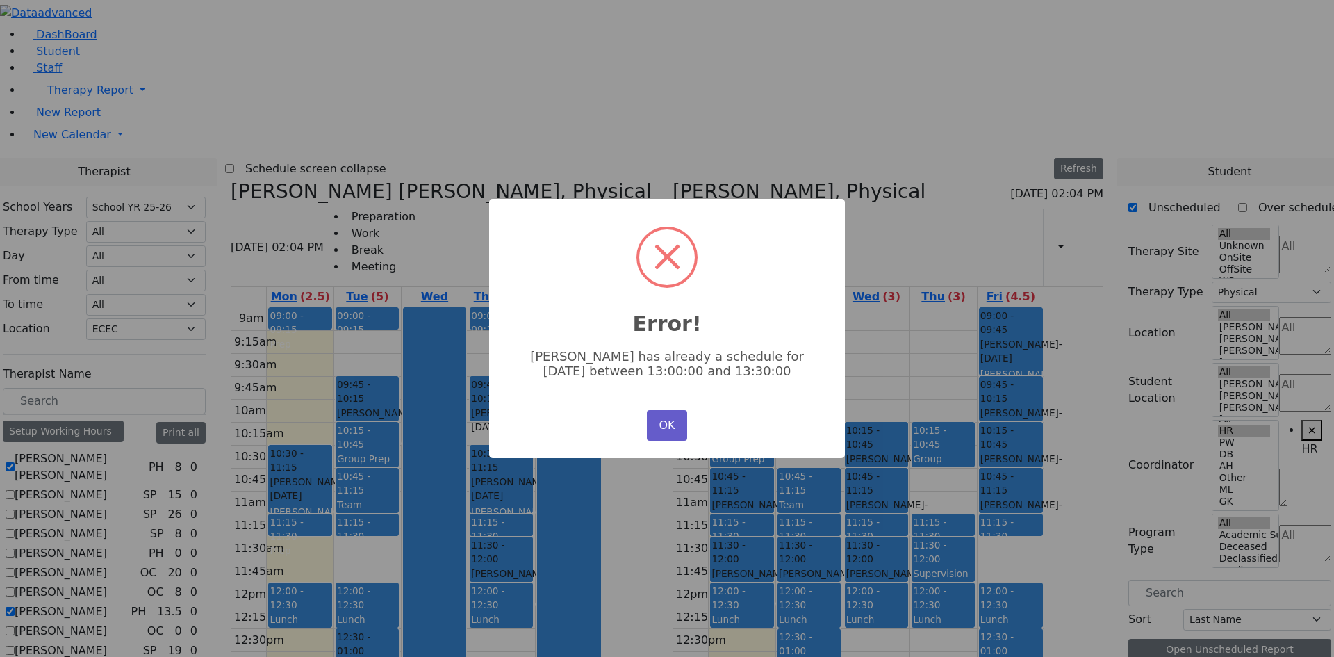
click at [667, 424] on button "OK" at bounding box center [667, 425] width 40 height 31
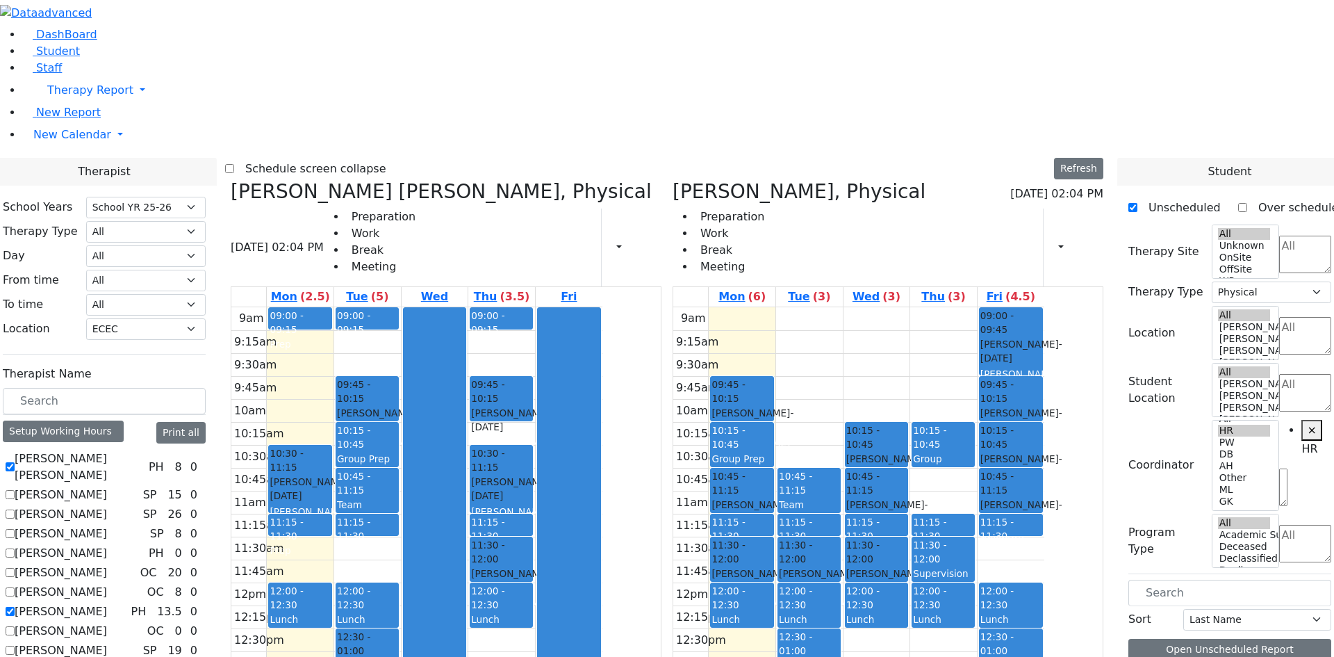
scroll to position [739, 0]
drag, startPoint x: 1184, startPoint y: 607, endPoint x: 899, endPoint y: 228, distance: 474.0
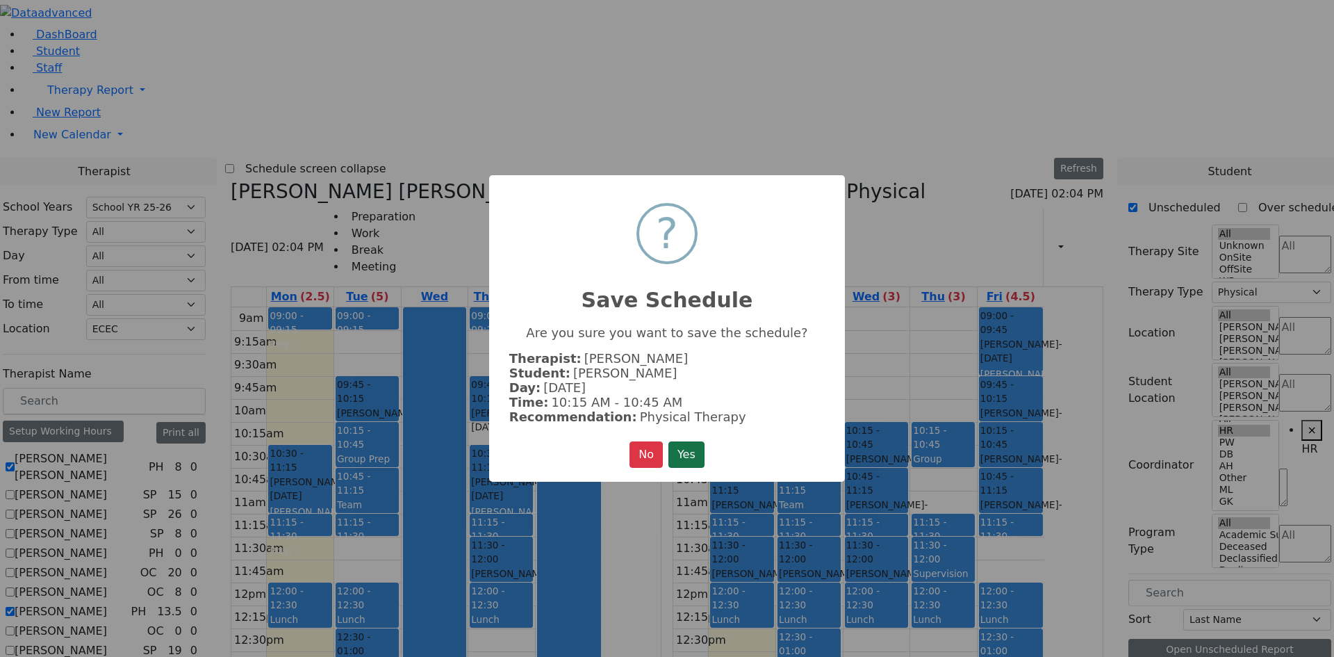
click at [689, 450] on button "Yes" at bounding box center [687, 454] width 36 height 26
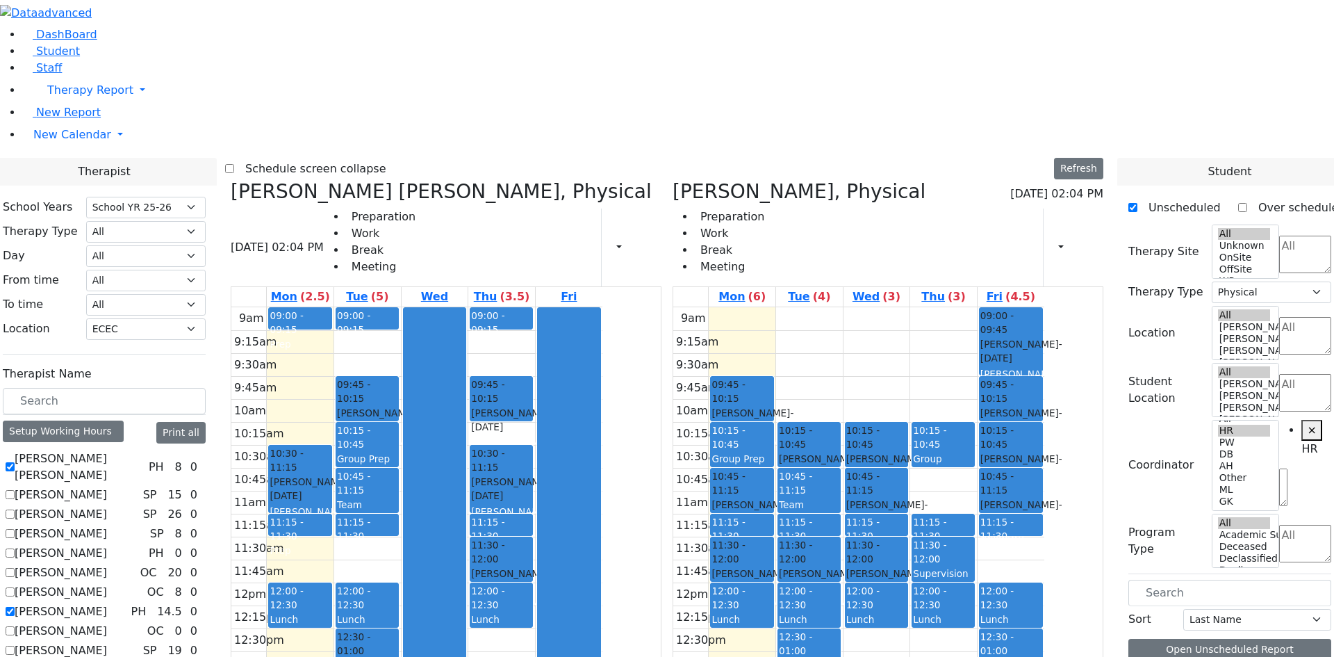
drag, startPoint x: 1195, startPoint y: 605, endPoint x: 1076, endPoint y: 344, distance: 287.1
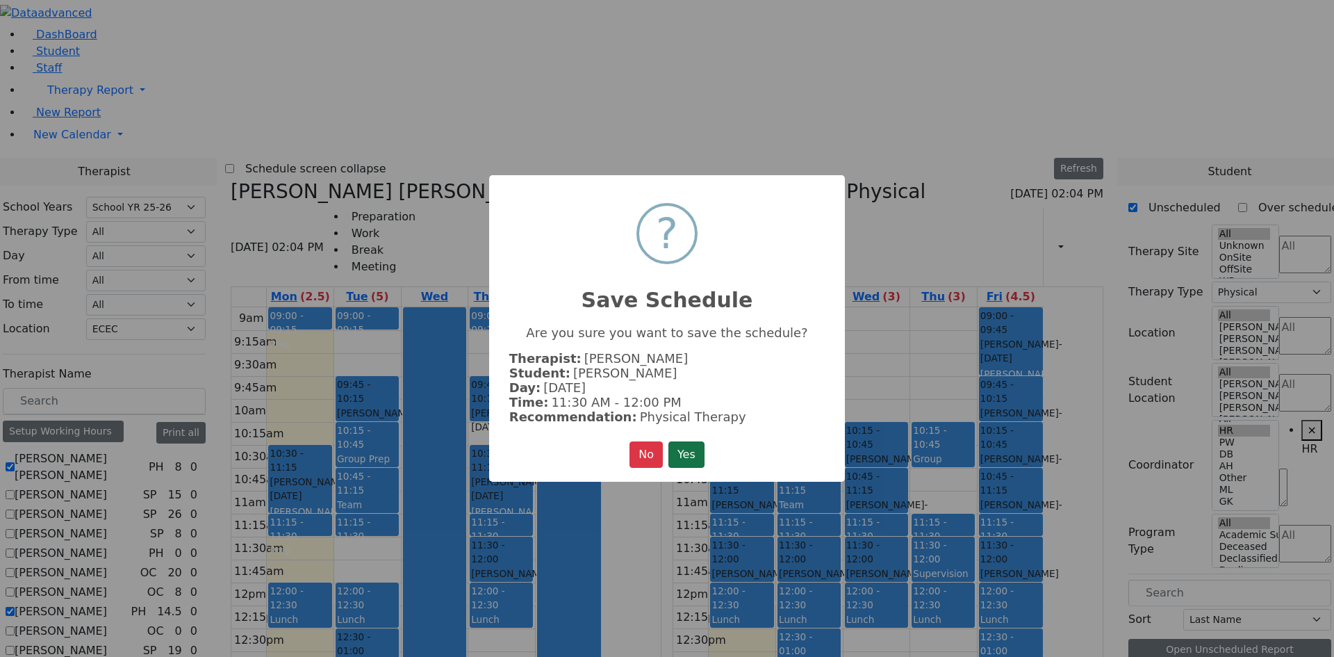
click at [681, 448] on button "Yes" at bounding box center [687, 454] width 36 height 26
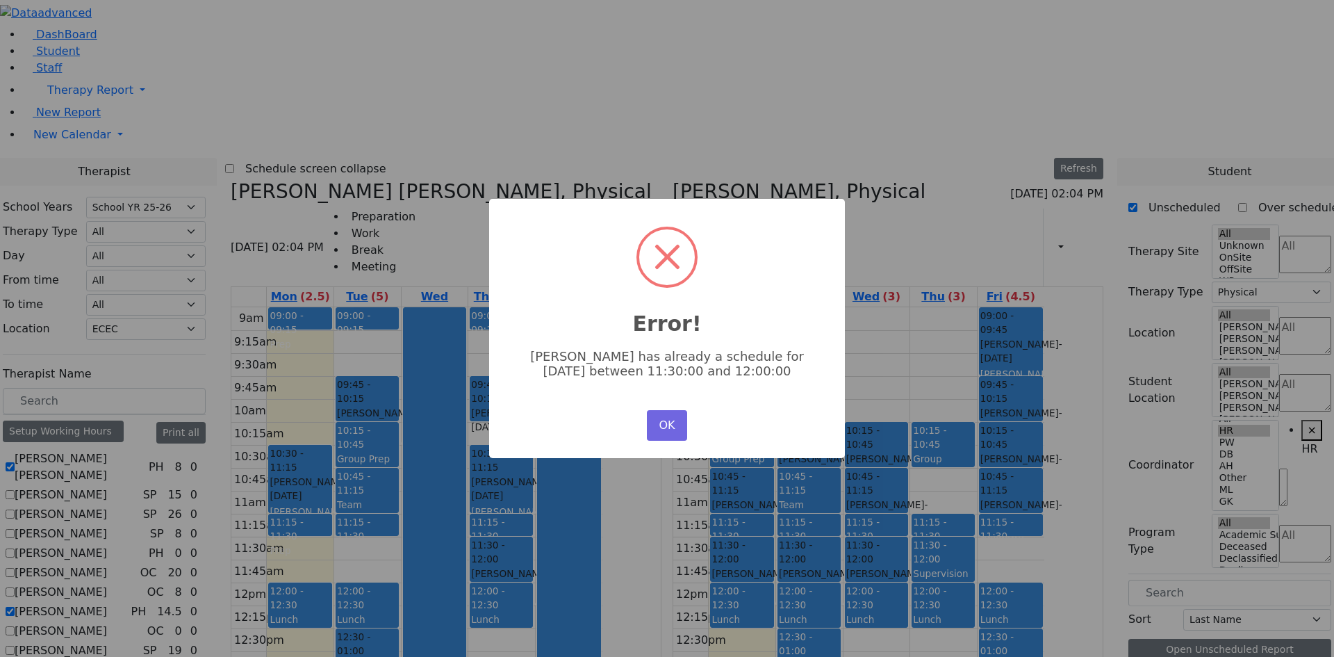
scroll to position [0, 0]
click at [675, 425] on button "OK" at bounding box center [667, 425] width 40 height 31
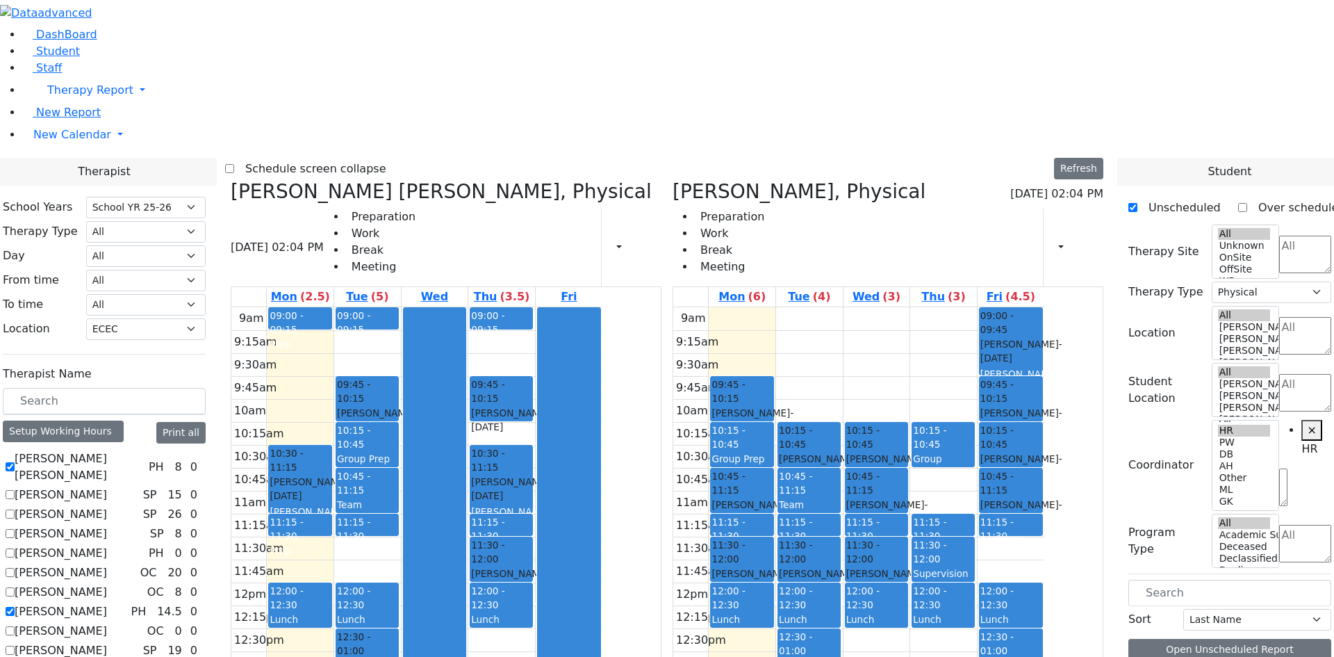
scroll to position [739, 0]
drag, startPoint x: 1197, startPoint y: 605, endPoint x: 1031, endPoint y: 527, distance: 182.8
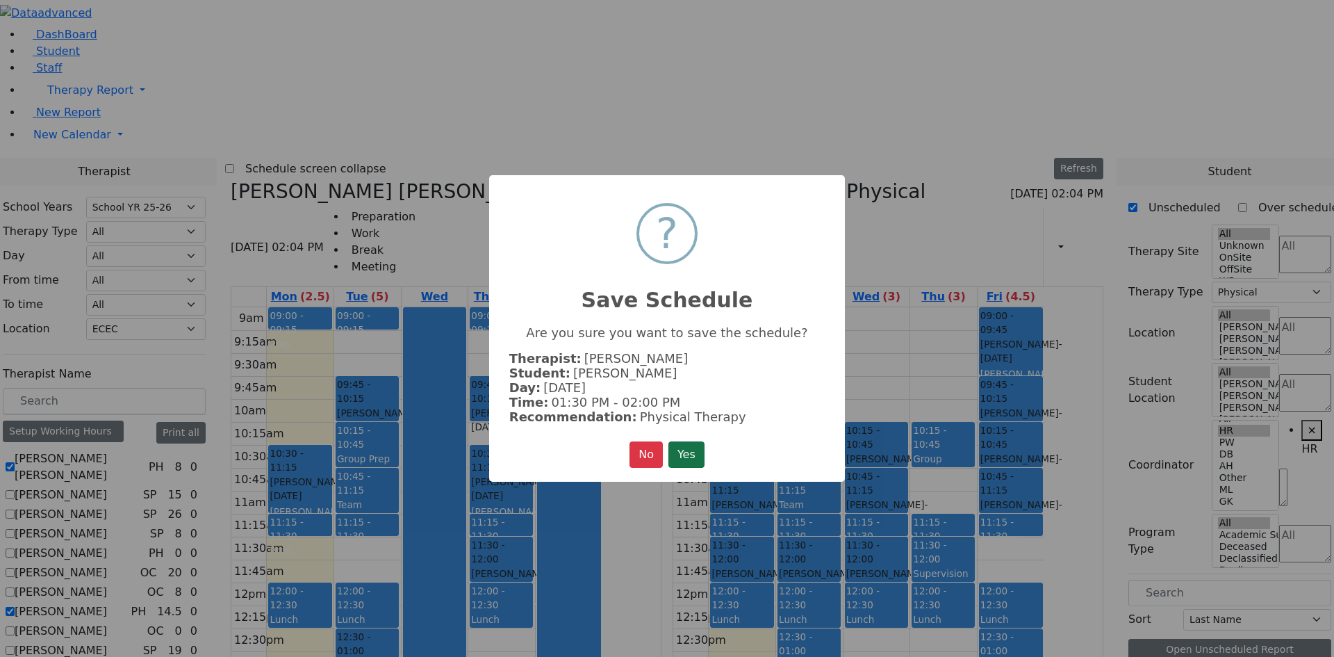
click at [705, 452] on button "Yes" at bounding box center [687, 454] width 36 height 26
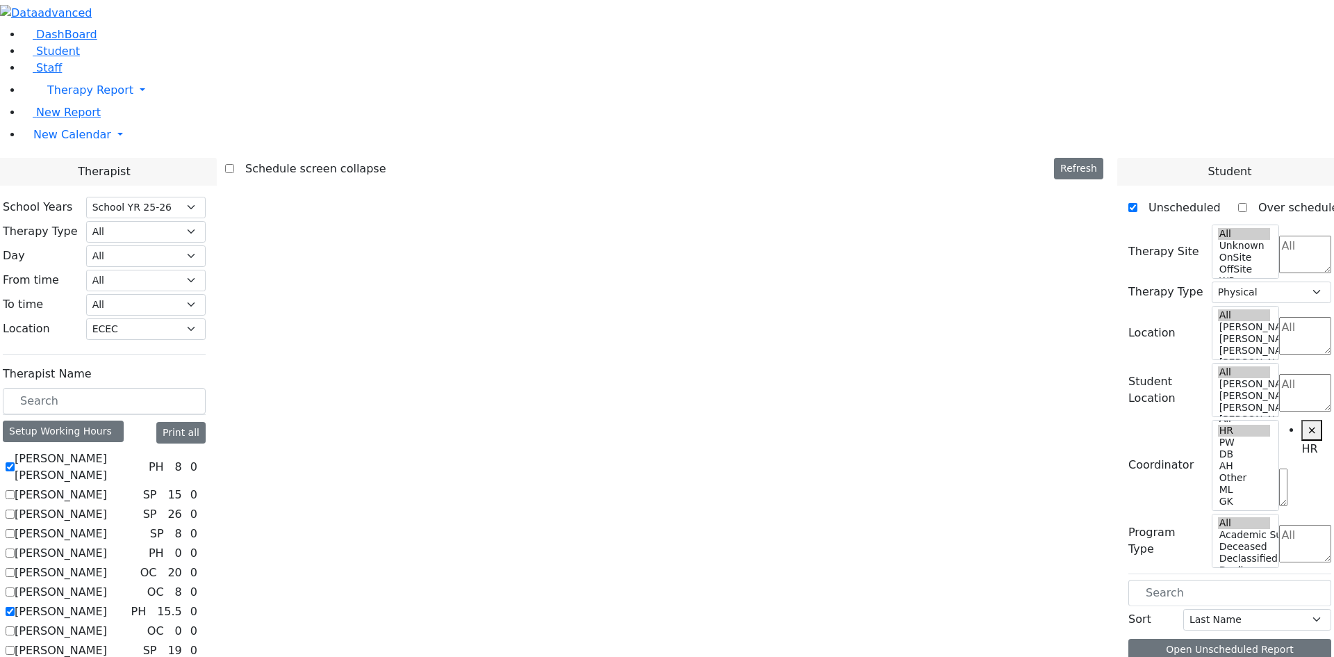
scroll to position [0, 0]
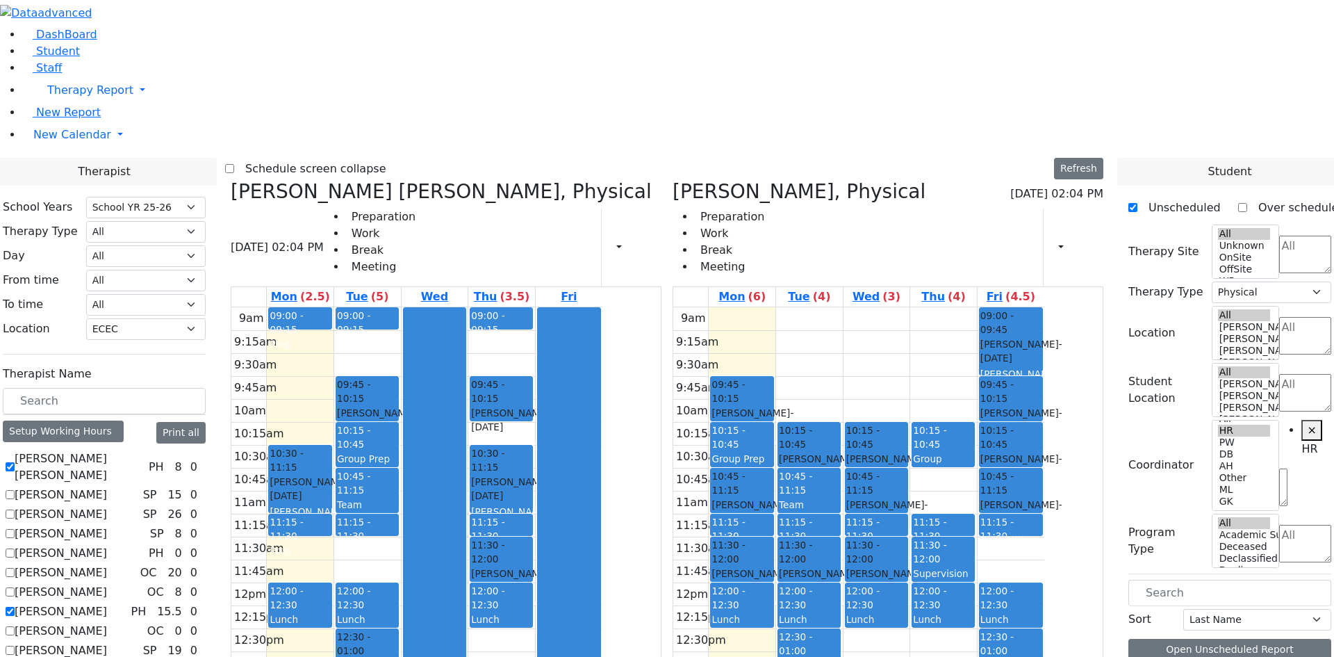
drag, startPoint x: 810, startPoint y: 582, endPoint x: 839, endPoint y: 575, distance: 30.2
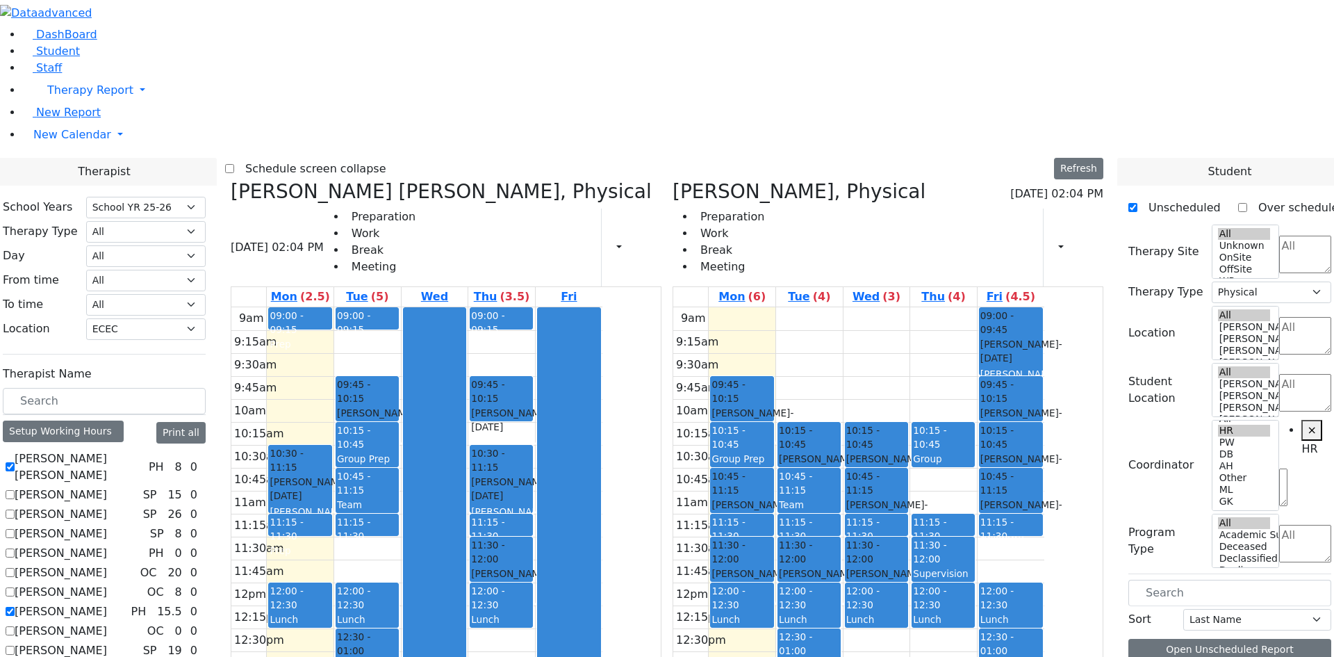
drag, startPoint x: 1195, startPoint y: 461, endPoint x: 418, endPoint y: 349, distance: 784.4
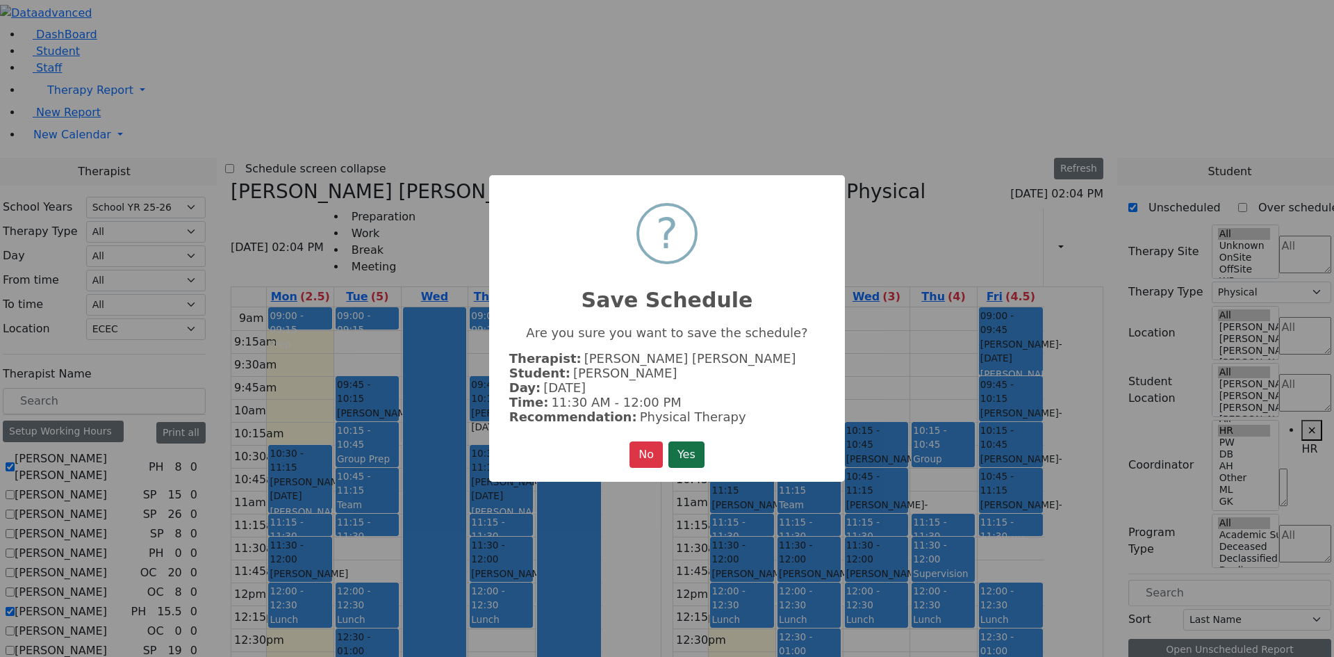
click at [691, 448] on button "Yes" at bounding box center [687, 454] width 36 height 26
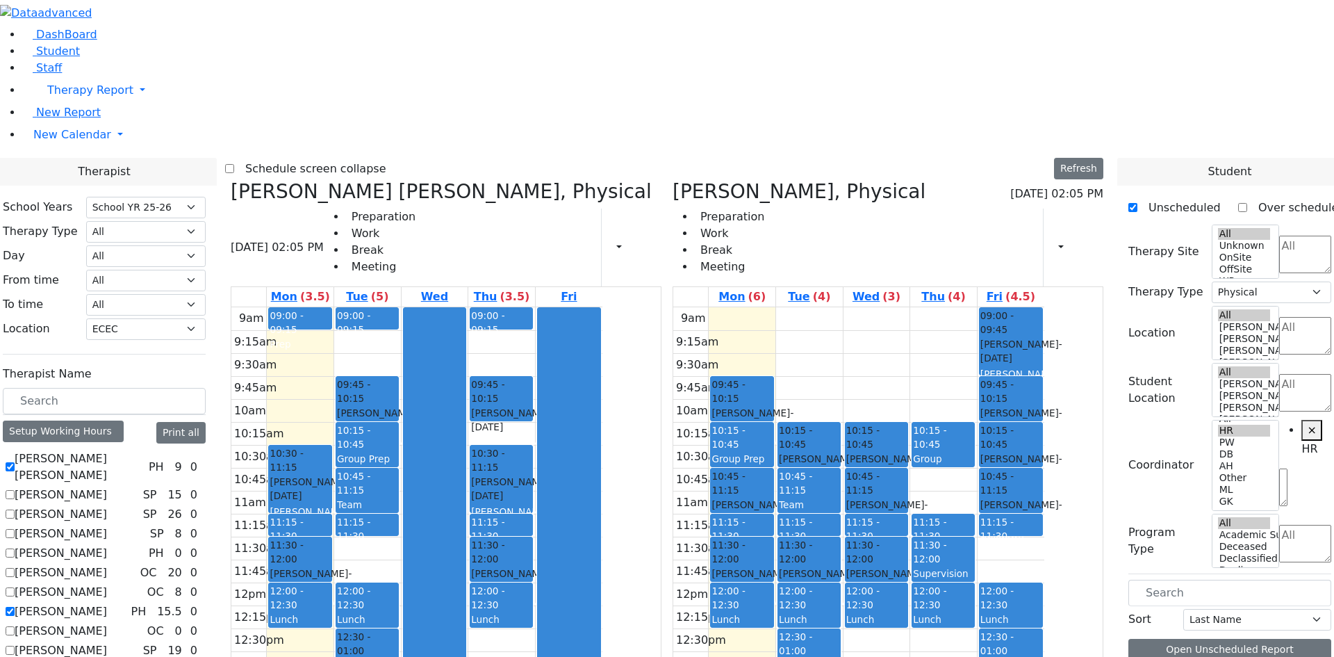
scroll to position [348, 0]
click at [1185, 580] on input "text" at bounding box center [1230, 593] width 203 height 26
drag, startPoint x: 1195, startPoint y: 377, endPoint x: 527, endPoint y: 145, distance: 707.1
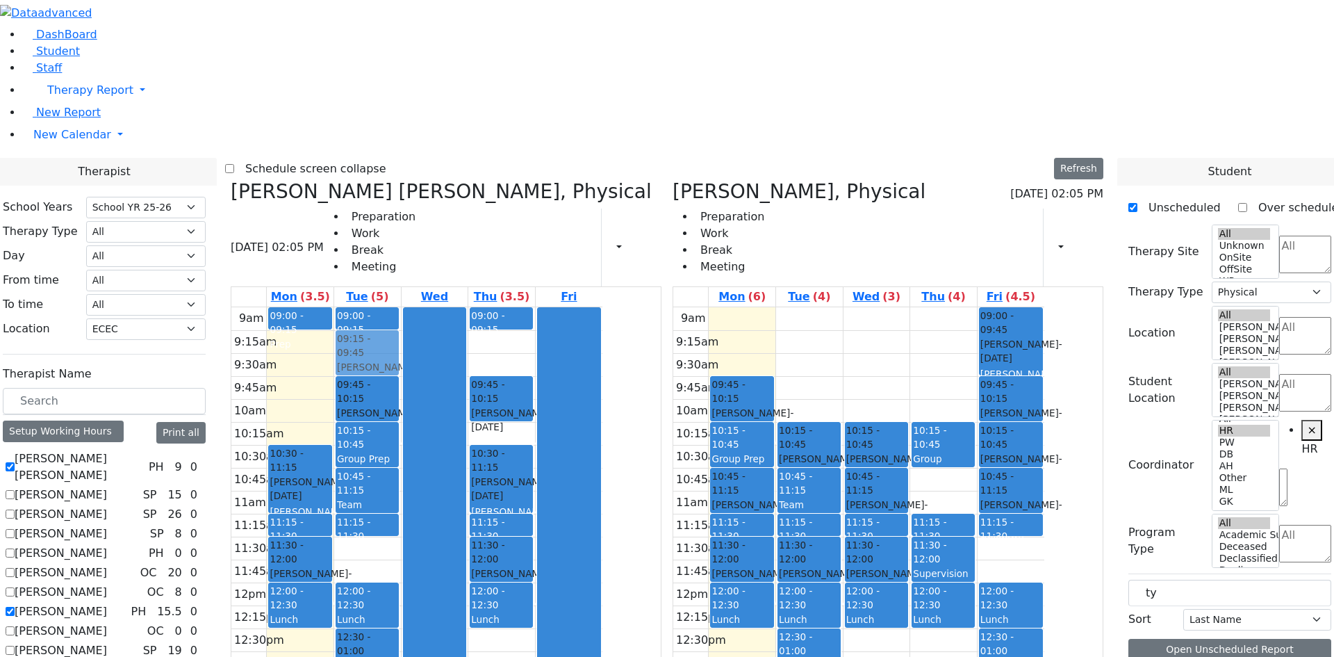
click at [527, 158] on div "Therapist School Years Select School YR School YR 25-26 Summer YR 25 School YR …" at bounding box center [667, 508] width 1351 height 701
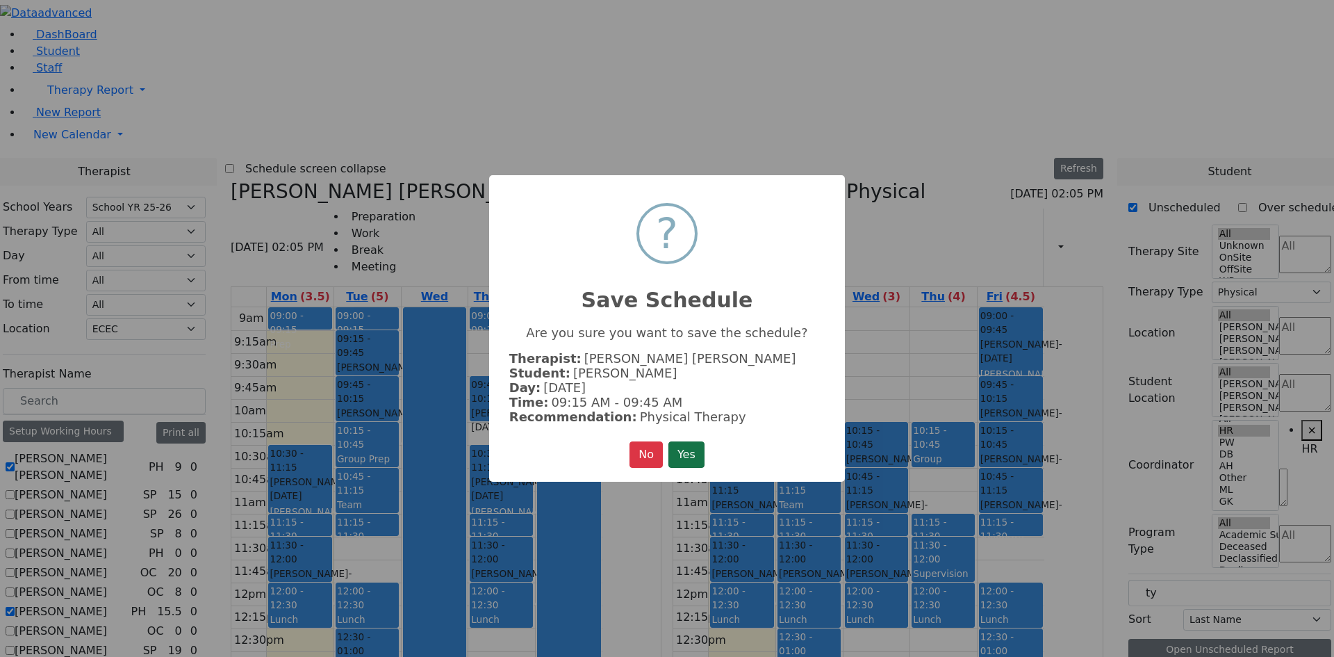
click at [703, 459] on button "Yes" at bounding box center [687, 454] width 36 height 26
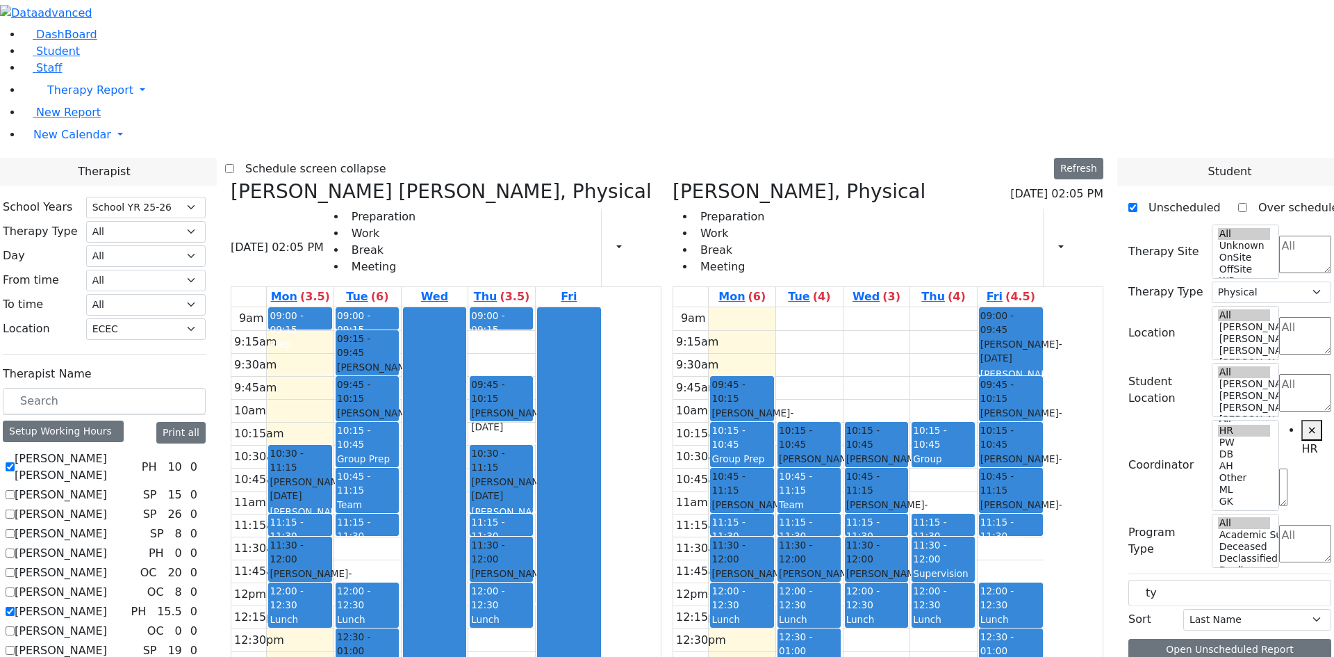
drag, startPoint x: 1207, startPoint y: 376, endPoint x: 639, endPoint y: 439, distance: 572.0
click at [639, 439] on div "Therapist School Years Select School YR School YR 25-26 Summer YR 25 School YR …" at bounding box center [667, 508] width 1351 height 701
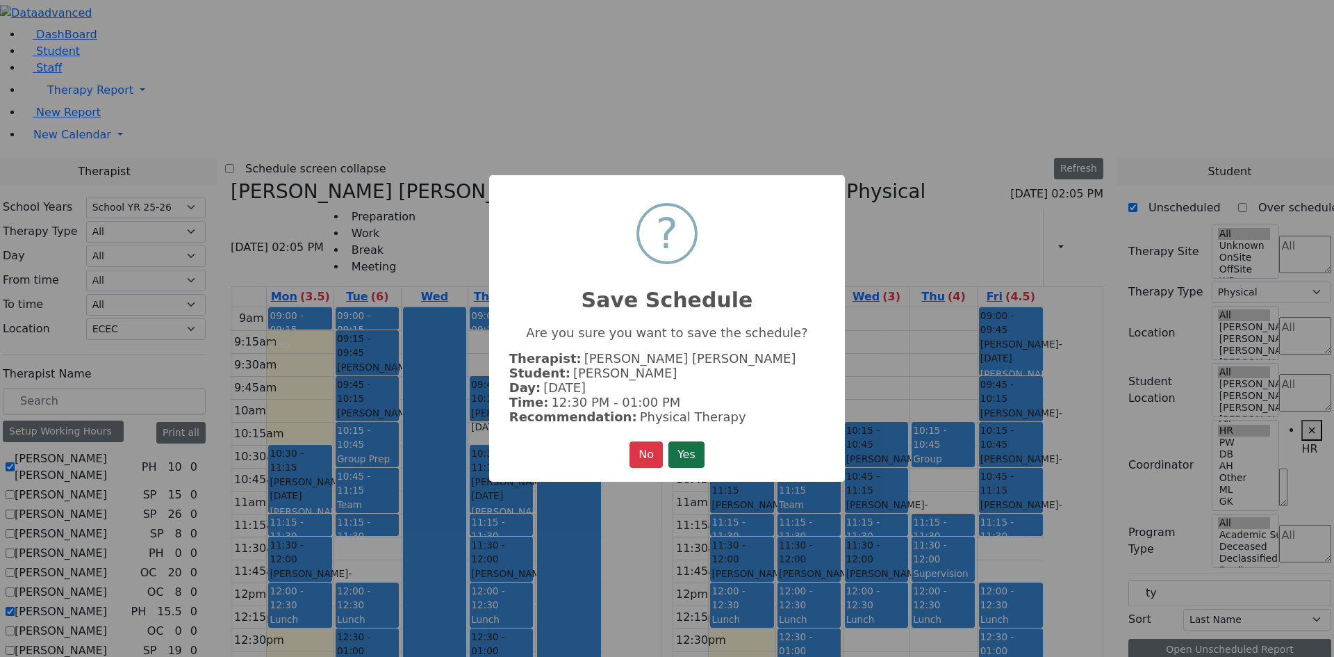
click at [698, 445] on button "Yes" at bounding box center [687, 454] width 36 height 26
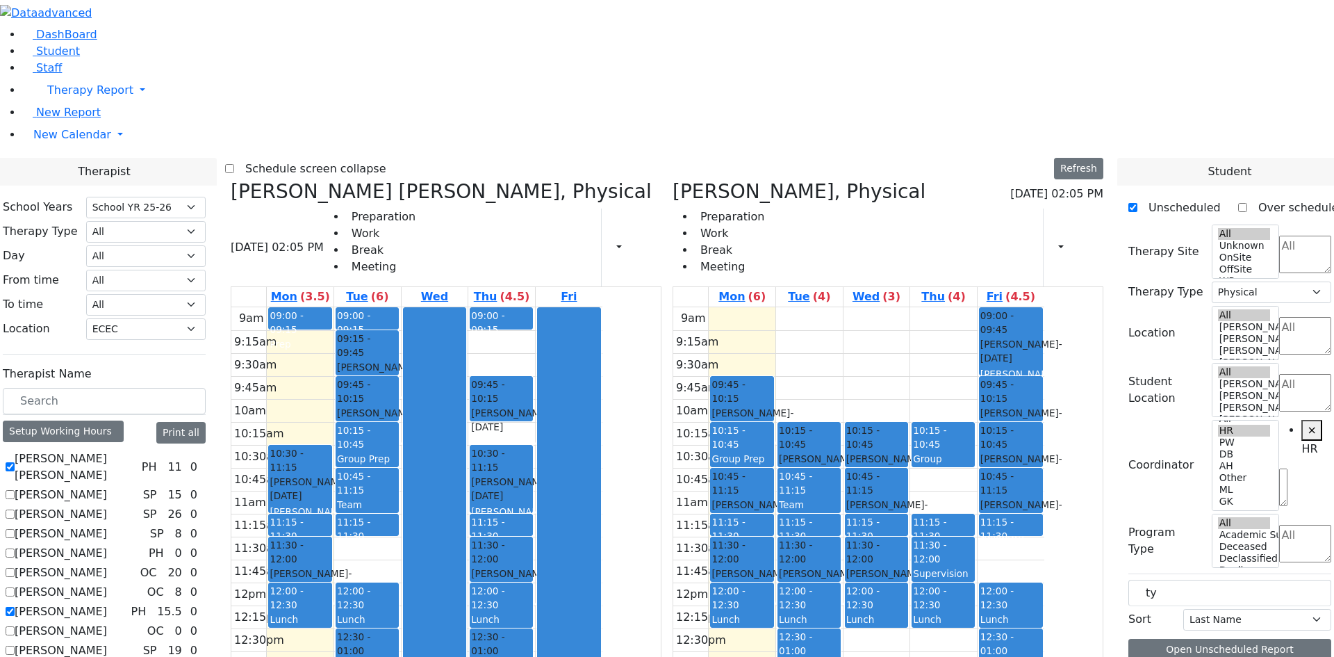
drag, startPoint x: 865, startPoint y: 183, endPoint x: 865, endPoint y: 192, distance: 9.0
click at [865, 307] on div "9am 9:15am 9:30am 9:45am 10am 10:15am 10:30am 10:45am 11am 11:15am 11:30am 11:4…" at bounding box center [858, 582] width 371 height 550
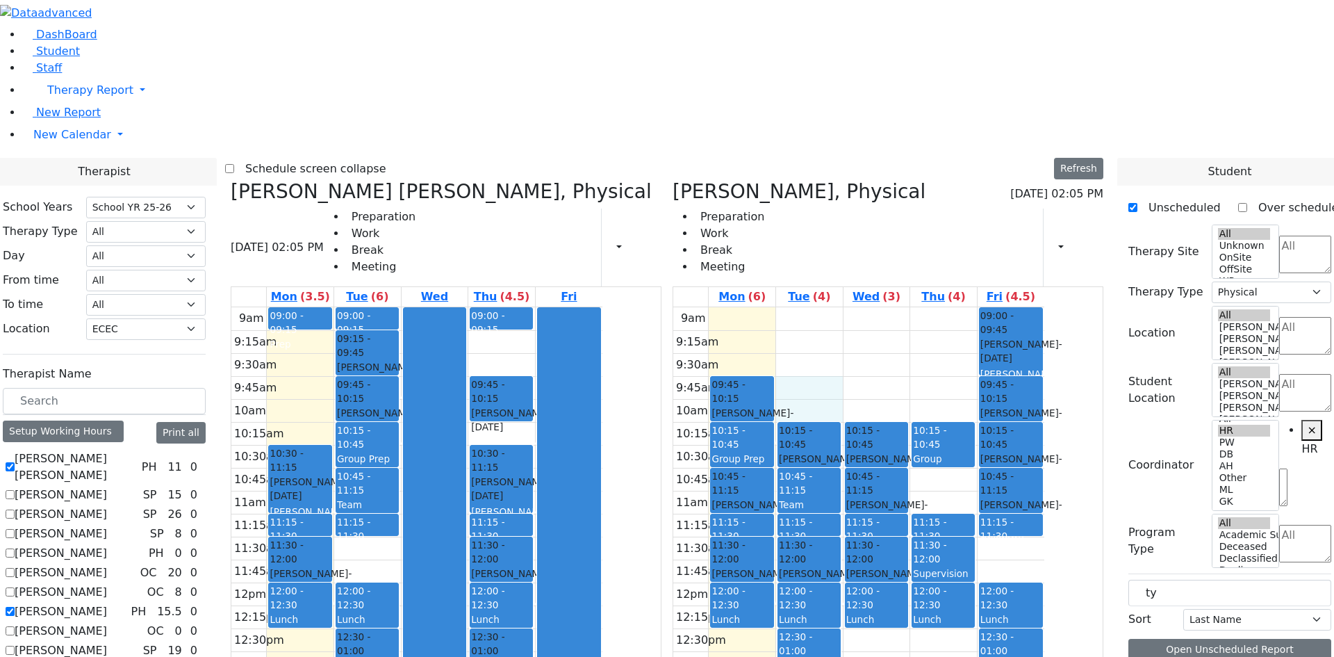
drag, startPoint x: 1268, startPoint y: 419, endPoint x: 1257, endPoint y: 397, distance: 25.2
drag, startPoint x: 1180, startPoint y: 239, endPoint x: 1103, endPoint y: 237, distance: 77.2
click at [1103, 237] on div "Therapist School Years Select School YR School YR 25-26 Summer YR 25 School YR …" at bounding box center [667, 511] width 1351 height 706
type input "tei"
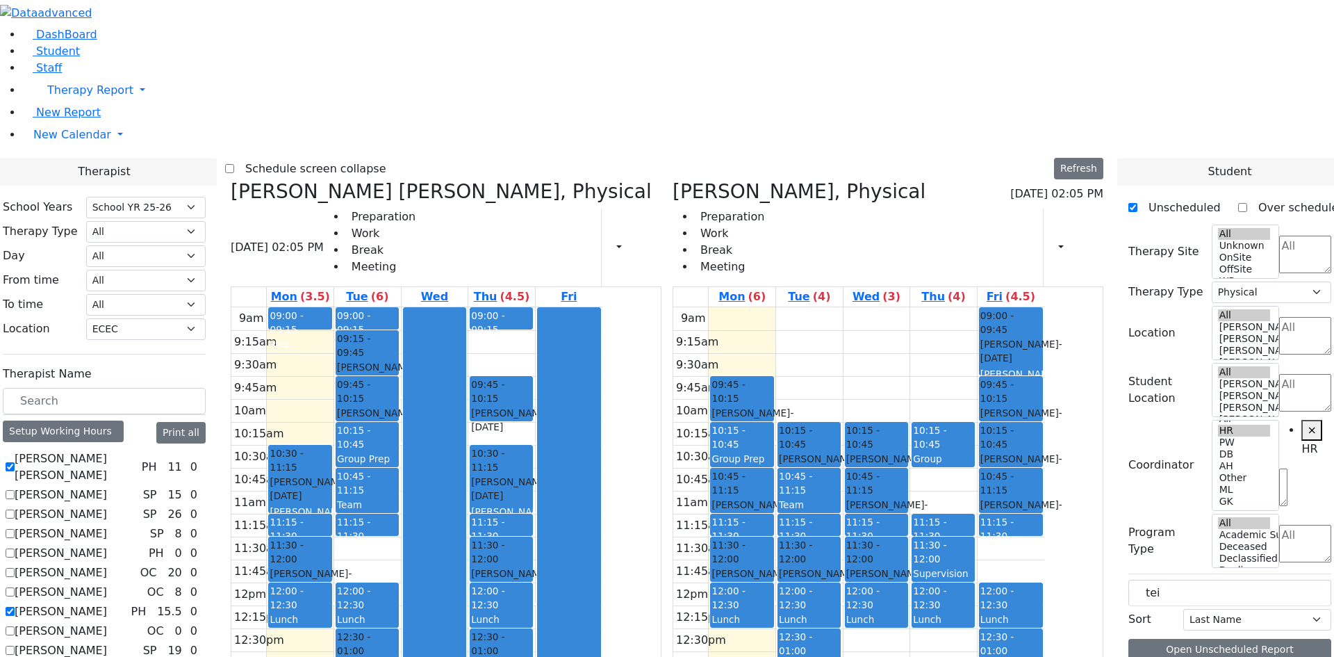
drag, startPoint x: 1197, startPoint y: 412, endPoint x: 818, endPoint y: 133, distance: 470.7
click at [818, 158] on div "Therapist School Years Select School YR School YR 25-26 Summer YR 25 School YR …" at bounding box center [667, 508] width 1351 height 701
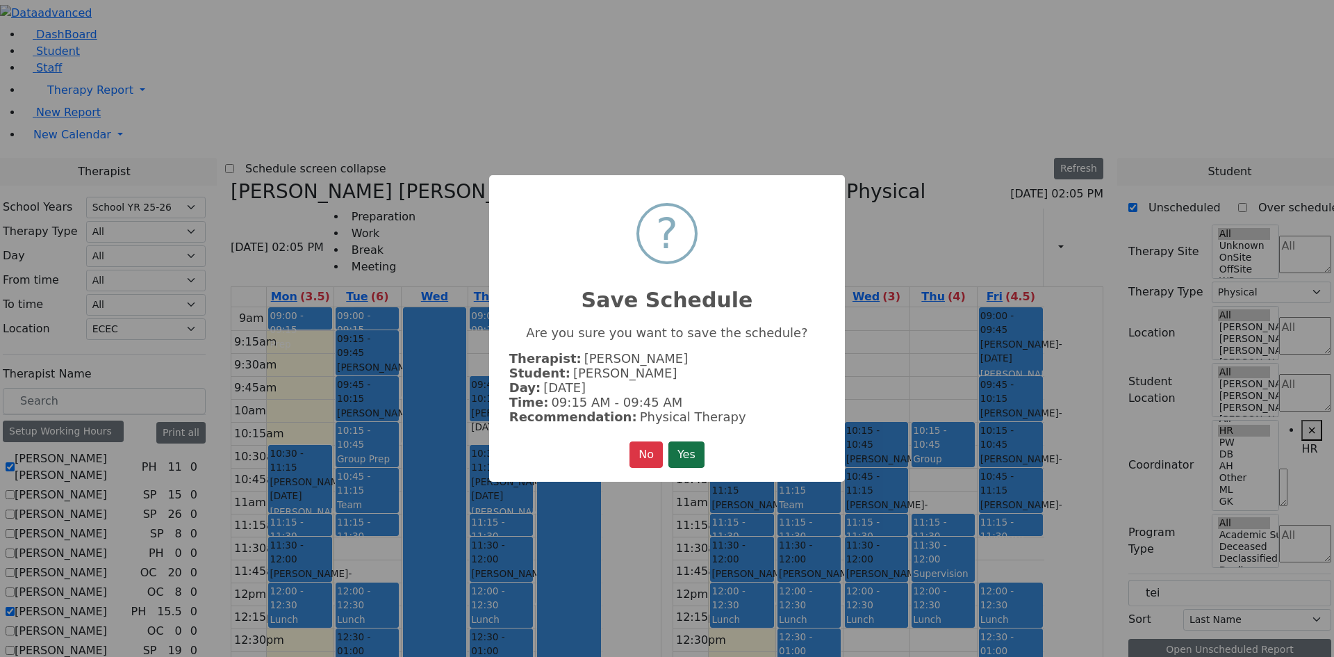
click at [687, 443] on button "Yes" at bounding box center [687, 454] width 36 height 26
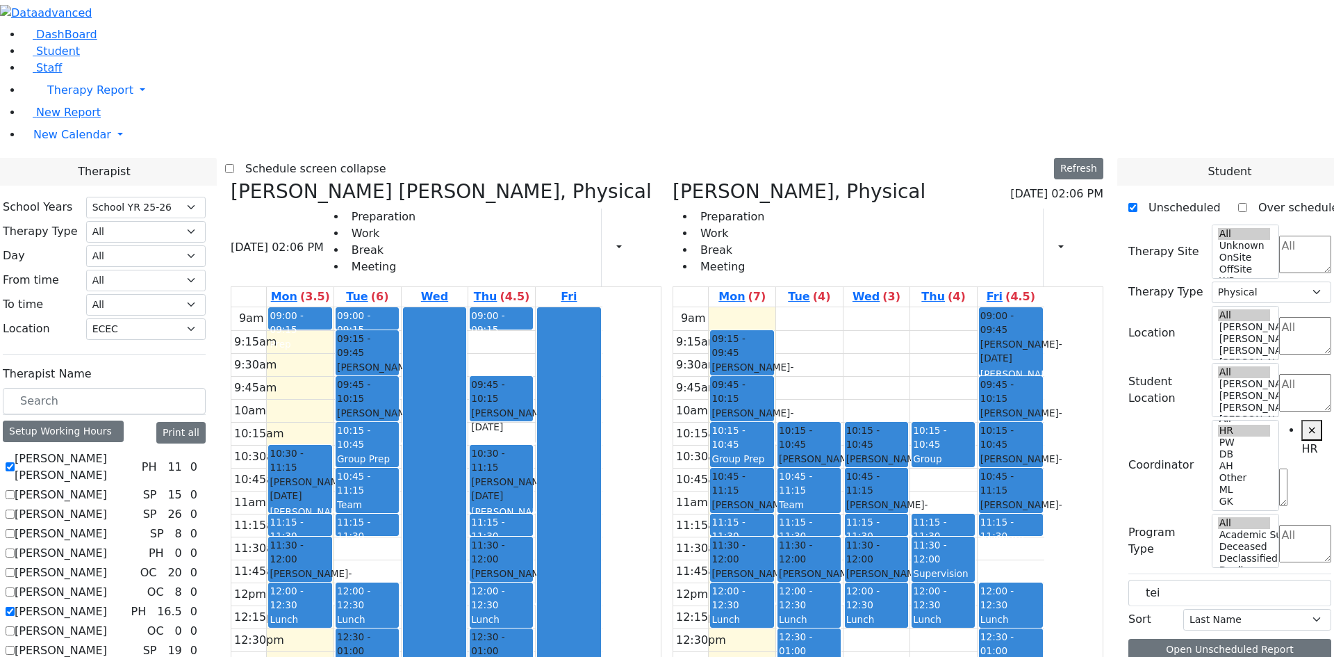
drag, startPoint x: 1201, startPoint y: 409, endPoint x: 927, endPoint y: 183, distance: 355.0
click at [974, 190] on div "Therapist School Years Select School YR School YR 25-26 Summer YR 25 School YR …" at bounding box center [667, 508] width 1351 height 701
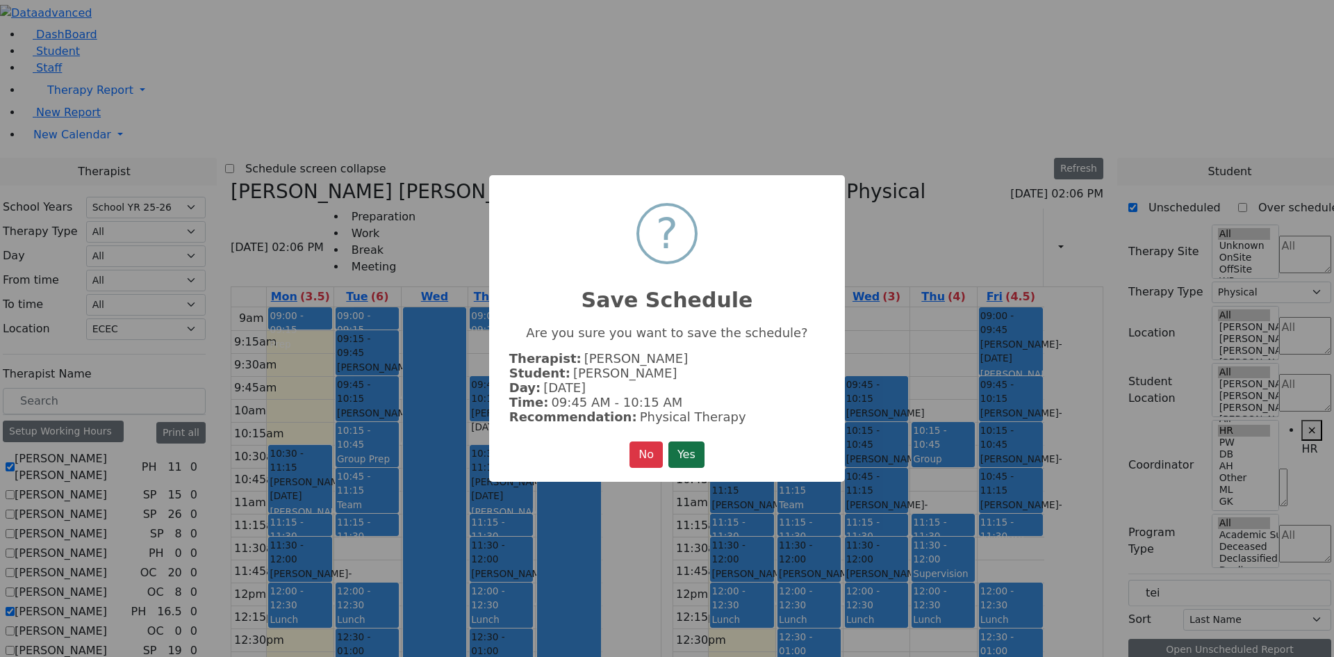
click at [676, 458] on button "Yes" at bounding box center [687, 454] width 36 height 26
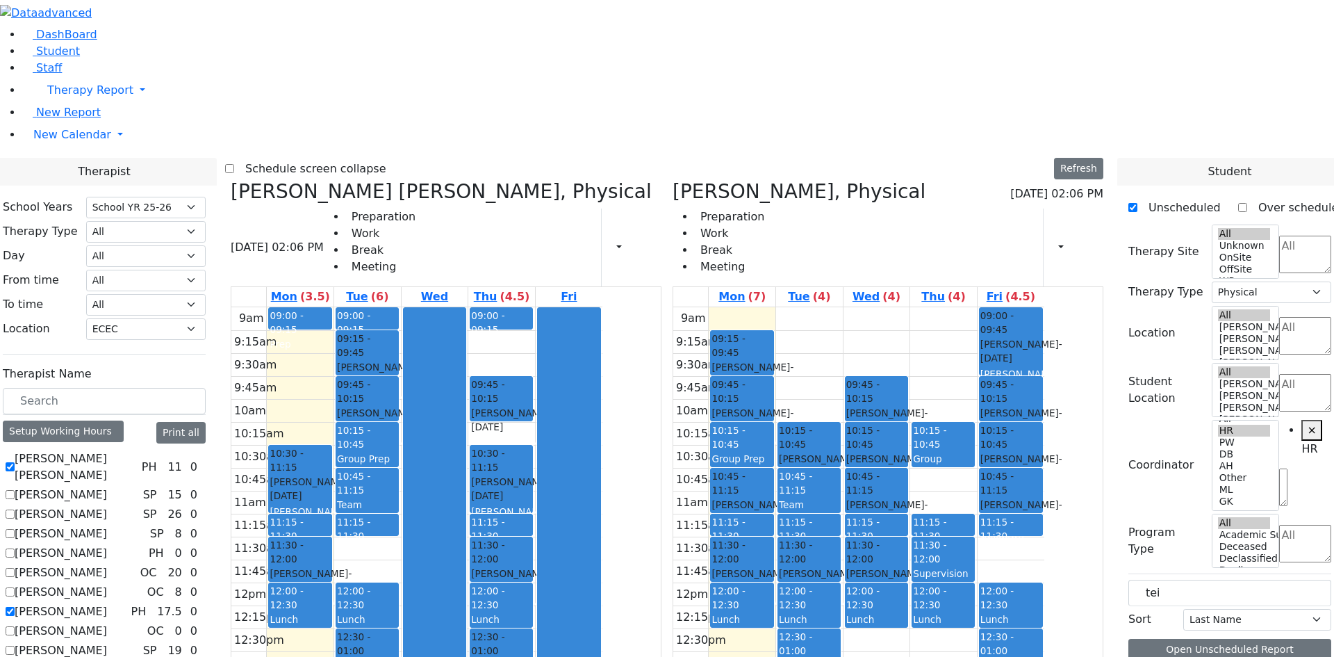
click at [136, 450] on label "[PERSON_NAME] [PERSON_NAME]" at bounding box center [76, 466] width 122 height 33
click at [15, 462] on input "[PERSON_NAME] [PERSON_NAME]" at bounding box center [10, 466] width 9 height 9
checkbox input "false"
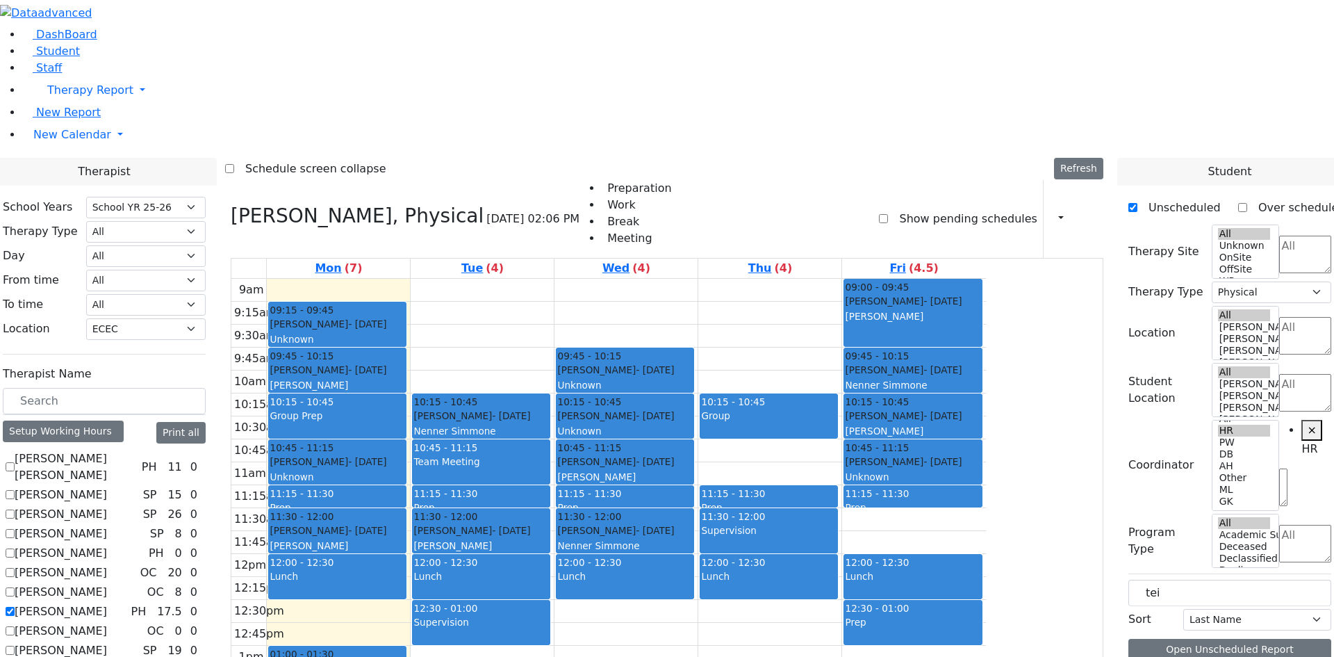
click at [107, 603] on label "[PERSON_NAME]" at bounding box center [61, 611] width 92 height 17
click at [15, 607] on input "[PERSON_NAME]" at bounding box center [10, 611] width 9 height 9
checkbox input "false"
select select
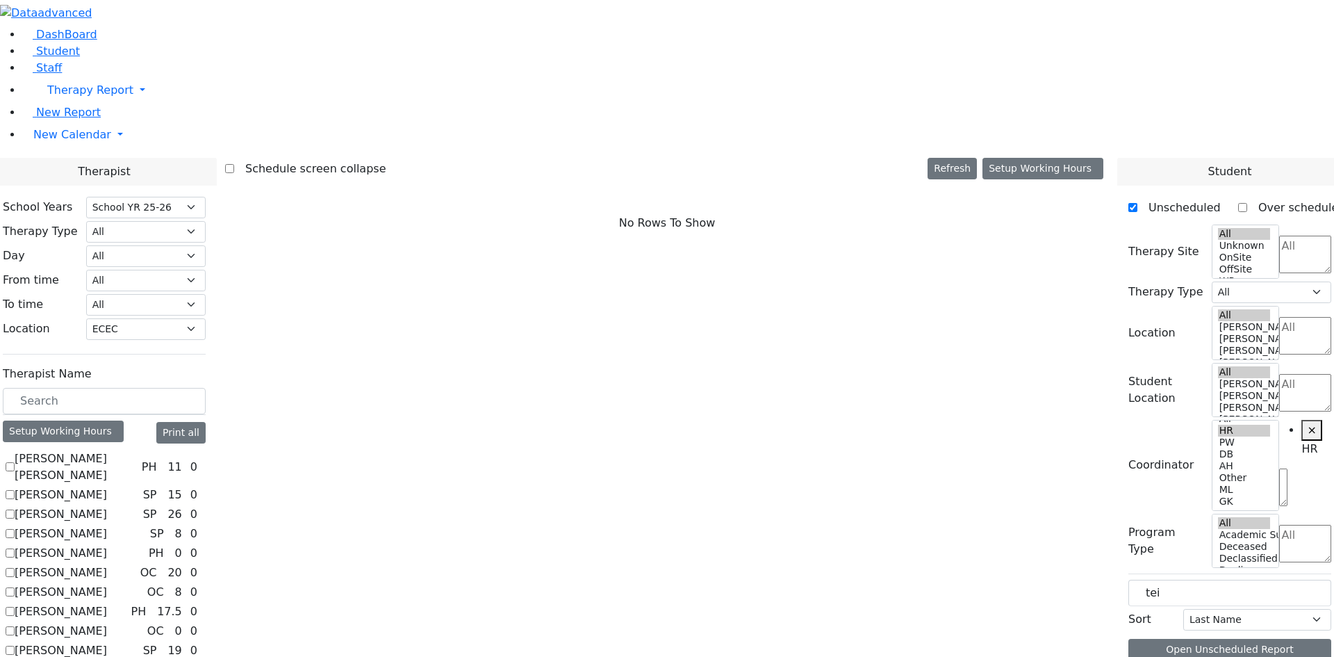
click at [107, 506] on label "[PERSON_NAME]" at bounding box center [61, 514] width 92 height 17
click at [15, 509] on input "[PERSON_NAME]" at bounding box center [10, 513] width 9 height 9
checkbox input "true"
select select "3"
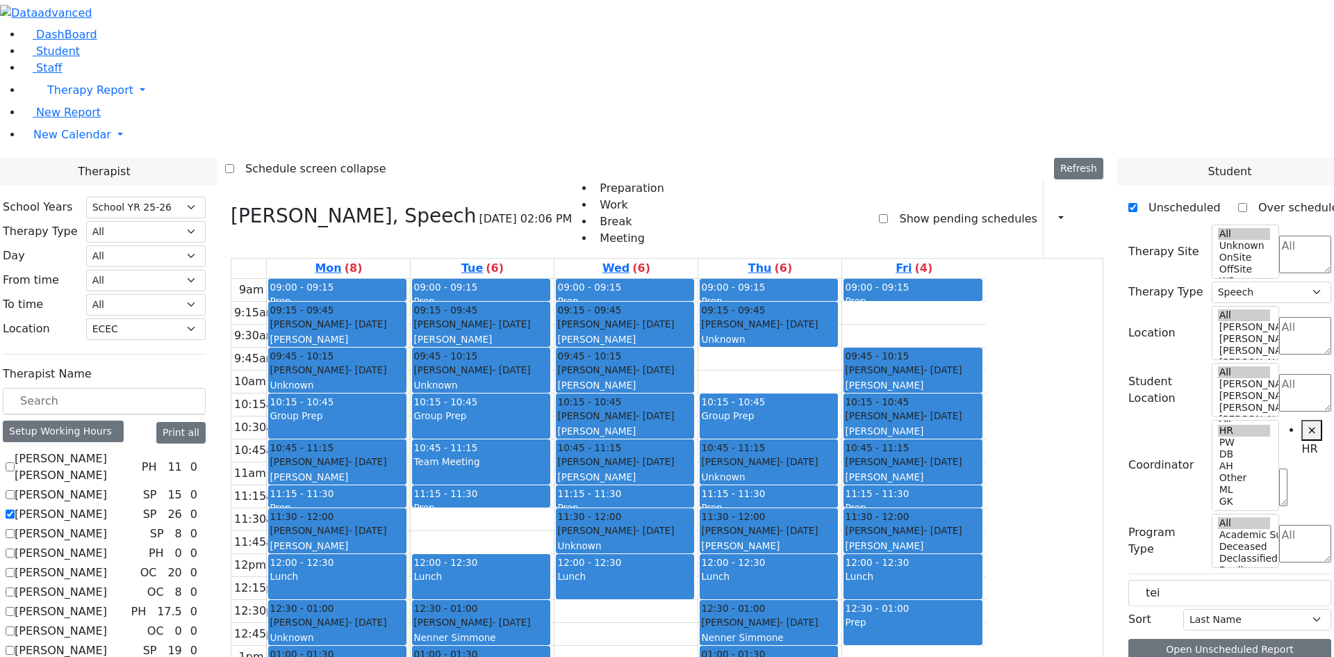
click at [107, 642] on label "[PERSON_NAME]" at bounding box center [61, 650] width 92 height 17
click at [15, 646] on input "[PERSON_NAME]" at bounding box center [10, 650] width 9 height 9
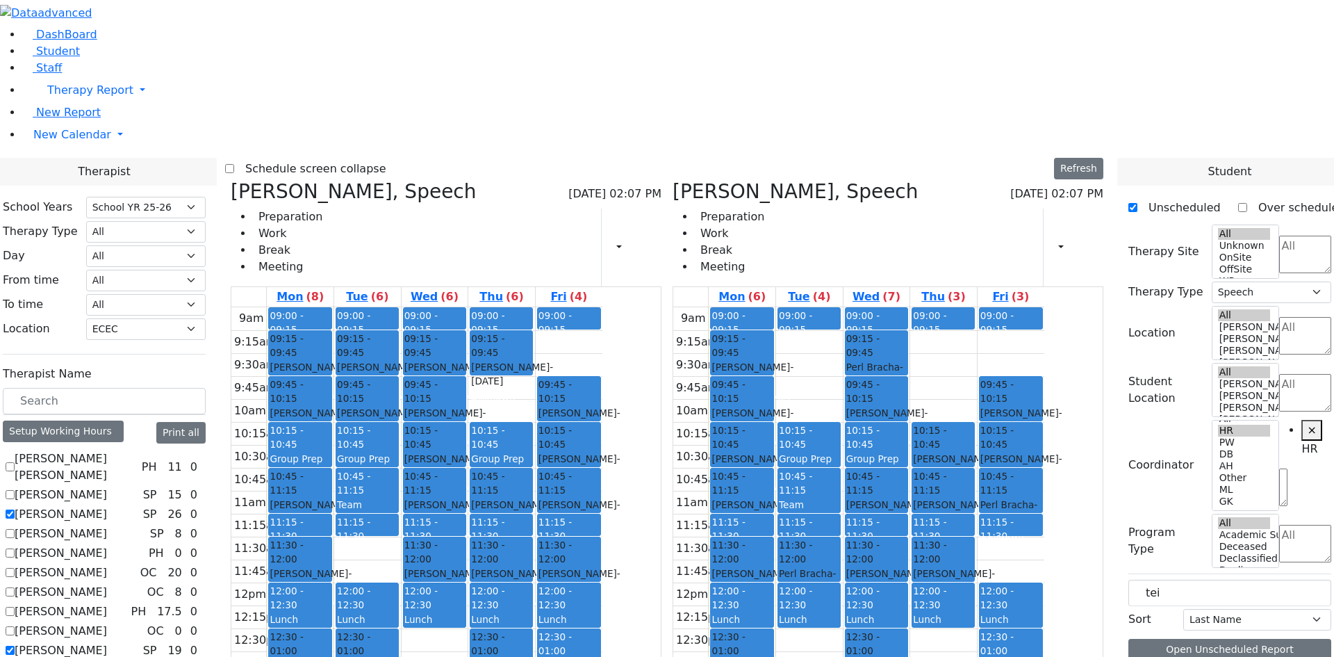
drag, startPoint x: 420, startPoint y: 483, endPoint x: 791, endPoint y: 484, distance: 371.1
click at [791, 484] on div "Berger Gitty, Speech 08/11/2025 02:07 PM Preparation Work Break Meeting Print S…" at bounding box center [667, 519] width 884 height 679
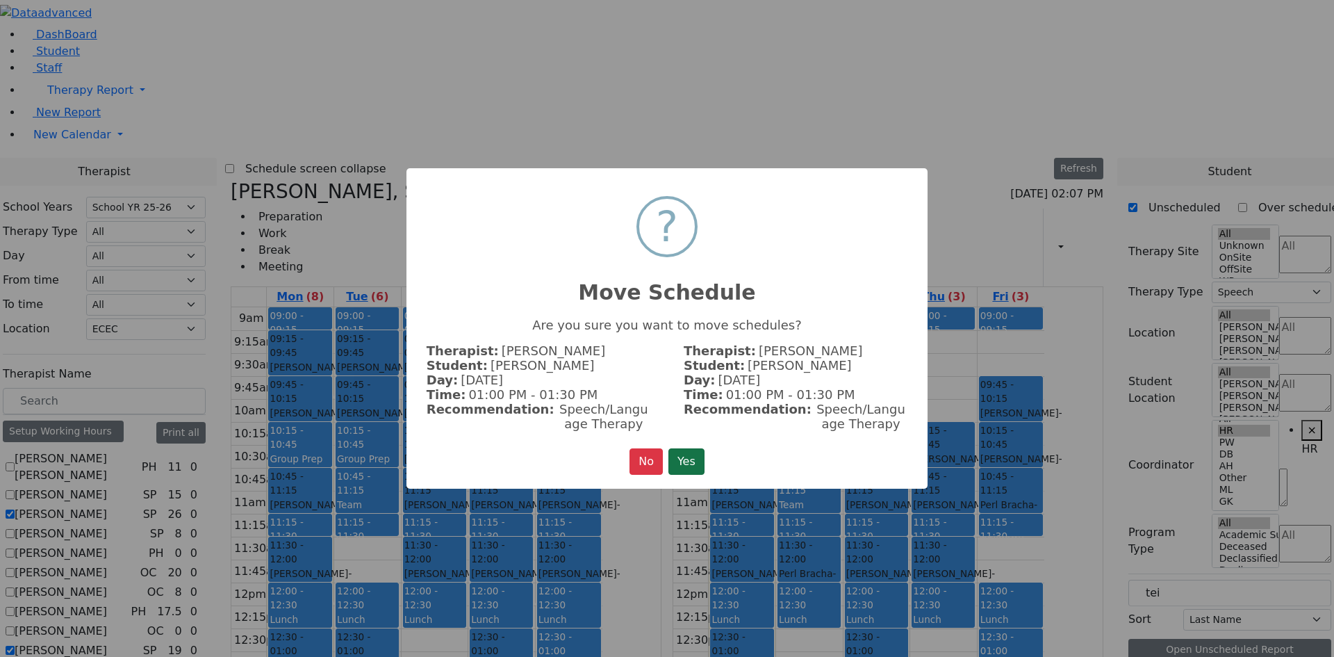
click at [694, 453] on button "Yes" at bounding box center [687, 461] width 36 height 26
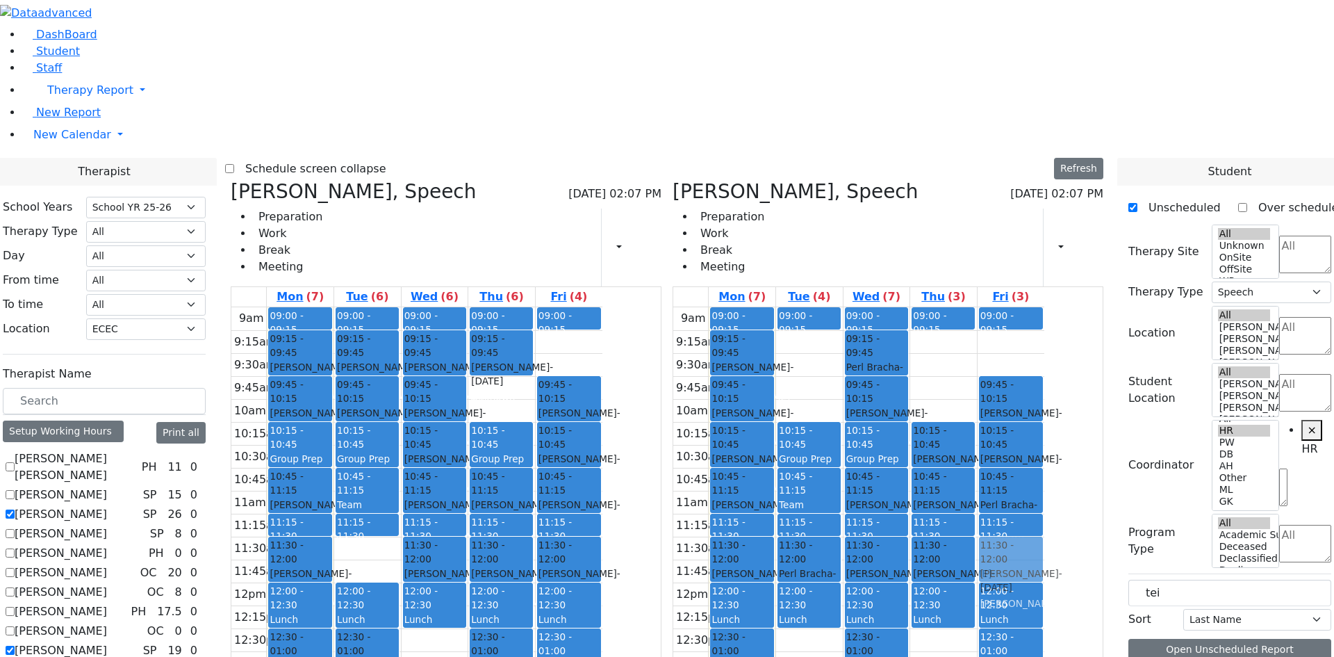
drag, startPoint x: 924, startPoint y: 334, endPoint x: 1062, endPoint y: 336, distance: 138.3
click at [1062, 348] on div "Berger Gitty, Speech 08/11/2025 02:07 PM Preparation Work Break Meeting Print S…" at bounding box center [667, 519] width 884 height 679
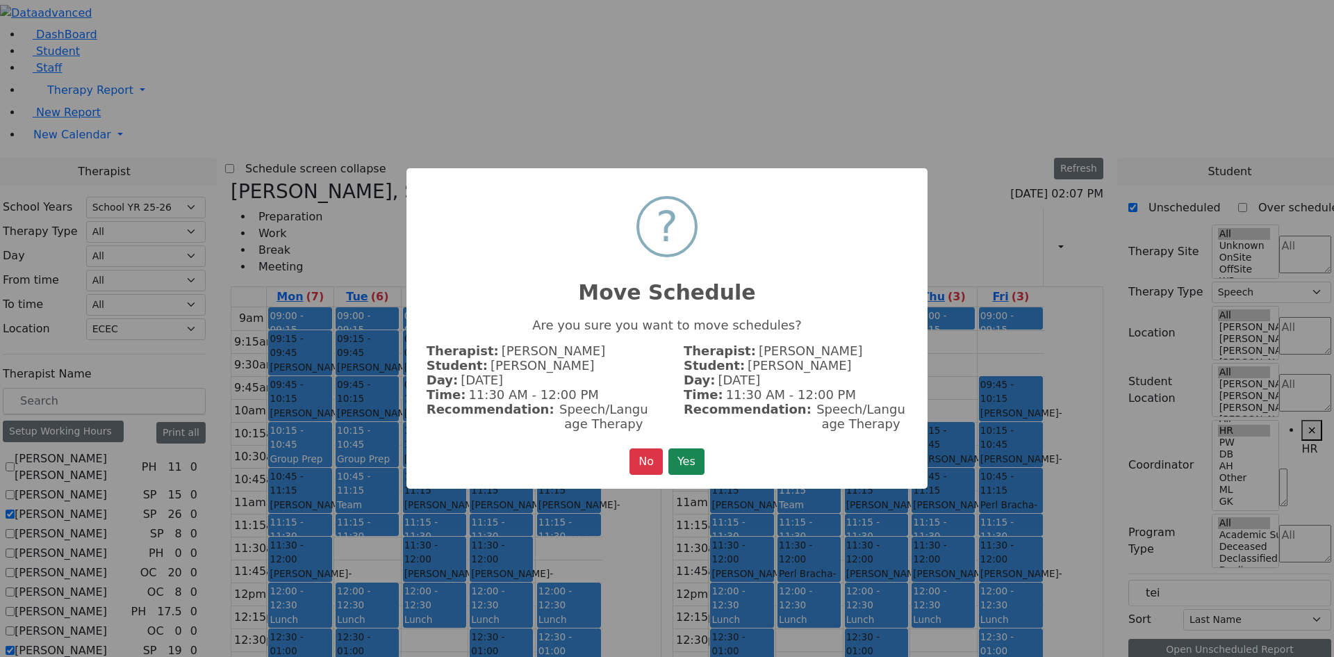
drag, startPoint x: 691, startPoint y: 457, endPoint x: 664, endPoint y: 468, distance: 29.3
click at [690, 456] on button "Yes" at bounding box center [687, 461] width 36 height 26
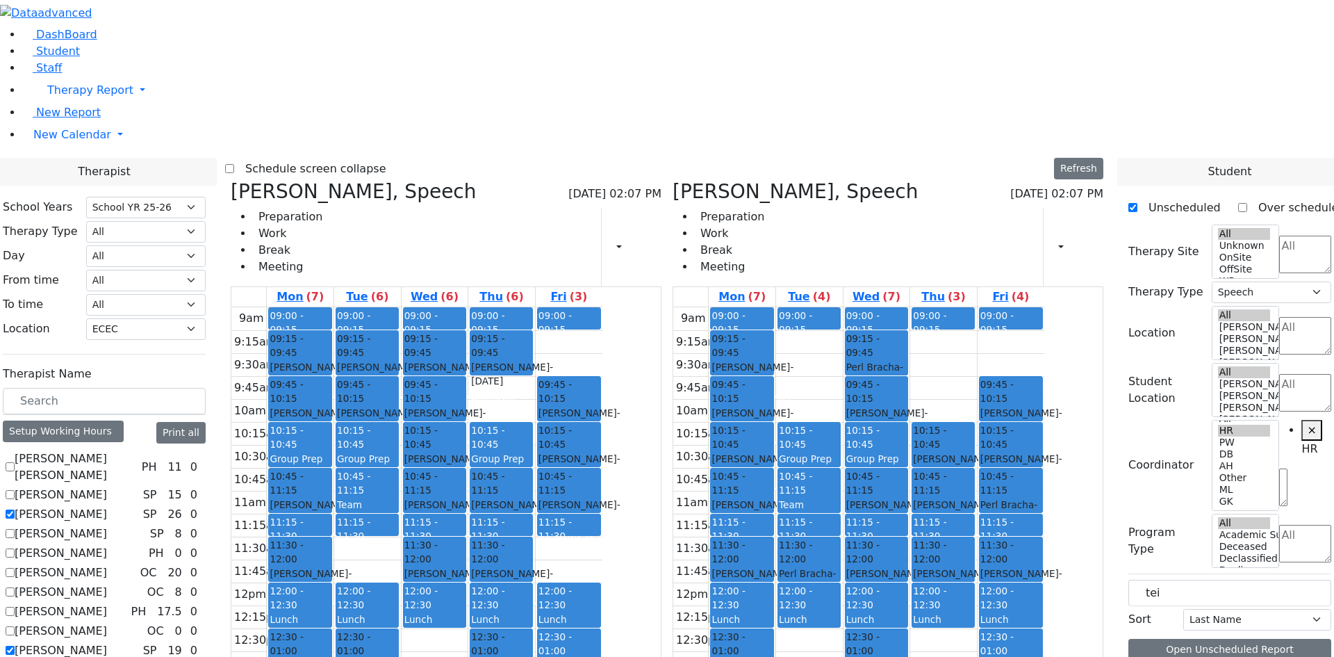
drag, startPoint x: 574, startPoint y: 530, endPoint x: 954, endPoint y: 527, distance: 380.2
click at [954, 527] on div "Berger Gitty, Speech 08/11/2025 02:07 PM Preparation Work Break Meeting Print S…" at bounding box center [667, 519] width 884 height 679
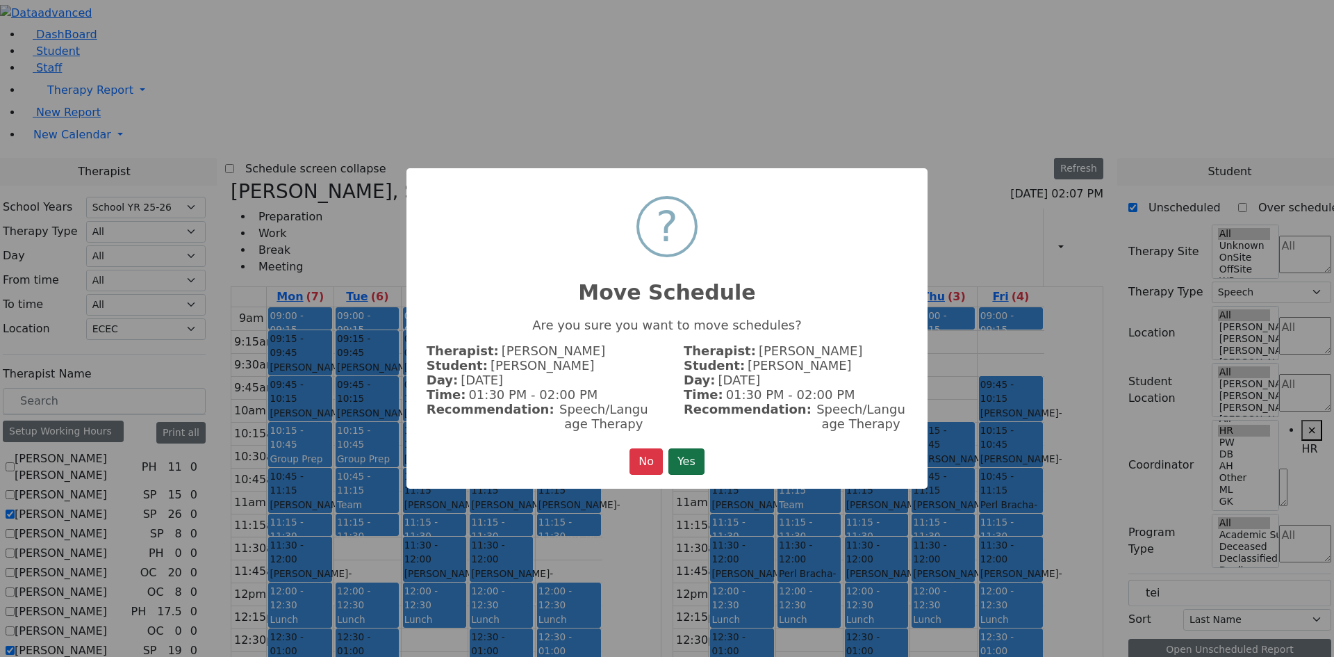
click at [691, 460] on button "Yes" at bounding box center [687, 461] width 36 height 26
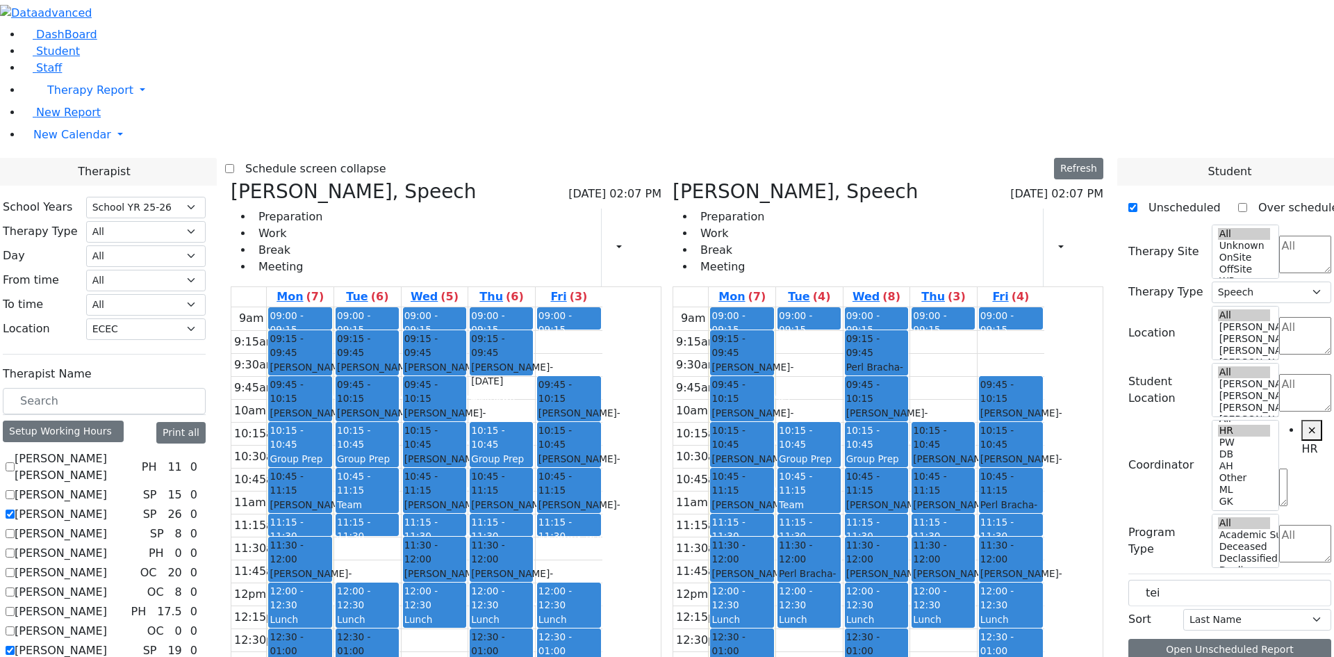
click at [107, 642] on label "[PERSON_NAME]" at bounding box center [61, 650] width 92 height 17
click at [15, 646] on input "[PERSON_NAME]" at bounding box center [10, 650] width 9 height 9
checkbox input "false"
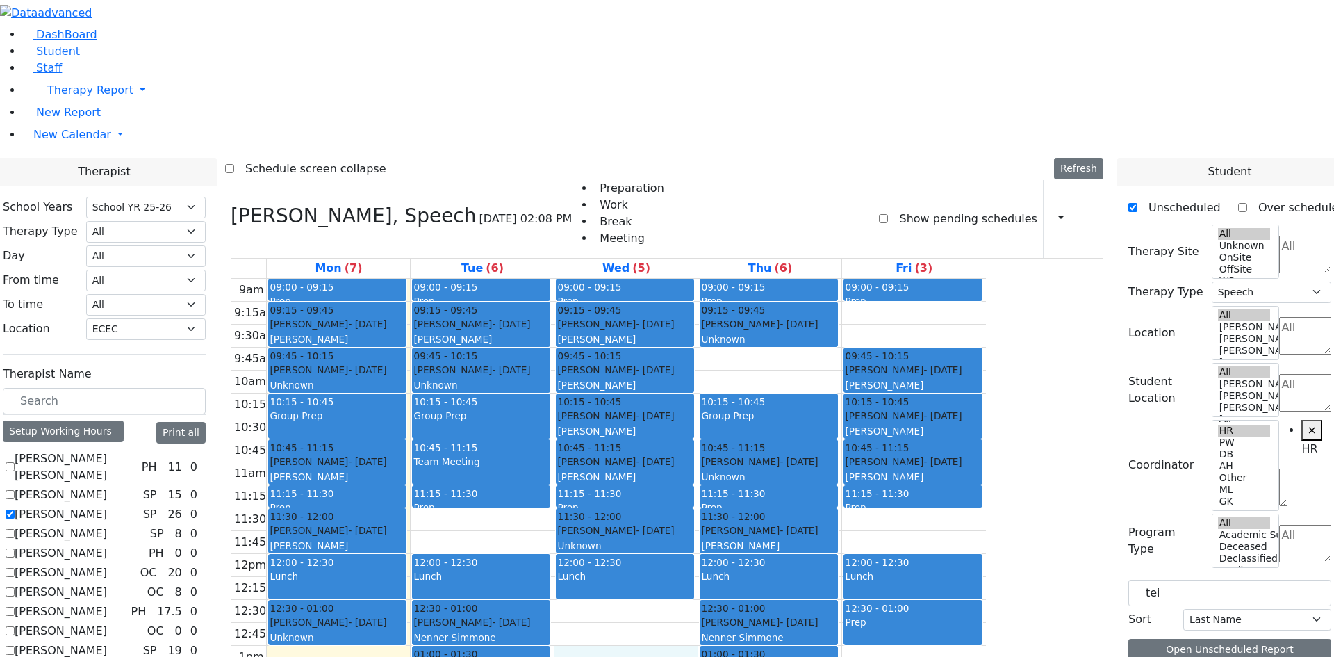
drag, startPoint x: 735, startPoint y: 472, endPoint x: 745, endPoint y: 492, distance: 22.4
click at [745, 492] on div "9am 9:15am 9:30am 9:45am 10am 10:15am 10:30am 10:45am 11am 11:15am 11:30am 11:4…" at bounding box center [608, 554] width 755 height 550
drag, startPoint x: 728, startPoint y: 519, endPoint x: 737, endPoint y: 559, distance: 41.2
click at [737, 559] on div "9am 9:15am 9:30am 9:45am 10am 10:15am 10:30am 10:45am 11am 11:15am 11:30am 11:4…" at bounding box center [608, 554] width 755 height 550
drag, startPoint x: 639, startPoint y: 517, endPoint x: 636, endPoint y: 533, distance: 16.4
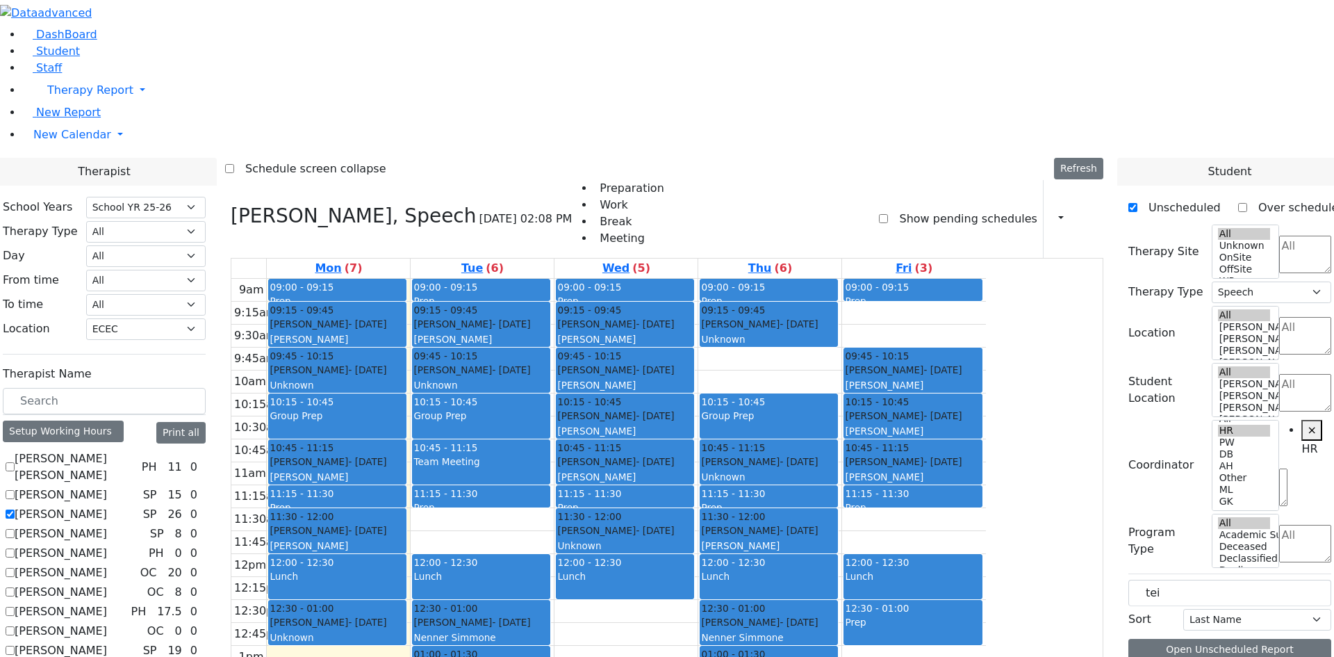
click at [636, 533] on div "9am 9:15am 9:30am 9:45am 10am 10:15am 10:30am 10:45am 11am 11:15am 11:30am 11:4…" at bounding box center [608, 554] width 755 height 550
drag, startPoint x: 1200, startPoint y: 243, endPoint x: 1118, endPoint y: 235, distance: 82.4
click at [1118, 235] on div "Therapist School Years Select School YR School YR 25-26 Summer YR 25 School YR …" at bounding box center [667, 494] width 1351 height 672
type input "weber"
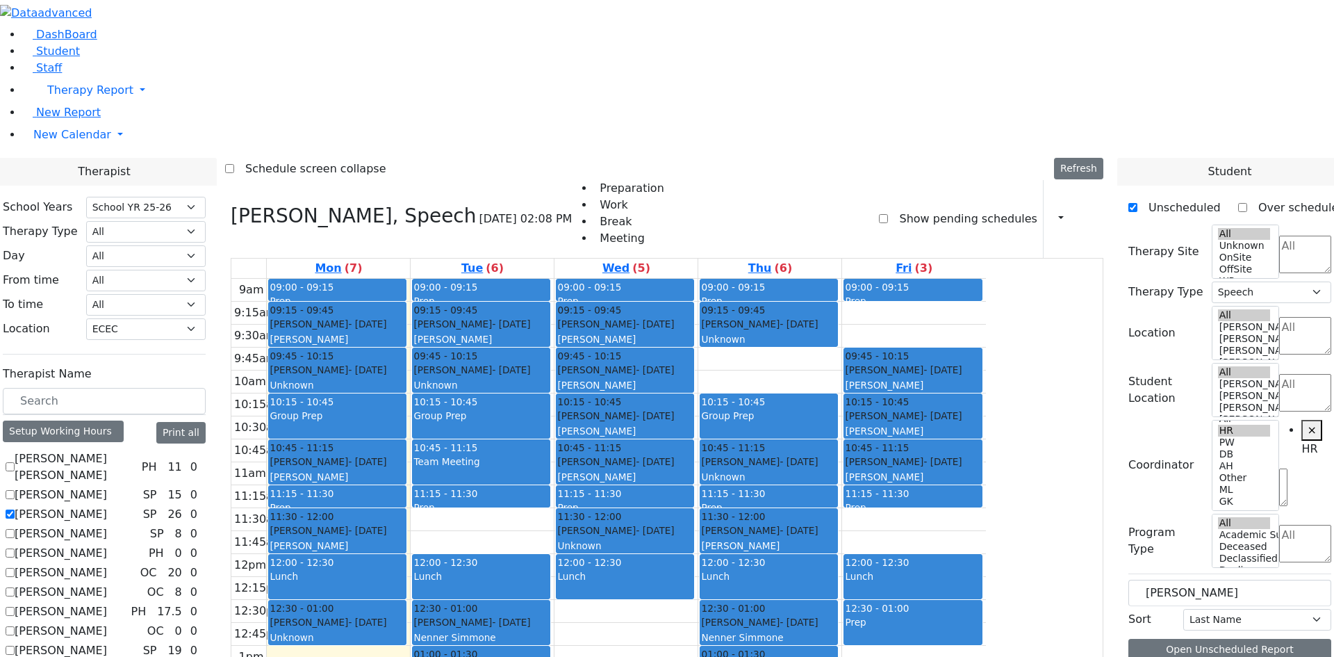
drag, startPoint x: 1213, startPoint y: 359, endPoint x: 491, endPoint y: 454, distance: 728.3
click at [491, 457] on div "Therapist School Years Select School YR School YR 25-26 Summer YR 25 School YR …" at bounding box center [667, 494] width 1351 height 672
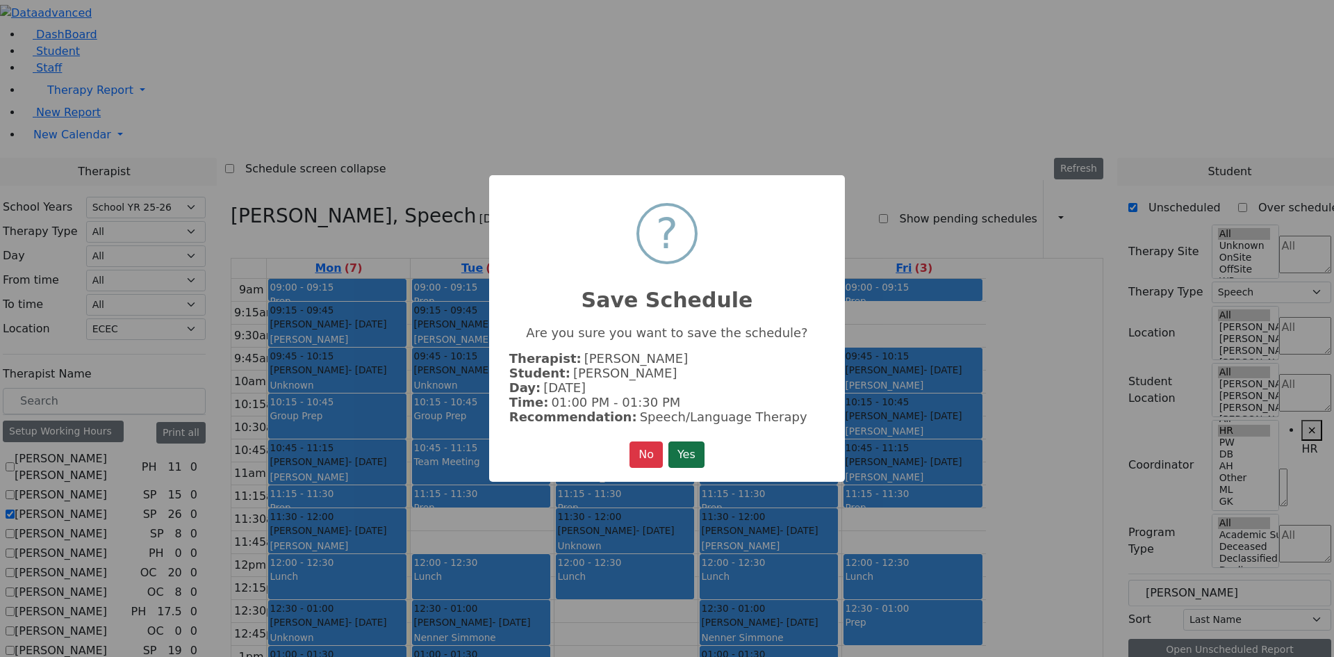
click at [683, 464] on button "Yes" at bounding box center [687, 454] width 36 height 26
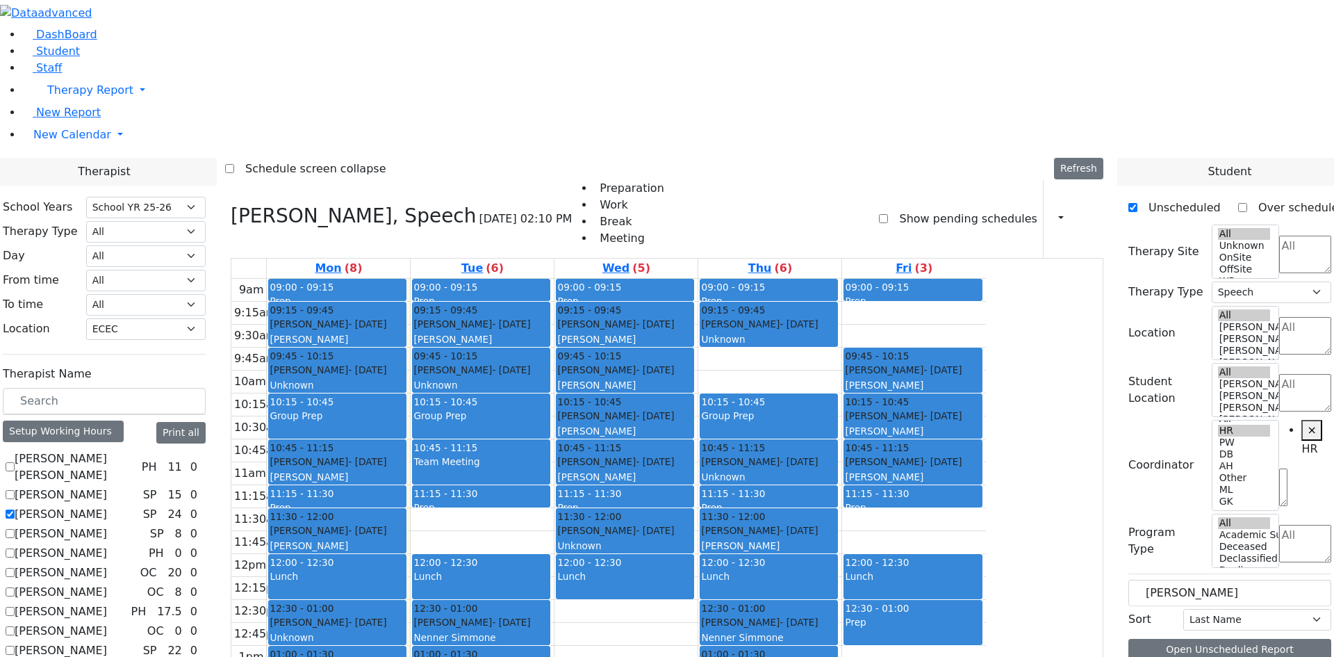
drag, startPoint x: 1198, startPoint y: 355, endPoint x: 791, endPoint y: 427, distance: 413.5
click at [791, 427] on div "Therapist School Years Select School YR School YR 25-26 Summer YR 25 School YR …" at bounding box center [667, 494] width 1351 height 672
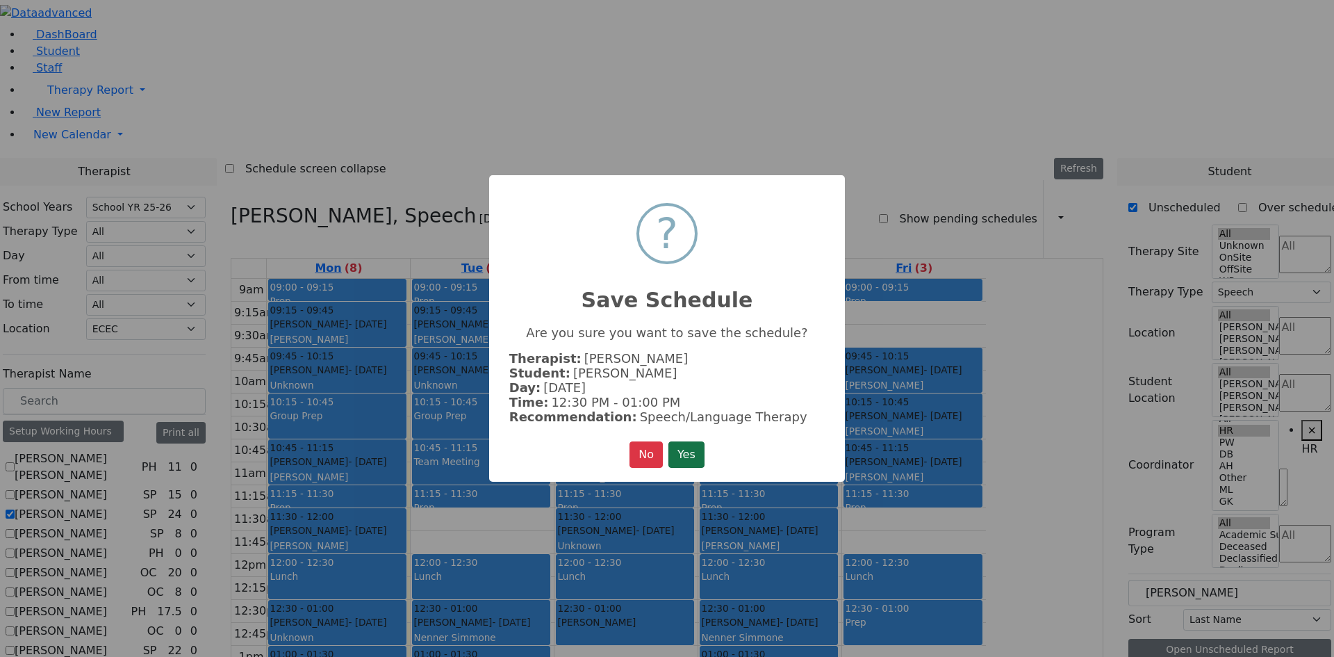
click at [683, 450] on button "Yes" at bounding box center [687, 454] width 36 height 26
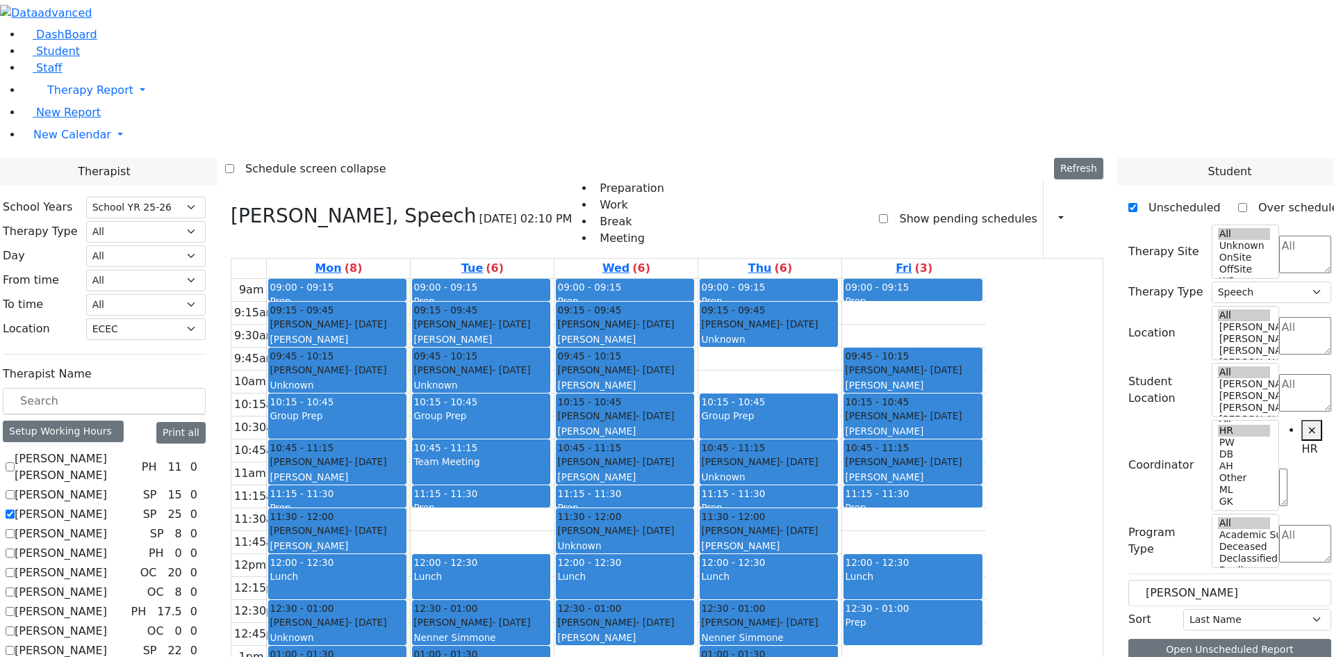
drag, startPoint x: 1243, startPoint y: 357, endPoint x: 1056, endPoint y: 338, distance: 187.3
click at [1058, 334] on div "Therapist School Years Select School YR School YR 25-26 Summer YR 25 School YR …" at bounding box center [667, 494] width 1351 height 672
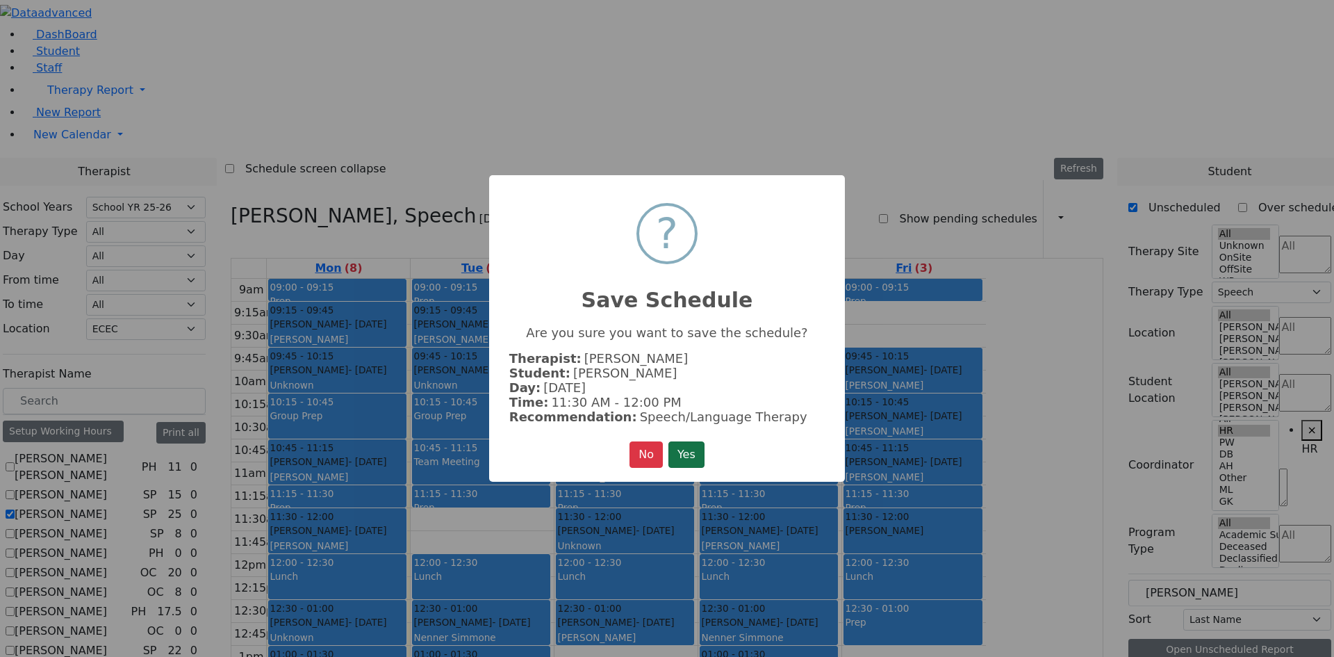
click at [691, 459] on button "Yes" at bounding box center [687, 454] width 36 height 26
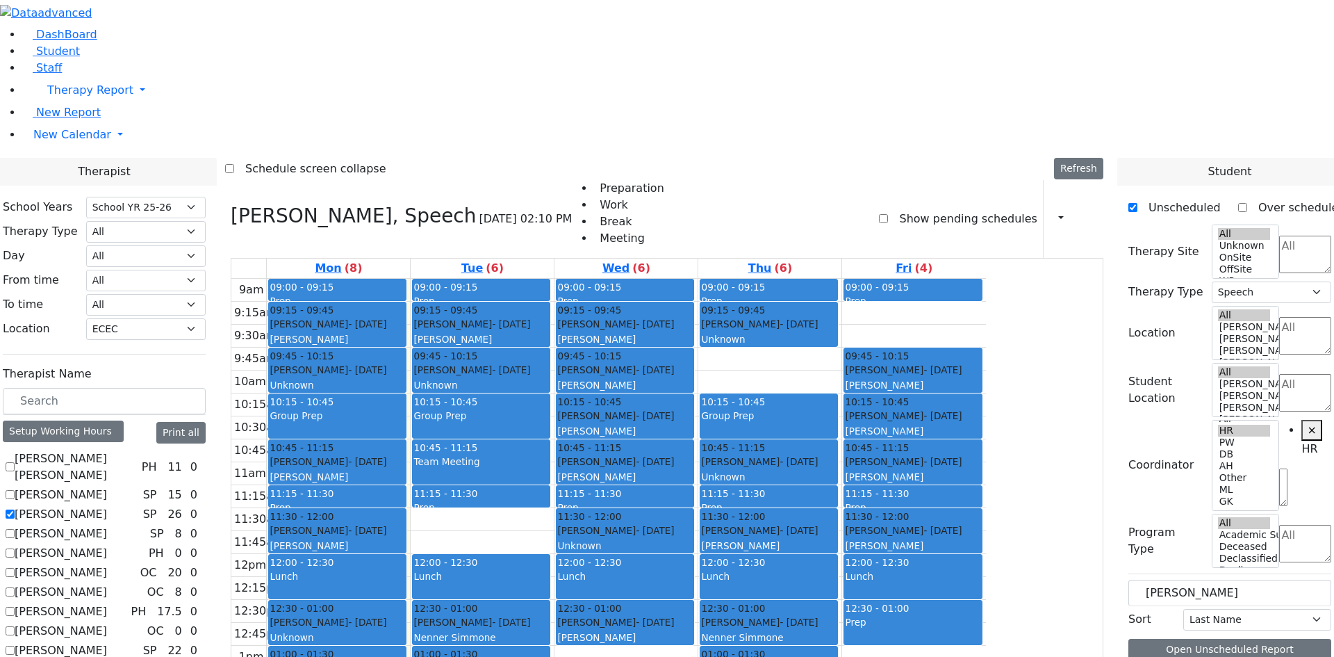
click at [107, 642] on label "[PERSON_NAME]" at bounding box center [61, 650] width 92 height 17
click at [15, 646] on input "[PERSON_NAME]" at bounding box center [10, 650] width 9 height 9
checkbox input "true"
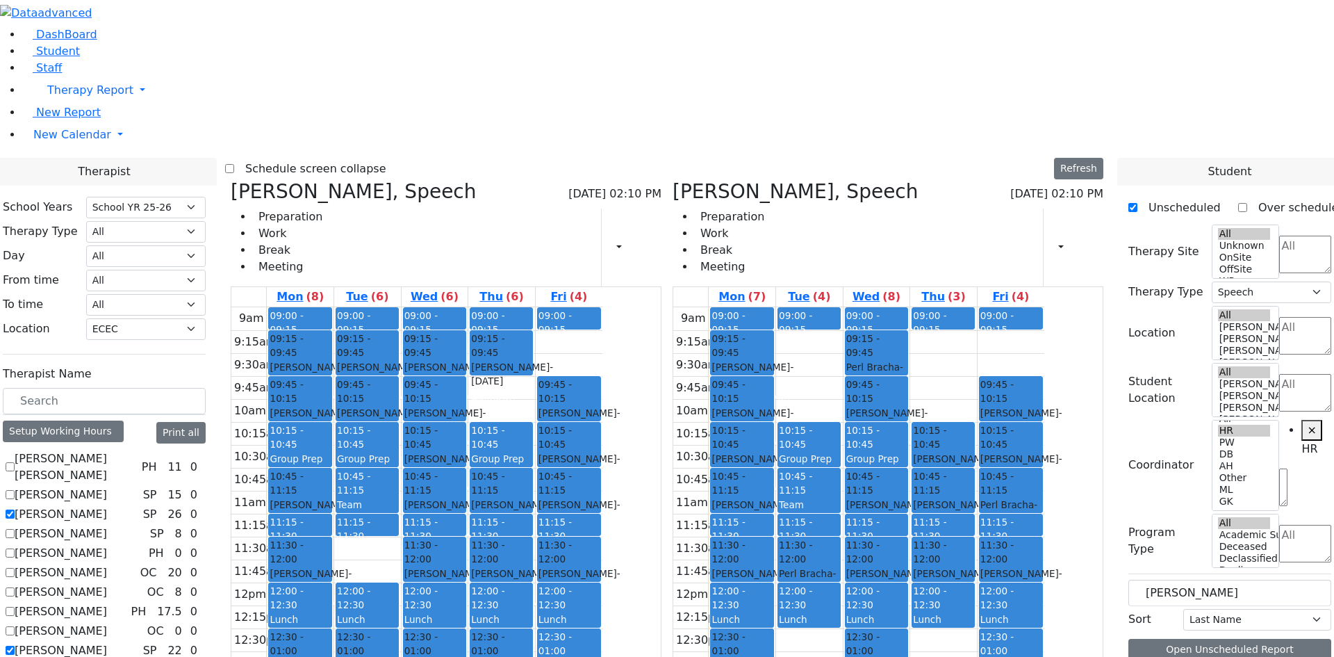
click at [107, 506] on label "[PERSON_NAME]" at bounding box center [61, 514] width 92 height 17
click at [15, 509] on input "[PERSON_NAME]" at bounding box center [10, 513] width 9 height 9
checkbox input "false"
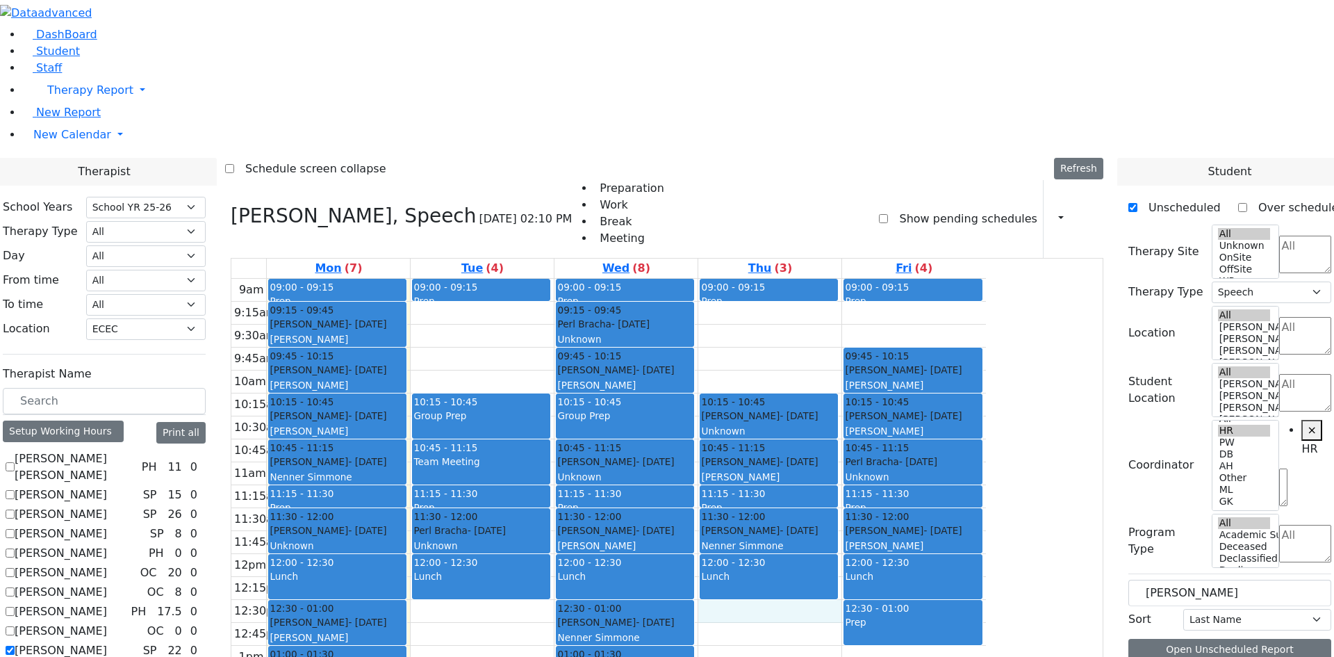
click at [910, 443] on div "9am 9:15am 9:30am 9:45am 10am 10:15am 10:30am 10:45am 11am 11:15am 11:30am 11:4…" at bounding box center [608, 554] width 755 height 550
click at [630, 435] on div "9am 9:15am 9:30am 9:45am 10am 10:15am 10:30am 10:45am 11am 11:15am 11:30am 11:4…" at bounding box center [608, 554] width 755 height 550
drag, startPoint x: 911, startPoint y: 419, endPoint x: 906, endPoint y: 455, distance: 35.8
click at [907, 441] on div "9am 9:15am 9:30am 9:45am 10am 10:15am 10:30am 10:45am 11am 11:15am 11:30am 11:4…" at bounding box center [608, 554] width 755 height 550
click at [904, 509] on div "9am 9:15am 9:30am 9:45am 10am 10:15am 10:30am 10:45am 11am 11:15am 11:30am 11:4…" at bounding box center [608, 554] width 755 height 550
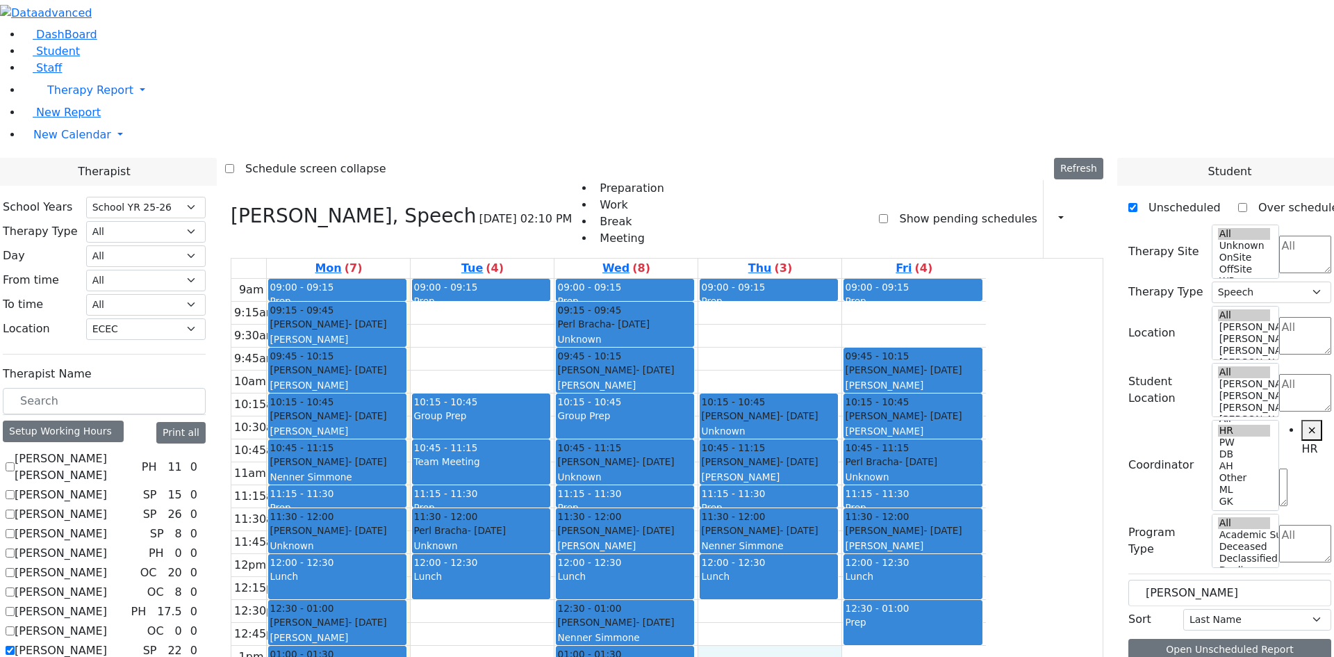
click at [986, 477] on div "9am 9:15am 9:30am 9:45am 10am 10:15am 10:30am 10:45am 11am 11:15am 11:30am 11:4…" at bounding box center [608, 554] width 755 height 550
click at [906, 507] on div "9am 9:15am 9:30am 9:45am 10am 10:15am 10:30am 10:45am 11am 11:15am 11:30am 11:4…" at bounding box center [608, 554] width 755 height 550
click at [906, 473] on div "9am 9:15am 9:30am 9:45am 10am 10:15am 10:30am 10:45am 11am 11:15am 11:30am 11:4…" at bounding box center [608, 554] width 755 height 550
click at [903, 439] on div "9am 9:15am 9:30am 9:45am 10am 10:15am 10:30am 10:45am 11am 11:15am 11:30am 11:4…" at bounding box center [608, 554] width 755 height 550
click at [905, 430] on div "9am 9:15am 9:30am 9:45am 10am 10:15am 10:30am 10:45am 11am 11:15am 11:30am 11:4…" at bounding box center [608, 554] width 755 height 550
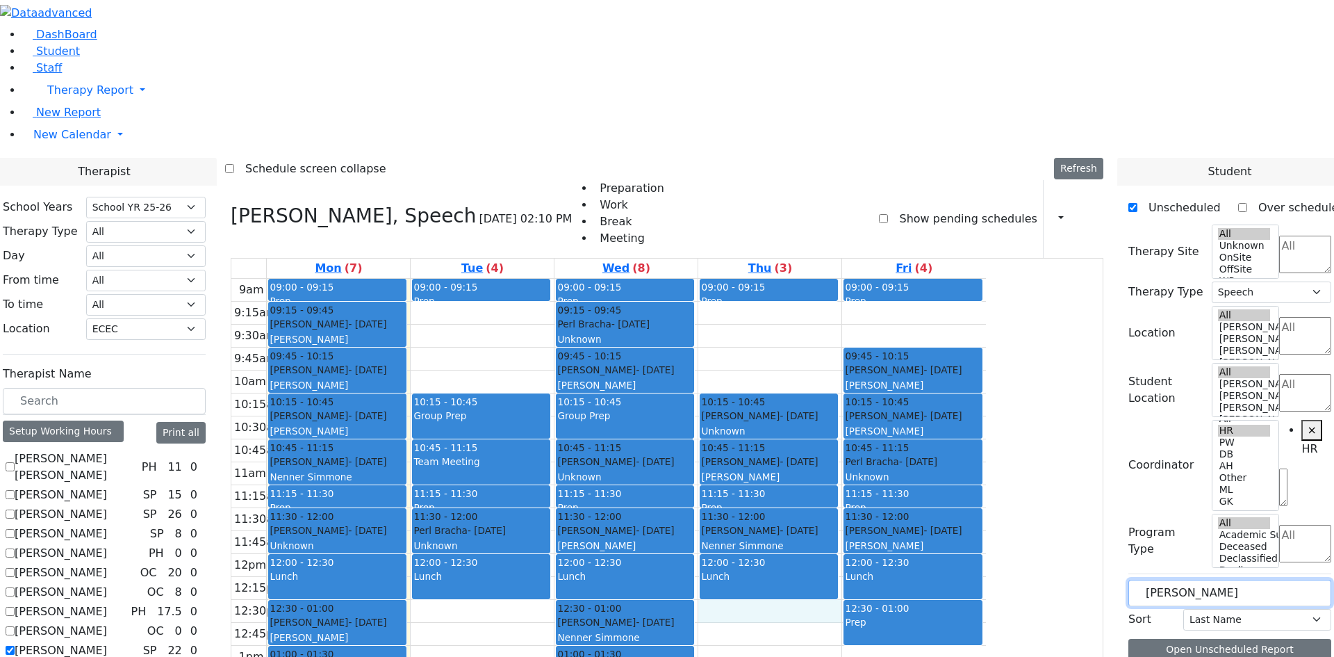
drag, startPoint x: 1200, startPoint y: 240, endPoint x: 1074, endPoint y: 240, distance: 125.1
click at [1074, 240] on div "Therapist School Years Select School YR School YR 25-26 Summer YR 25 School YR …" at bounding box center [667, 494] width 1351 height 672
drag, startPoint x: 630, startPoint y: 427, endPoint x: 630, endPoint y: 443, distance: 16.0
click at [630, 443] on div "9am 9:15am 9:30am 9:45am 10am 10:15am 10:30am 10:45am 11am 11:15am 11:30am 11:4…" at bounding box center [608, 554] width 755 height 550
click at [620, 471] on div "9am 9:15am 9:30am 9:45am 10am 10:15am 10:30am 10:45am 11am 11:15am 11:30am 11:4…" at bounding box center [608, 554] width 755 height 550
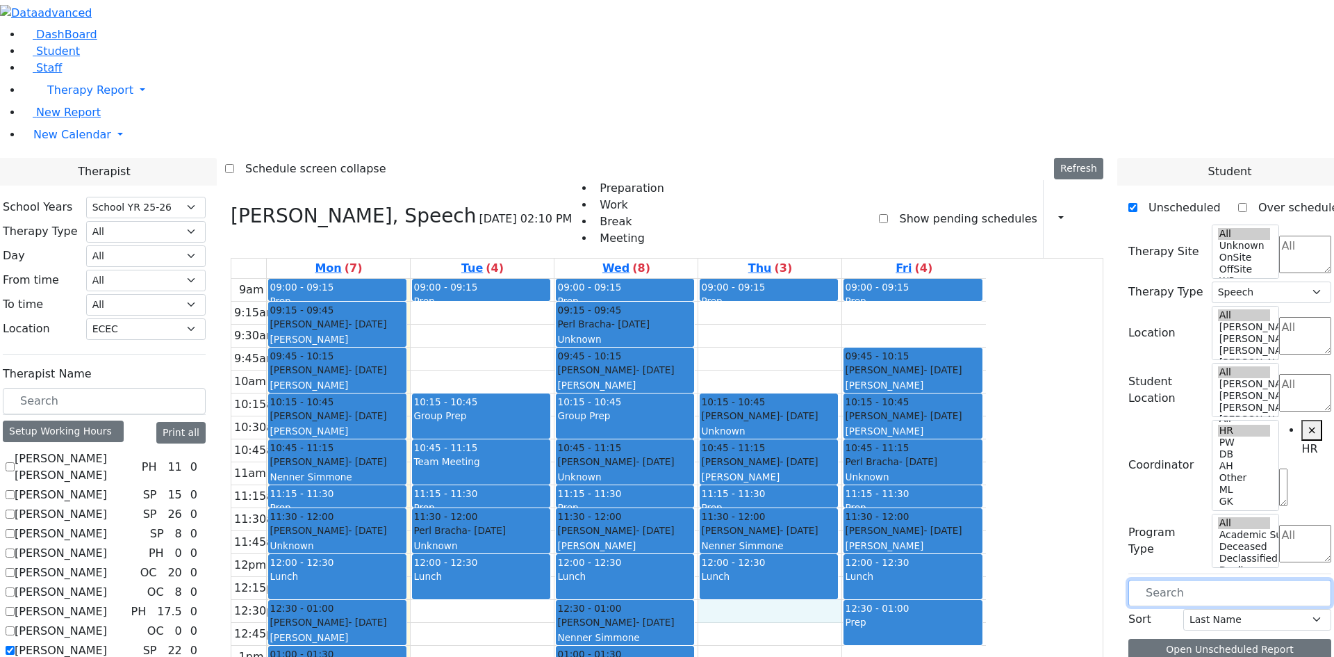
click at [880, 436] on div "9am 9:15am 9:30am 9:45am 10am 10:15am 10:30am 10:45am 11am 11:15am 11:30am 11:4…" at bounding box center [608, 554] width 755 height 550
click at [645, 439] on div "9am 9:15am 9:30am 9:45am 10am 10:15am 10:30am 10:45am 11am 11:15am 11:30am 11:4…" at bounding box center [608, 554] width 755 height 550
click at [644, 450] on div "9am 9:15am 9:30am 9:45am 10am 10:15am 10:30am 10:45am 11am 11:15am 11:30am 11:4…" at bounding box center [608, 554] width 755 height 550
click at [1166, 580] on input "text" at bounding box center [1230, 593] width 203 height 26
type input "kl"
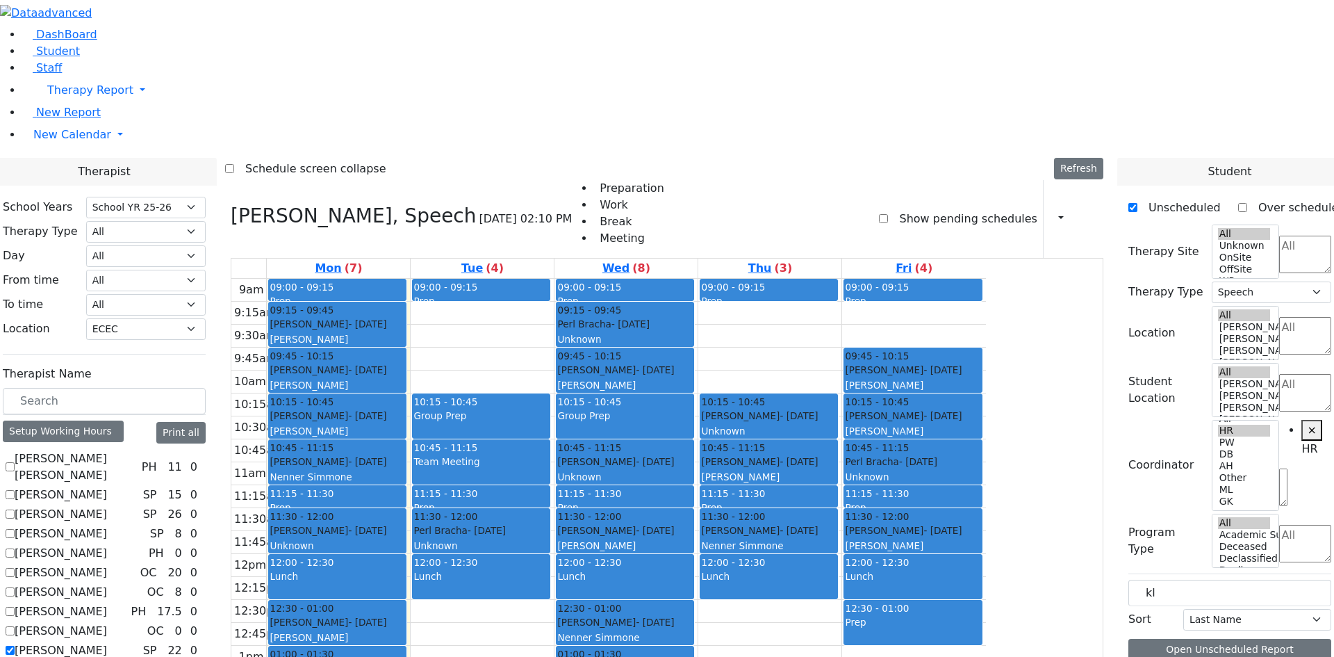
click at [107, 642] on label "[PERSON_NAME]" at bounding box center [61, 650] width 92 height 17
click at [15, 646] on input "[PERSON_NAME]" at bounding box center [10, 650] width 9 height 9
checkbox input "false"
select select
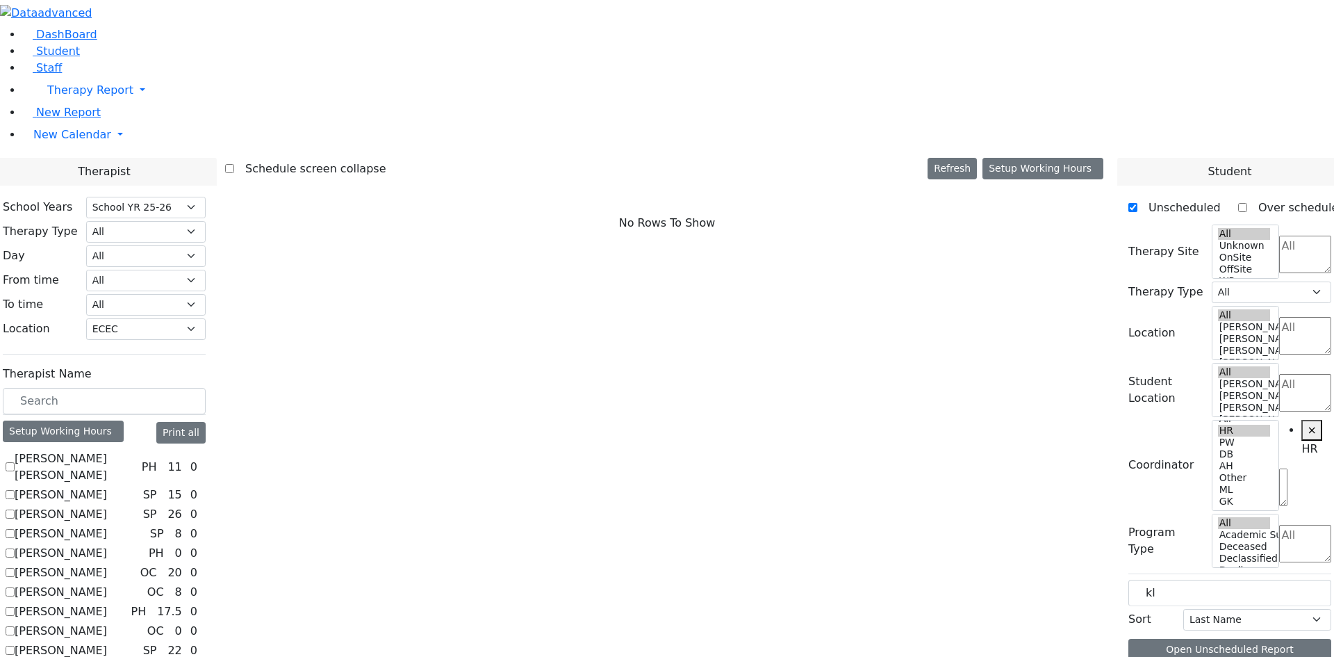
click at [107, 506] on label "[PERSON_NAME]" at bounding box center [61, 514] width 92 height 17
click at [15, 509] on input "[PERSON_NAME]" at bounding box center [10, 513] width 9 height 9
checkbox input "true"
select select "3"
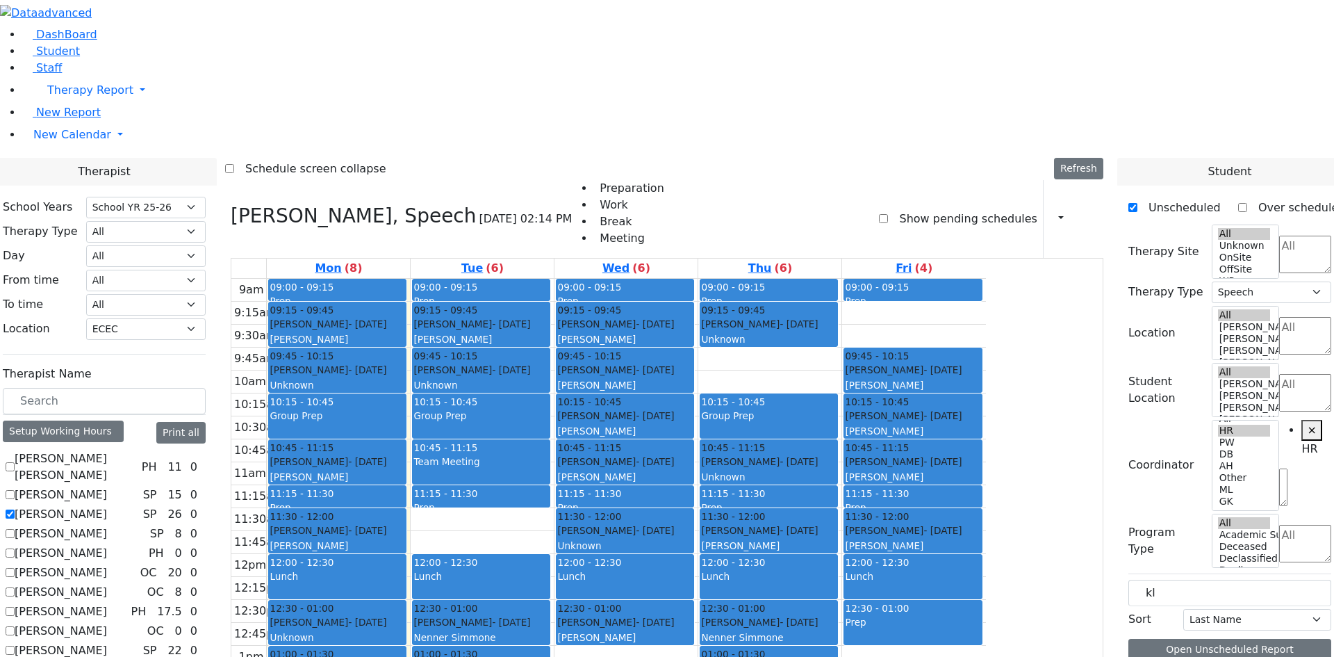
click at [107, 506] on label "[PERSON_NAME]" at bounding box center [61, 514] width 92 height 17
click at [15, 509] on input "[PERSON_NAME]" at bounding box center [10, 513] width 9 height 9
checkbox input "false"
select select
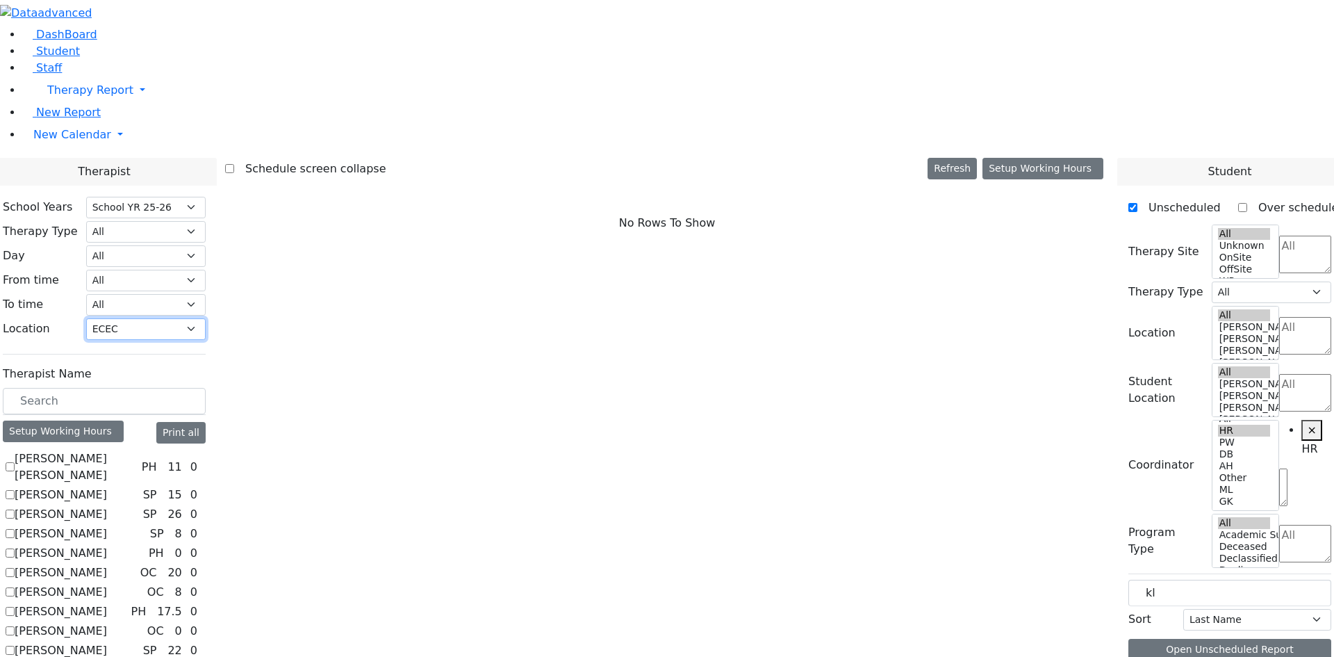
click at [206, 318] on select "All Binyan Klein 5 Binyan Klein 4 Binyan Klein 3 Binyan Klein 2 Binyan Klein 1 …" at bounding box center [146, 329] width 120 height 22
select select
click at [206, 318] on select "All Binyan Klein 5 Binyan Klein 4 Binyan Klein 3 Binyan Klein 2 Binyan Klein 1 …" at bounding box center [146, 329] width 120 height 22
click at [107, 603] on label "[PERSON_NAME]" at bounding box center [61, 611] width 92 height 17
click at [15, 607] on input "[PERSON_NAME]" at bounding box center [10, 611] width 9 height 9
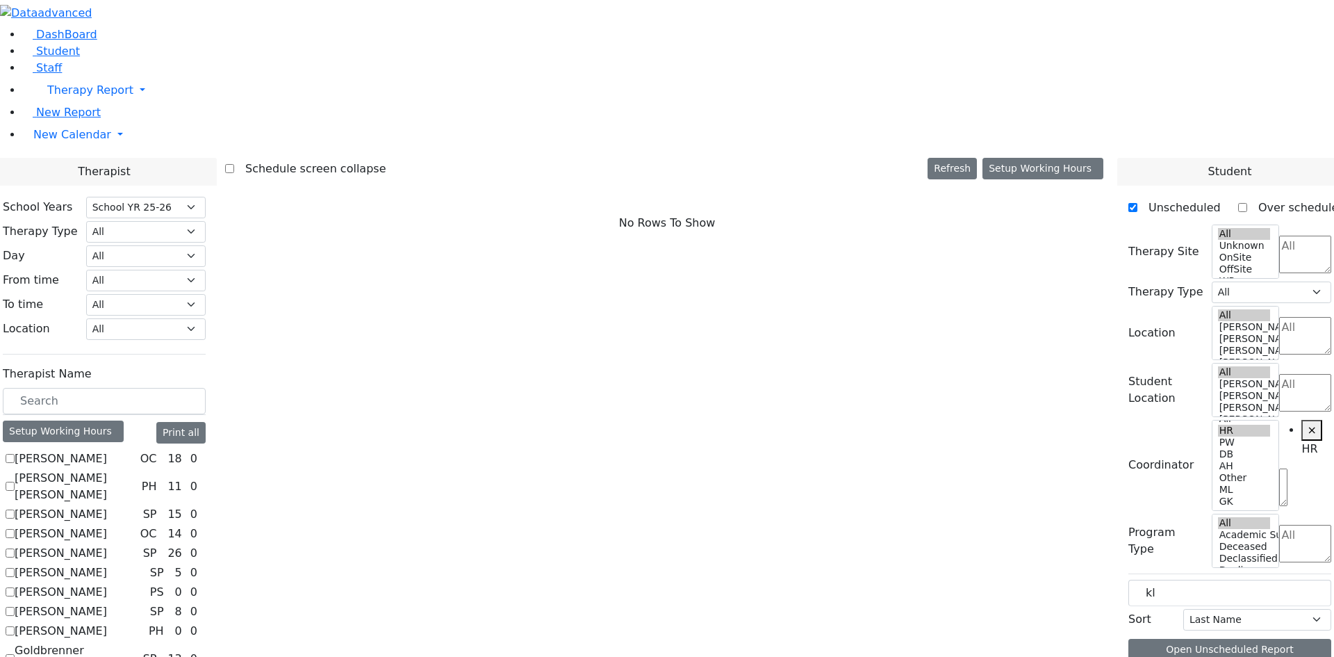
checkbox input "true"
select select "3"
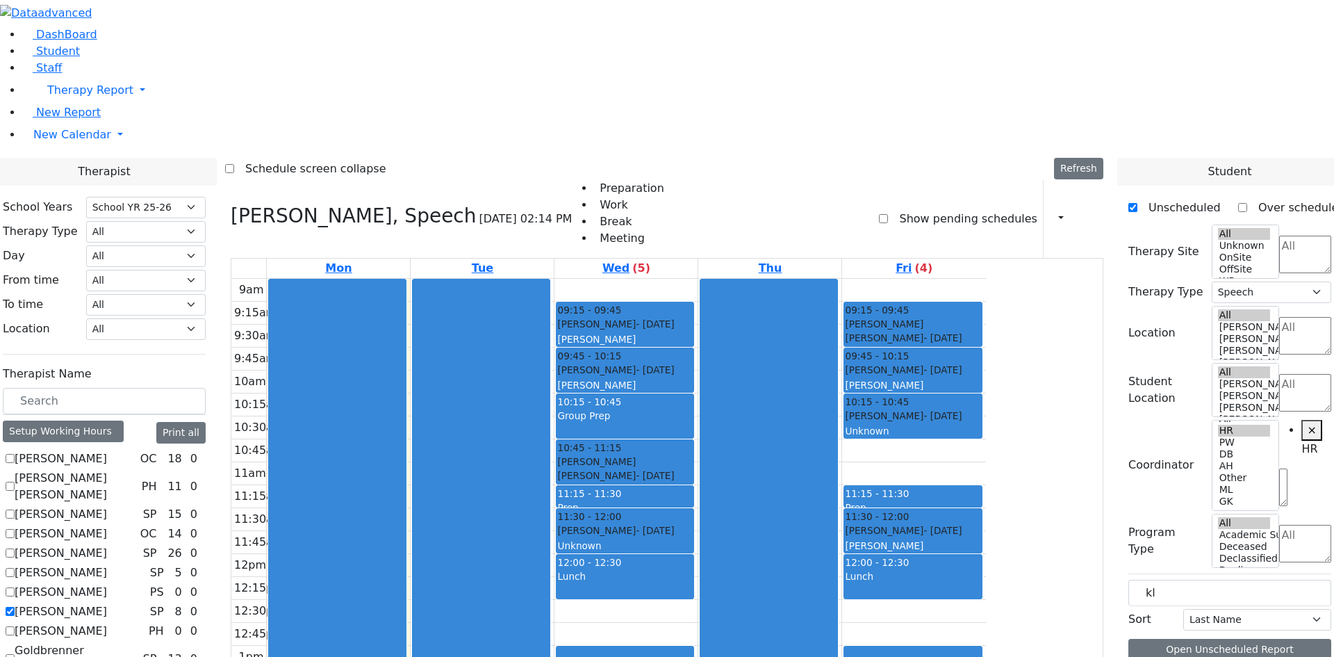
click at [693, 317] on div "Werzberger Yachi - 05/25/2021" at bounding box center [625, 324] width 136 height 14
click at [693, 378] on div "Flegmann, Esther" at bounding box center [625, 385] width 136 height 14
click at [693, 455] on div "Moskowitz Rachel Leah - 09/20/2021" at bounding box center [625, 469] width 136 height 28
click at [693, 523] on div "Sofer Bruchy - 09/11/2022 Unknown" at bounding box center [625, 538] width 136 height 30
click at [981, 539] on div "Flegmann, Esther" at bounding box center [913, 546] width 136 height 14
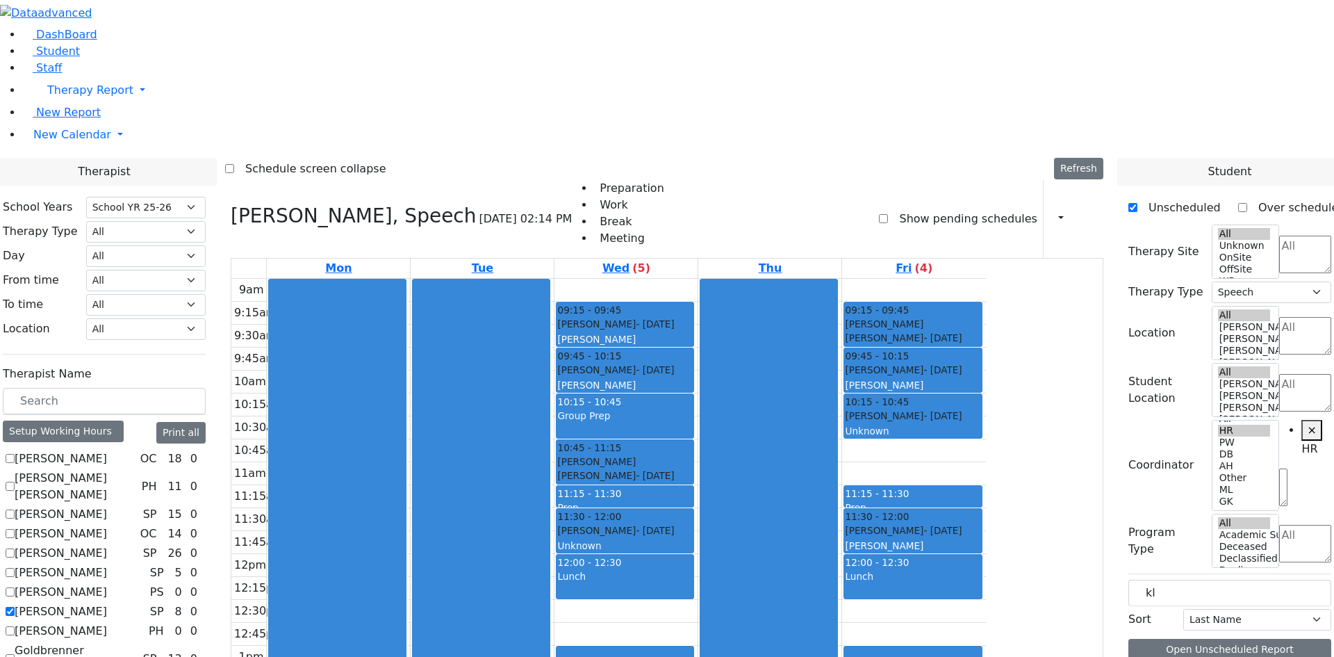
click at [107, 603] on label "[PERSON_NAME]" at bounding box center [61, 611] width 92 height 17
click at [15, 607] on input "[PERSON_NAME]" at bounding box center [10, 611] width 9 height 9
checkbox input "false"
select select
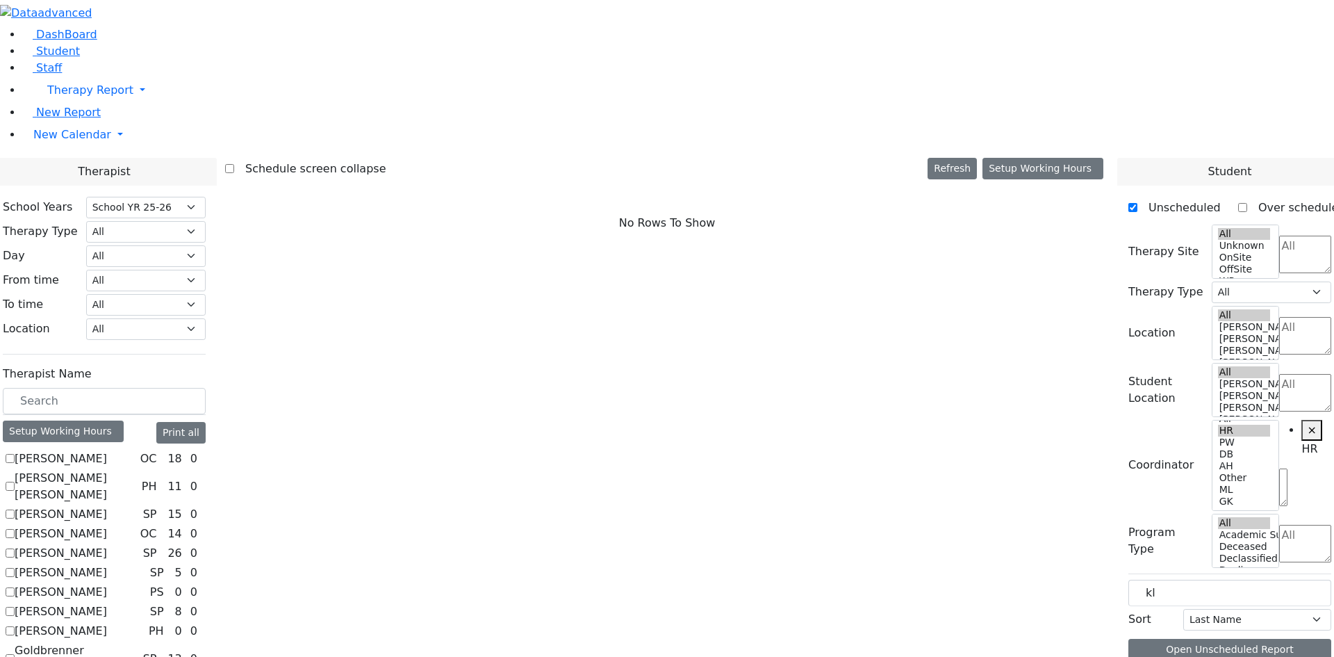
scroll to position [139, 0]
click at [206, 318] on select "All Binyan Klein 5 Binyan Klein 4 Binyan Klein 3 Binyan Klein 2 Binyan Klein 1 …" at bounding box center [146, 329] width 120 height 22
select select "33"
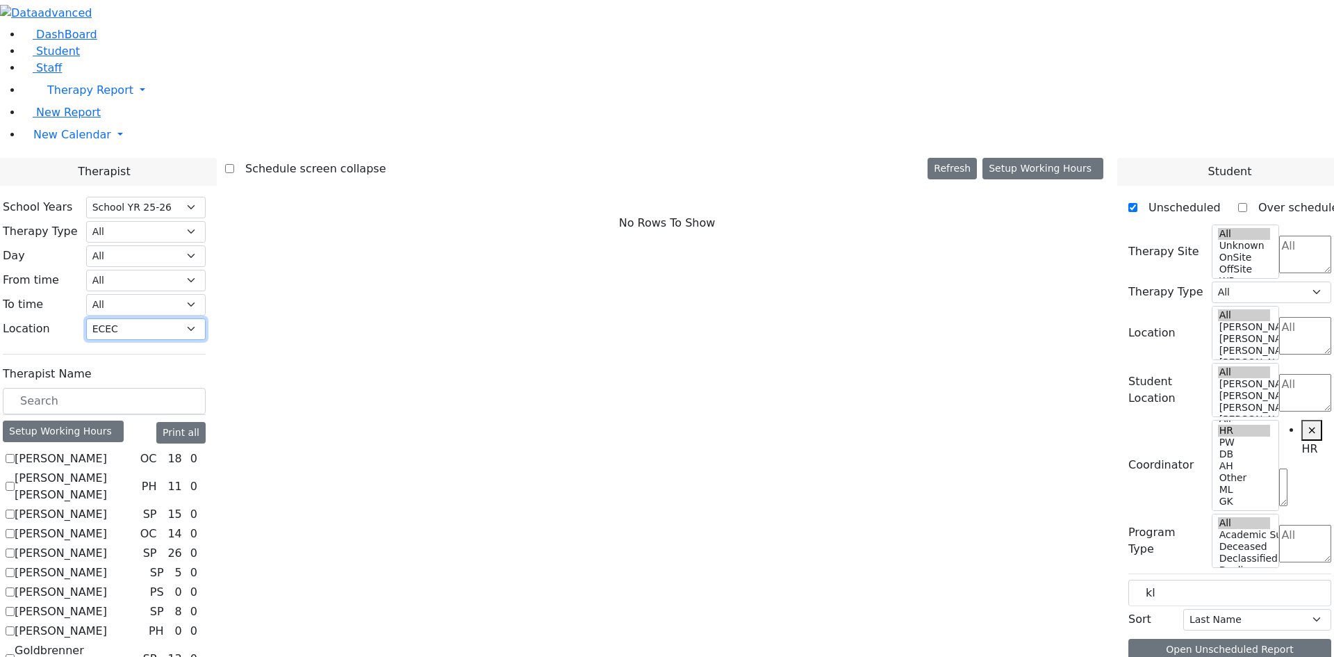
click at [206, 318] on select "All Binyan Klein 5 Binyan Klein 4 Binyan Klein 3 Binyan Klein 2 Binyan Klein 1 …" at bounding box center [146, 329] width 120 height 22
click at [136, 450] on label "[PERSON_NAME] [PERSON_NAME]" at bounding box center [76, 466] width 122 height 33
click at [15, 462] on input "[PERSON_NAME] [PERSON_NAME]" at bounding box center [10, 466] width 9 height 9
checkbox input "true"
select select "2"
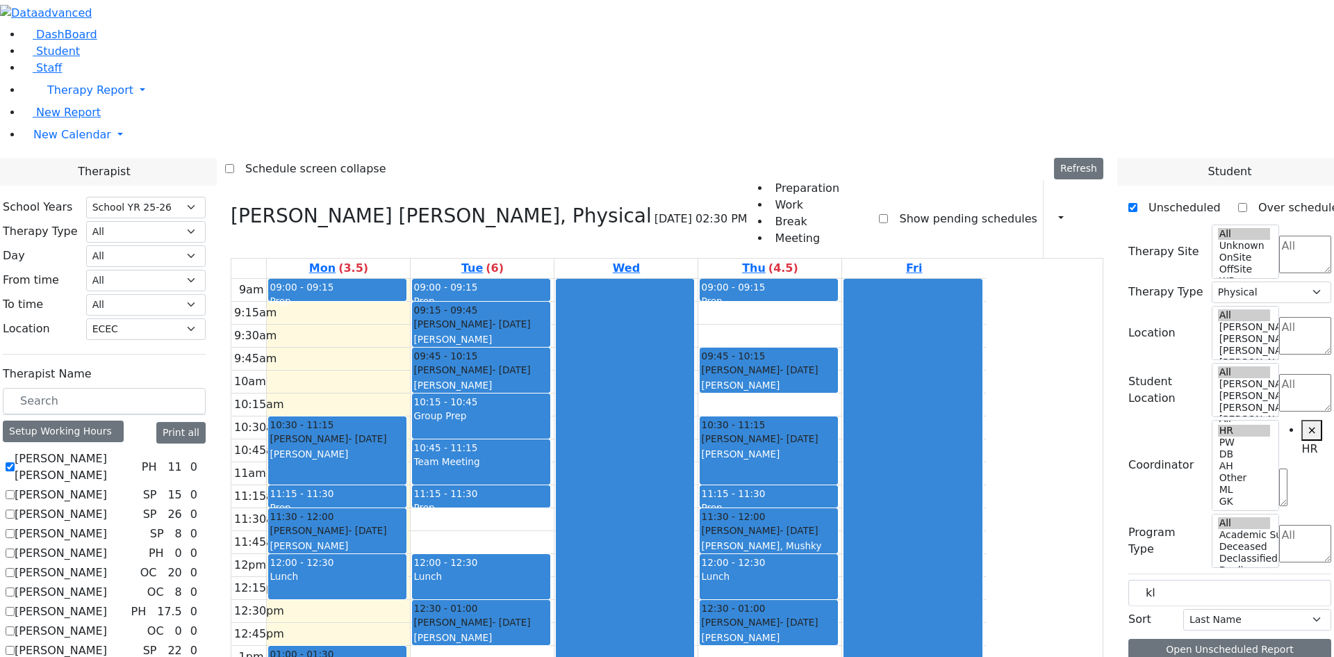
click at [107, 506] on label "[PERSON_NAME]" at bounding box center [61, 514] width 92 height 17
click at [15, 509] on input "[PERSON_NAME]" at bounding box center [10, 513] width 9 height 9
checkbox input "true"
select select
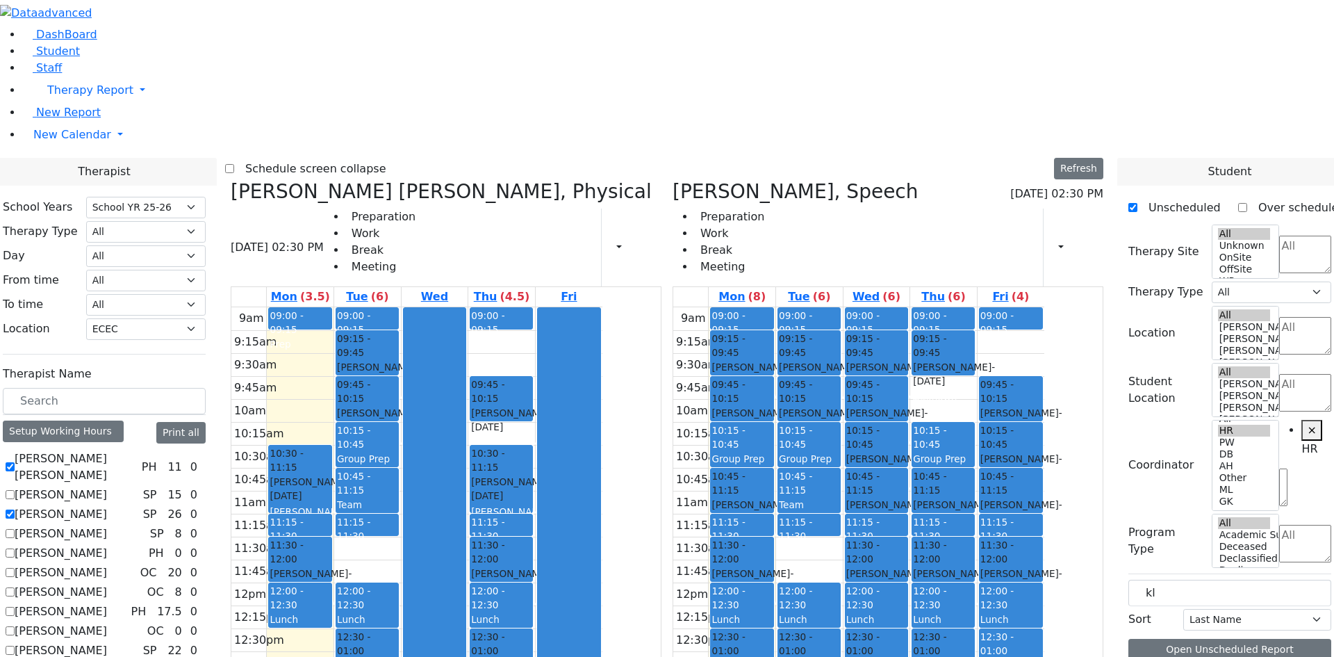
click at [136, 450] on label "[PERSON_NAME] [PERSON_NAME]" at bounding box center [76, 466] width 122 height 33
click at [15, 462] on input "[PERSON_NAME] [PERSON_NAME]" at bounding box center [10, 466] width 9 height 9
checkbox input "false"
select select "3"
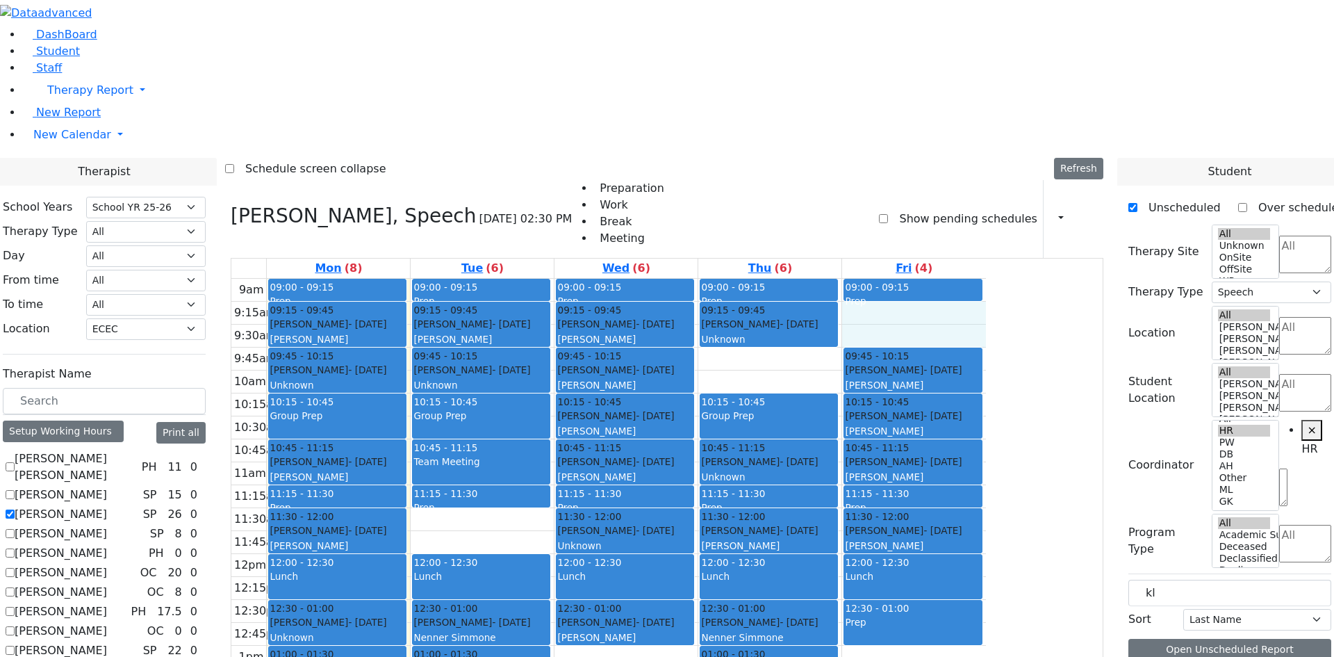
drag, startPoint x: 1048, startPoint y: 123, endPoint x: 1039, endPoint y: 147, distance: 25.9
click at [986, 279] on div "9am 9:15am 9:30am 9:45am 10am 10:15am 10:30am 10:45am 11am 11:15am 11:30am 11:4…" at bounding box center [608, 554] width 755 height 550
drag, startPoint x: 1175, startPoint y: 231, endPoint x: 1109, endPoint y: 238, distance: 66.3
click at [1109, 238] on div "Therapist School Years Select School YR School YR 25-26 Summer YR 25 School YR …" at bounding box center [667, 494] width 1351 height 672
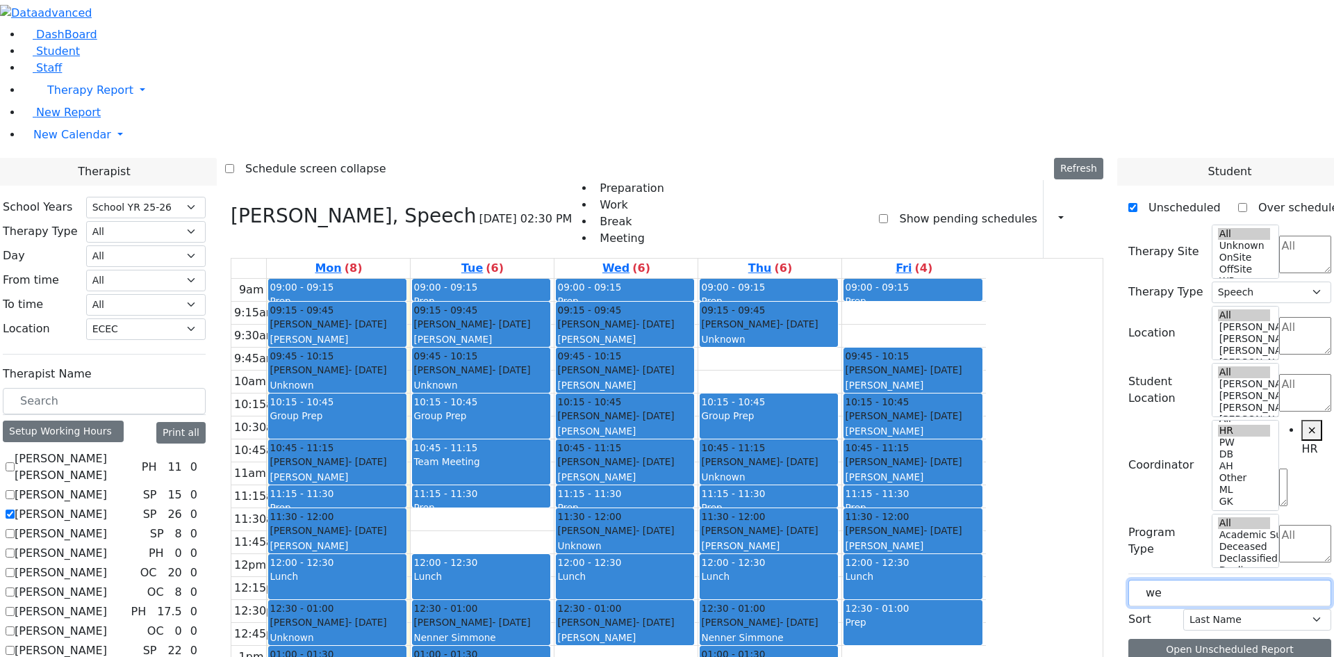
type input "w"
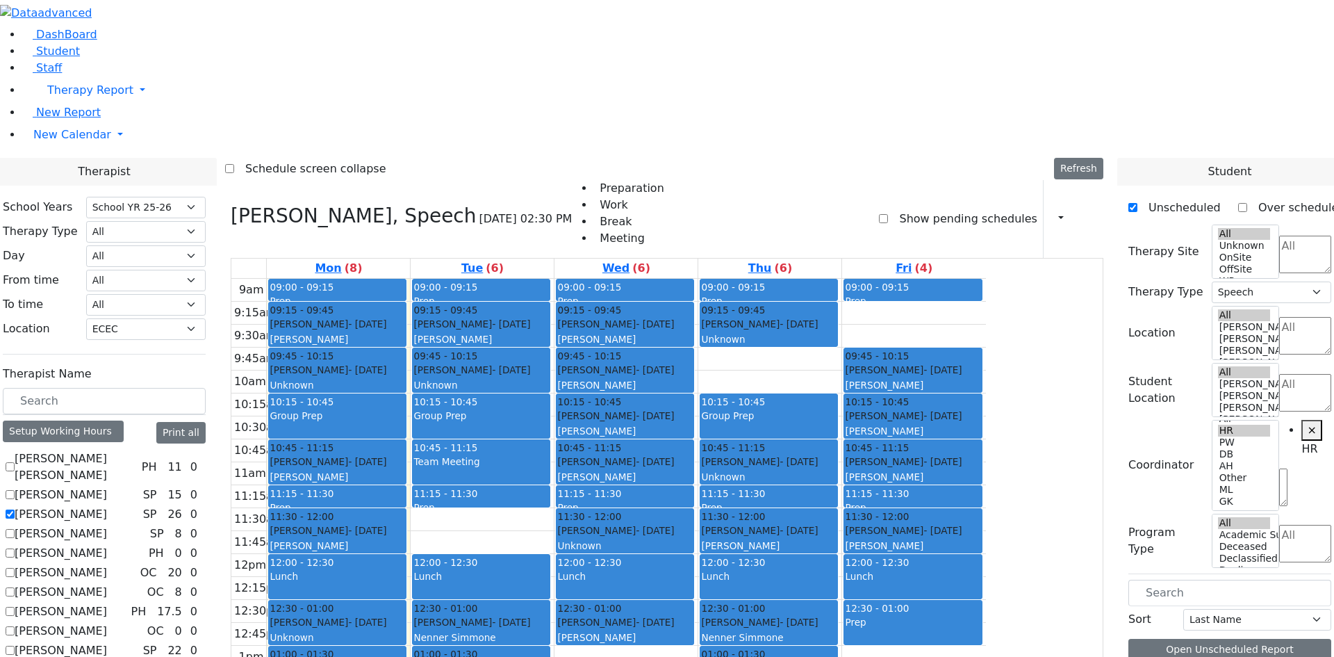
scroll to position [139, 0]
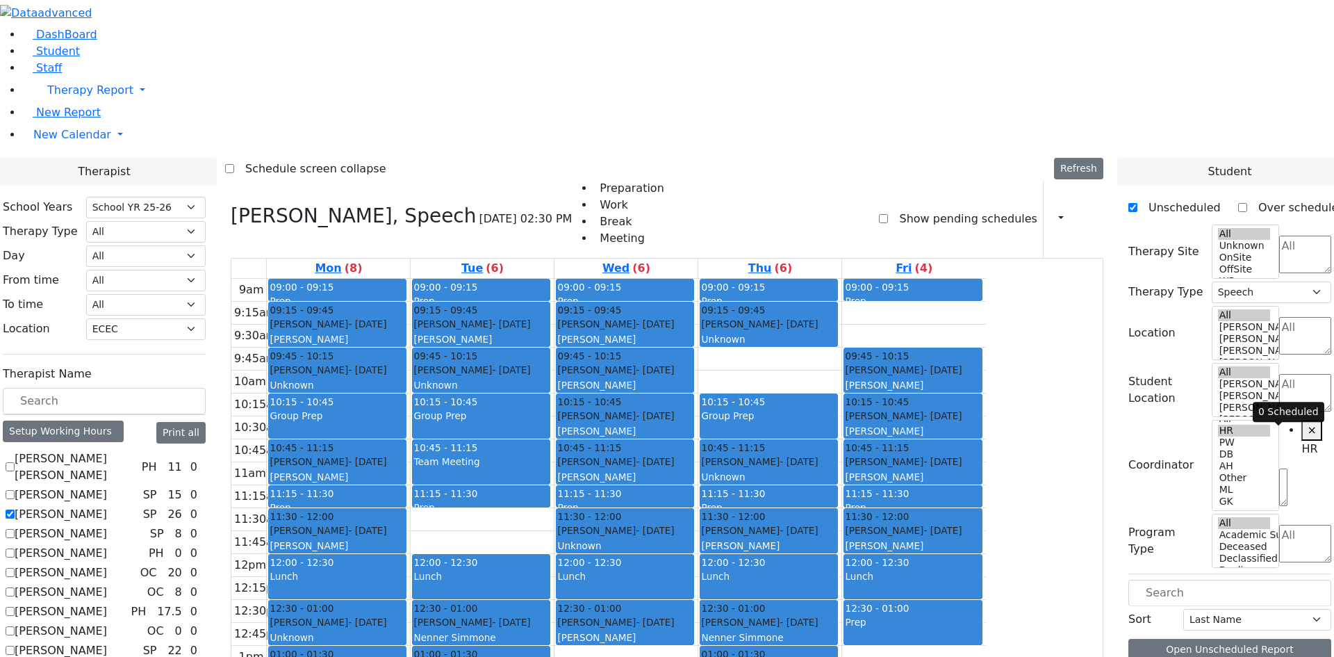
scroll to position [0, 0]
click at [107, 506] on label "[PERSON_NAME]" at bounding box center [61, 514] width 92 height 17
click at [15, 509] on input "[PERSON_NAME]" at bounding box center [10, 513] width 9 height 9
checkbox input "false"
select select
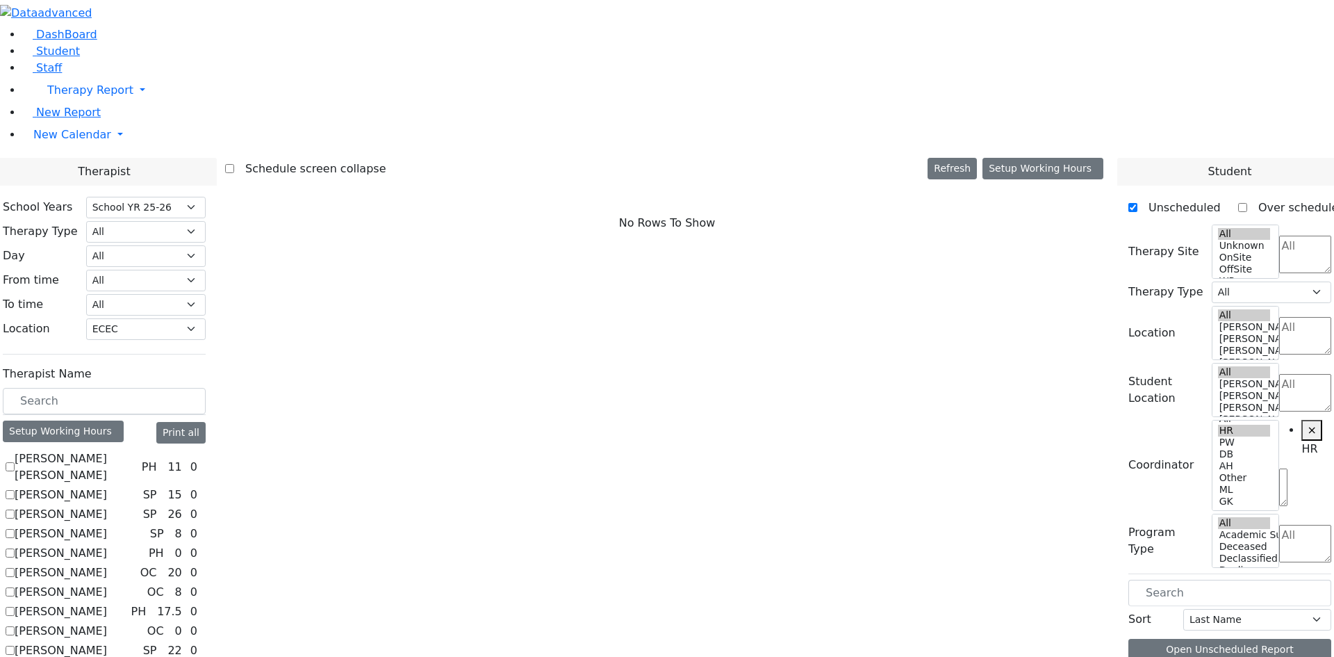
click at [168, 450] on div "Abramsky Sara Chana PH 11 0 Auslander Susanne SP 15 0 Berger Gitty SP 26 0" at bounding box center [104, 564] width 203 height 228
click at [107, 545] on label "[PERSON_NAME]" at bounding box center [61, 553] width 92 height 17
click at [15, 548] on input "[PERSON_NAME]" at bounding box center [10, 552] width 9 height 9
checkbox input "true"
select select "2"
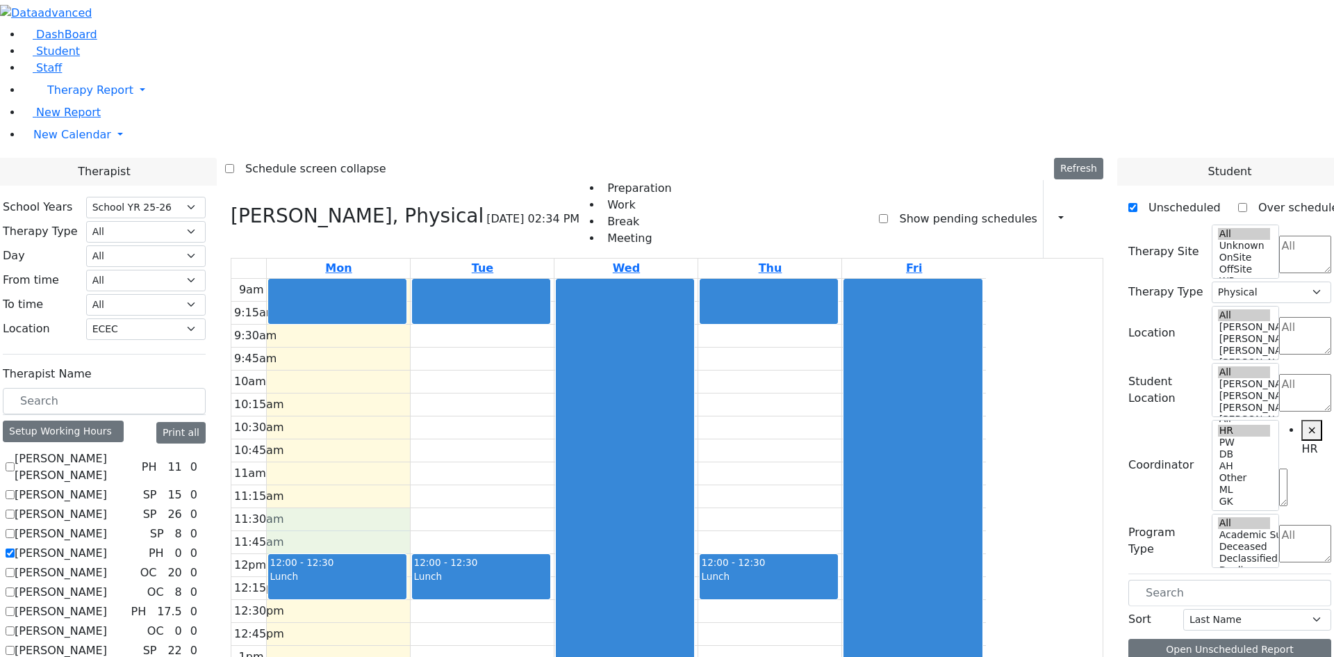
drag, startPoint x: 440, startPoint y: 348, endPoint x: 443, endPoint y: 337, distance: 11.0
click at [445, 333] on div "9am 9:15am 9:30am 9:45am 10am 10:15am 10:30am 10:45am 11am 11:15am 11:30am 11:4…" at bounding box center [608, 554] width 755 height 550
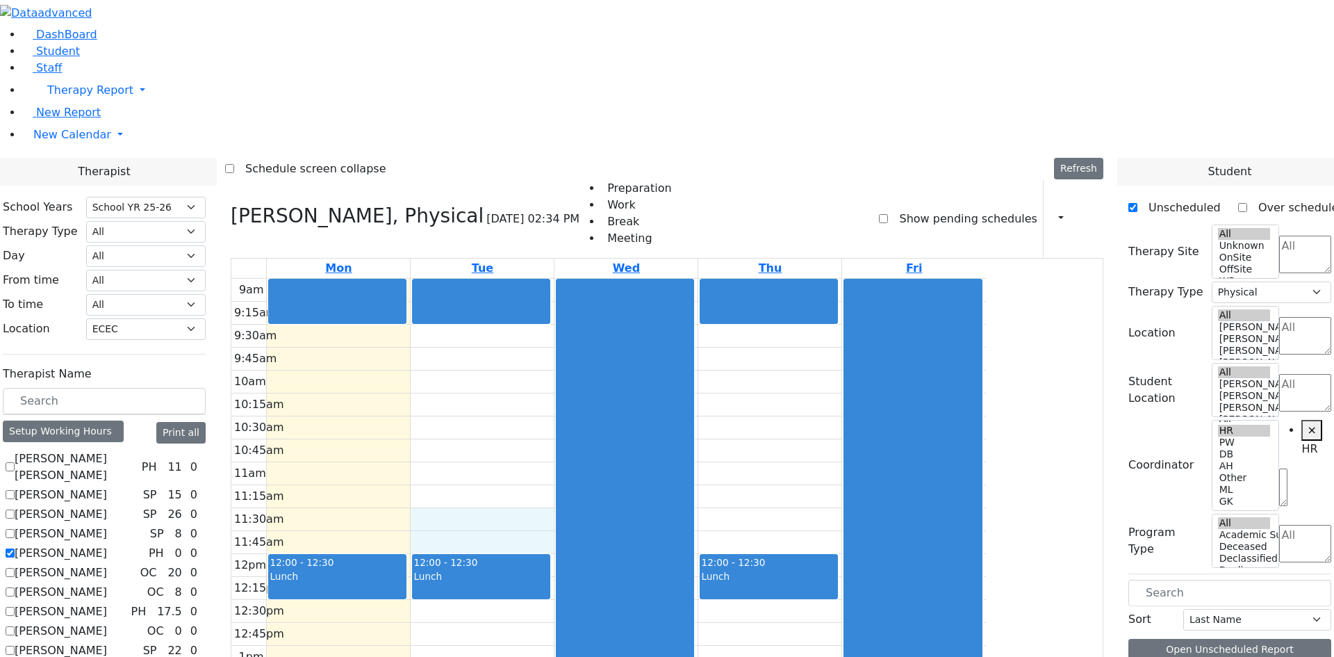
drag, startPoint x: 591, startPoint y: 329, endPoint x: 590, endPoint y: 342, distance: 13.3
click at [587, 352] on div "9am 9:15am 9:30am 9:45am 10am 10:15am 10:30am 10:45am 11am 11:15am 11:30am 11:4…" at bounding box center [608, 554] width 755 height 550
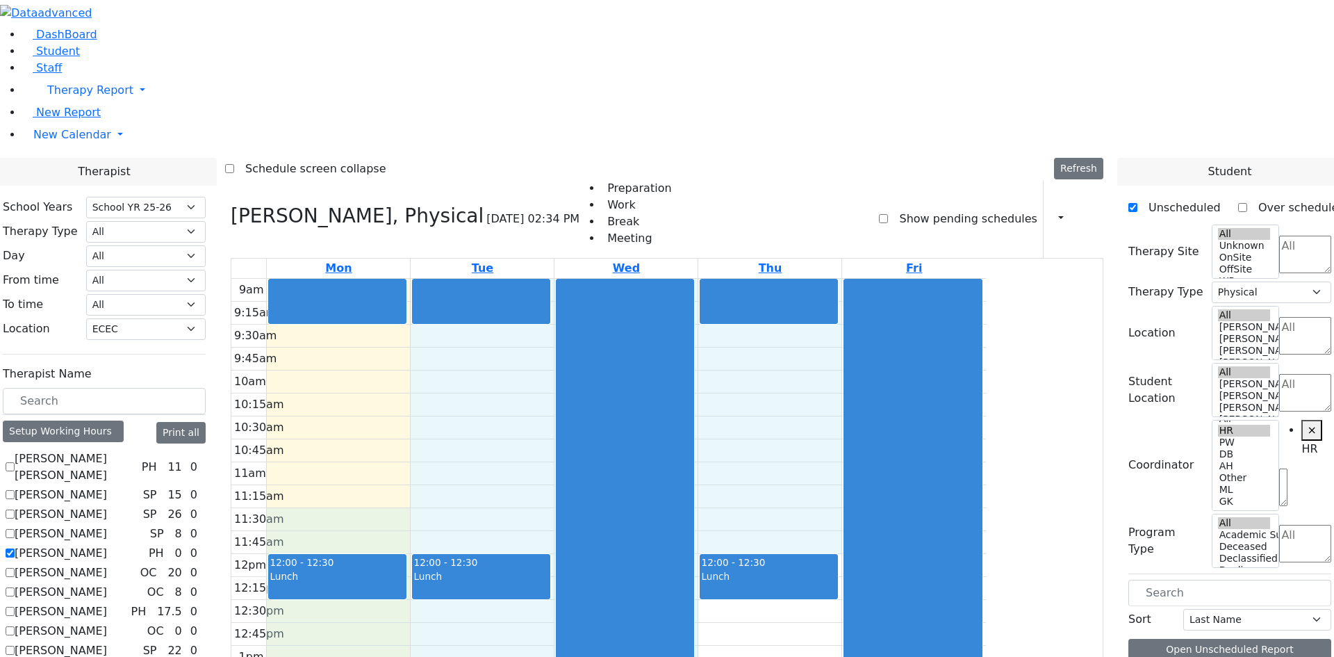
drag, startPoint x: 482, startPoint y: 330, endPoint x: 881, endPoint y: 351, distance: 398.8
click at [881, 351] on div "9am 9:15am 9:30am 9:45am 10am 10:15am 10:30am 10:45am 11am 11:15am 11:30am 11:4…" at bounding box center [608, 554] width 755 height 550
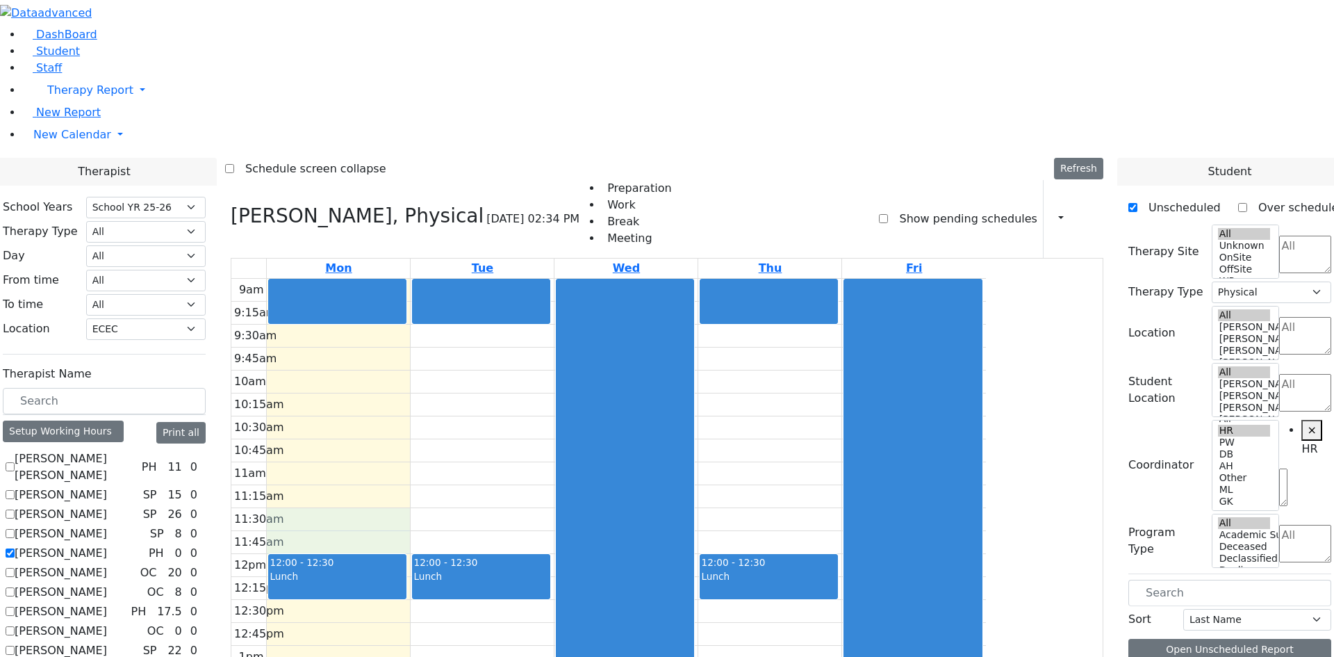
drag, startPoint x: 441, startPoint y: 332, endPoint x: 436, endPoint y: 345, distance: 14.5
click at [436, 345] on div "9am 9:15am 9:30am 9:45am 10am 10:15am 10:30am 10:45am 11am 11:15am 11:30am 11:4…" at bounding box center [608, 554] width 755 height 550
drag, startPoint x: 447, startPoint y: 317, endPoint x: 443, endPoint y: 341, distance: 24.6
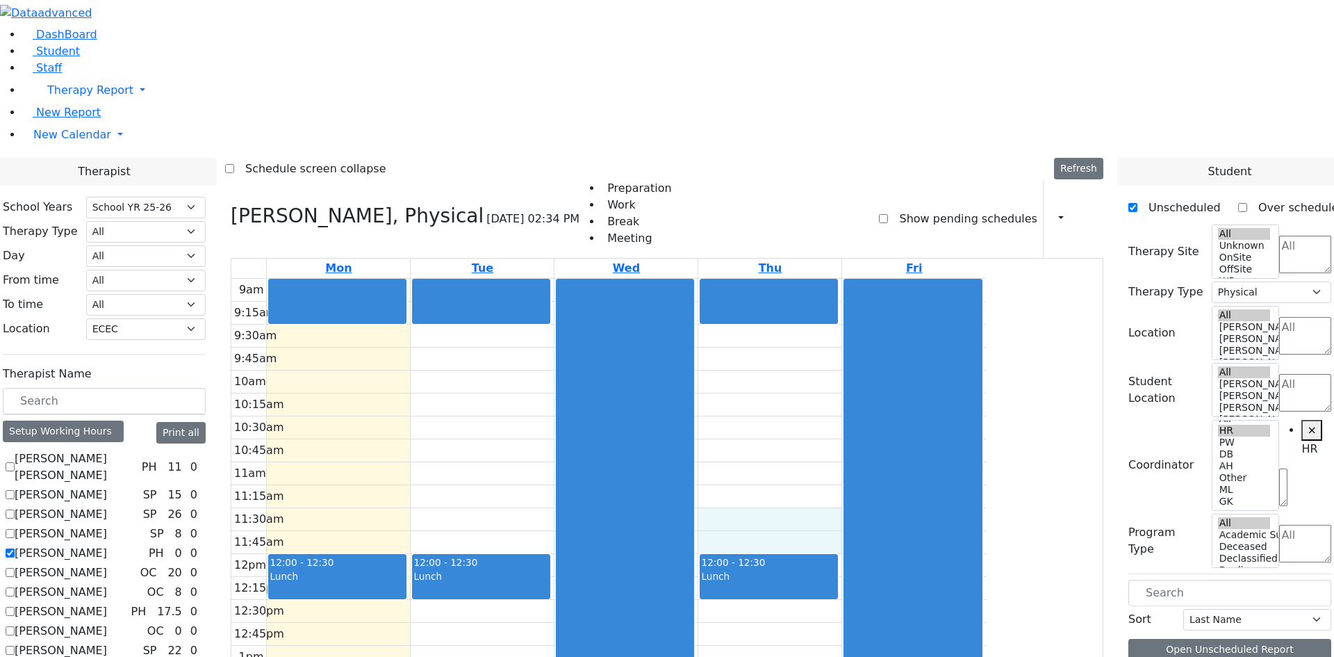
drag, startPoint x: 904, startPoint y: 350, endPoint x: 904, endPoint y: 332, distance: 17.4
click at [904, 332] on div "9am 9:15am 9:30am 9:45am 10am 10:15am 10:30am 10:45am 11am 11:15am 11:30am 11:4…" at bounding box center [608, 554] width 755 height 550
click at [476, 342] on div "9am 9:15am 9:30am 9:45am 10am 10:15am 10:30am 10:45am 11am 11:15am 11:30am 11:4…" at bounding box center [608, 554] width 755 height 550
click at [473, 279] on div "9am 9:15am 9:30am 9:45am 10am 10:15am 10:30am 10:45am 11am 11:15am 11:30am 11:4…" at bounding box center [608, 554] width 755 height 550
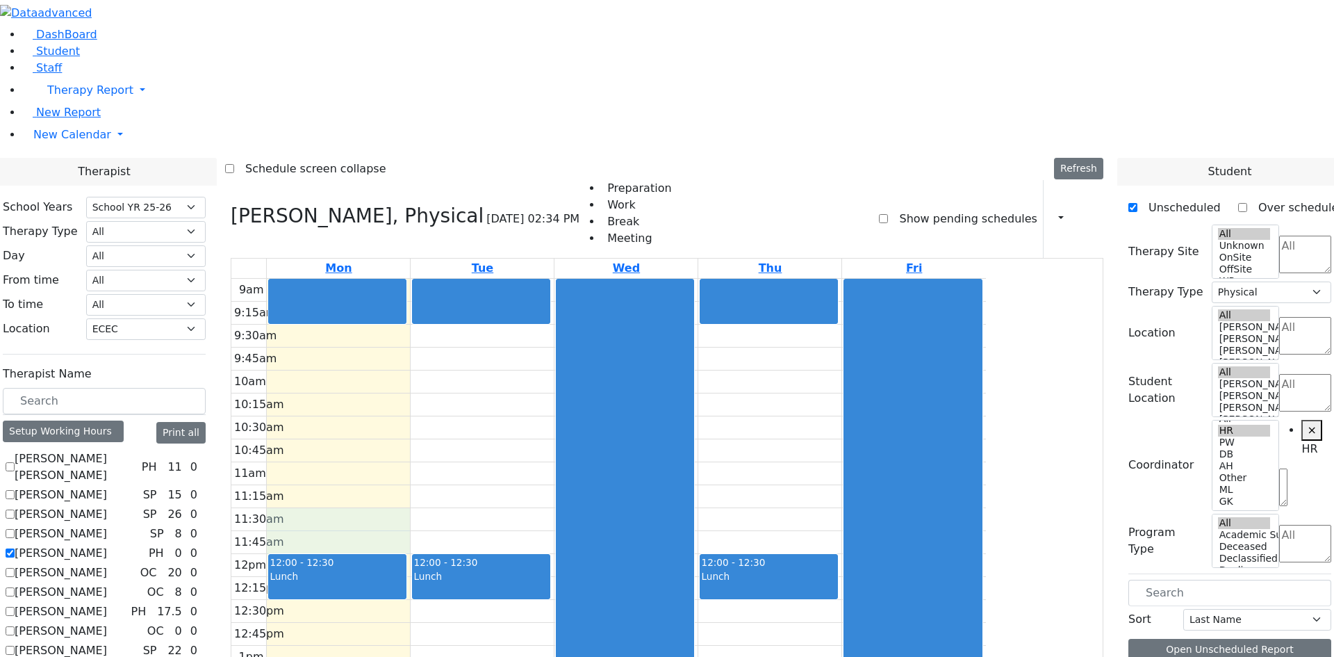
click at [569, 347] on div "9am 9:15am 9:30am 9:45am 10am 10:15am 10:30am 10:45am 11am 11:15am 11:30am 11:4…" at bounding box center [608, 554] width 755 height 550
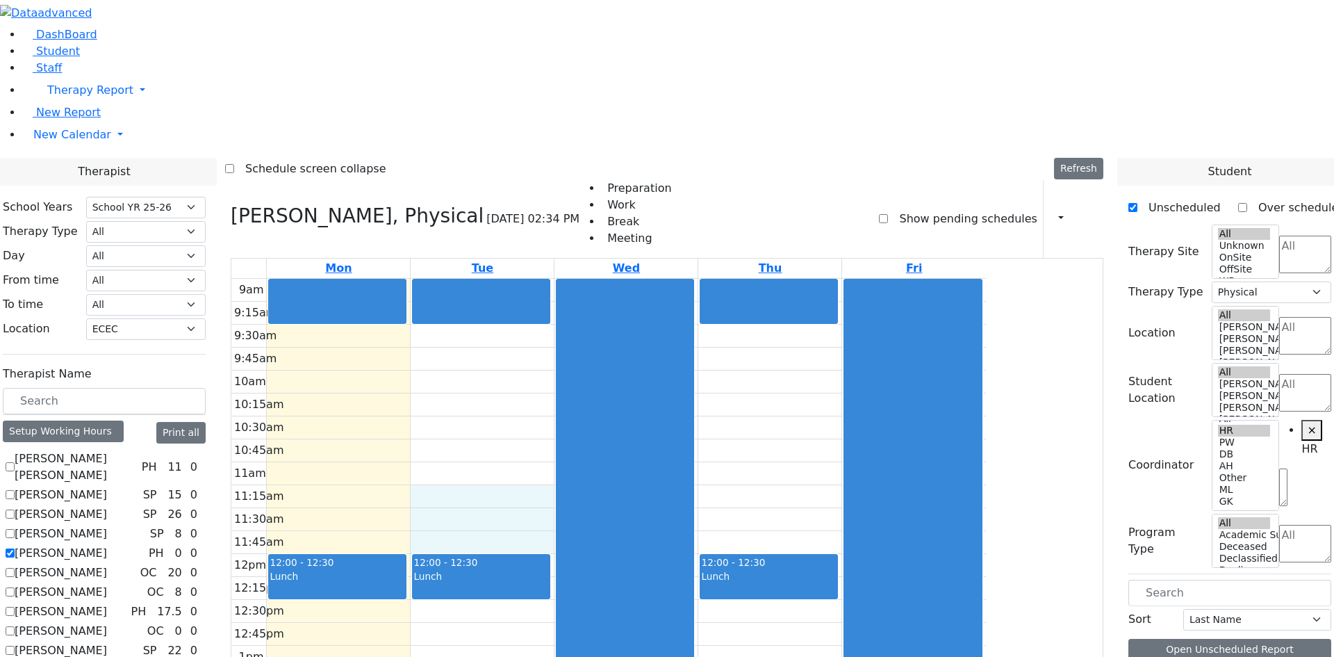
drag, startPoint x: 595, startPoint y: 343, endPoint x: 613, endPoint y: 308, distance: 39.2
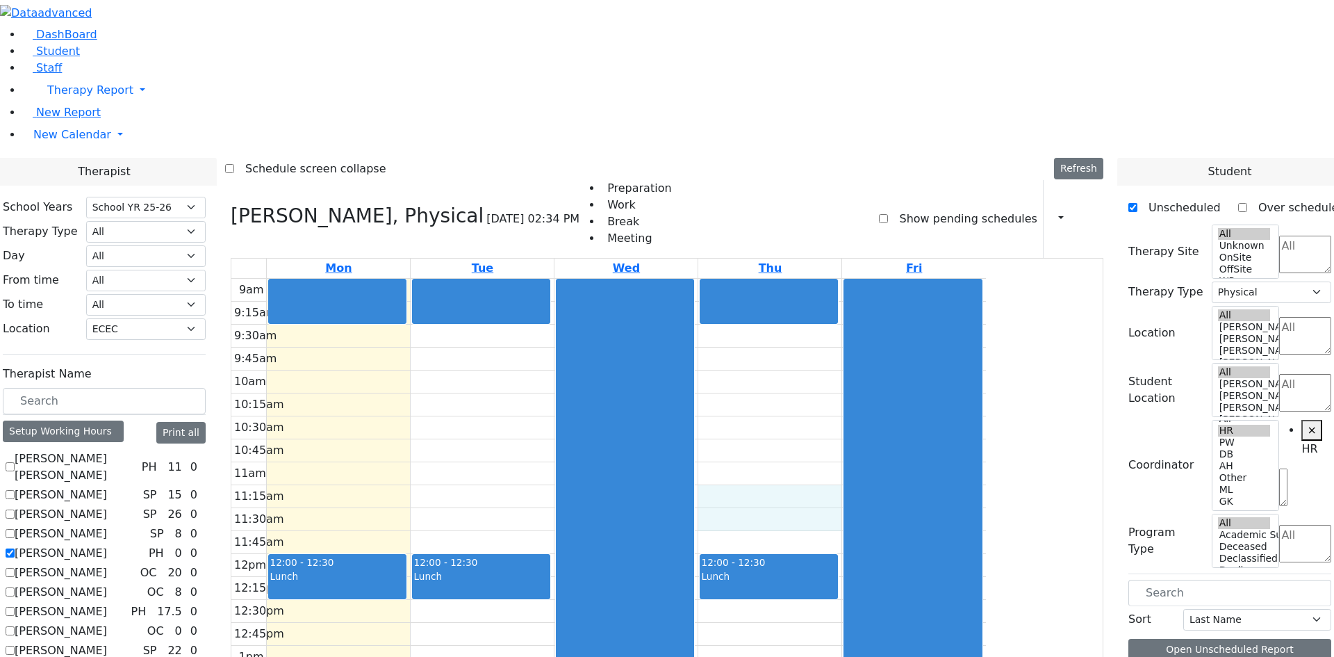
drag, startPoint x: 889, startPoint y: 304, endPoint x: 890, endPoint y: 332, distance: 27.1
click at [890, 332] on div "9am 9:15am 9:30am 9:45am 10am 10:15am 10:30am 10:45am 11am 11:15am 11:30am 11:4…" at bounding box center [608, 554] width 755 height 550
click at [655, 320] on div "9am 9:15am 9:30am 9:45am 10am 10:15am 10:30am 10:45am 11am 11:15am 11:30am 11:4…" at bounding box center [608, 554] width 755 height 550
drag, startPoint x: 513, startPoint y: 300, endPoint x: 511, endPoint y: 318, distance: 18.2
click at [511, 319] on div "9am 9:15am 9:30am 9:45am 10am 10:15am 10:30am 10:45am 11am 11:15am 11:30am 11:4…" at bounding box center [608, 554] width 755 height 550
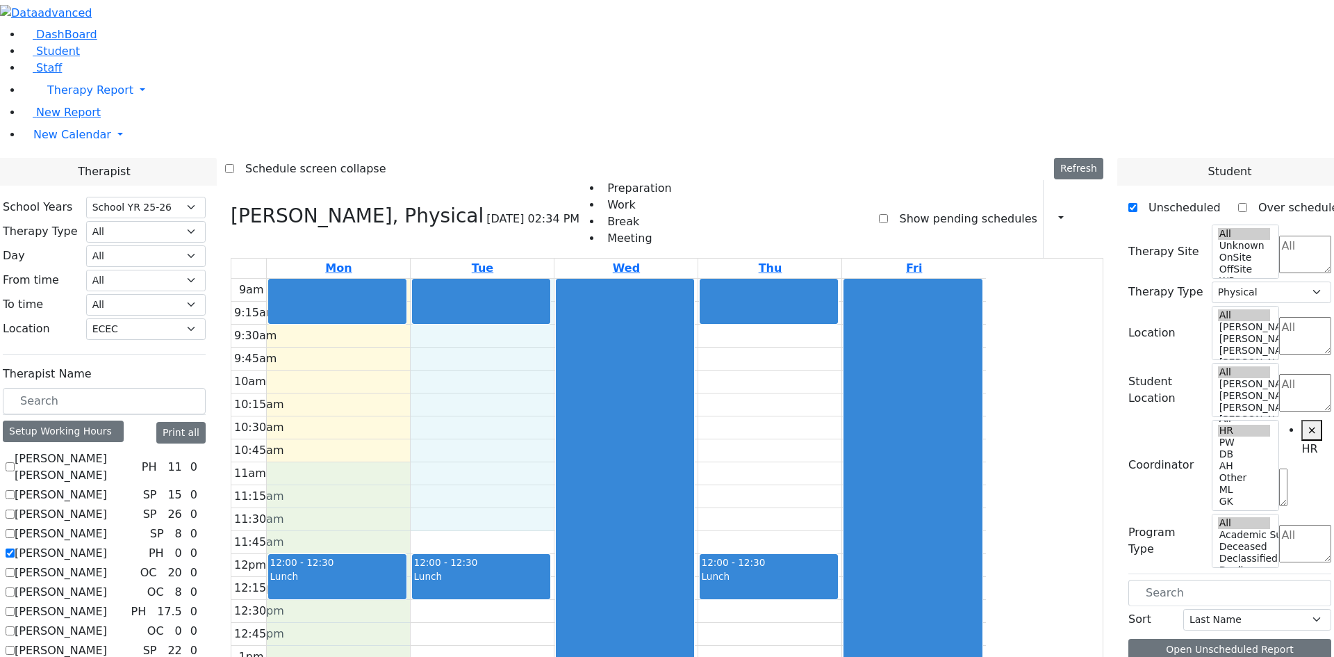
drag, startPoint x: 615, startPoint y: 318, endPoint x: 520, endPoint y: 286, distance: 100.2
click at [520, 286] on div "9am 9:15am 9:30am 9:45am 10am 10:15am 10:30am 10:45am 11am 11:15am 11:30am 11:4…" at bounding box center [608, 554] width 755 height 550
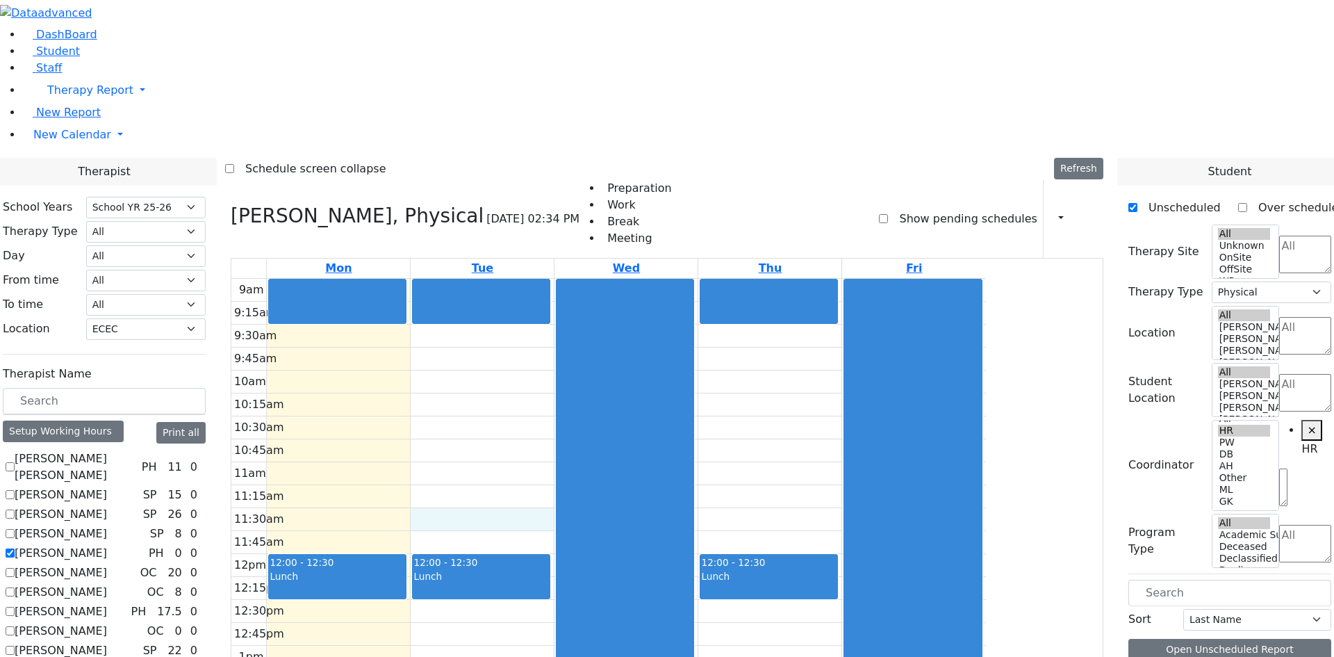
click at [597, 345] on div "9am 9:15am 9:30am 9:45am 10am 10:15am 10:30am 10:45am 11am 11:15am 11:30am 11:4…" at bounding box center [608, 554] width 755 height 550
drag, startPoint x: 455, startPoint y: 314, endPoint x: 453, endPoint y: 322, distance: 7.9
click at [448, 334] on div "9am 9:15am 9:30am 9:45am 10am 10:15am 10:30am 10:45am 11am 11:15am 11:30am 11:4…" at bounding box center [608, 554] width 755 height 550
click at [460, 329] on div "9am 9:15am 9:30am 9:45am 10am 10:15am 10:30am 10:45am 11am 11:15am 11:30am 11:4…" at bounding box center [608, 554] width 755 height 550
drag, startPoint x: 640, startPoint y: 351, endPoint x: 642, endPoint y: 338, distance: 12.7
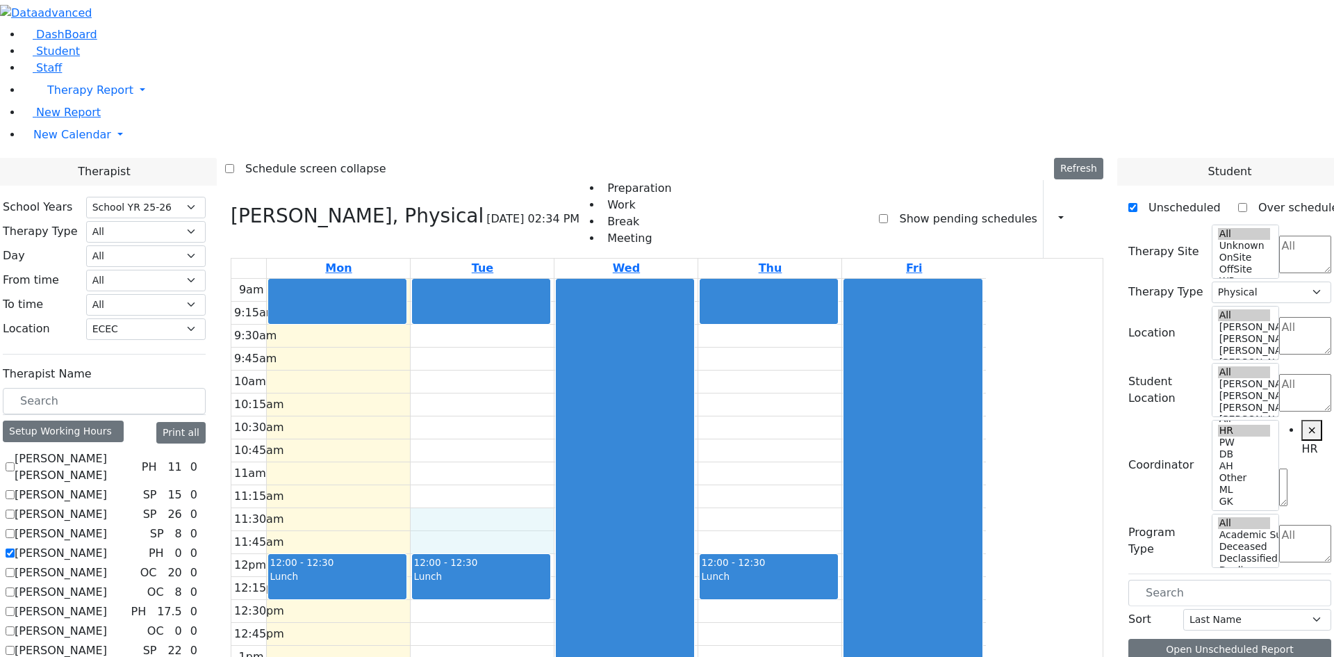
click at [641, 336] on div "9am 9:15am 9:30am 9:45am 10am 10:15am 10:30am 10:45am 11am 11:15am 11:30am 11:4…" at bounding box center [608, 554] width 755 height 550
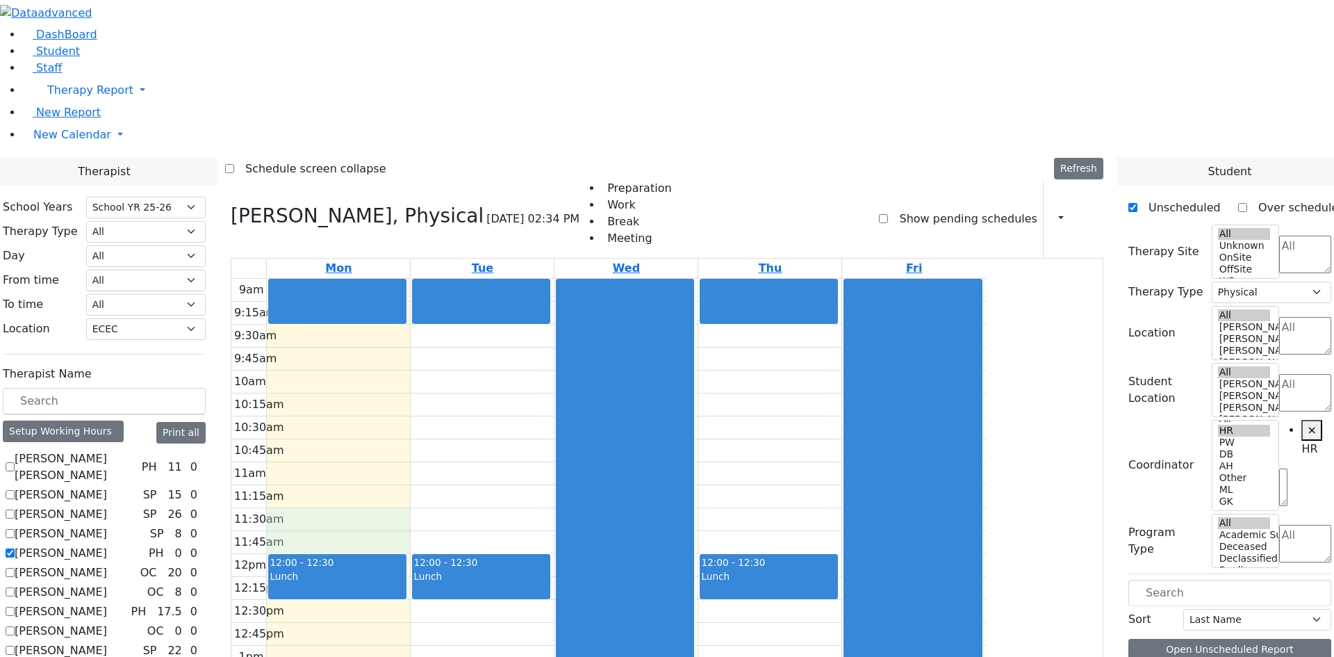
drag, startPoint x: 452, startPoint y: 330, endPoint x: 452, endPoint y: 342, distance: 11.8
click at [452, 350] on div "9am 9:15am 9:30am 9:45am 10am 10:15am 10:30am 10:45am 11am 11:15am 11:30am 11:4…" at bounding box center [608, 554] width 755 height 550
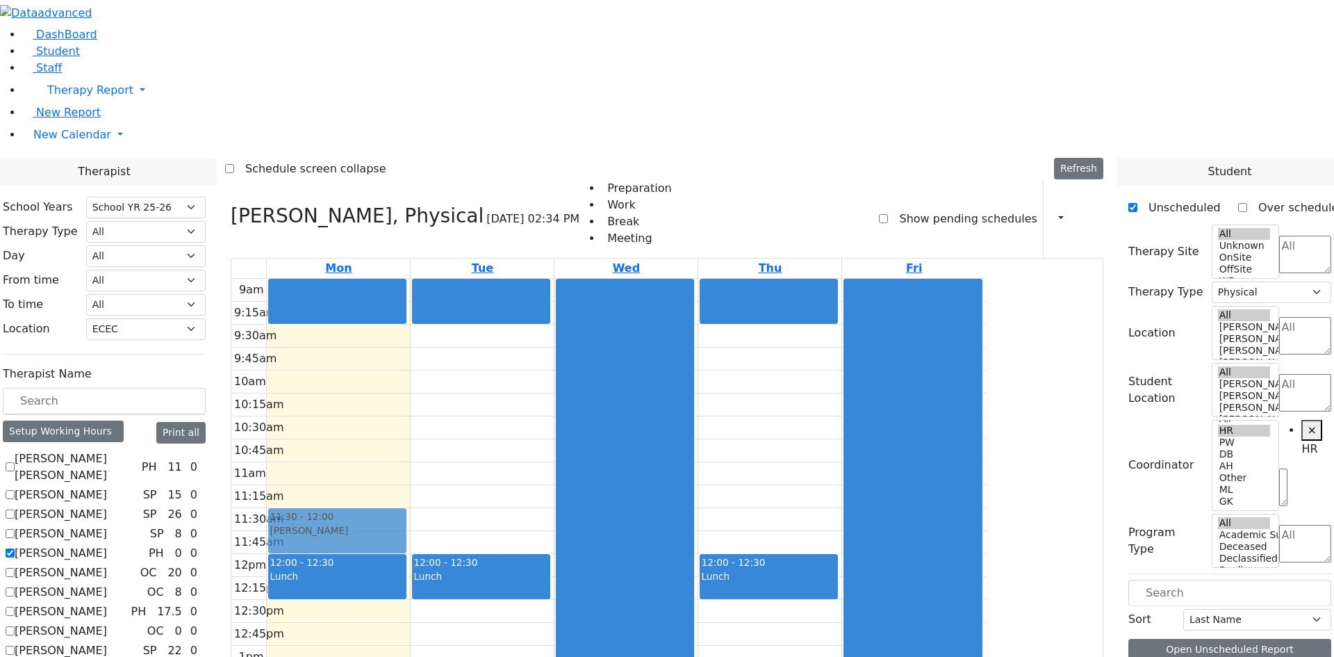
drag, startPoint x: 1184, startPoint y: 519, endPoint x: 484, endPoint y: 332, distance: 723.7
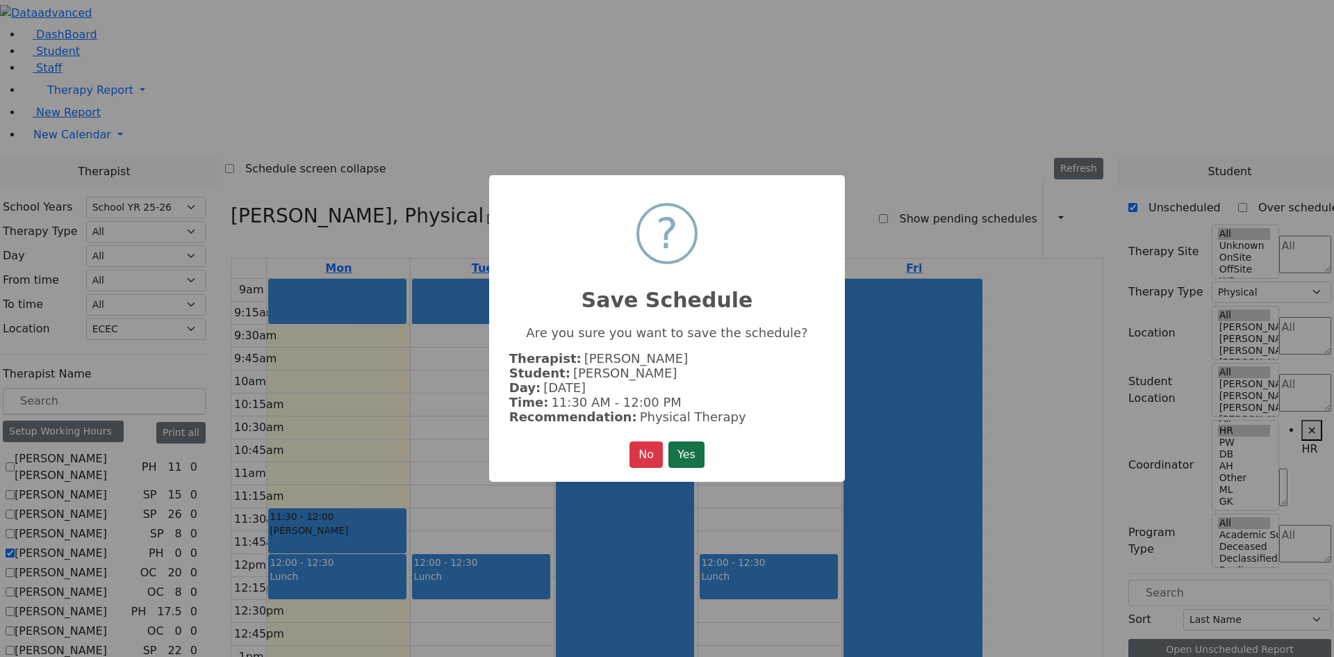
click at [680, 453] on button "Yes" at bounding box center [687, 454] width 36 height 26
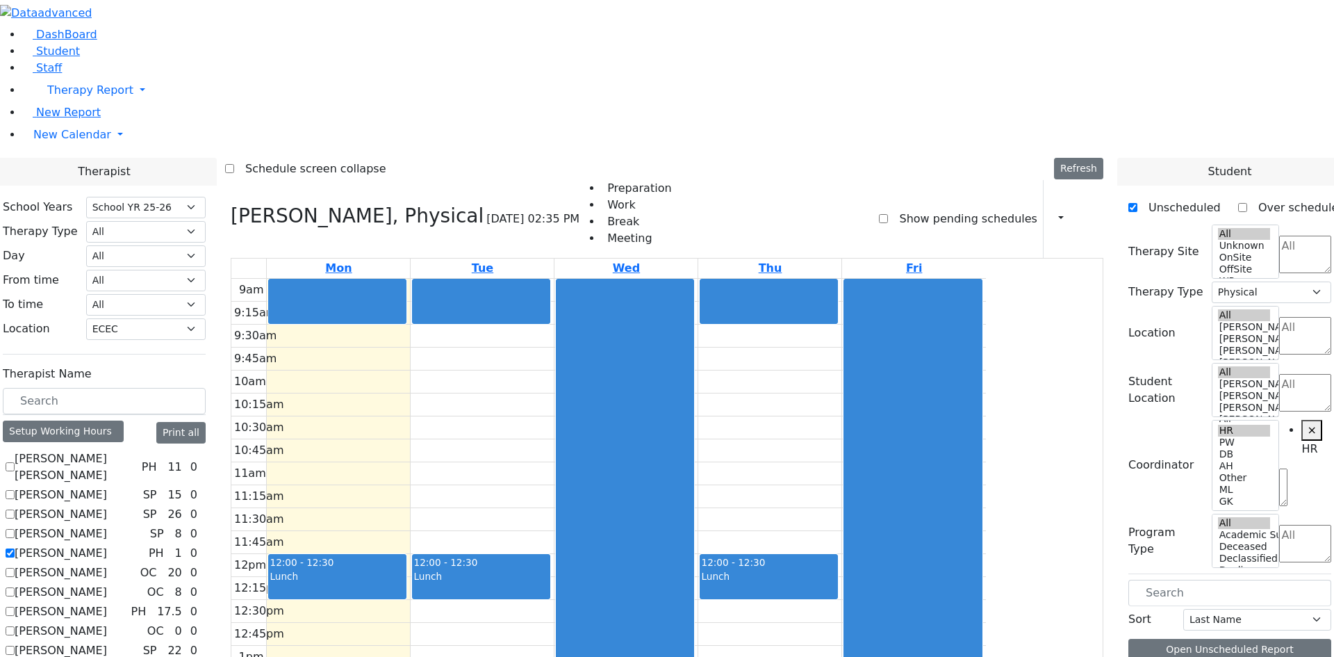
scroll to position [2, 0]
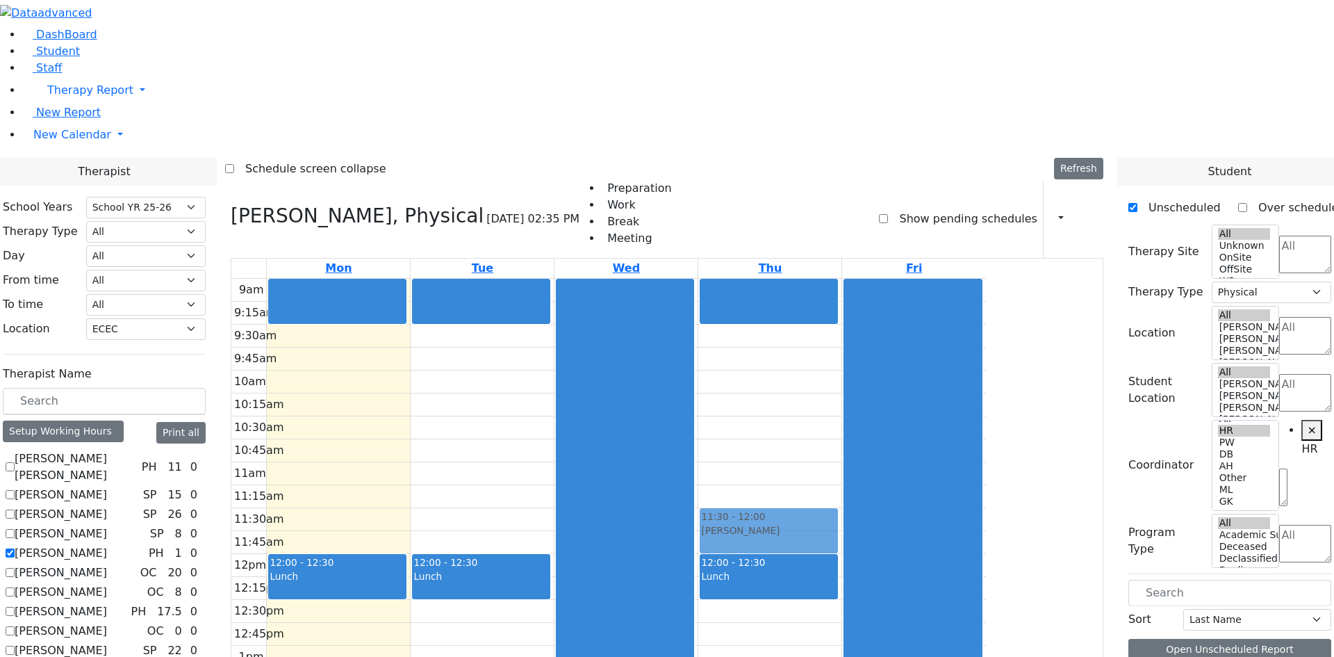
drag, startPoint x: 1204, startPoint y: 512, endPoint x: 894, endPoint y: 332, distance: 358.8
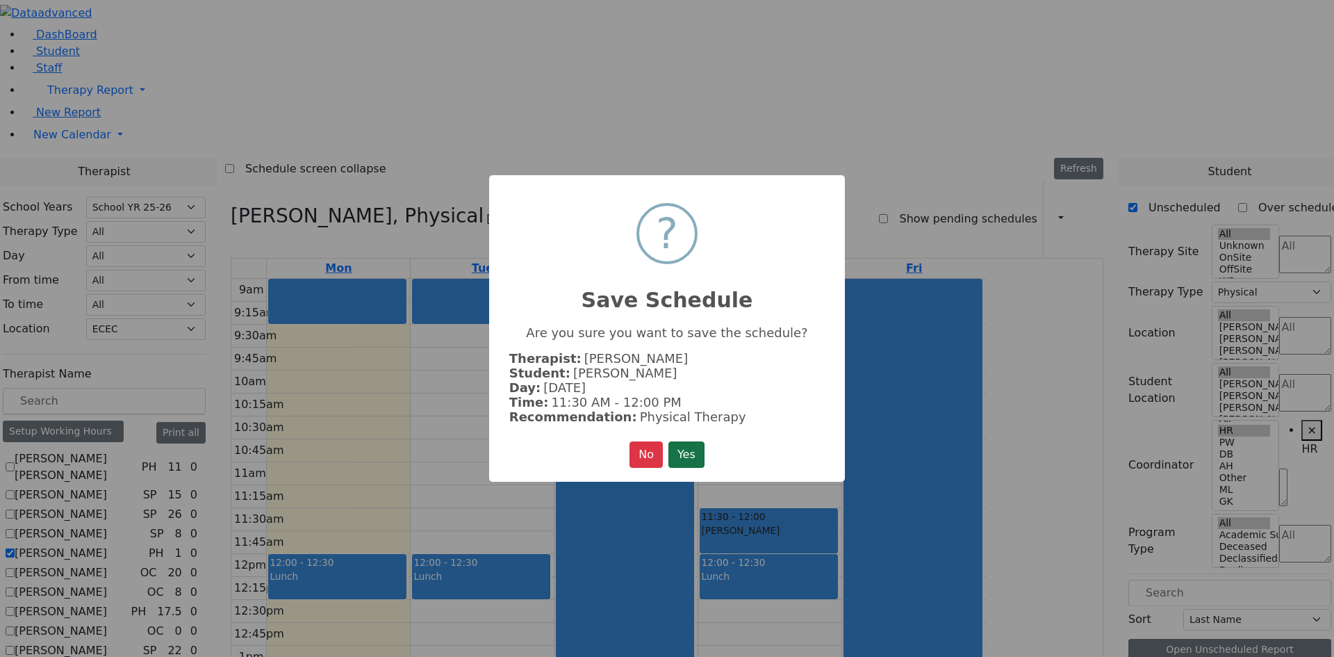
click at [675, 441] on button "Yes" at bounding box center [687, 454] width 36 height 26
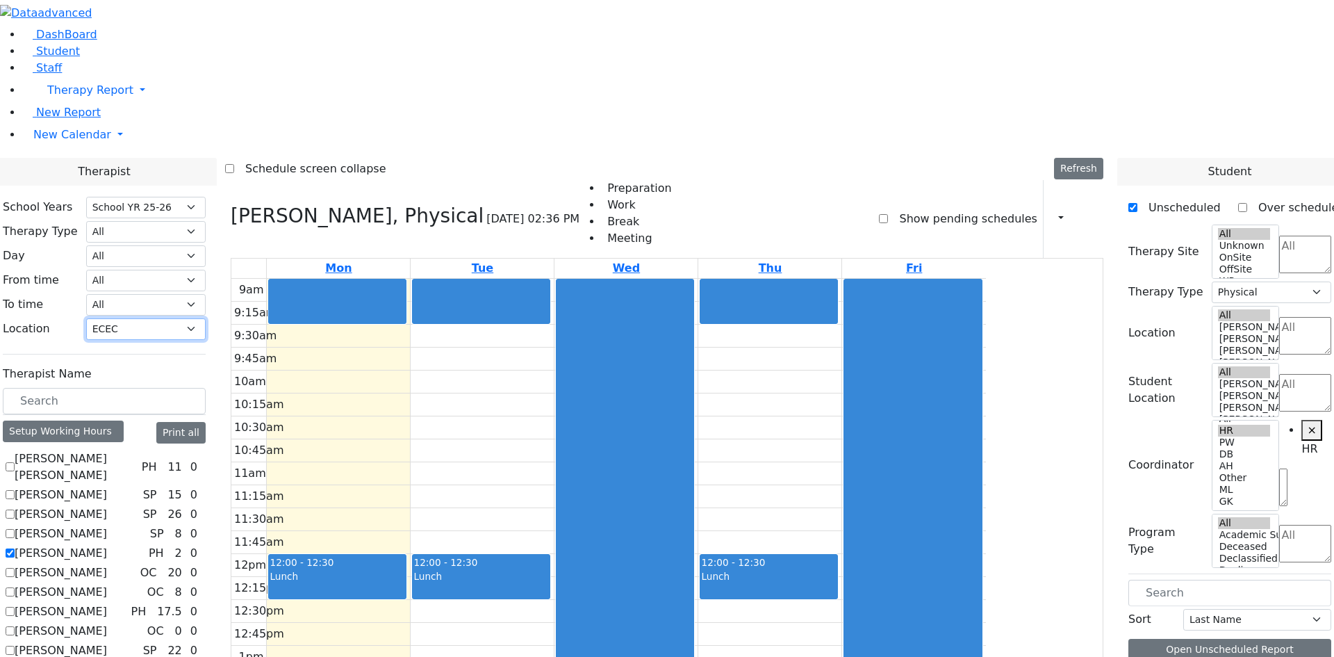
click at [206, 318] on select "All Binyan Klein 5 Binyan Klein 4 Binyan Klein 3 Binyan Klein 2 Binyan Klein 1 …" at bounding box center [146, 329] width 120 height 22
select select
click at [206, 318] on select "All Binyan Klein 5 Binyan Klein 4 Binyan Klein 3 Binyan Klein 2 Binyan Klein 1 …" at bounding box center [146, 329] width 120 height 22
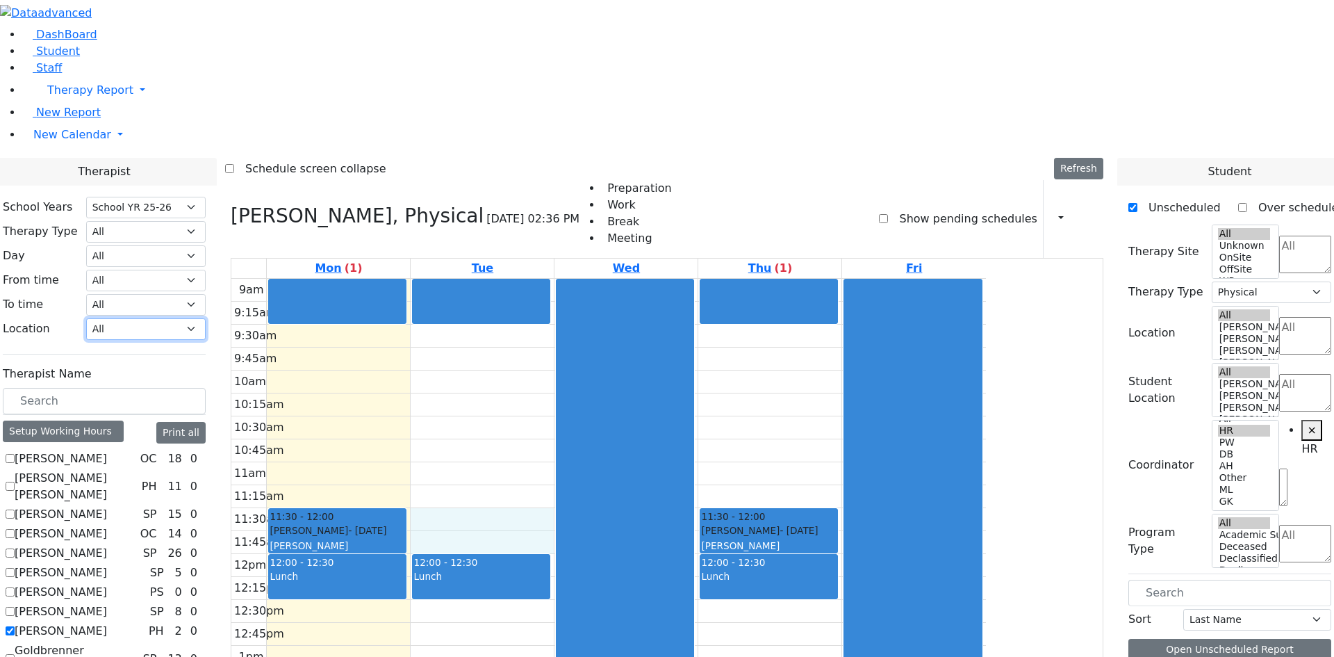
drag, startPoint x: 559, startPoint y: 341, endPoint x: 562, endPoint y: 329, distance: 13.0
click at [562, 329] on div "9am 9:15am 9:30am 9:45am 10am 10:15am 10:30am 10:45am 11am 11:15am 11:30am 11:4…" at bounding box center [608, 554] width 755 height 550
click at [594, 288] on div "9am 9:15am 9:30am 9:45am 10am 10:15am 10:30am 10:45am 11am 11:15am 11:30am 11:4…" at bounding box center [608, 554] width 755 height 550
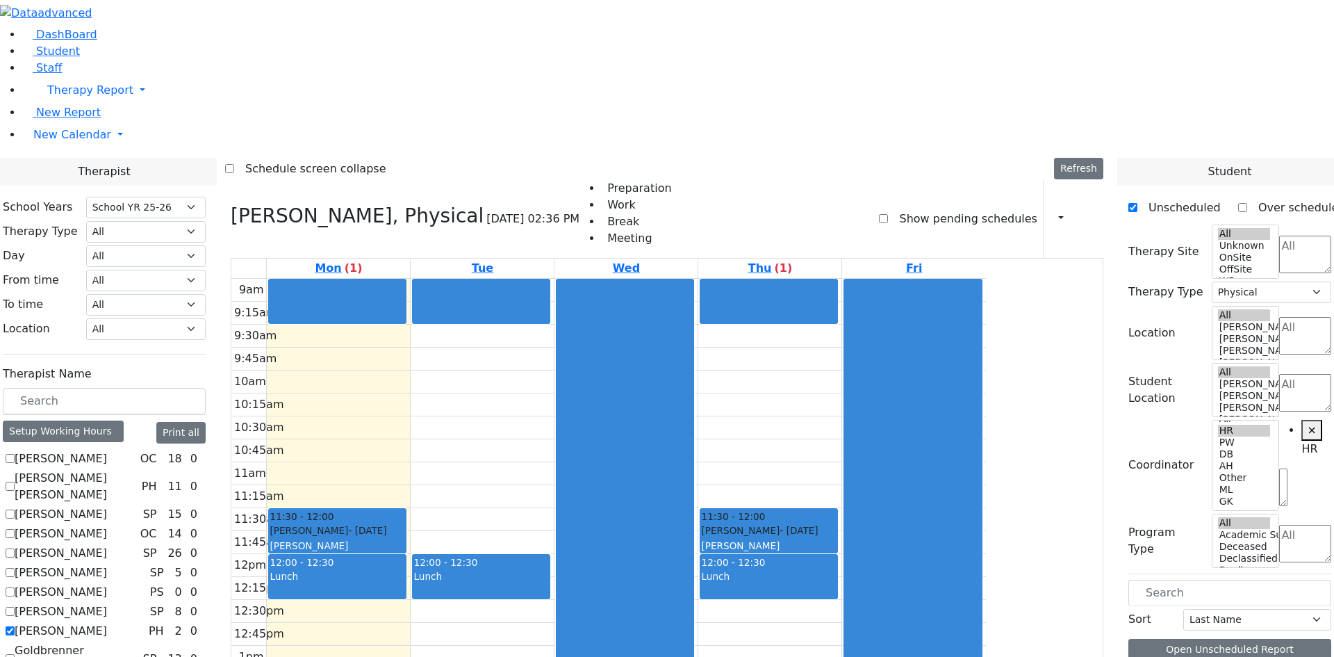
click at [107, 623] on label "[PERSON_NAME]" at bounding box center [61, 631] width 92 height 17
click at [15, 626] on input "[PERSON_NAME]" at bounding box center [10, 630] width 9 height 9
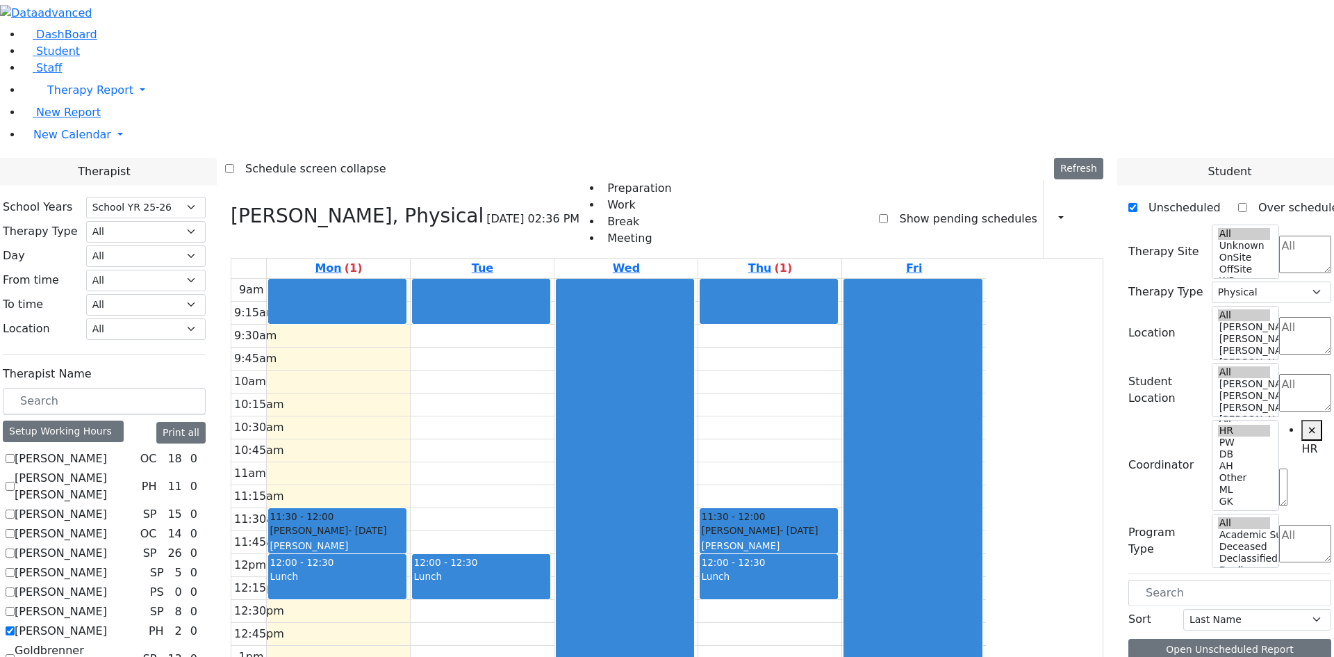
checkbox input "false"
select select
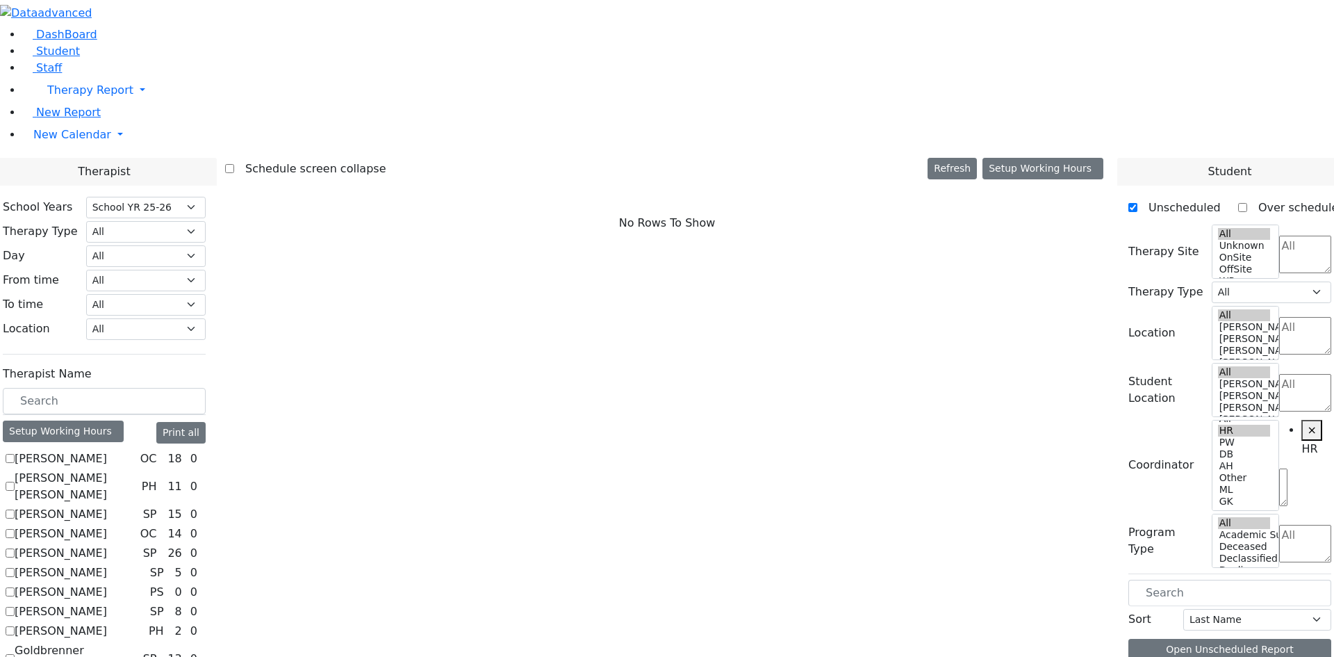
scroll to position [556, 0]
checkbox input "true"
select select "2"
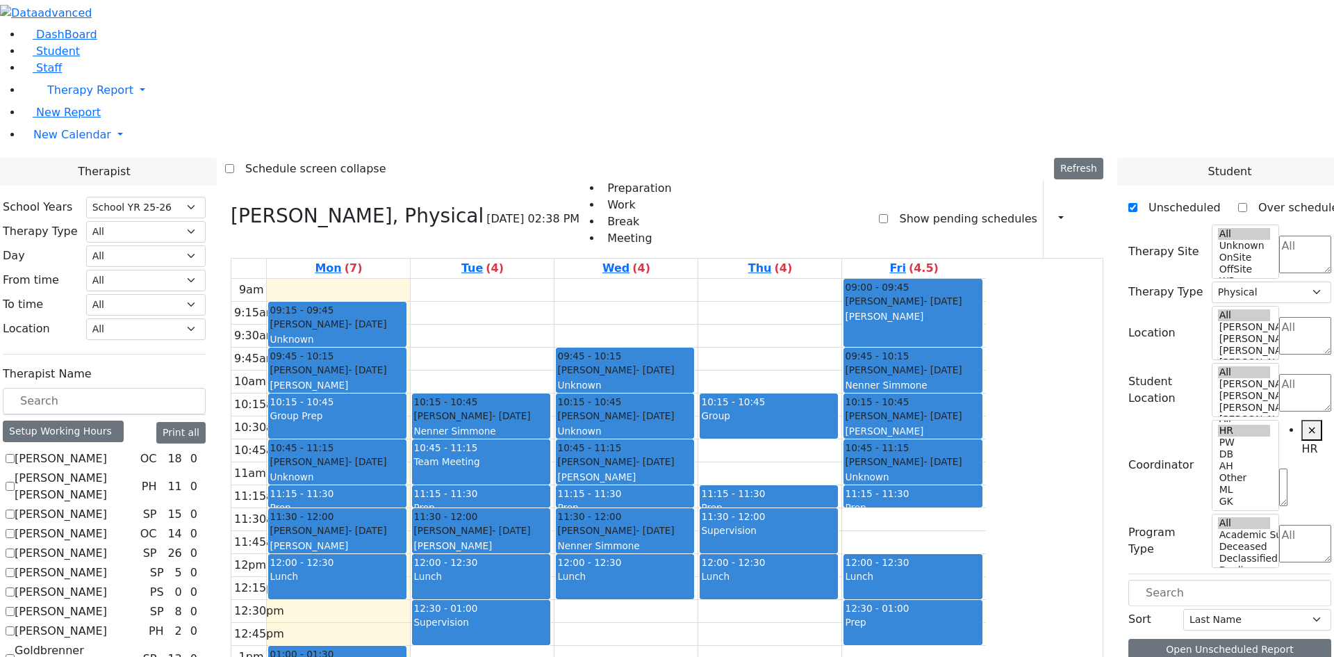
scroll to position [209, 0]
drag, startPoint x: 1199, startPoint y: 564, endPoint x: 606, endPoint y: 124, distance: 738.2
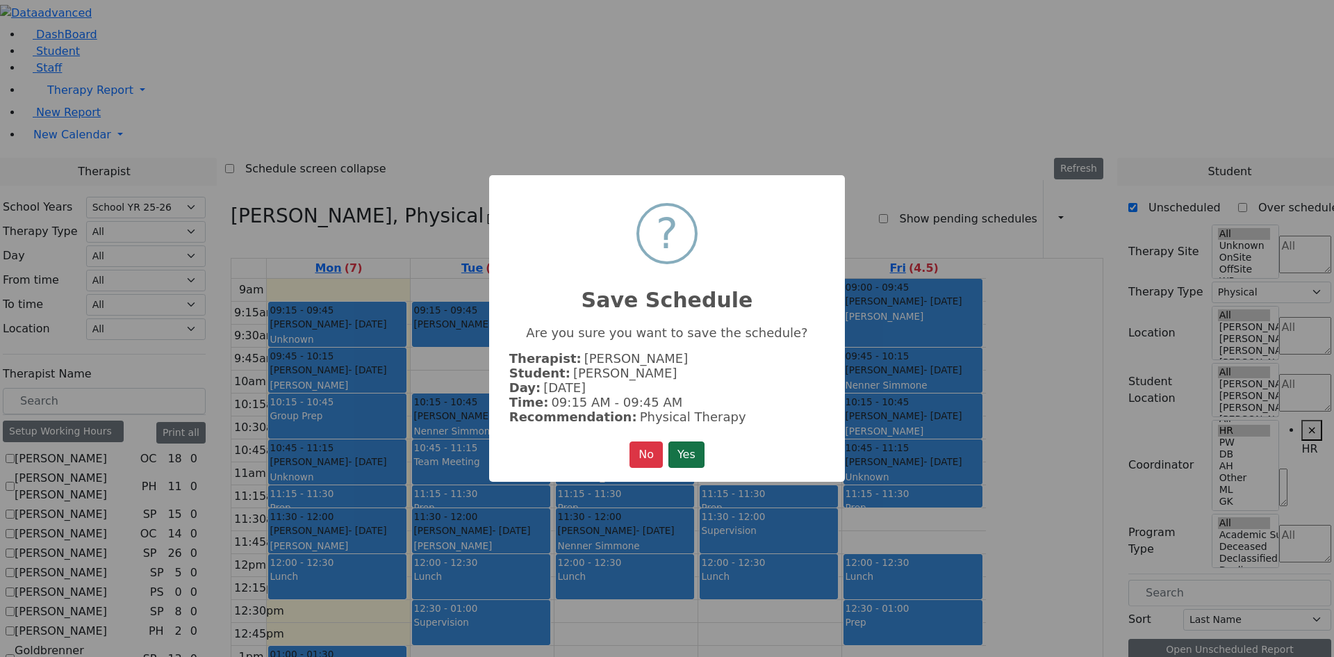
click at [694, 447] on button "Yes" at bounding box center [687, 454] width 36 height 26
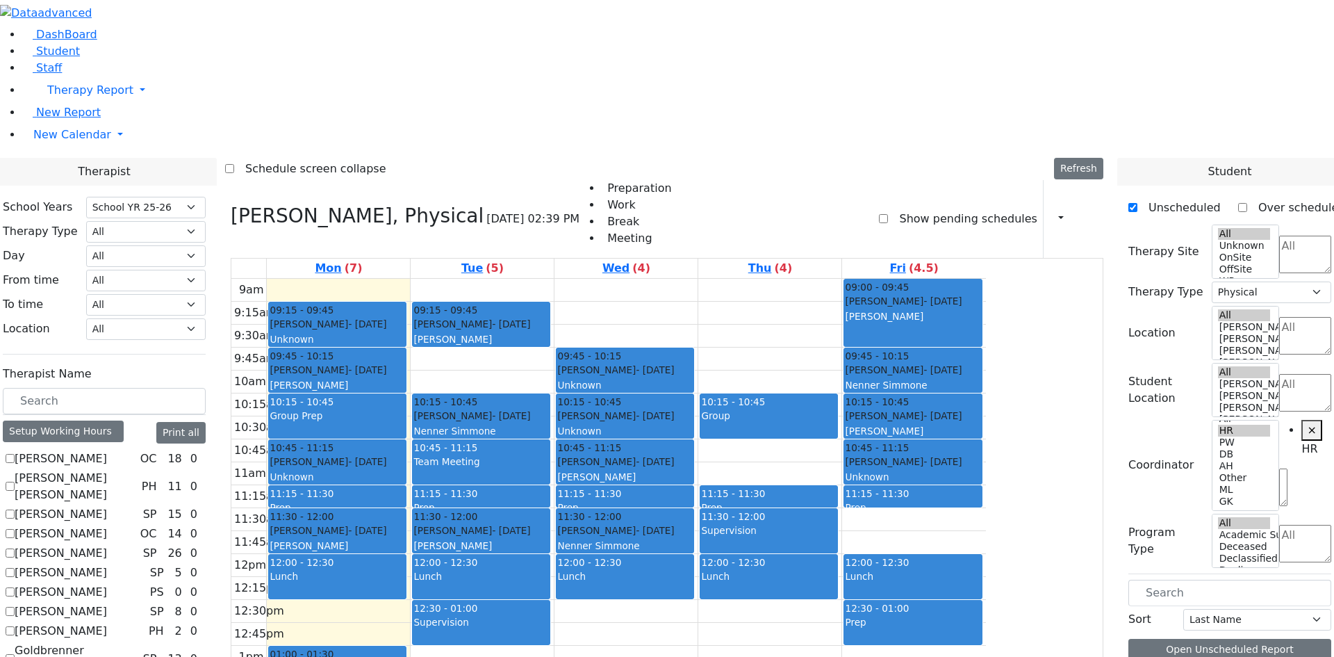
scroll to position [348, 0]
drag, startPoint x: 1248, startPoint y: 497, endPoint x: 858, endPoint y: 124, distance: 539.2
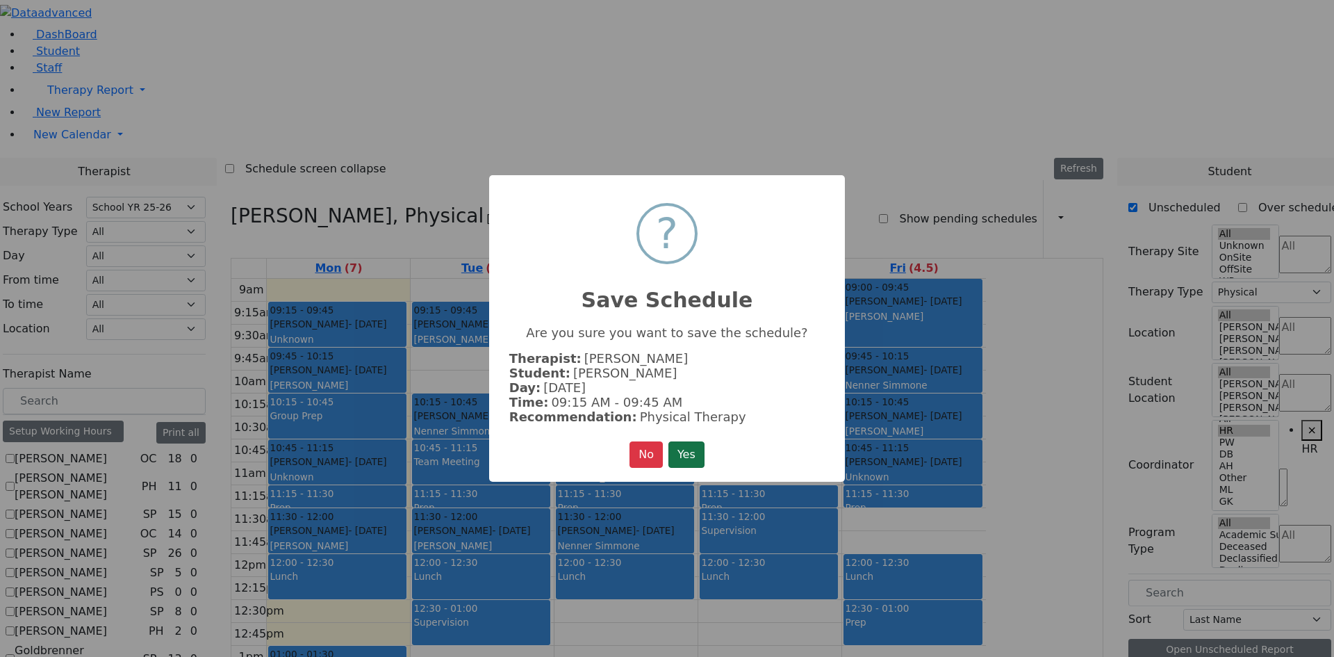
drag, startPoint x: 689, startPoint y: 449, endPoint x: 728, endPoint y: 452, distance: 38.3
click at [691, 449] on button "Yes" at bounding box center [687, 454] width 36 height 26
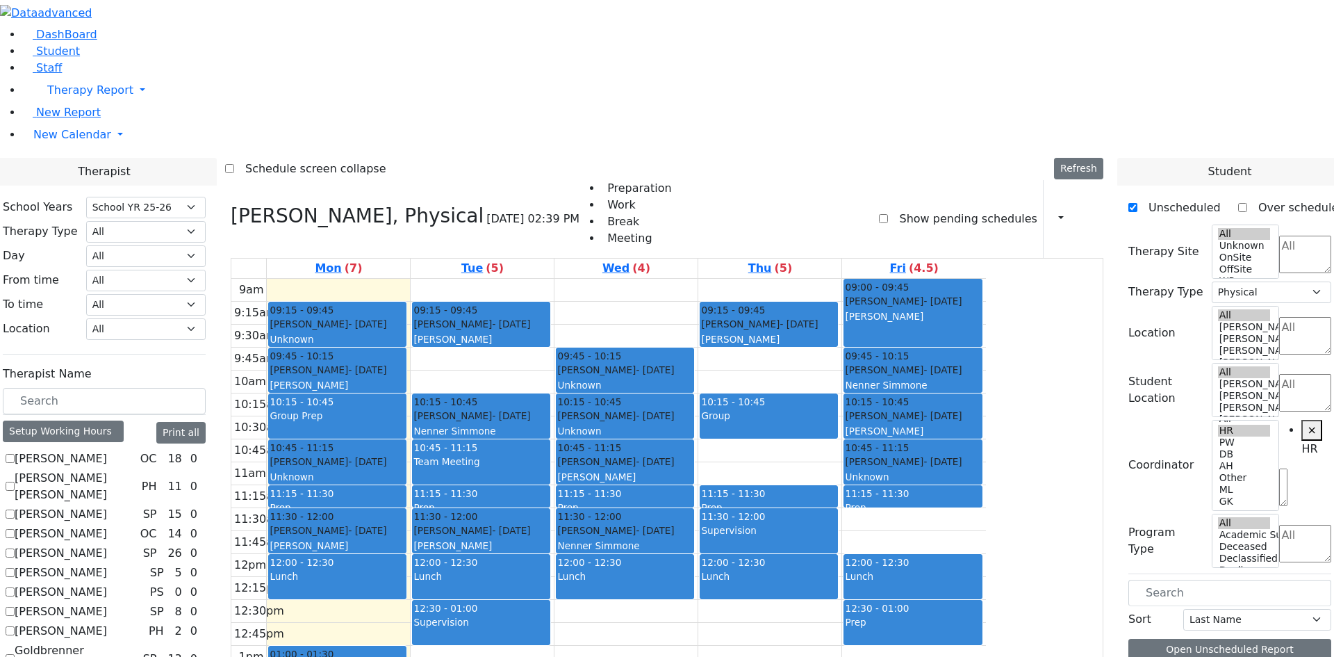
scroll to position [0, 0]
click at [482, 279] on div "9am 9:15am 9:30am 9:45am 10am 10:15am 10:30am 10:45am 11am 11:15am 11:30am 11:4…" at bounding box center [608, 554] width 755 height 550
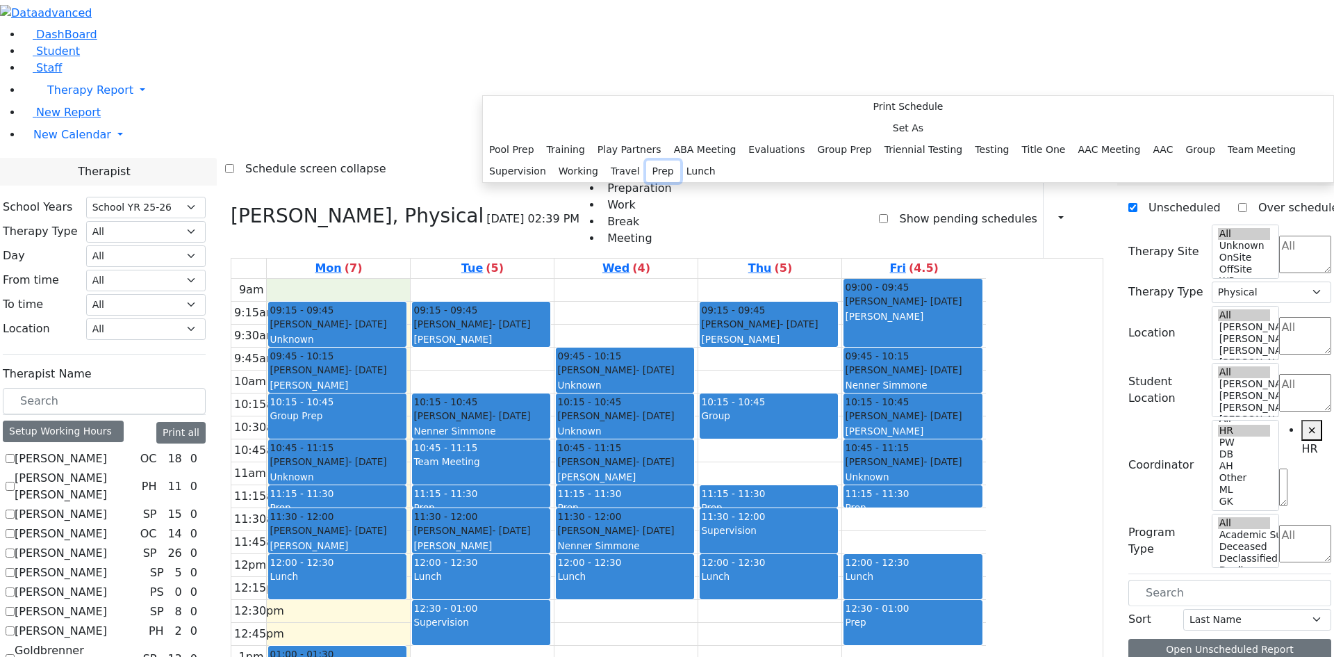
click at [650, 182] on button "Prep" at bounding box center [663, 172] width 34 height 22
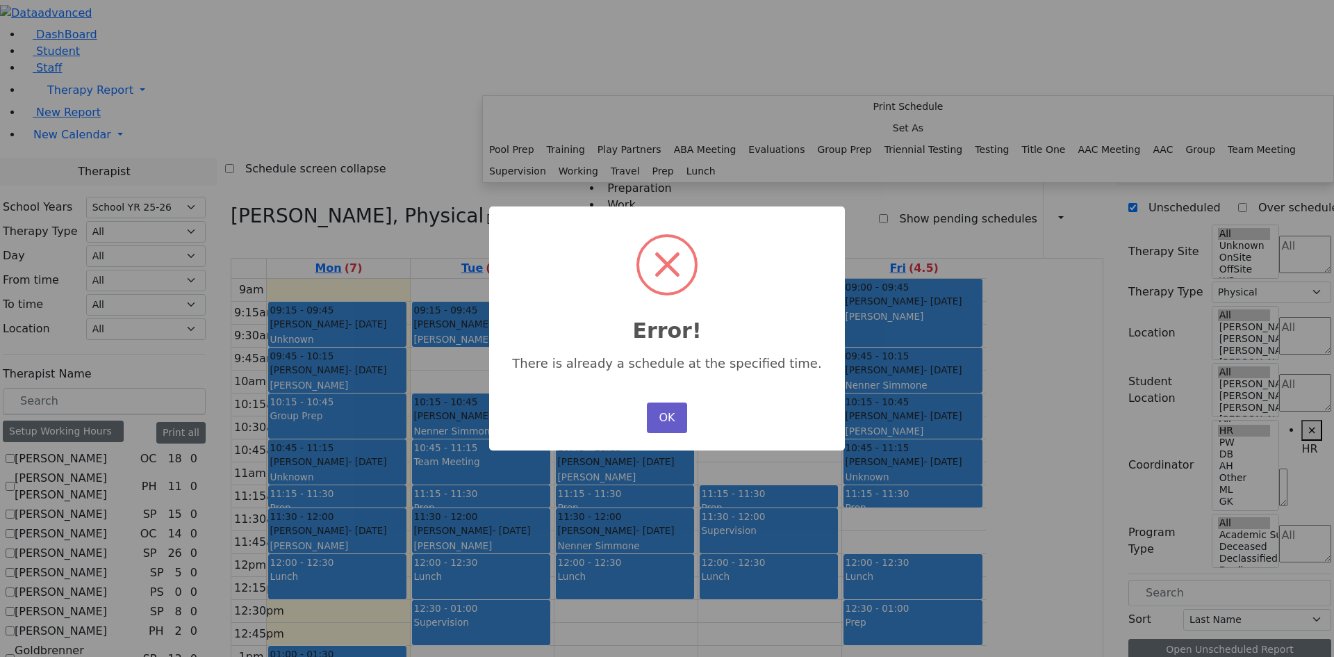
click at [672, 416] on button "OK" at bounding box center [667, 417] width 40 height 31
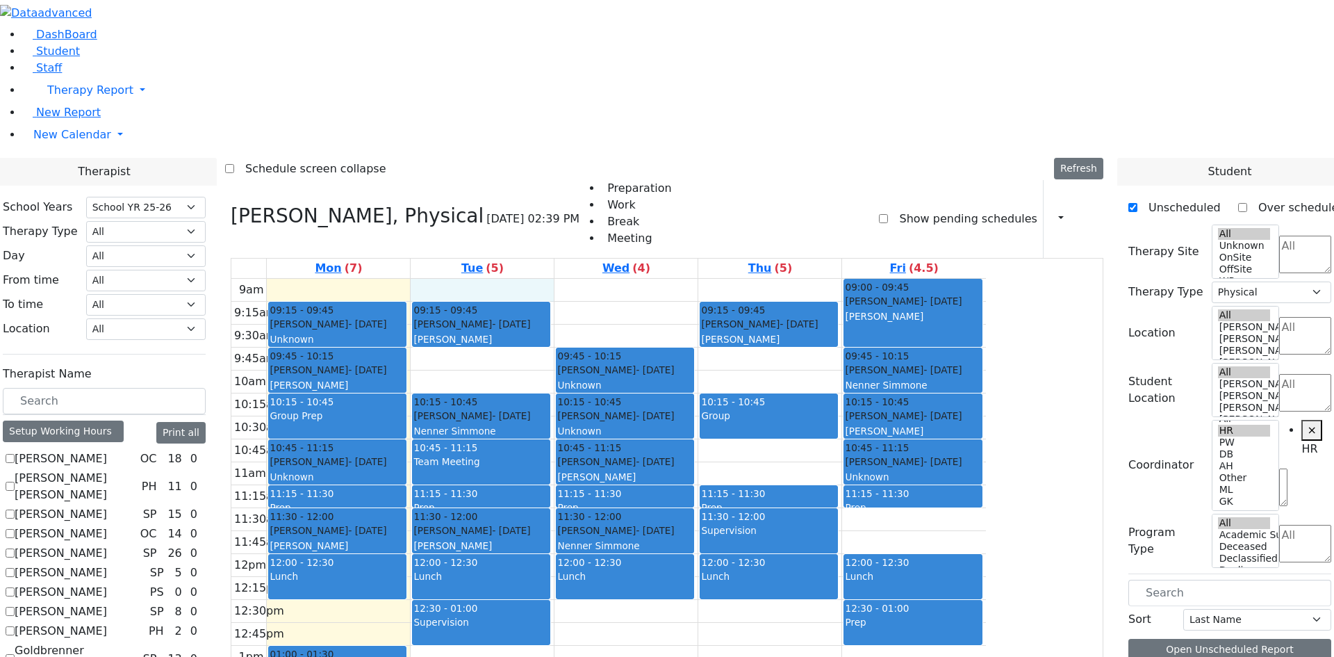
click at [594, 279] on div "9am 9:15am 9:30am 9:45am 10am 10:15am 10:30am 10:45am 11am 11:15am 11:30am 11:4…" at bounding box center [608, 554] width 755 height 550
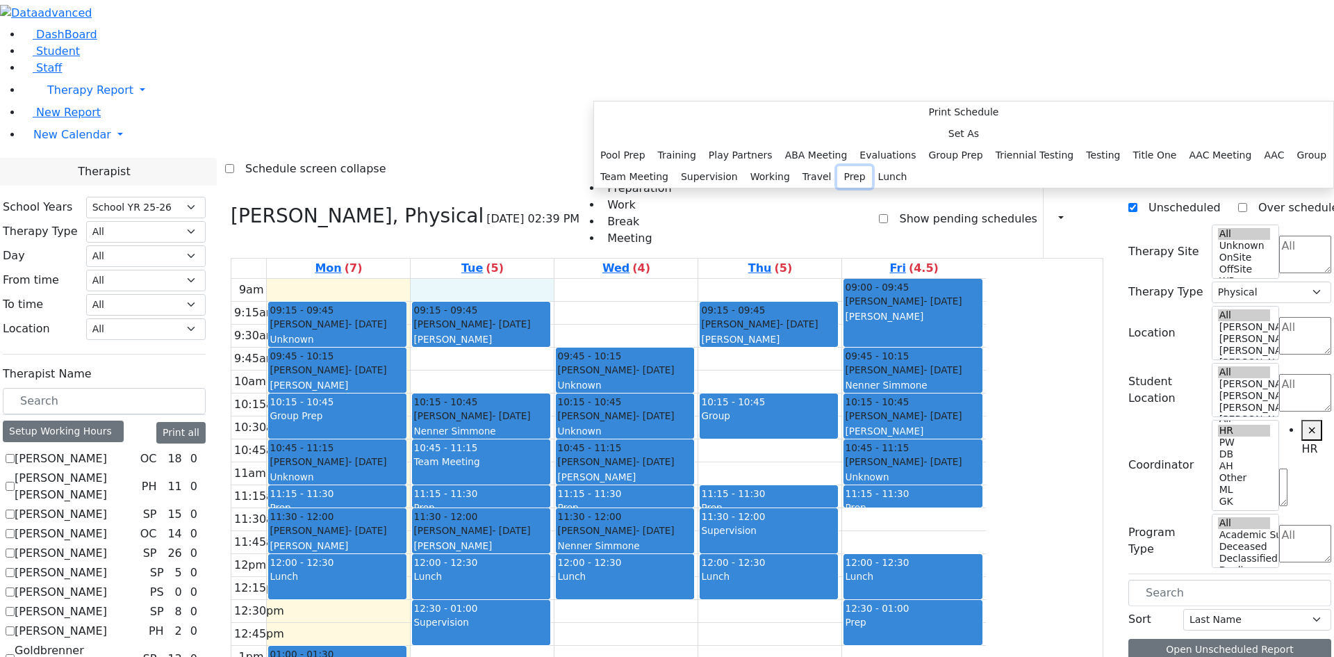
click at [837, 188] on button "Prep" at bounding box center [854, 177] width 34 height 22
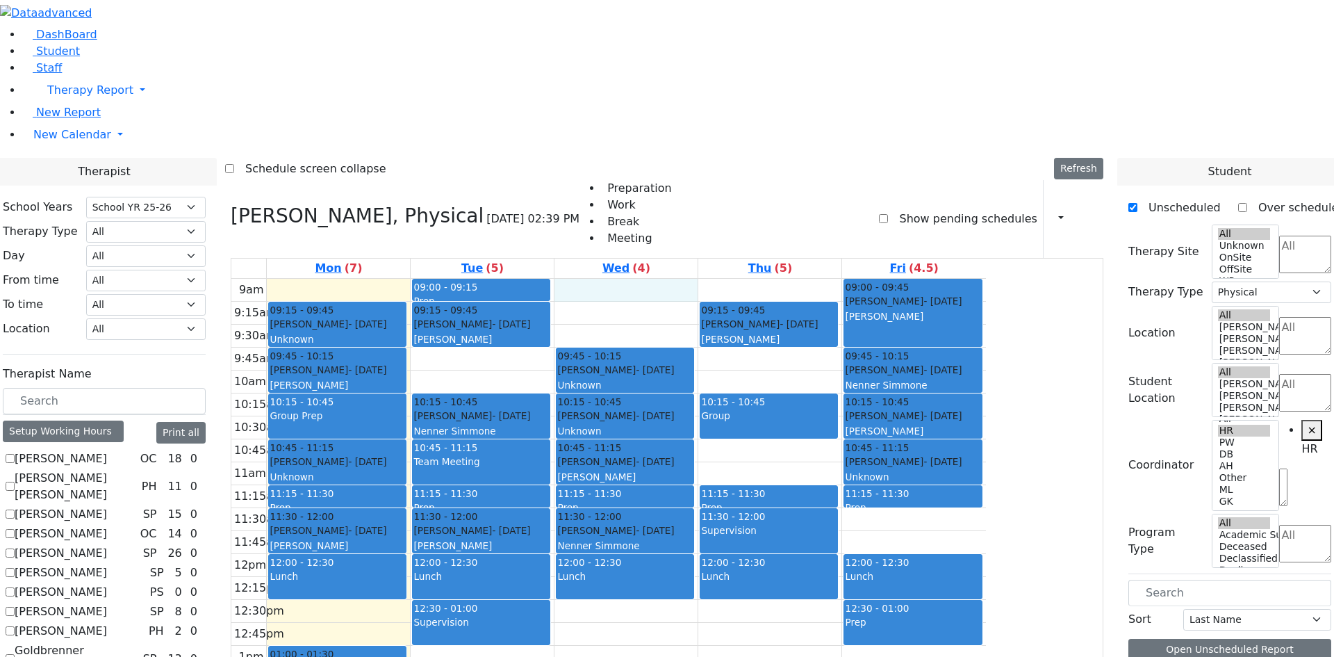
click at [746, 279] on div "9am 9:15am 9:30am 9:45am 10am 10:15am 10:30am 10:45am 11am 11:15am 11:30am 11:4…" at bounding box center [608, 554] width 755 height 550
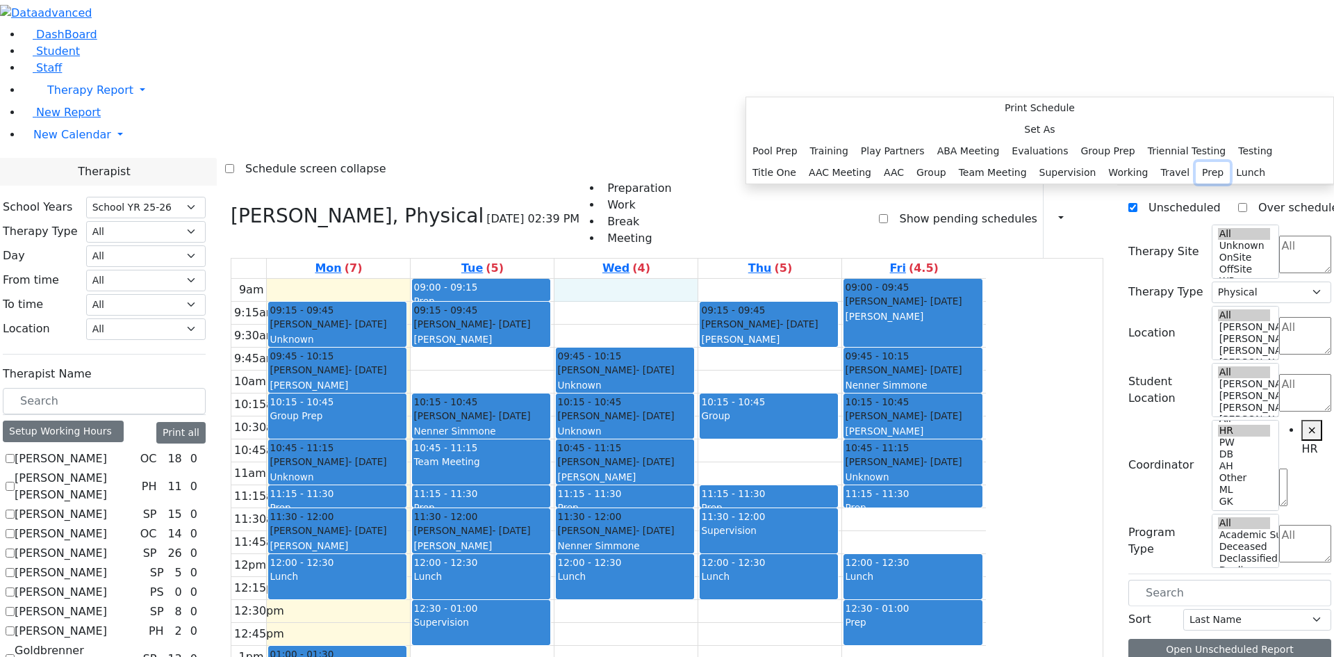
click at [1196, 183] on button "Prep" at bounding box center [1213, 173] width 34 height 22
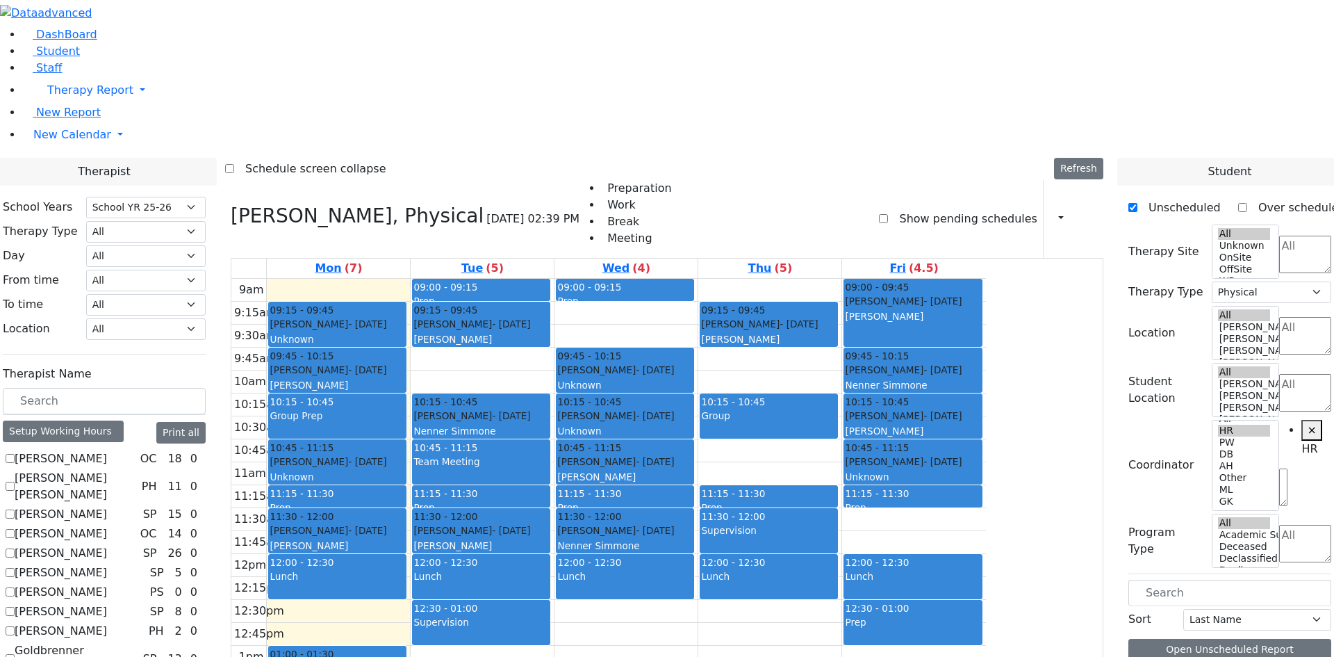
click at [903, 279] on div "9am 9:15am 9:30am 9:45am 10am 10:15am 10:30am 10:45am 11am 11:15am 11:30am 11:4…" at bounding box center [608, 554] width 755 height 550
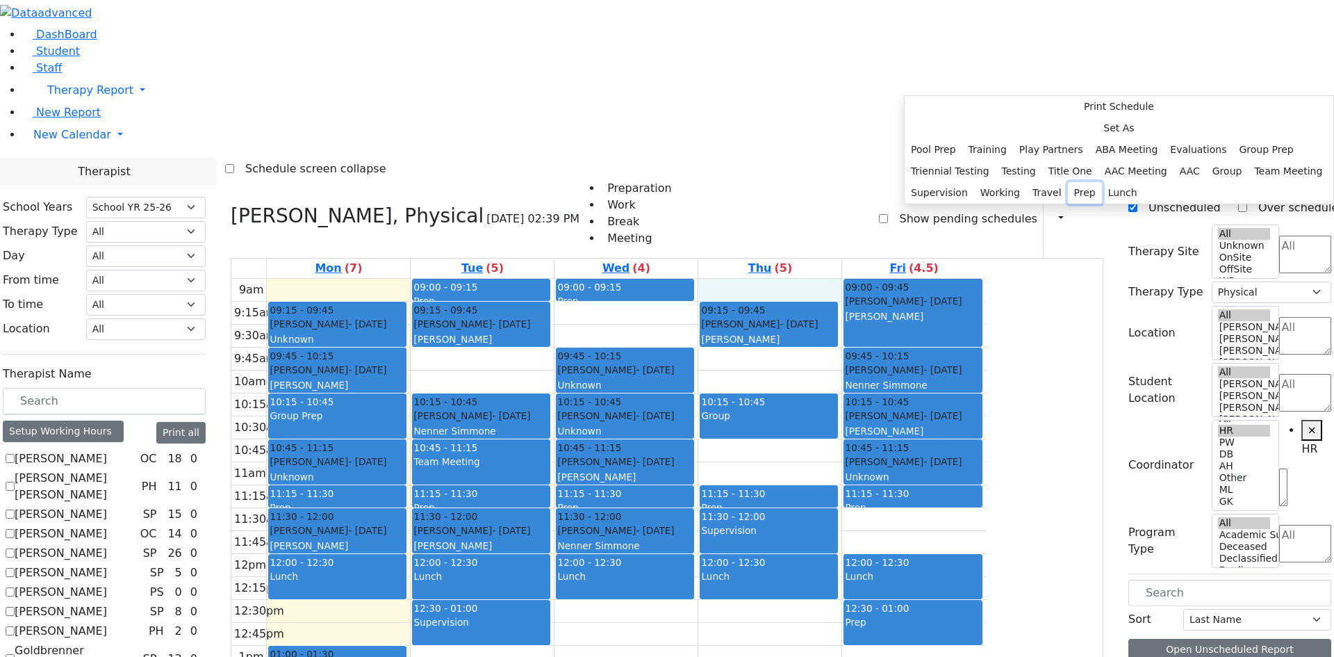
click at [1086, 204] on button "Prep" at bounding box center [1085, 193] width 34 height 22
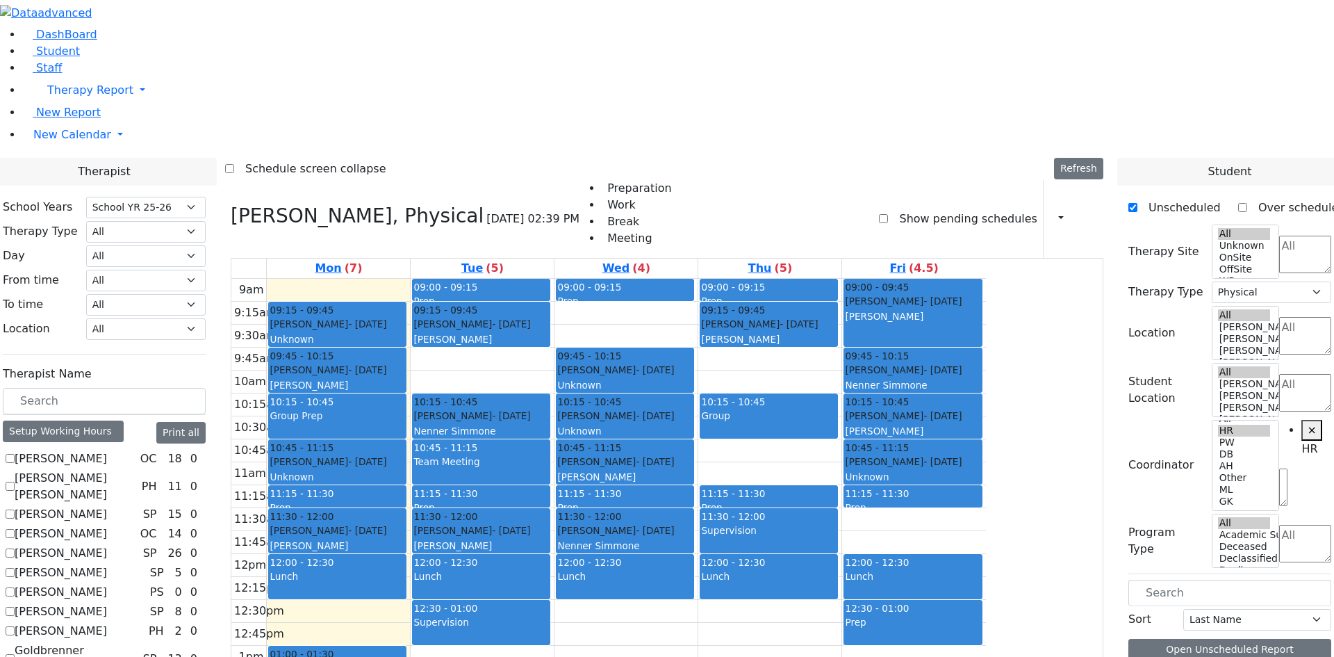
click at [463, 279] on div "9am 9:15am 9:30am 9:45am 10am 10:15am 10:30am 10:45am 11am 11:15am 11:30am 11:4…" at bounding box center [608, 554] width 755 height 550
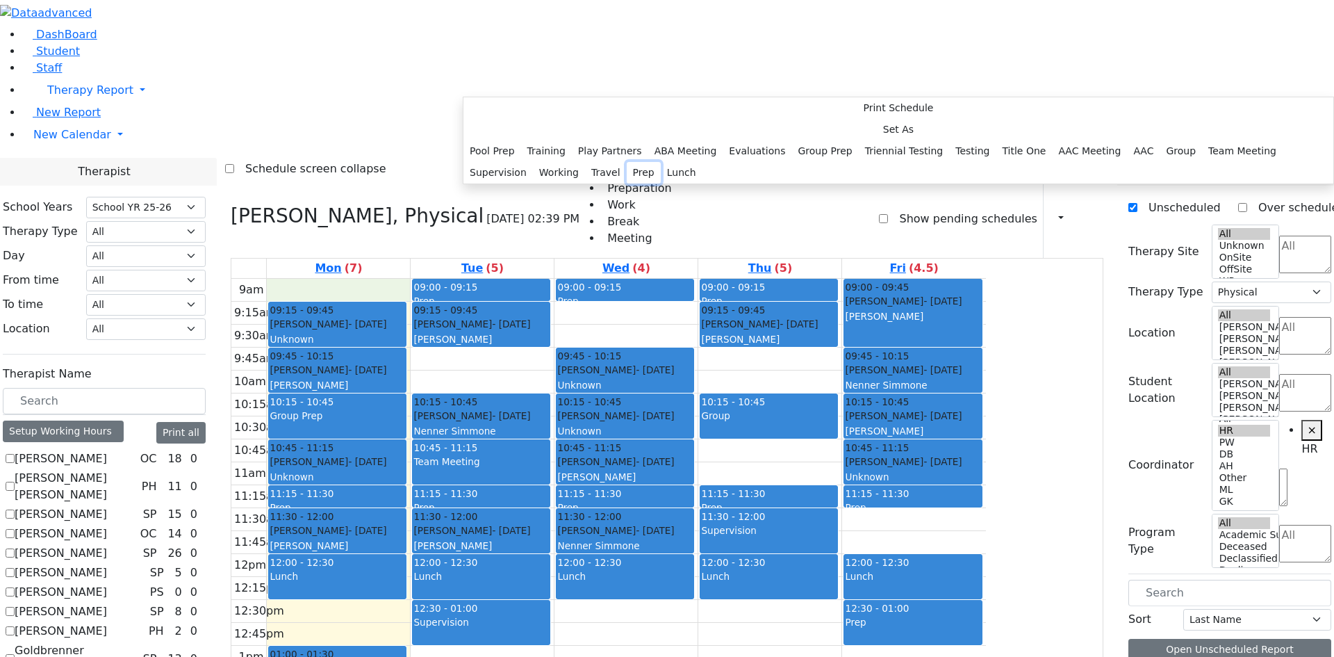
click at [637, 183] on button "Prep" at bounding box center [644, 173] width 34 height 22
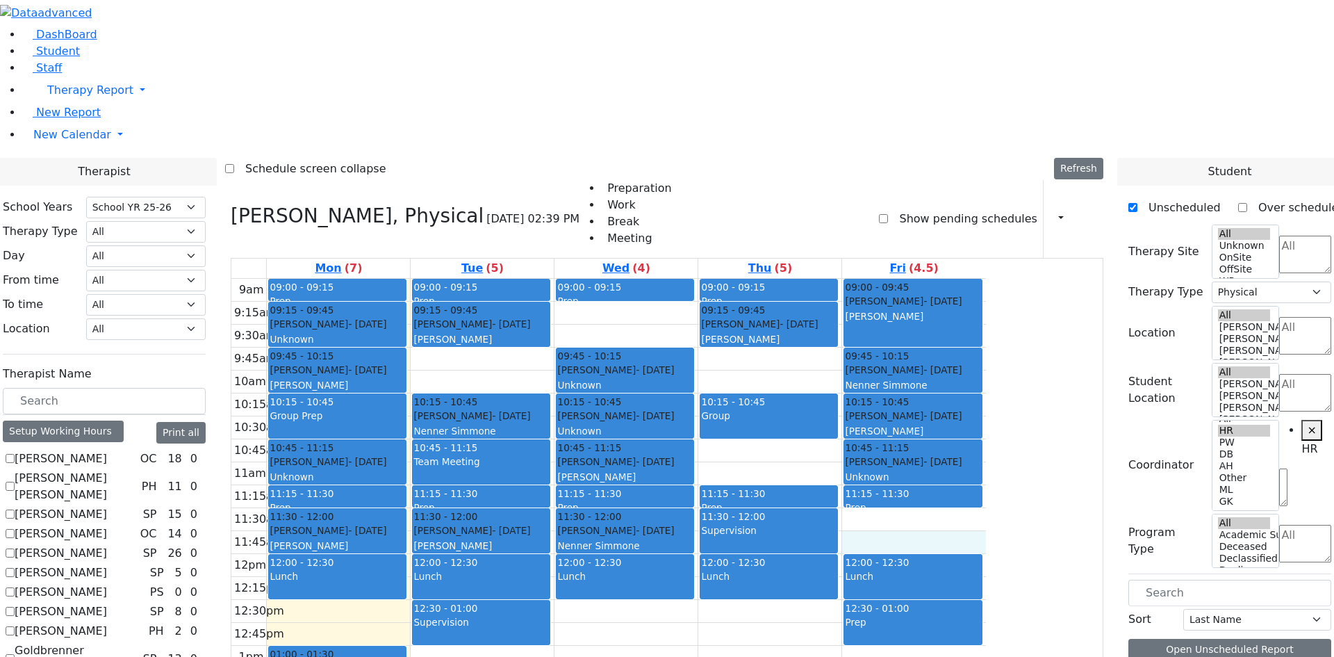
drag, startPoint x: 1071, startPoint y: 353, endPoint x: 1061, endPoint y: 322, distance: 32.3
click at [986, 349] on div "9am 9:15am 9:30am 9:45am 10am 10:15am 10:30am 10:45am 11am 11:15am 11:30am 11:4…" at bounding box center [608, 554] width 755 height 550
click at [986, 322] on div "9am 9:15am 9:30am 9:45am 10am 10:15am 10:30am 10:45am 11am 11:15am 11:30am 11:4…" at bounding box center [608, 554] width 755 height 550
click at [981, 294] on div "Gluck Azaria - 07/27/2020 Litzman, Shterna" at bounding box center [913, 309] width 136 height 30
click at [955, 279] on div "9am 9:15am 9:30am 9:45am 10am 10:15am 10:30am 10:45am 11am 11:15am 11:30am 11:4…" at bounding box center [608, 554] width 755 height 550
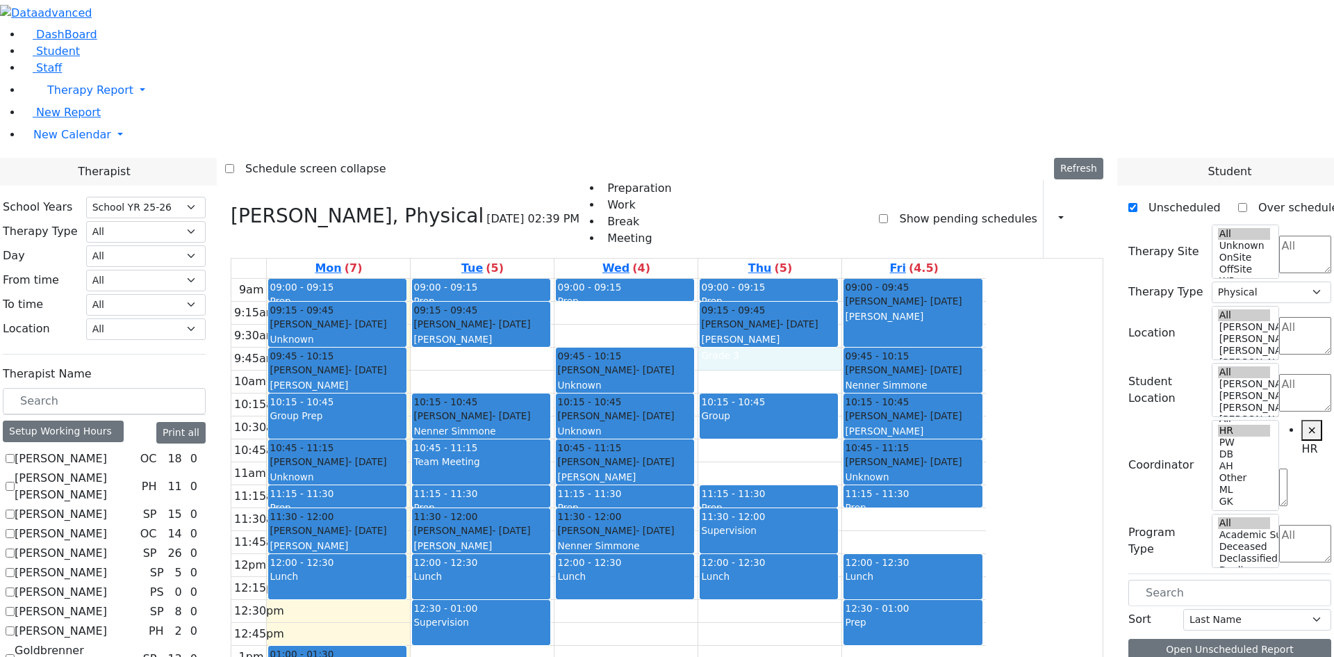
click at [606, 464] on div "9am 9:15am 9:30am 9:45am 10am 10:15am 10:30am 10:45am 11am 11:15am 11:30am 11:4…" at bounding box center [608, 554] width 755 height 550
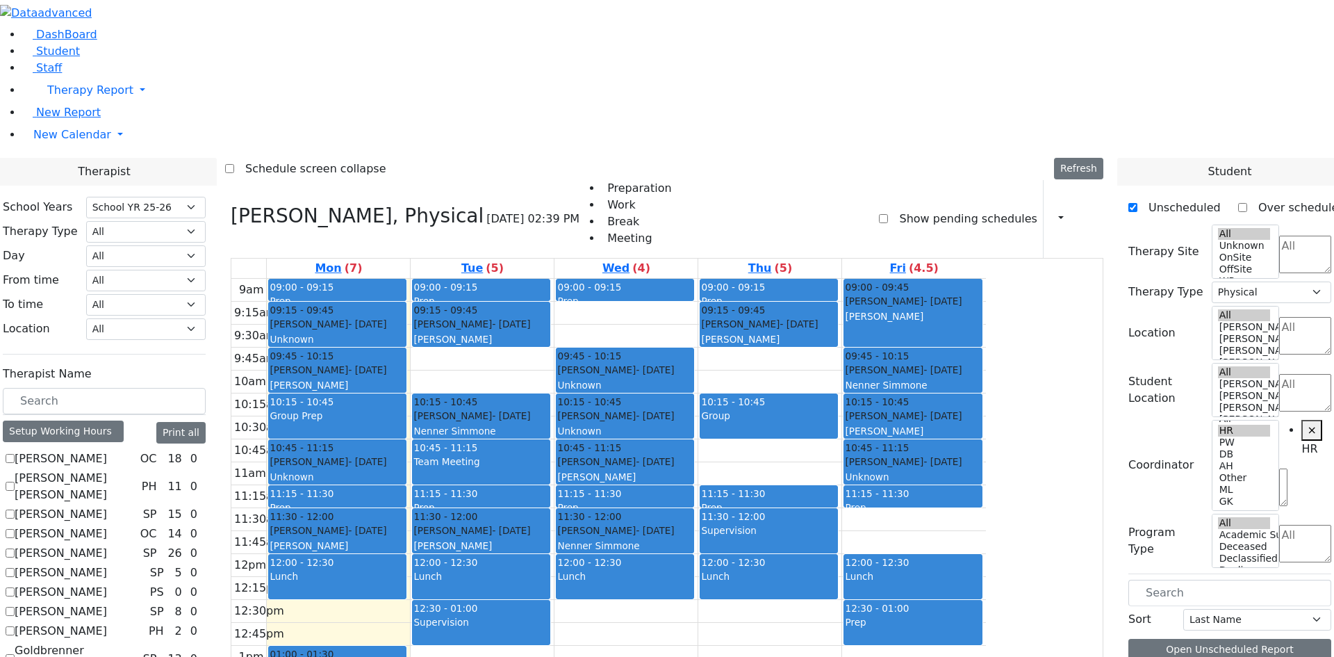
drag, startPoint x: 781, startPoint y: 418, endPoint x: 778, endPoint y: 433, distance: 14.9
click at [778, 433] on div "9am 9:15am 9:30am 9:45am 10am 10:15am 10:30am 10:45am 11am 11:15am 11:30am 11:4…" at bounding box center [608, 554] width 755 height 550
drag, startPoint x: 1227, startPoint y: 608, endPoint x: 782, endPoint y: 430, distance: 479.3
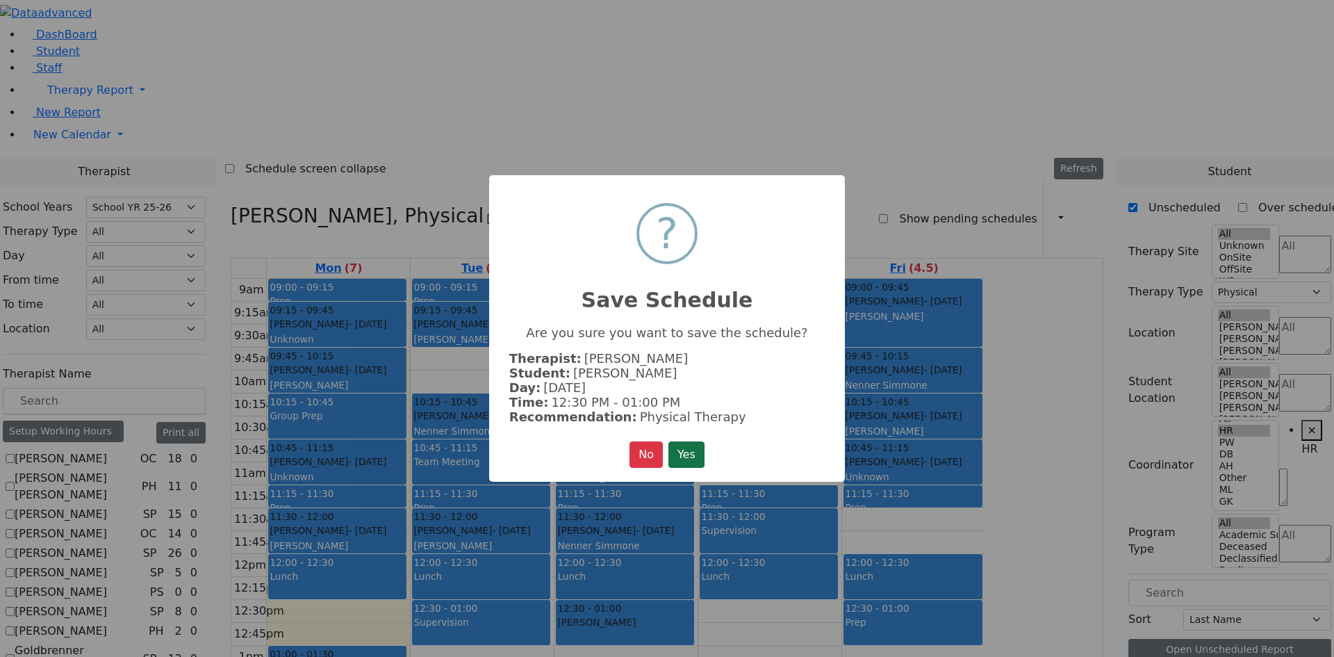
click at [693, 456] on button "Yes" at bounding box center [687, 454] width 36 height 26
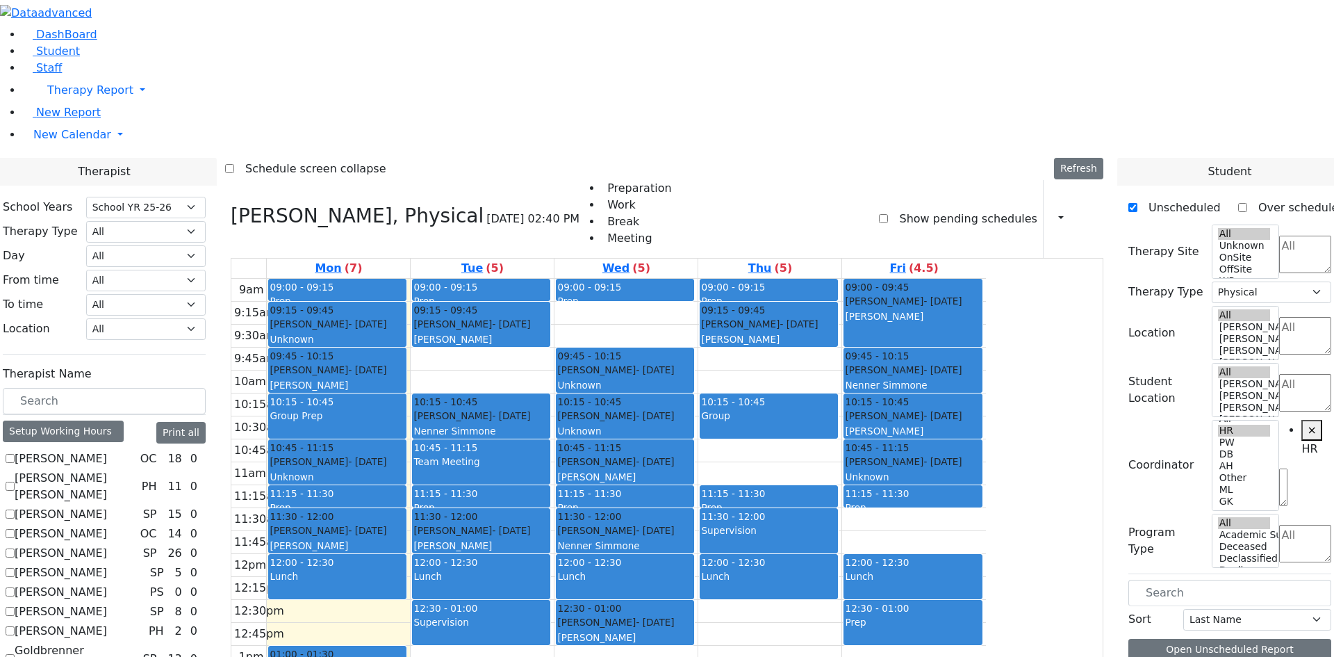
drag, startPoint x: 1209, startPoint y: 604, endPoint x: 612, endPoint y: 163, distance: 741.9
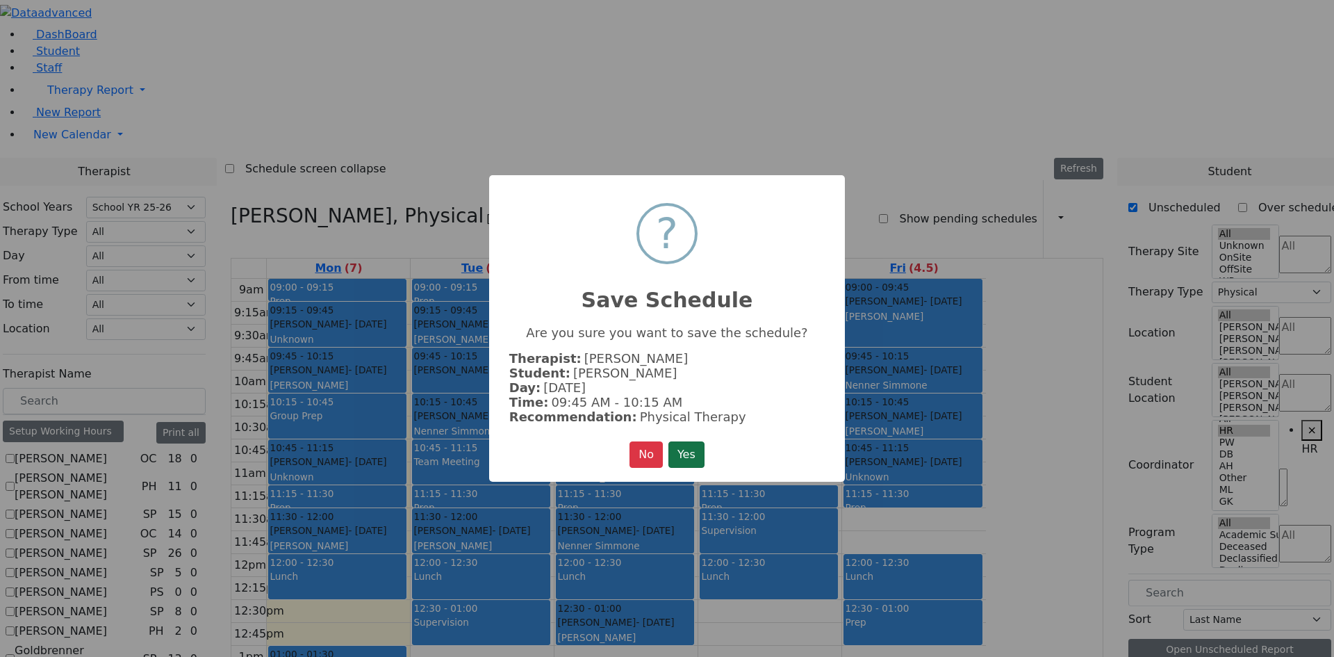
click at [696, 448] on button "Yes" at bounding box center [687, 454] width 36 height 26
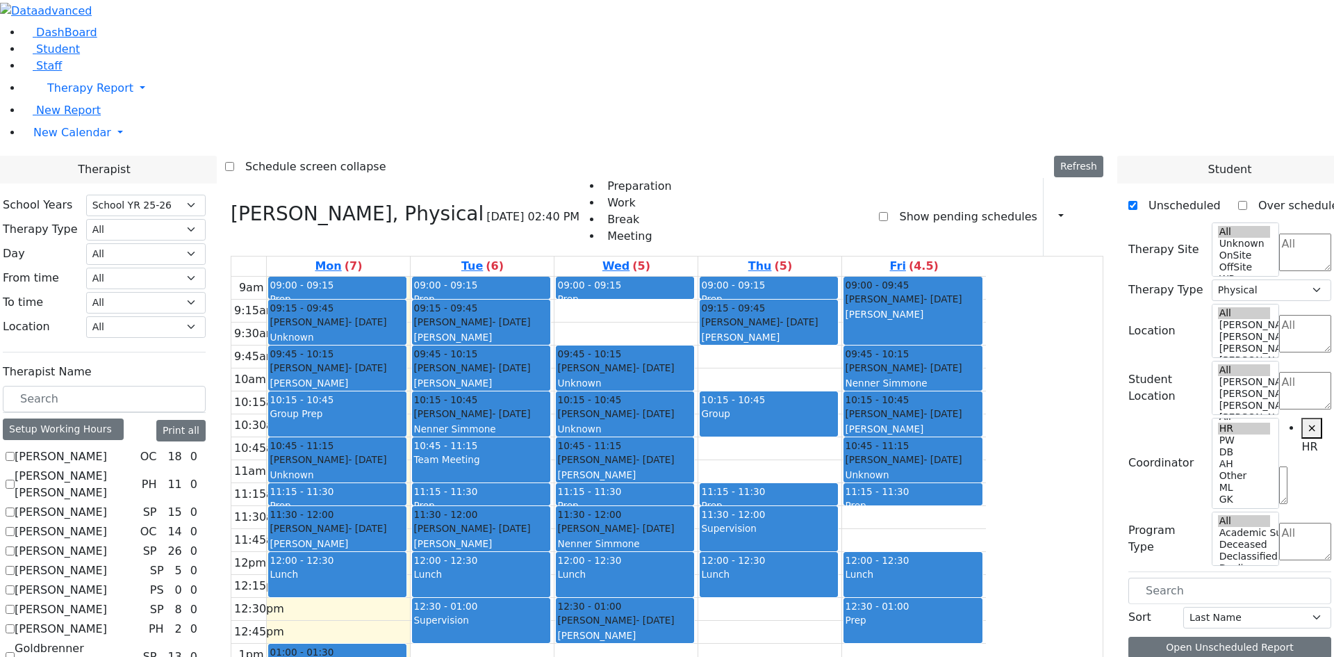
scroll to position [0, 0]
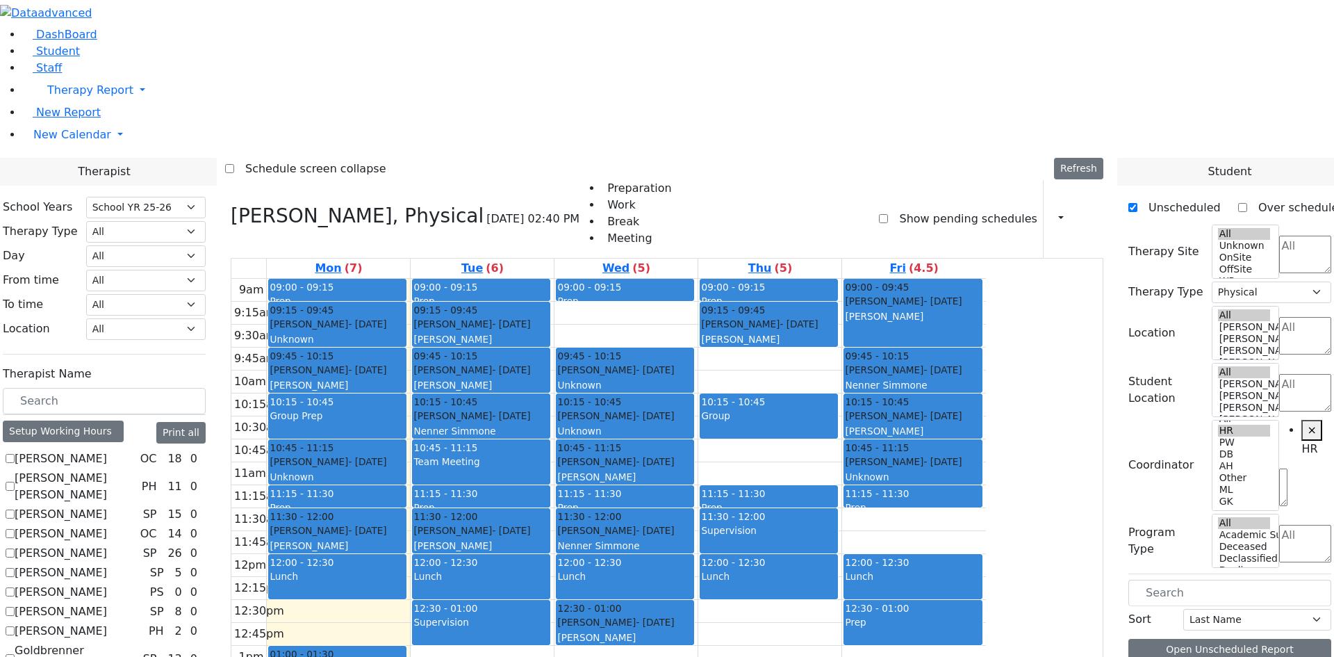
checkbox input "false"
select select
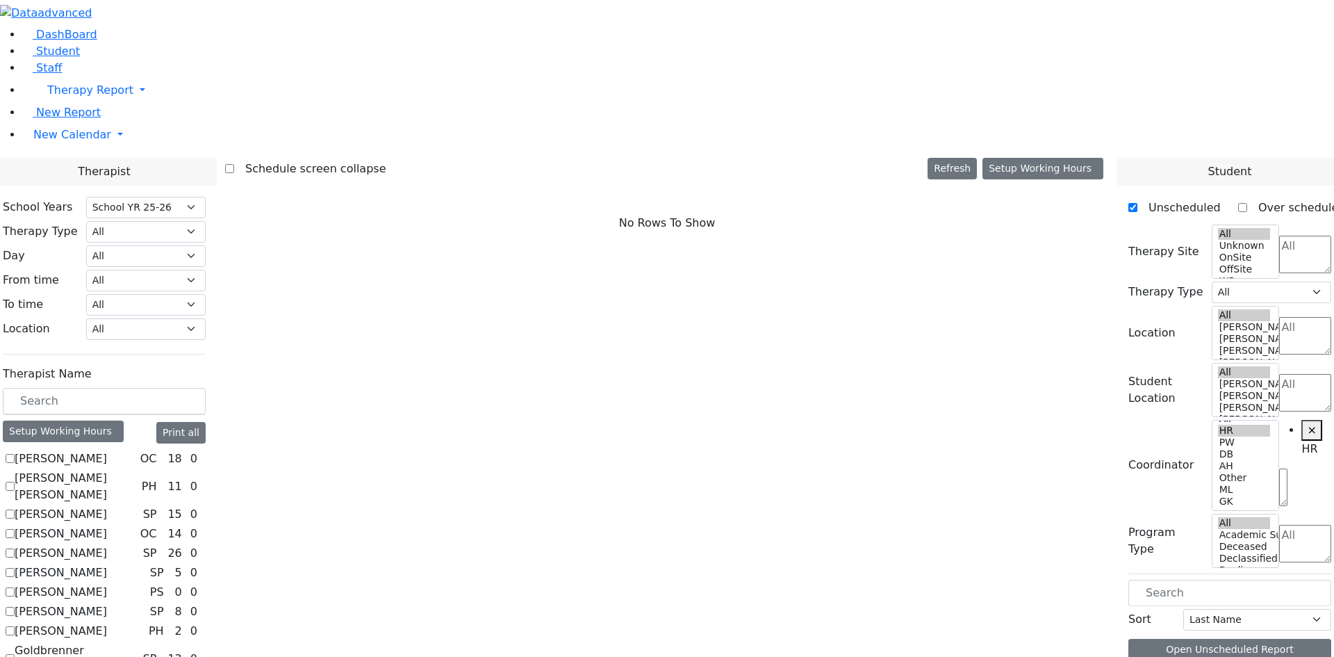
click at [107, 450] on label "[PERSON_NAME]" at bounding box center [61, 458] width 92 height 17
click at [15, 454] on input "[PERSON_NAME]" at bounding box center [10, 458] width 9 height 9
checkbox input "true"
select select "1"
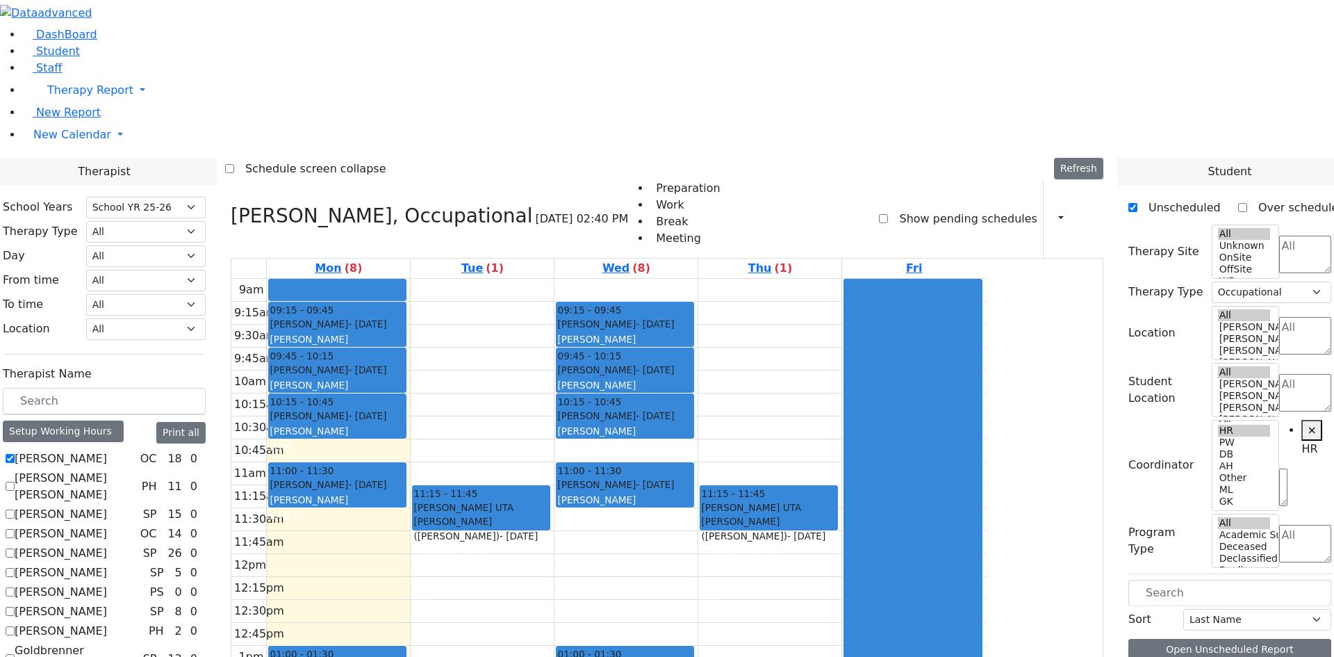
click at [107, 450] on label "[PERSON_NAME]" at bounding box center [61, 458] width 92 height 17
click at [15, 454] on input "[PERSON_NAME]" at bounding box center [10, 458] width 9 height 9
checkbox input "false"
select select
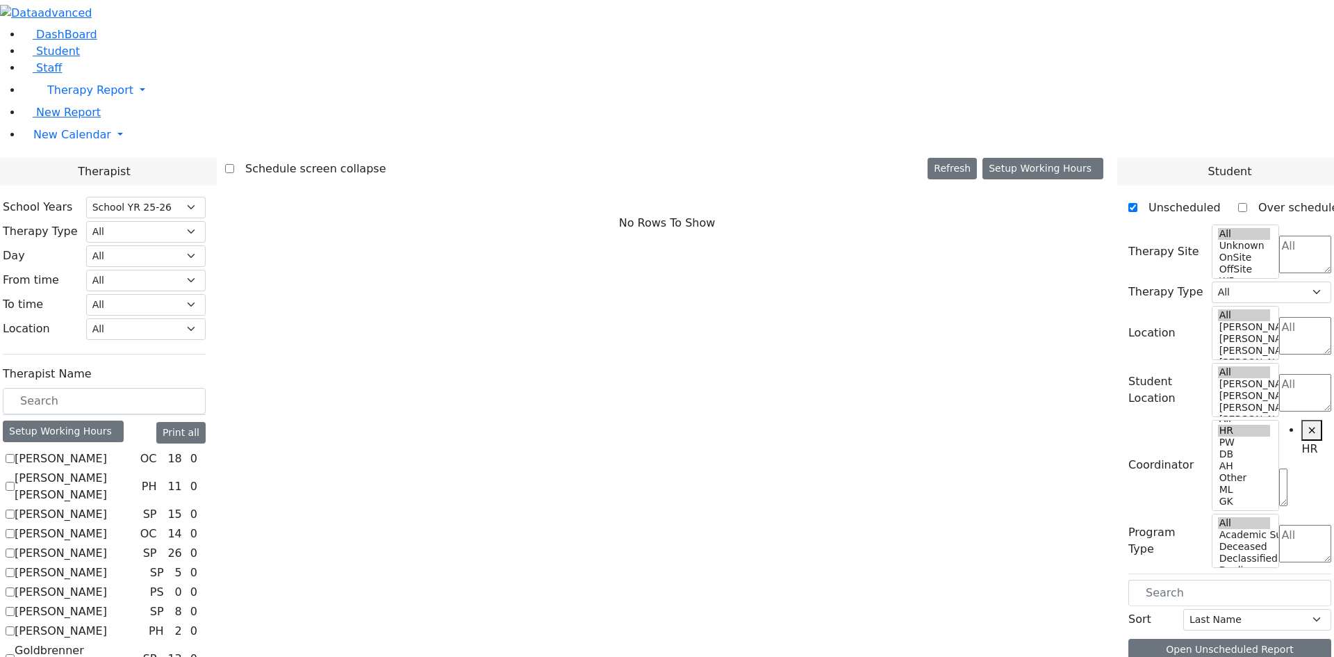
click at [136, 470] on label "[PERSON_NAME] [PERSON_NAME]" at bounding box center [76, 486] width 122 height 33
click at [15, 482] on input "[PERSON_NAME] [PERSON_NAME]" at bounding box center [10, 486] width 9 height 9
checkbox input "true"
select select "2"
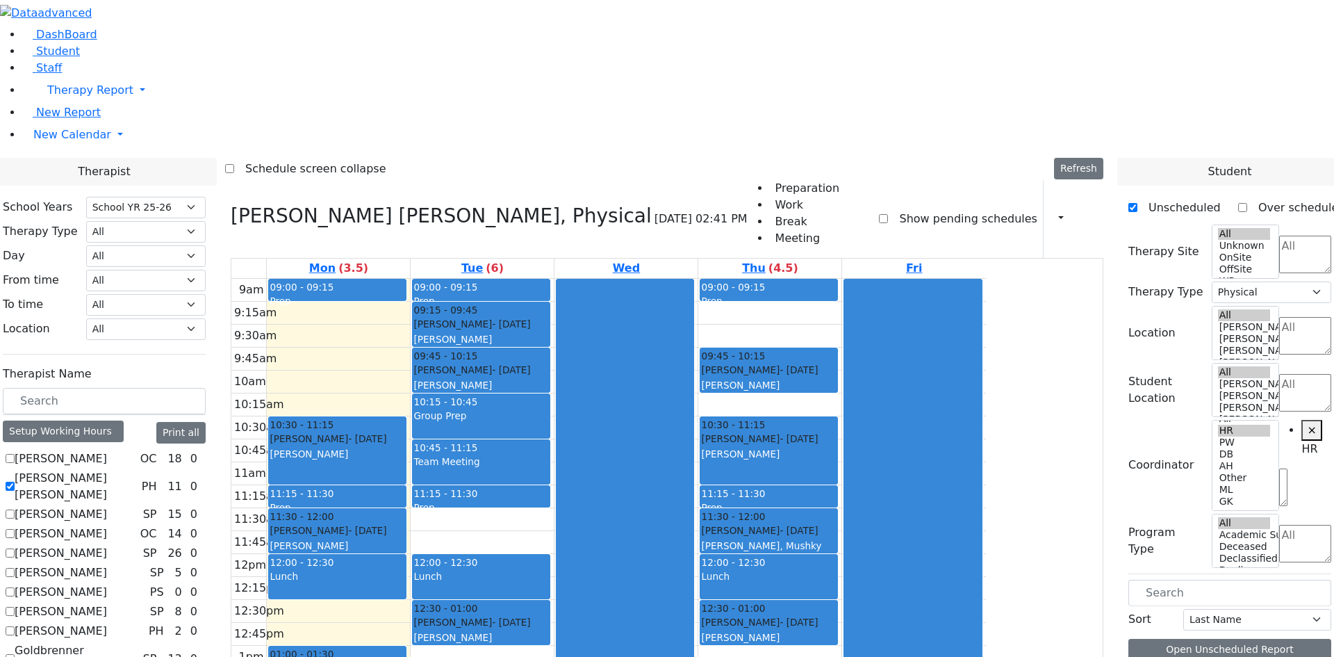
click at [107, 506] on label "[PERSON_NAME]" at bounding box center [61, 514] width 92 height 17
click at [15, 509] on input "[PERSON_NAME]" at bounding box center [10, 513] width 9 height 9
checkbox input "true"
select select
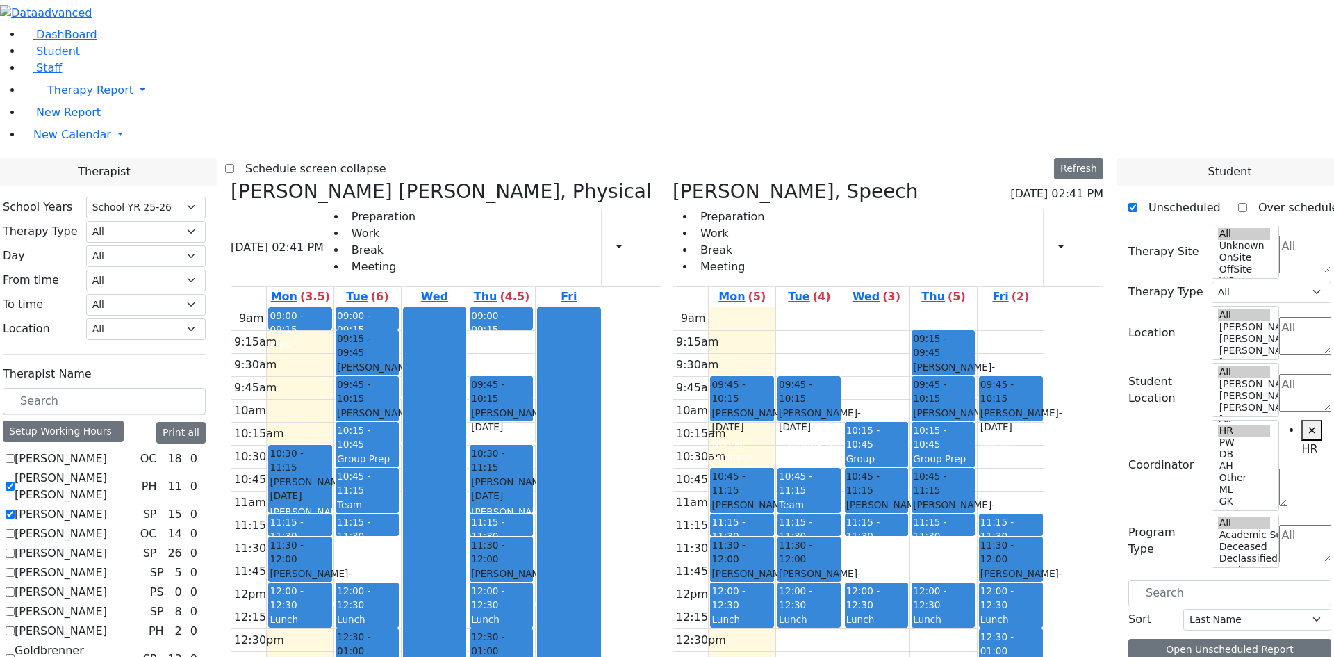
click at [107, 545] on label "[PERSON_NAME]" at bounding box center [61, 553] width 92 height 17
click at [15, 548] on input "[PERSON_NAME]" at bounding box center [10, 552] width 9 height 9
checkbox input "true"
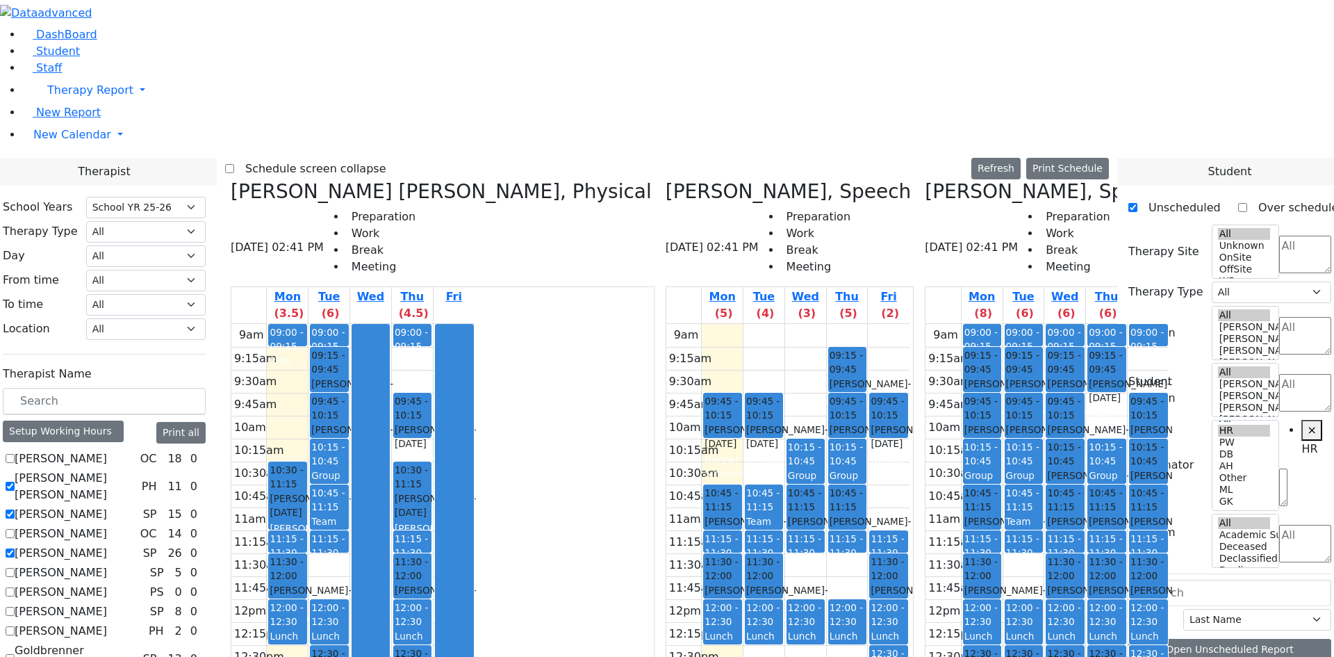
click at [107, 603] on label "[PERSON_NAME]" at bounding box center [61, 611] width 92 height 17
click at [15, 607] on input "[PERSON_NAME]" at bounding box center [10, 611] width 9 height 9
checkbox input "true"
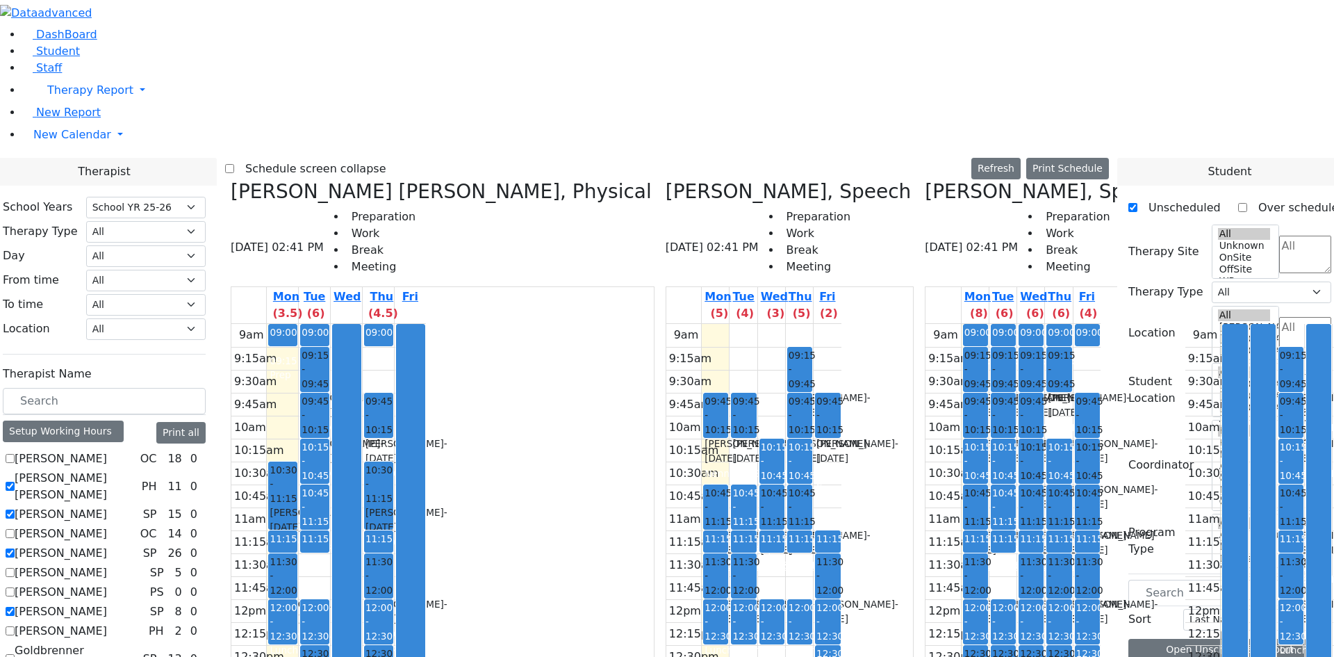
click at [107, 623] on label "[PERSON_NAME]" at bounding box center [61, 631] width 92 height 17
click at [15, 626] on input "[PERSON_NAME]" at bounding box center [10, 630] width 9 height 9
checkbox input "true"
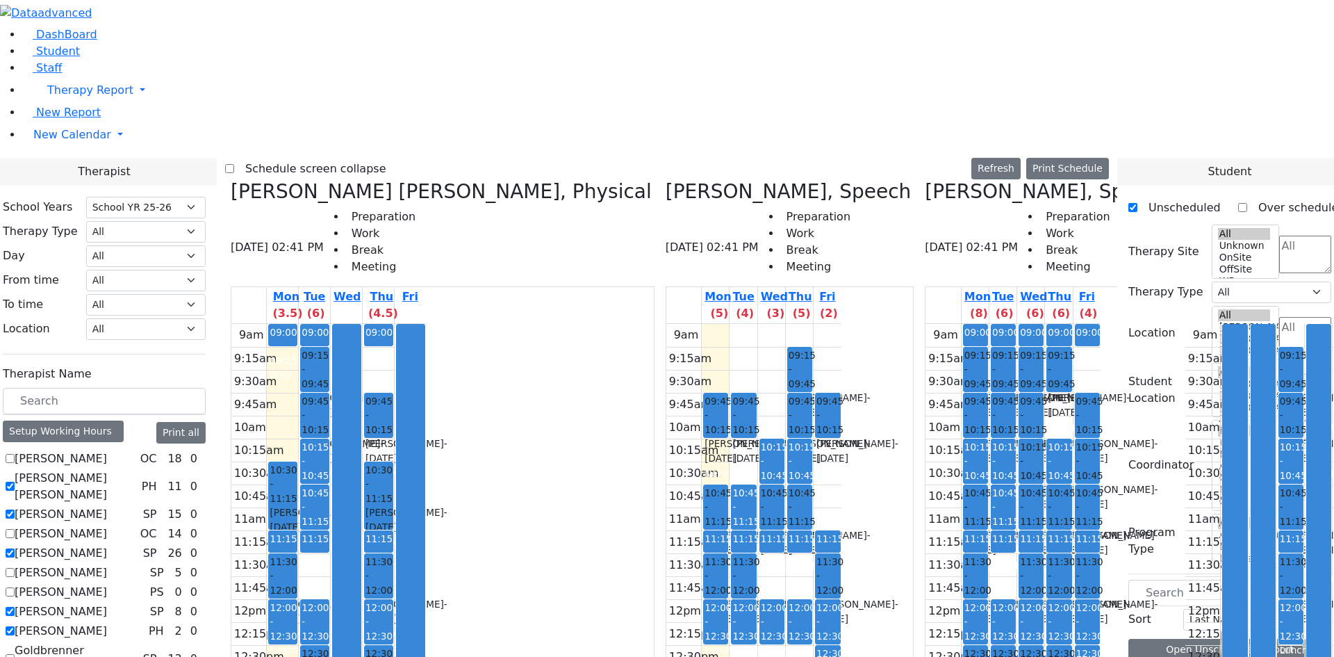
click at [1102, 158] on button "Print Schedule" at bounding box center [1068, 169] width 83 height 22
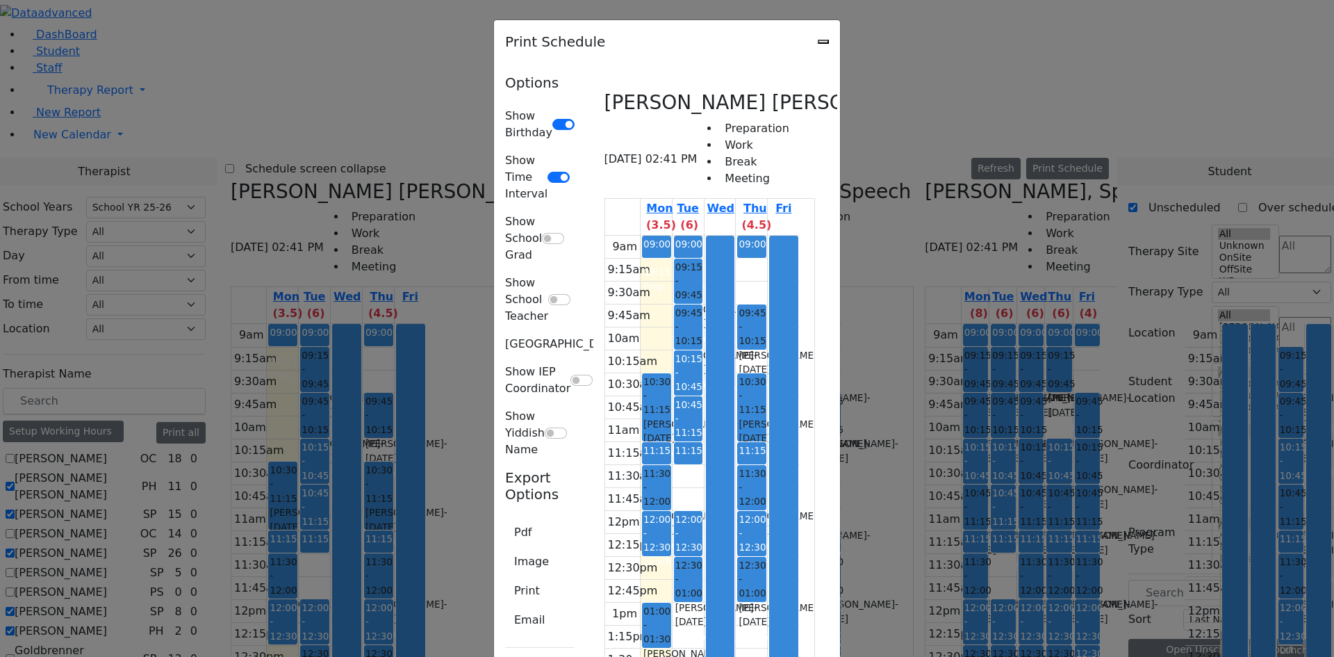
scroll to position [2134, 0]
click at [505, 578] on button "Print" at bounding box center [527, 591] width 44 height 26
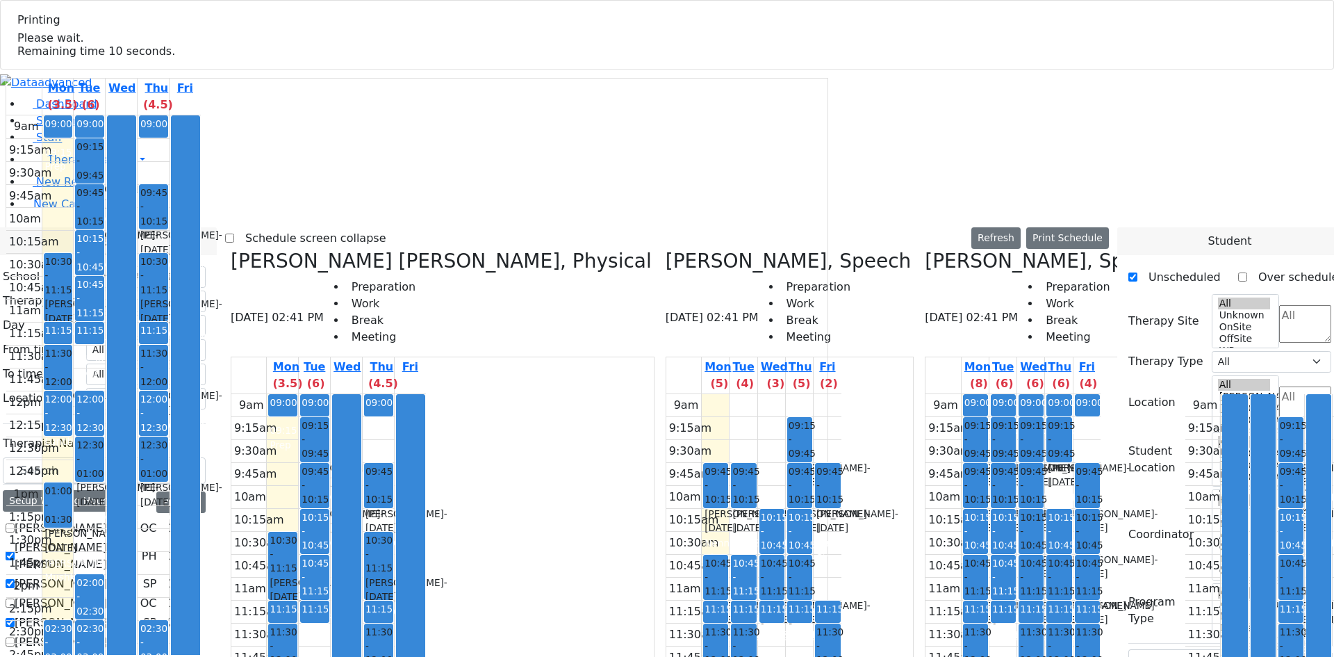
click at [175, 58] on span "Please wait. Remaining time 10 seconds." at bounding box center [96, 44] width 158 height 26
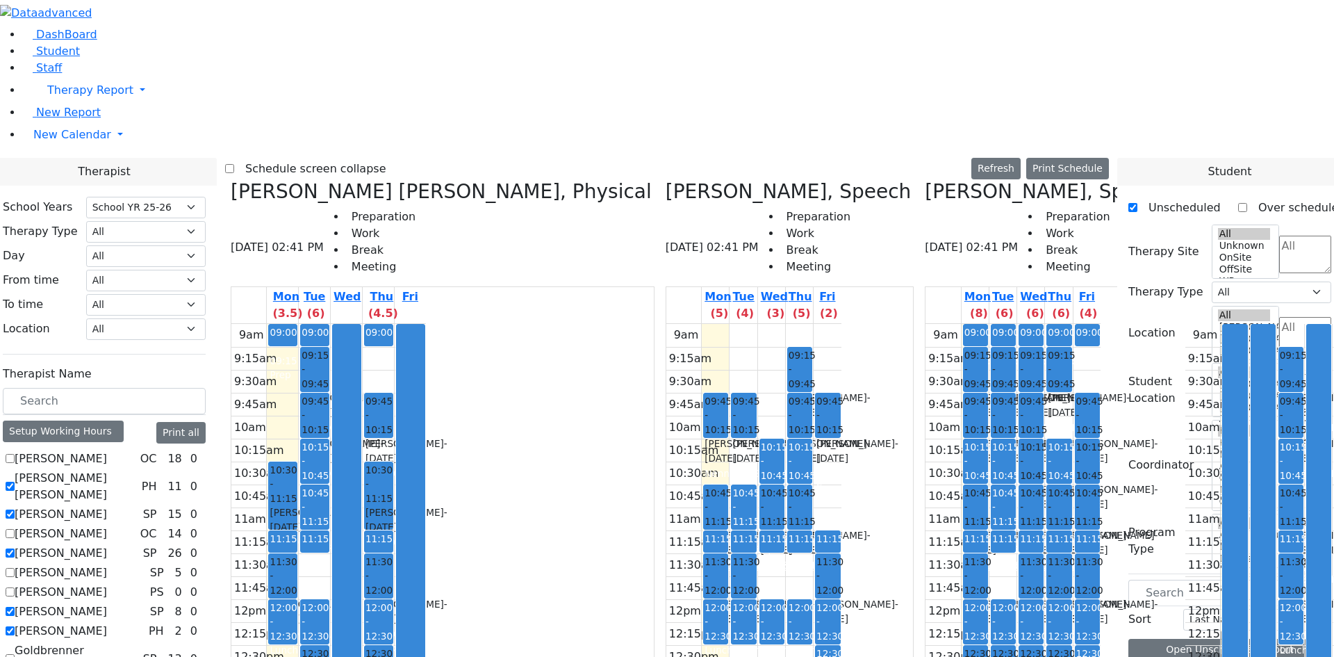
checkbox input "false"
click at [107, 623] on label "[PERSON_NAME]" at bounding box center [61, 631] width 92 height 17
click at [15, 626] on input "[PERSON_NAME]" at bounding box center [10, 630] width 9 height 9
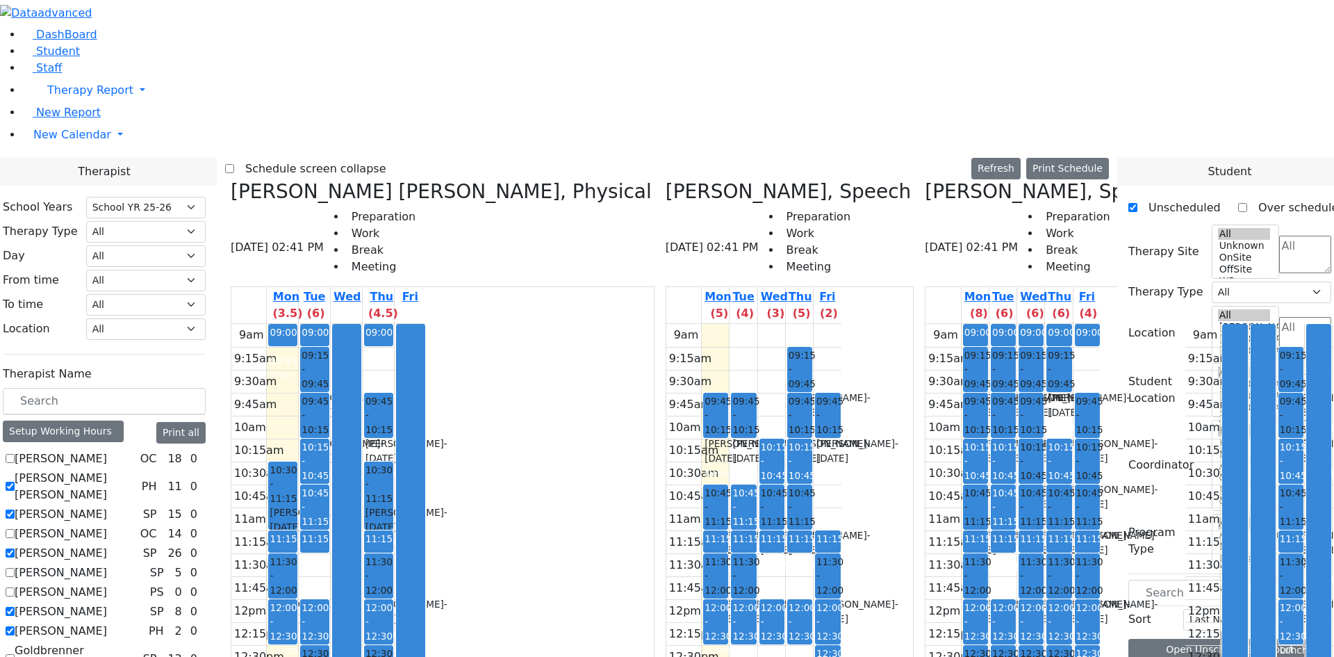
checkbox input "false"
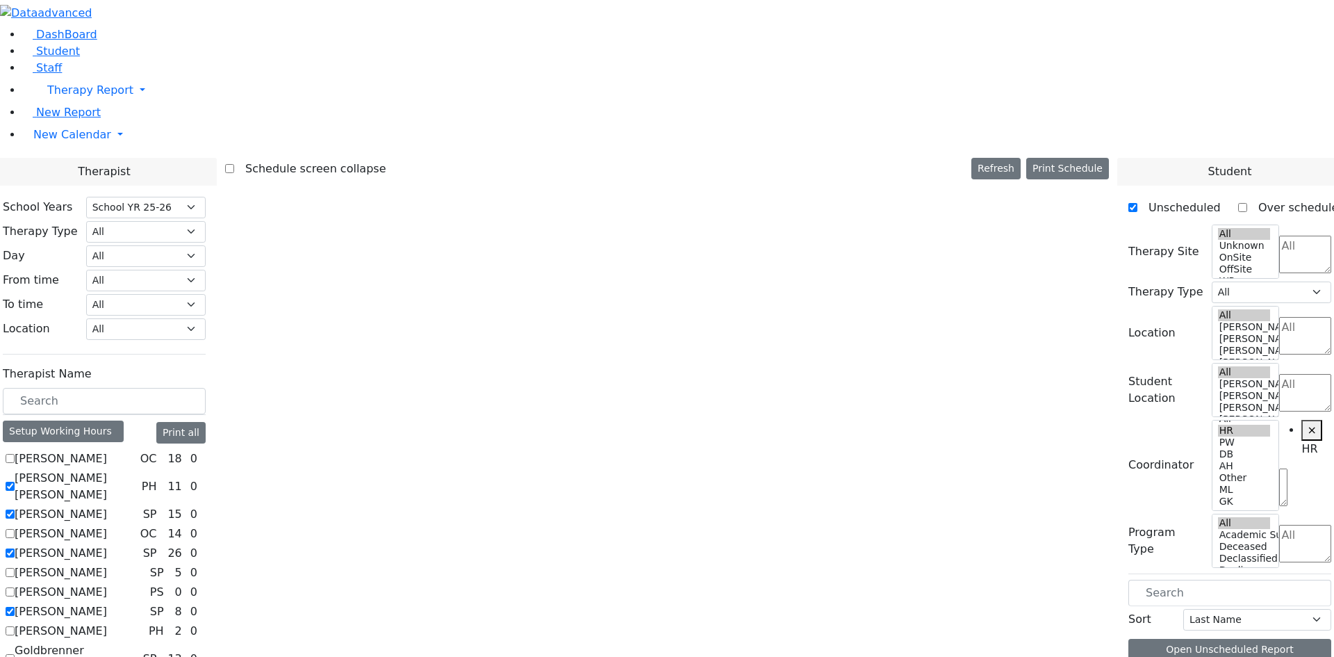
click at [107, 603] on label "[PERSON_NAME]" at bounding box center [61, 611] width 92 height 17
click at [15, 607] on input "[PERSON_NAME]" at bounding box center [10, 611] width 9 height 9
checkbox input "false"
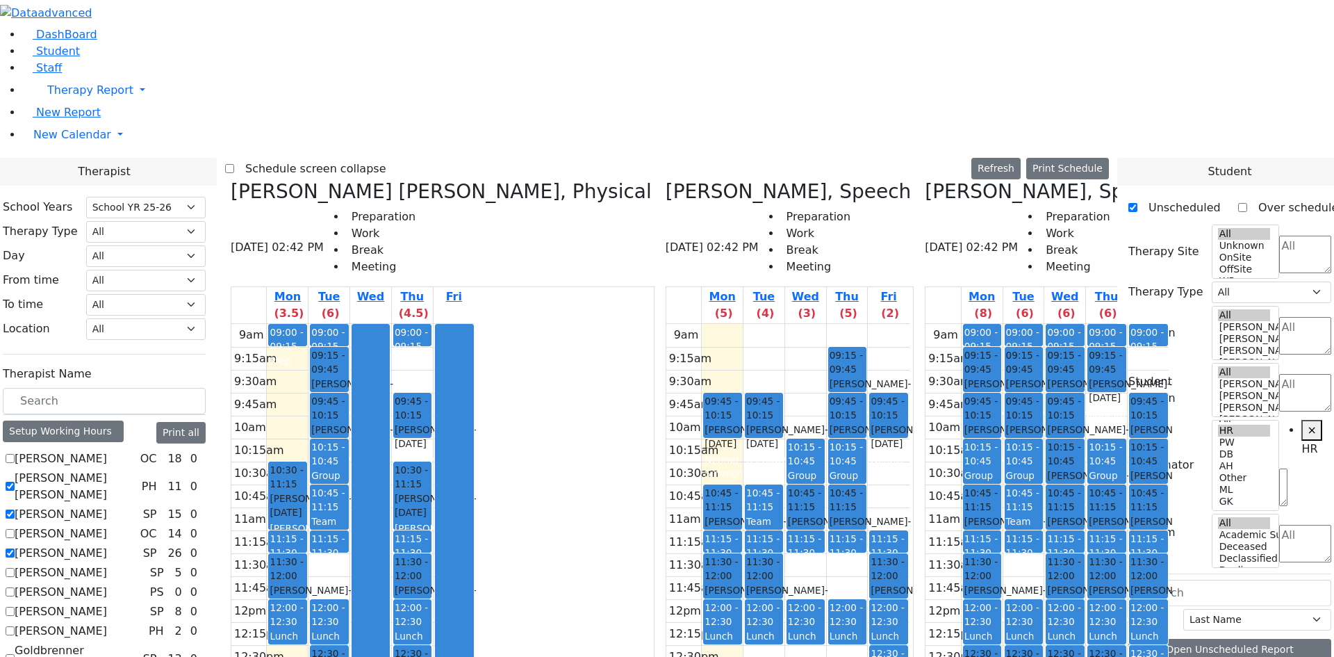
click at [107, 545] on label "[PERSON_NAME]" at bounding box center [61, 553] width 92 height 17
click at [15, 548] on input "[PERSON_NAME]" at bounding box center [10, 552] width 9 height 9
checkbox input "false"
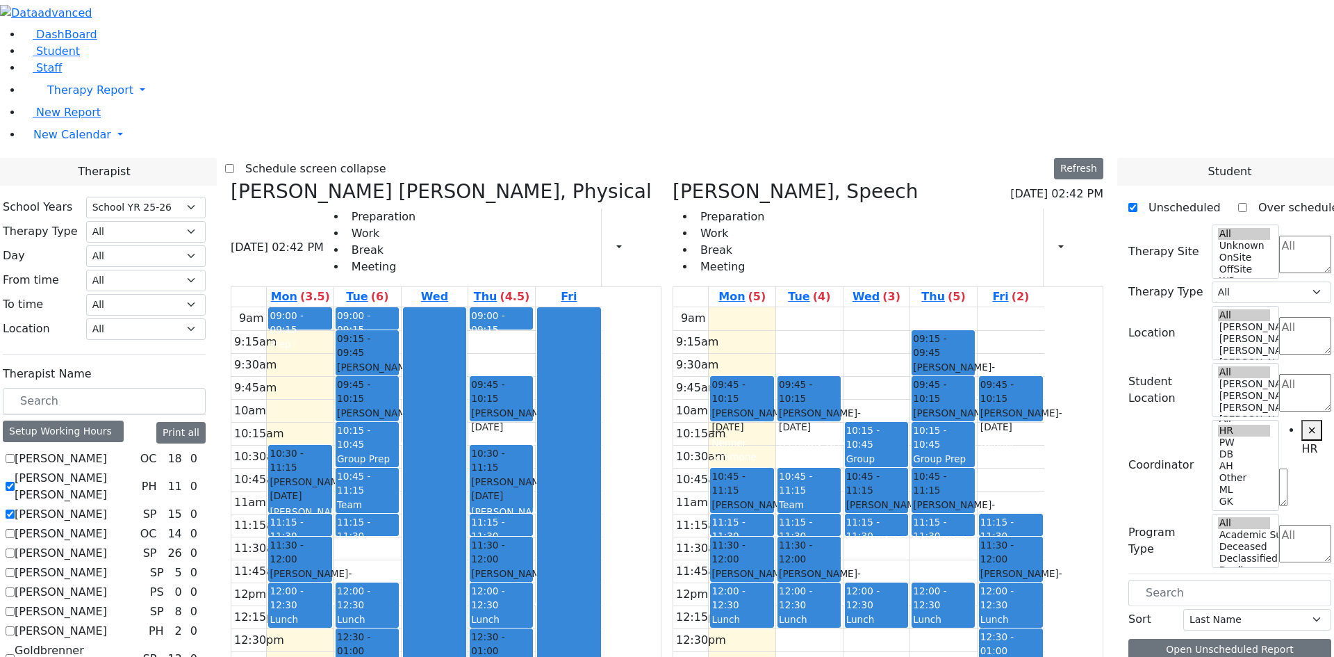
scroll to position [0, 0]
click at [136, 470] on label "[PERSON_NAME] [PERSON_NAME]" at bounding box center [76, 486] width 122 height 33
click at [15, 482] on input "[PERSON_NAME] [PERSON_NAME]" at bounding box center [10, 486] width 9 height 9
checkbox input "false"
select select "3"
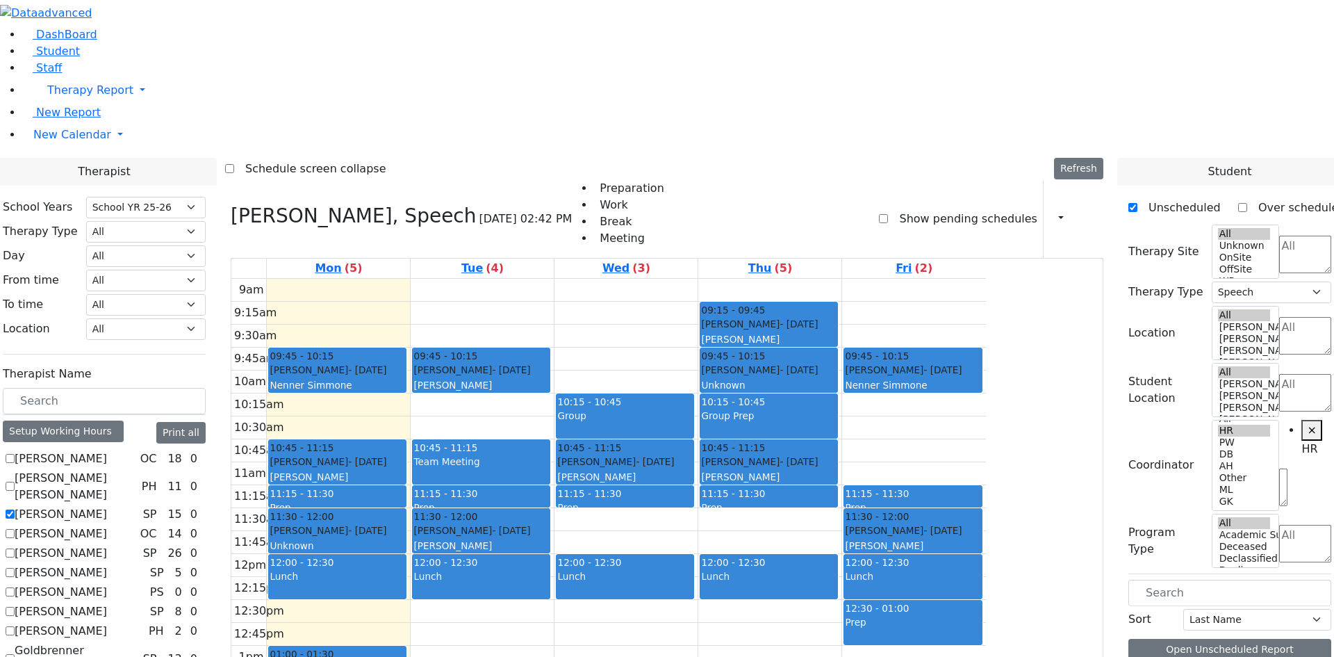
click at [107, 506] on label "[PERSON_NAME]" at bounding box center [61, 514] width 92 height 17
click at [15, 509] on input "[PERSON_NAME]" at bounding box center [10, 513] width 9 height 9
checkbox input "false"
select select
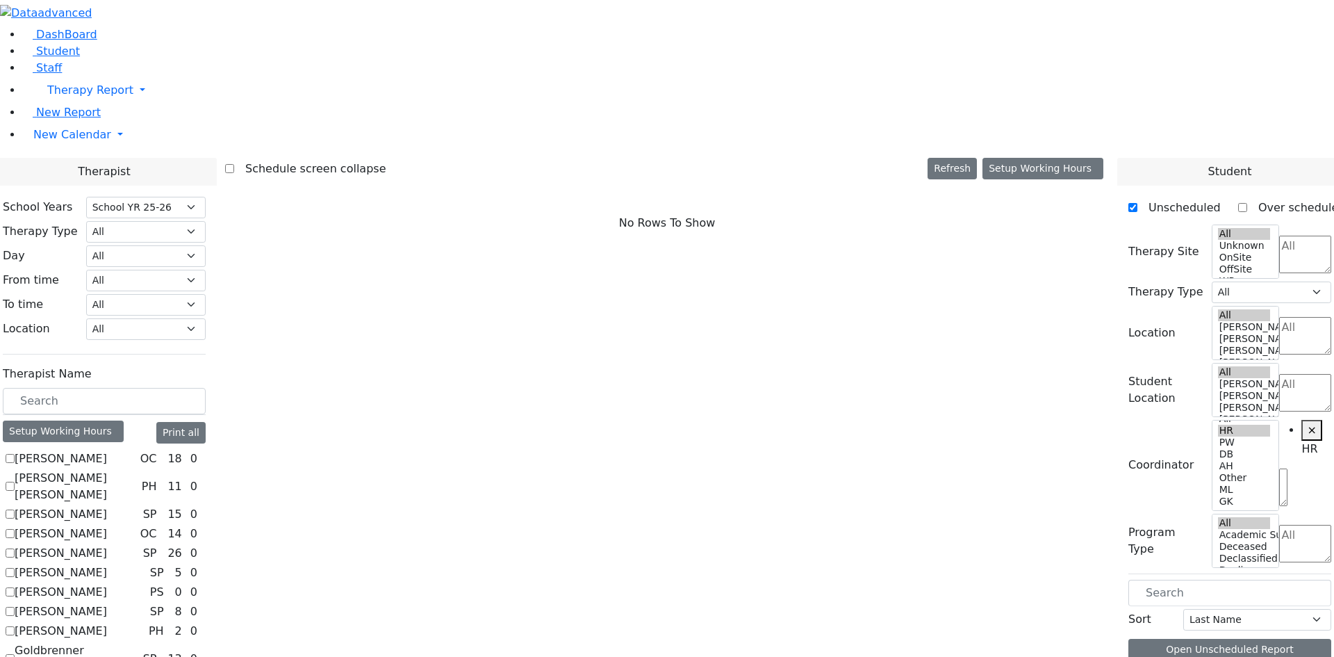
scroll to position [487, 0]
checkbox input "true"
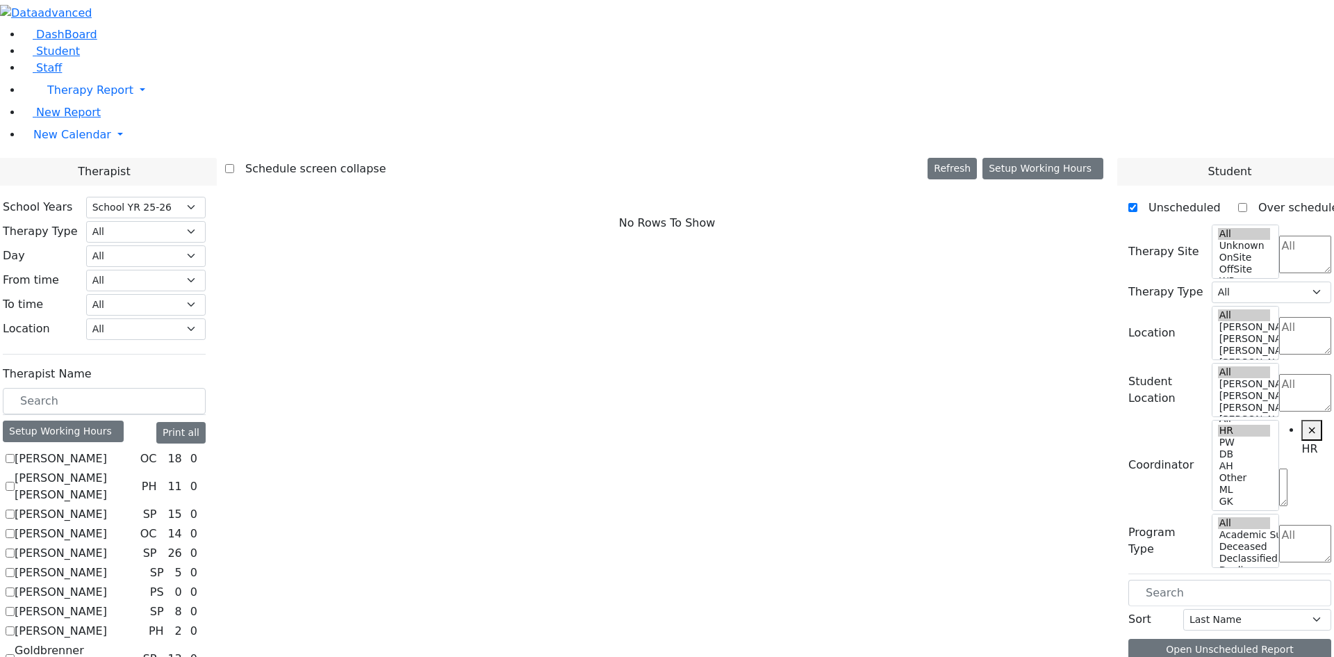
select select "2"
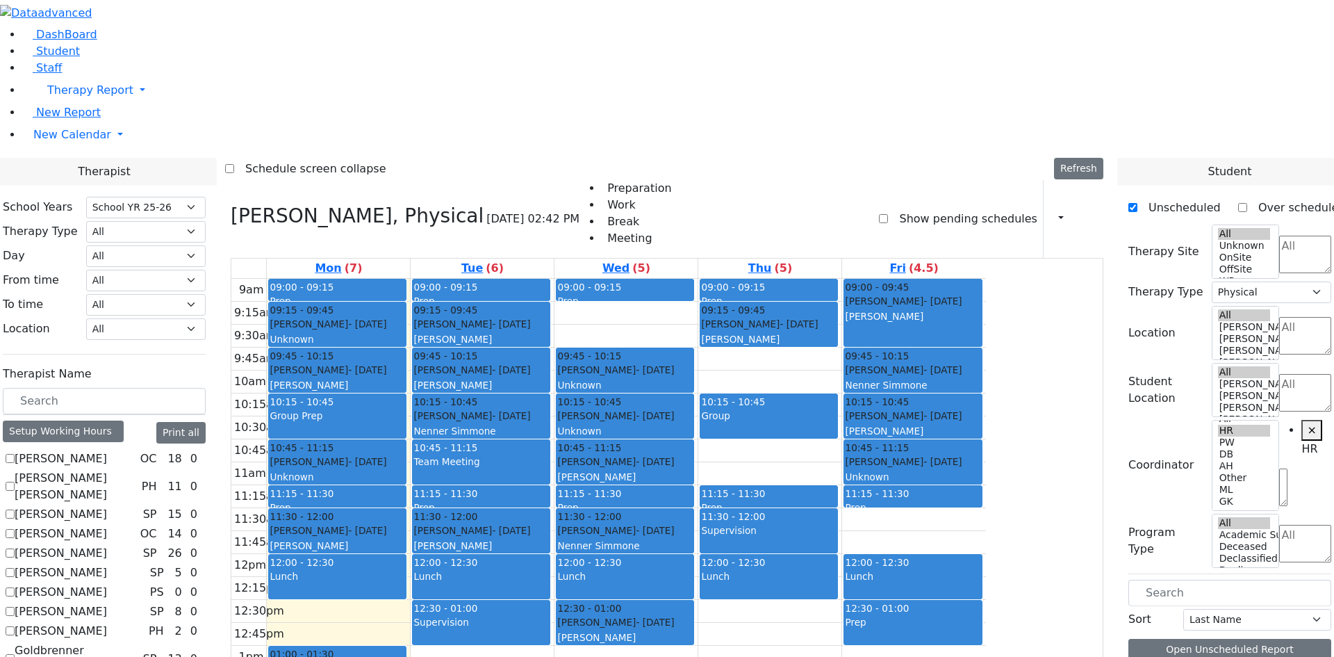
checkbox input "true"
select select
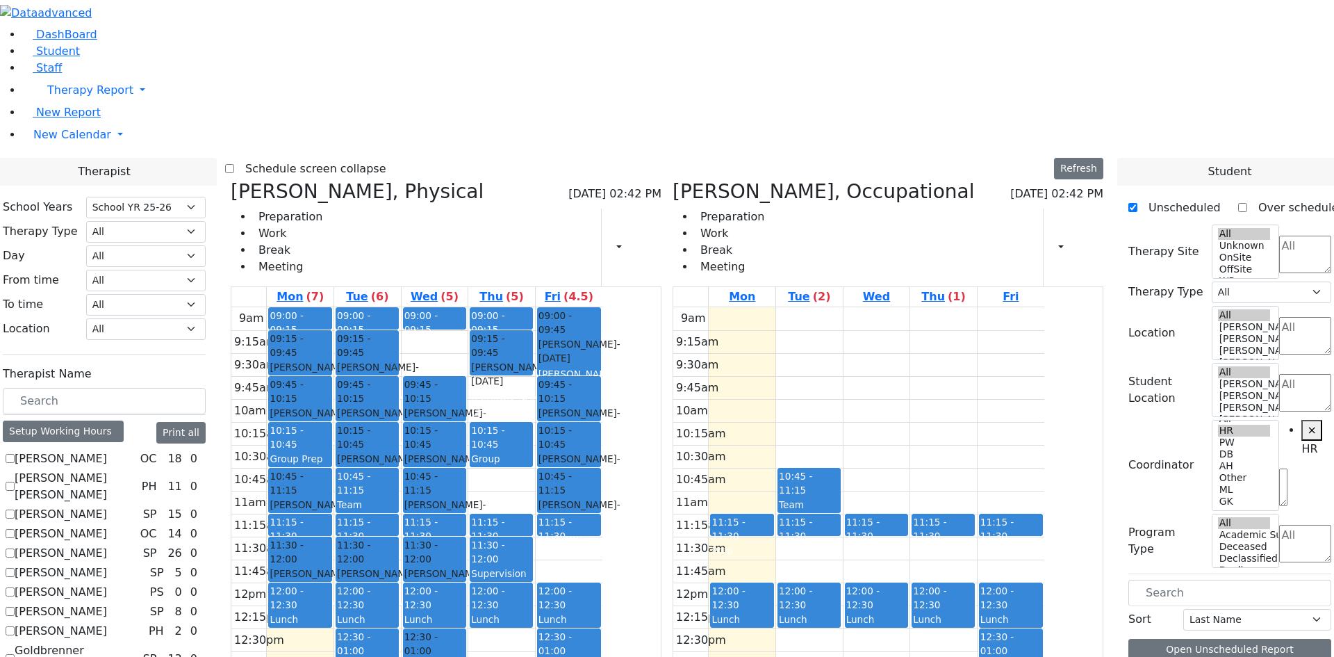
scroll to position [630, 0]
checkbox input "true"
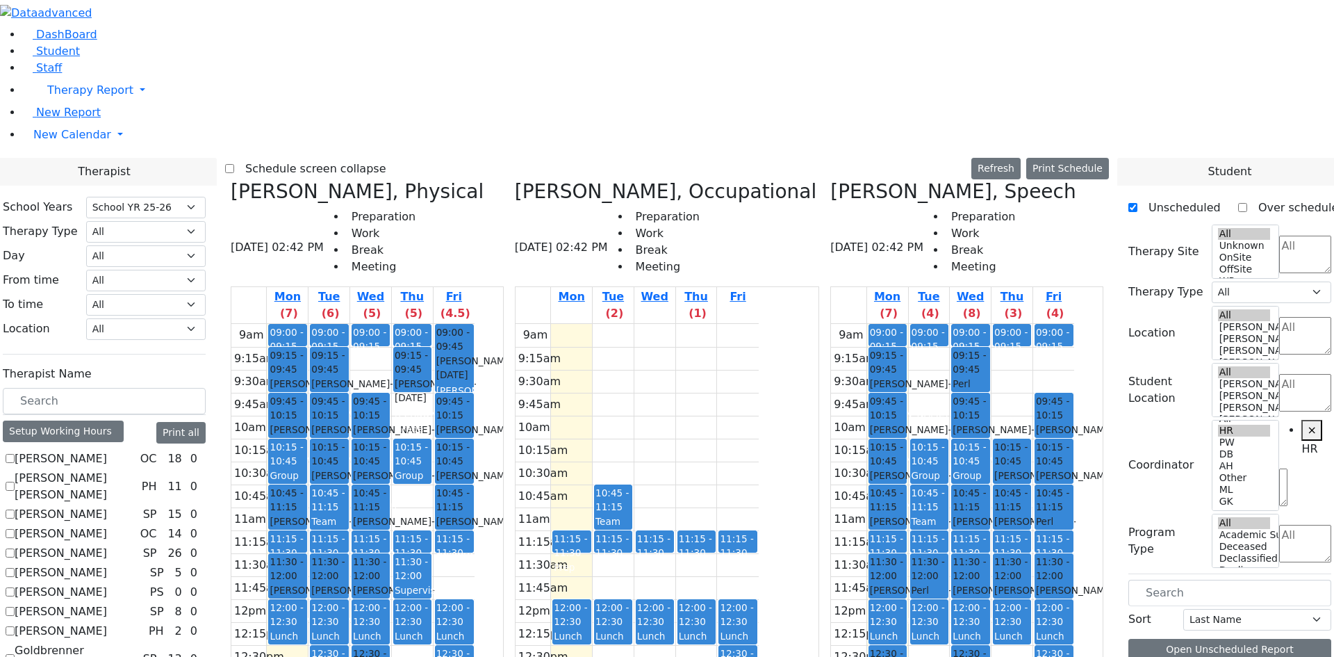
checkbox input "true"
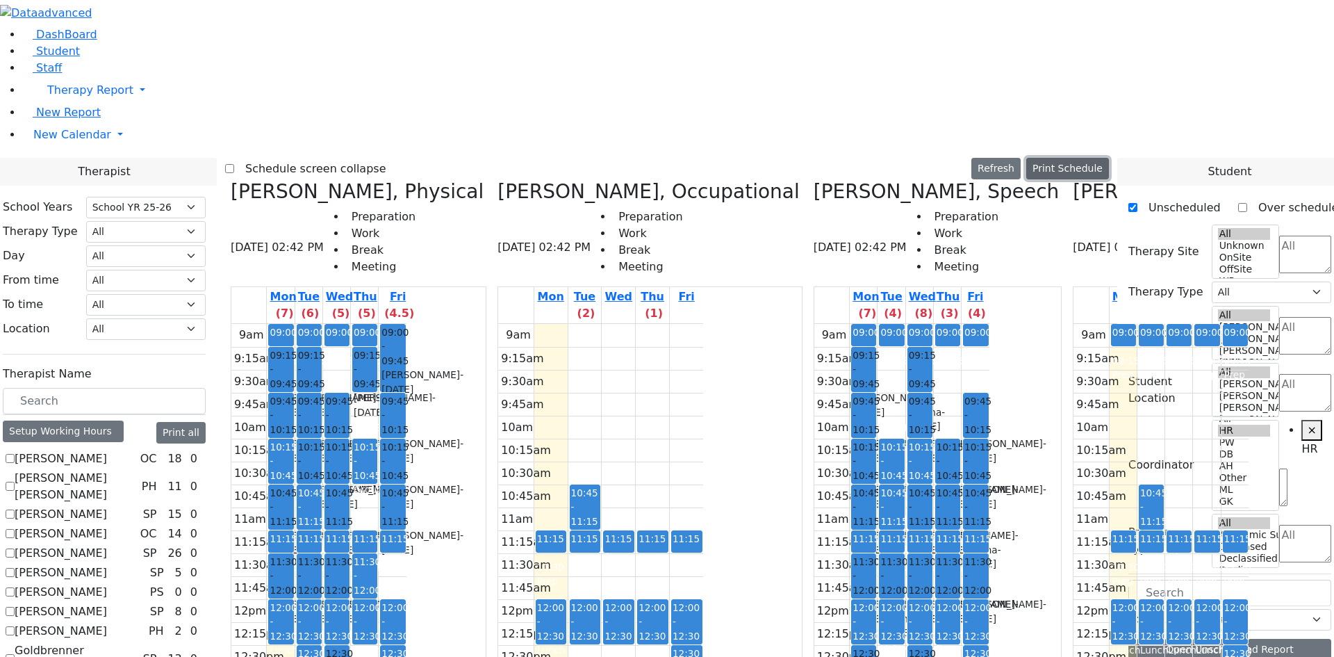
click at [1072, 158] on button "Print Schedule" at bounding box center [1068, 169] width 83 height 22
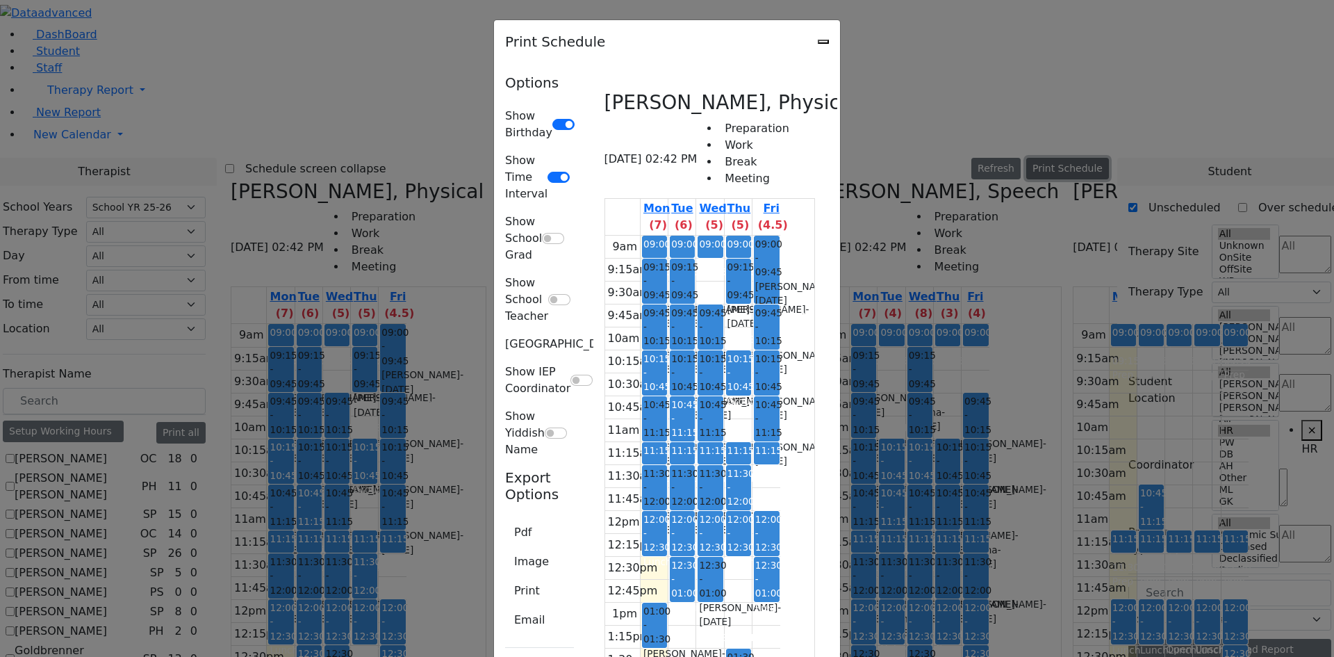
scroll to position [1939, 0]
click at [505, 578] on button "Print" at bounding box center [527, 591] width 44 height 26
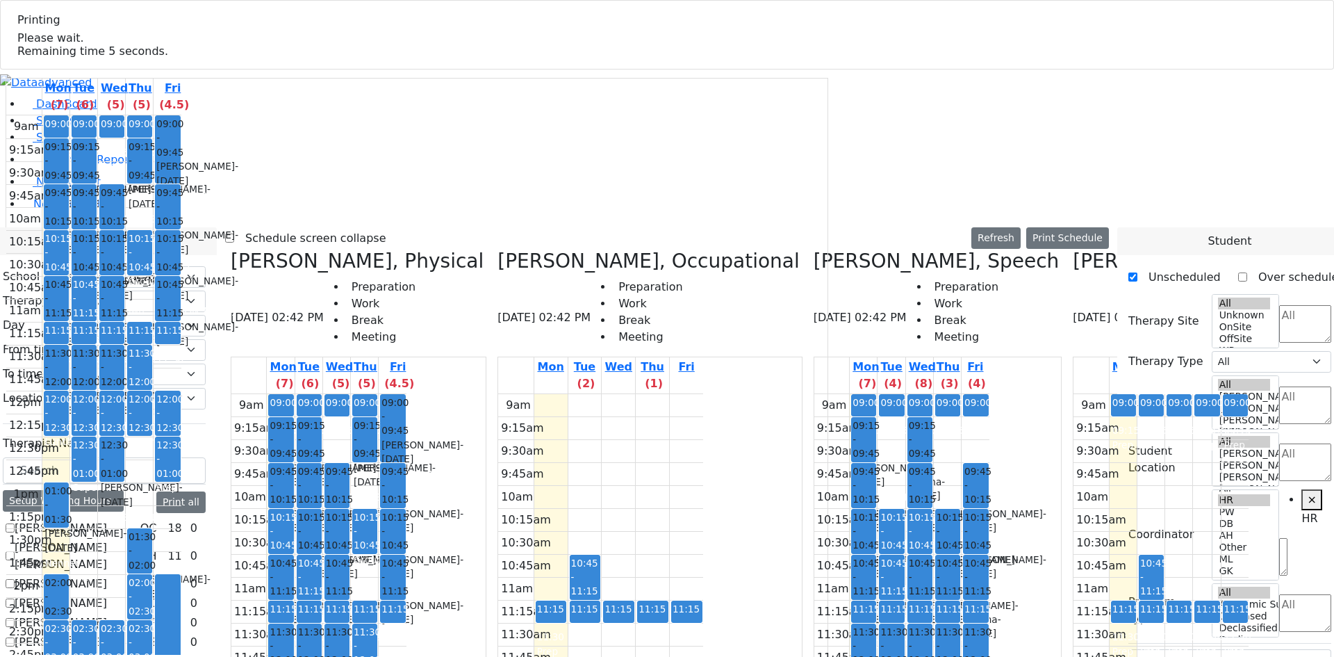
click at [168, 58] on span "Remaining time 5 seconds." at bounding box center [92, 50] width 151 height 13
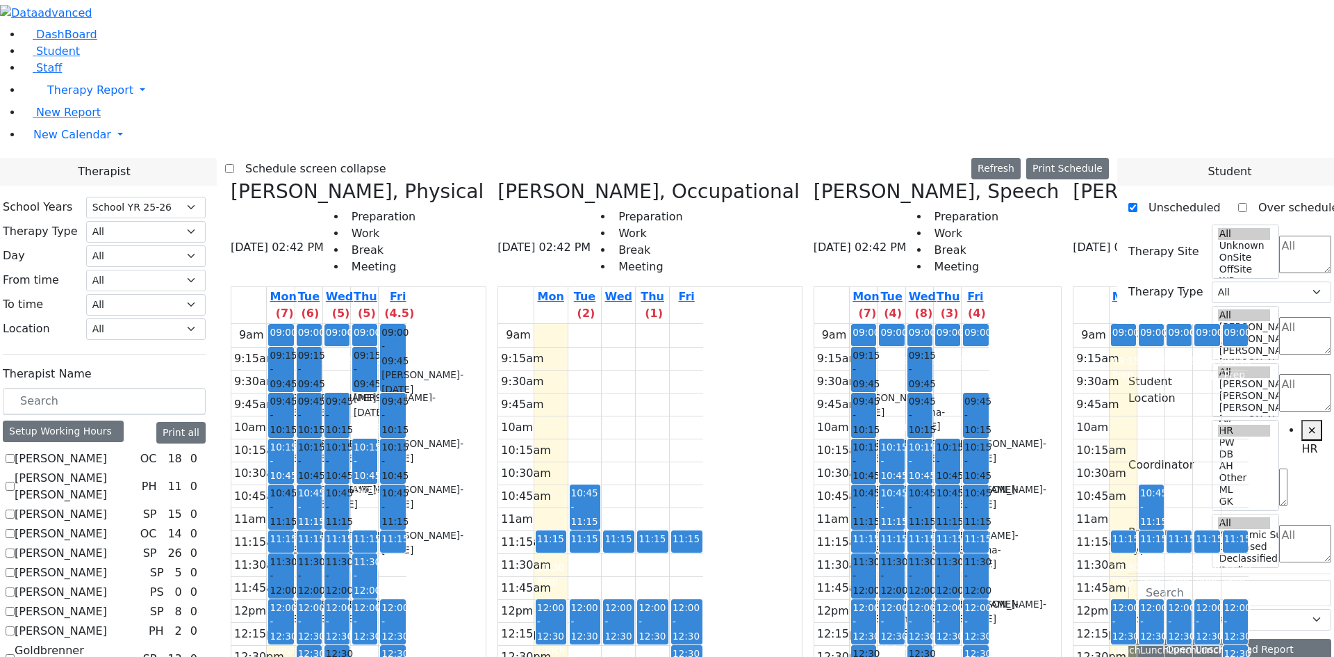
click at [1021, 158] on button "Refresh" at bounding box center [996, 169] width 49 height 22
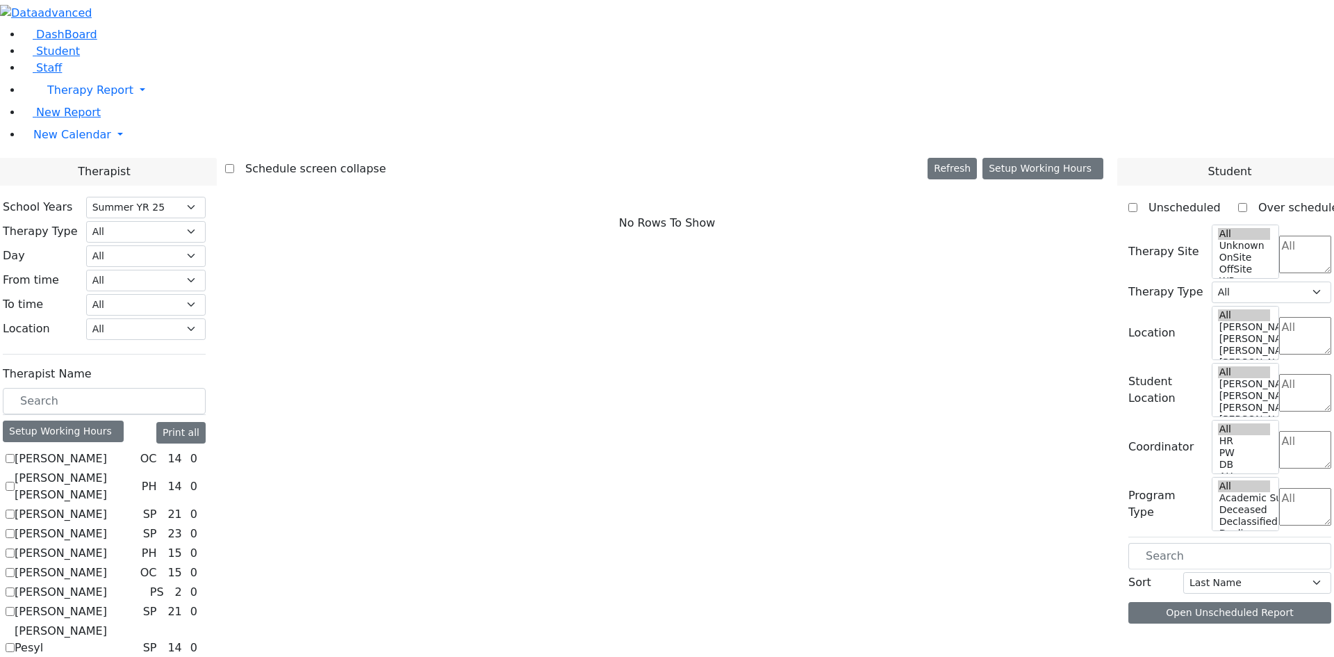
select select "211"
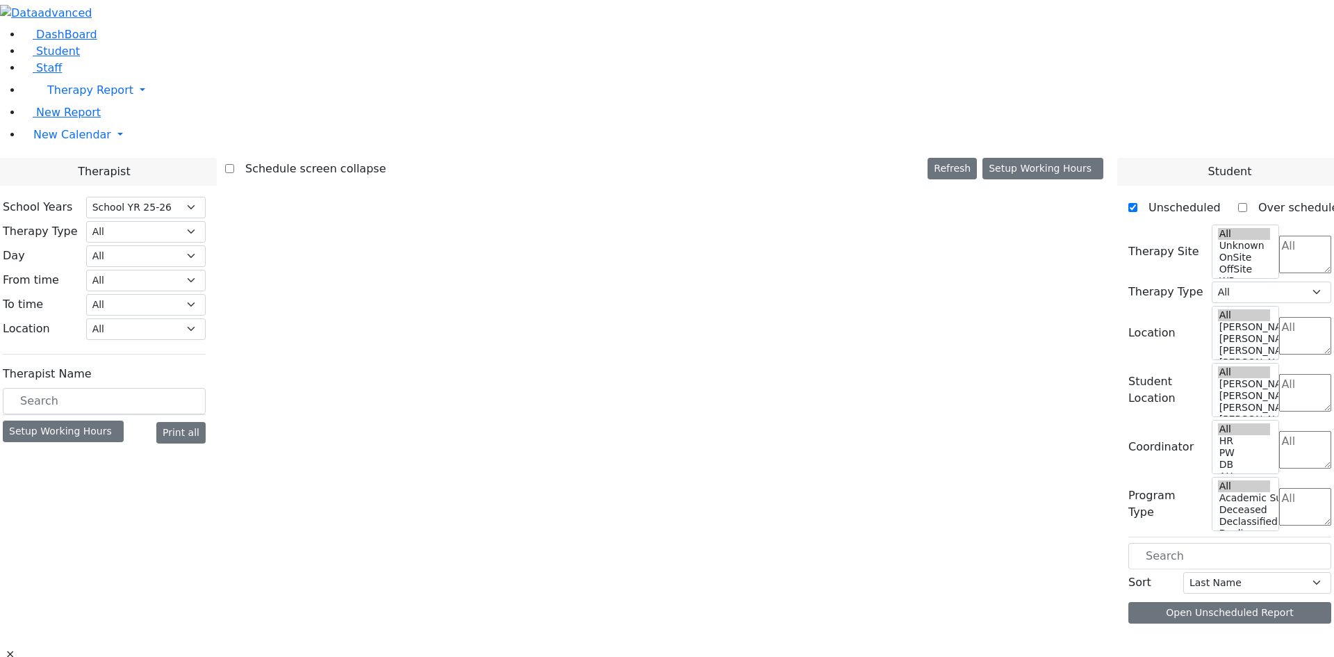
select select "212"
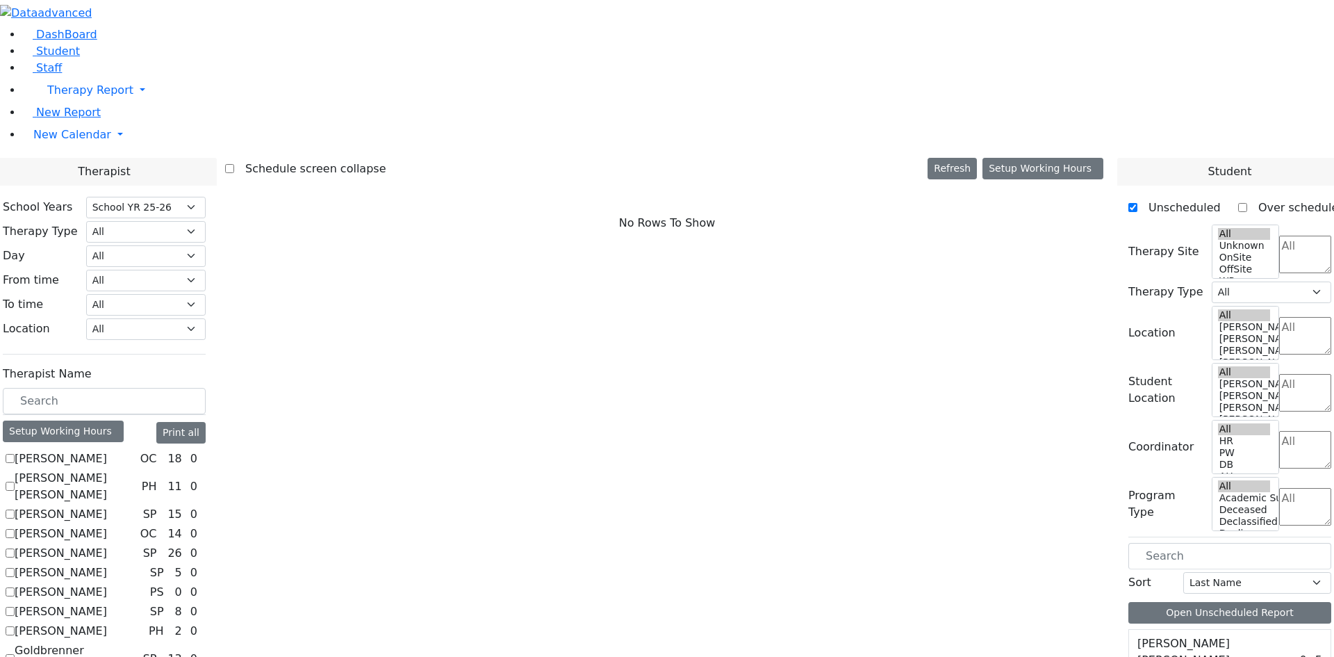
scroll to position [70, 0]
checkbox input "true"
select select "1"
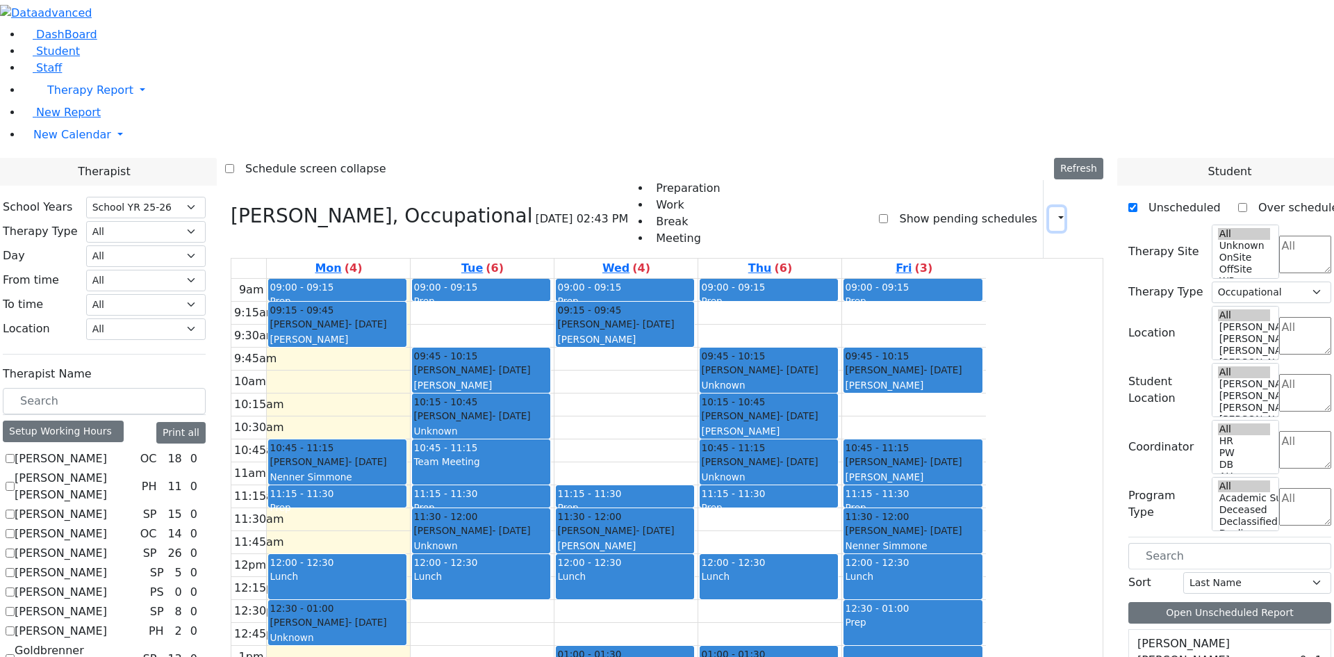
click at [1053, 212] on icon "button" at bounding box center [1053, 218] width 0 height 13
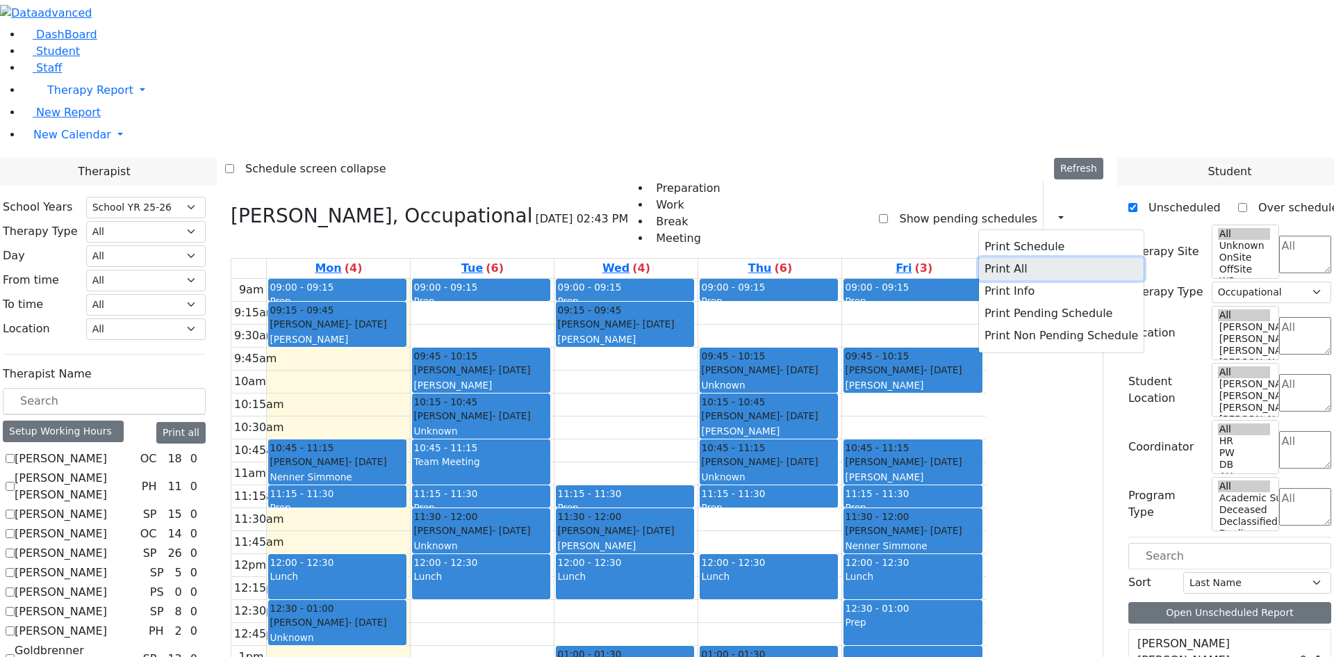
click at [995, 258] on button "Print All" at bounding box center [1061, 269] width 165 height 22
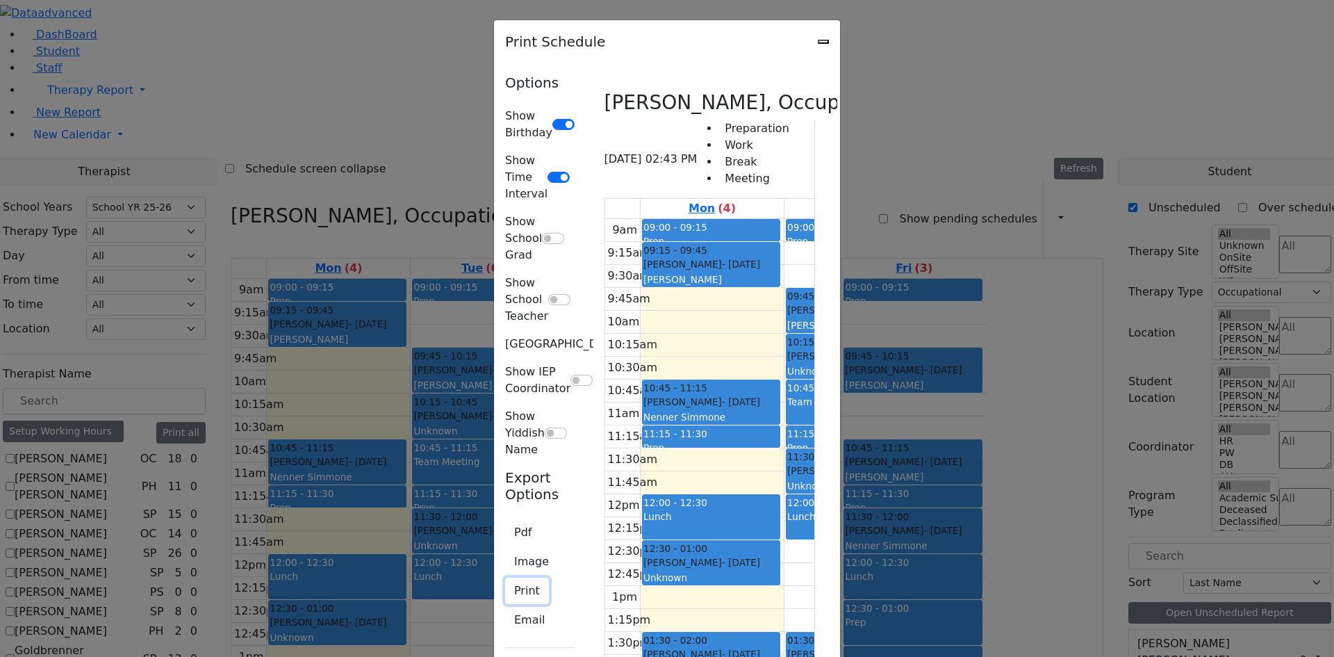
click at [505, 578] on button "Print" at bounding box center [527, 591] width 44 height 26
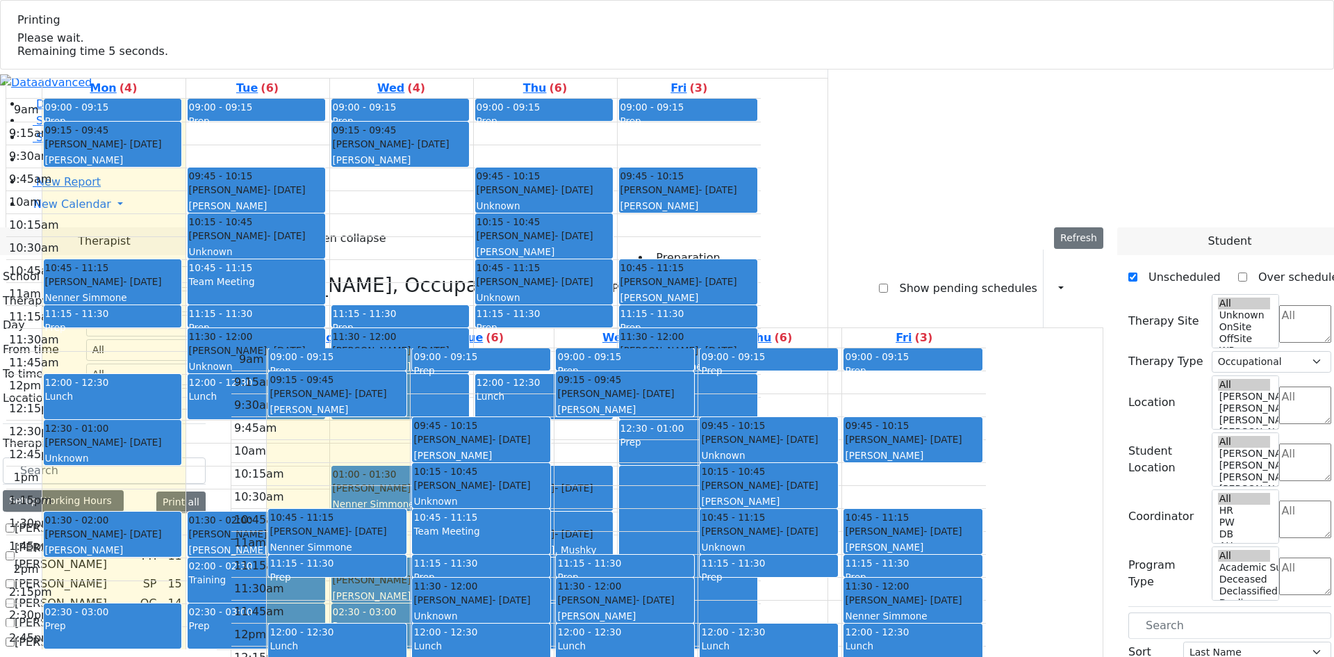
click at [168, 58] on span "Remaining time 5 seconds." at bounding box center [92, 50] width 151 height 13
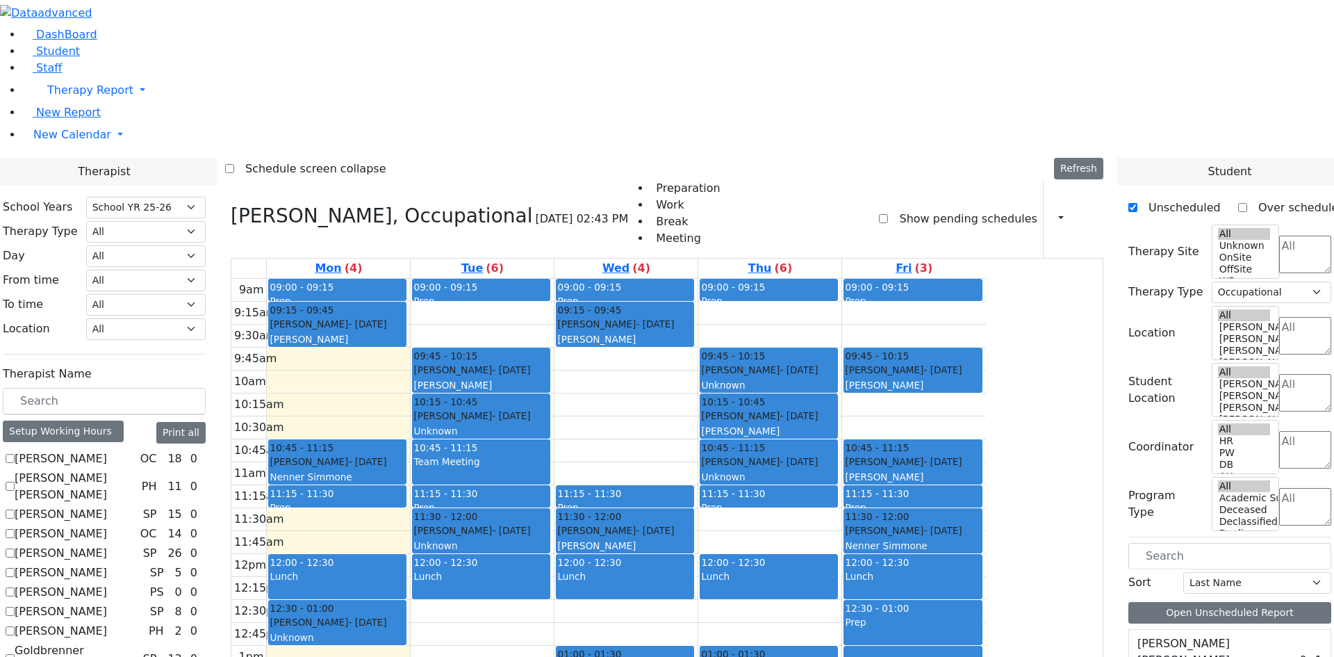
checkbox input "false"
select select
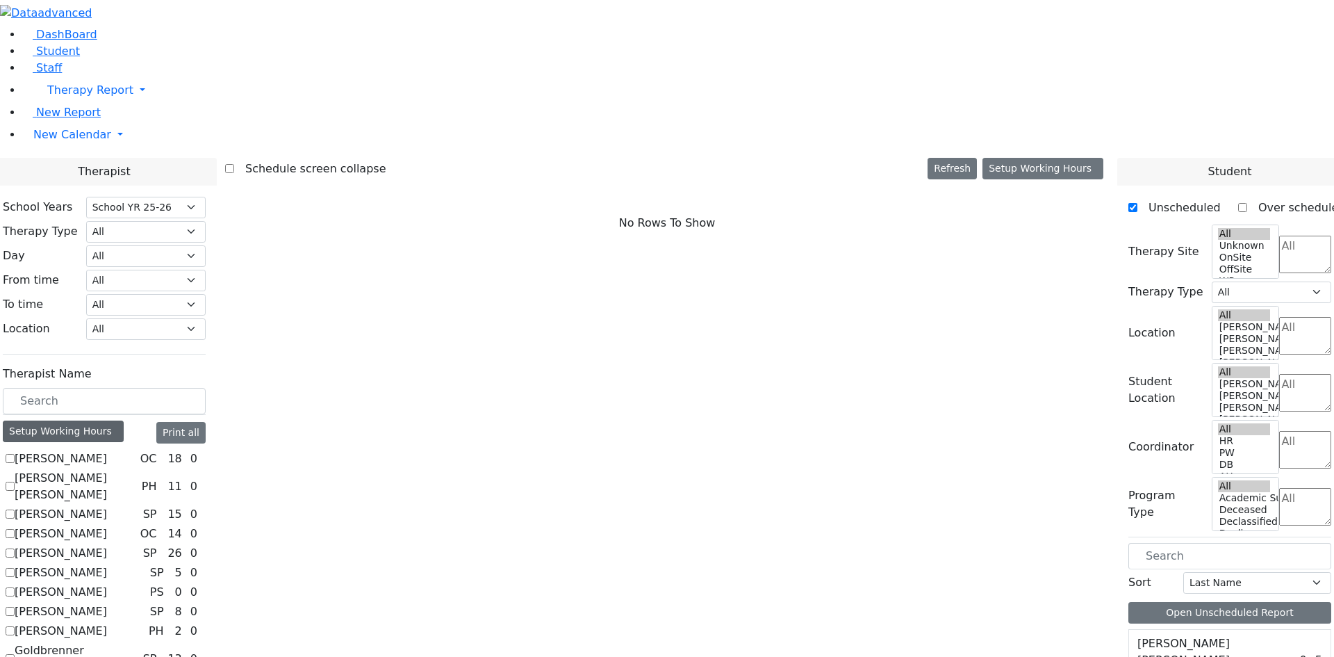
click at [124, 420] on div "Setup Working Hours" at bounding box center [63, 431] width 121 height 22
select select "212"
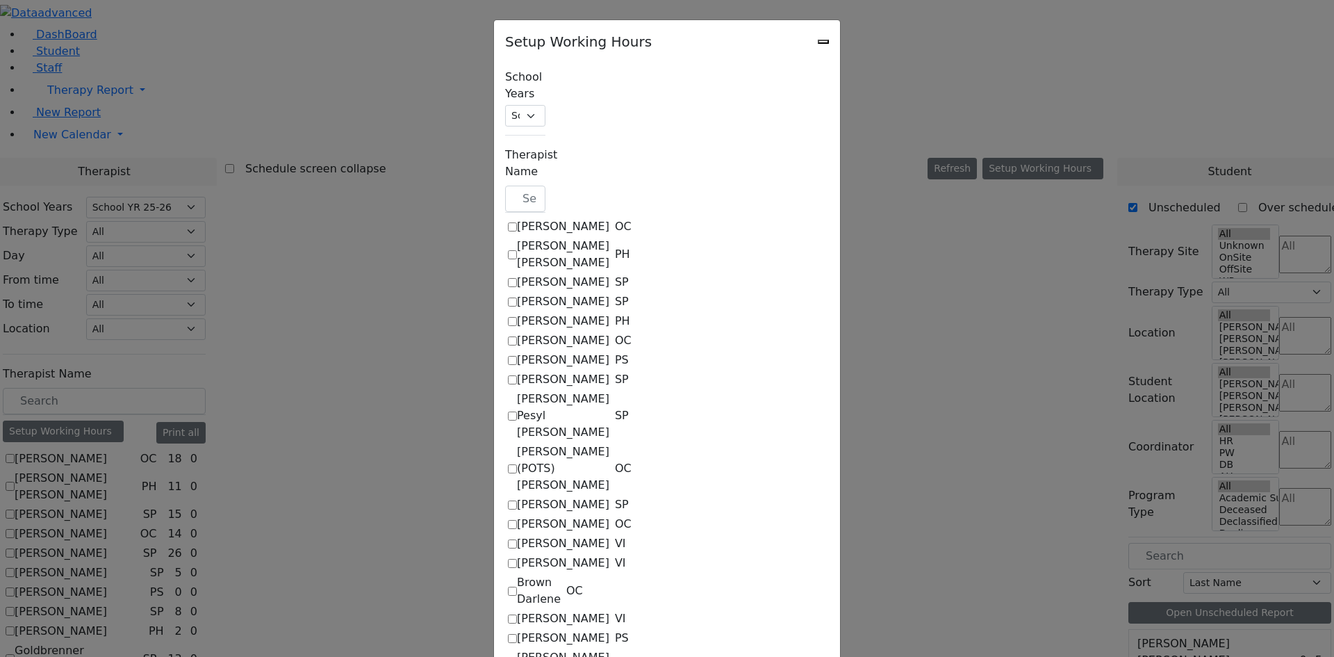
scroll to position [1390, 0]
checkbox input "true"
select select "15:00:00"
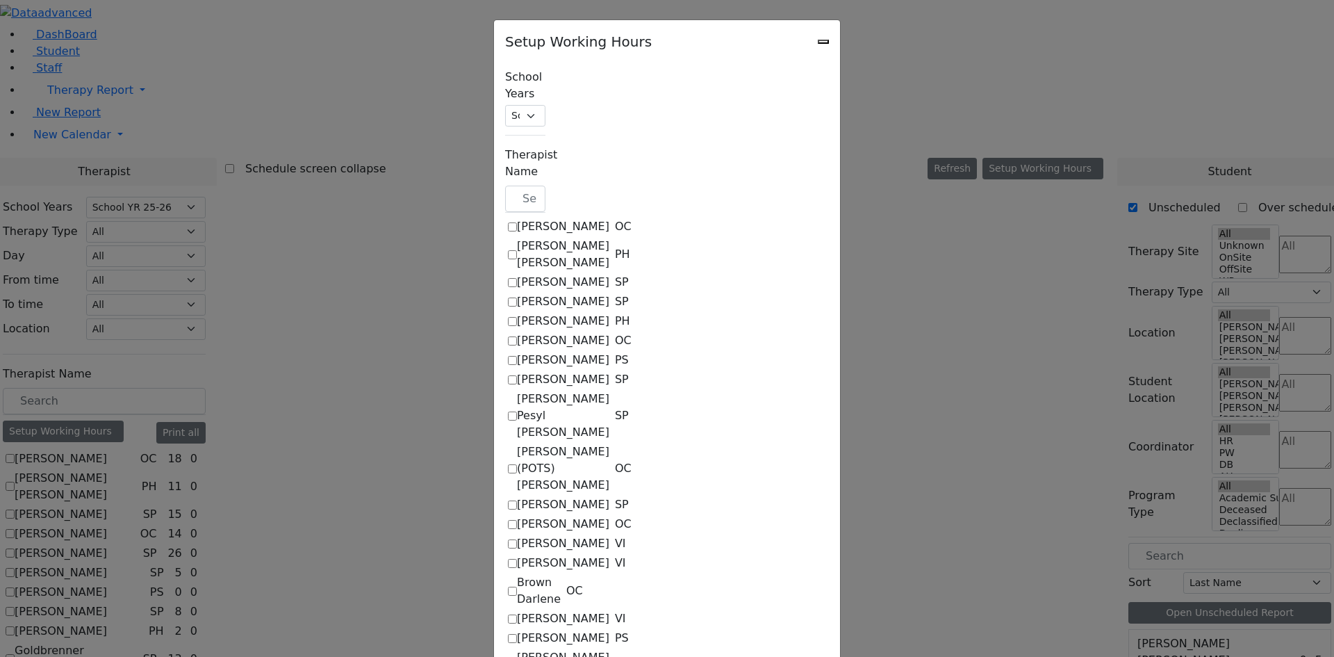
select select "15:00:00"
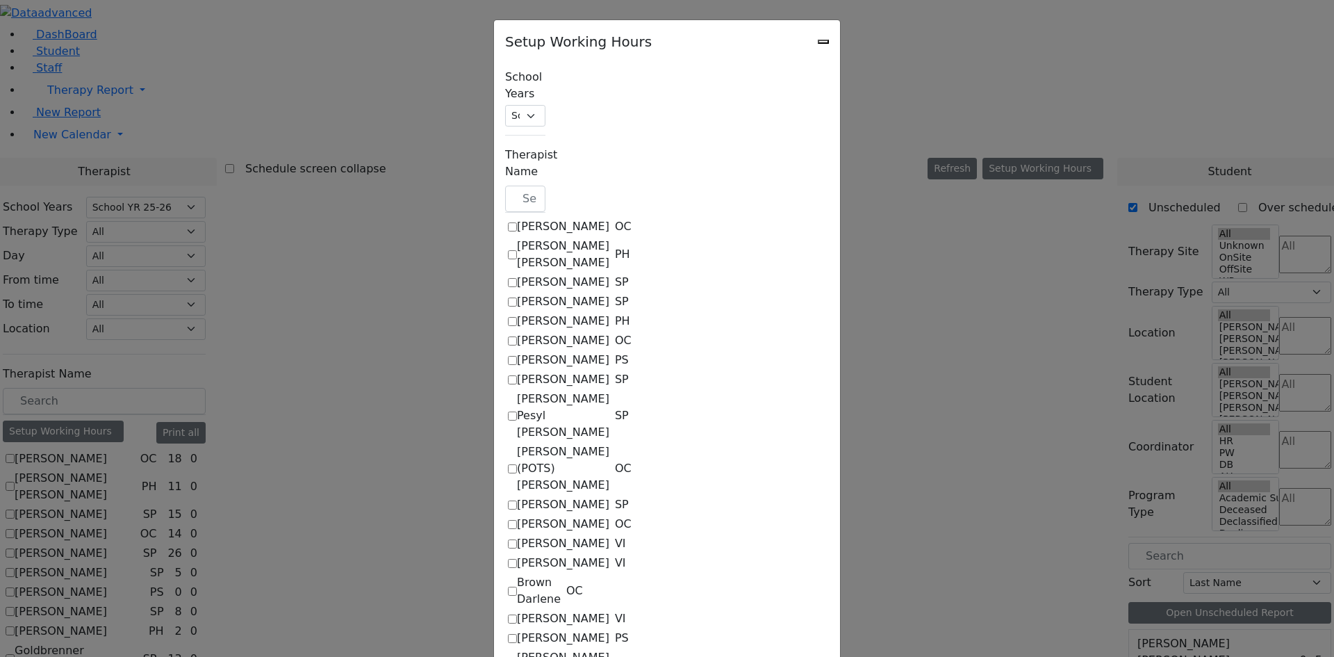
select select "15:00:00"
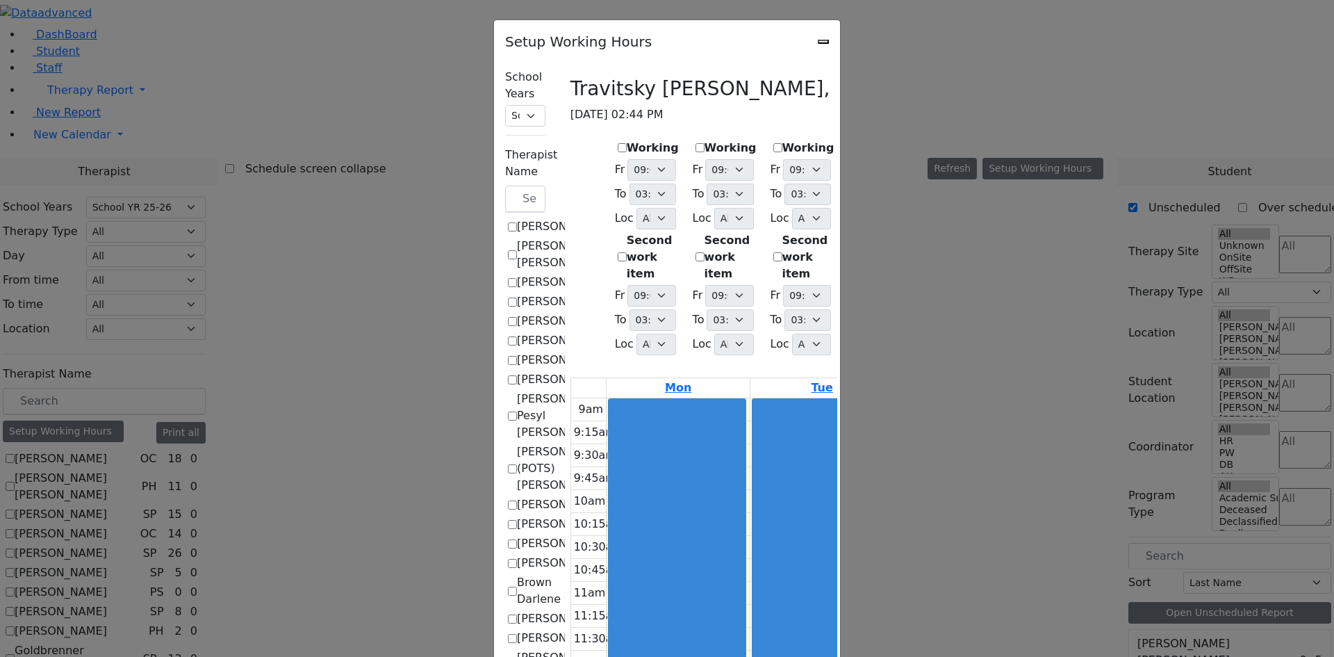
click at [705, 140] on label "Working" at bounding box center [731, 148] width 52 height 17
click at [696, 143] on input "Working" at bounding box center [700, 147] width 9 height 9
checkbox input "true"
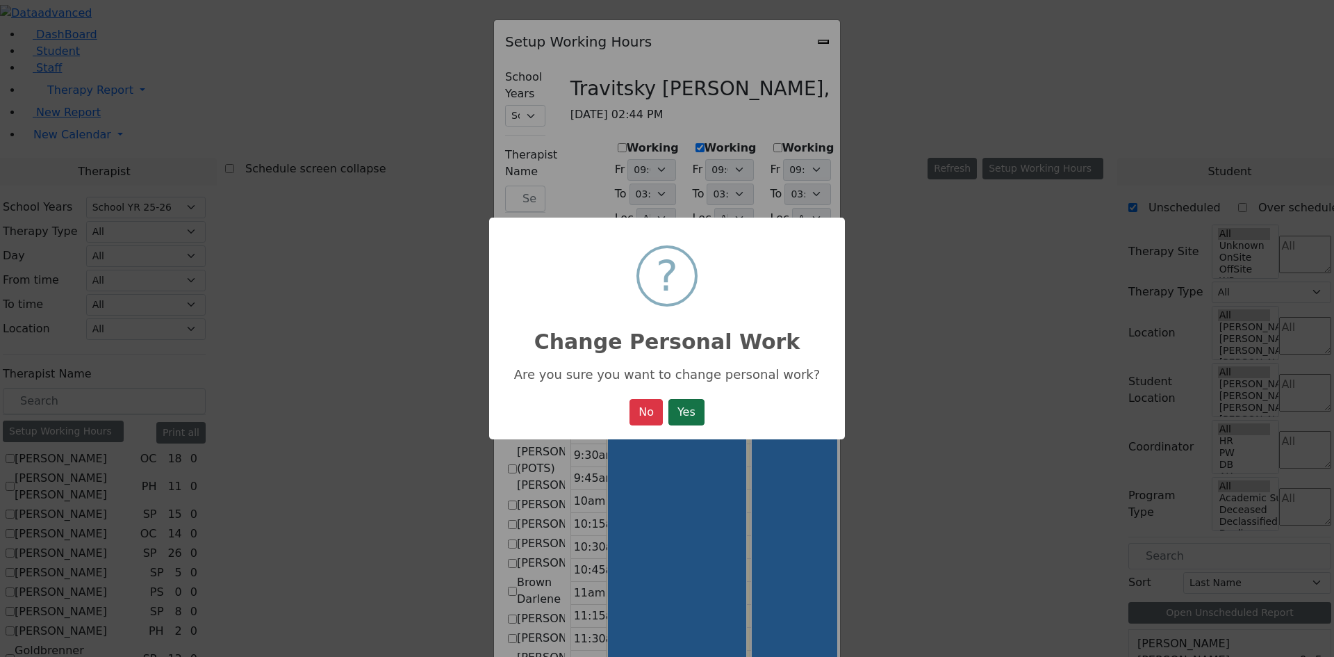
click at [689, 414] on button "Yes" at bounding box center [687, 412] width 36 height 26
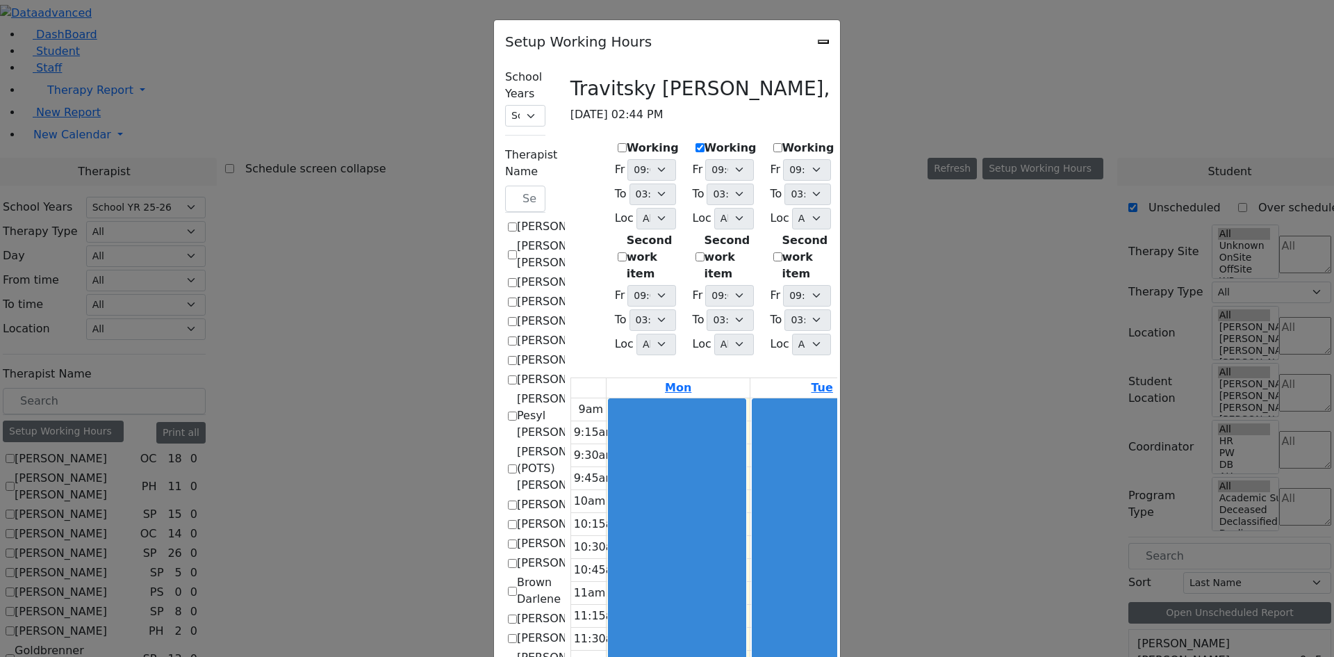
select select "15:00:00"
select select "33"
select select "15:00:00"
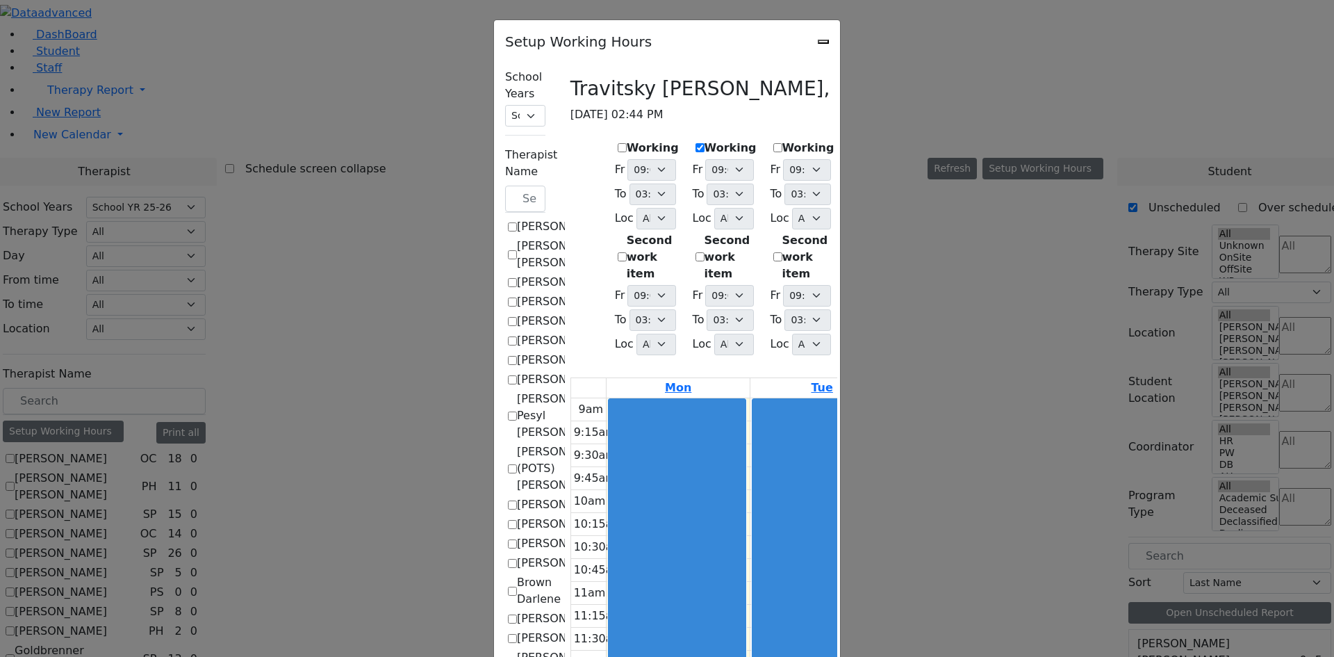
select select "15:00:00"
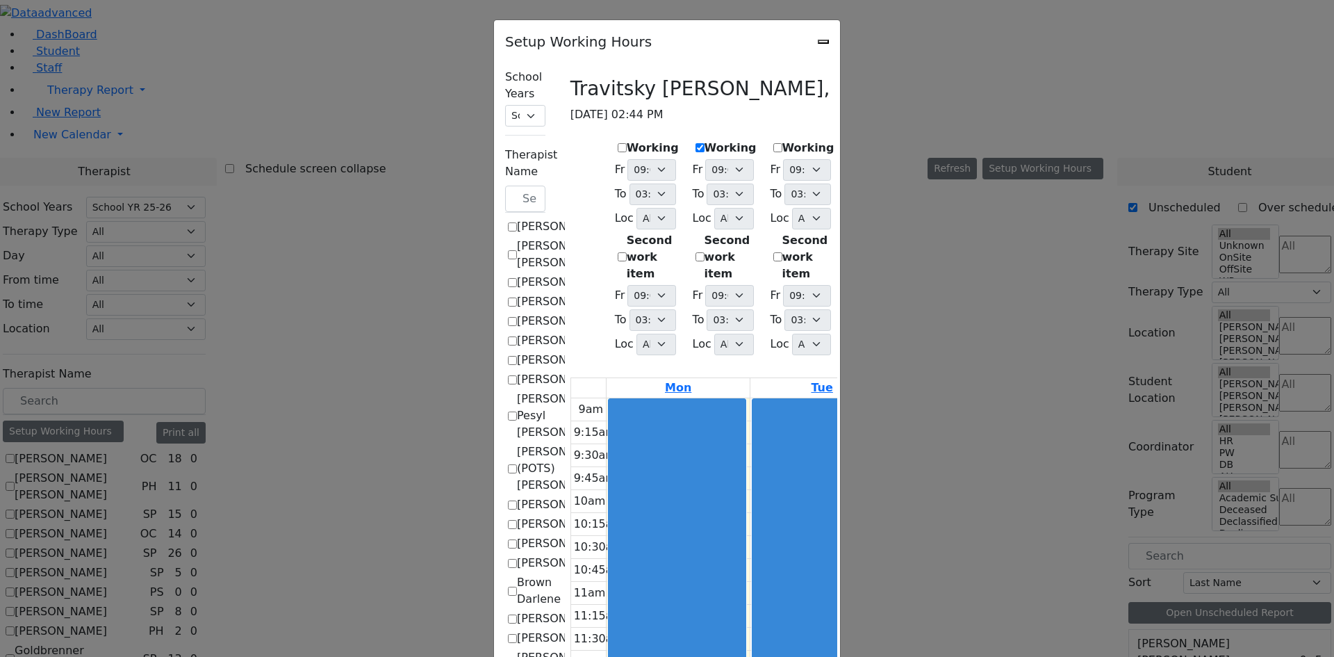
select select "15:00:00"
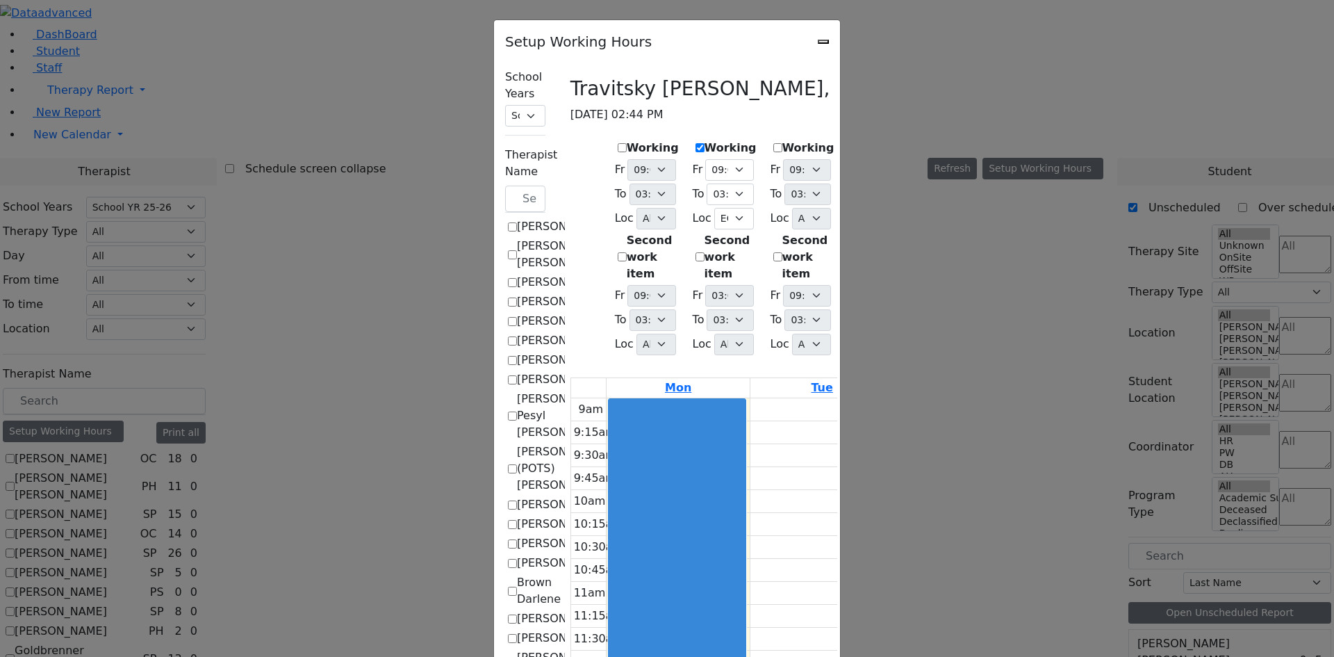
click at [860, 140] on label "Working" at bounding box center [886, 148] width 52 height 17
click at [858, 143] on input "Working" at bounding box center [855, 147] width 9 height 9
checkbox input "true"
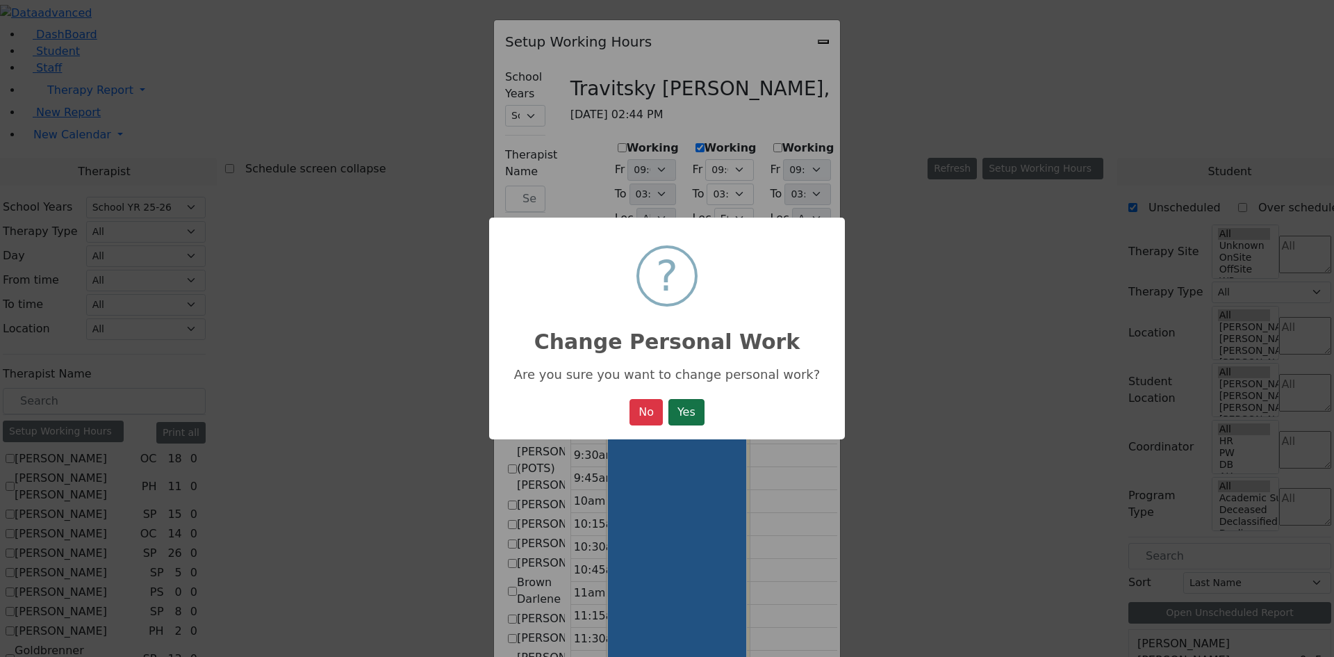
click at [689, 423] on button "Yes" at bounding box center [687, 412] width 36 height 26
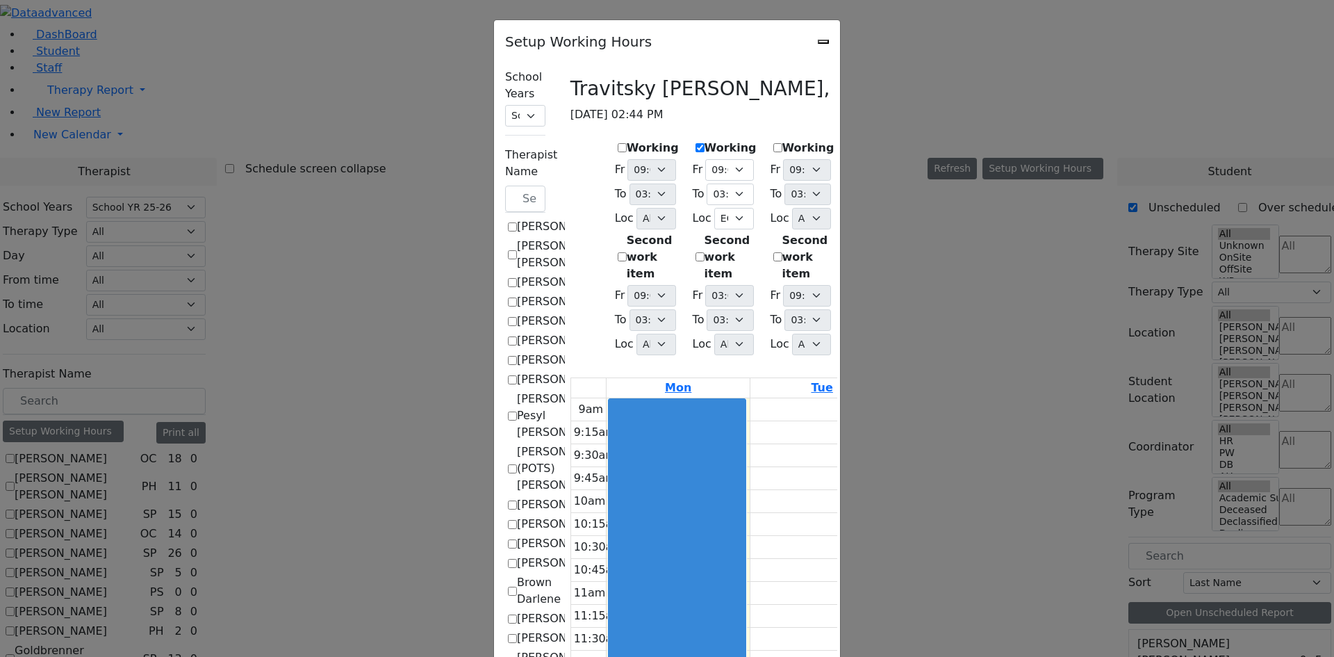
select select "15:00:00"
select select "33"
select select "15:00:00"
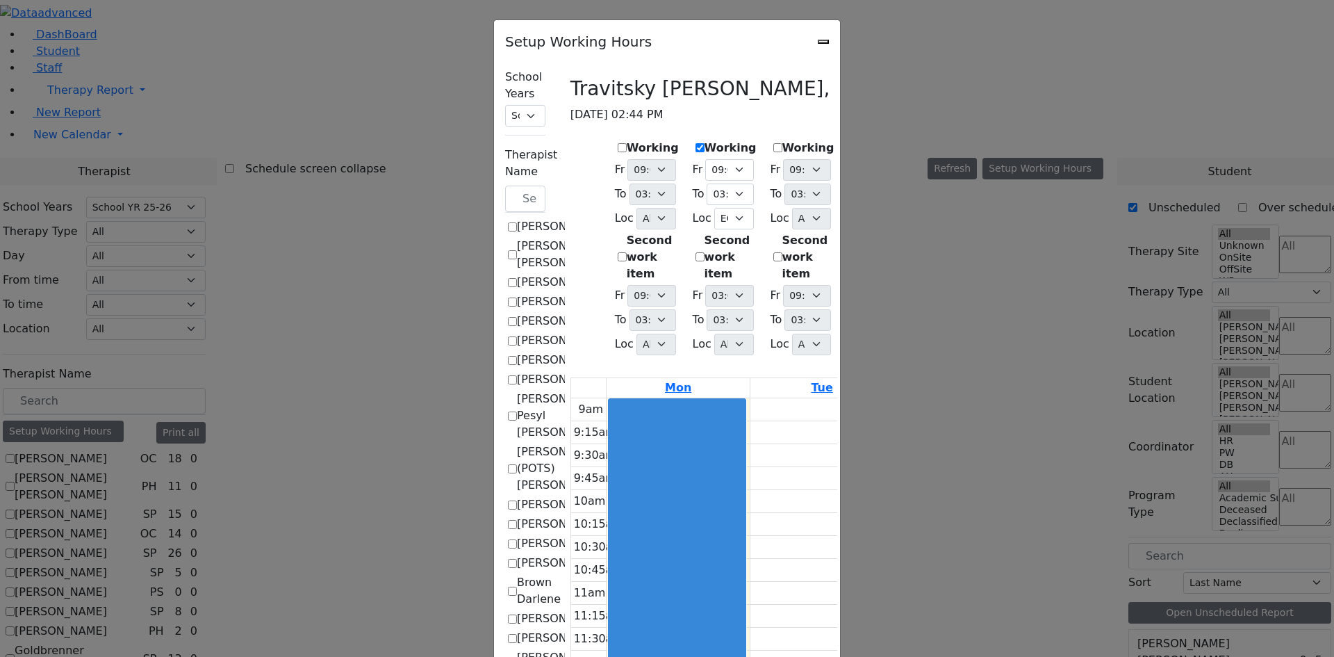
select select "15:00:00"
select select "33"
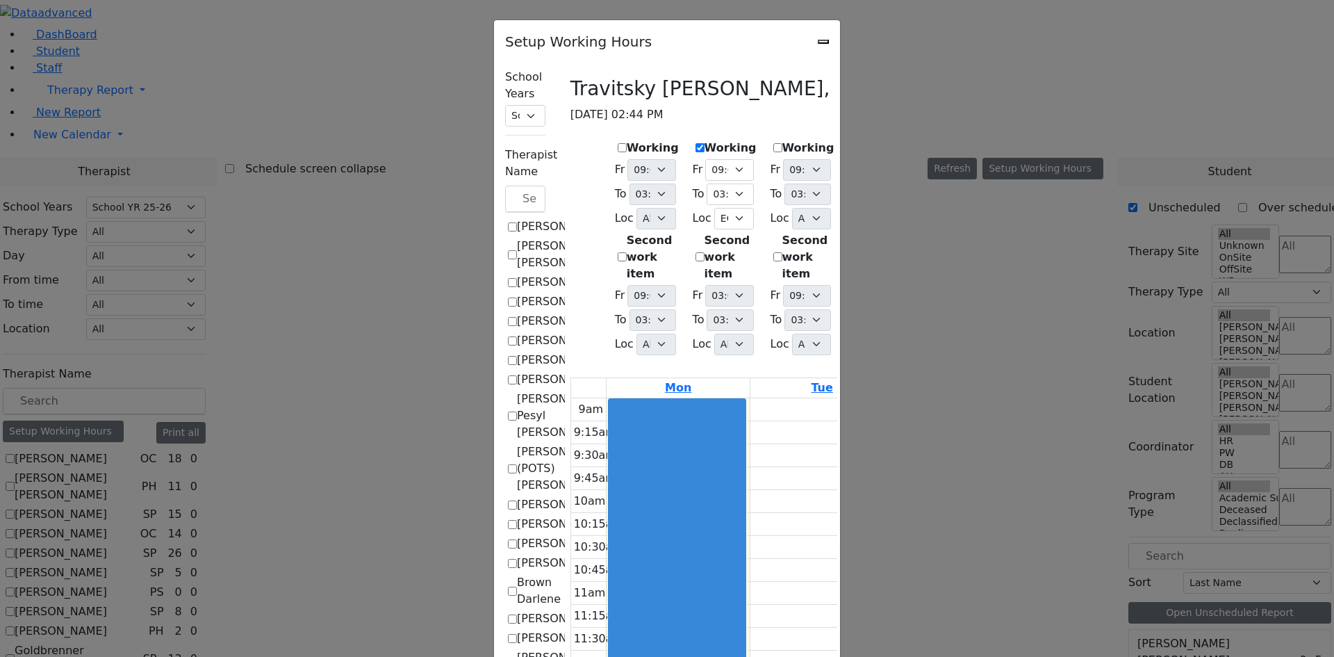
select select "15:00:00"
click at [990, 140] on label "Working" at bounding box center [964, 148] width 52 height 17
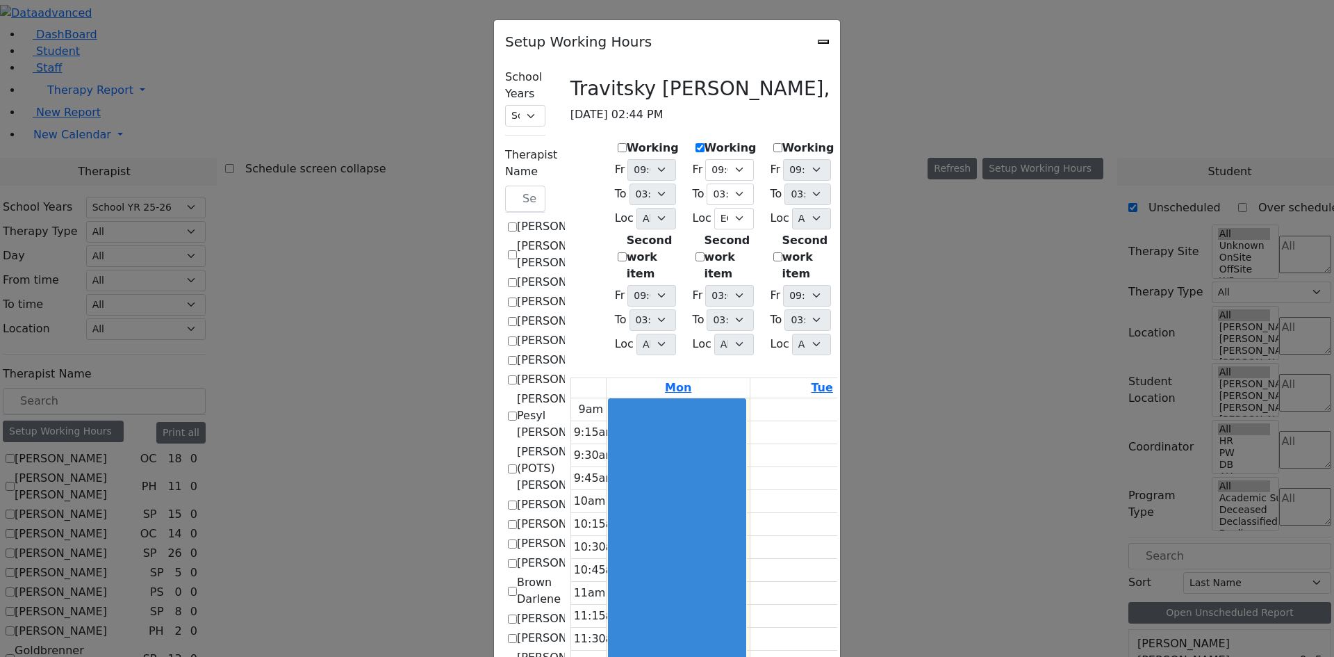
click at [938, 143] on input "Working" at bounding box center [933, 147] width 9 height 9
checkbox input "true"
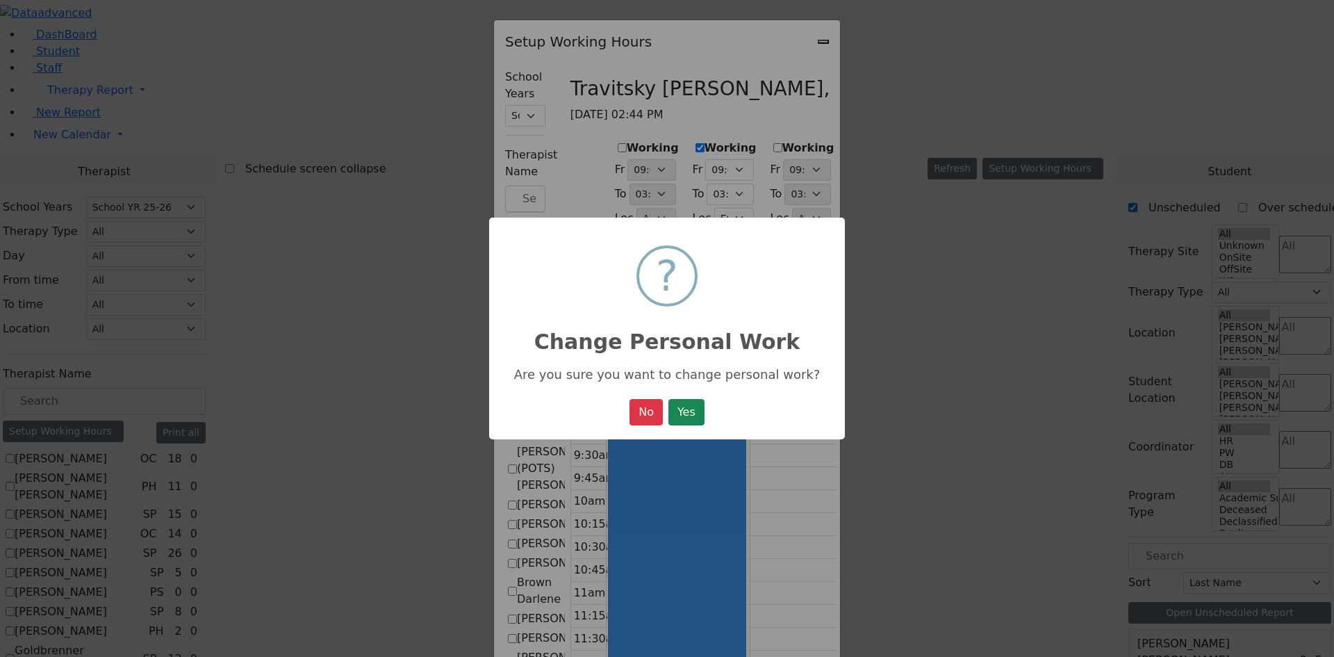
click at [687, 418] on button "Yes" at bounding box center [687, 412] width 36 height 26
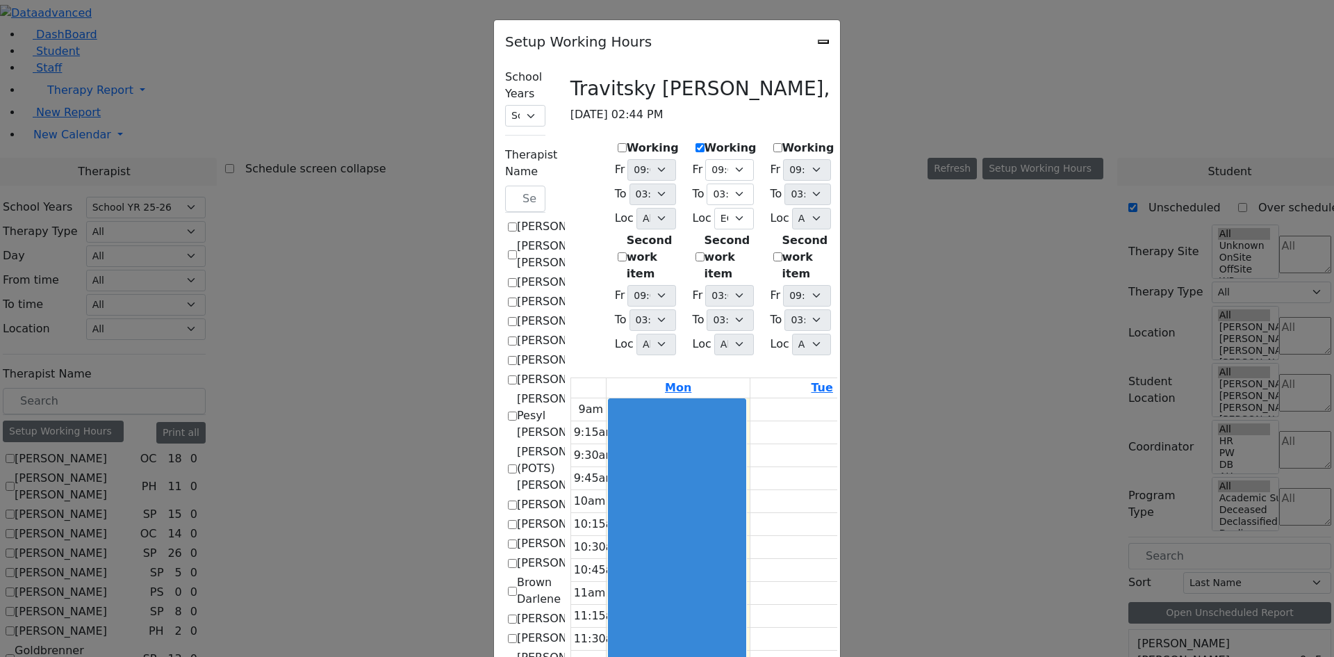
select select "15:00:00"
select select "33"
select select "15:00:00"
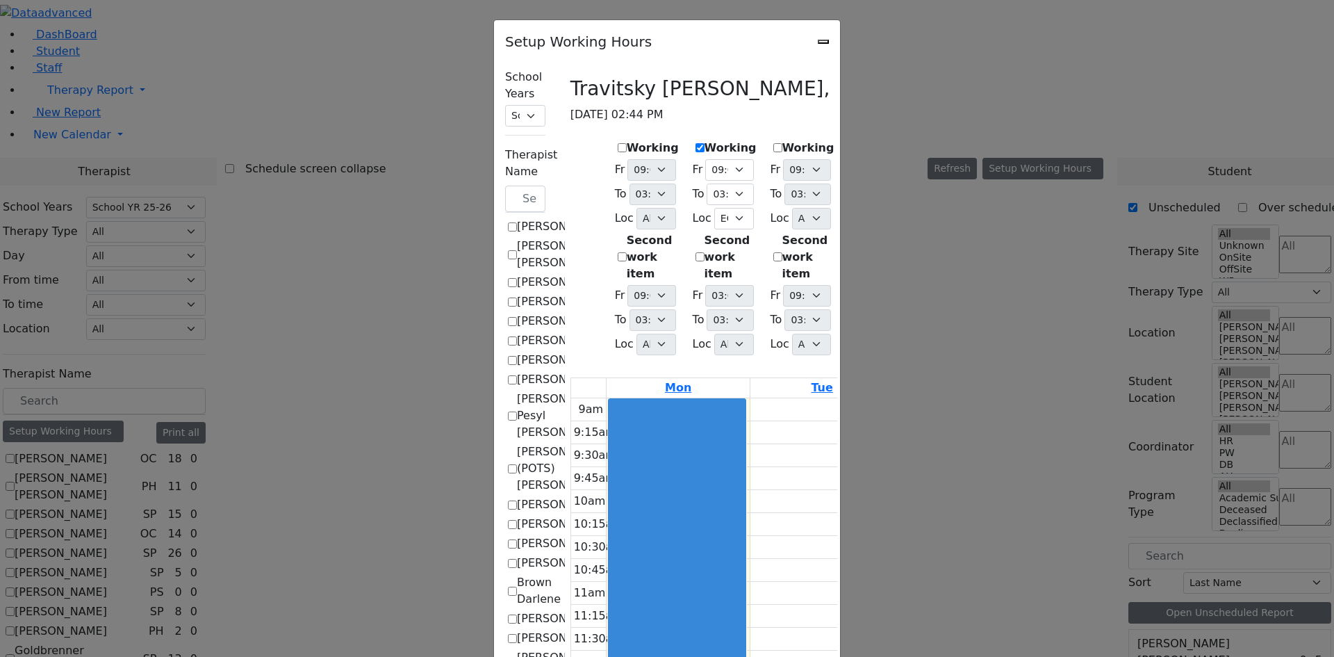
select select "15:00:00"
select select "33"
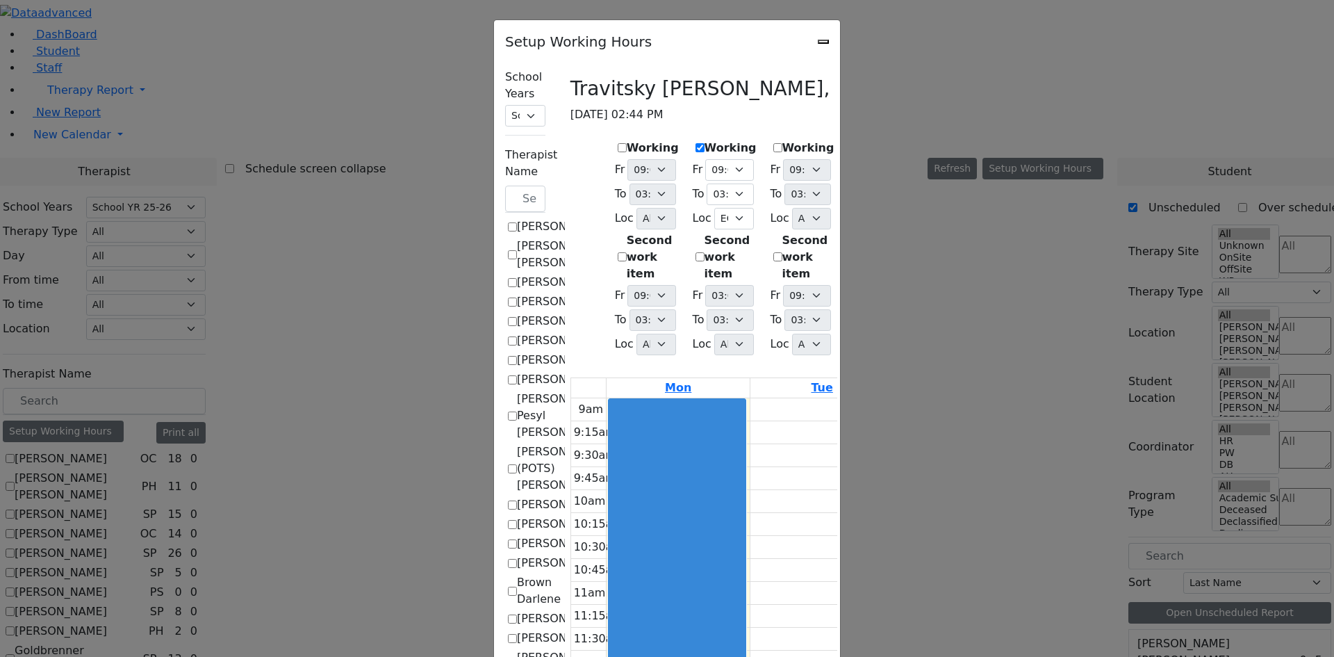
select select "15:00:00"
select select "33"
select select "15:00:00"
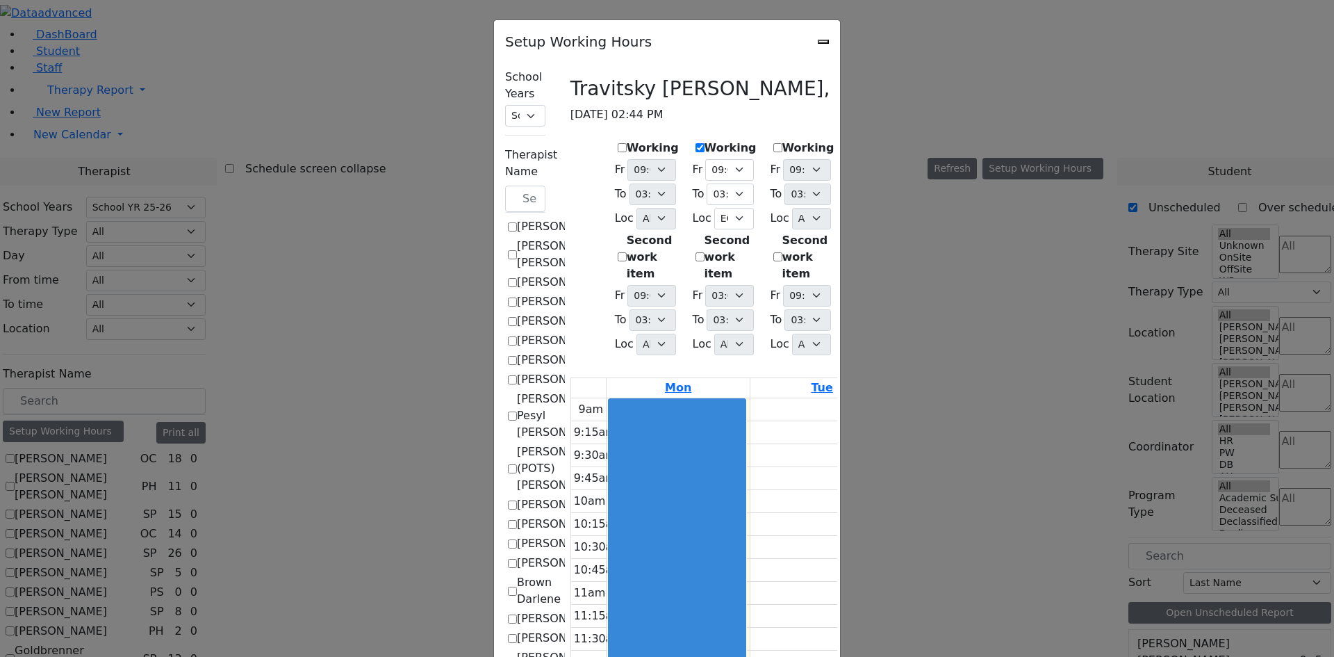
select select "15:00:00"
click at [987, 183] on select "09:15 AM 09:30 AM 09:45 AM 10:00 AM 10:15 AM 10:30 AM 10:45 AM 11:00 AM 11:15 A…" at bounding box center [963, 194] width 47 height 22
select select "12:00:00"
click at [987, 183] on select "09:15 AM 09:30 AM 09:45 AM 10:00 AM 10:15 AM 10:30 AM 10:45 AM 11:00 AM 11:15 A…" at bounding box center [963, 194] width 47 height 22
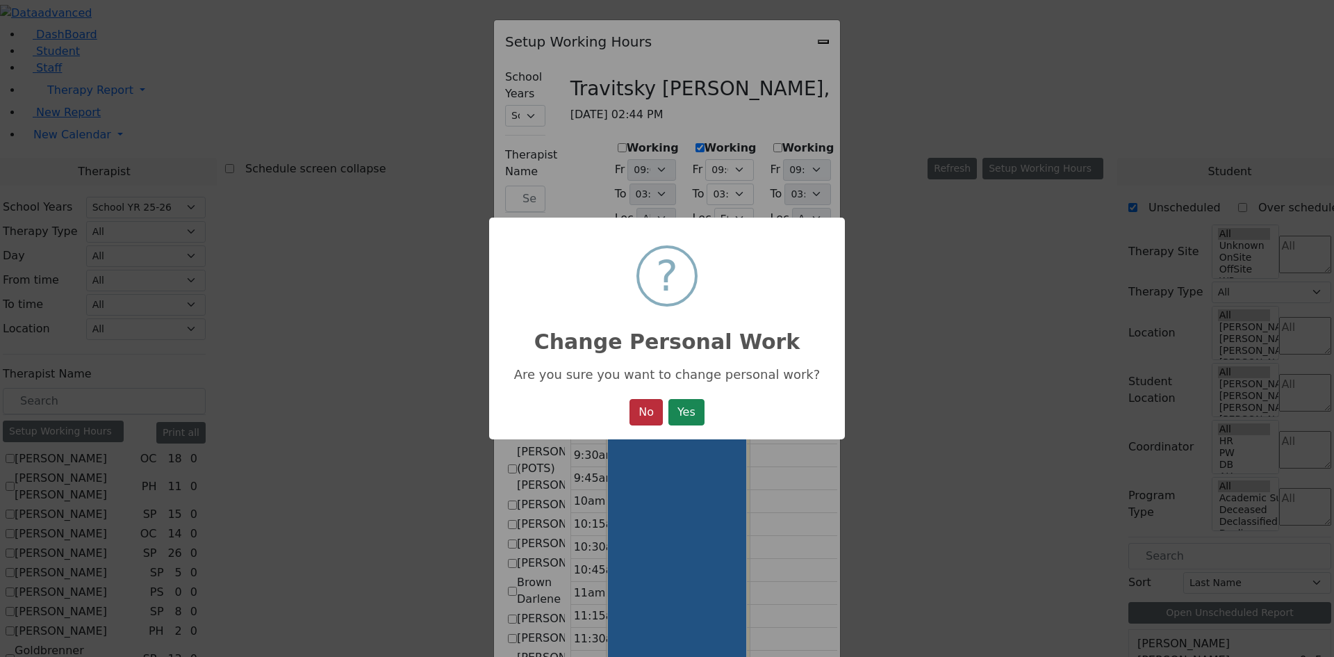
click at [630, 423] on button "No" at bounding box center [646, 412] width 33 height 26
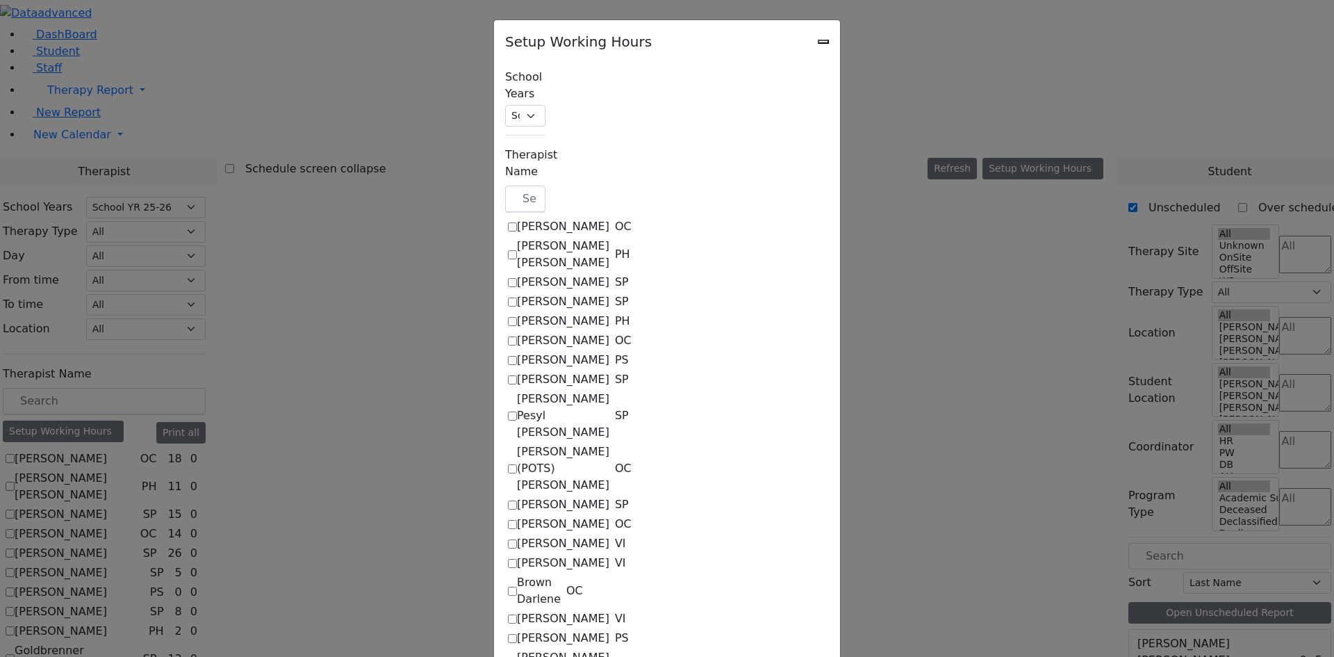
select select "15:00:00"
select select "33"
select select "15:00:00"
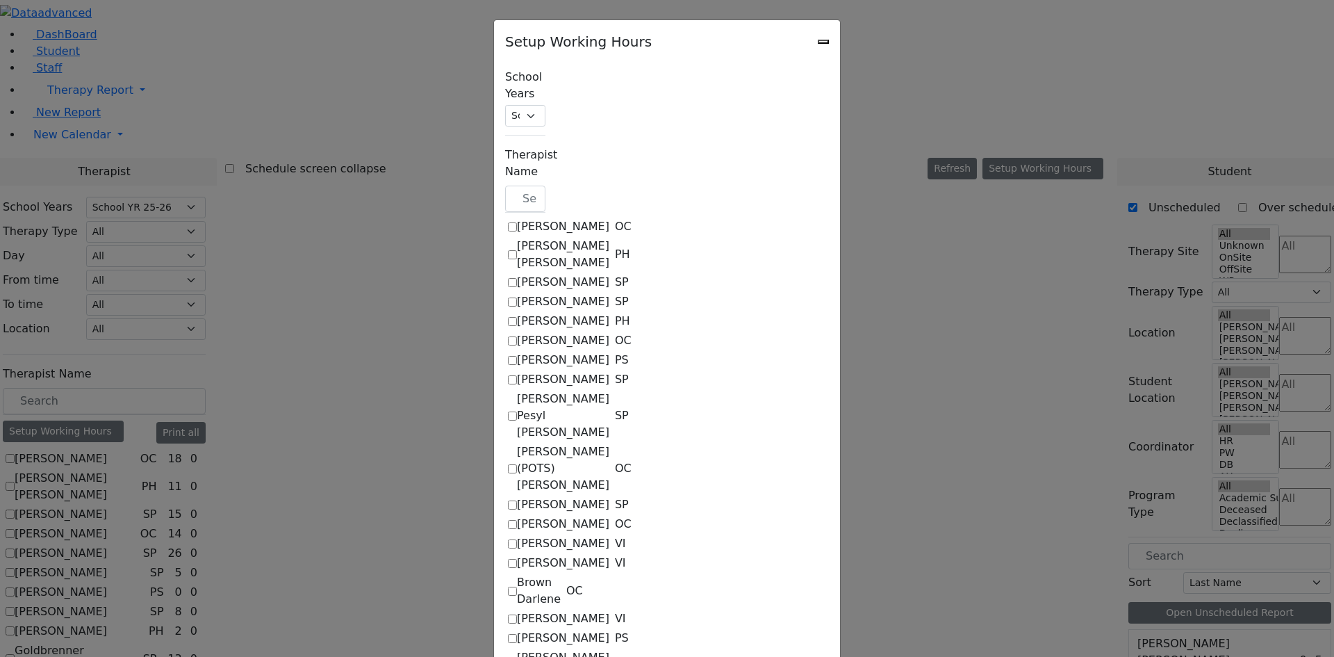
select select "15:00:00"
select select "33"
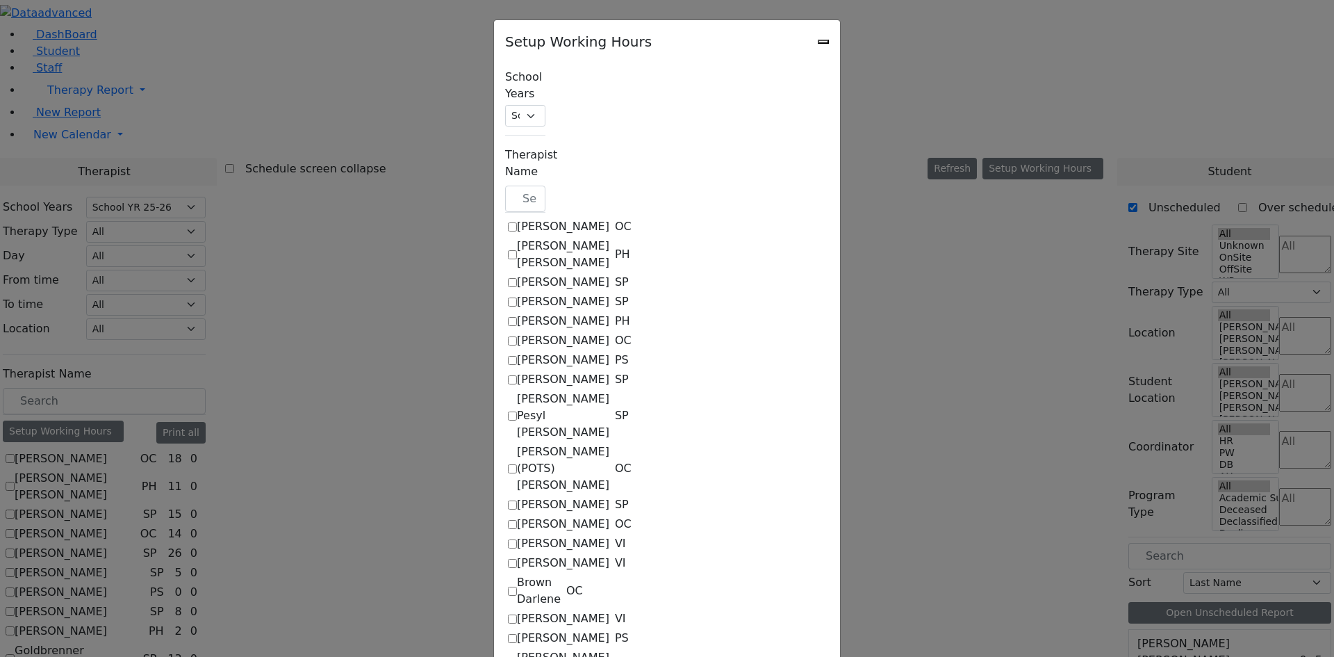
select select "15:00:00"
select select "33"
select select "15:00:00"
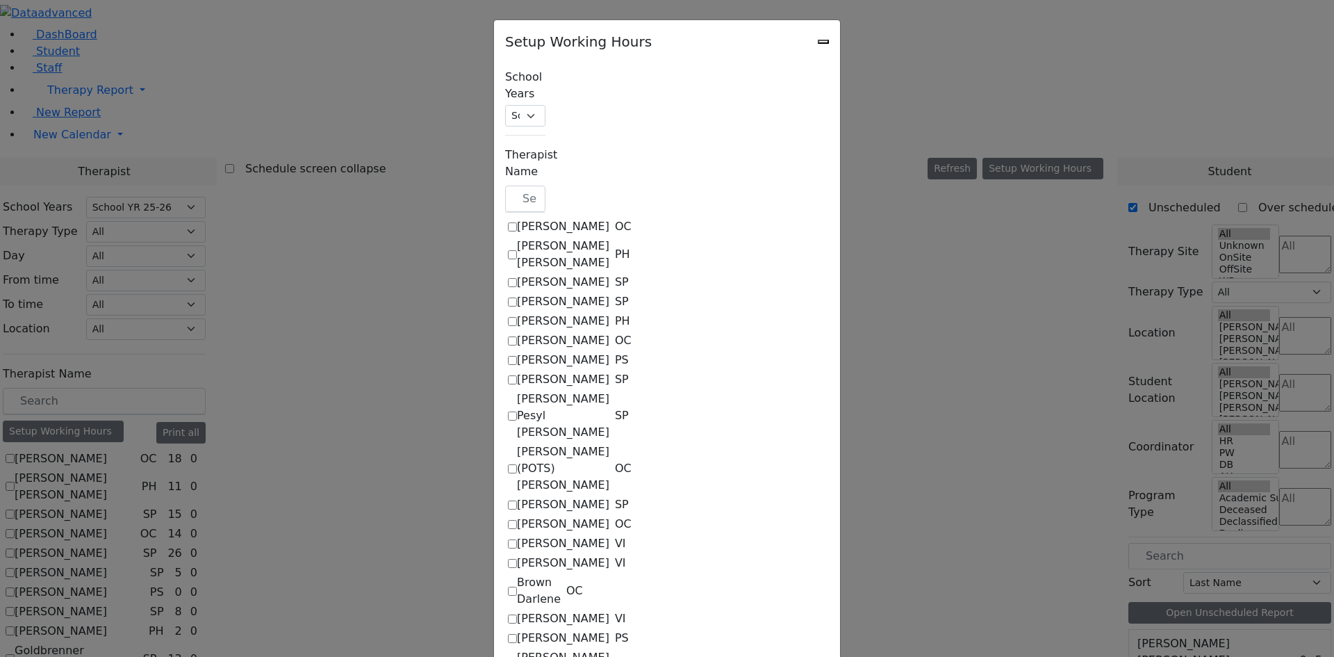
select select "15:00:00"
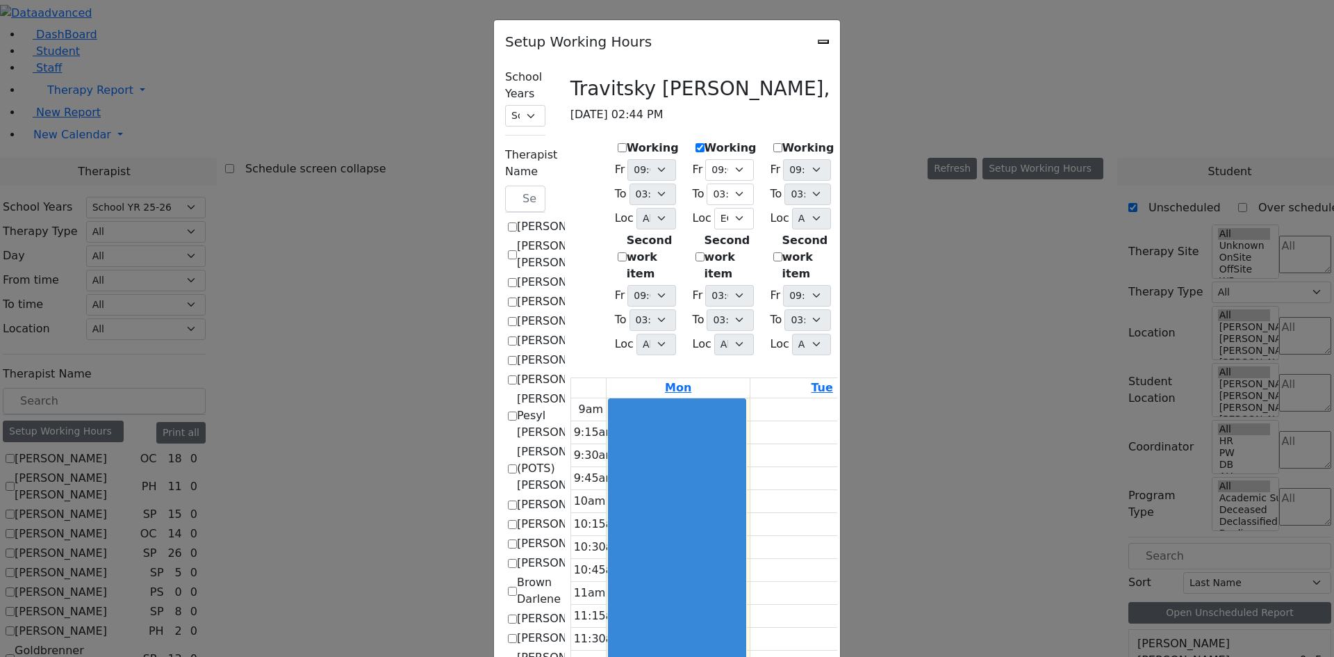
click at [987, 183] on select "09:15 AM 09:30 AM 09:45 AM 10:00 AM 10:15 AM 10:30 AM 10:45 AM 11:00 AM 11:15 A…" at bounding box center [963, 194] width 47 height 22
select select "14:00:00"
click at [987, 183] on select "09:15 AM 09:30 AM 09:45 AM 10:00 AM 10:15 AM 10:30 AM 10:45 AM 11:00 AM 11:15 A…" at bounding box center [963, 194] width 47 height 22
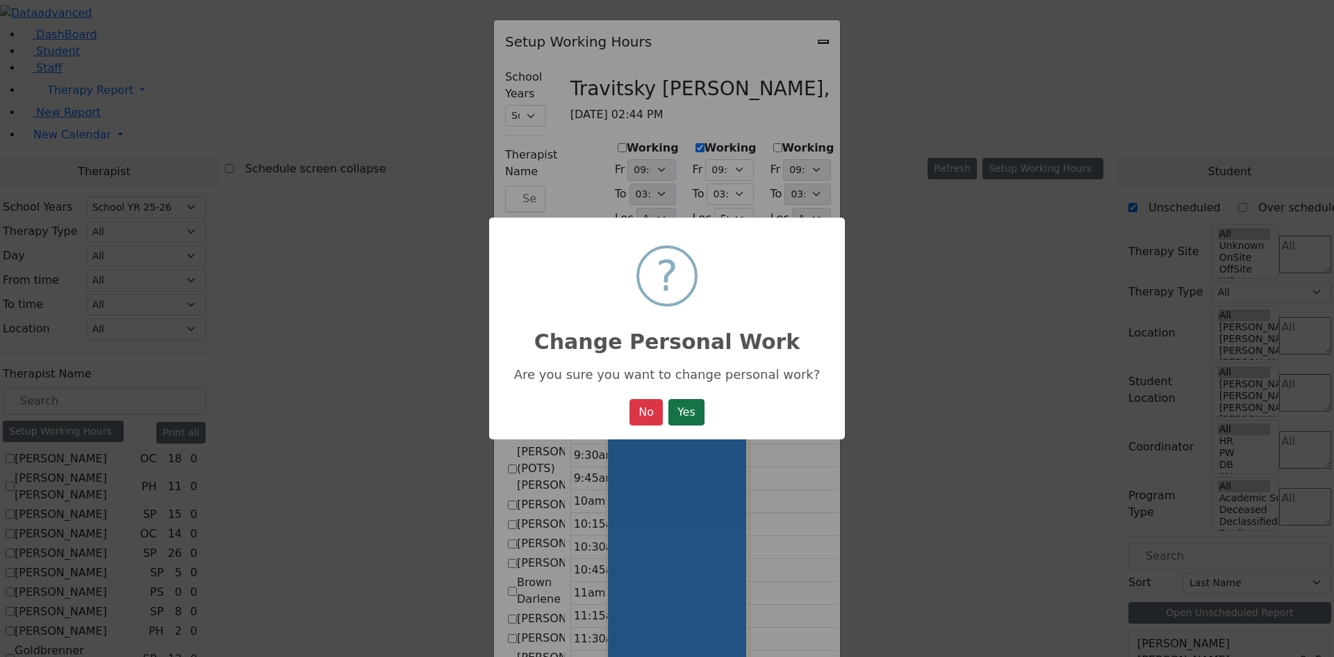
click at [691, 411] on button "Yes" at bounding box center [687, 412] width 36 height 26
select select "15:00:00"
select select "33"
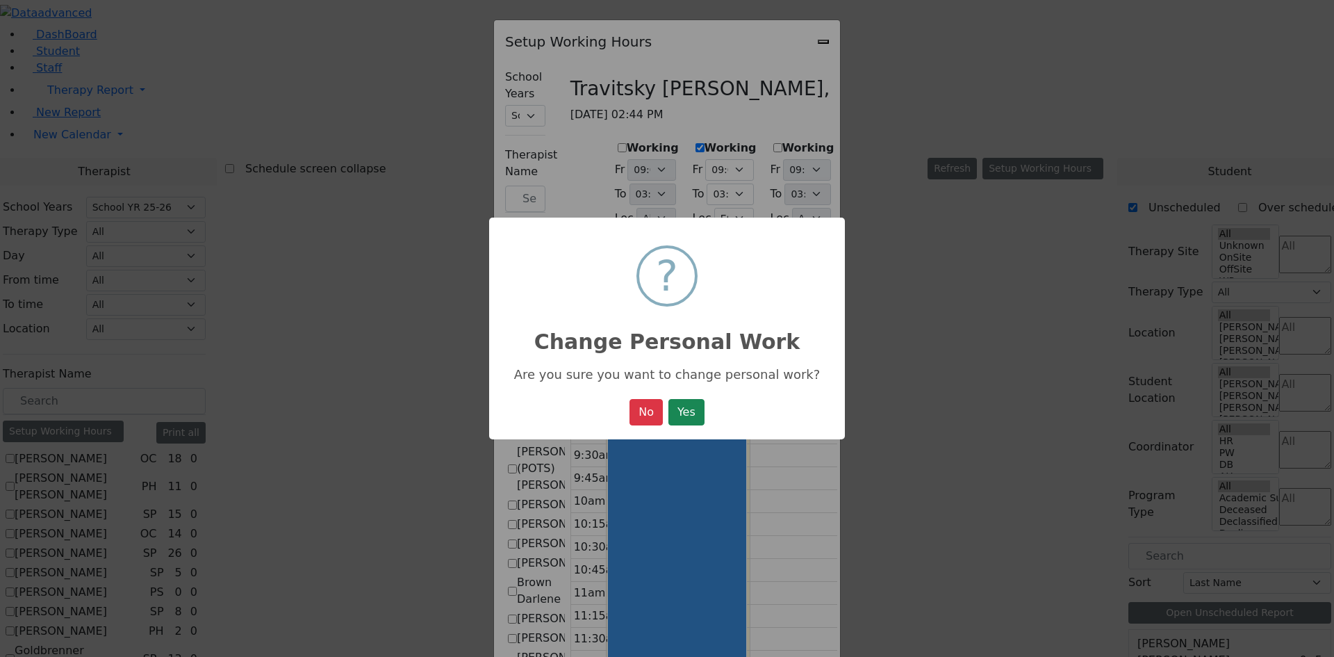
select select "15:00:00"
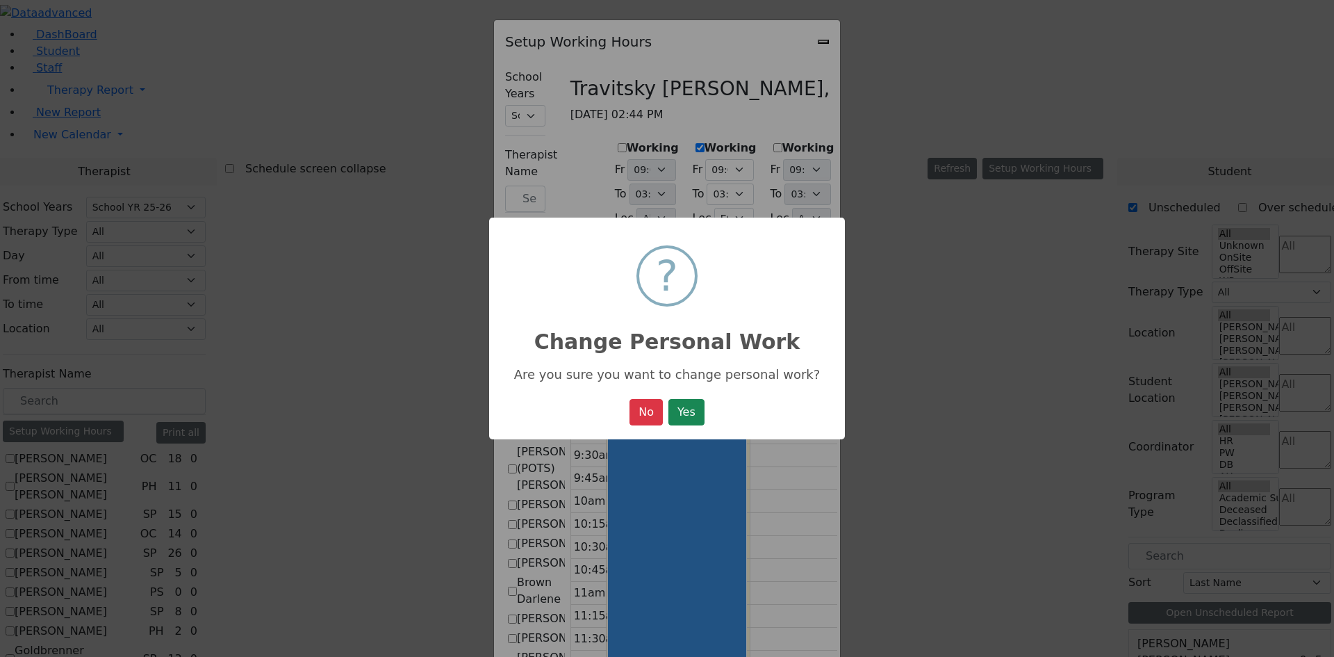
select select "33"
select select "15:00:00"
select select "14:00:00"
select select "33"
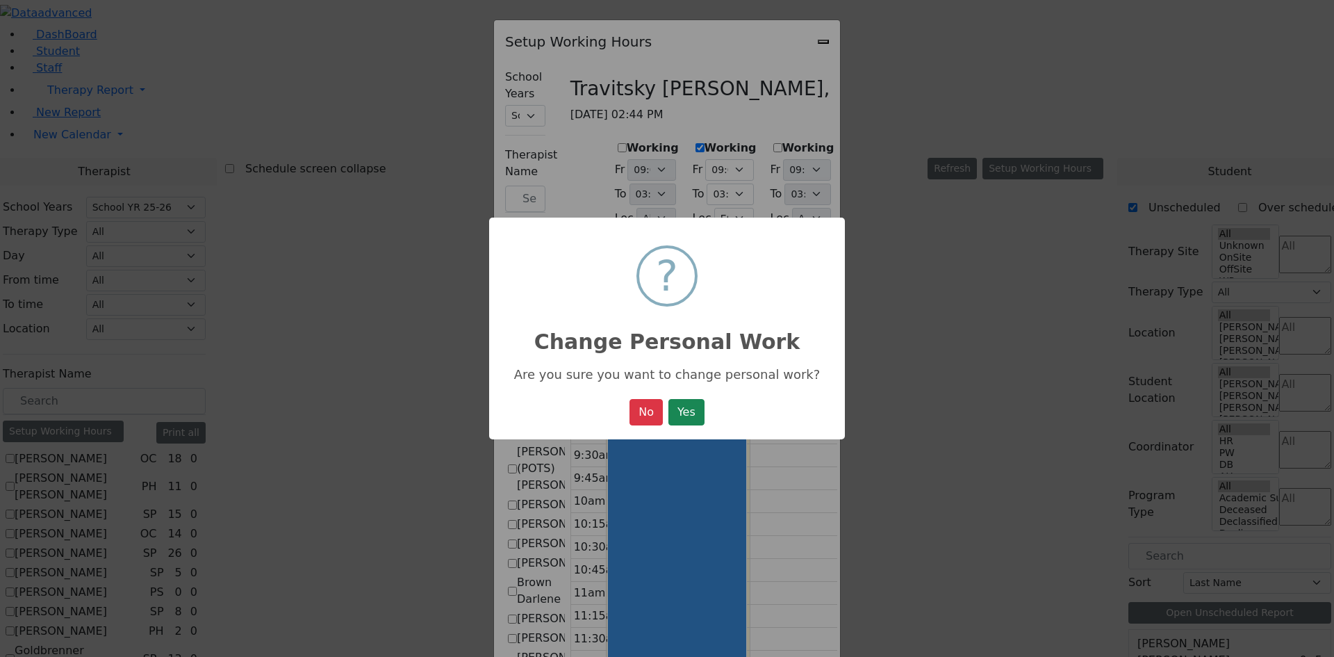
select select "15:00:00"
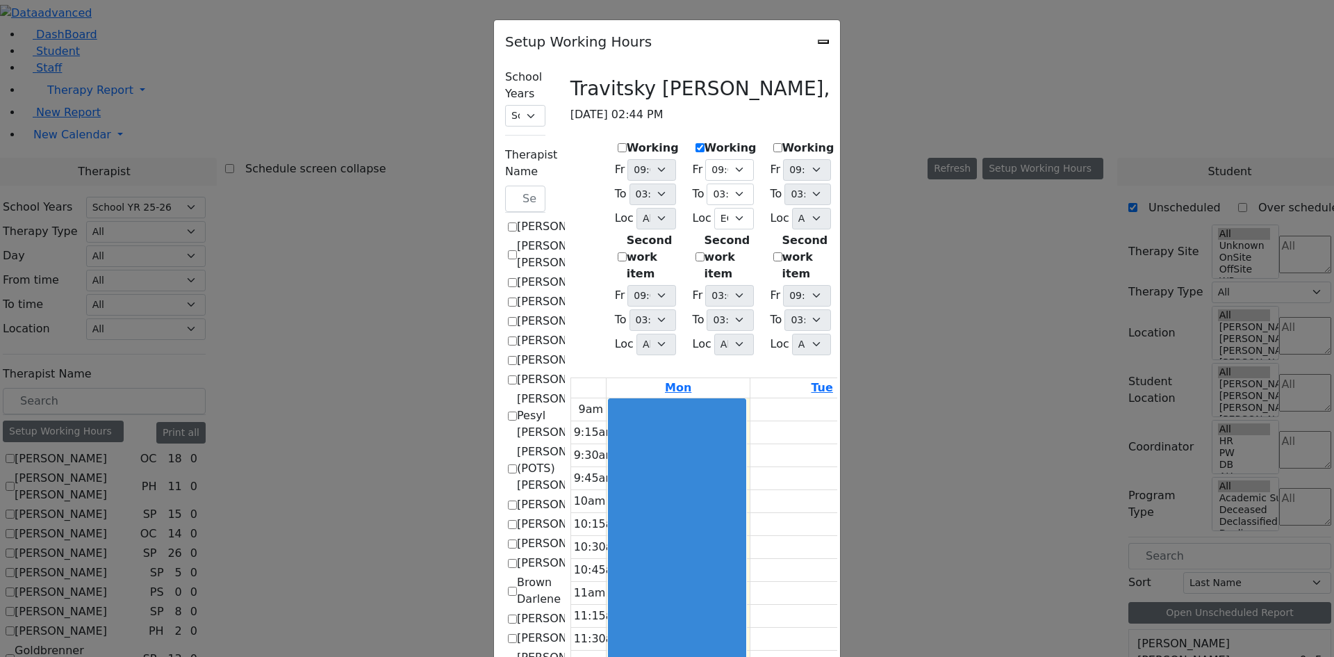
click at [505, 147] on label "Therapist Name" at bounding box center [531, 163] width 52 height 33
click at [840, 40] on div "Setup Working Hours" at bounding box center [667, 37] width 346 height 35
click at [824, 42] on icon "Close" at bounding box center [824, 42] width 0 height 0
checkbox input "false"
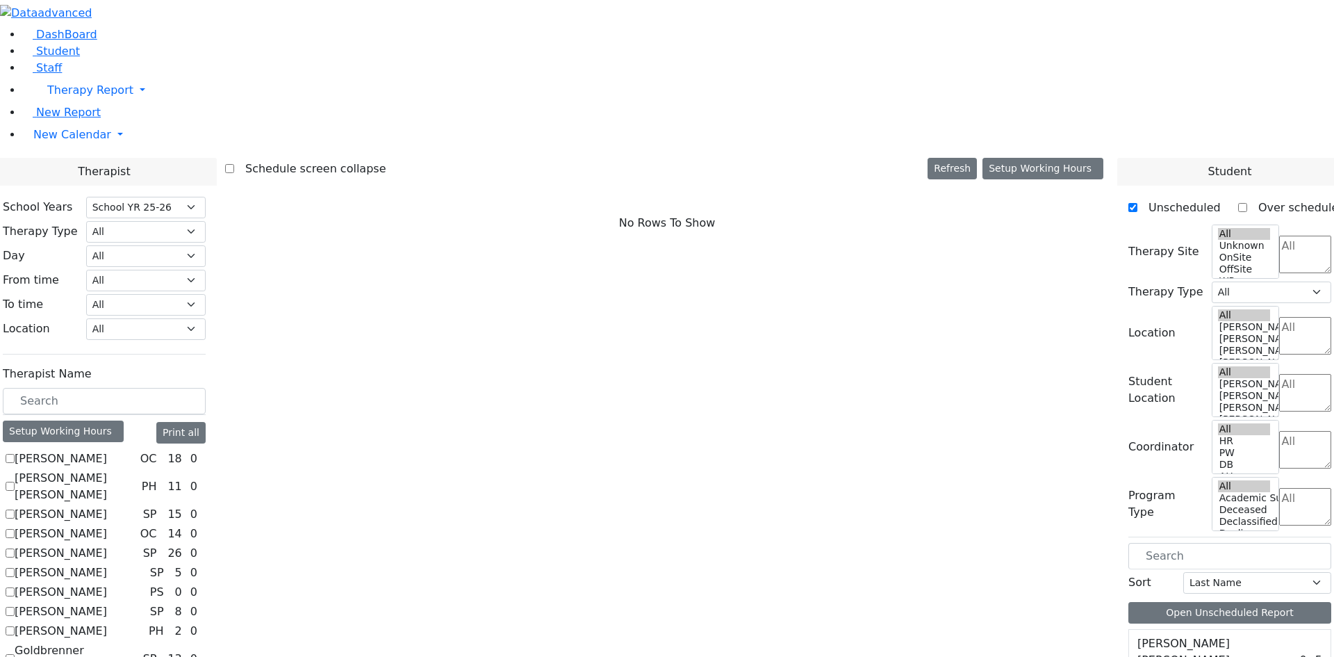
scroll to position [657, 0]
checkbox input "true"
select select "3"
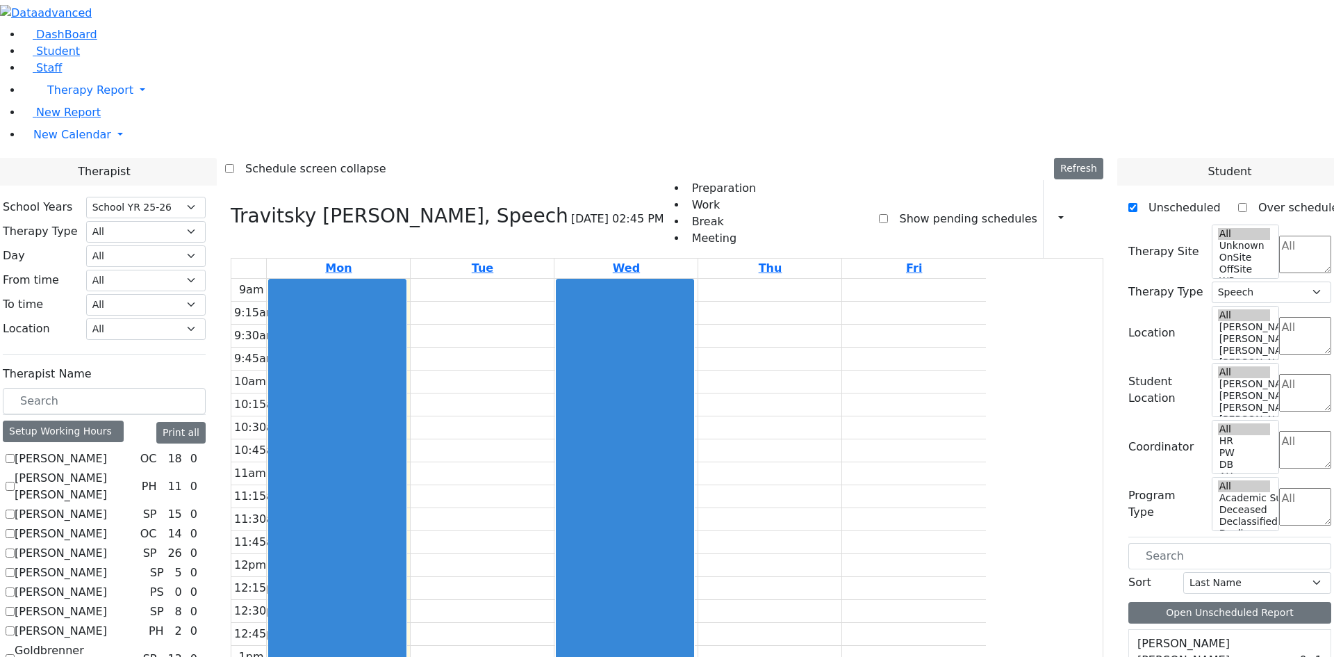
click at [632, 279] on div "9am 9:15am 9:30am 9:45am 10am 10:15am 10:30am 10:45am 11am 11:15am 11:30am 11:4…" at bounding box center [608, 554] width 755 height 550
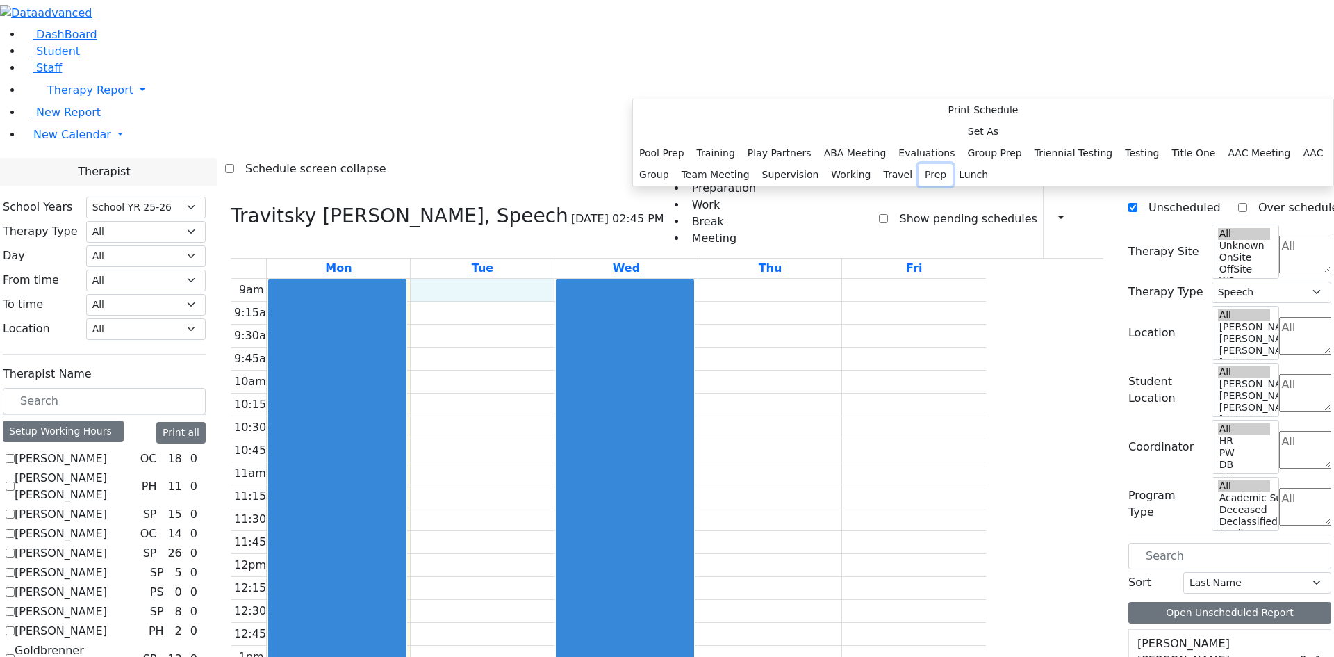
click at [919, 186] on button "Prep" at bounding box center [936, 175] width 34 height 22
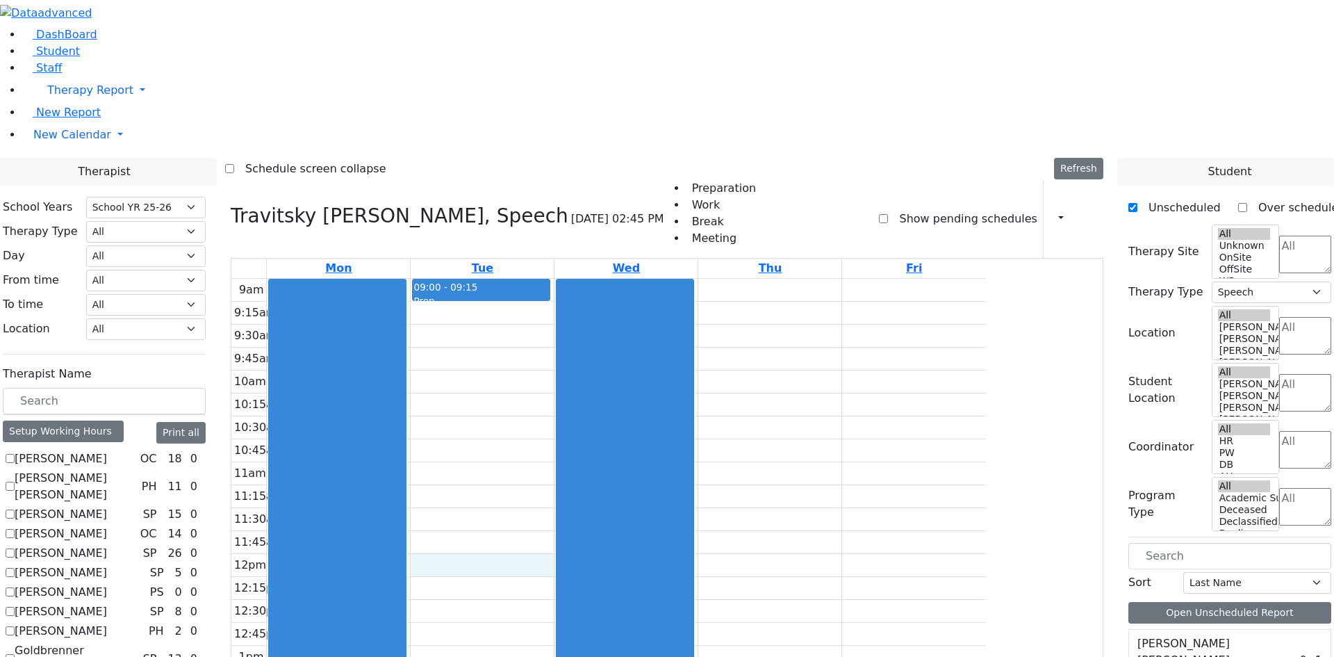
click at [627, 388] on div "9am 9:15am 9:30am 9:45am 10am 10:15am 10:30am 10:45am 11am 11:15am 11:30am 11:4…" at bounding box center [608, 554] width 755 height 550
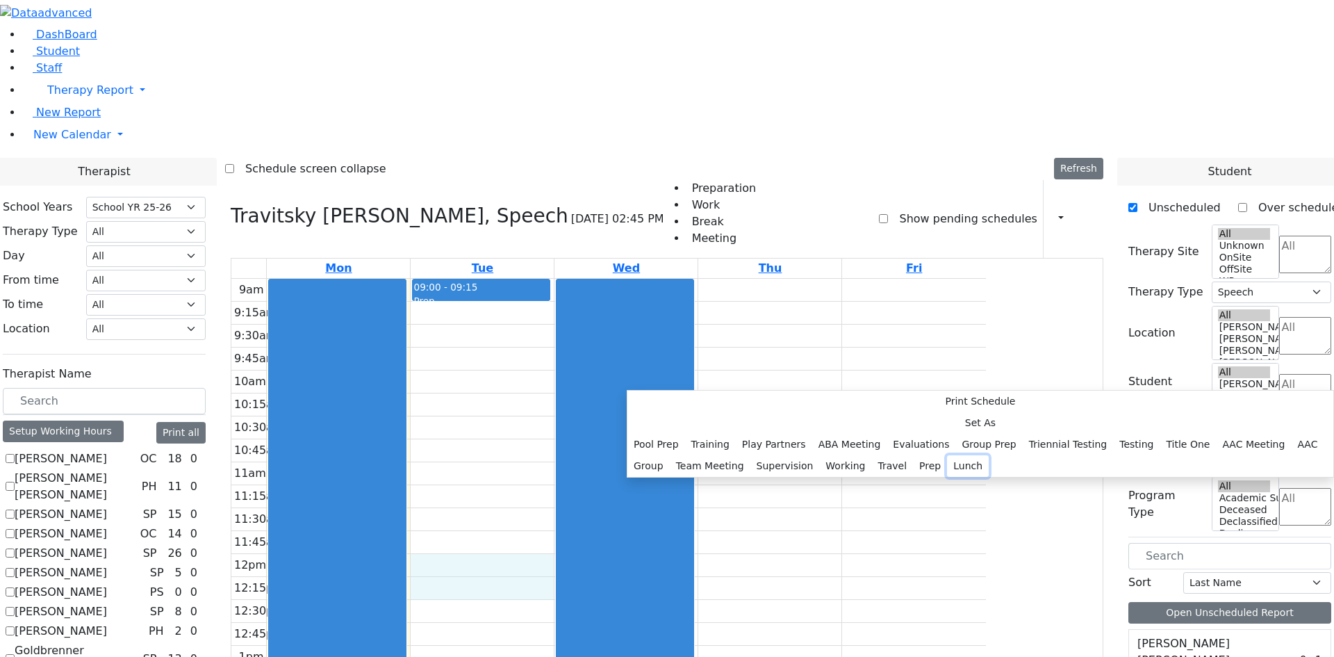
click at [947, 455] on button "Lunch" at bounding box center [968, 466] width 42 height 22
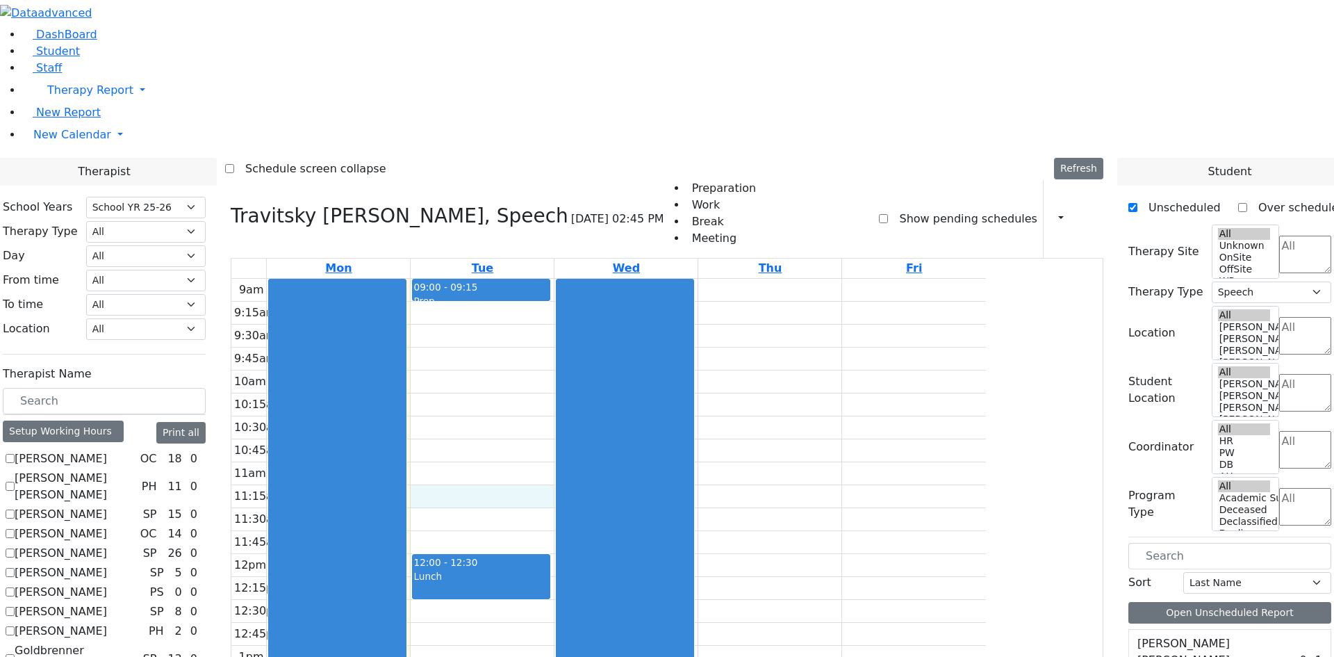
click at [576, 309] on div "9am 9:15am 9:30am 9:45am 10am 10:15am 10:30am 10:45am 11am 11:15am 11:30am 11:4…" at bounding box center [608, 554] width 755 height 550
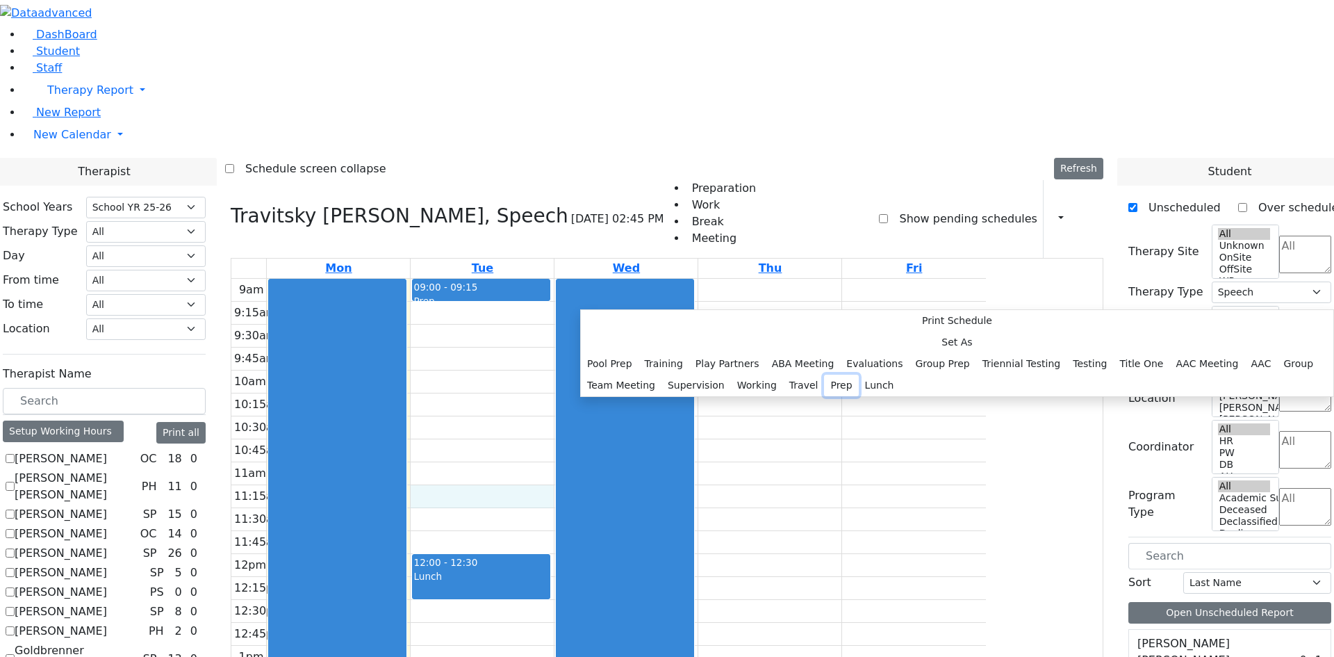
click at [824, 396] on button "Prep" at bounding box center [841, 386] width 34 height 22
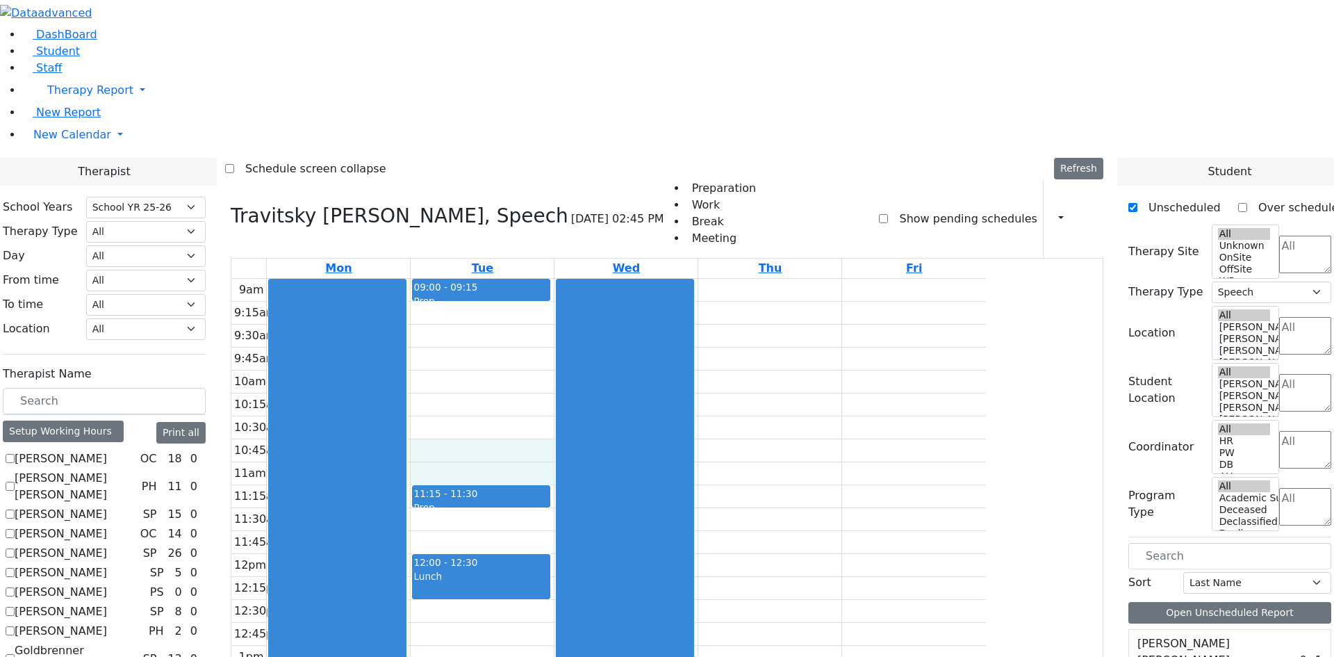
drag, startPoint x: 632, startPoint y: 276, endPoint x: 635, endPoint y: 289, distance: 13.4
click at [635, 289] on div "9am 9:15am 9:30am 9:45am 10am 10:15am 10:30am 10:45am 11am 11:15am 11:30am 11:4…" at bounding box center [608, 554] width 755 height 550
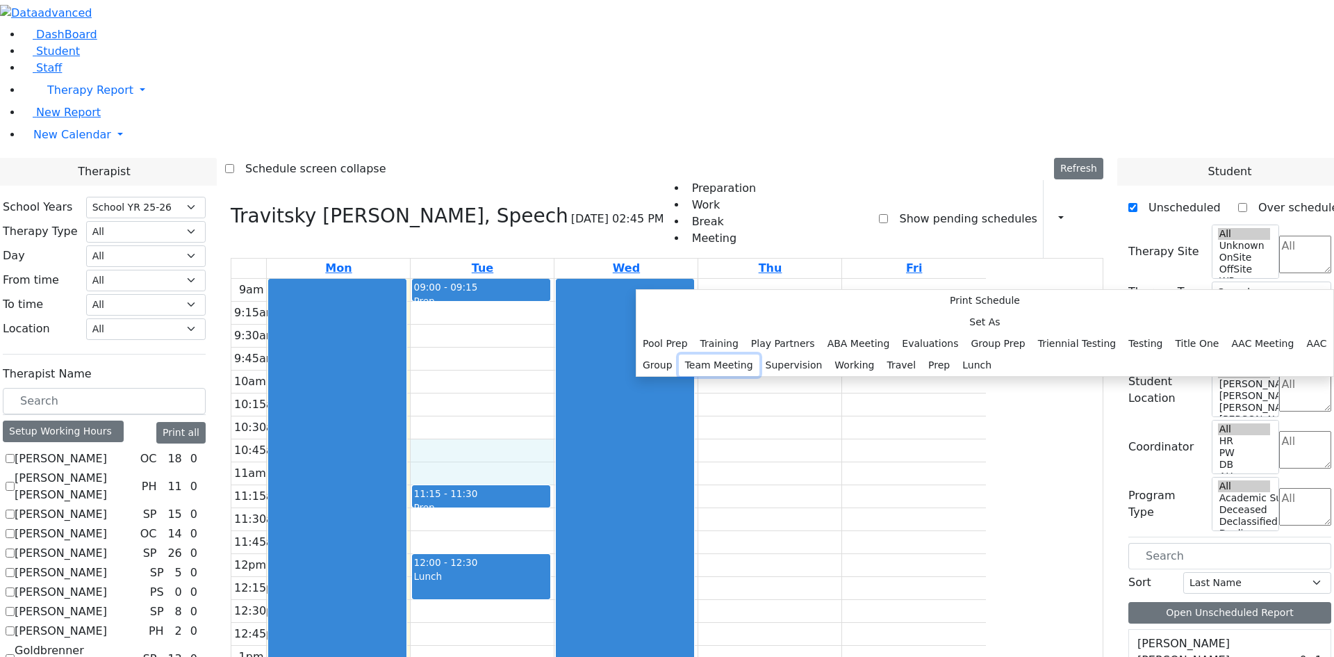
click at [760, 354] on button "Team Meeting" at bounding box center [719, 365] width 81 height 22
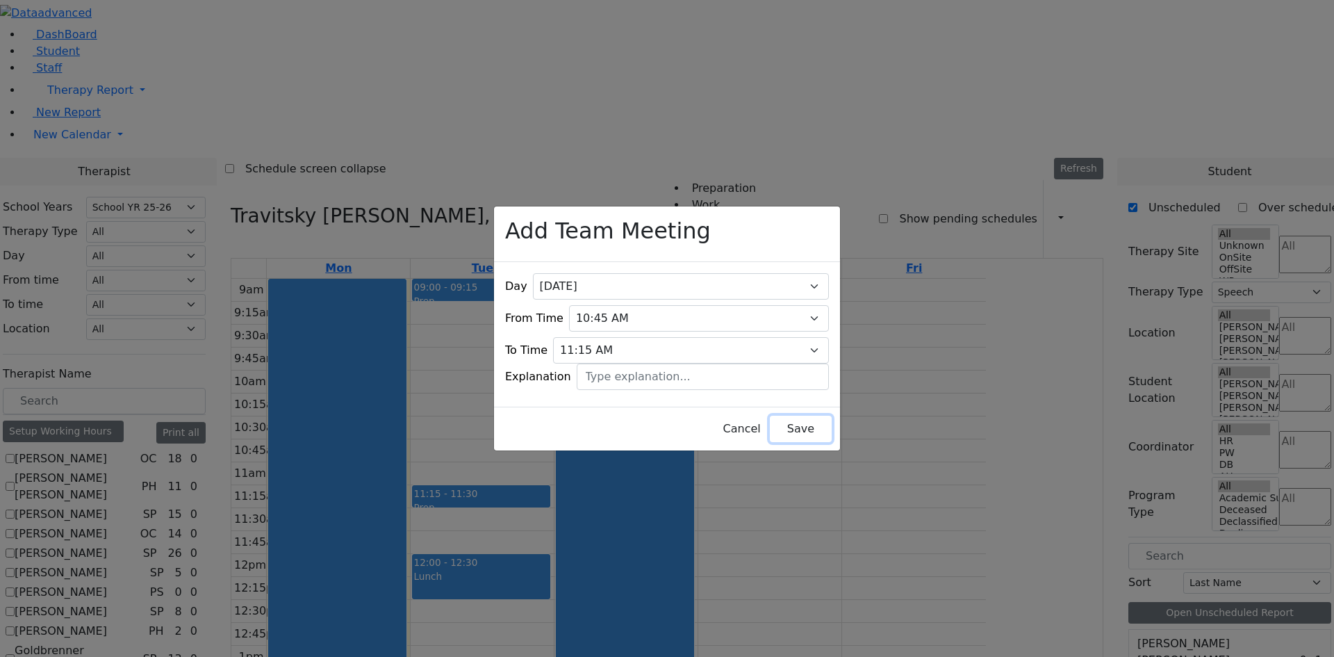
click at [770, 416] on button "Save" at bounding box center [801, 429] width 62 height 26
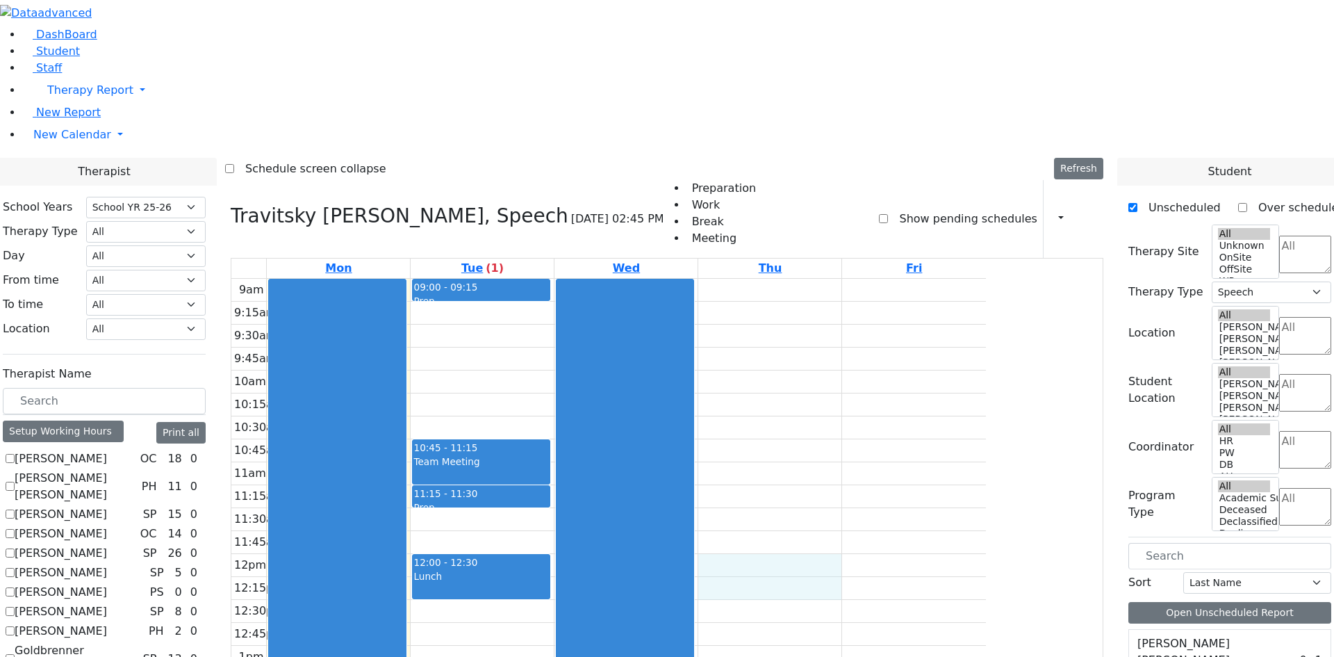
drag, startPoint x: 871, startPoint y: 376, endPoint x: 876, endPoint y: 389, distance: 13.4
click at [874, 389] on div "9am 9:15am 9:30am 9:45am 10am 10:15am 10:30am 10:45am 11am 11:15am 11:30am 11:4…" at bounding box center [608, 554] width 755 height 550
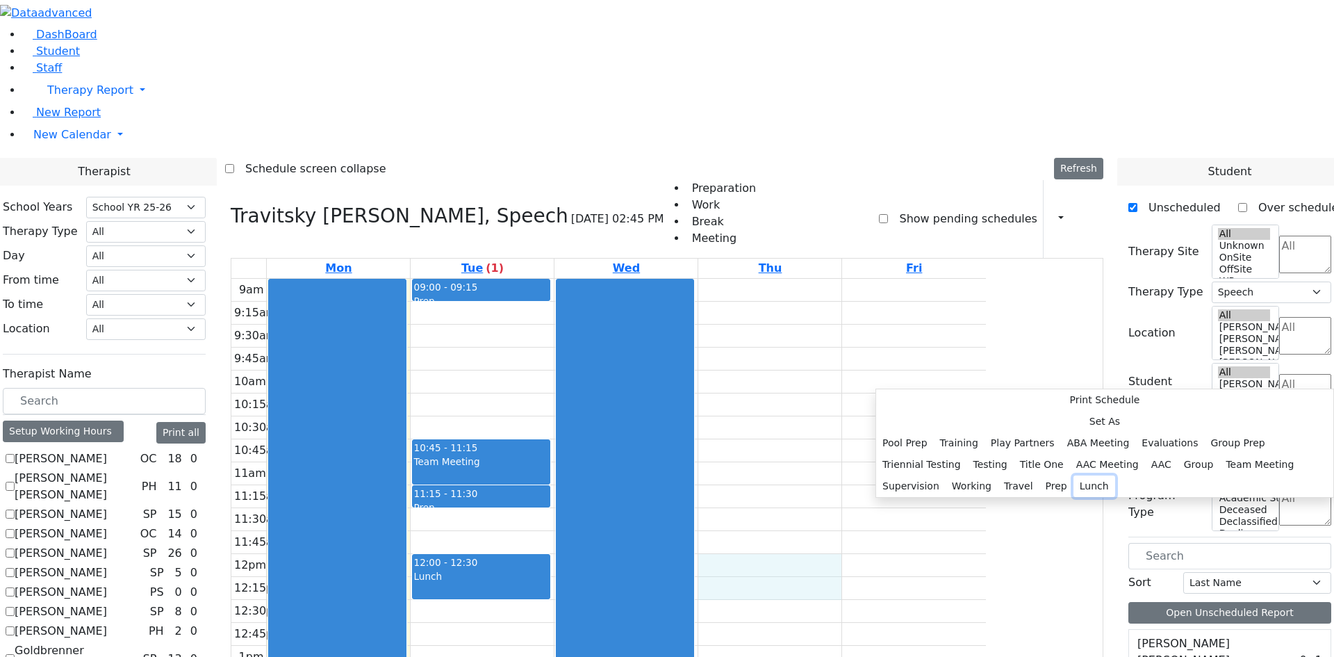
click at [1074, 475] on button "Lunch" at bounding box center [1095, 486] width 42 height 22
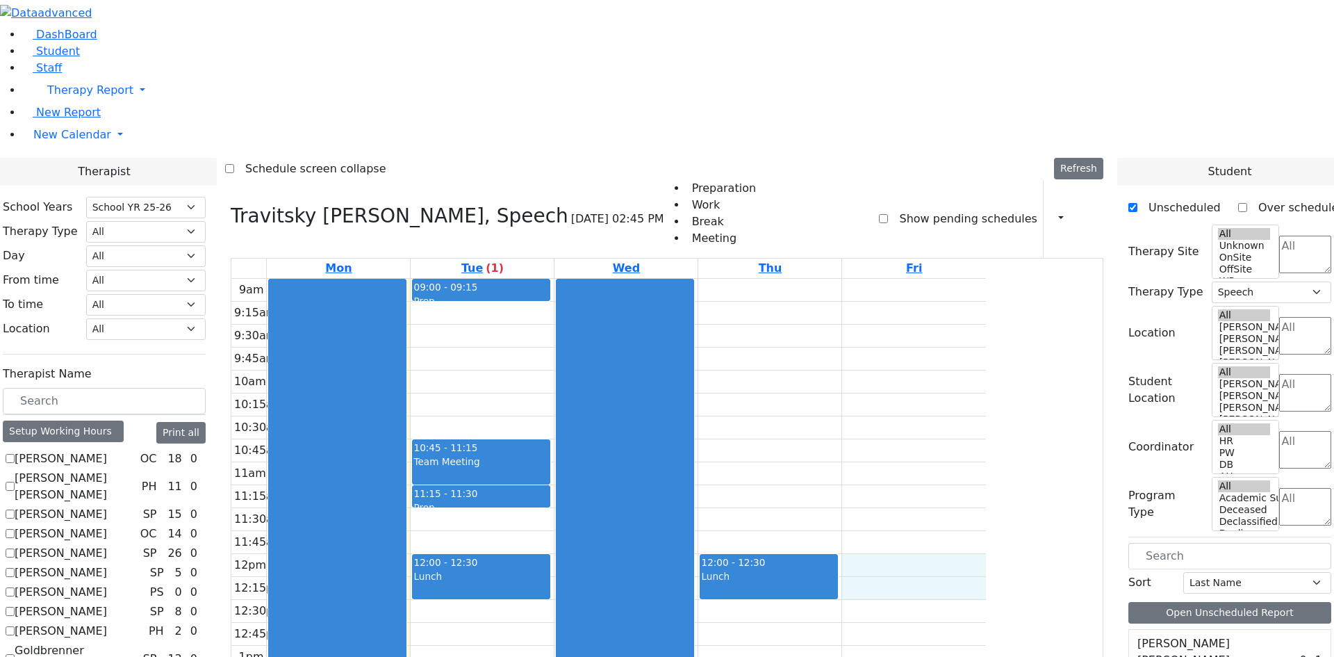
drag, startPoint x: 1026, startPoint y: 373, endPoint x: 1024, endPoint y: 388, distance: 15.4
click at [986, 391] on div "9am 9:15am 9:30am 9:45am 10am 10:15am 10:30am 10:45am 11am 11:15am 11:30am 11:4…" at bounding box center [608, 554] width 755 height 550
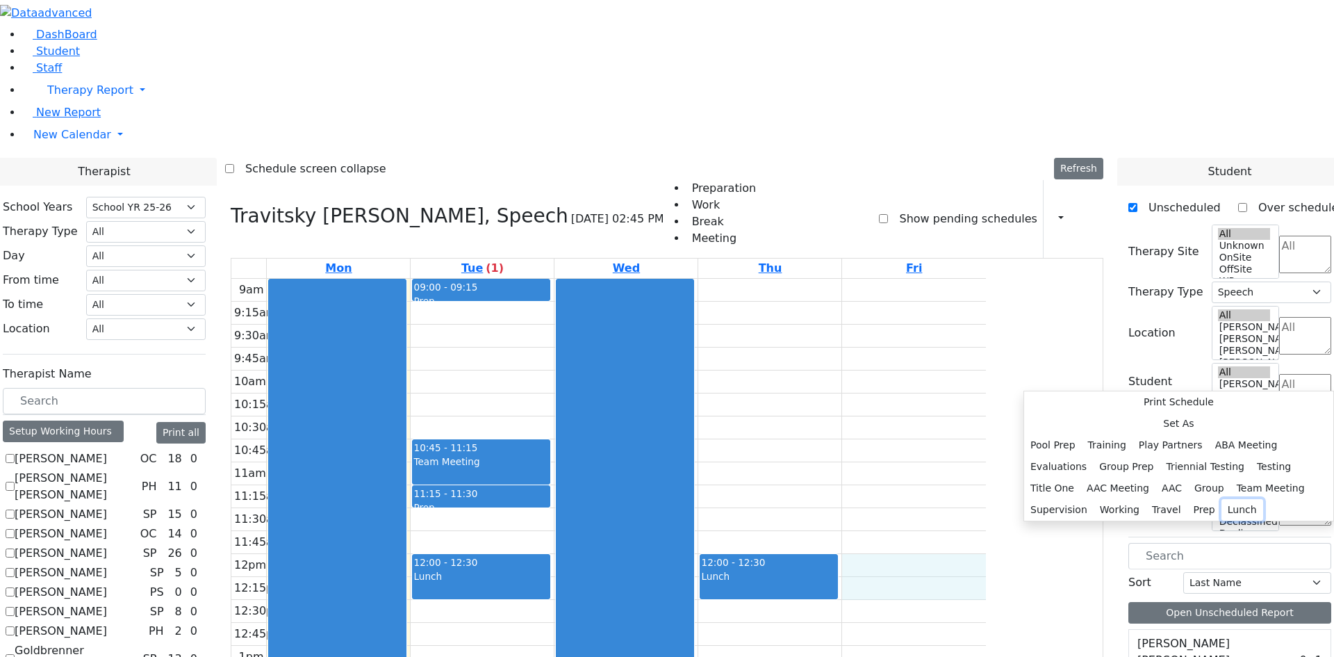
click at [1222, 499] on button "Lunch" at bounding box center [1243, 510] width 42 height 22
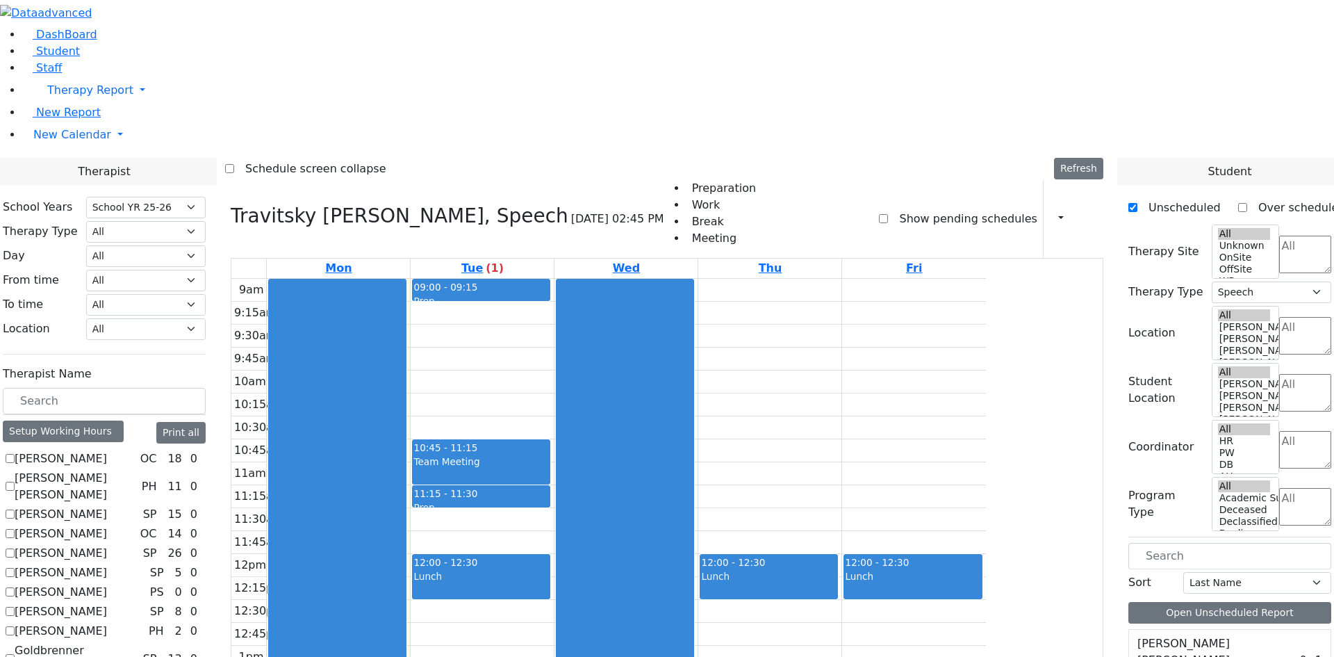
click at [885, 305] on div "9am 9:15am 9:30am 9:45am 10am 10:15am 10:30am 10:45am 11am 11:15am 11:30am 11:4…" at bounding box center [608, 554] width 755 height 550
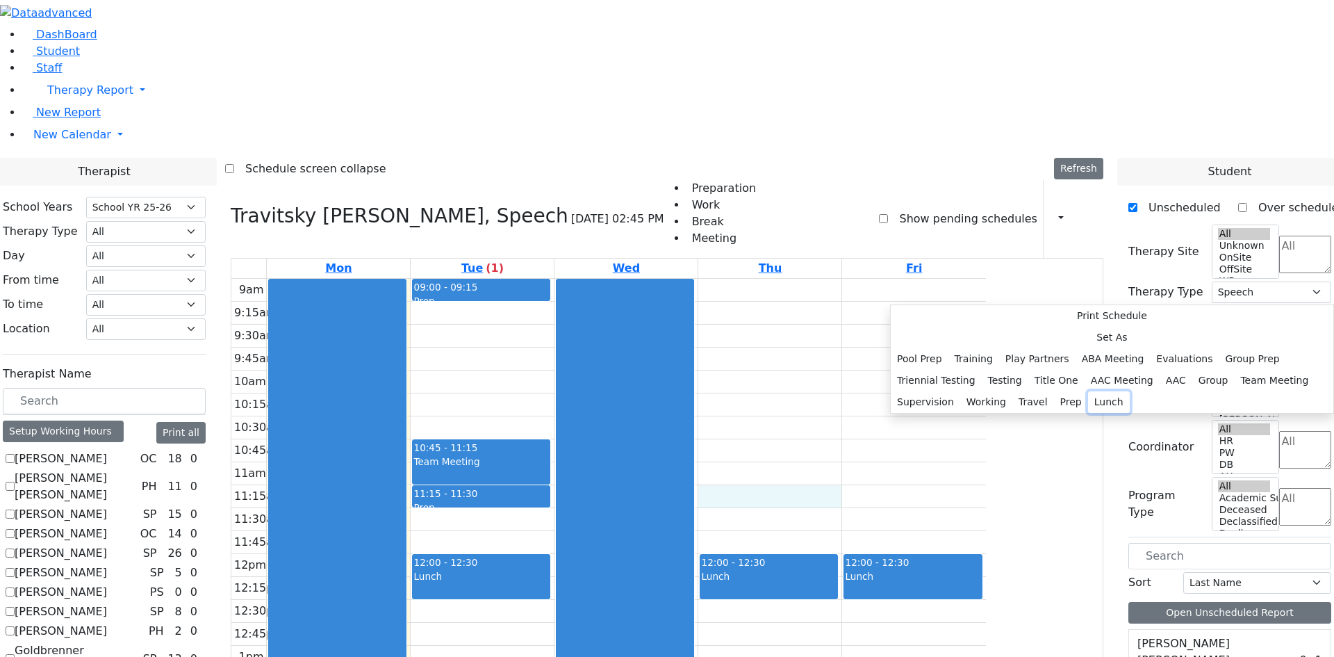
click at [1088, 412] on button "Lunch" at bounding box center [1109, 402] width 42 height 22
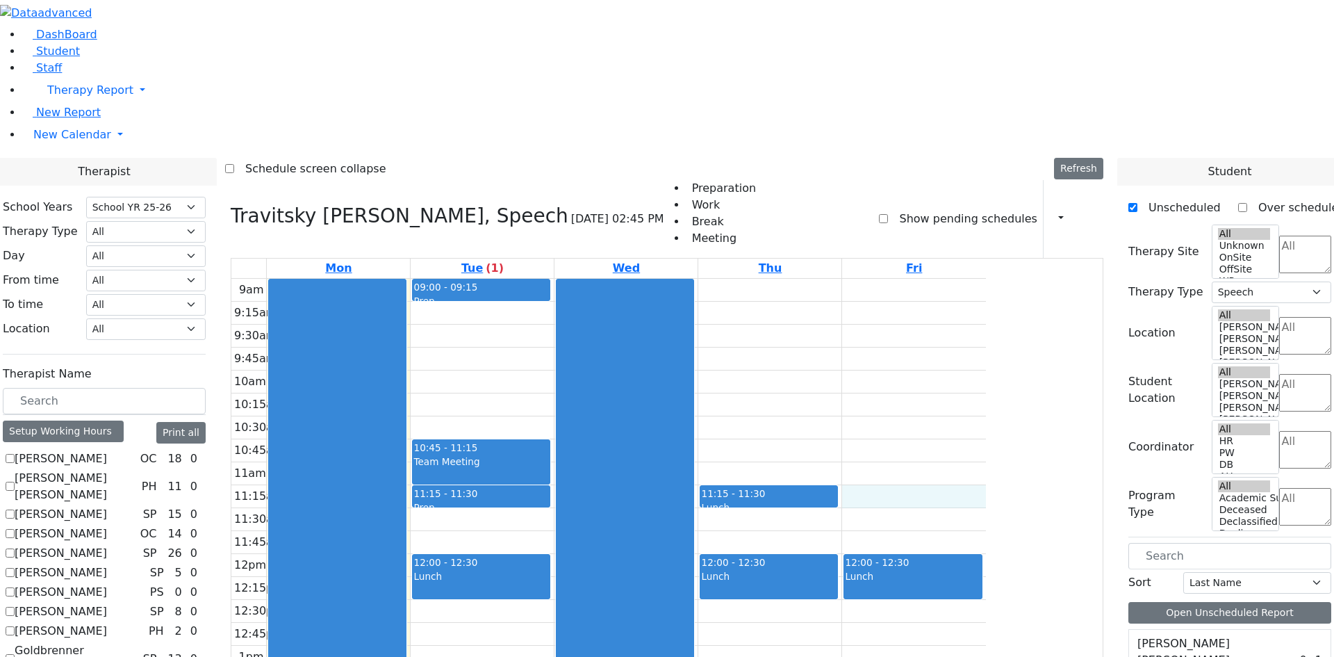
click at [986, 302] on div "9am 9:15am 9:30am 9:45am 10am 10:15am 10:30am 10:45am 11am 11:15am 11:30am 11:4…" at bounding box center [608, 554] width 755 height 550
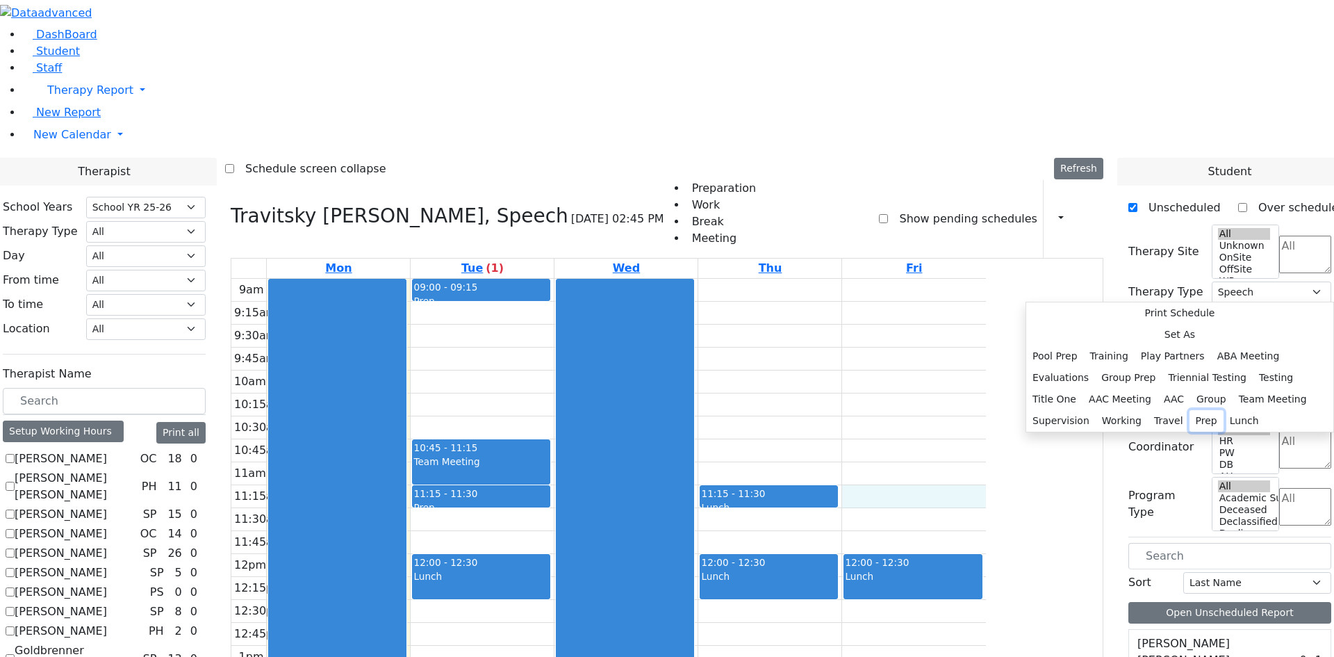
click at [1190, 410] on button "Prep" at bounding box center [1207, 421] width 34 height 22
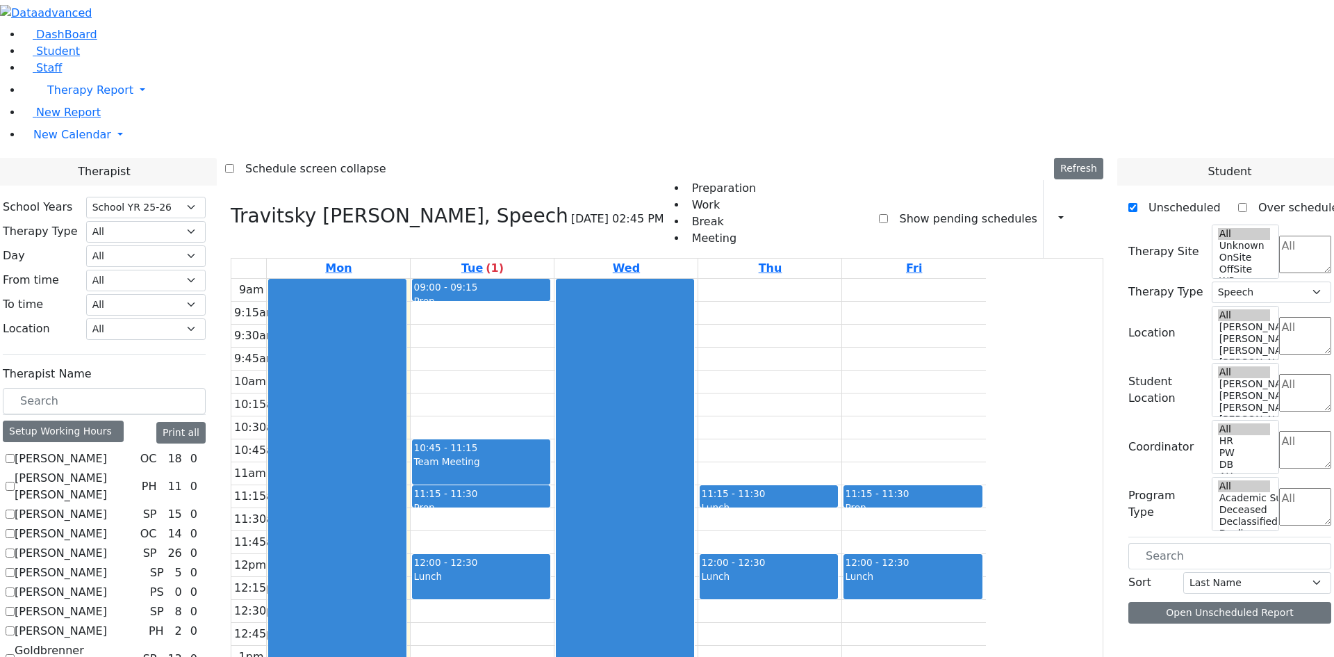
click at [837, 500] on div "Lunch" at bounding box center [769, 507] width 136 height 14
click at [965, 319] on button "Delete Selected Schedule" at bounding box center [987, 322] width 138 height 22
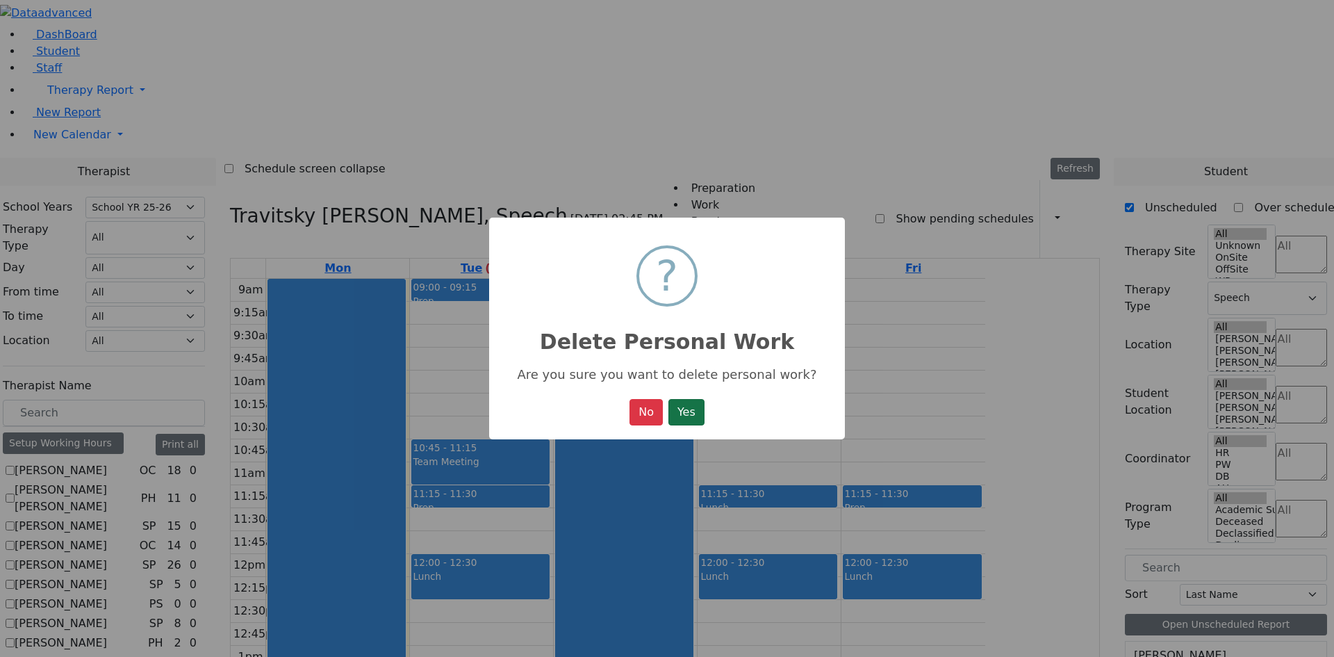
click at [692, 402] on button "Yes" at bounding box center [687, 412] width 36 height 26
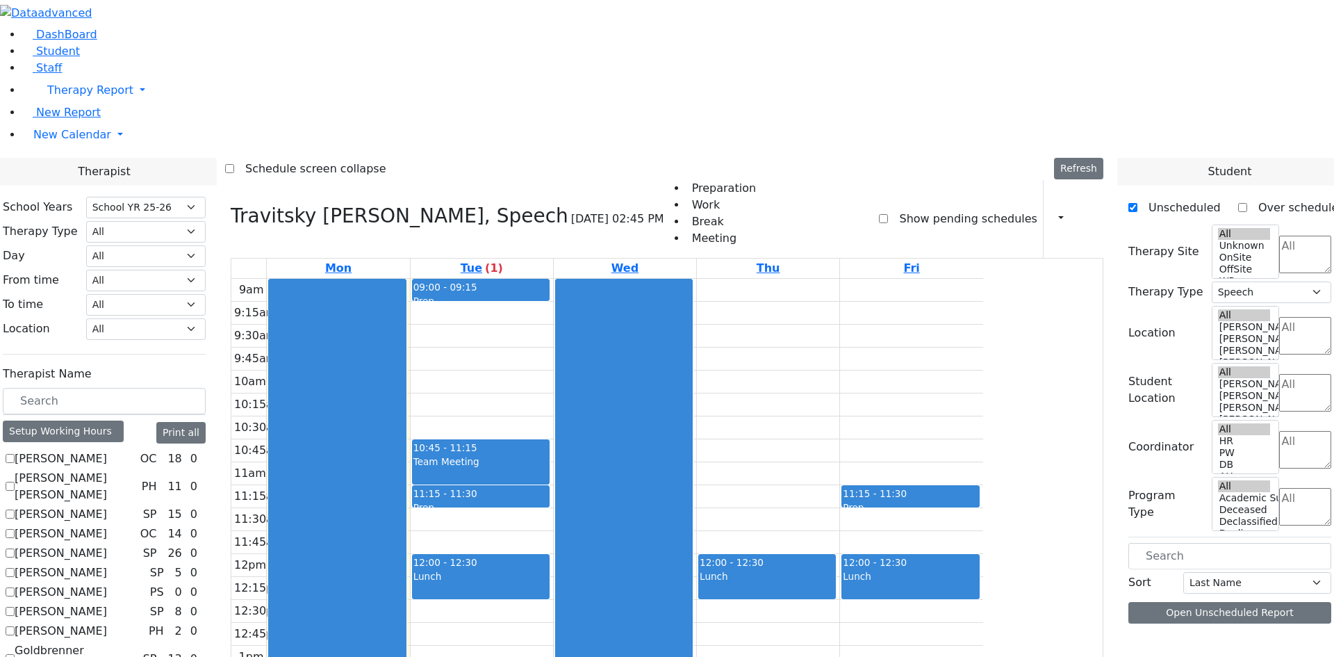
click at [898, 309] on div "9am 9:15am 9:30am 9:45am 10am 10:15am 10:30am 10:45am 11am 11:15am 11:30am 11:4…" at bounding box center [607, 554] width 752 height 550
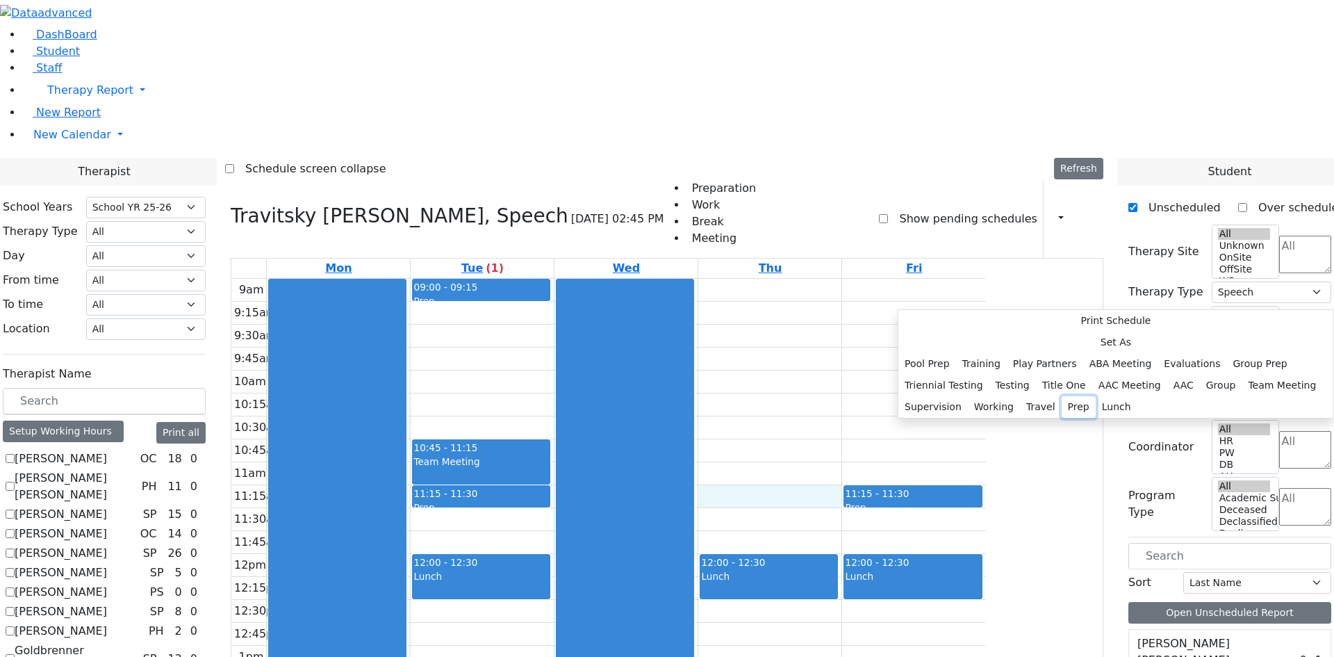
click at [1062, 396] on button "Prep" at bounding box center [1079, 407] width 34 height 22
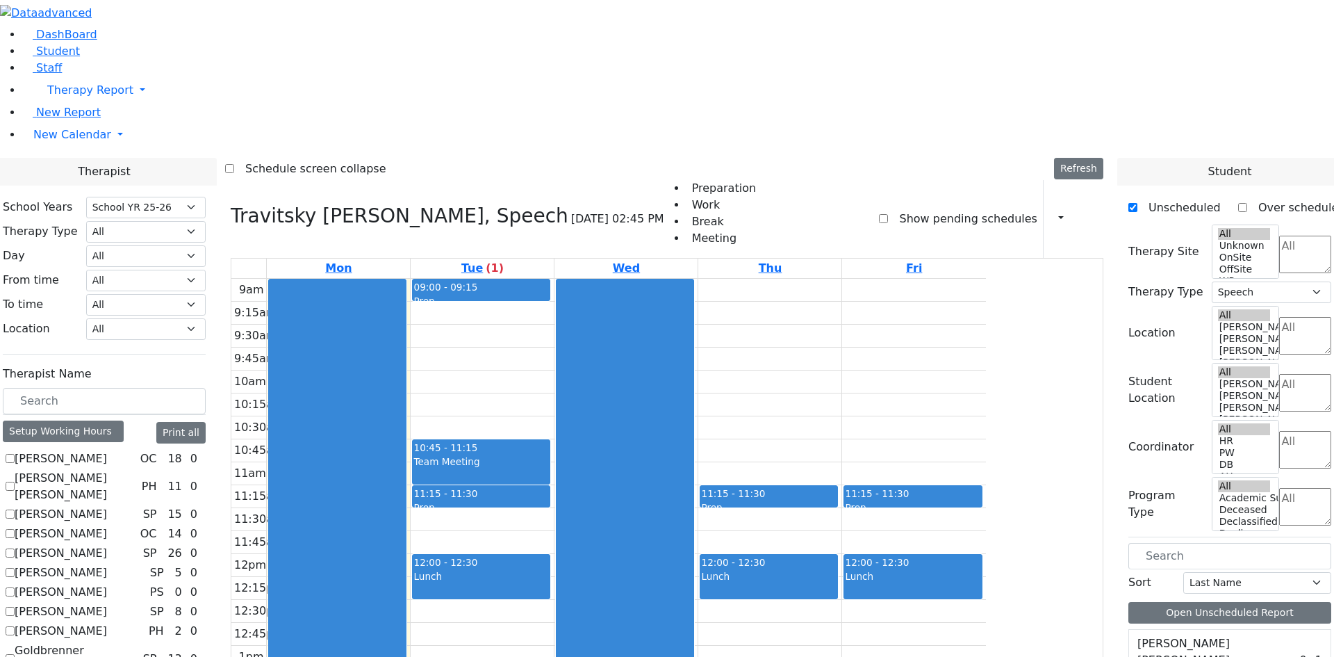
click at [883, 279] on div "9am 9:15am 9:30am 9:45am 10am 10:15am 10:30am 10:45am 11am 11:15am 11:30am 11:4…" at bounding box center [608, 554] width 755 height 550
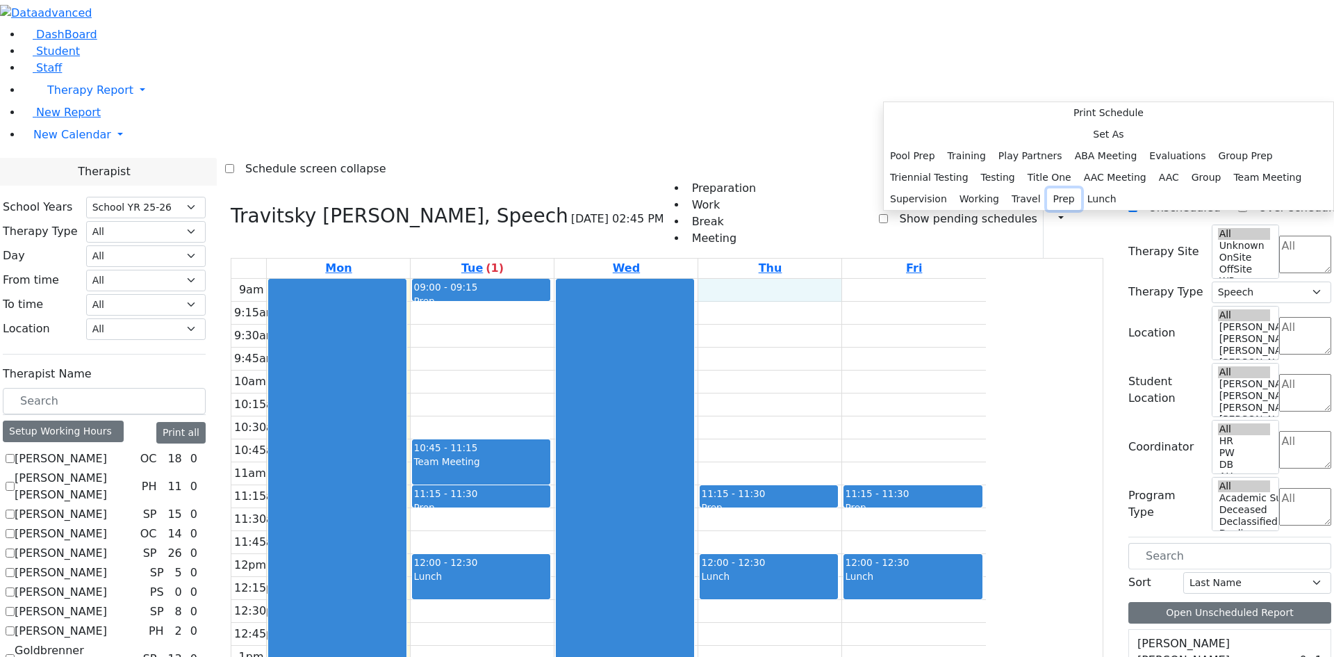
click at [1047, 210] on button "Prep" at bounding box center [1064, 199] width 34 height 22
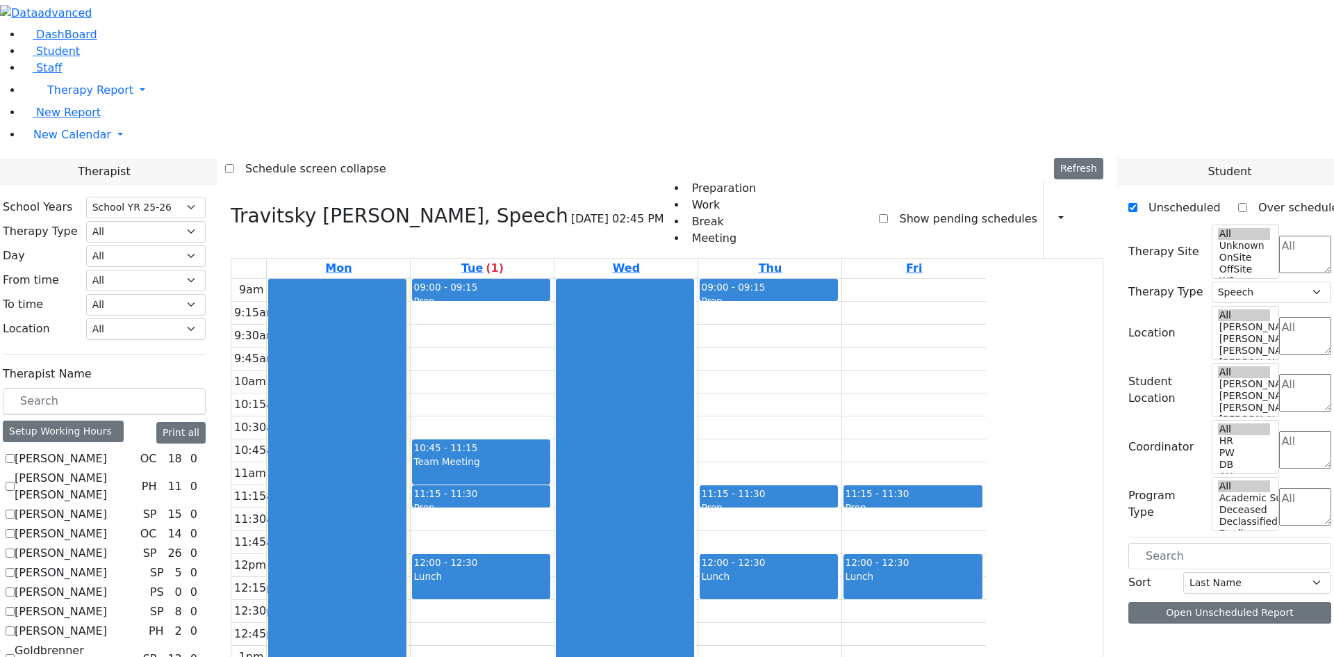
click at [986, 279] on div "9am 9:15am 9:30am 9:45am 10am 10:15am 10:30am 10:45am 11am 11:15am 11:30am 11:4…" at bounding box center [608, 554] width 755 height 550
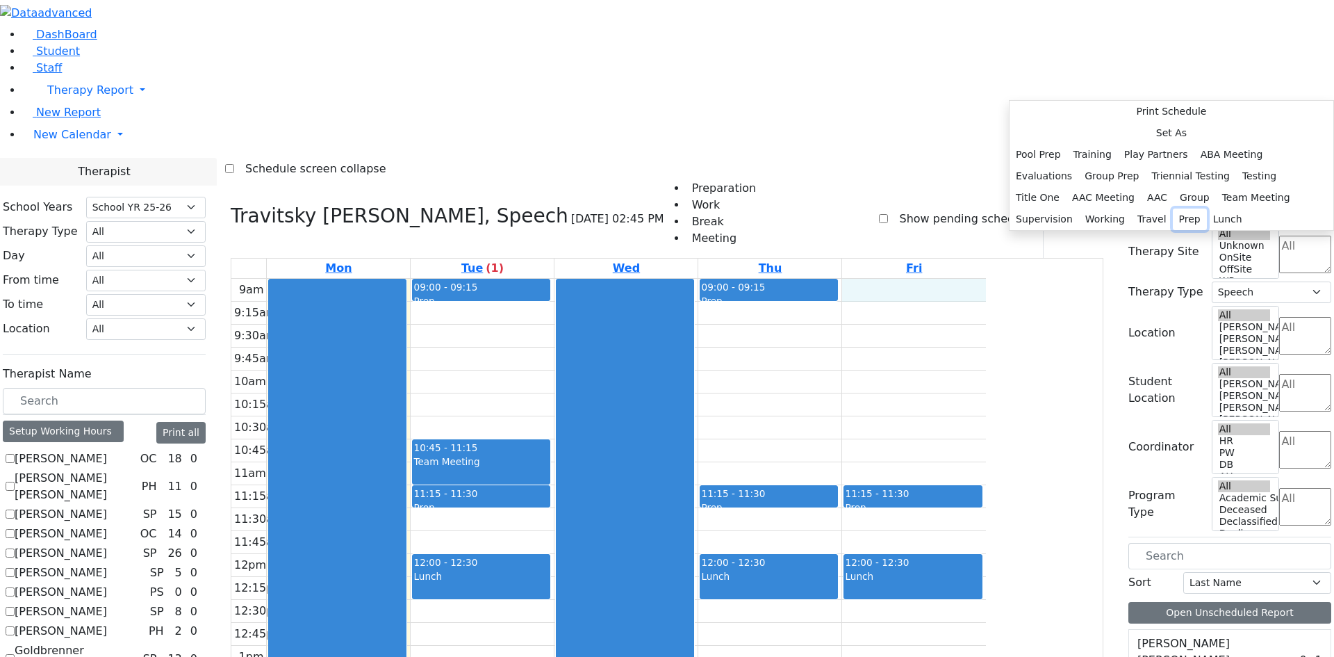
click at [1191, 230] on button "Prep" at bounding box center [1190, 220] width 34 height 22
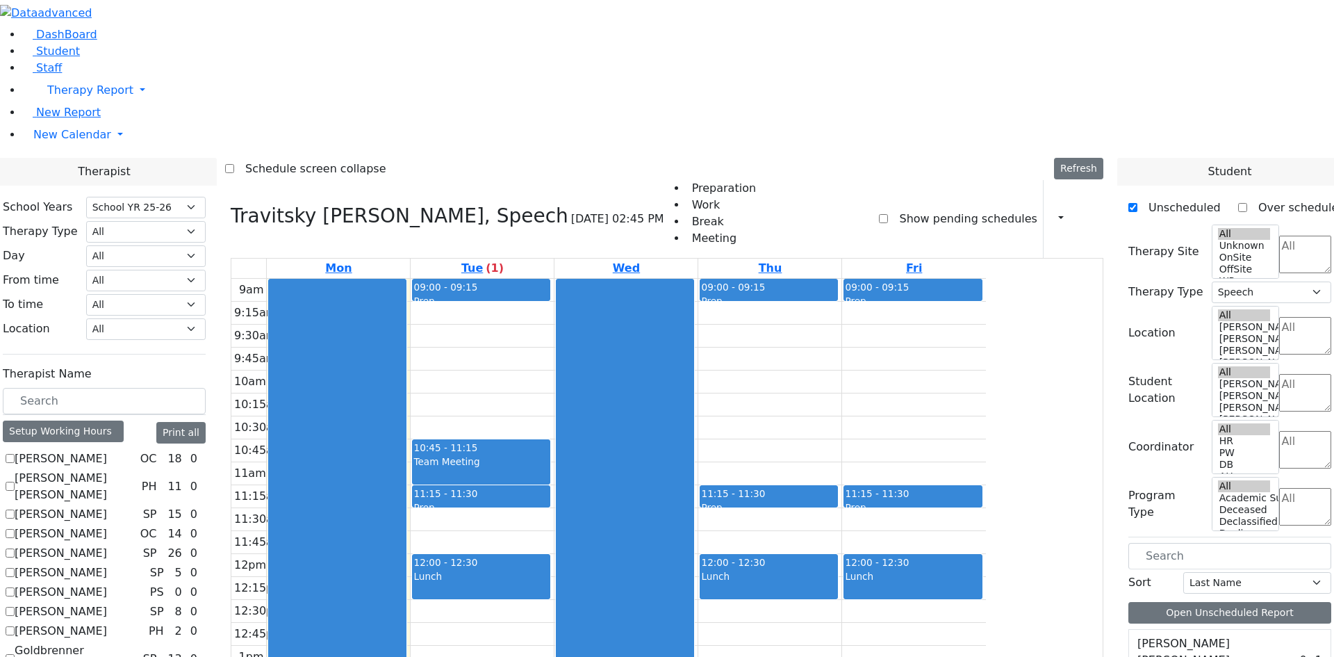
click at [610, 625] on div "9am 9:15am 9:30am 9:45am 10am 10:15am 10:30am 10:45am 11am 11:15am 11:30am 11:4…" at bounding box center [608, 554] width 755 height 550
drag, startPoint x: 610, startPoint y: 603, endPoint x: 676, endPoint y: 626, distance: 69.9
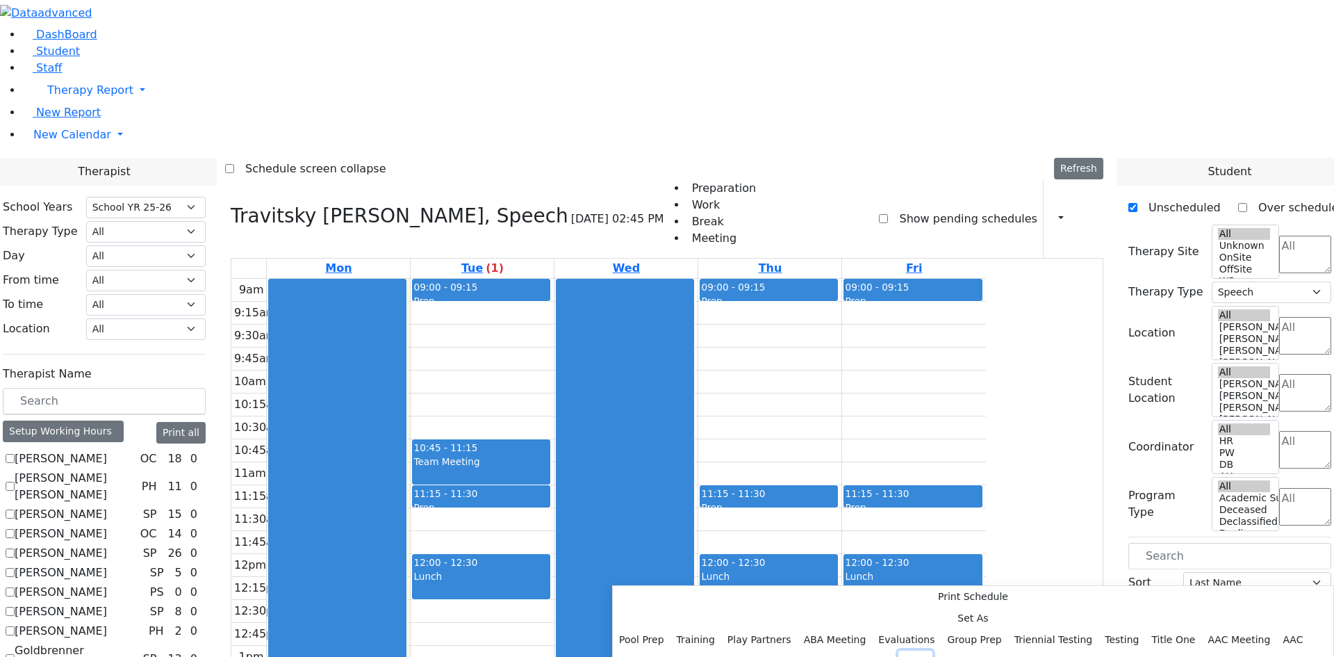
click at [899, 651] on button "Prep" at bounding box center [916, 662] width 34 height 22
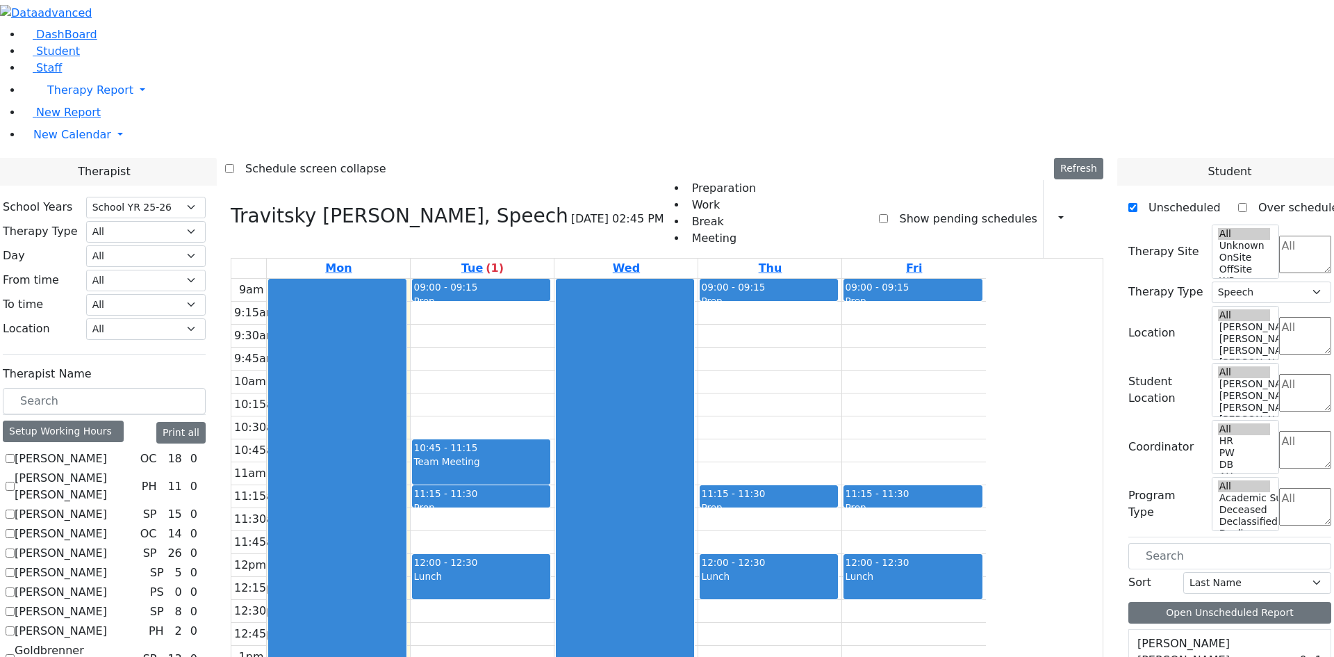
click at [870, 623] on div "9am 9:15am 9:30am 9:45am 10am 10:15am 10:30am 10:45am 11am 11:15am 11:30am 11:4…" at bounding box center [608, 554] width 755 height 550
drag, startPoint x: 870, startPoint y: 623, endPoint x: 958, endPoint y: 624, distance: 88.3
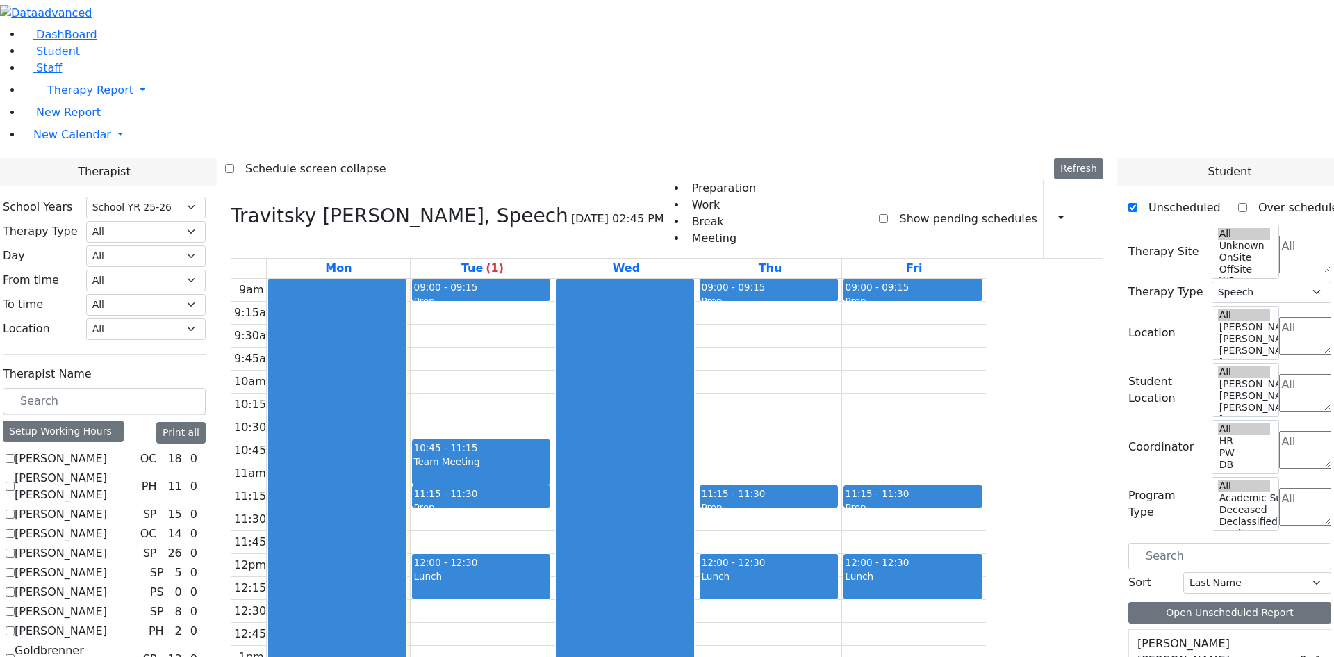
drag, startPoint x: 633, startPoint y: 559, endPoint x: 633, endPoint y: 573, distance: 13.9
click at [632, 579] on div "9am 9:15am 9:30am 9:45am 10am 10:15am 10:30am 10:45am 11am 11:15am 11:30am 11:4…" at bounding box center [608, 554] width 755 height 550
drag, startPoint x: 632, startPoint y: 579, endPoint x: 714, endPoint y: 582, distance: 81.4
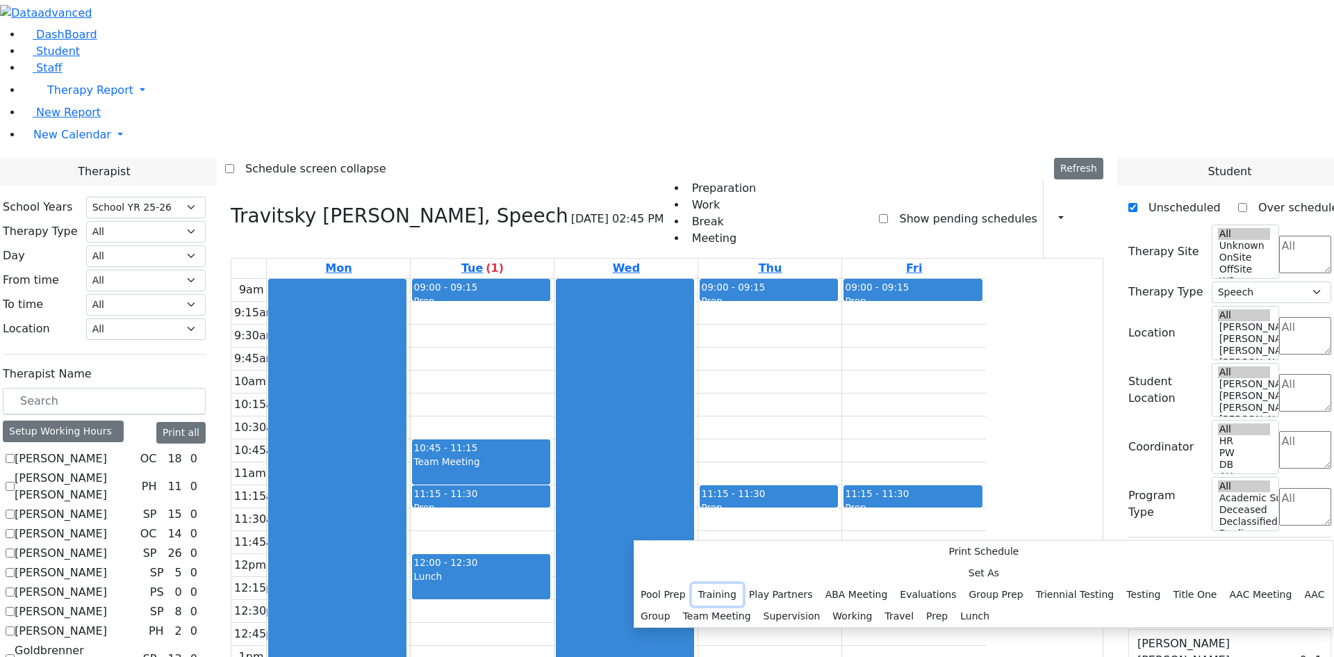
click at [743, 584] on button "Training" at bounding box center [717, 595] width 51 height 22
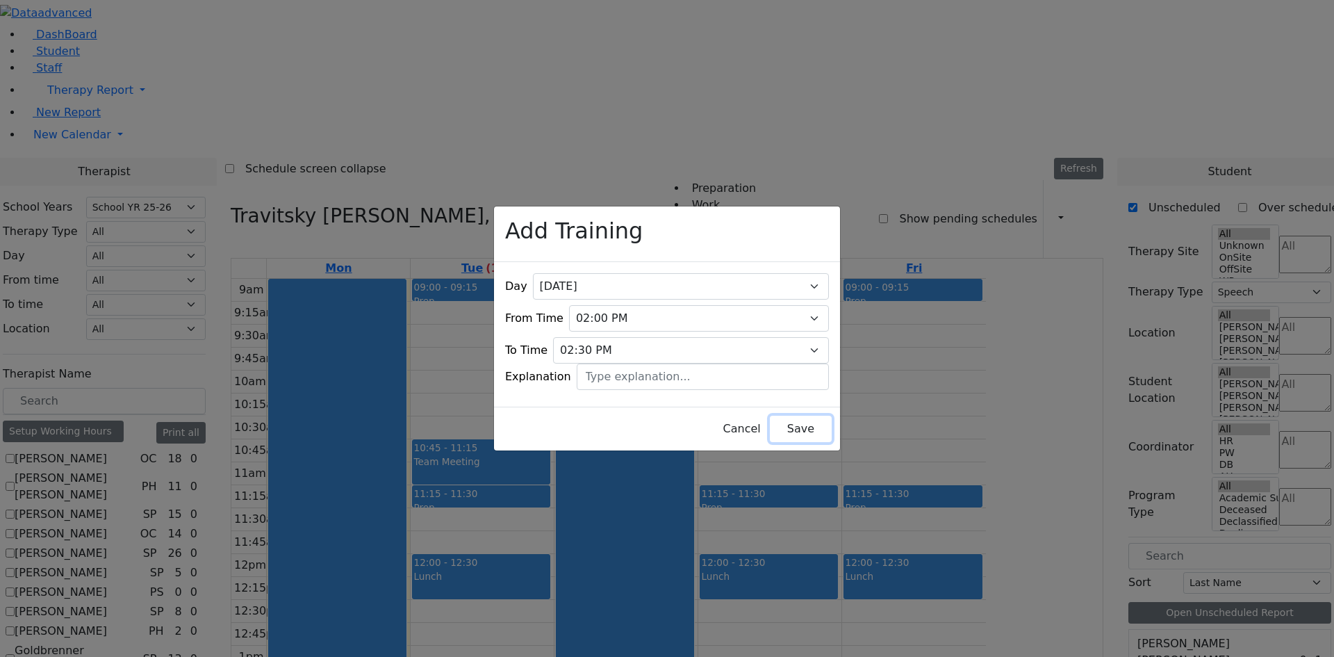
click at [787, 416] on button "Save" at bounding box center [801, 429] width 62 height 26
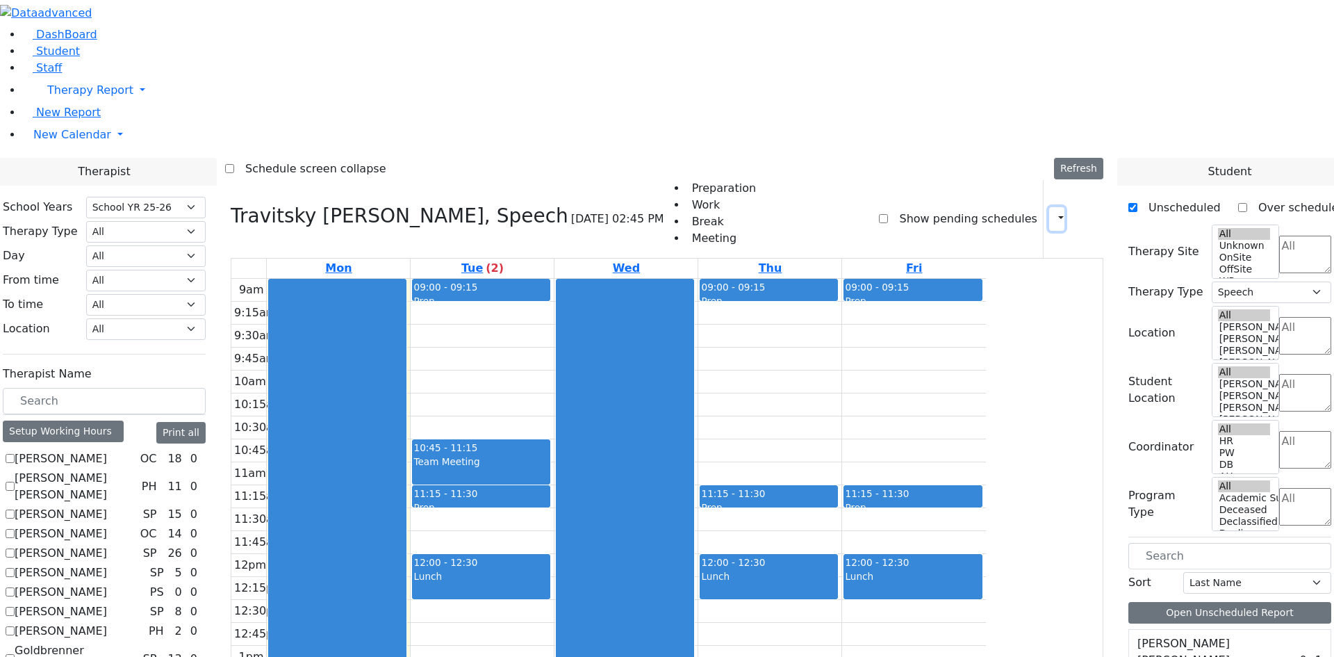
click at [1053, 212] on icon "button" at bounding box center [1053, 218] width 0 height 13
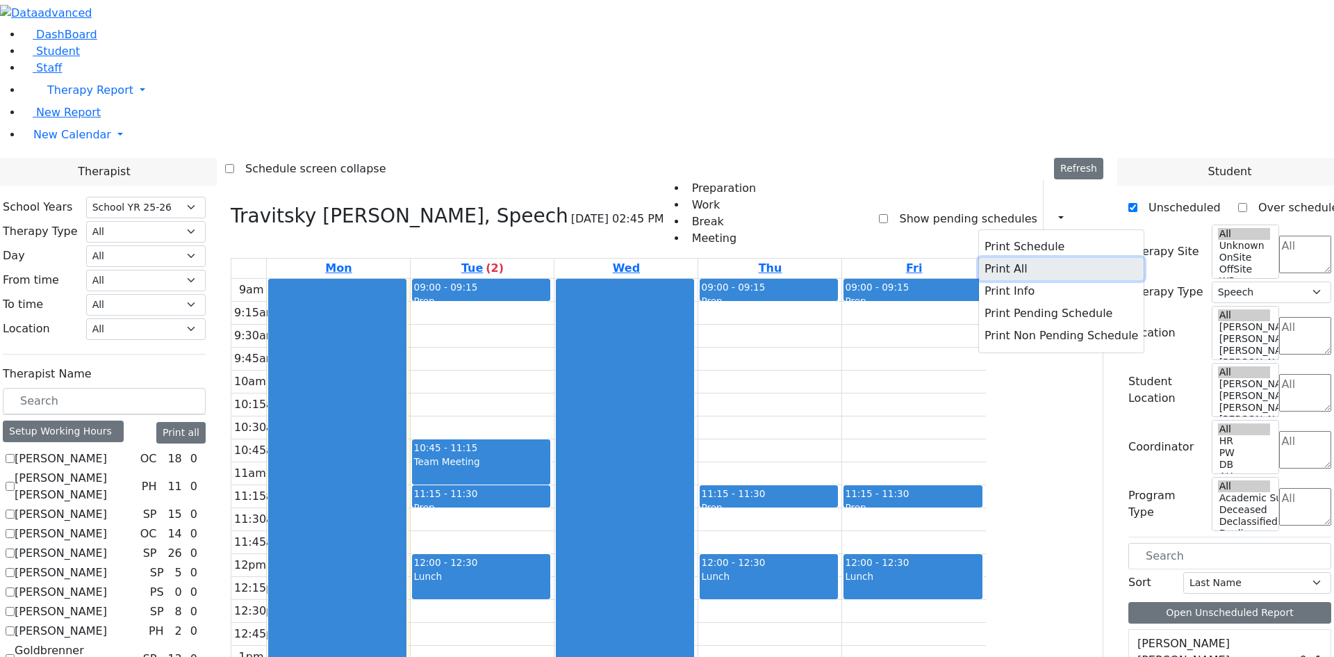
click at [1000, 258] on button "Print All" at bounding box center [1061, 269] width 165 height 22
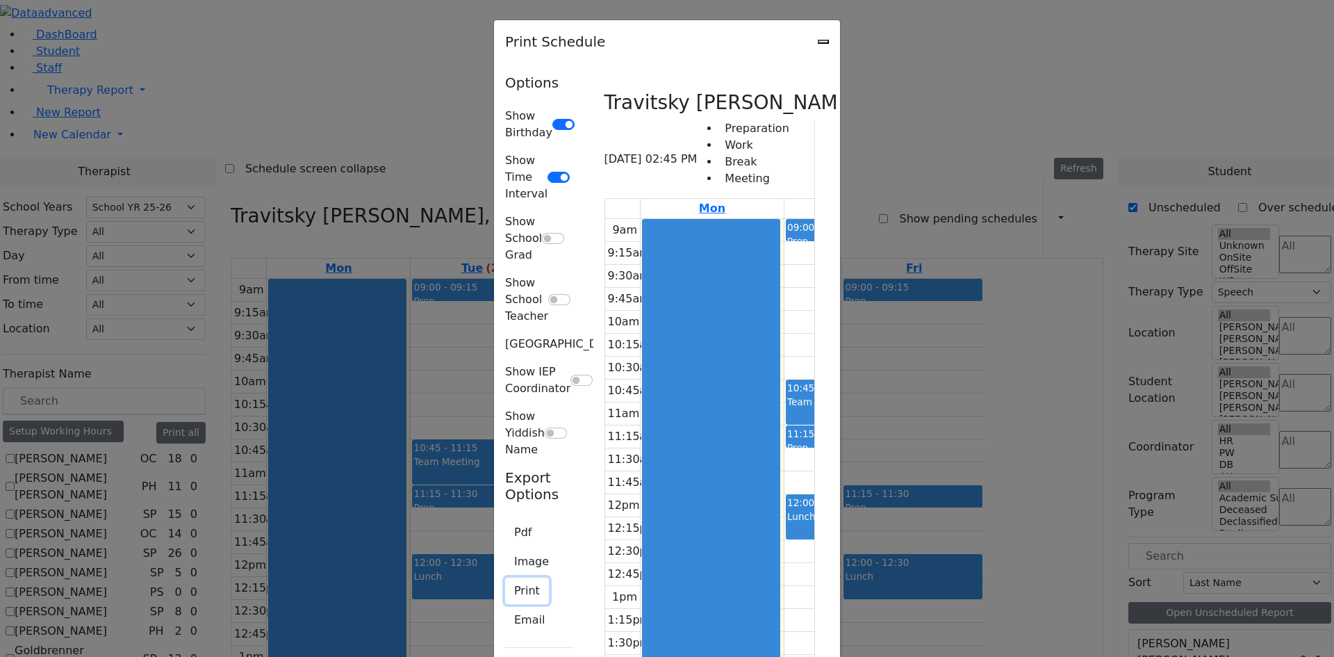
click at [505, 578] on button "Print" at bounding box center [527, 591] width 44 height 26
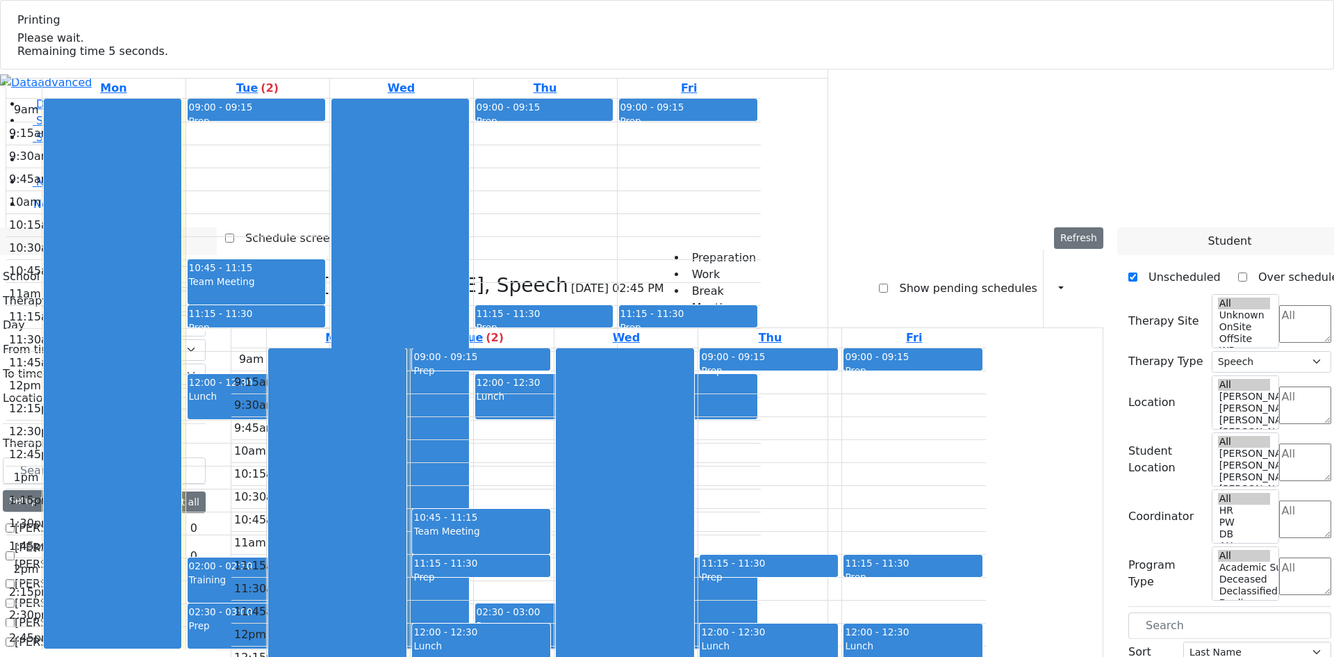
click at [168, 28] on span "Printing" at bounding box center [92, 20] width 151 height 17
